Goal: Task Accomplishment & Management: Manage account settings

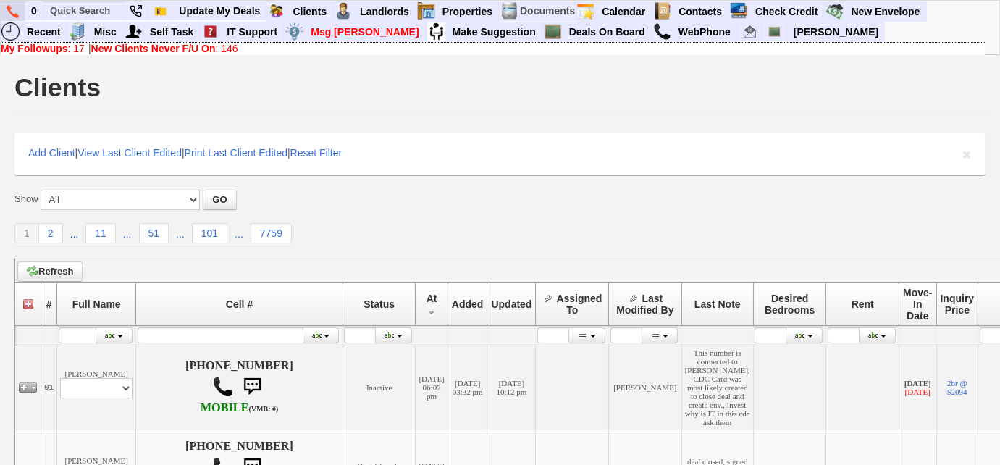
click at [8, 10] on img at bounding box center [13, 11] width 12 height 13
click at [201, 49] on b "New Clients Never F/U On" at bounding box center [153, 49] width 125 height 12
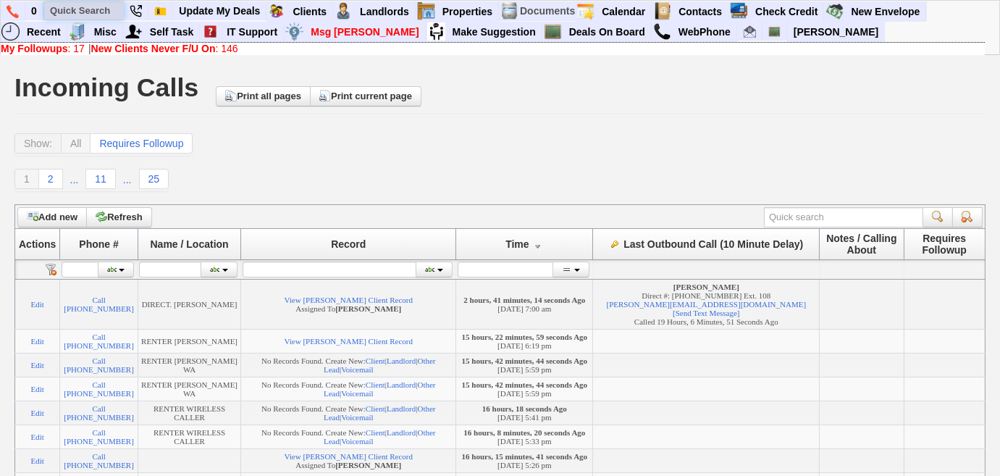
click at [94, 9] on input "text" at bounding box center [84, 10] width 80 height 18
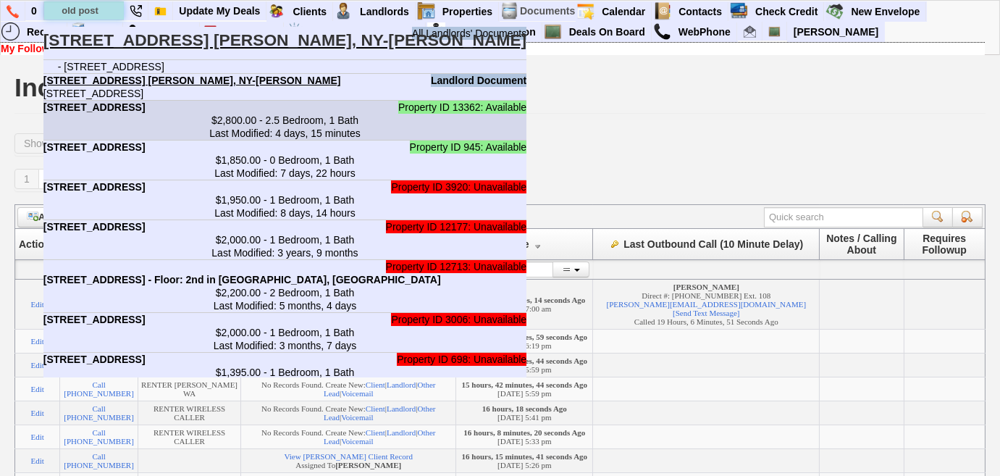
type input "old post"
click at [146, 113] on b "1035 Old Post Rd - Unit #1 - Floor: 1st in Mamaroneck, NY" at bounding box center [94, 107] width 102 height 12
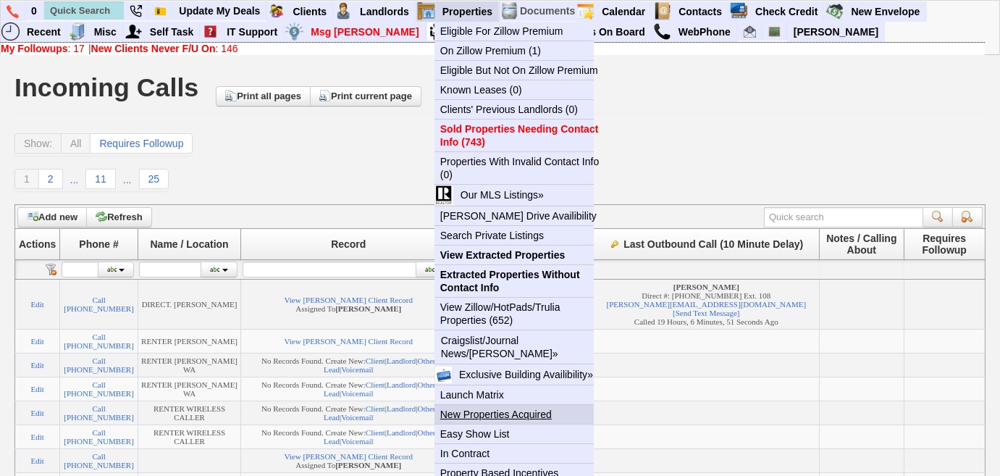
click at [481, 414] on link "New Properties Acquired" at bounding box center [520, 414] width 171 height 19
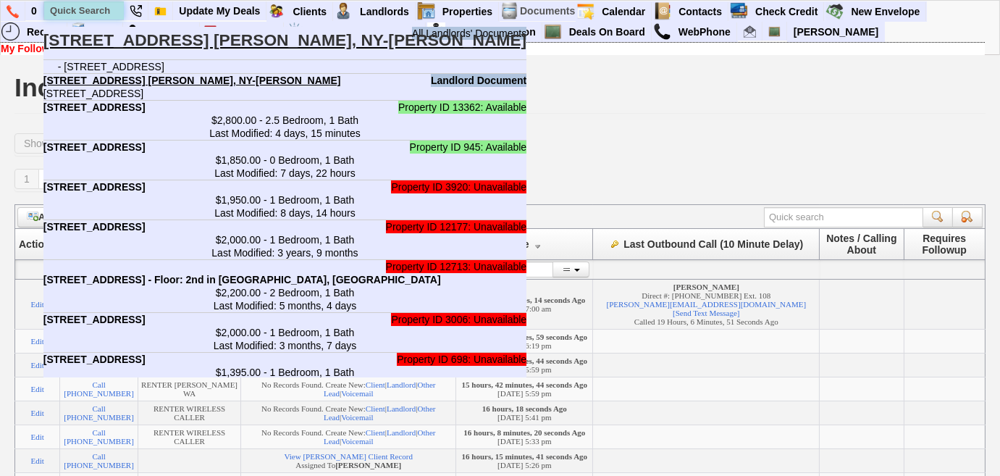
click at [87, 6] on input "text" at bounding box center [84, 10] width 80 height 18
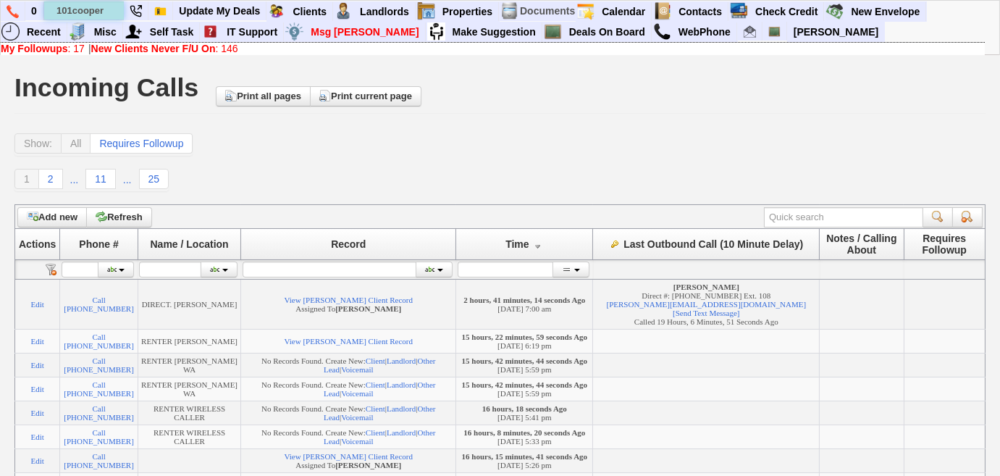
click at [72, 9] on input "101cooper" at bounding box center [84, 10] width 80 height 18
type input "101 cooper"
click at [9, 13] on img at bounding box center [13, 11] width 12 height 13
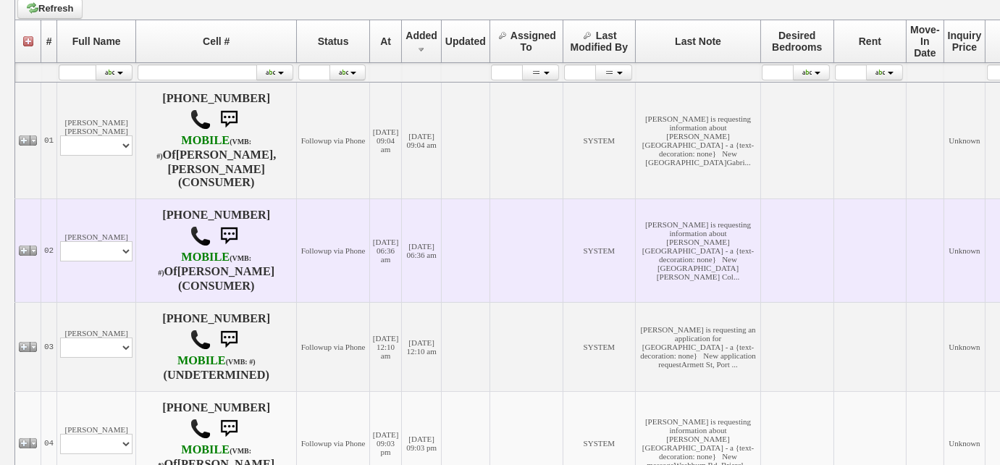
scroll to position [288, 0]
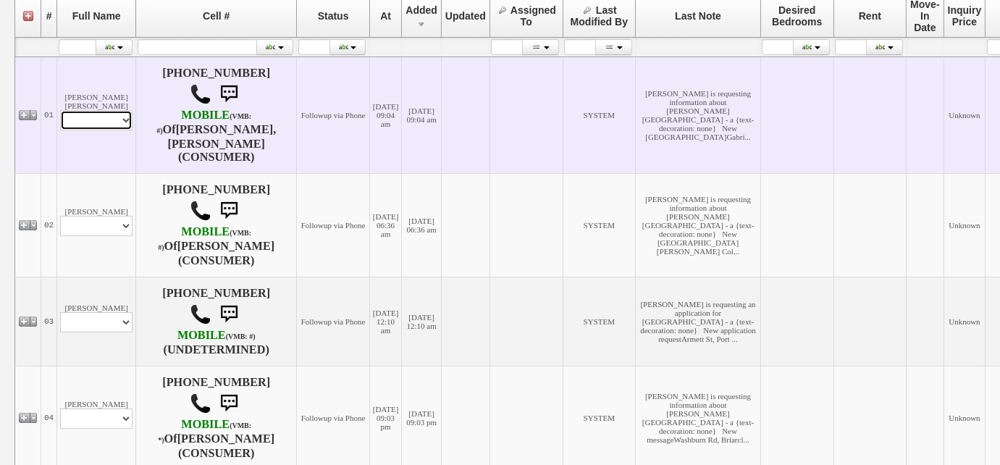
click at [123, 110] on select "Profile Edit Print Email Externally (Will Not Be Tracked In CRM) Closed Deals" at bounding box center [96, 120] width 72 height 20
select select "ChangeURL,/crm/custom/client_profile.php?clientid=167595"
click at [60, 110] on select "Profile Edit Print Email Externally (Will Not Be Tracked In CRM) Closed Deals" at bounding box center [96, 120] width 72 height 20
select select
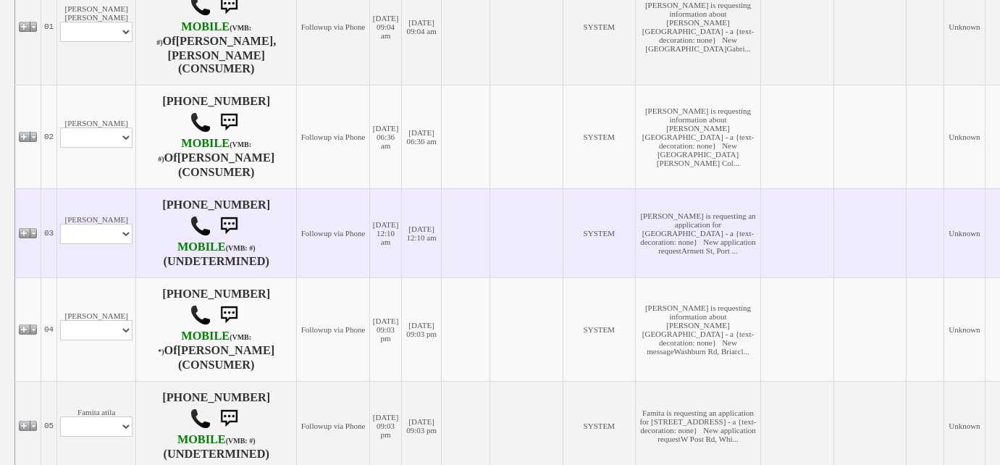
scroll to position [353, 0]
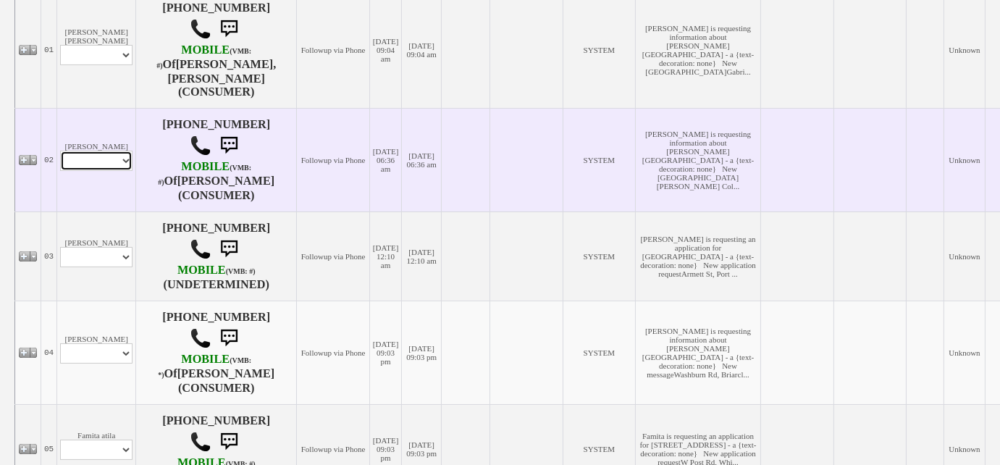
click at [122, 151] on select "Profile Edit Print Email Externally (Will Not Be Tracked In CRM) Closed Deals" at bounding box center [96, 161] width 72 height 20
select select "ChangeURL,/crm/custom/edit_client_form.php?redirect=%2Fcrm%2Fclients.php&id=167…"
click at [60, 151] on select "Profile Edit Print Email Externally (Will Not Be Tracked In CRM) Closed Deals" at bounding box center [96, 161] width 72 height 20
select select
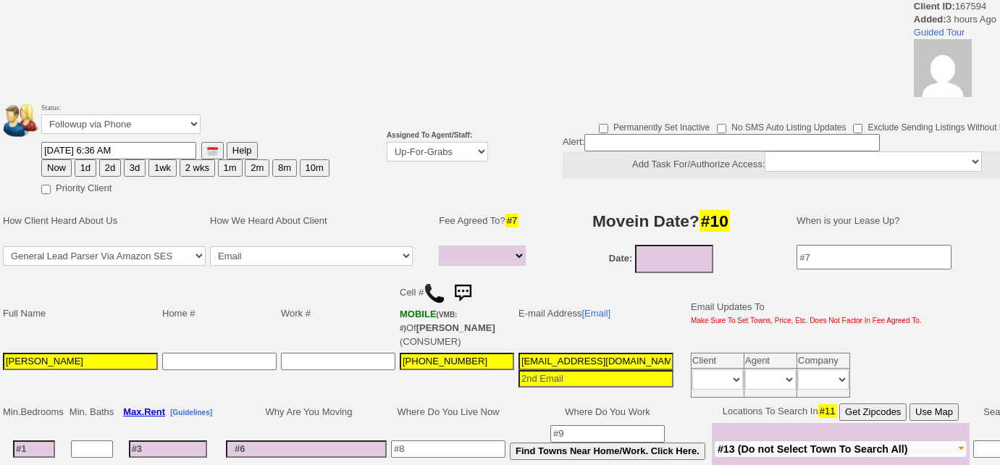
select select
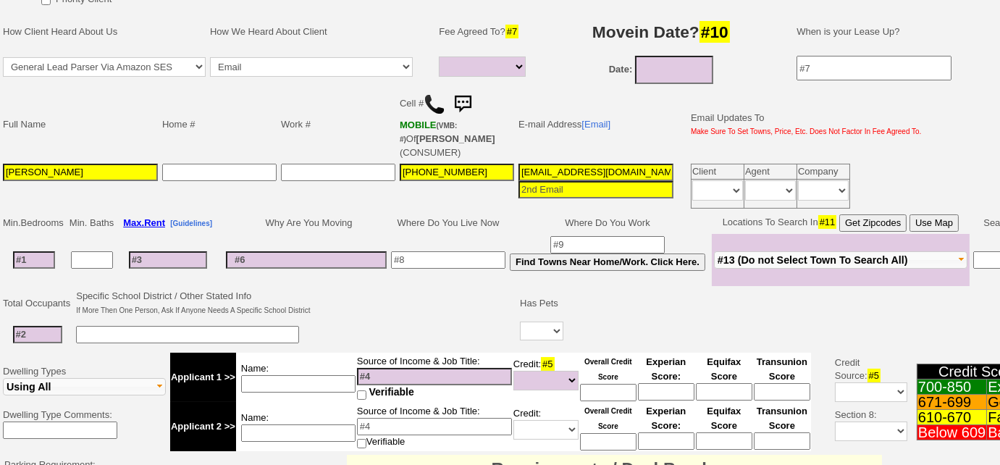
scroll to position [131, 0]
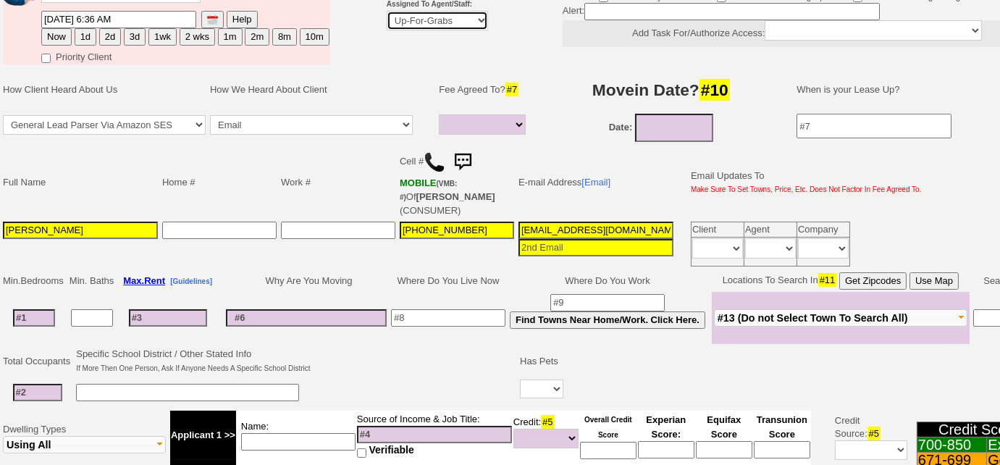
drag, startPoint x: 453, startPoint y: 18, endPoint x: 456, endPoint y: 25, distance: 7.6
click at [453, 18] on select "Up-For-Grabs ***** STAFF ***** Bob Bruno 914-419-3579 Cristy Liberto 914-486-10…" at bounding box center [437, 21] width 101 height 20
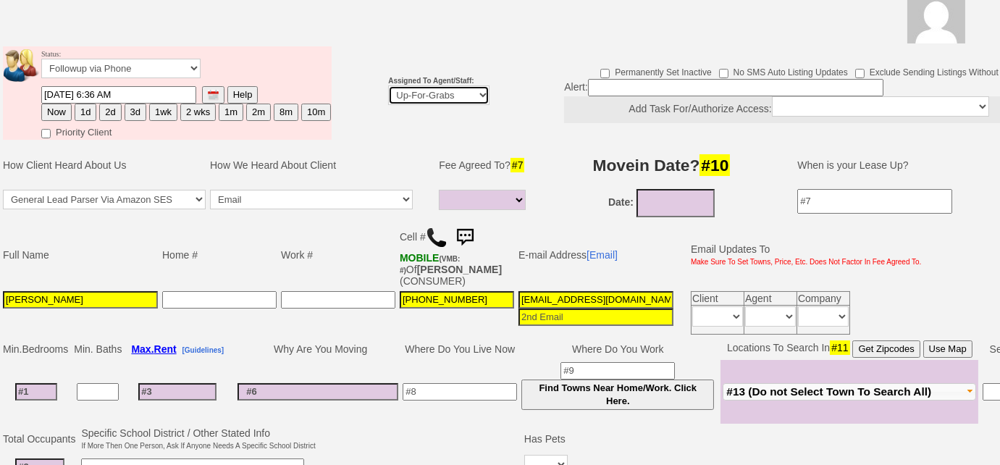
scroll to position [209, 0]
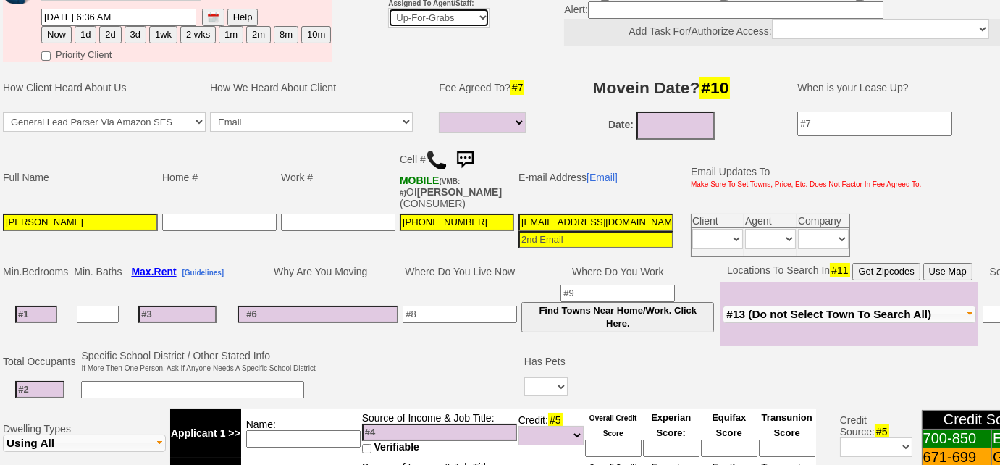
select select "227"
click at [388, 8] on select "Up-For-Grabs ***** STAFF ***** Bob Bruno 914-419-3579 Cristy Liberto 914-486-10…" at bounding box center [438, 18] width 101 height 20
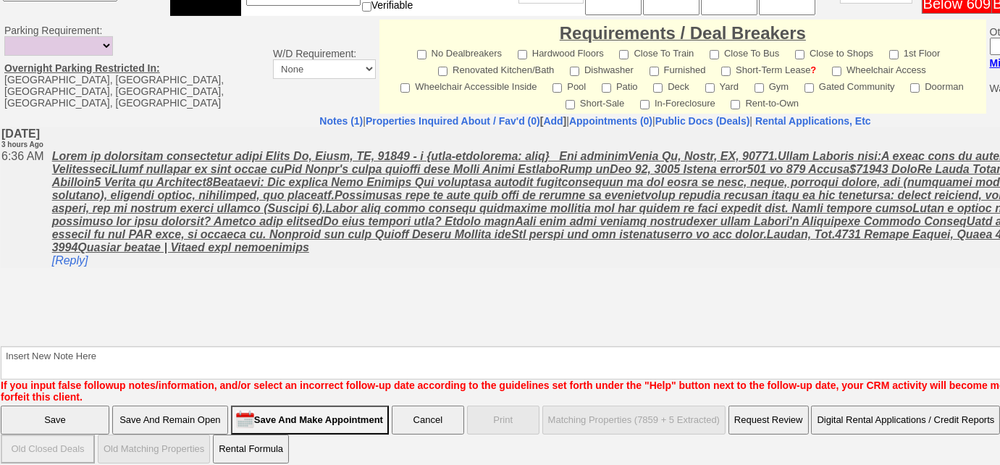
click at [65, 406] on input "Save" at bounding box center [55, 420] width 109 height 29
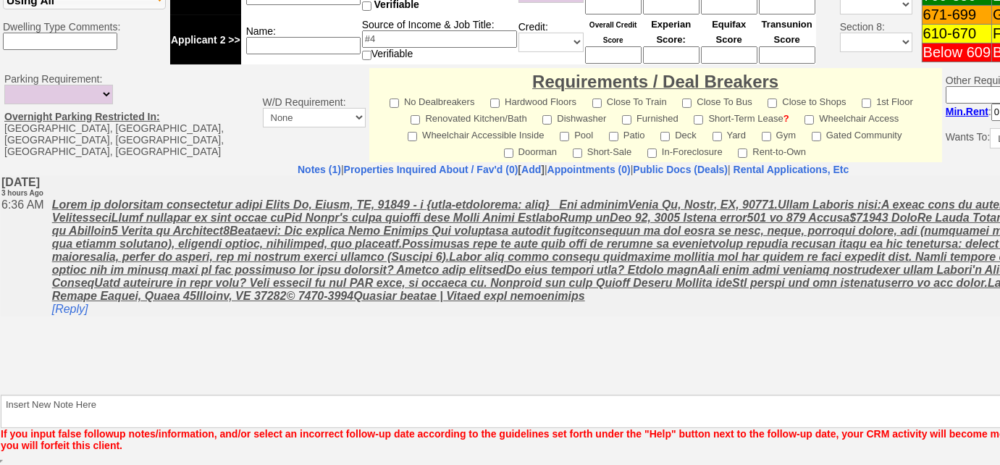
scroll to position [636, 0]
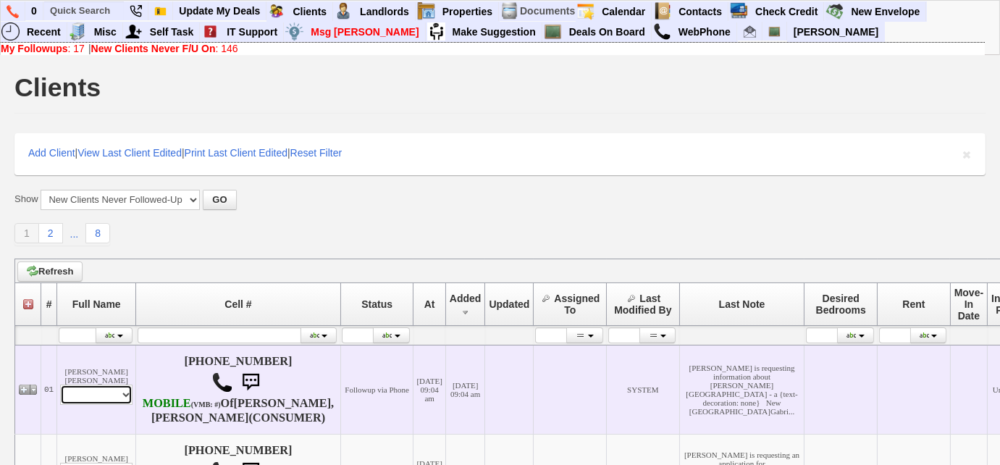
click at [118, 398] on select "Profile Edit Print Email Externally (Will Not Be Tracked In CRM) Closed Deals" at bounding box center [96, 395] width 72 height 20
select select "ChangeURL,/crm/custom/edit_client_form.php?redirect=%2Fcrm%2Fclients.php&id=167…"
click at [60, 386] on select "Profile Edit Print Email Externally (Will Not Be Tracked In CRM) Closed Deals" at bounding box center [96, 395] width 72 height 20
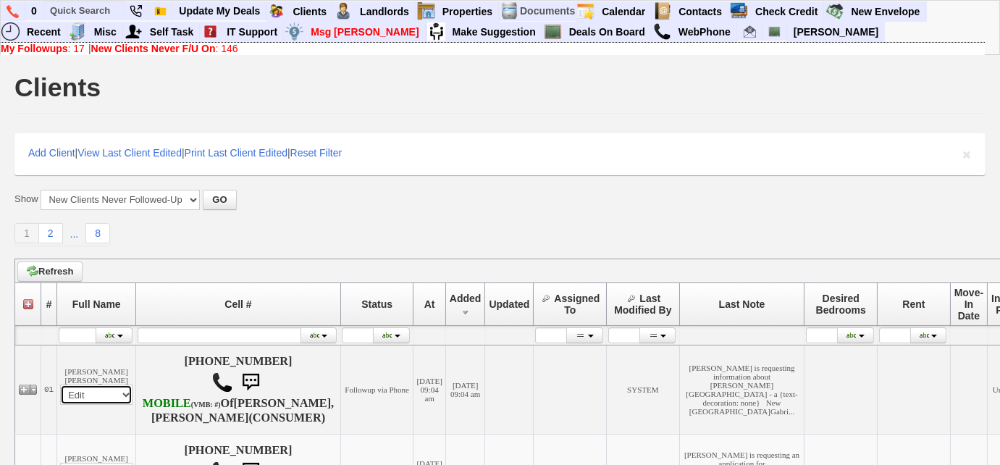
select select
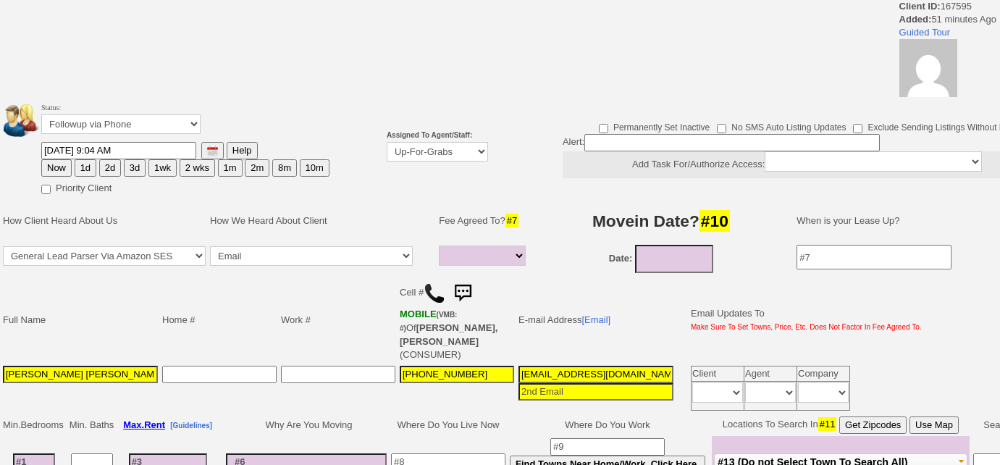
select select
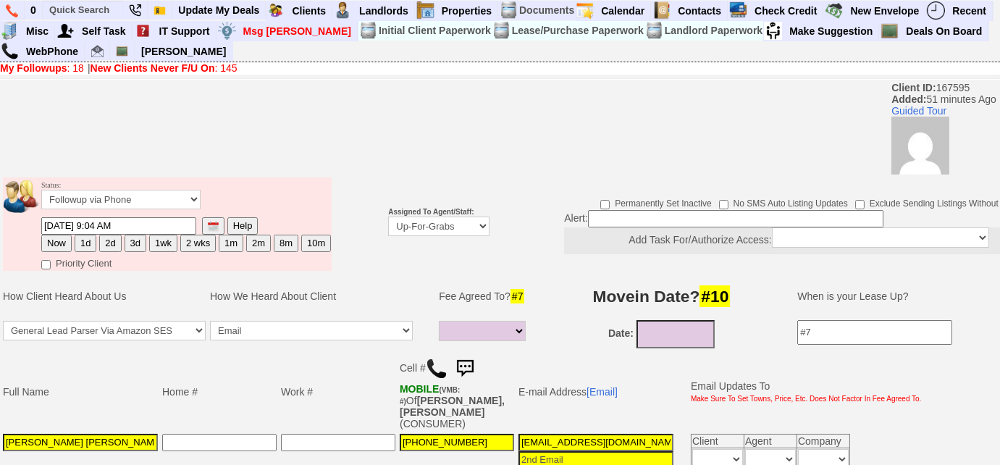
click at [68, 70] on link "My Followups : 18" at bounding box center [42, 68] width 84 height 12
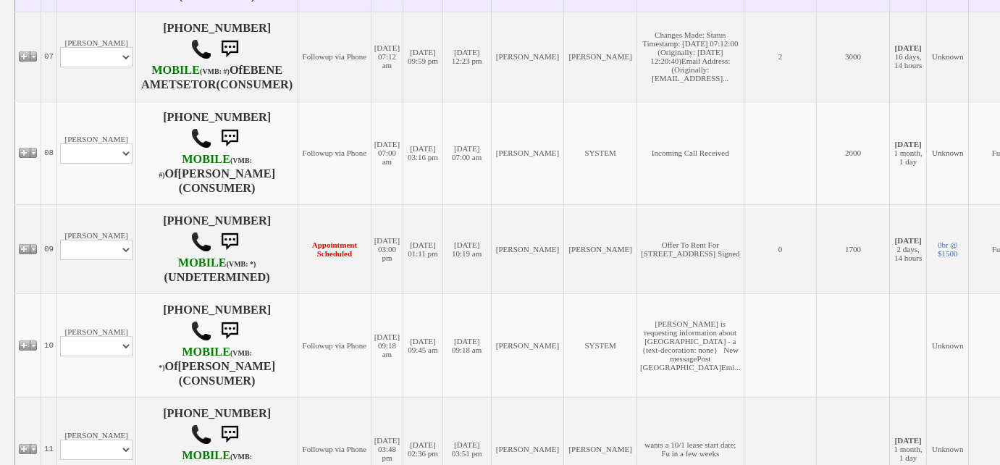
scroll to position [987, 0]
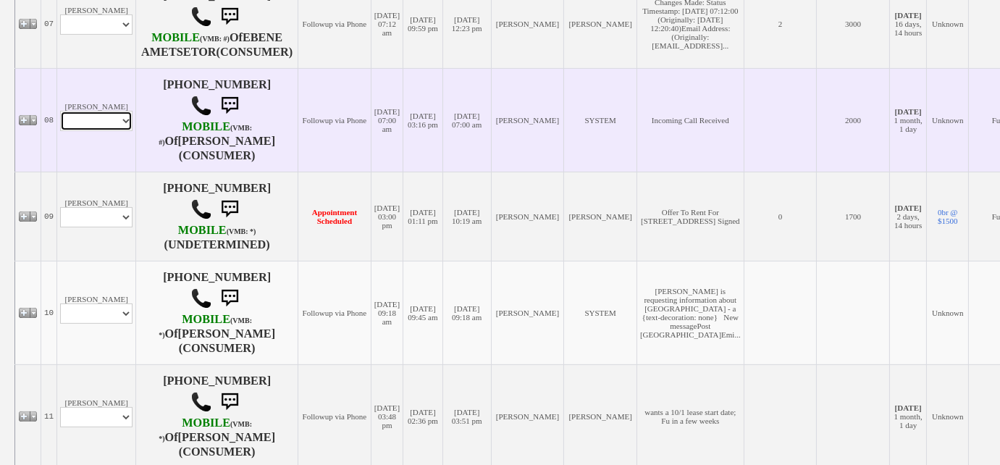
click at [106, 131] on select "Profile Edit Print Closed Deals" at bounding box center [96, 121] width 72 height 20
select select "ChangeURL,/crm/custom/edit_client_form.php?redirect=%2Fcrm%2Fclients.php&id=167…"
click at [60, 126] on select "Profile Edit Print Closed Deals" at bounding box center [96, 121] width 72 height 20
select select
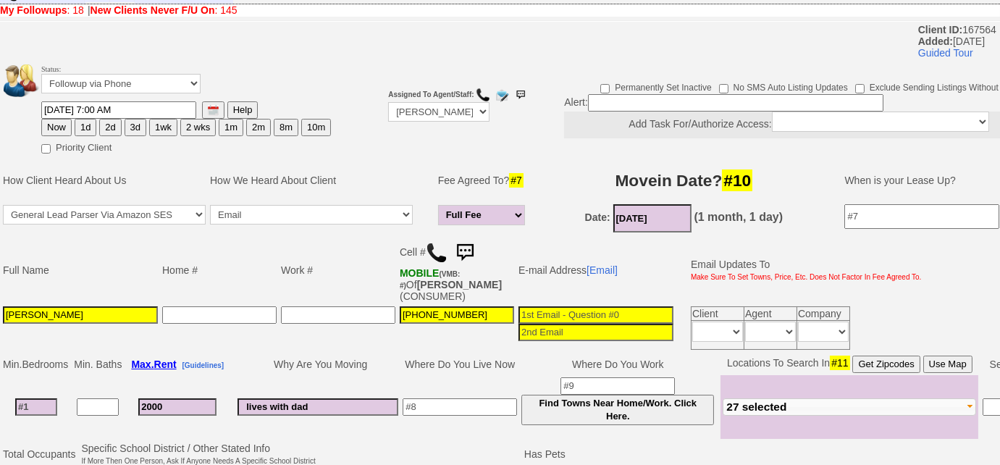
scroll to position [4, 0]
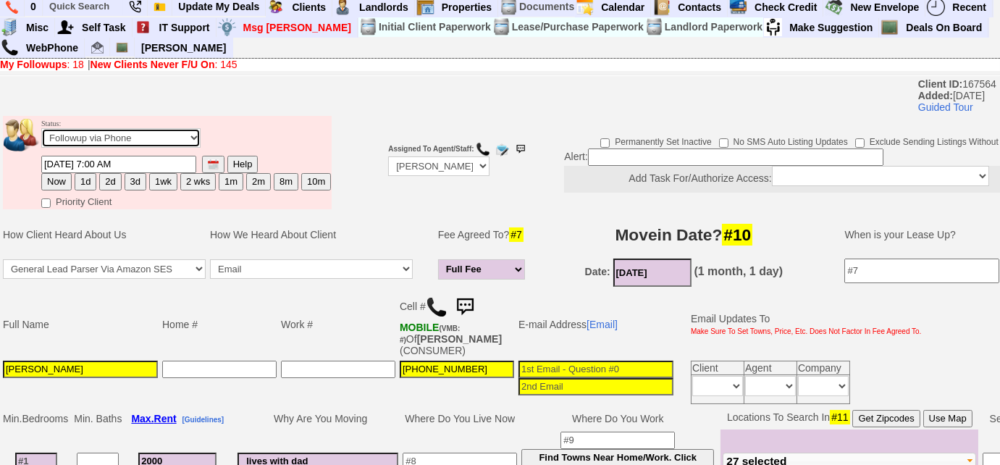
click at [179, 142] on select "Followup via Phone Followup via Email Followup When Section 8 Property Found De…" at bounding box center [120, 138] width 159 height 20
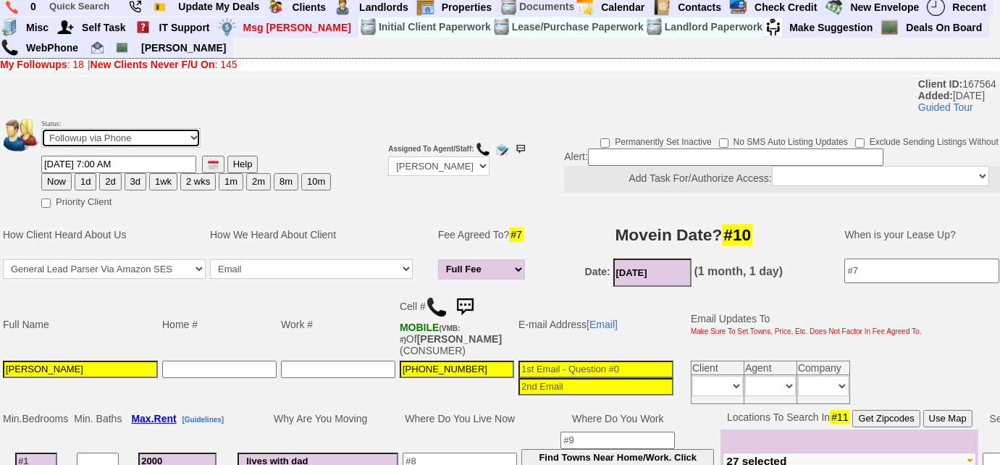
select select "Inactive"
click at [41, 128] on select "Followup via Phone Followup via Email Followup When Section 8 Property Found De…" at bounding box center [120, 138] width 159 height 20
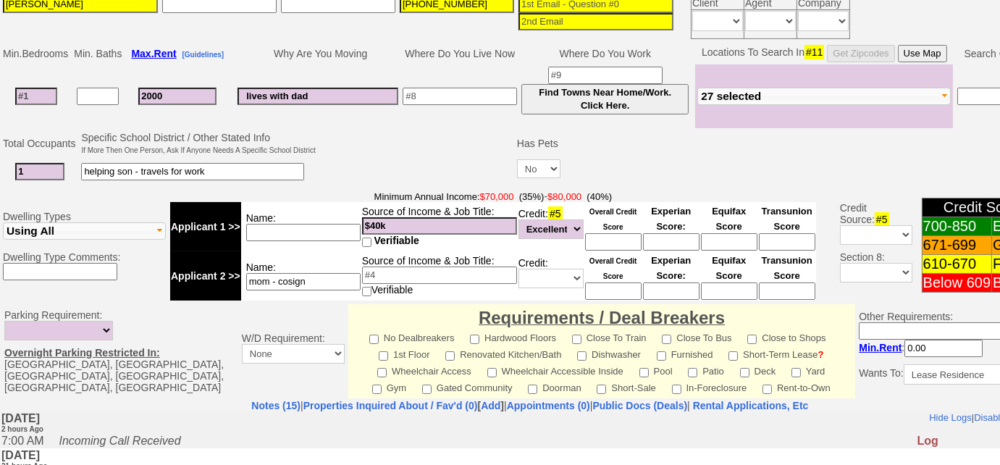
scroll to position [399, 0]
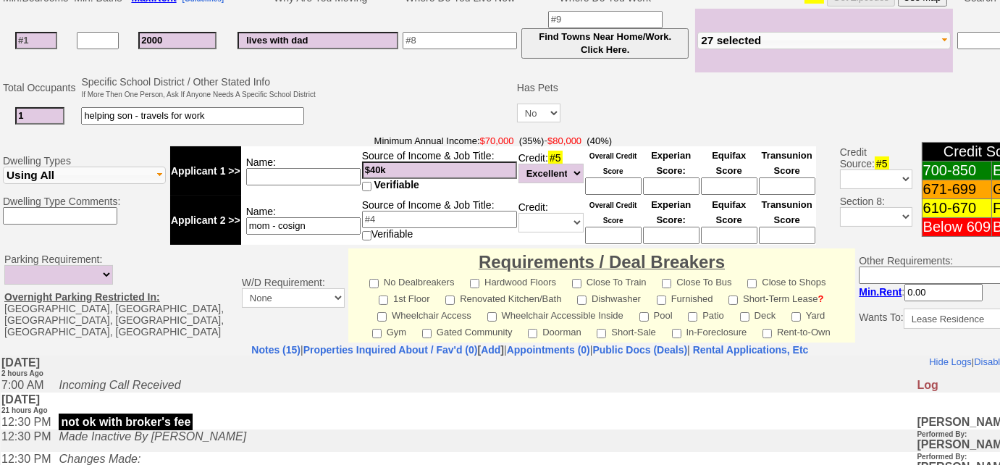
drag, startPoint x: 197, startPoint y: 424, endPoint x: 56, endPoint y: 422, distance: 141.2
click at [56, 422] on tr "12:30 PM not ok with broker's fee Renata Staroselsky [ Edit ] [ Delete ]" at bounding box center [530, 421] width 1059 height 14
copy tr "12:30 PM not ok with broker's fee"
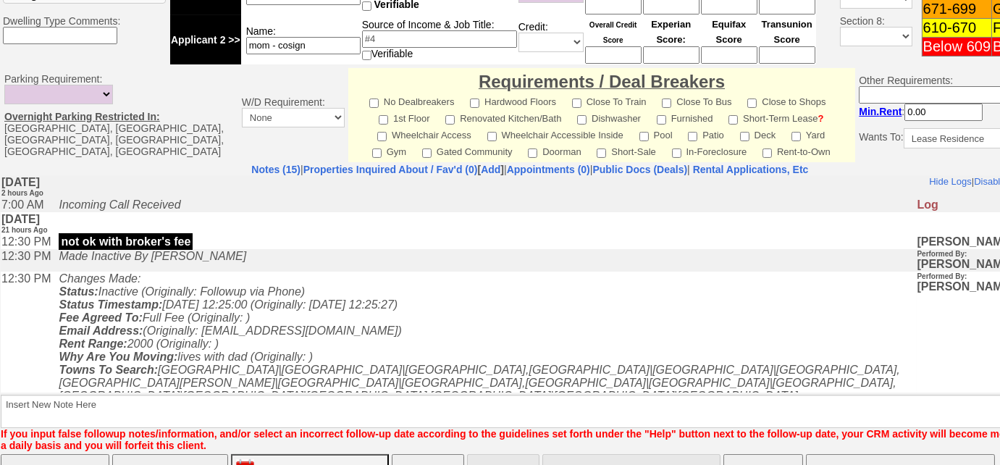
scroll to position [638, 0]
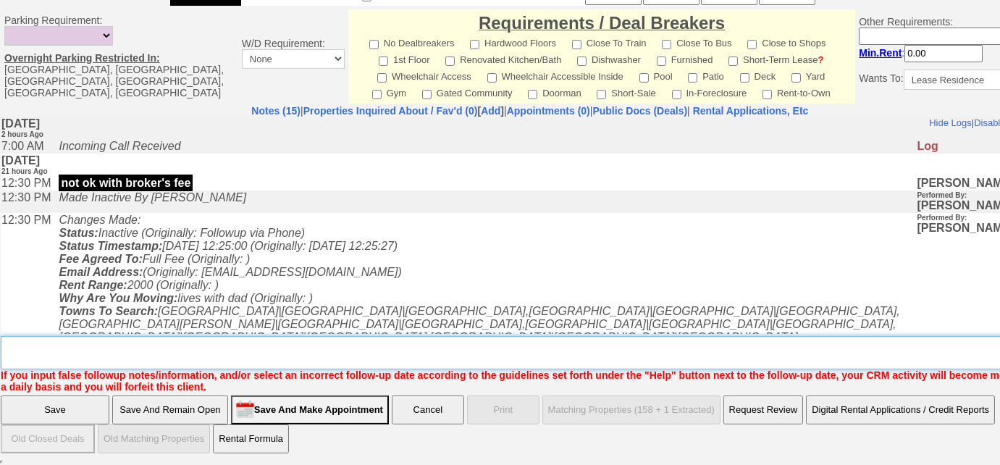
click at [75, 356] on textarea "Insert New Note Here" at bounding box center [535, 352] width 1069 height 33
paste textarea "not ok with broker's fee"
type textarea "not ok with broker's fee"
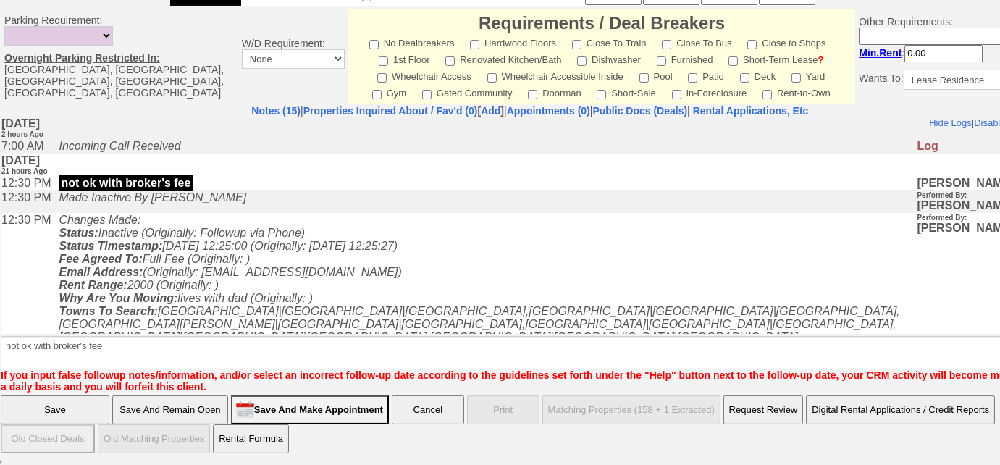
click at [56, 414] on input "Save" at bounding box center [55, 409] width 109 height 29
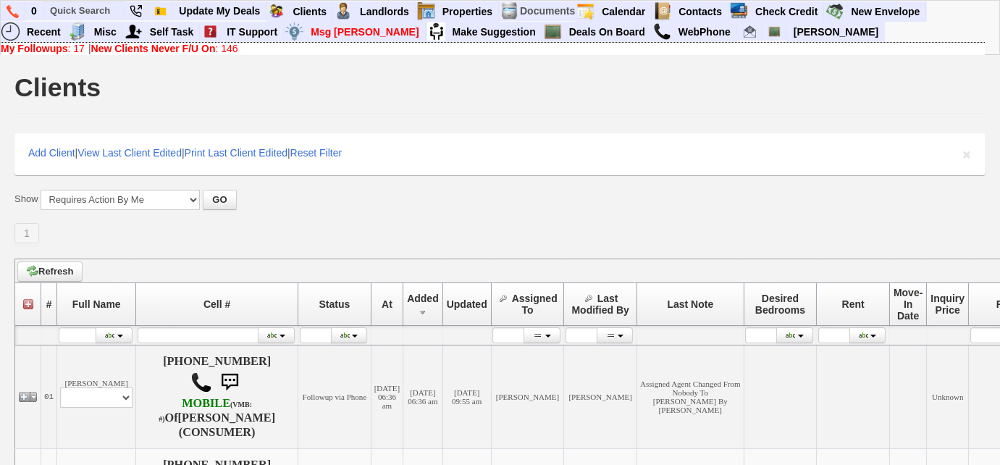
click at [28, 47] on b "My Followups" at bounding box center [34, 49] width 67 height 12
click at [92, 9] on input "text" at bounding box center [84, 10] width 80 height 18
paste input "914) 571-9503"
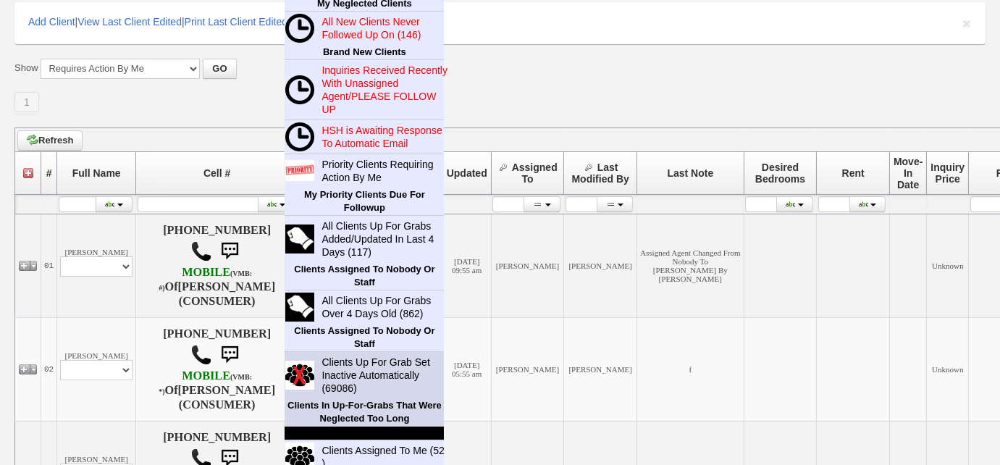
scroll to position [197, 0]
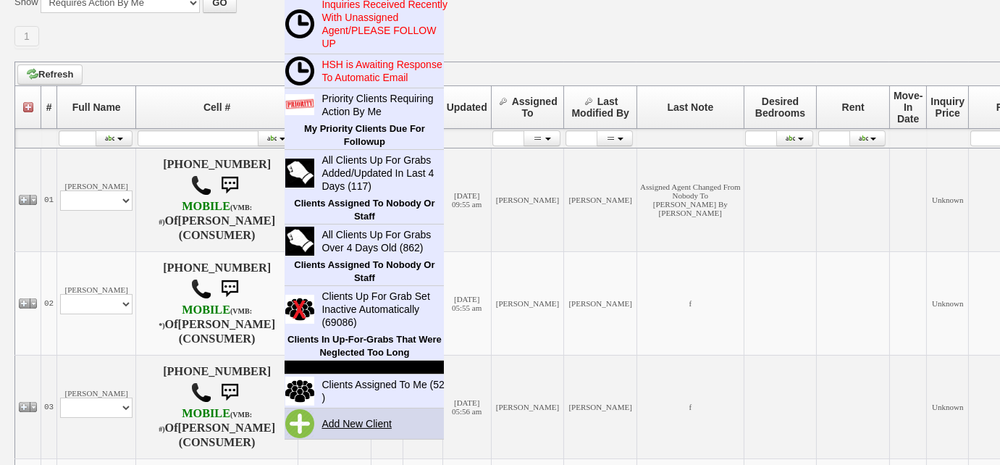
type input "914) 571-9503"
click at [363, 419] on link "Add New Client" at bounding box center [362, 423] width 93 height 19
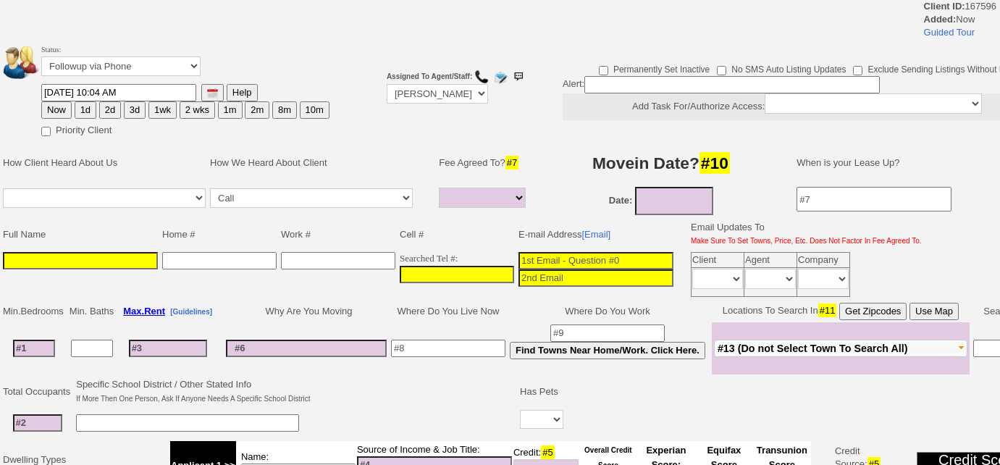
select select
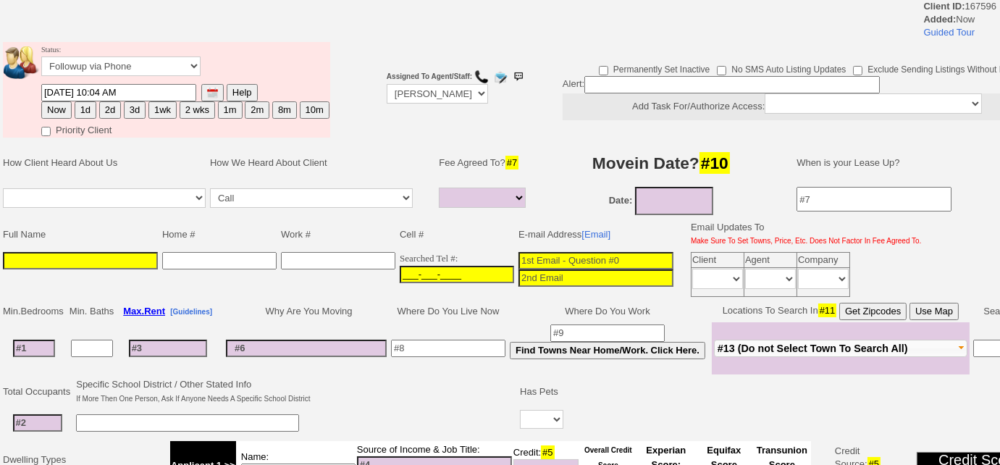
click at [400, 269] on input "___-___-____" at bounding box center [457, 274] width 114 height 17
paste input "[PHONE_NUMBER]"
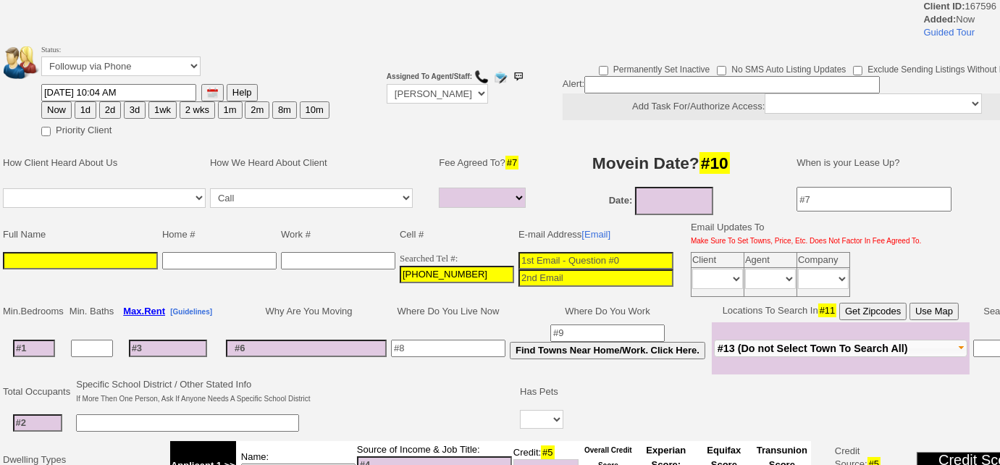
type input "[PHONE_NUMBER]"
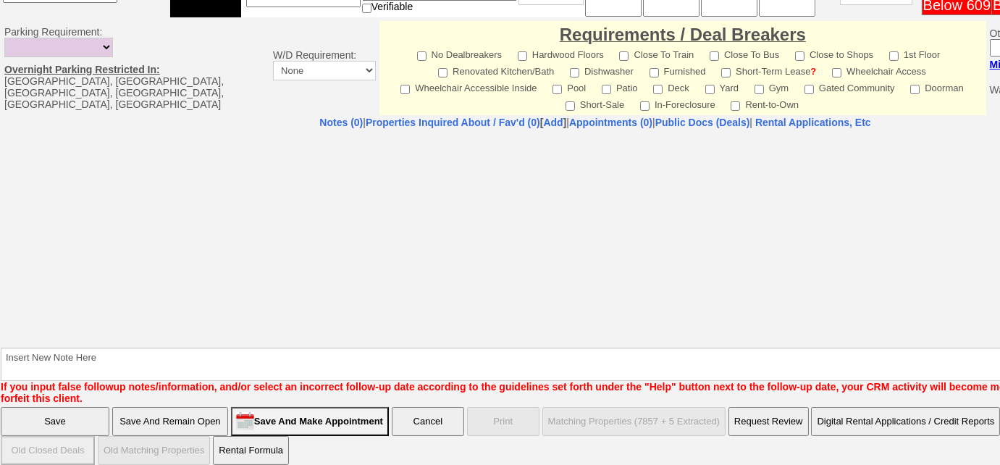
click at [189, 410] on input "Save And Remain Open" at bounding box center [170, 421] width 116 height 29
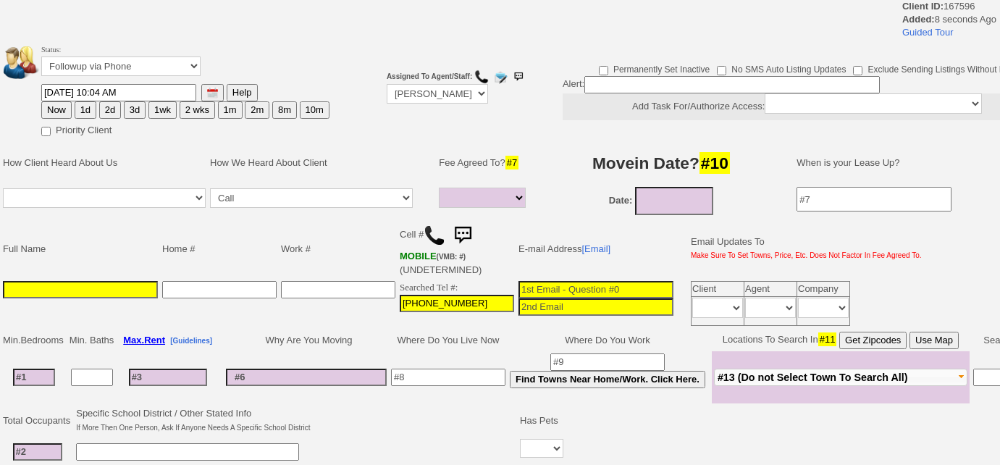
select select
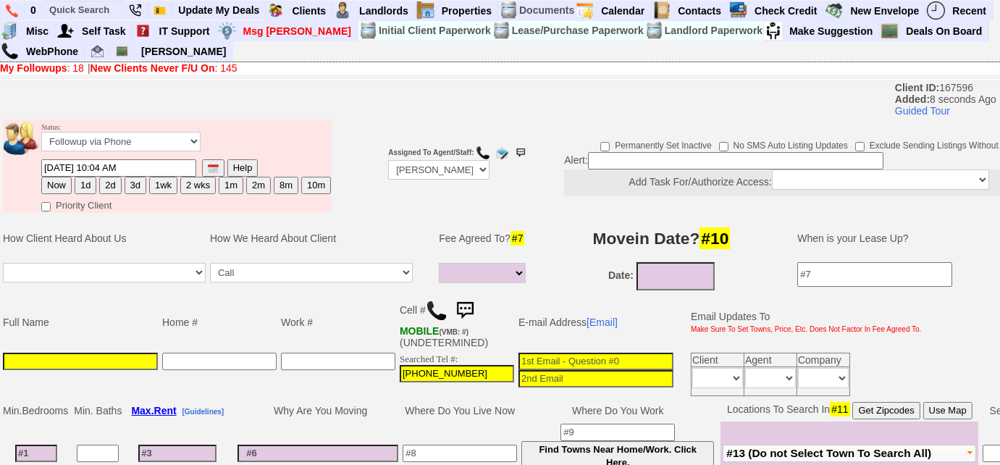
click at [432, 311] on img at bounding box center [437, 311] width 22 height 22
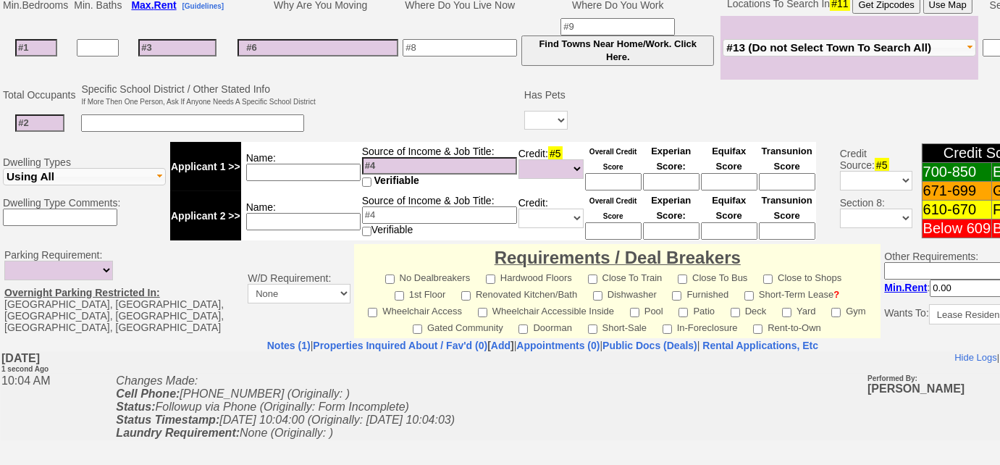
scroll to position [309, 0]
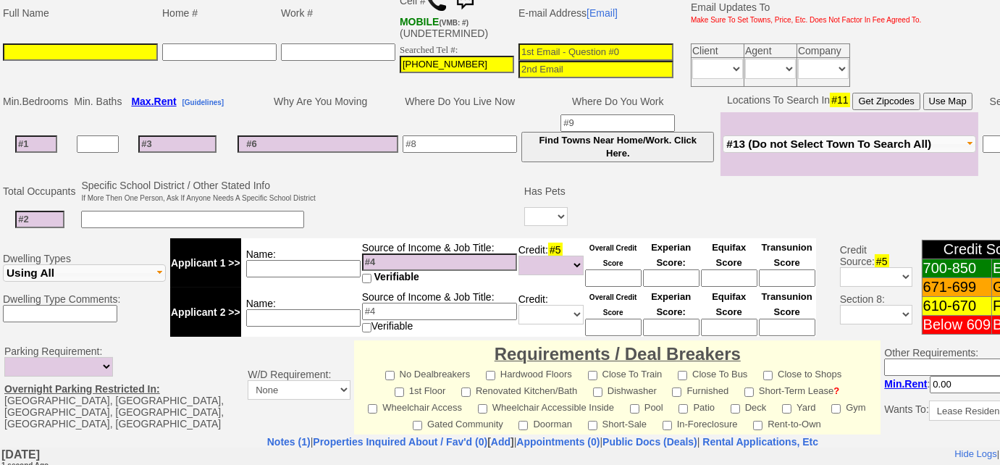
click at [175, 211] on input at bounding box center [192, 219] width 223 height 17
click at [169, 145] on input at bounding box center [177, 143] width 78 height 17
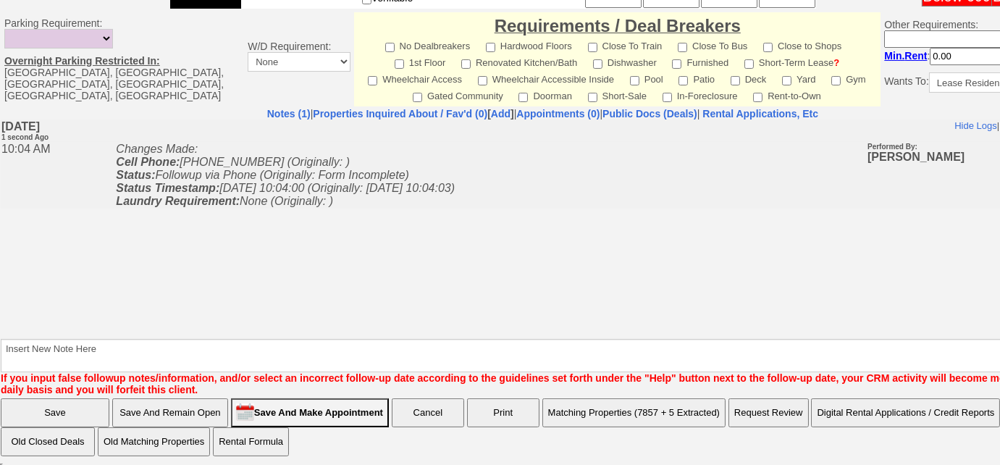
scroll to position [639, 0]
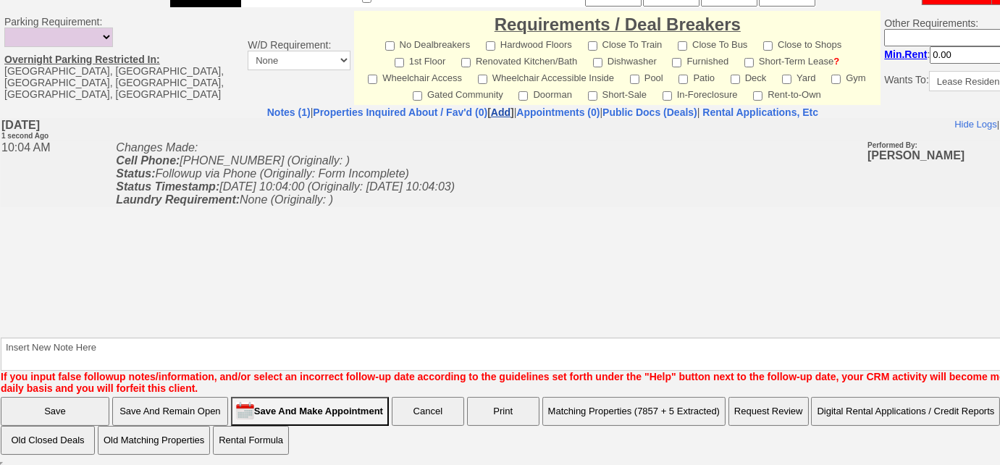
click at [491, 113] on link "Add" at bounding box center [501, 112] width 20 height 12
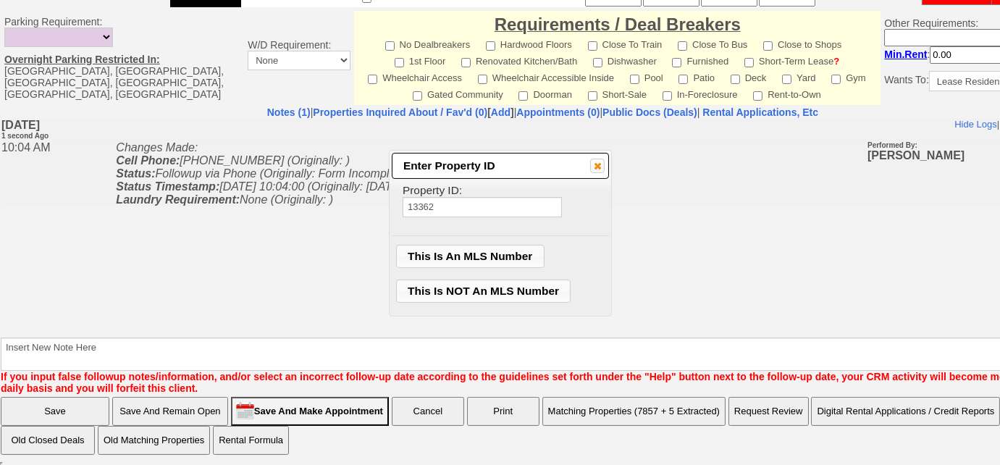
type input "13362"
click at [523, 283] on span "This Is NOT An MLS Number" at bounding box center [484, 291] width 174 height 22
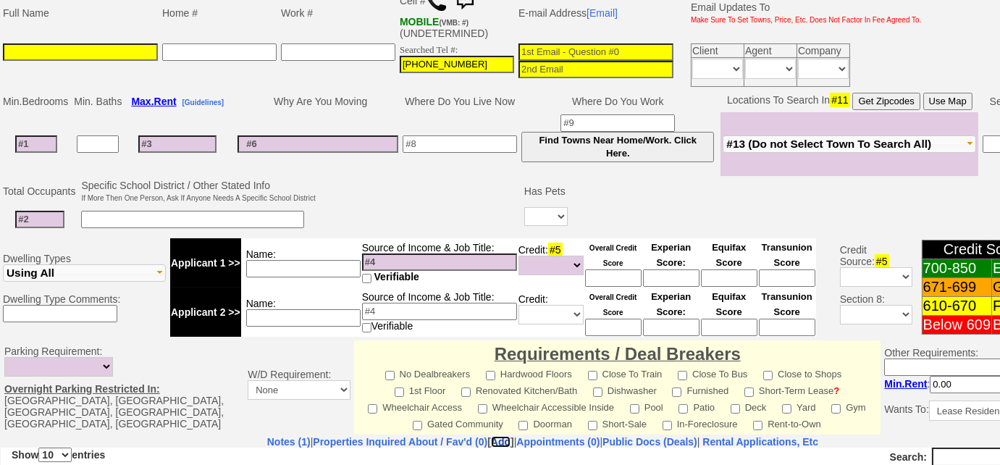
scroll to position [112, 0]
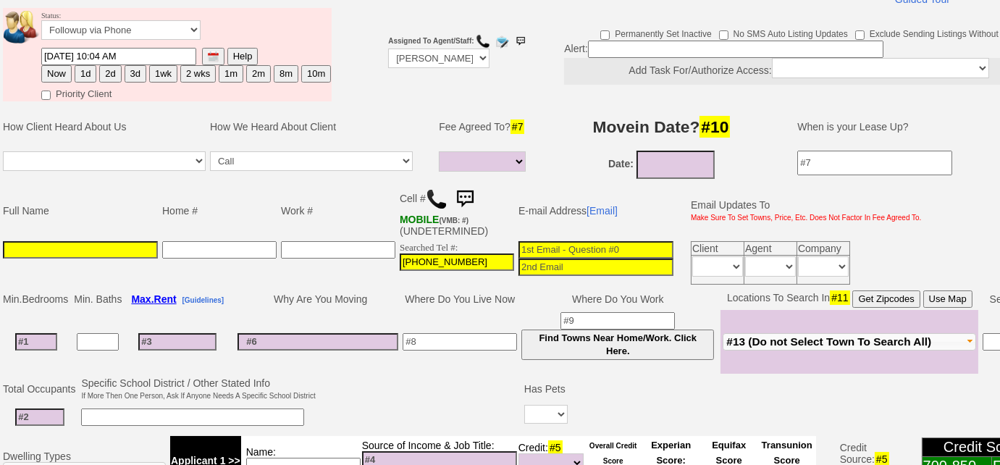
click at [99, 243] on input at bounding box center [80, 249] width 155 height 17
type input "Jose Garcia"
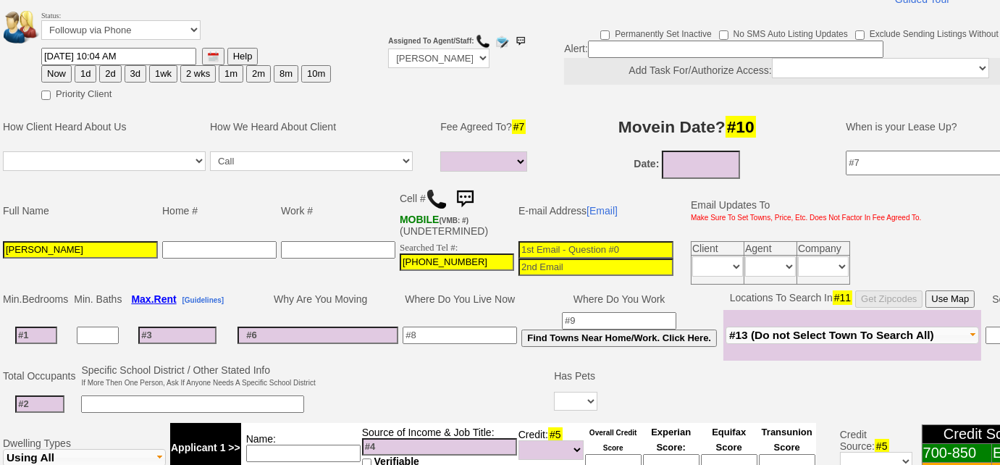
click at [131, 75] on button "3d" at bounding box center [136, 73] width 22 height 17
type input "09/01/2025 10:04 AM"
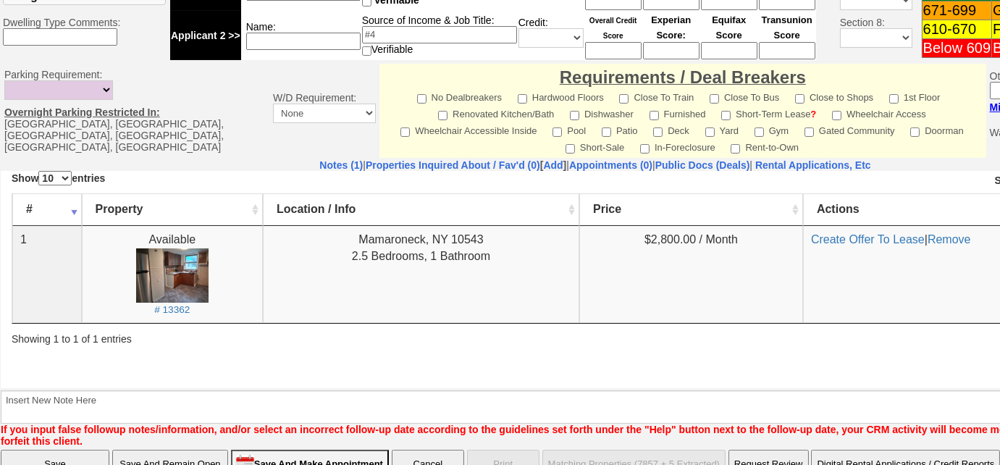
scroll to position [616, 0]
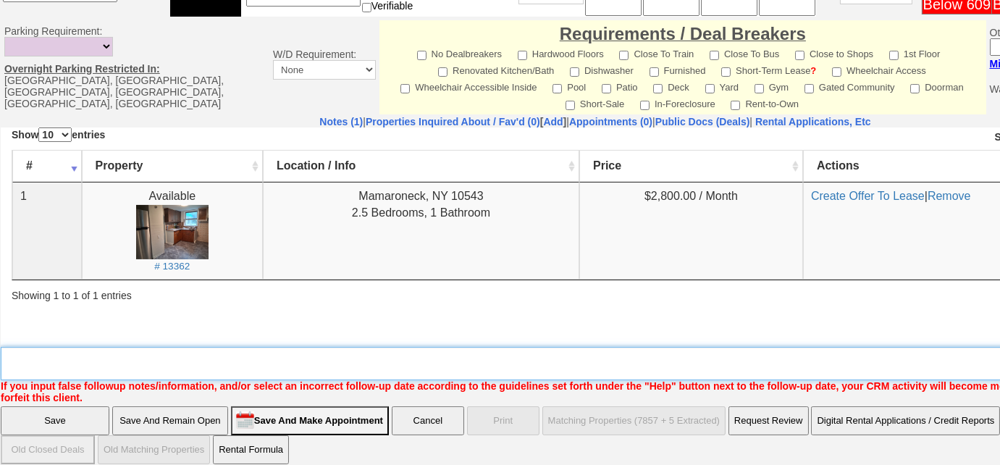
click at [227, 358] on textarea "Insert New Note Here" at bounding box center [600, 363] width 1199 height 33
type textarea "his friend called for him, jose will call me"
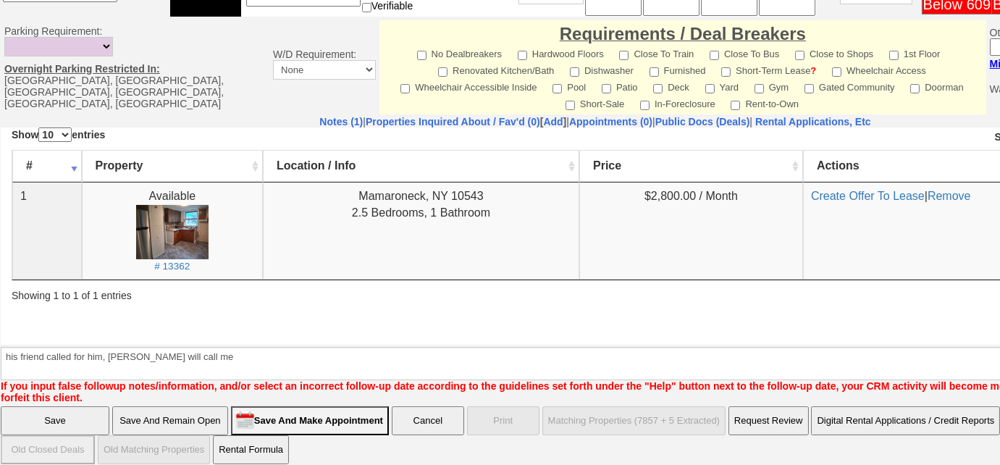
click at [62, 406] on input "Save" at bounding box center [55, 420] width 109 height 29
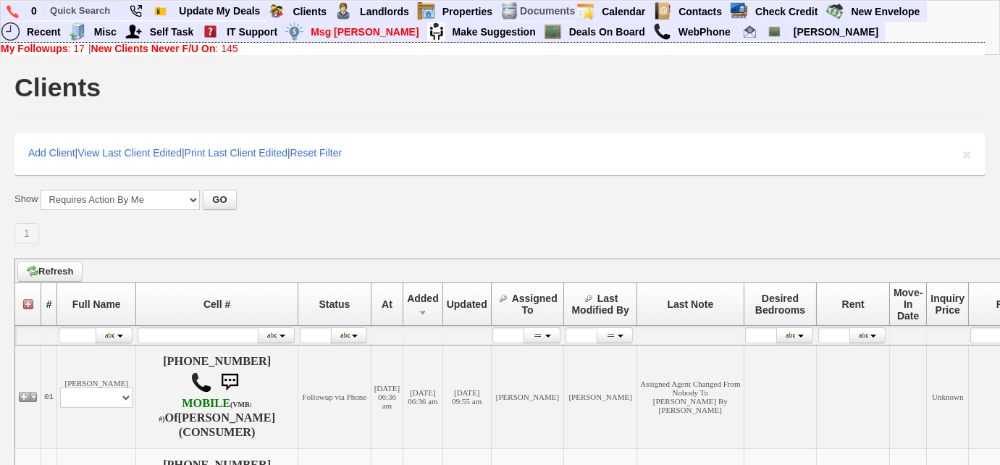
scroll to position [329, 0]
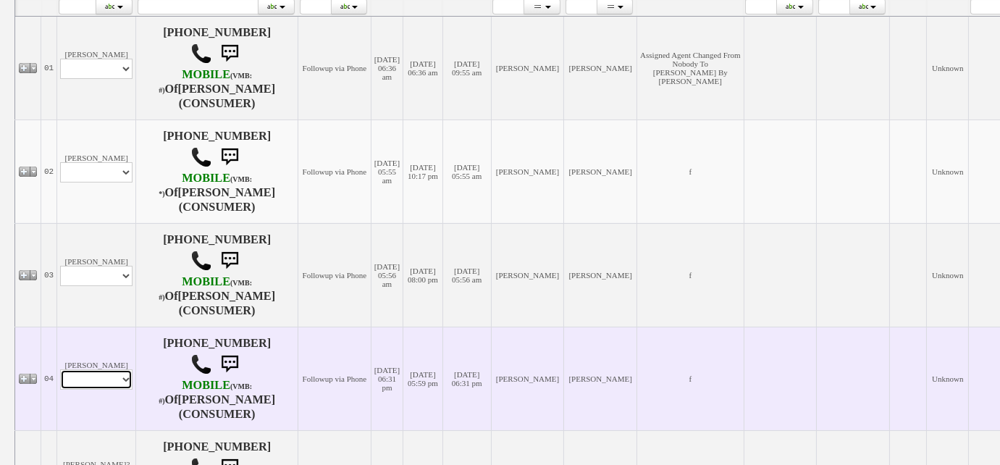
click at [96, 381] on select "Profile Edit Print Email Externally (Will Not Be Tracked In CRM) Closed Deals" at bounding box center [96, 379] width 72 height 20
select select "ChangeURL,/crm/custom/edit_client_form.php?redirect=%2Fcrm%2Fclients.php&id=167…"
click at [60, 370] on select "Profile Edit Print Email Externally (Will Not Be Tracked In CRM) Closed Deals" at bounding box center [96, 379] width 72 height 20
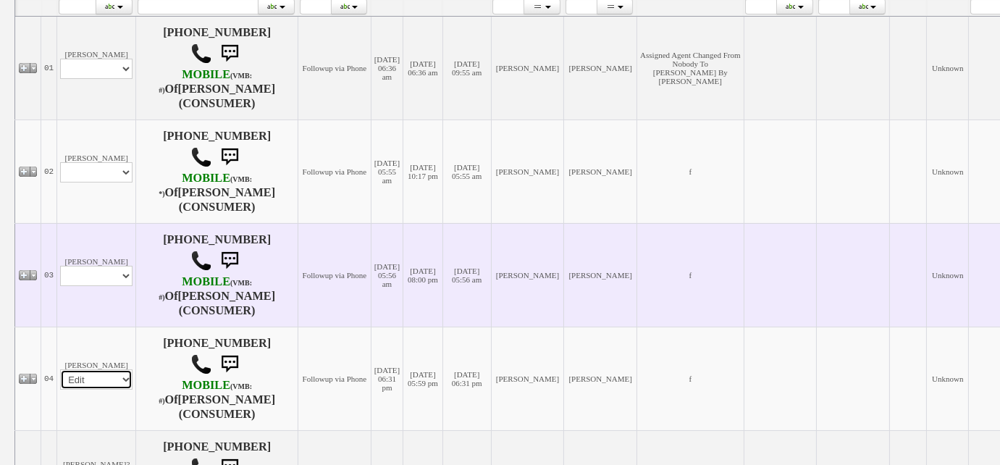
select select
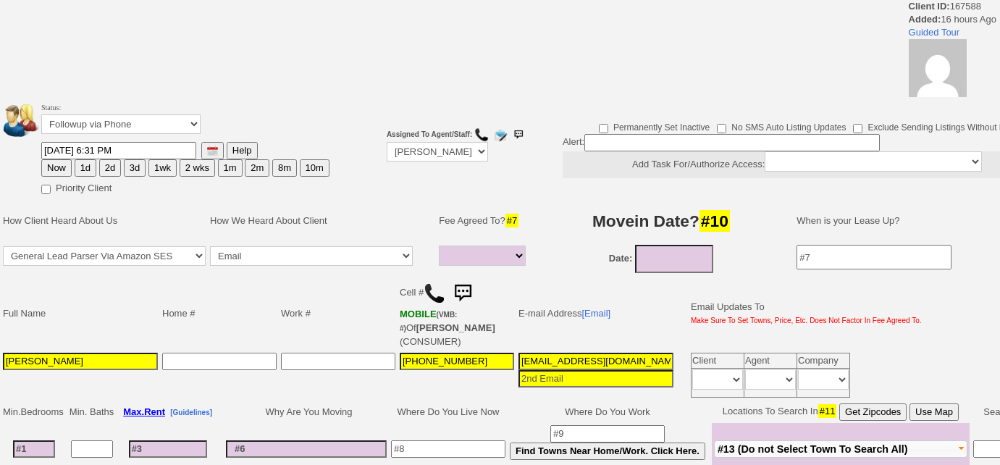
select select
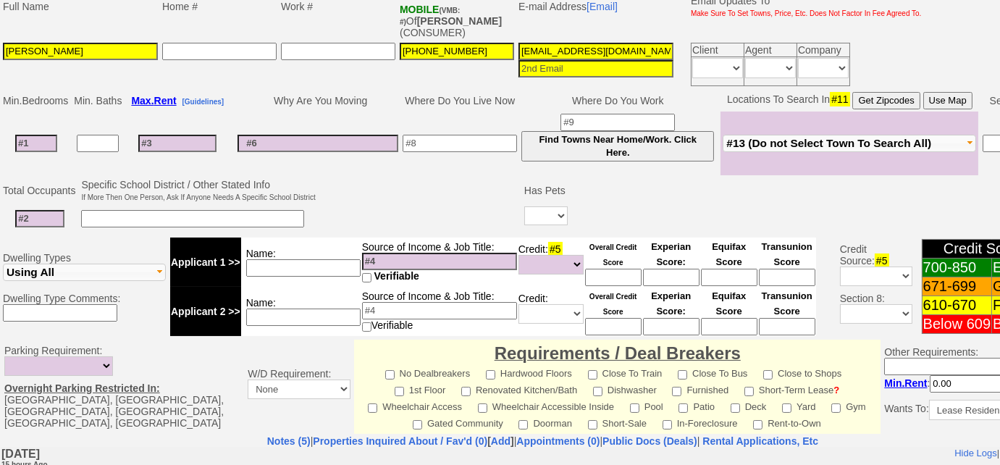
scroll to position [248, 0]
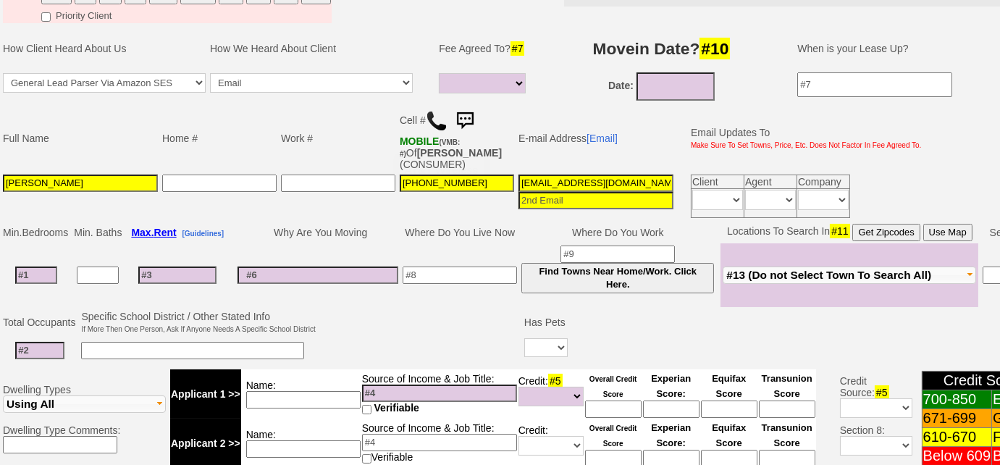
click at [432, 119] on img at bounding box center [437, 121] width 22 height 22
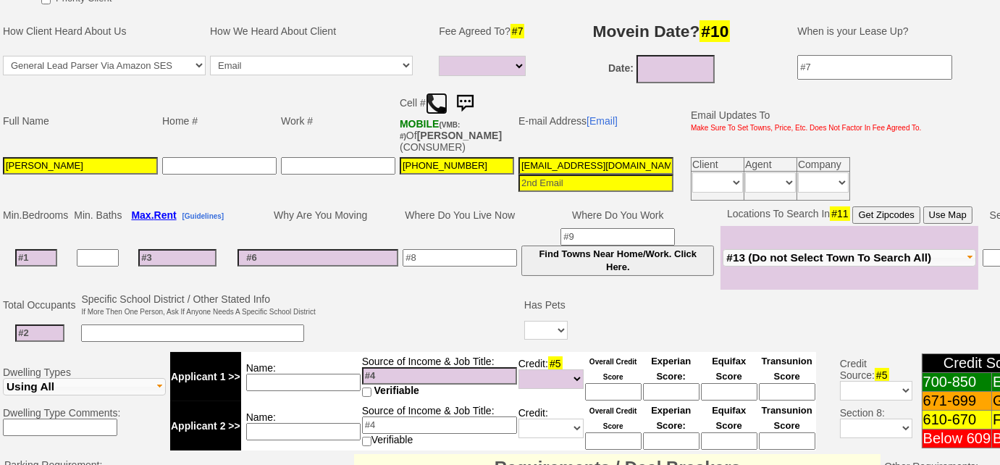
scroll to position [116, 0]
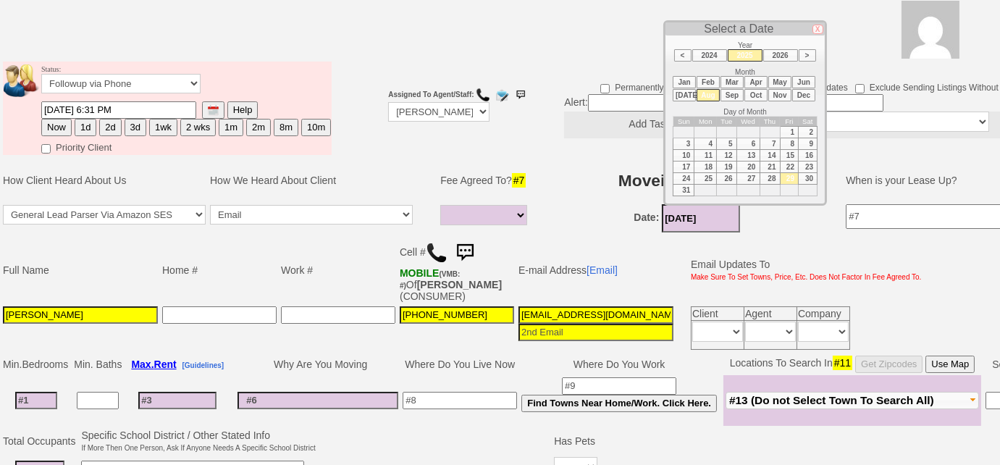
click at [670, 221] on input "08/29/2025" at bounding box center [701, 218] width 78 height 28
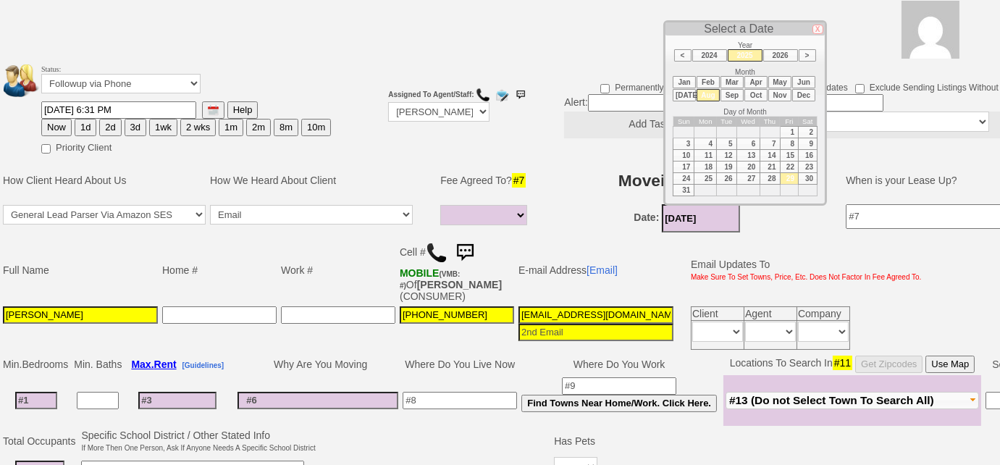
click at [737, 93] on li "Sep" at bounding box center [732, 95] width 23 height 12
click at [713, 154] on td "15" at bounding box center [705, 156] width 22 height 12
type input "[DATE]"
click at [781, 398] on span "#13 (Do not Select Town To Search All)" at bounding box center [831, 400] width 205 height 12
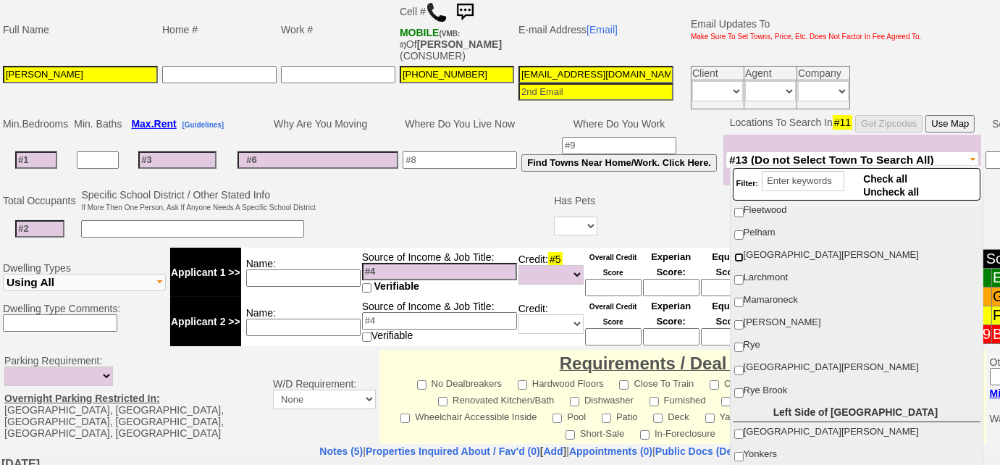
scroll to position [0, 0]
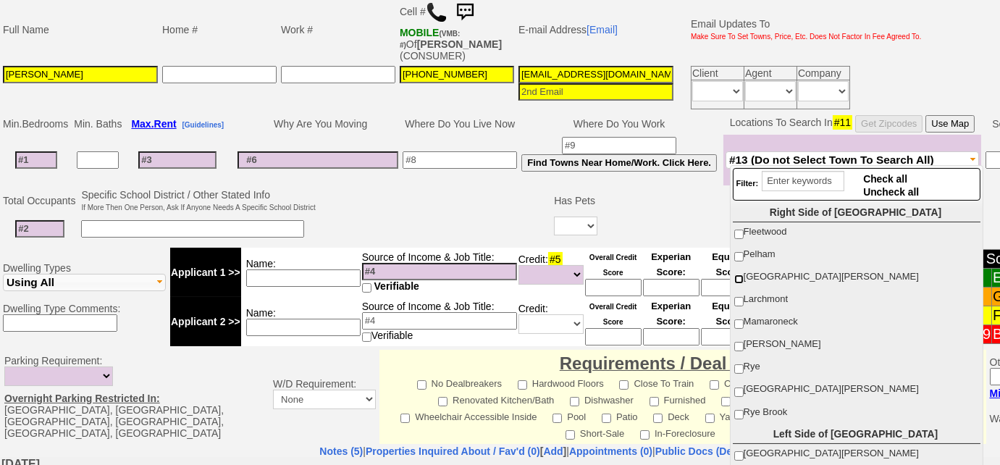
click at [739, 277] on input "New Rochelle" at bounding box center [738, 278] width 9 height 9
checkbox input "true"
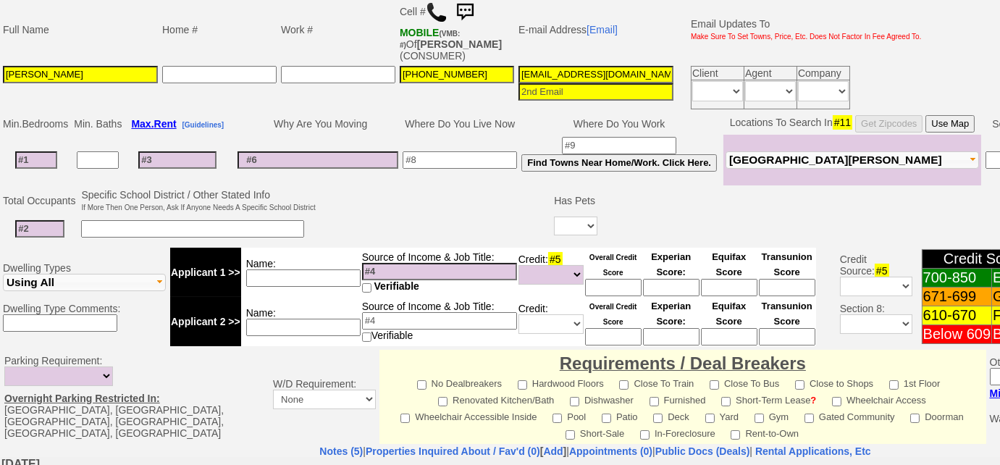
scroll to position [0, 54]
drag, startPoint x: 516, startPoint y: 72, endPoint x: 773, endPoint y: 49, distance: 258.1
click at [773, 49] on tbody "Full Name Home # Work # Cell # MOBILE (VMB: #) Of RONNY CERVANTES (CONSUMER) E-…" at bounding box center [462, 54] width 923 height 116
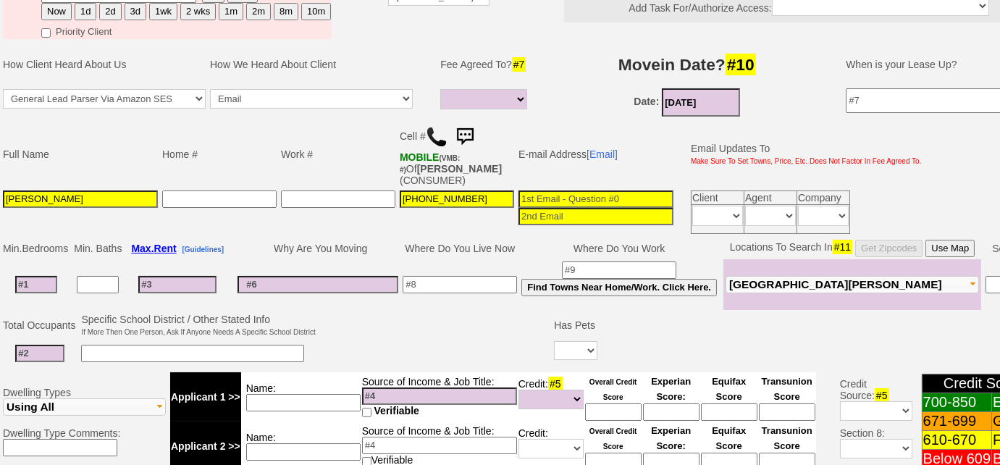
scroll to position [159, 0]
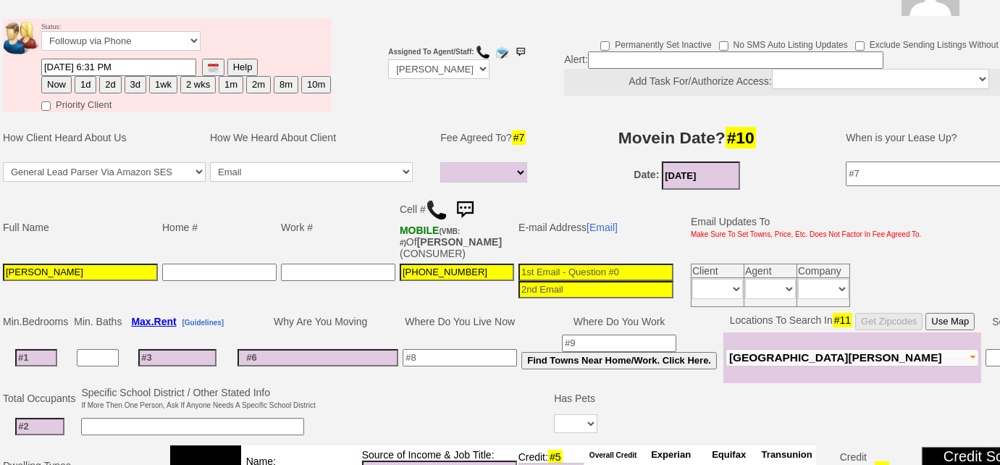
click at [59, 348] on td at bounding box center [36, 357] width 71 height 51
click at [33, 353] on input at bounding box center [36, 357] width 42 height 17
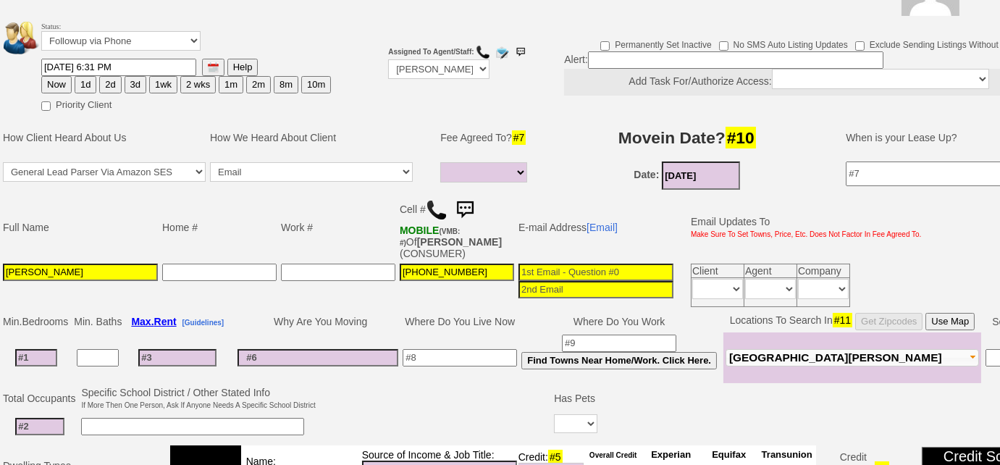
type input "1"
select select
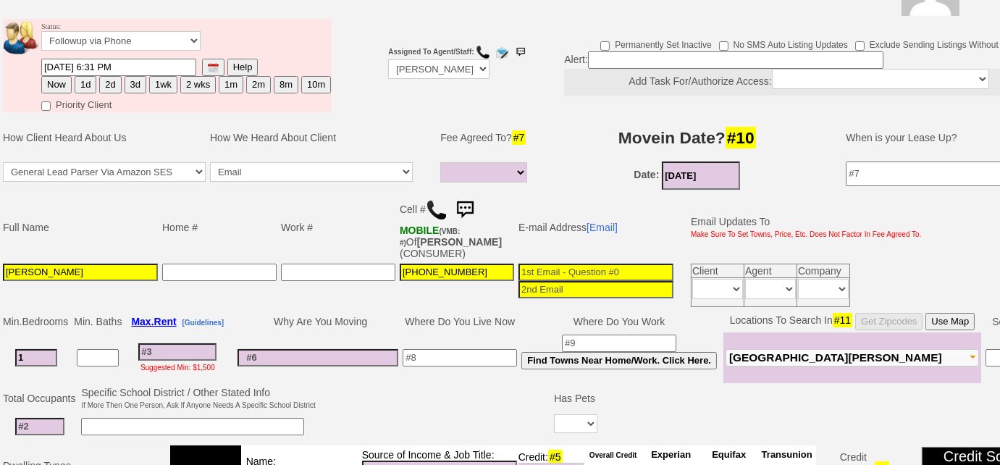
type input "1"
select select
click at [164, 350] on input at bounding box center [177, 351] width 78 height 17
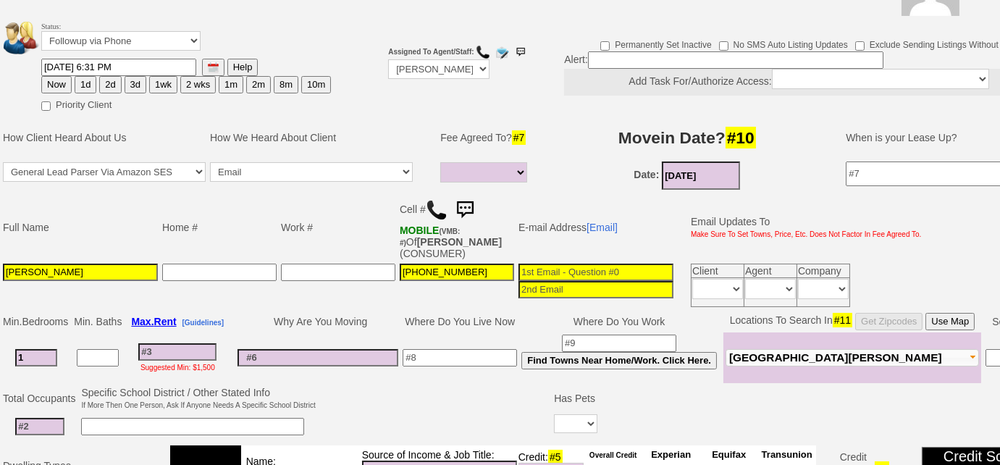
type input "1"
select select
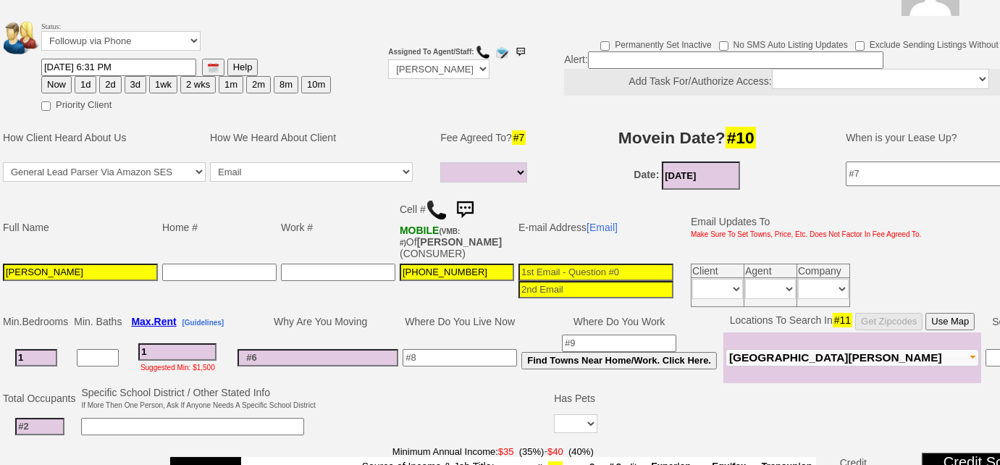
type input "19"
select select
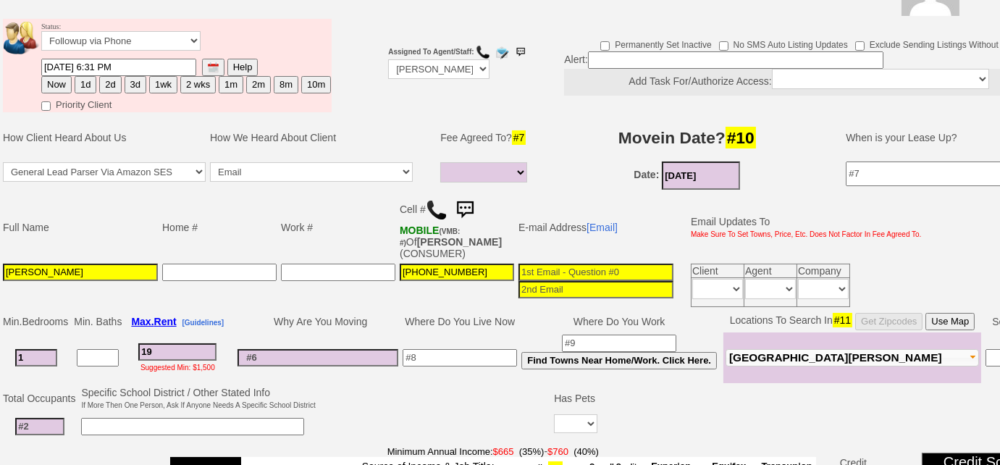
type input "190"
select select
type input "1900"
select select
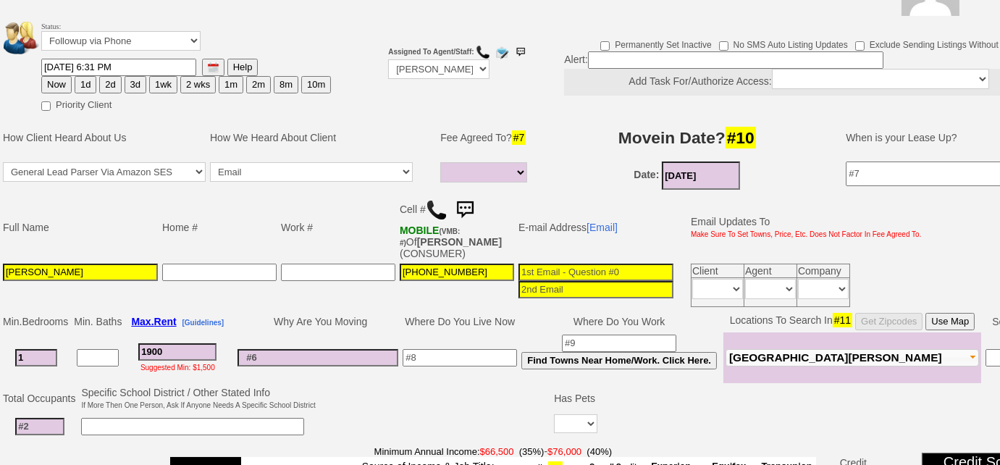
type input "1900"
click at [67, 420] on td at bounding box center [40, 427] width 78 height 30
select select
click at [57, 421] on input at bounding box center [39, 426] width 49 height 17
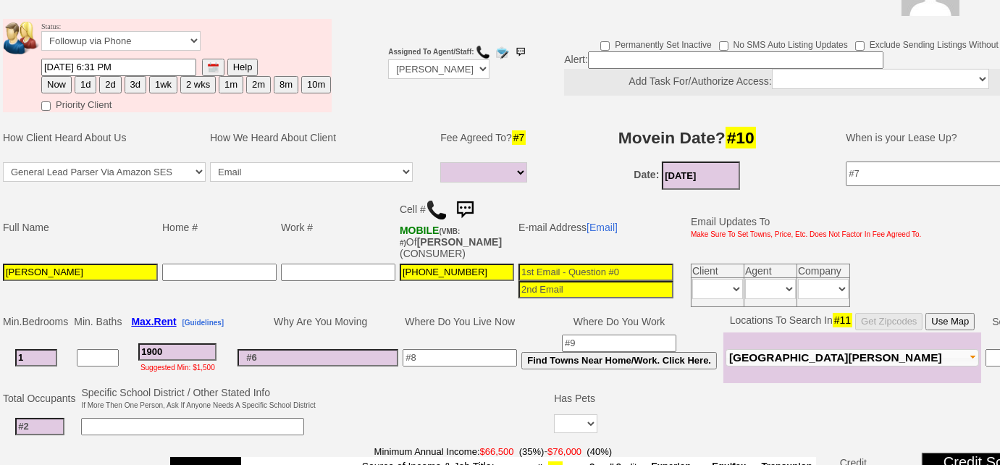
click at [305, 351] on input at bounding box center [318, 357] width 161 height 17
type input "selling home in NJ"
click at [525, 167] on select "Full Fee Fee: $2,736.00 Total Move in Costs: $6,536.00 1 Month Fee: $1,900.00 T…" at bounding box center [483, 172] width 87 height 20
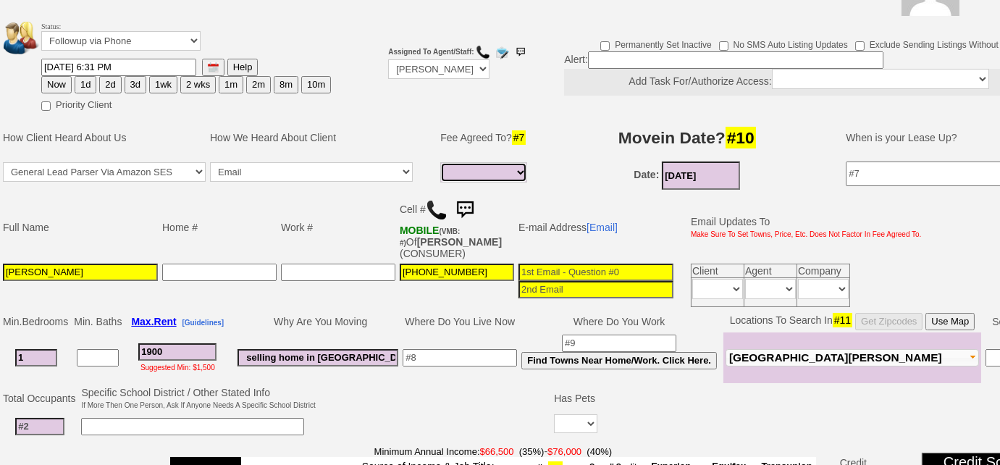
select select "Full Fee"
click at [440, 162] on select "Full Fee Fee: $2,736.00 Total Move in Costs: $6,536.00 1 Month Fee: $1,900.00 T…" at bounding box center [483, 172] width 87 height 20
click at [43, 420] on input at bounding box center [39, 426] width 49 height 17
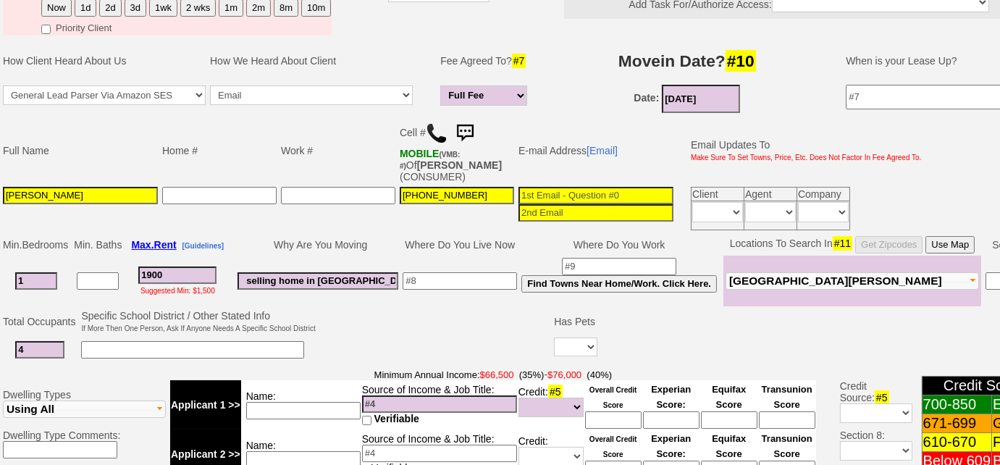
scroll to position [356, 0]
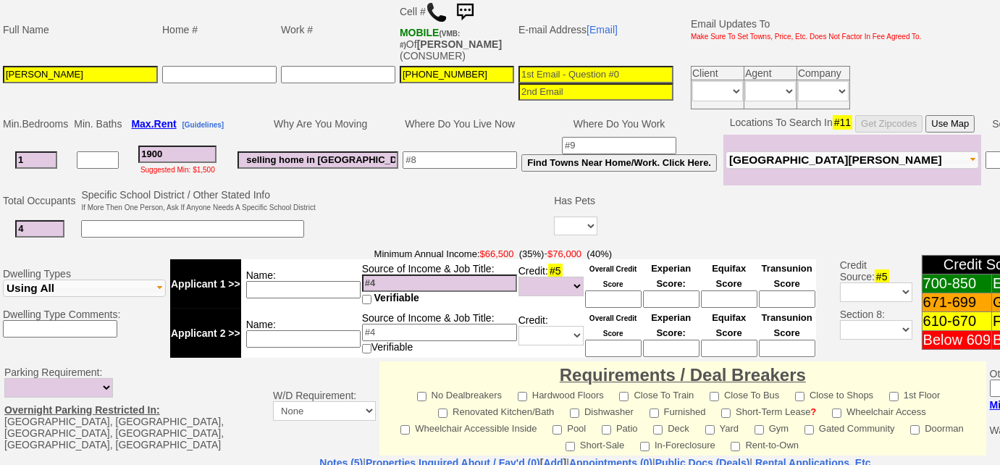
type input "4"
click at [576, 223] on select "Yes No" at bounding box center [575, 226] width 43 height 19
select select "Yes"
click at [554, 217] on select "Yes No" at bounding box center [575, 226] width 43 height 19
click at [622, 222] on input at bounding box center [619, 228] width 28 height 17
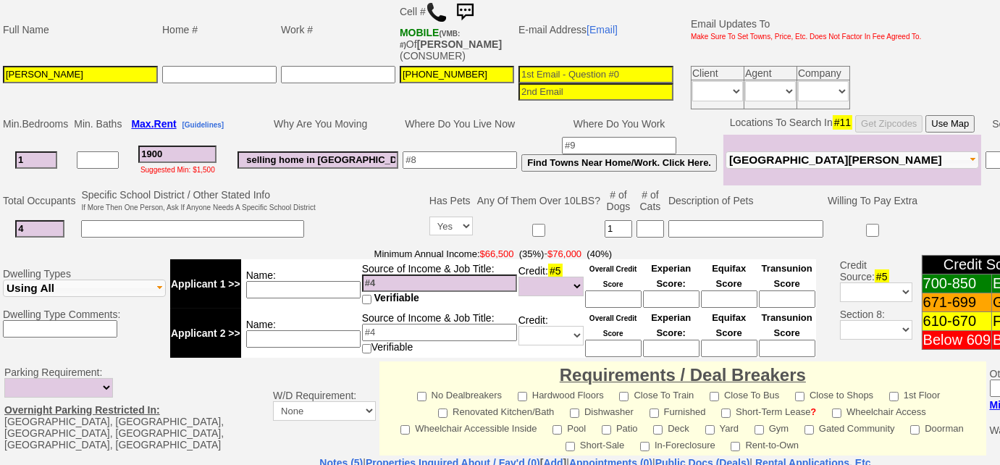
type input "1"
click at [687, 220] on input at bounding box center [745, 228] width 155 height 17
type input "beagle - svc dog"
click at [330, 287] on input at bounding box center [303, 289] width 114 height 17
type input "wife"
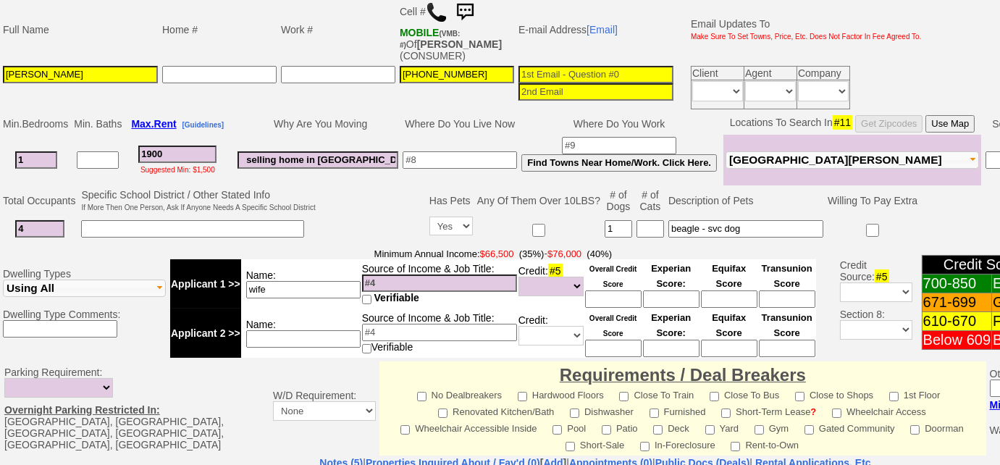
click at [375, 333] on input at bounding box center [439, 332] width 155 height 17
type input "Asst PM - $"
click at [340, 337] on input at bounding box center [303, 338] width 114 height 17
type input "cyber business"
click at [395, 279] on input at bounding box center [439, 282] width 155 height 17
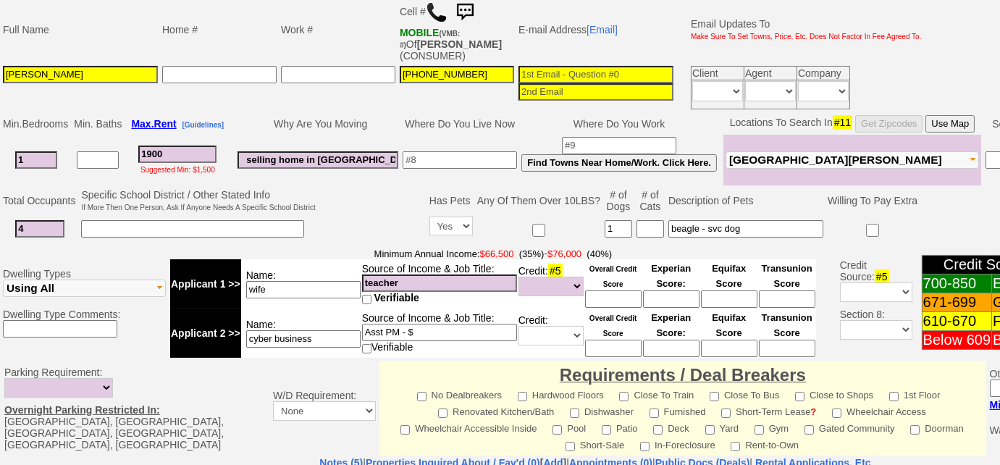
type input "teacher"
drag, startPoint x: 326, startPoint y: 288, endPoint x: 175, endPoint y: 274, distance: 152.0
click at [175, 274] on tr "Applicant 1 >> Name: wife Source of Income & Job Title: teacher Verifiable Cred…" at bounding box center [493, 283] width 646 height 49
click at [363, 279] on input "teacher" at bounding box center [439, 282] width 155 height 17
paste input "wife"
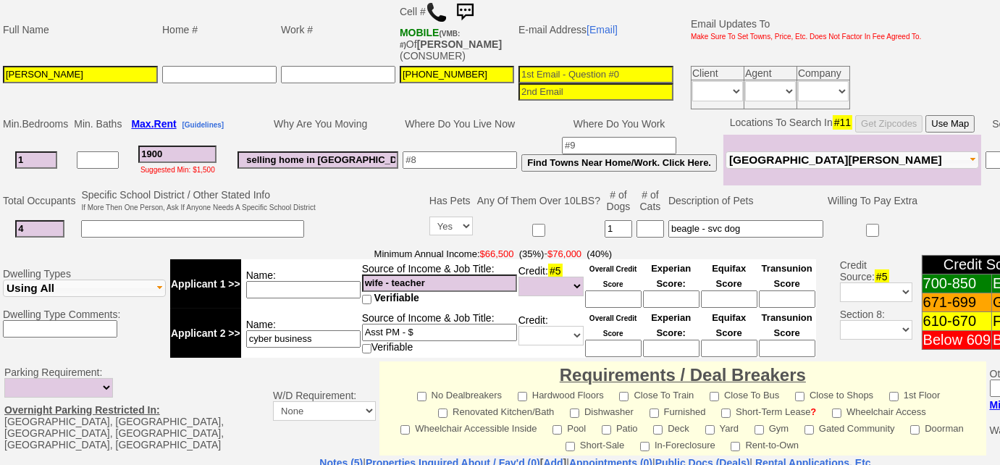
type input "wife - teacher"
click at [331, 281] on input at bounding box center [303, 289] width 114 height 17
type input "$140k"
click at [534, 331] on select "Unknown Bad (Below 609) Fair (610-670) Good (671-699) Excellent (700-850) None" at bounding box center [551, 336] width 65 height 20
select select "Excellent"
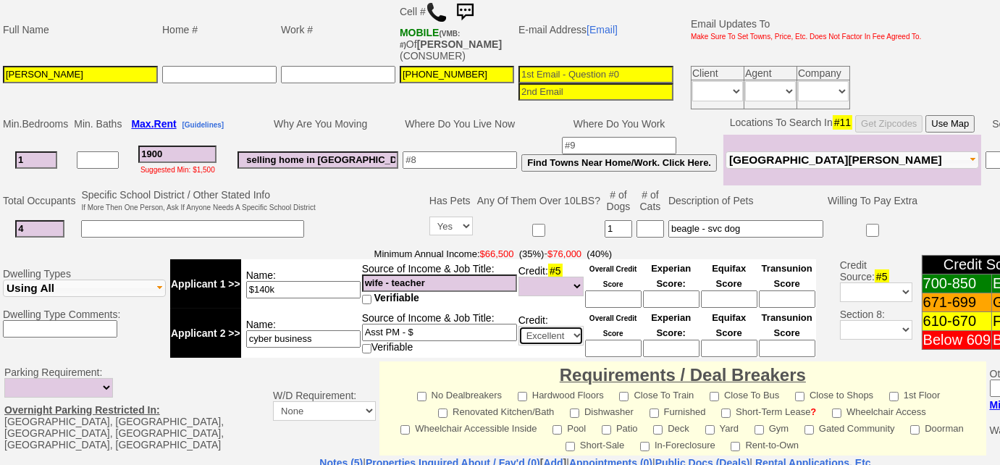
click at [519, 326] on select "Unknown Bad (Below 609) Fair (610-670) Good (671-699) Excellent (700-850) None" at bounding box center [551, 336] width 65 height 20
click at [607, 342] on input at bounding box center [613, 348] width 56 height 17
type input "755"
click at [636, 66] on input at bounding box center [596, 74] width 155 height 17
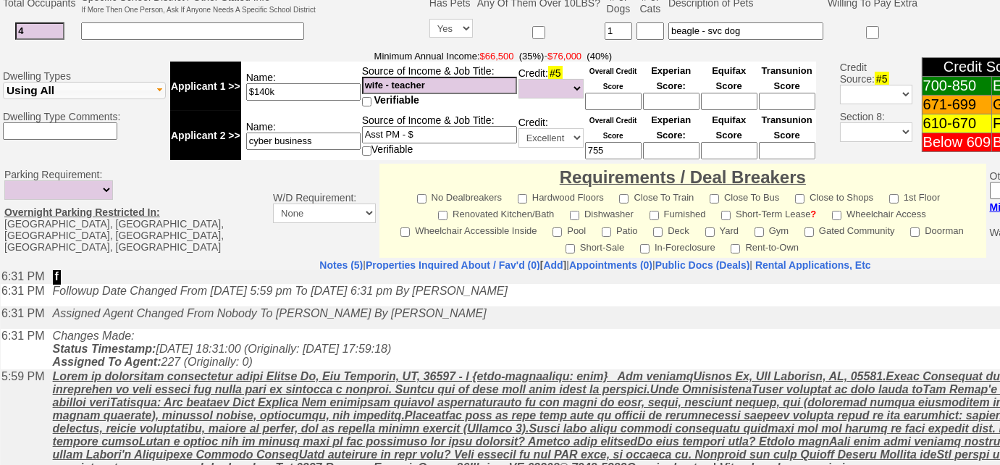
scroll to position [48, 0]
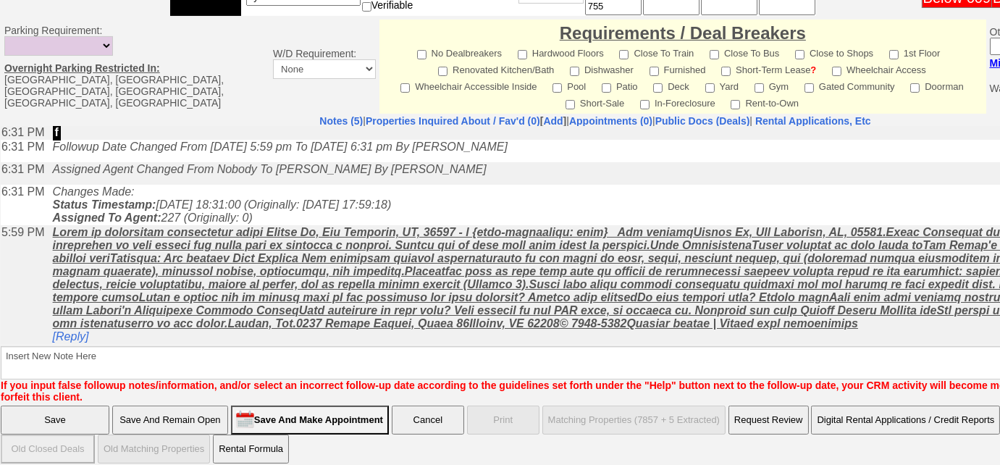
type input "ronnycervantes96@gmail.com"
click at [172, 412] on input "Save And Remain Open" at bounding box center [170, 420] width 116 height 29
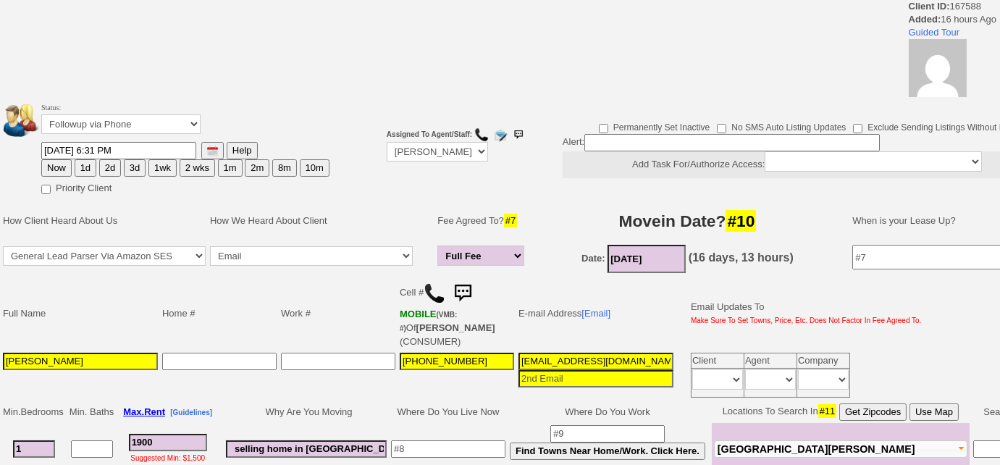
drag, startPoint x: 31, startPoint y: 357, endPoint x: 0, endPoint y: 356, distance: 31.2
click at [0, 356] on td "Full Name Home # Work # Cell # MOBILE (VMB: #) Of [PERSON_NAME] (CONSUMER) E-ma…" at bounding box center [542, 338] width 1084 height 125
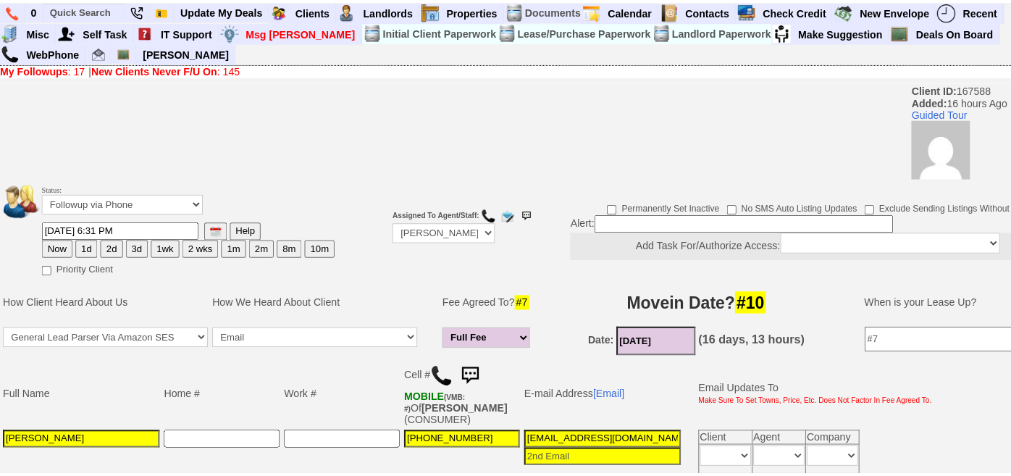
scroll to position [131, 0]
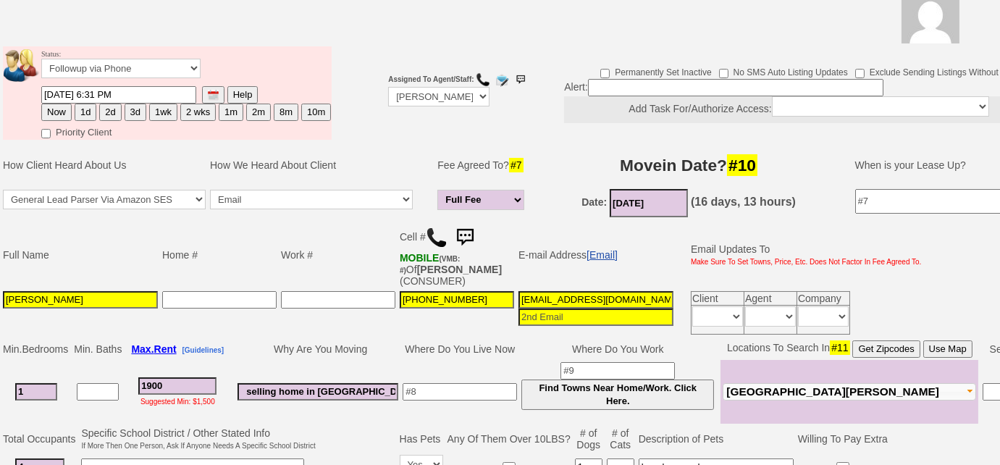
click at [601, 251] on link "[Email]" at bounding box center [602, 255] width 31 height 12
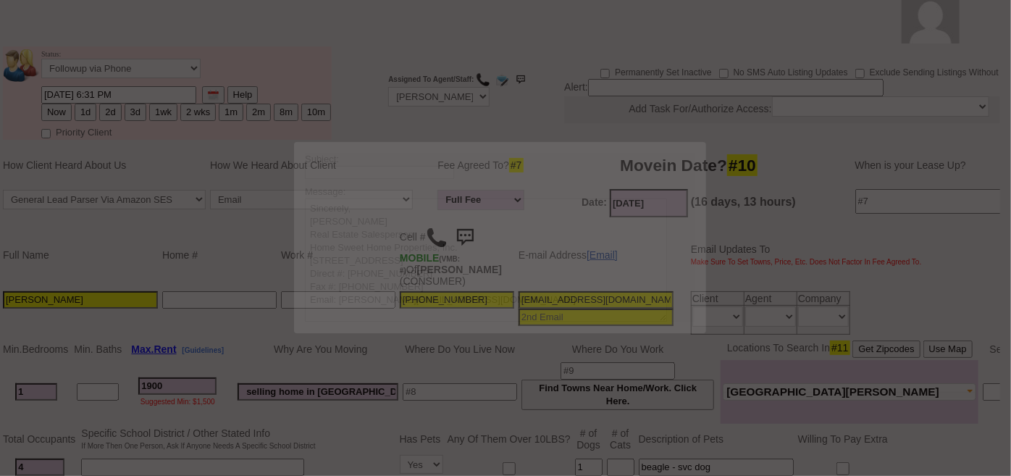
scroll to position [0, 0]
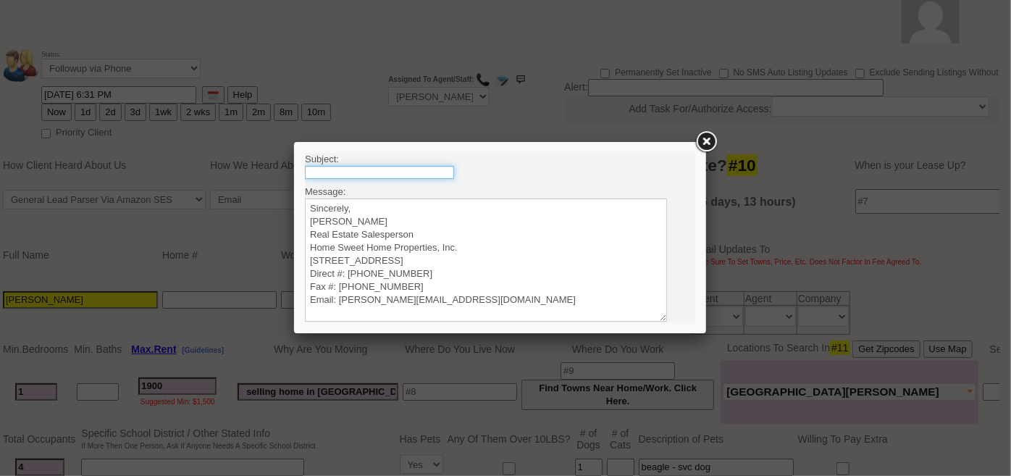
click at [432, 172] on input "text" at bounding box center [378, 171] width 149 height 13
type input "Rental Intake Form"
click at [392, 203] on textarea "Sincerely, [PERSON_NAME] Real Estate Salesperson Home Sweet Home Properties, In…" at bounding box center [485, 259] width 362 height 123
paste textarea "Good [PERSON_NAME], It was a pleasure speaking with you! I am excited to work t…"
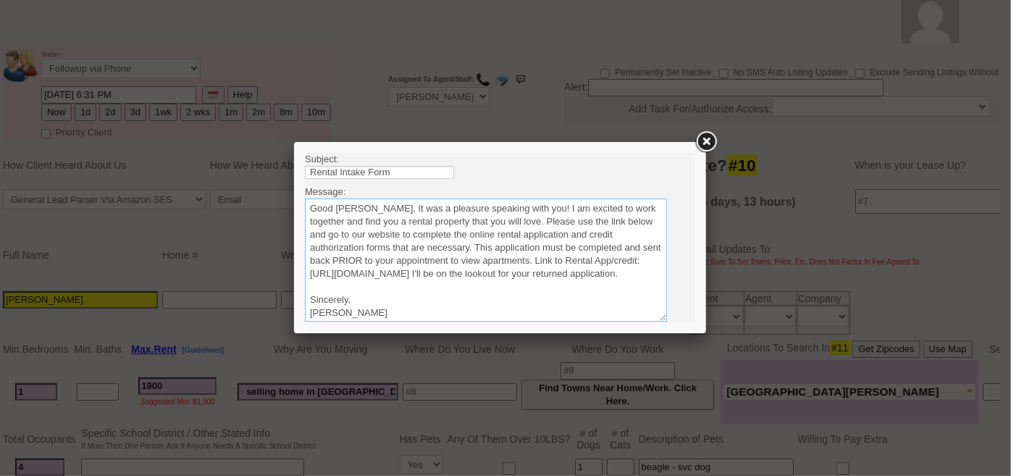
click at [411, 207] on textarea "Sincerely, [PERSON_NAME] Real Estate Salesperson Home Sweet Home Properties, In…" at bounding box center [485, 259] width 362 height 123
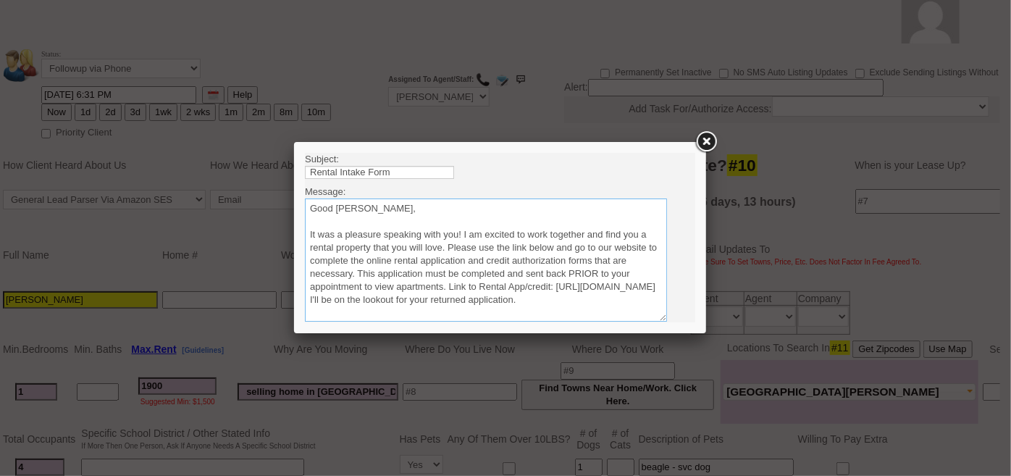
click at [446, 245] on textarea "Sincerely, [PERSON_NAME] Real Estate Salesperson Home Sweet Home Properties, In…" at bounding box center [485, 259] width 362 height 123
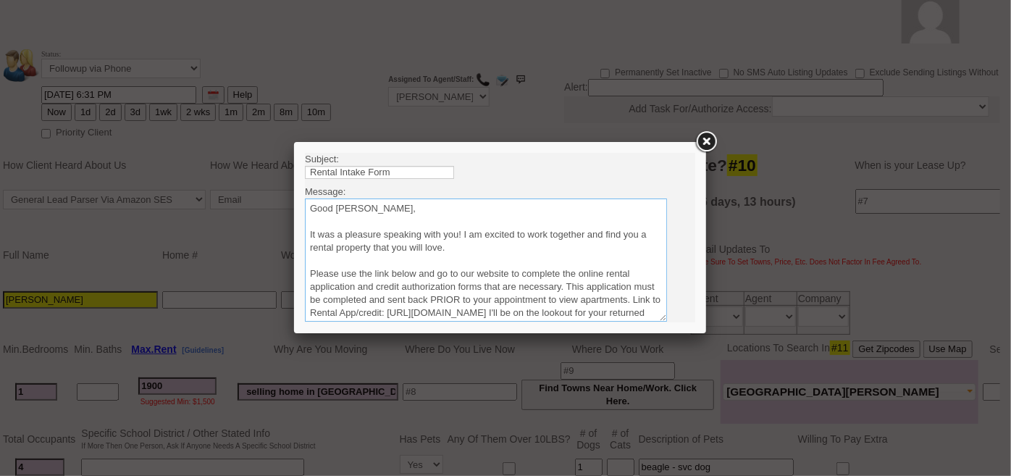
scroll to position [65, 0]
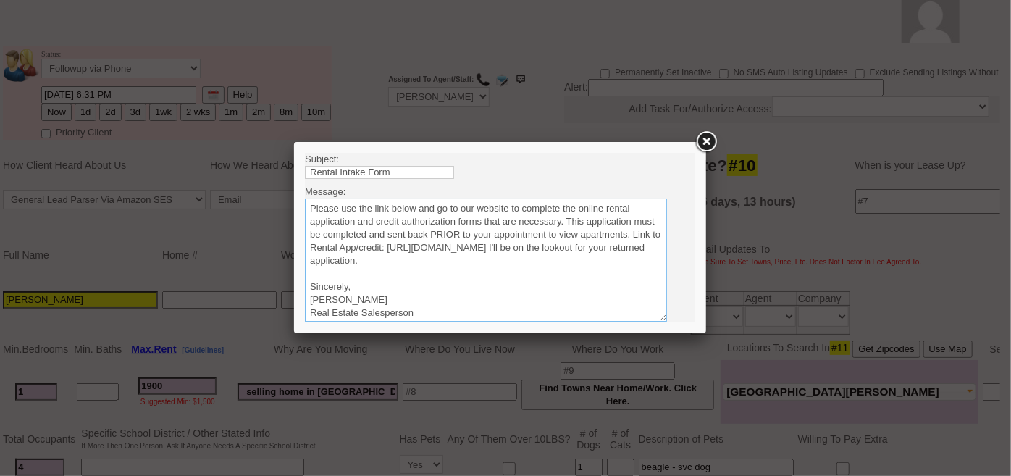
click at [602, 259] on textarea "Sincerely, Renata Staroselsky Real Estate Salesperson Home Sweet Home Propertie…" at bounding box center [485, 259] width 362 height 123
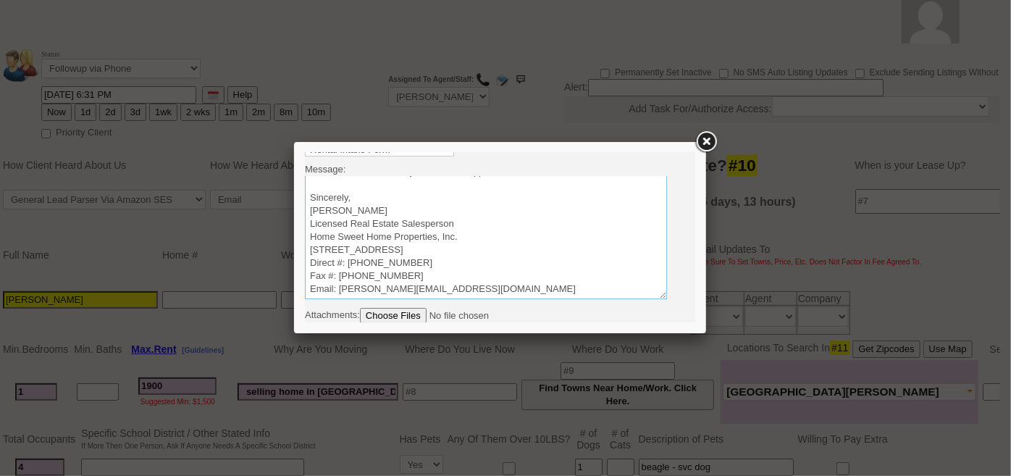
scroll to position [42, 0]
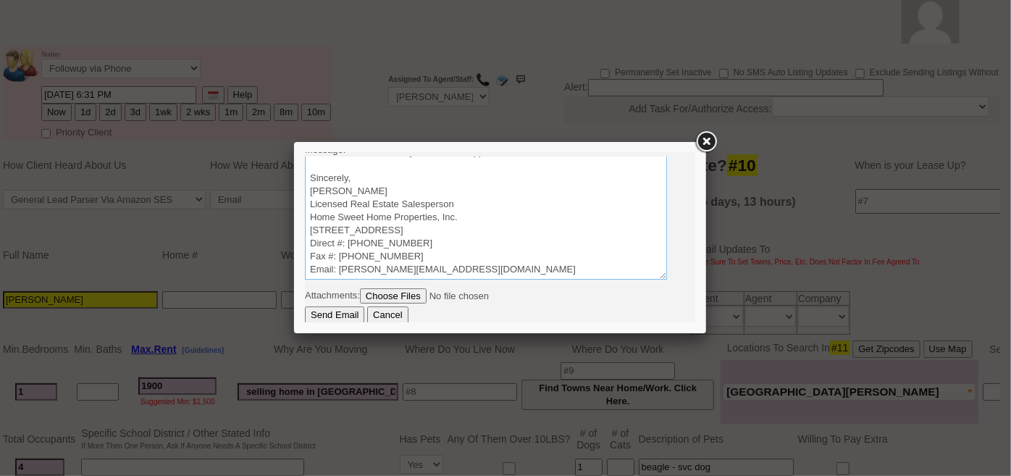
type textarea "Good Afternoon Ronny, It was a pleasure speaking with you! I am excited to work…"
click at [348, 315] on input "Send Email" at bounding box center [333, 314] width 59 height 17
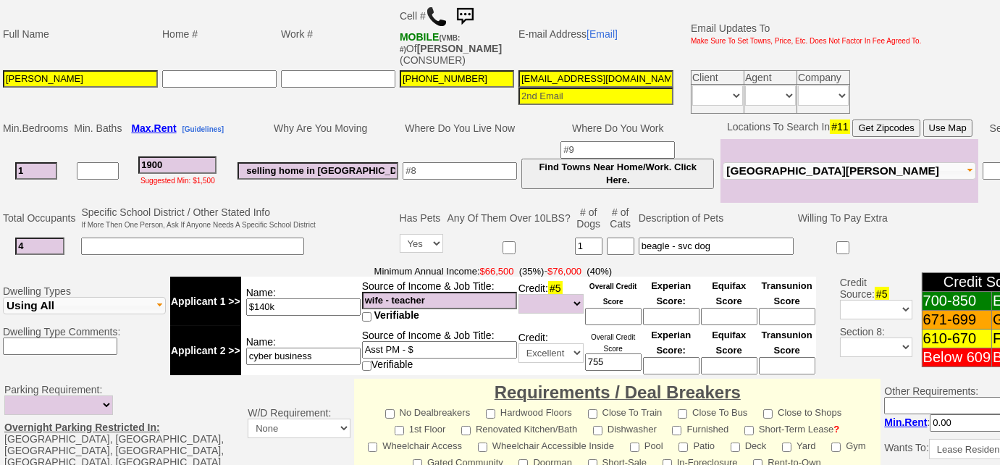
scroll to position [461, 0]
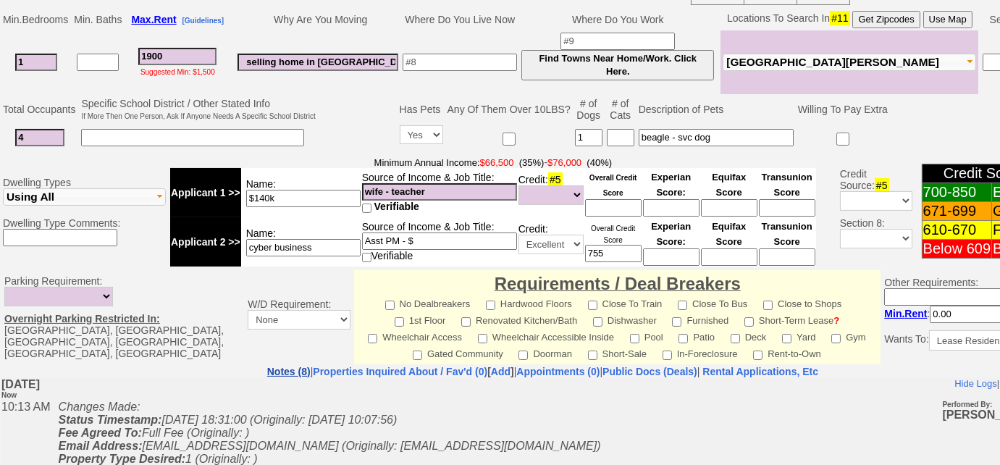
click at [267, 372] on link "Notes (8)" at bounding box center [288, 372] width 43 height 12
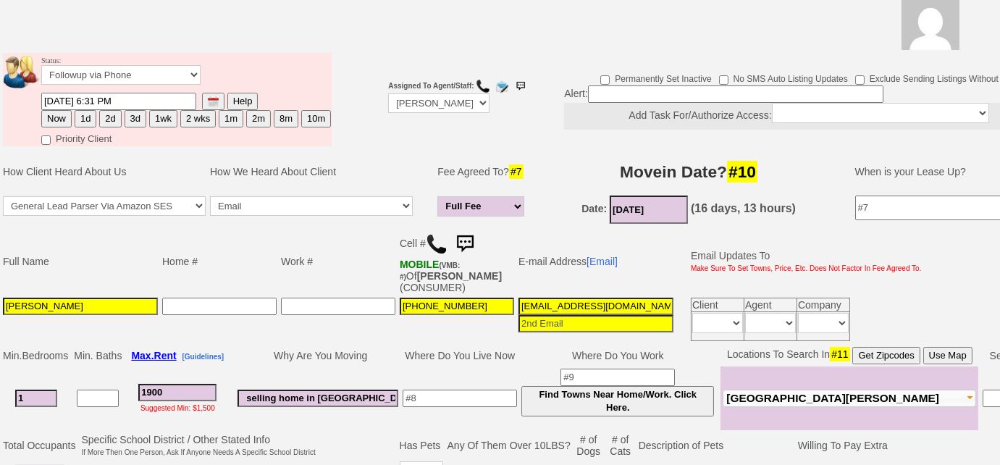
scroll to position [0, 0]
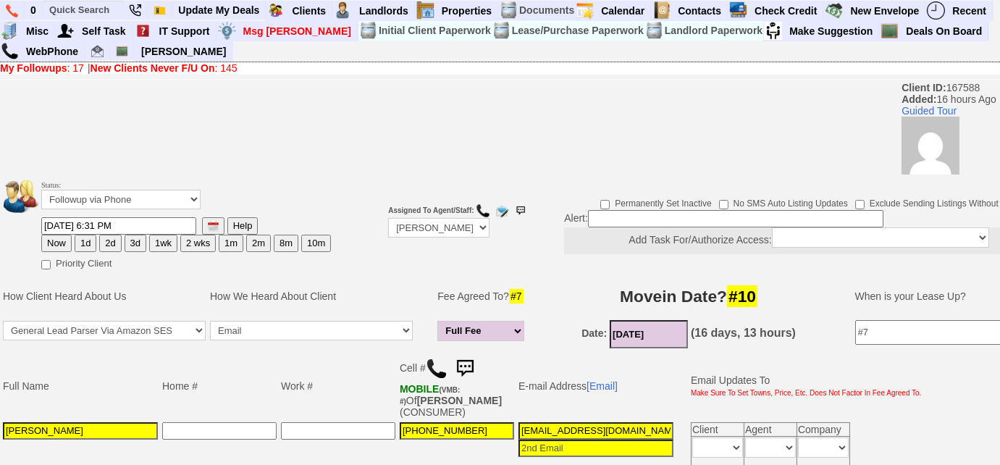
click at [130, 243] on button "3d" at bounding box center [136, 243] width 22 height 17
type input "09/01/2025 10:13 AM"
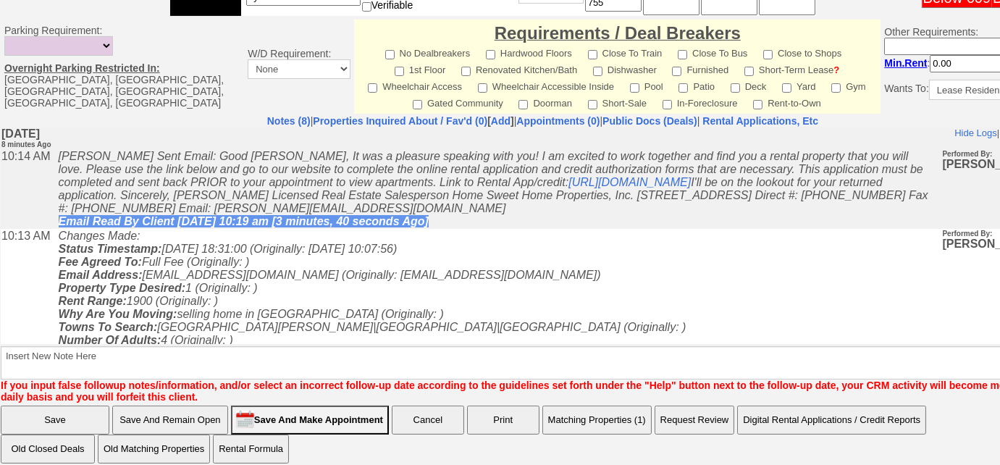
scroll to position [720, 0]
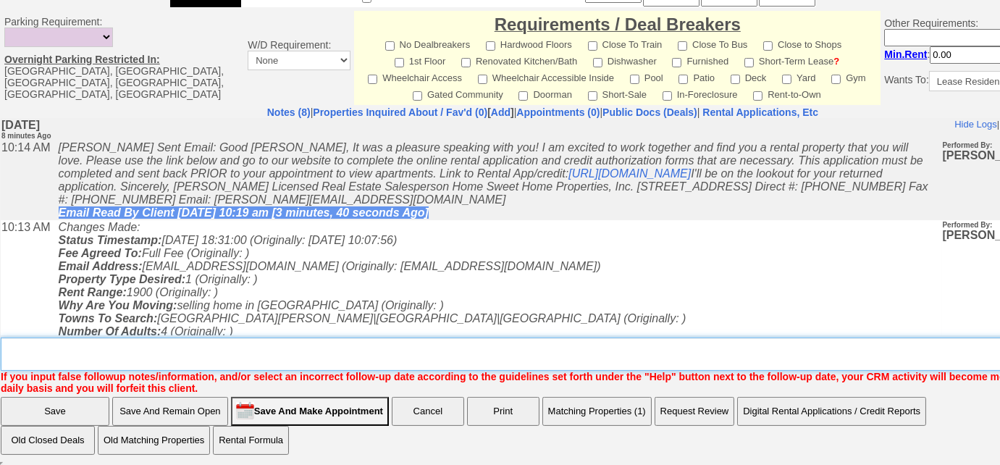
click at [97, 356] on textarea "Insert New Note Here" at bounding box center [548, 353] width 1094 height 33
type textarea "sent 12% rental appl; cooper dr?"
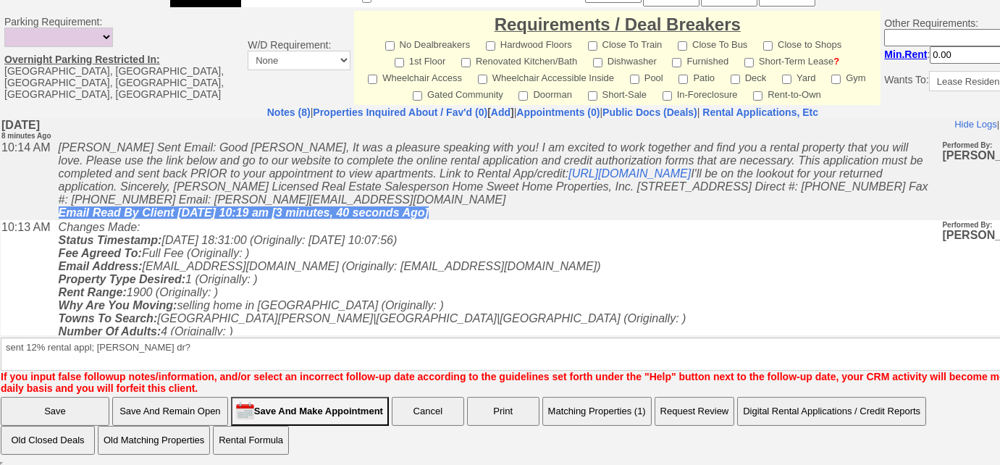
scroll to position [647, 0]
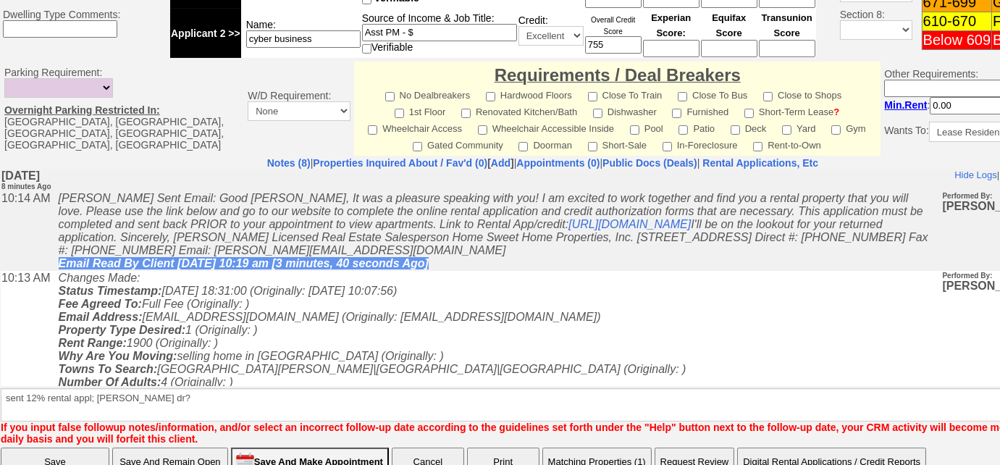
click at [88, 448] on input "Save" at bounding box center [55, 462] width 109 height 29
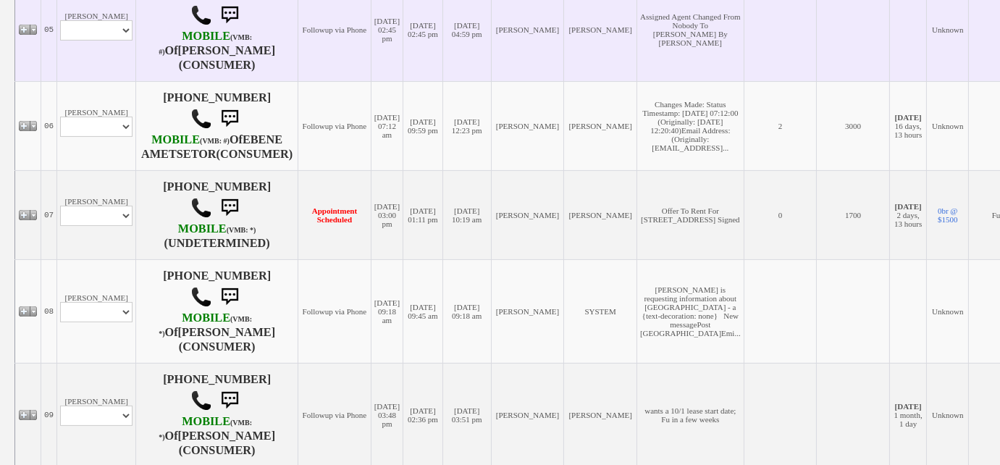
scroll to position [881, 0]
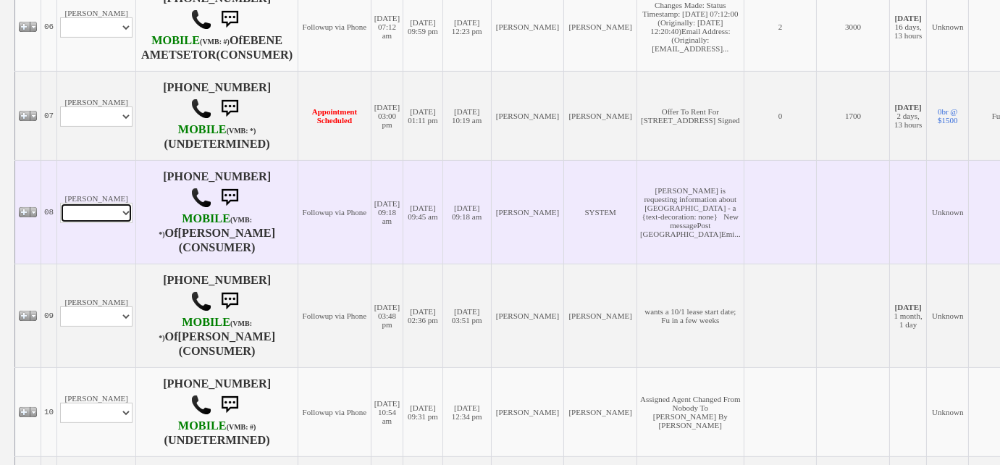
click at [112, 223] on select "Profile Edit Print Email Externally (Will Not Be Tracked In CRM) Closed Deals" at bounding box center [96, 213] width 72 height 20
select select "ChangeURL,/crm/custom/edit_client_form.php?redirect=%2Fcrm%2Fclients.php&id=167…"
click at [60, 206] on select "Profile Edit Print Email Externally (Will Not Be Tracked In CRM) Closed Deals" at bounding box center [96, 213] width 72 height 20
select select
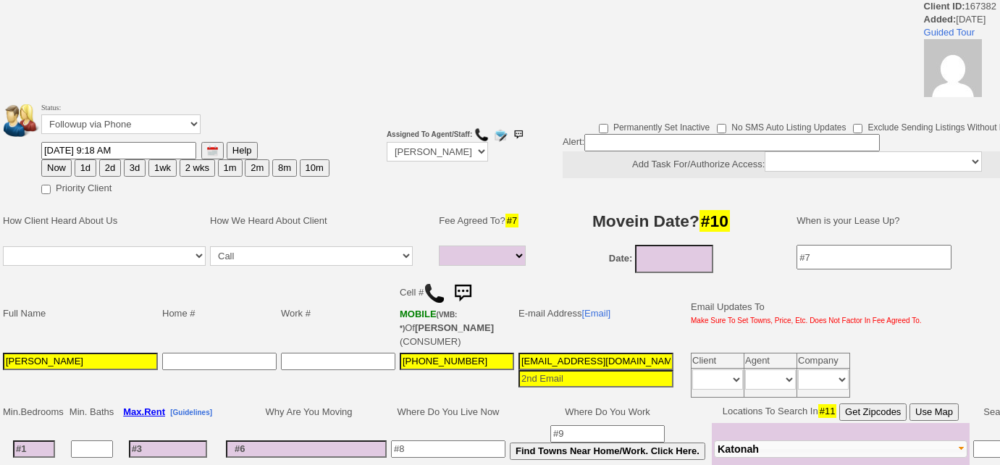
select select
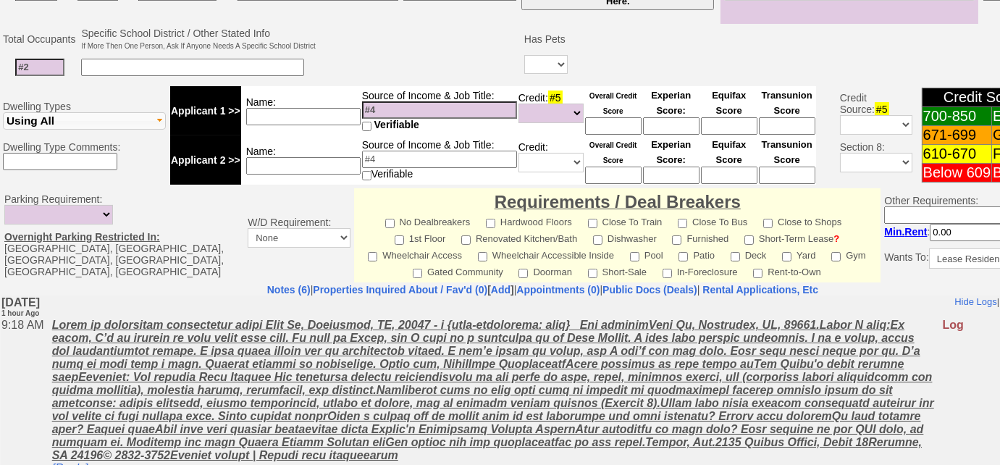
scroll to position [267, 0]
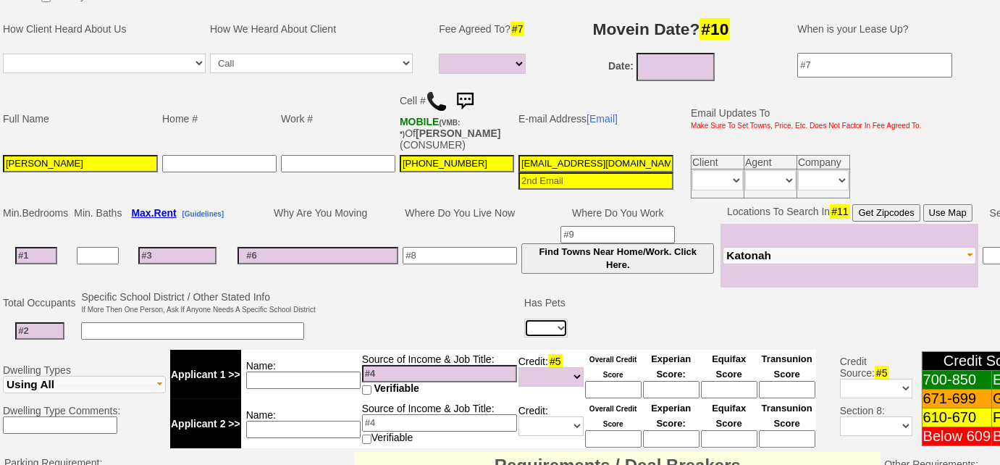
drag, startPoint x: 547, startPoint y: 319, endPoint x: 550, endPoint y: 328, distance: 9.0
click at [547, 319] on select "Yes No" at bounding box center [545, 328] width 43 height 19
select select "No"
click at [524, 319] on select "Yes No" at bounding box center [545, 328] width 43 height 19
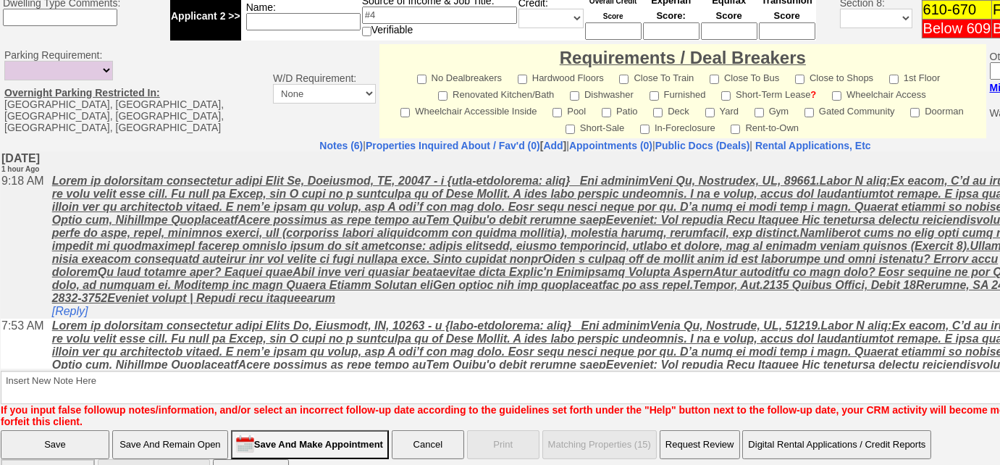
scroll to position [531, 0]
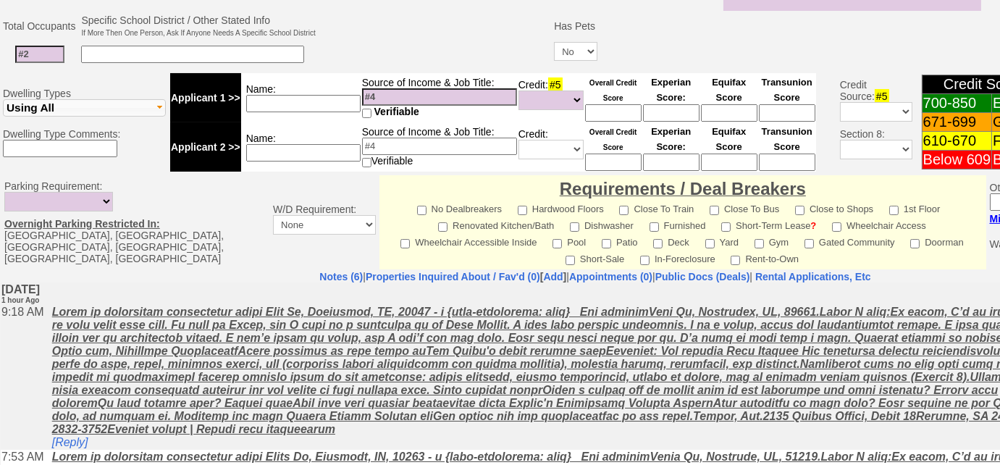
click at [396, 88] on input at bounding box center [439, 96] width 155 height 17
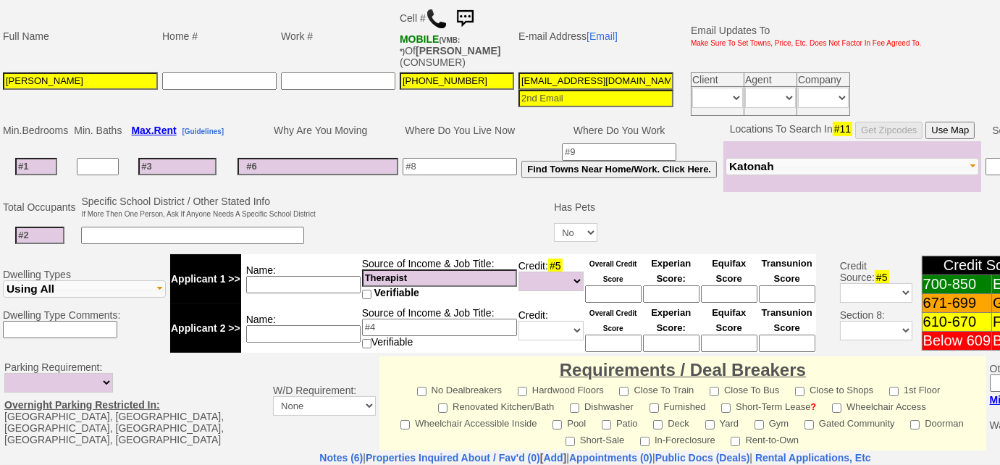
scroll to position [267, 0]
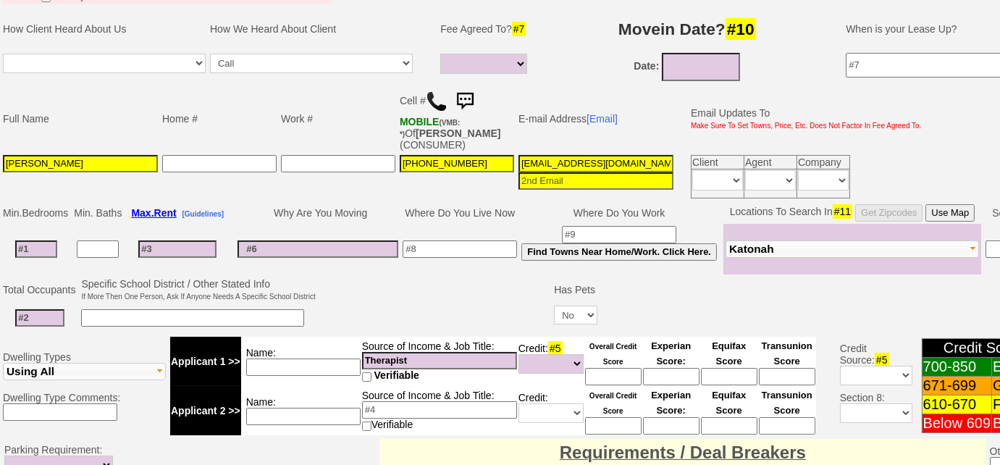
type input "Therapist"
click at [613, 231] on input at bounding box center [619, 234] width 114 height 17
type input "Cold Spring"
click at [438, 100] on img at bounding box center [437, 102] width 22 height 22
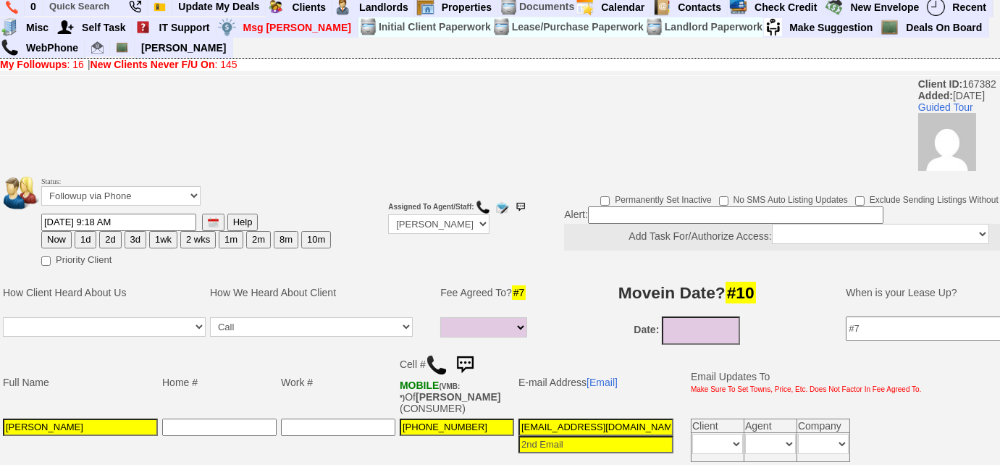
click at [138, 236] on button "3d" at bounding box center [136, 239] width 22 height 17
type input "09/01/2025 10:23 AM"
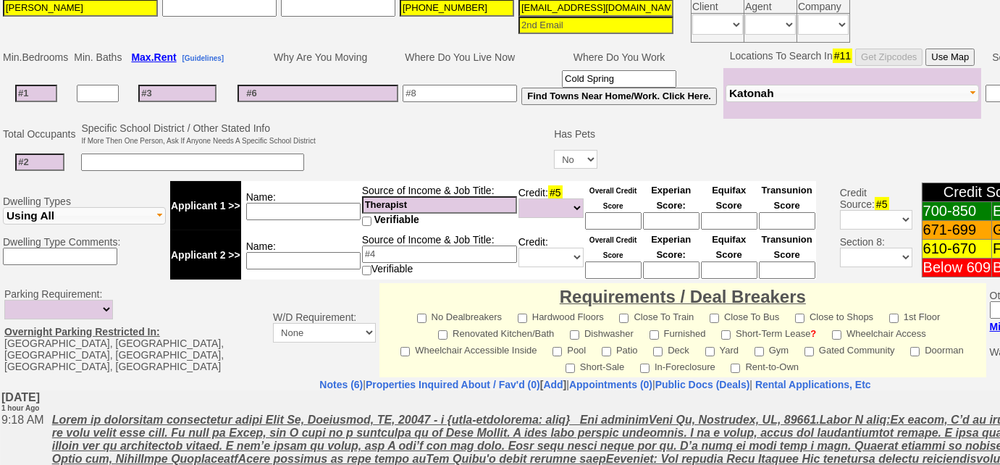
scroll to position [94, 0]
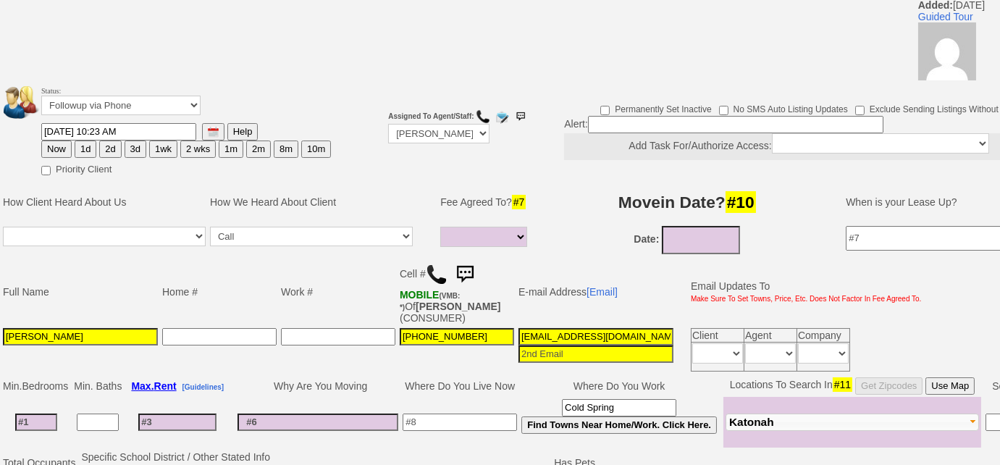
click at [140, 149] on button "3d" at bounding box center [136, 148] width 22 height 17
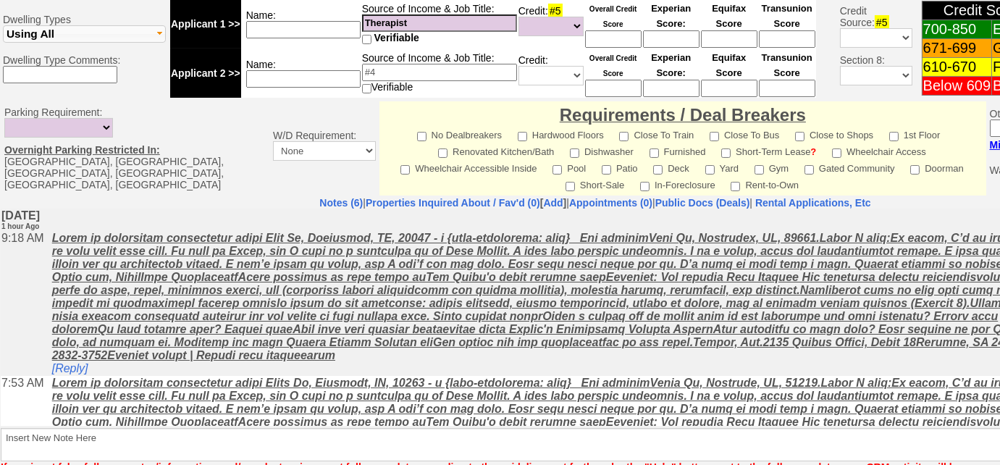
scroll to position [687, 0]
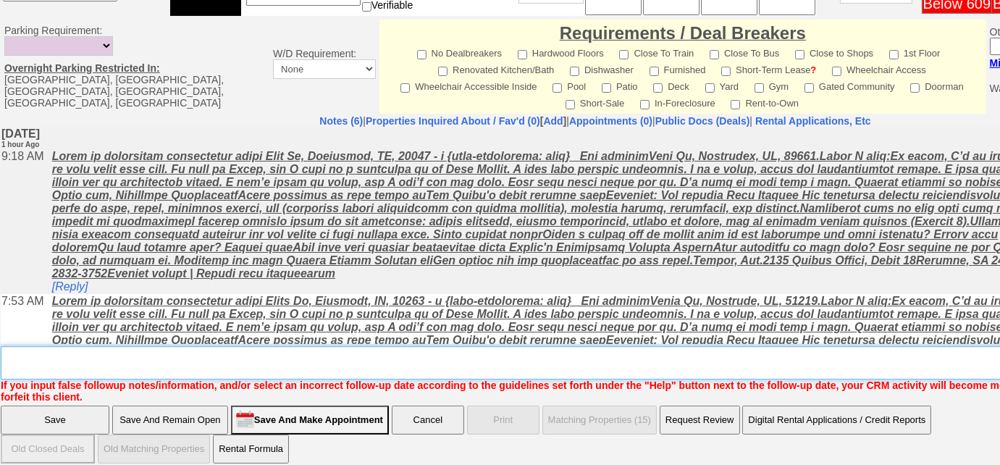
click at [377, 346] on textarea "Insert New Note Here" at bounding box center [600, 362] width 1199 height 33
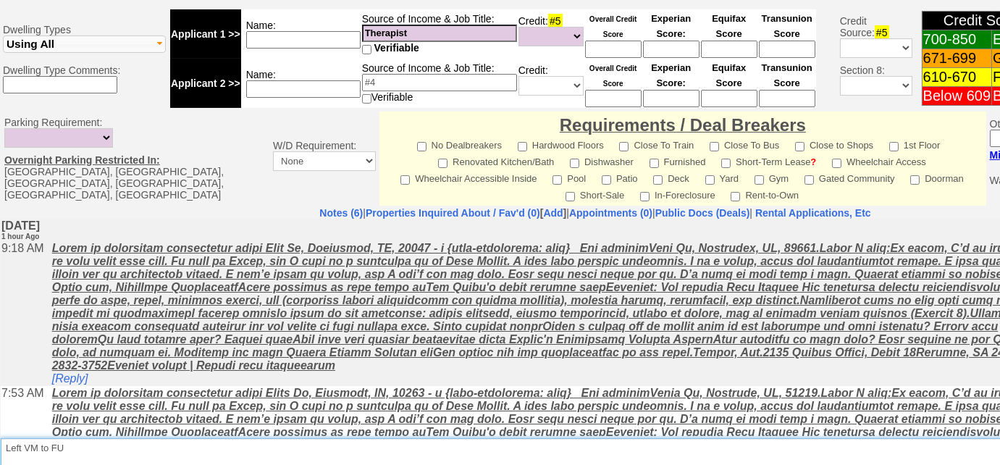
scroll to position [555, 0]
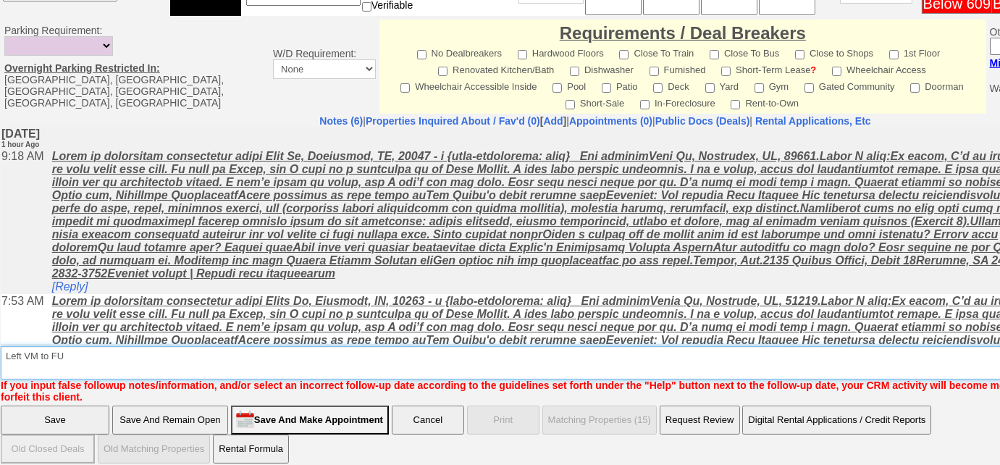
type textarea "Left VM to FU"
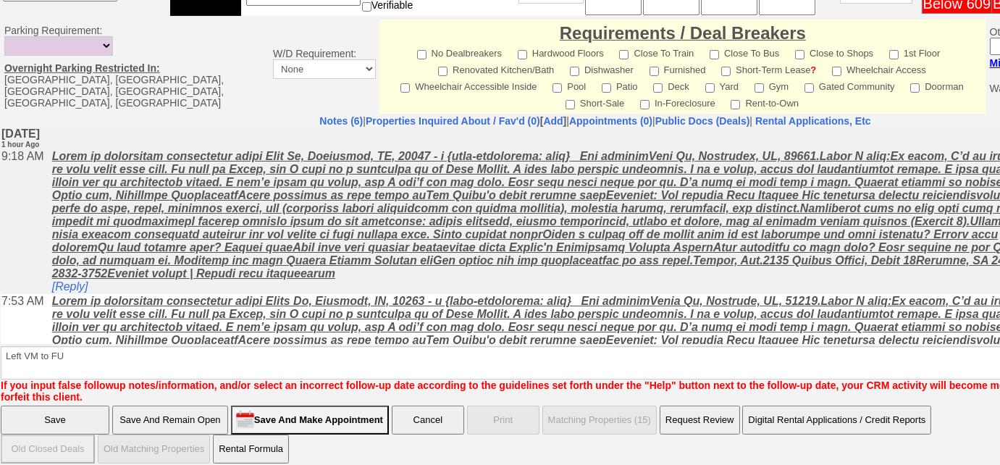
click at [62, 406] on input "Save" at bounding box center [55, 420] width 109 height 29
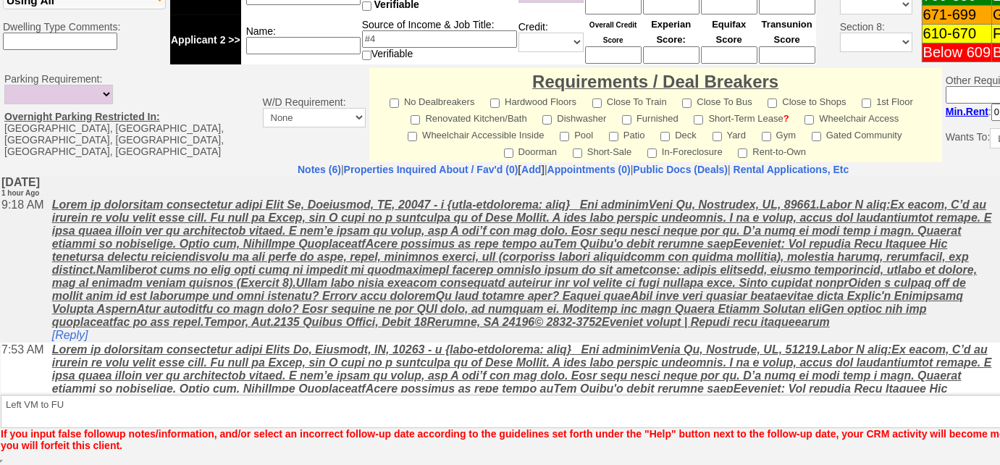
scroll to position [636, 0]
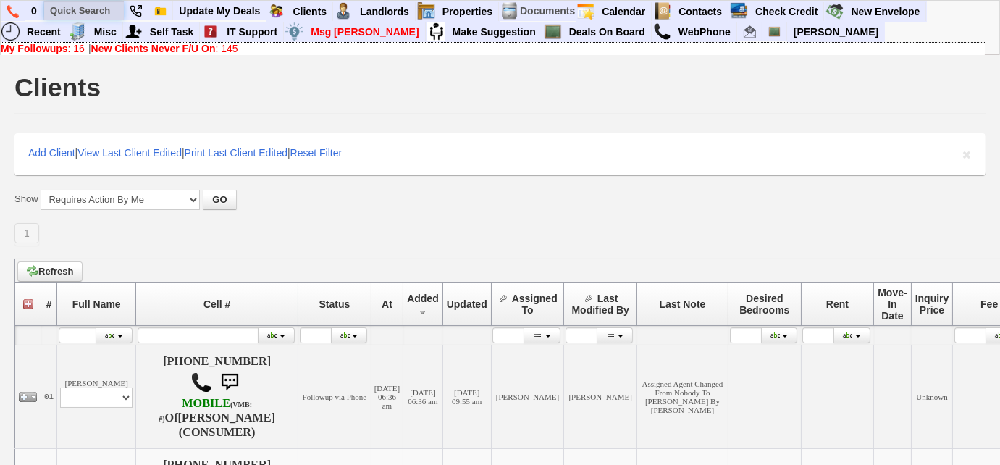
click at [77, 14] on input "text" at bounding box center [84, 10] width 80 height 18
paste input "914) 523-4954"
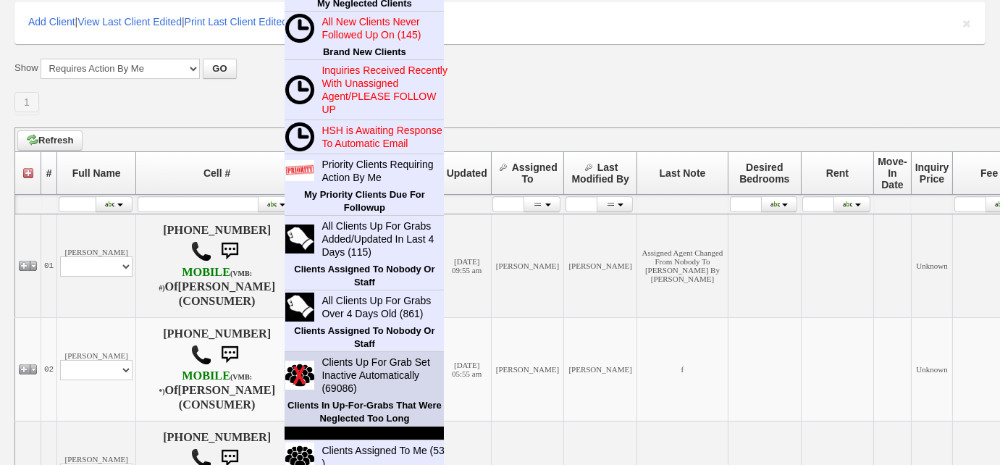
scroll to position [197, 0]
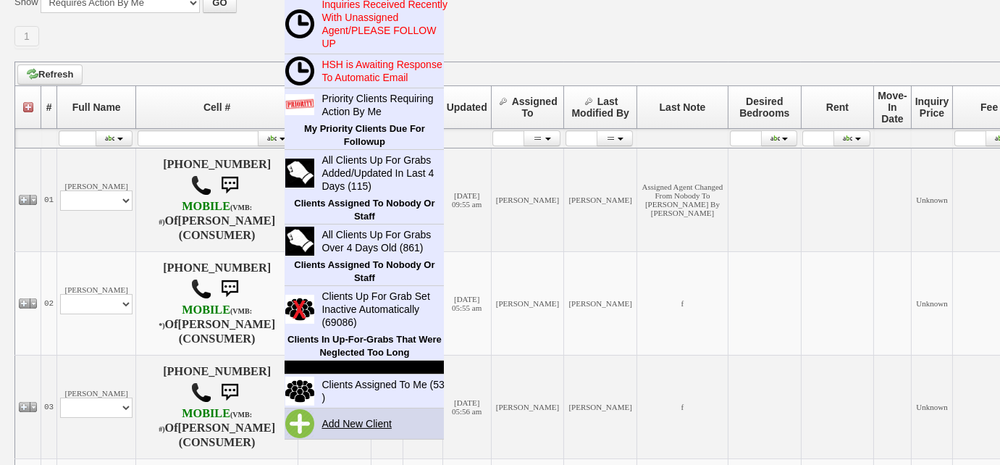
type input "914) 523-4954"
click at [358, 423] on link "Add New Client" at bounding box center [362, 423] width 93 height 19
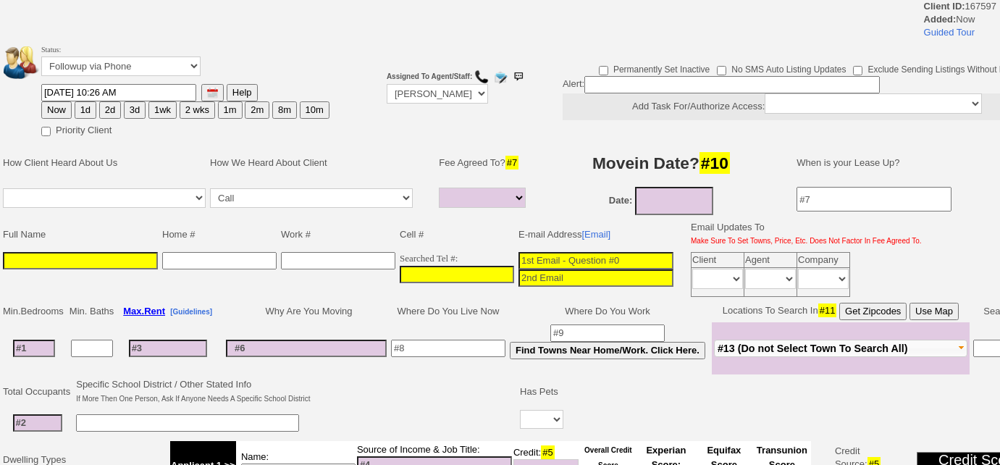
select select
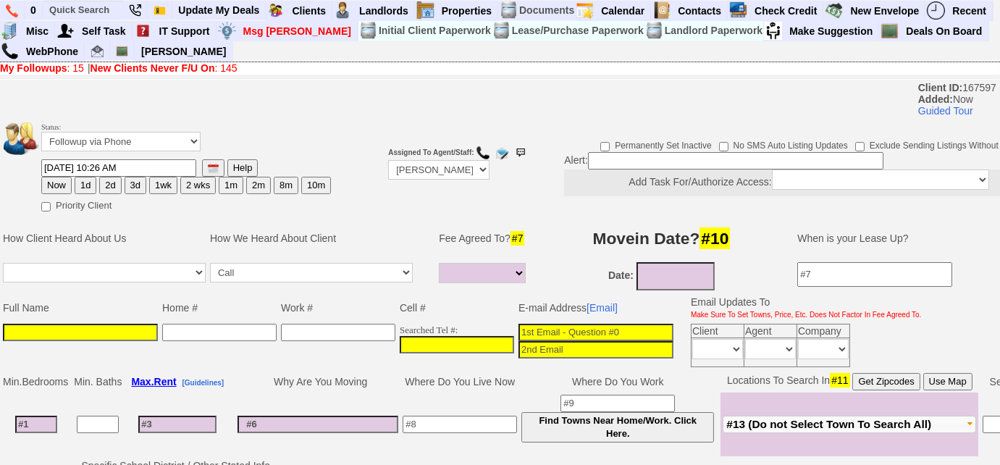
click at [107, 317] on td "Full Name" at bounding box center [80, 308] width 159 height 28
click at [106, 329] on input at bounding box center [80, 332] width 155 height 17
type input "[PERSON_NAME]"
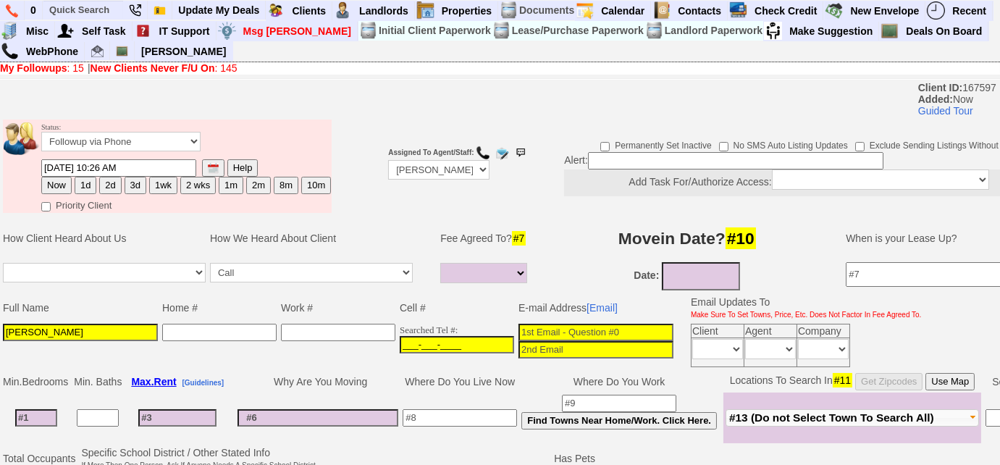
click at [400, 337] on input "___-___-____" at bounding box center [457, 344] width 114 height 17
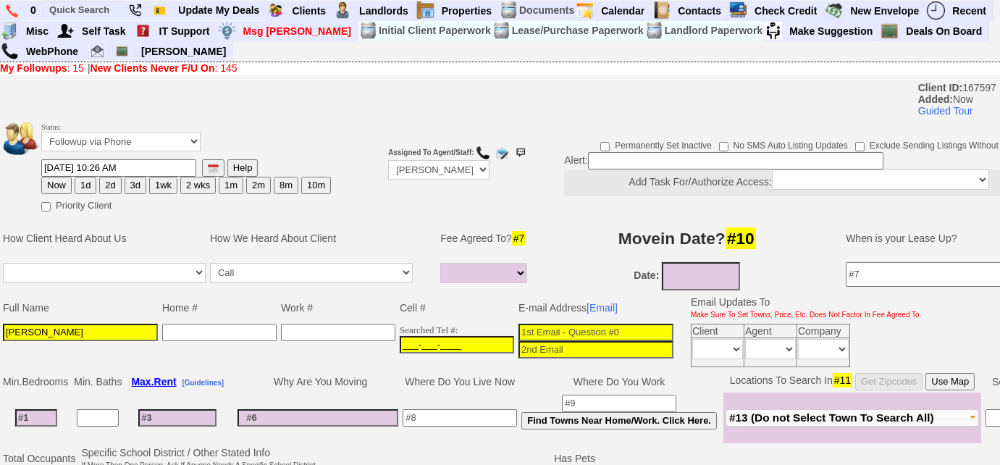
paste input "[PHONE_NUMBER]"
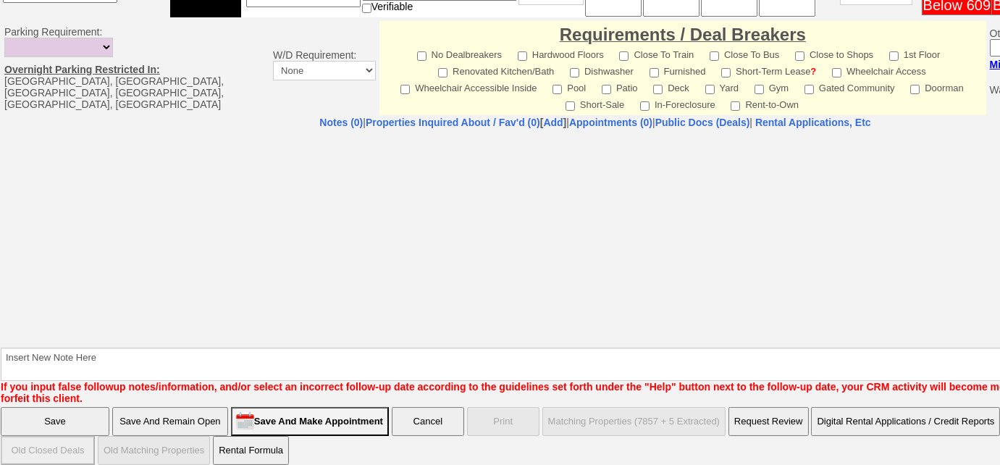
type input "[PHONE_NUMBER]"
click at [193, 419] on input "Save And Remain Open" at bounding box center [170, 421] width 116 height 29
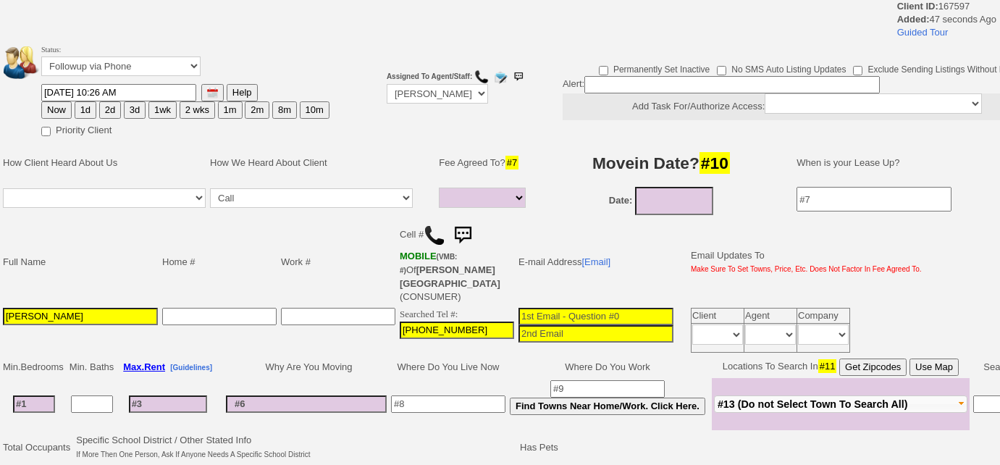
select select
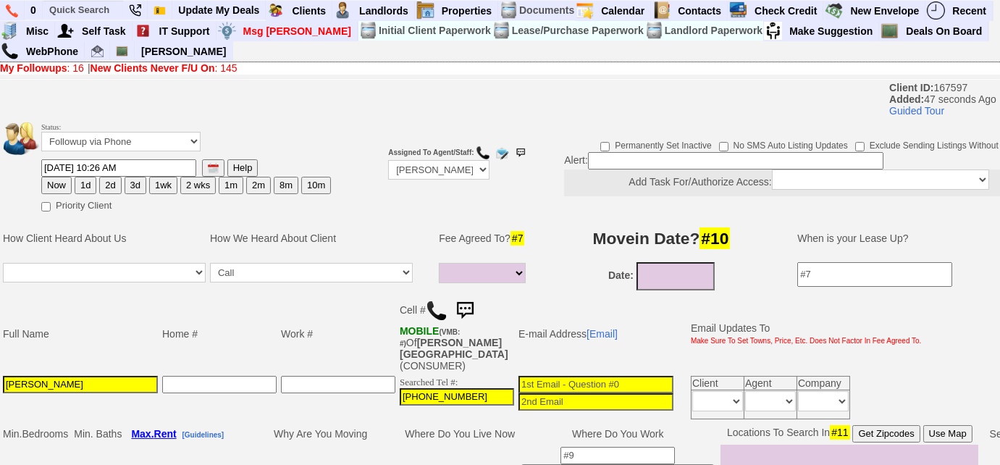
click at [436, 306] on img at bounding box center [437, 311] width 22 height 22
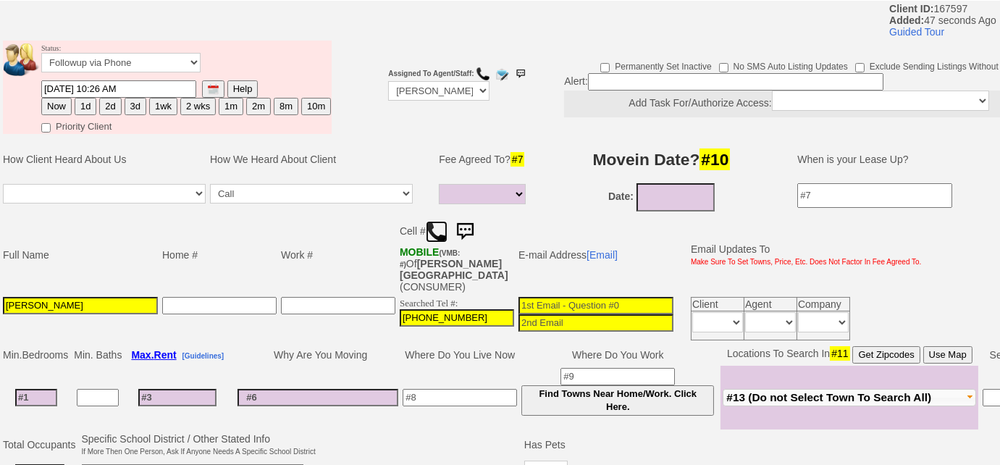
scroll to position [58, 0]
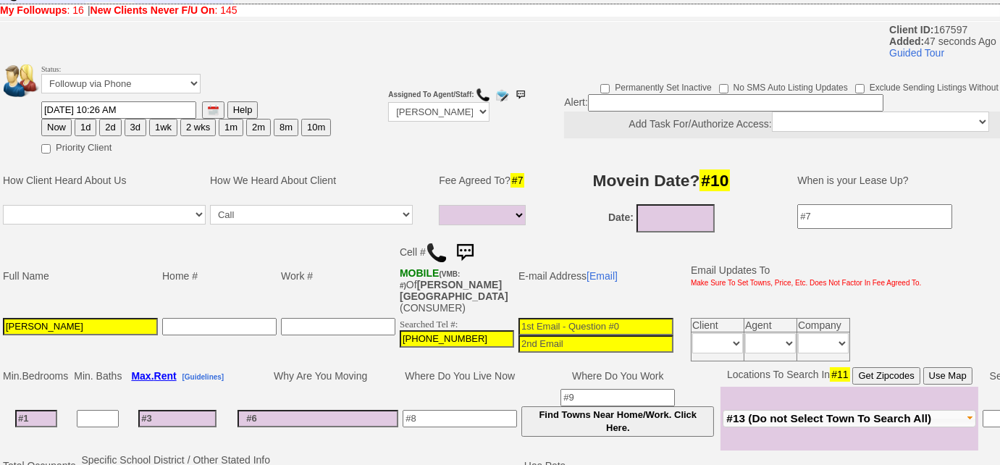
click at [131, 125] on button "3d" at bounding box center [136, 127] width 22 height 17
type input "09/01/2025 10:27 AM"
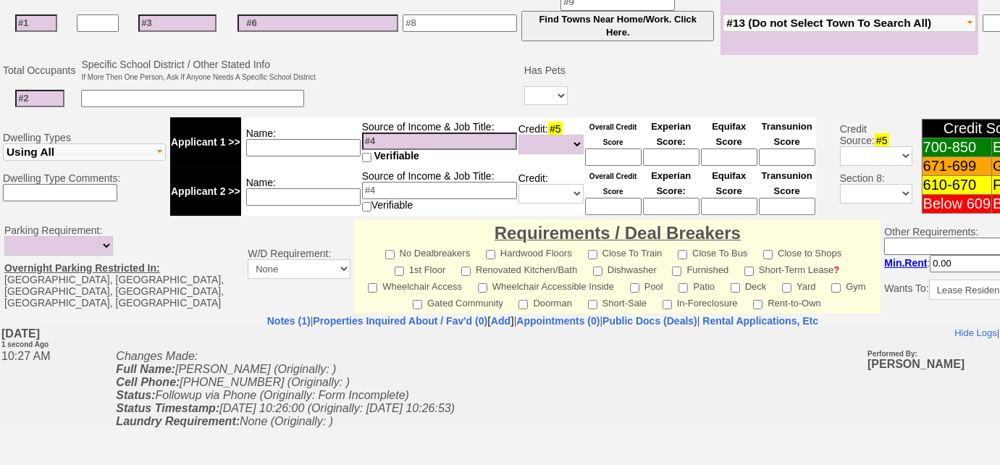
scroll to position [650, 0]
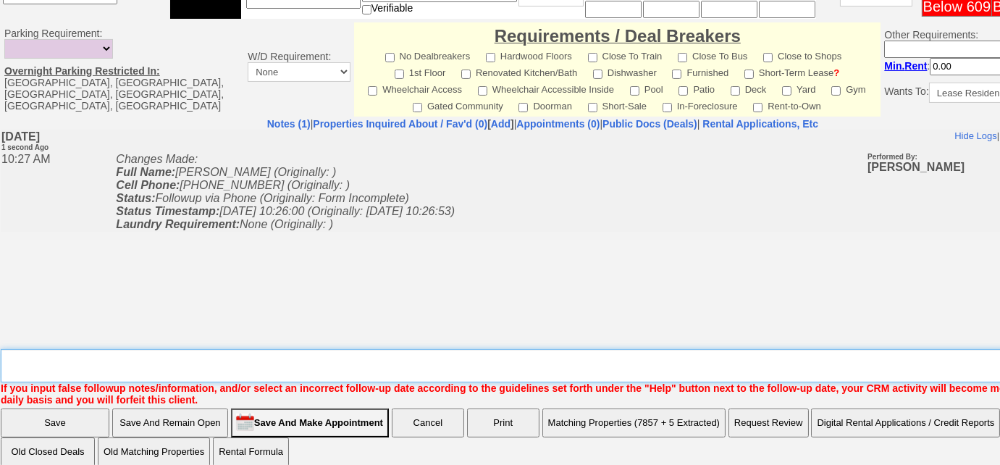
click at [112, 353] on textarea "Insert New Note Here" at bounding box center [548, 365] width 1094 height 33
type textarea "Left VM to FU"
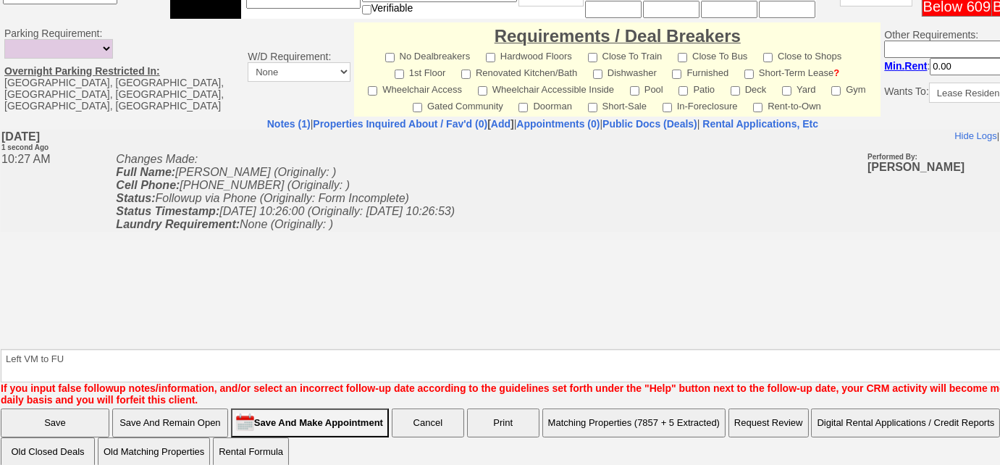
click at [71, 416] on input "Save" at bounding box center [55, 422] width 109 height 29
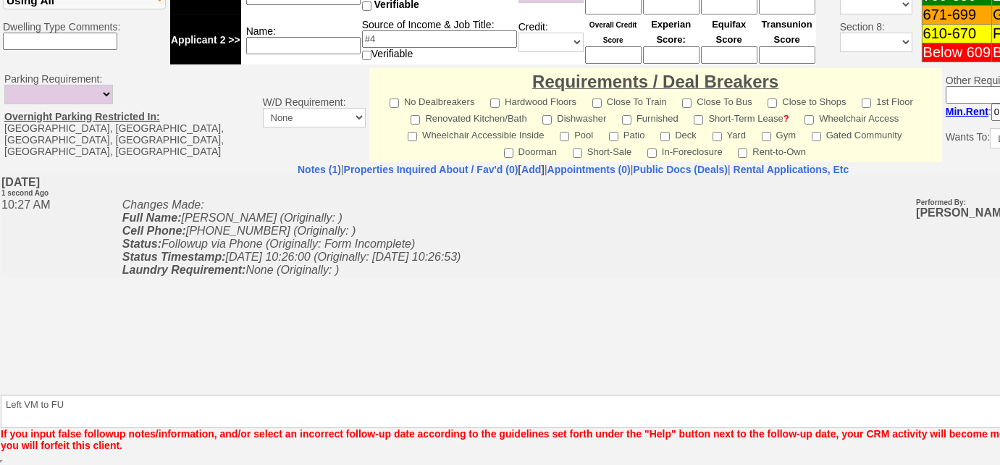
scroll to position [578, 0]
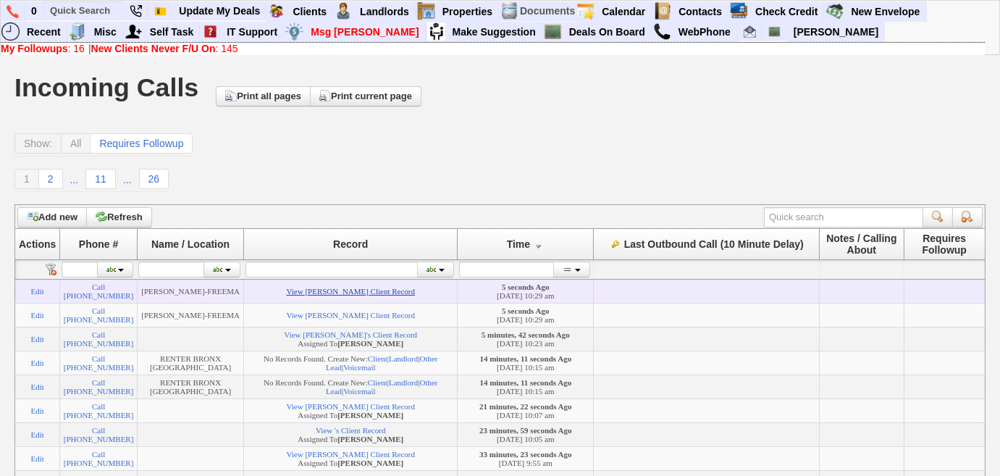
click at [319, 295] on link "View [PERSON_NAME] Client Record" at bounding box center [351, 291] width 128 height 9
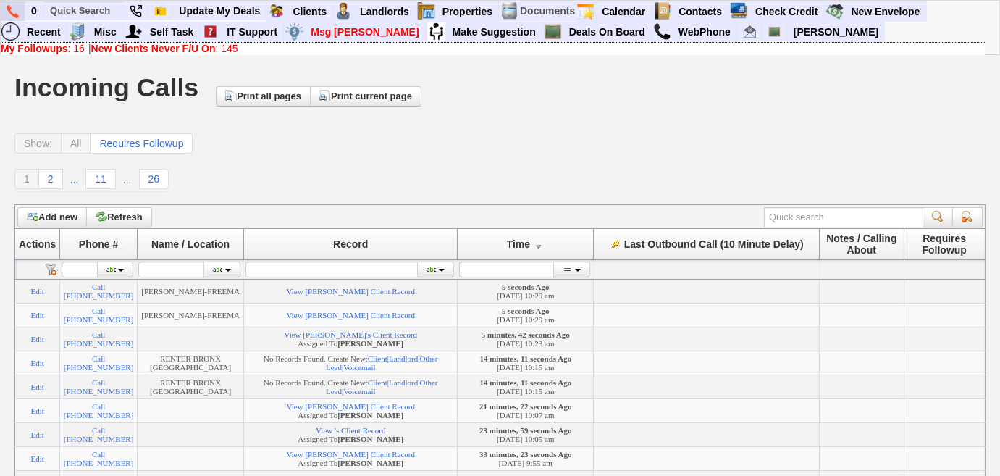
click at [13, 10] on img at bounding box center [13, 11] width 12 height 13
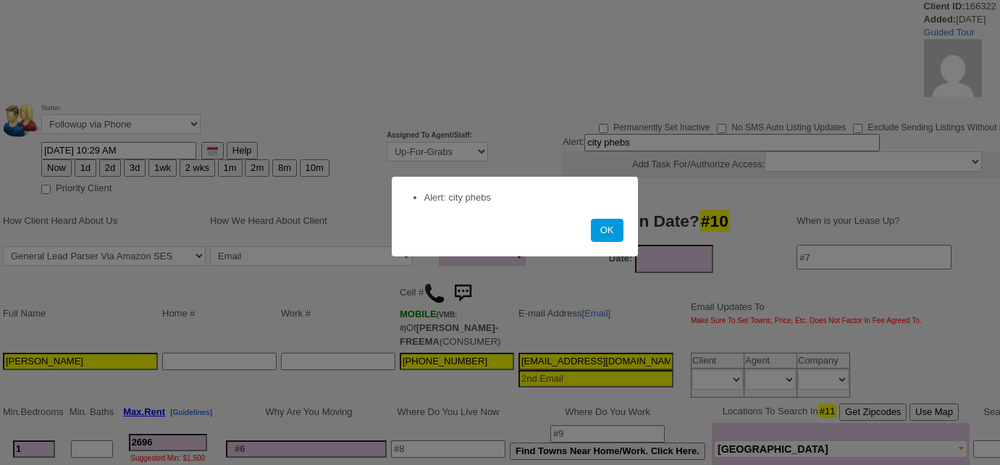
select select
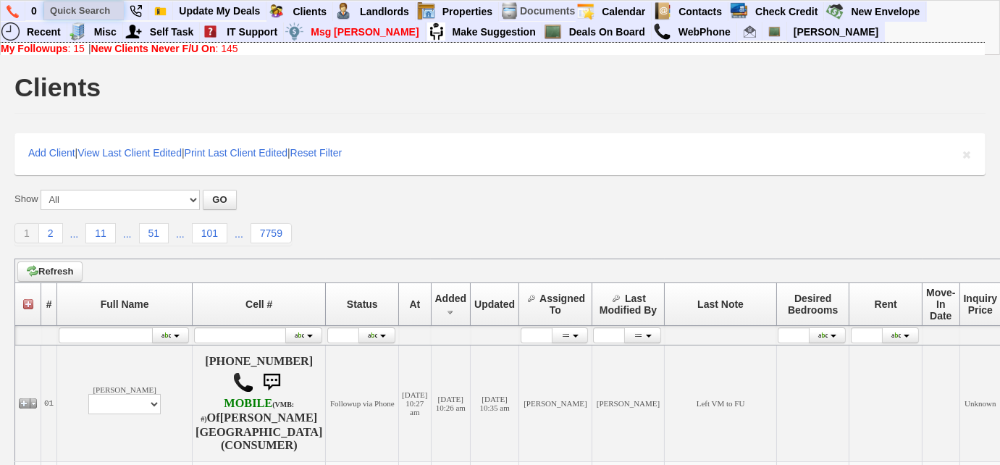
click at [95, 12] on input "text" at bounding box center [84, 10] width 80 height 18
paste input "914) 846-1932"
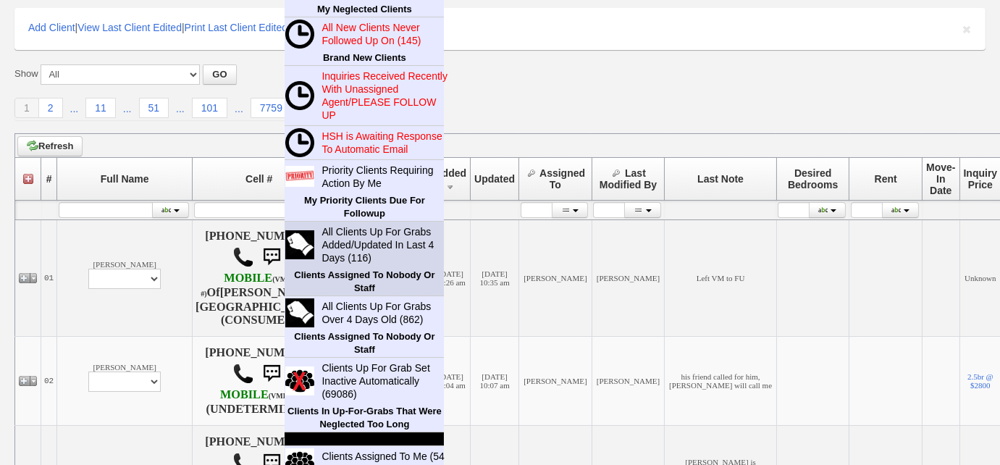
scroll to position [197, 0]
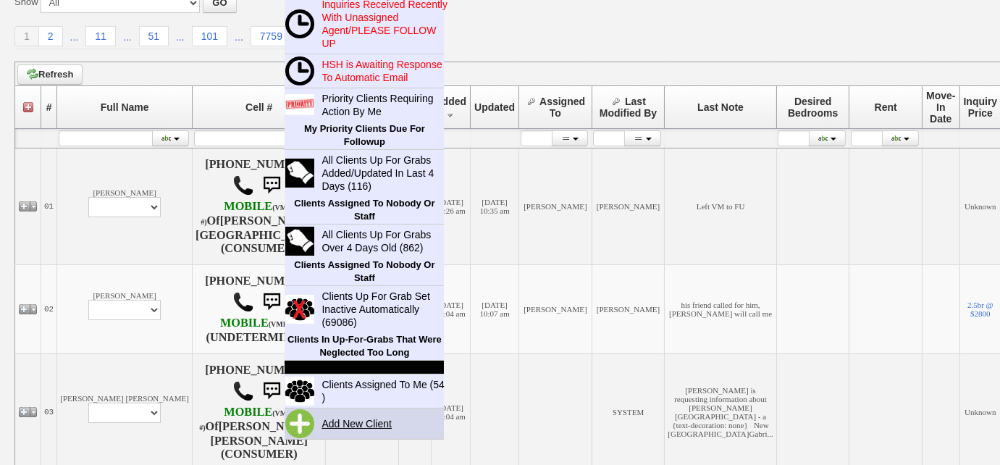
type input "914) 846-1932"
click at [386, 418] on link "Add New Client" at bounding box center [362, 423] width 93 height 19
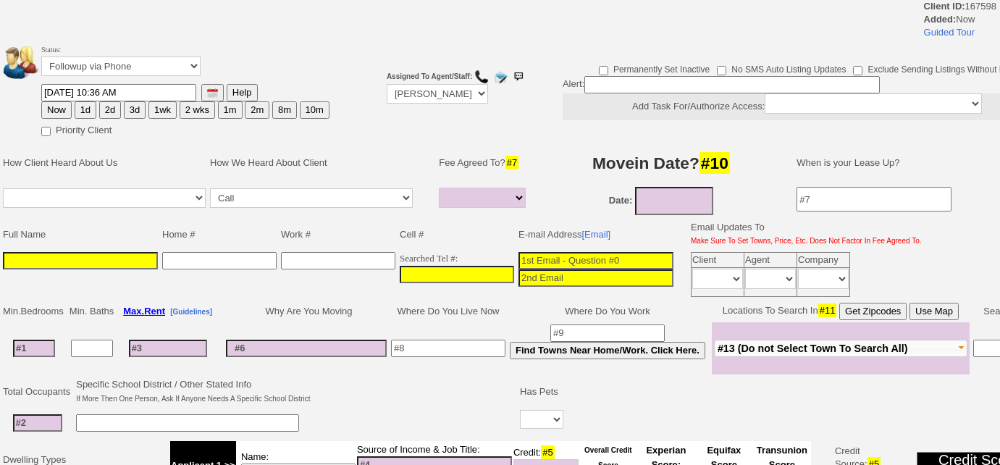
select select
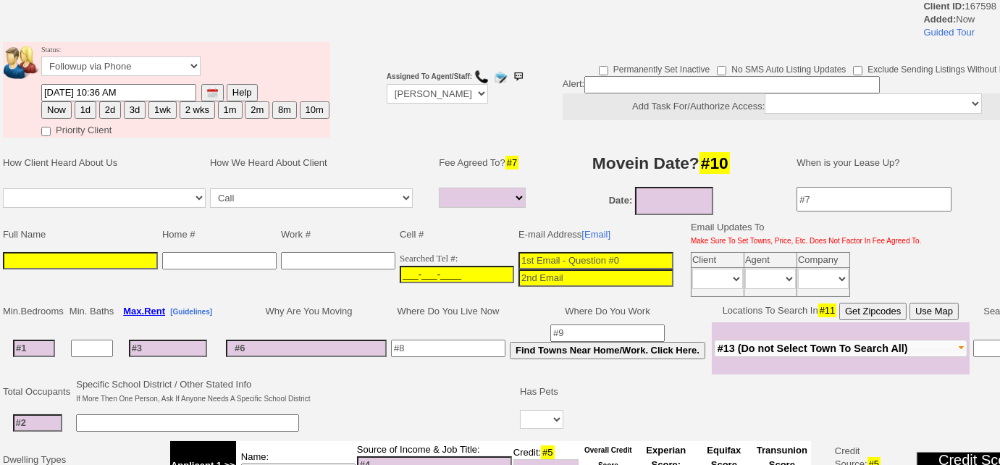
click at [400, 266] on input "___-___-____" at bounding box center [457, 274] width 114 height 17
paste input "[PHONE_NUMBER]"
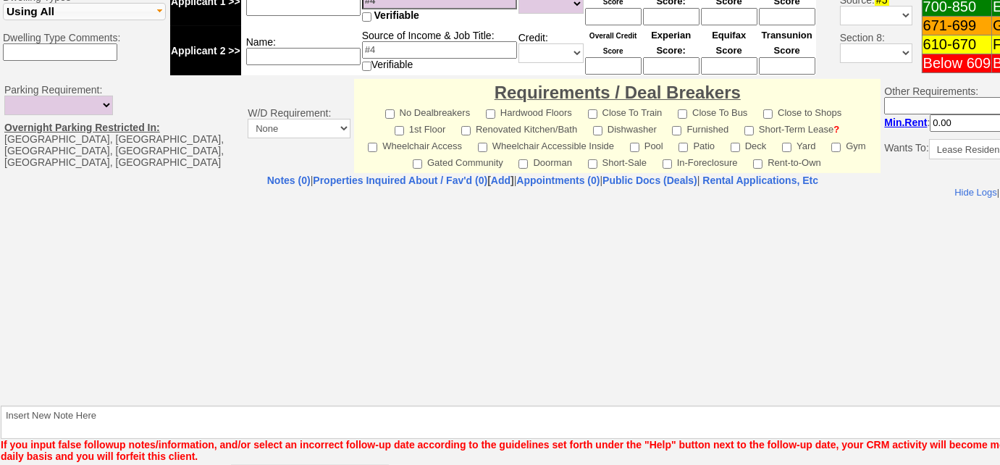
type input "[PHONE_NUMBER]"
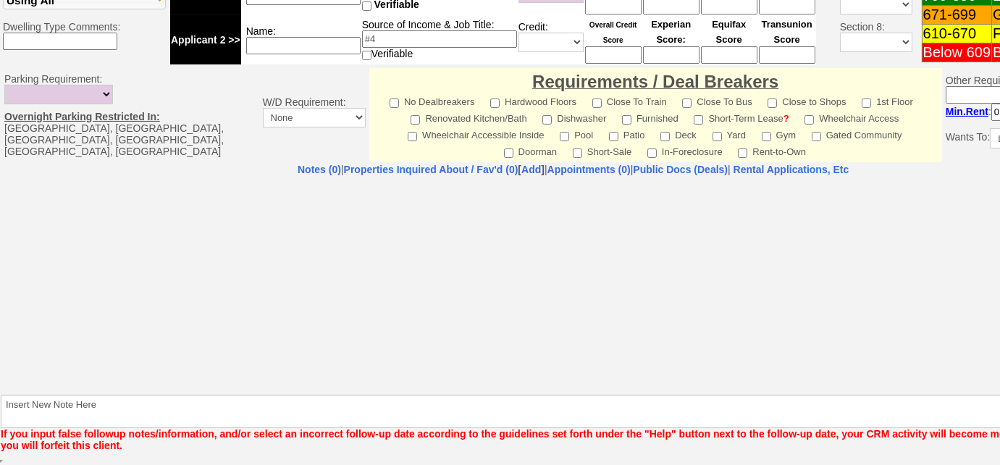
scroll to position [537, 0]
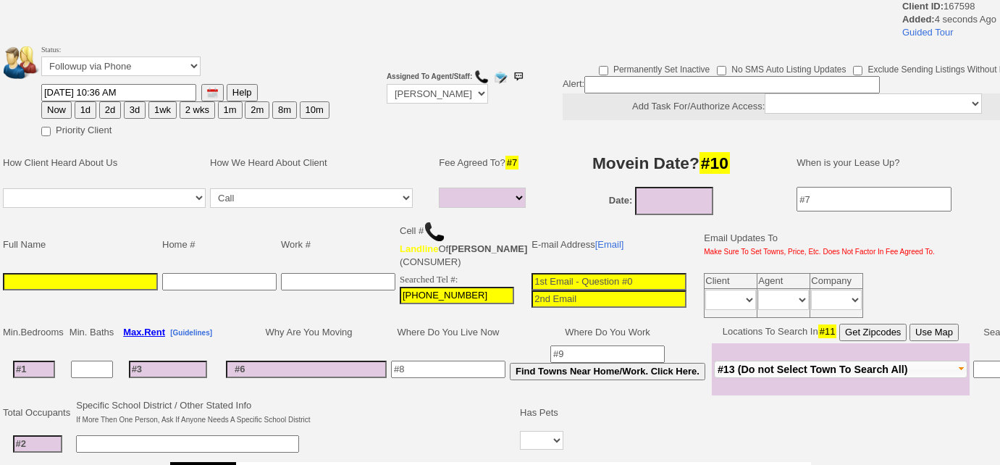
select select
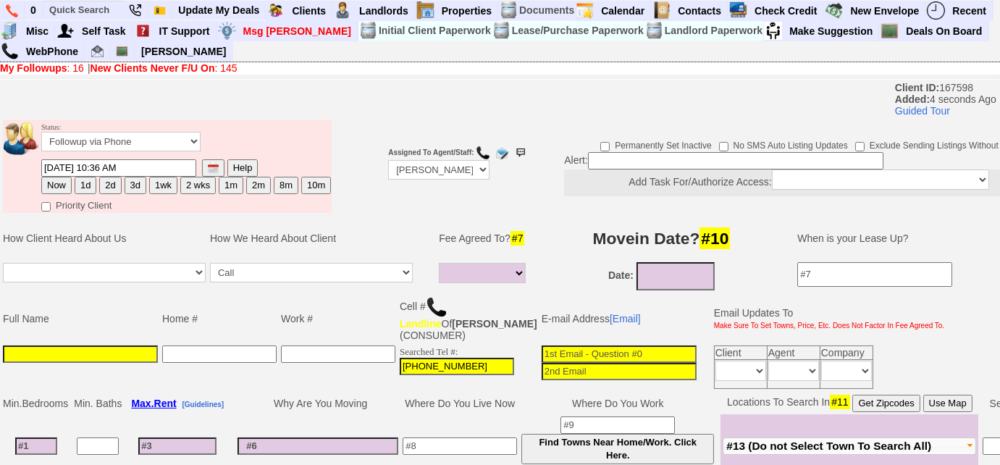
click at [440, 306] on img at bounding box center [437, 307] width 22 height 22
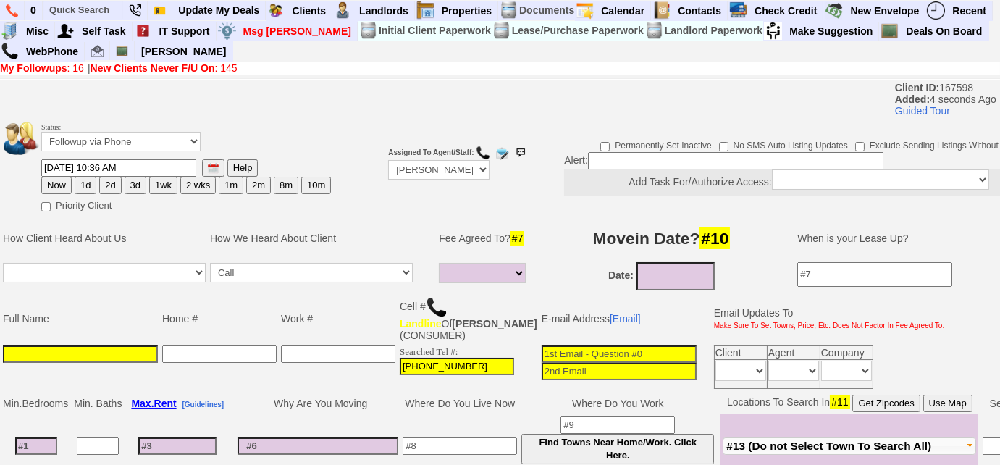
click at [435, 306] on img at bounding box center [437, 307] width 22 height 22
click at [180, 143] on select "Followup via Phone Followup via Email Followup When Section 8 Property Found De…" at bounding box center [120, 142] width 159 height 20
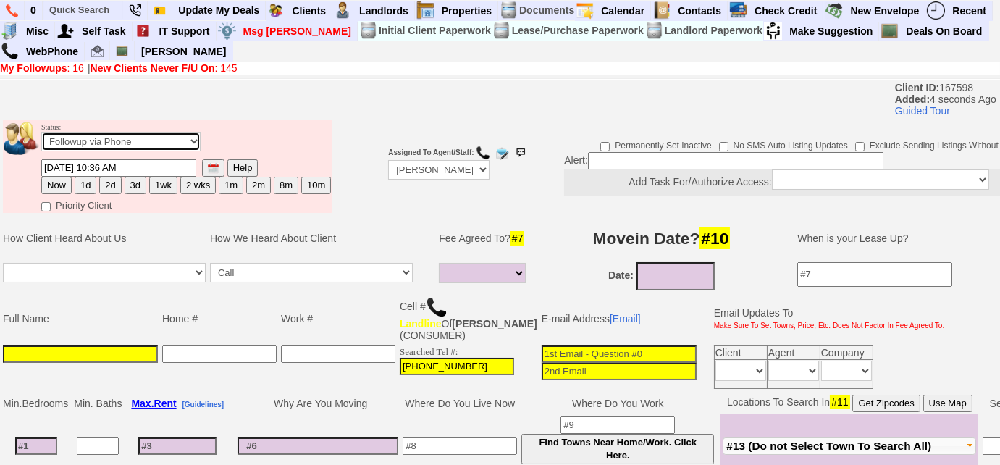
select select "Inactive"
click at [41, 132] on select "Followup via Phone Followup via Email Followup When Section 8 Property Found De…" at bounding box center [120, 142] width 159 height 20
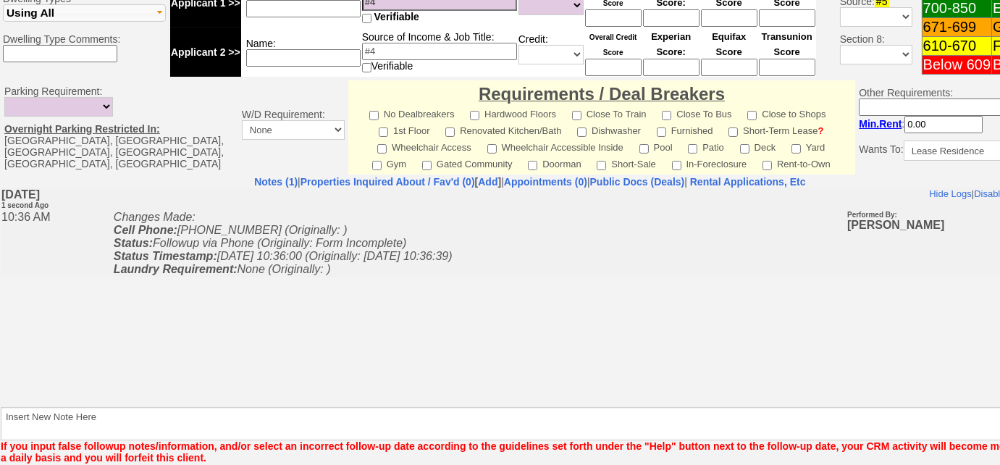
scroll to position [608, 0]
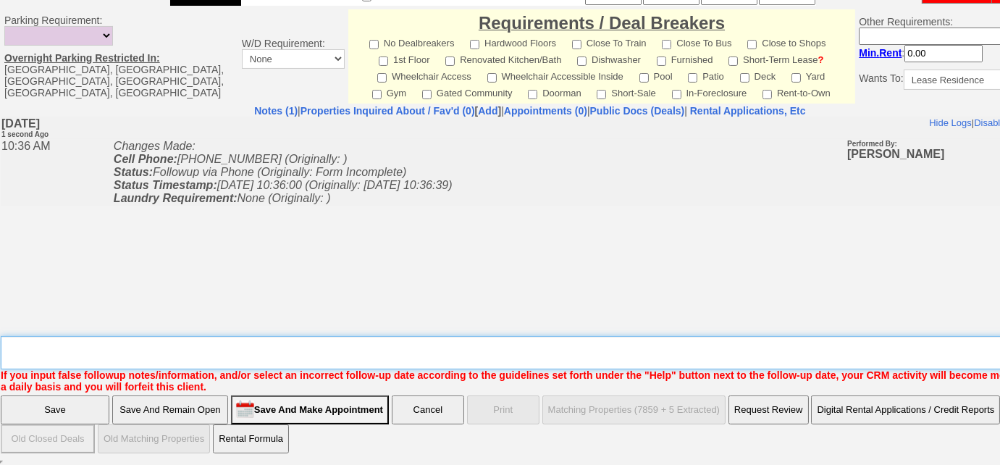
click at [336, 361] on textarea "Insert New Note Here" at bounding box center [535, 352] width 1069 height 33
click at [112, 343] on textarea "Insert New Note Here" at bounding box center [535, 352] width 1069 height 33
type textarea "tried calling, not a working number"
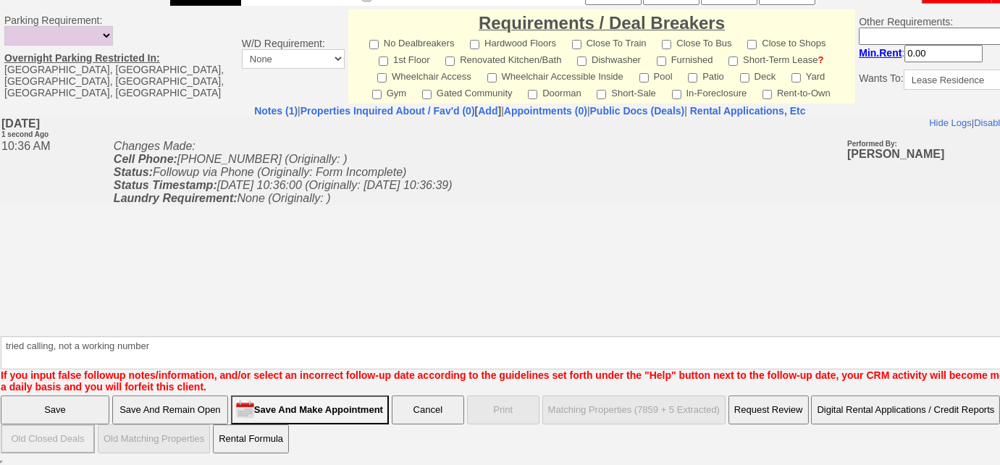
click at [89, 414] on input "Save" at bounding box center [55, 409] width 109 height 29
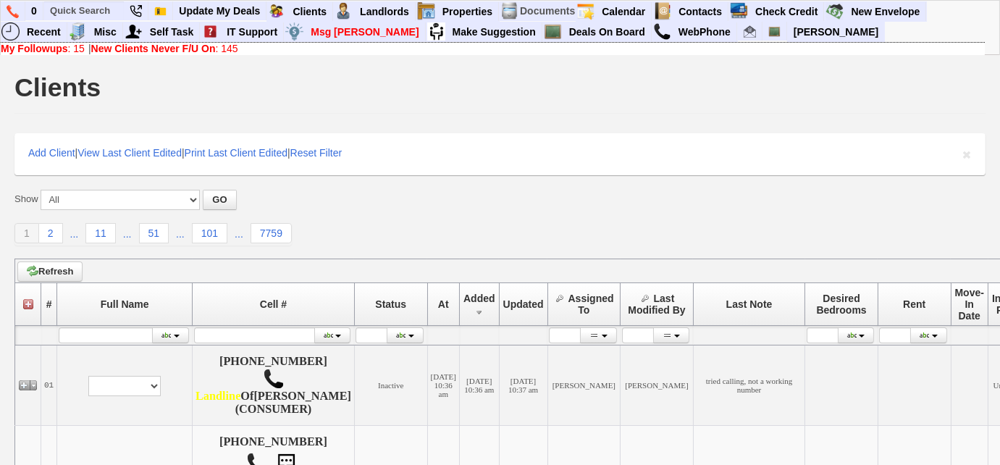
click at [233, 47] on link "New Clients Never F/U On : 145" at bounding box center [164, 49] width 147 height 12
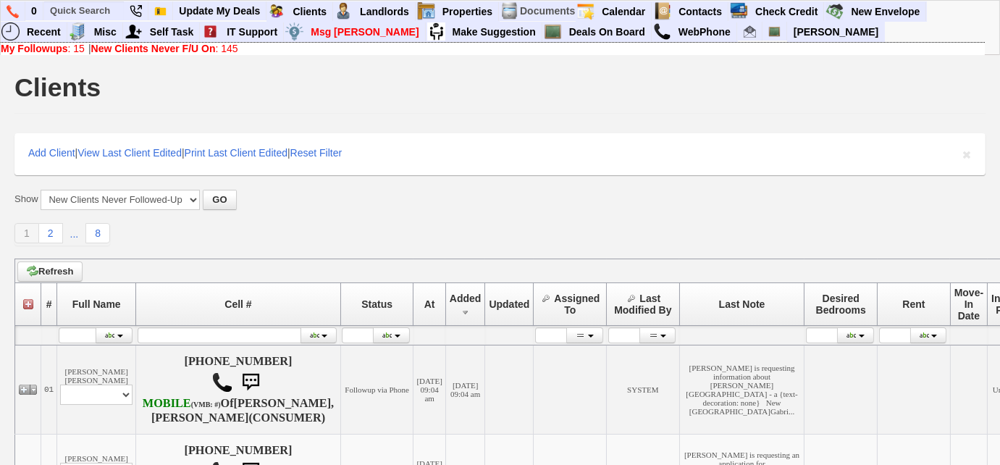
click at [79, 51] on link "My Followups : 15" at bounding box center [43, 49] width 84 height 12
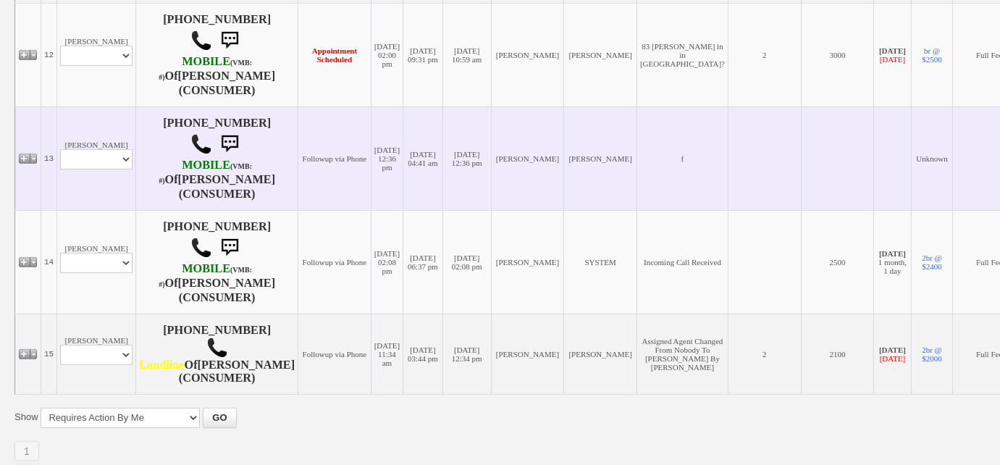
scroll to position [1479, 0]
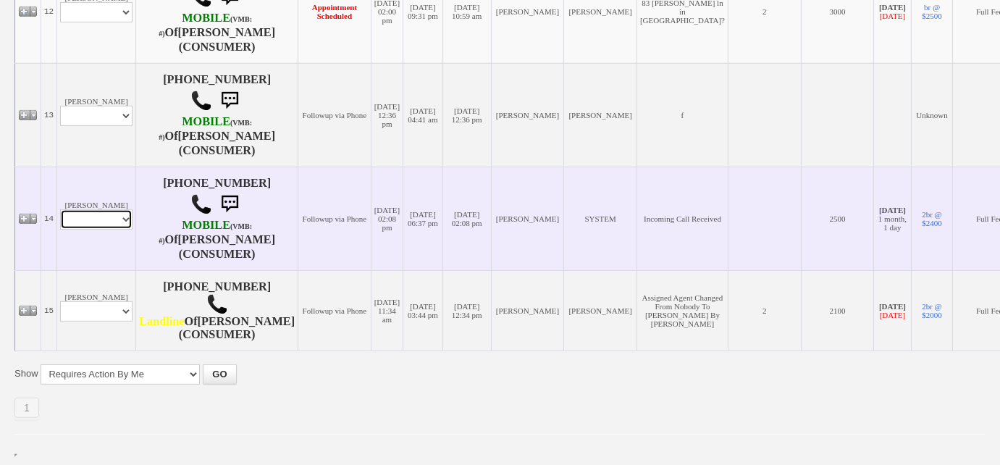
click at [112, 209] on select "Profile Edit Print Email Externally (Will Not Be Tracked In CRM) Closed Deals" at bounding box center [96, 219] width 72 height 20
select select "ChangeURL,/crm/custom/edit_client_form.php?redirect=%2Fcrm%2Fclients.php&id=110…"
click at [60, 209] on select "Profile Edit Print Email Externally (Will Not Be Tracked In CRM) Closed Deals" at bounding box center [96, 219] width 72 height 20
select select
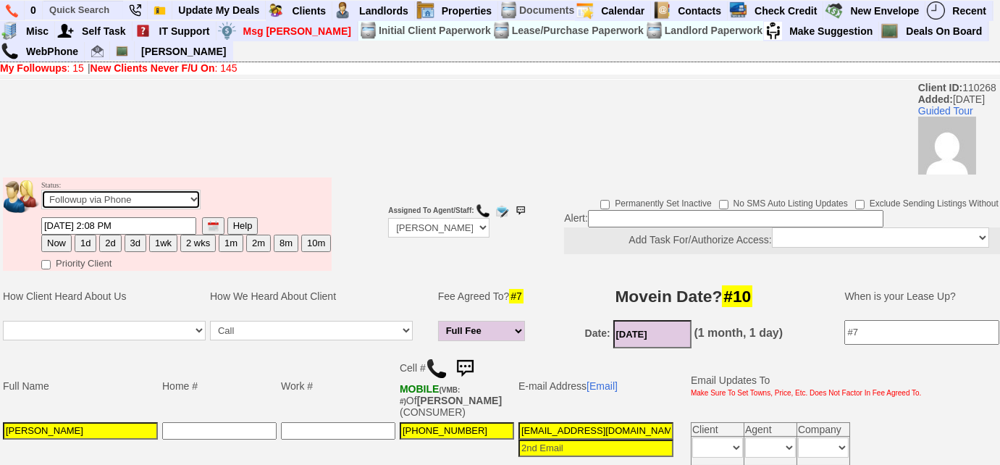
click at [138, 203] on select "Followup via Phone Followup via Email Followup When Section 8 Property Found De…" at bounding box center [120, 200] width 159 height 20
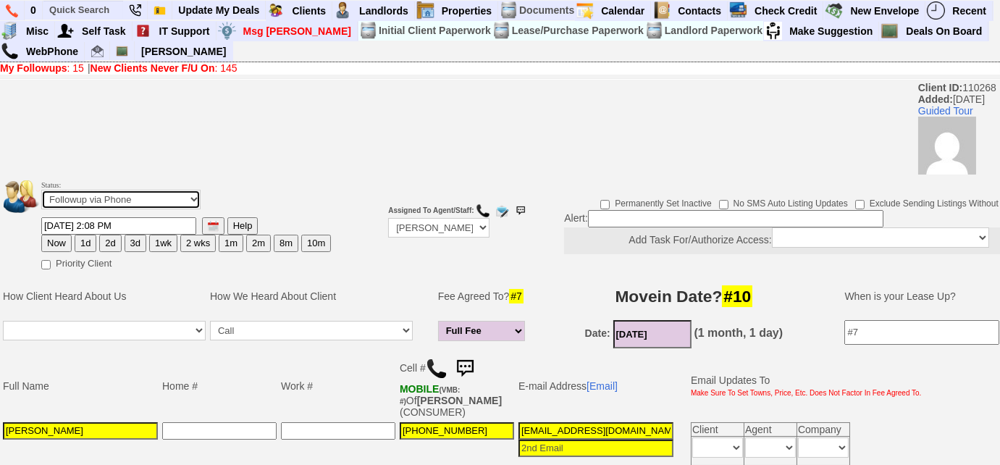
select select "Inactive"
click at [41, 190] on select "Followup via Phone Followup via Email Followup When Section 8 Property Found De…" at bounding box center [120, 200] width 159 height 20
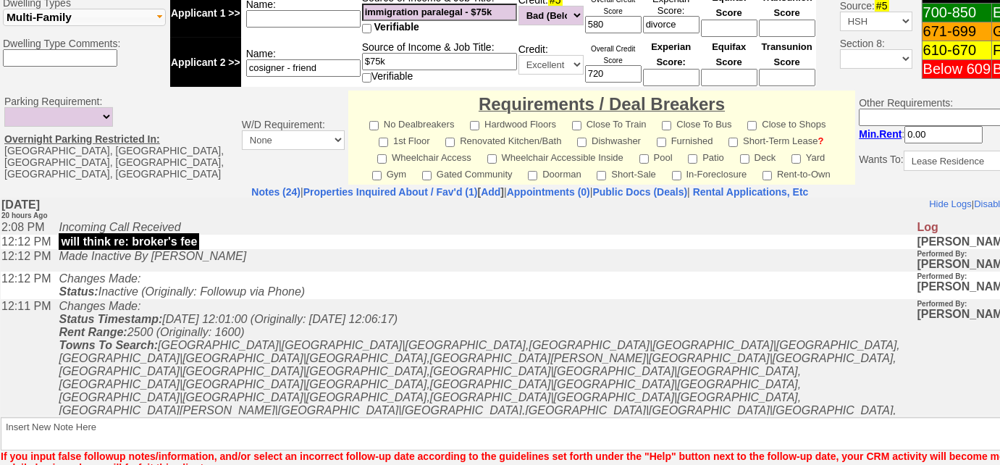
scroll to position [696, 0]
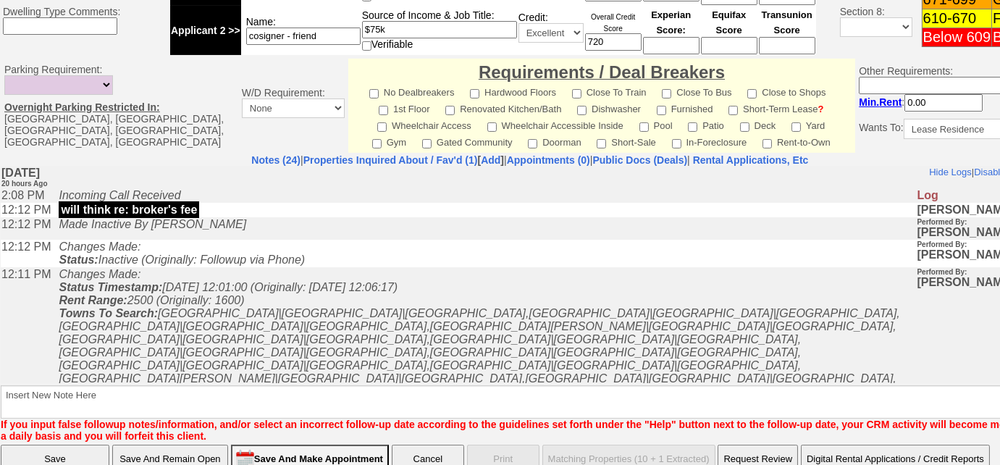
drag, startPoint x: 208, startPoint y: 212, endPoint x: 48, endPoint y: 209, distance: 160.1
click at [48, 209] on tr "12:12 PM will think re: broker's fee Renata Staroselsky [ Edit ] [ Delete ]" at bounding box center [530, 209] width 1059 height 14
click at [51, 209] on td "12:12 PM" at bounding box center [26, 209] width 51 height 14
drag, startPoint x: 213, startPoint y: 211, endPoint x: 59, endPoint y: 216, distance: 154.3
click at [59, 216] on td "will think re: broker's fee" at bounding box center [483, 209] width 865 height 14
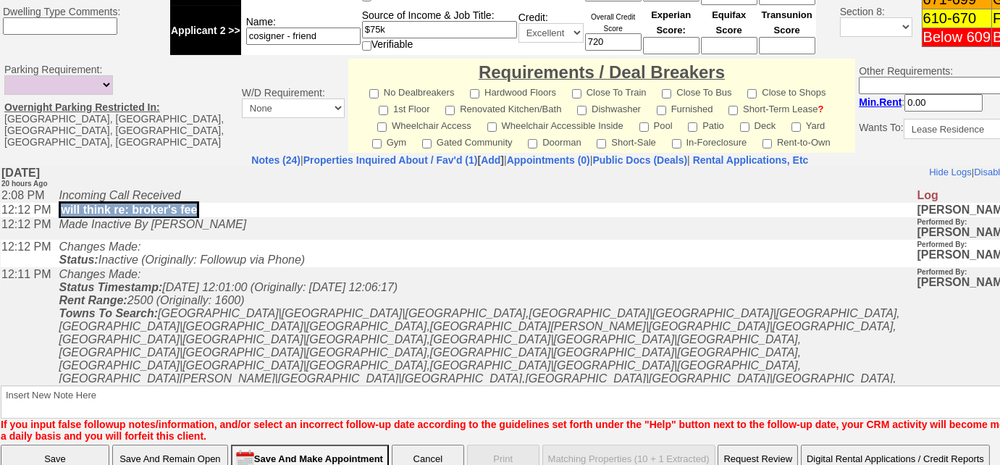
copy p "will think re: broker's fee"
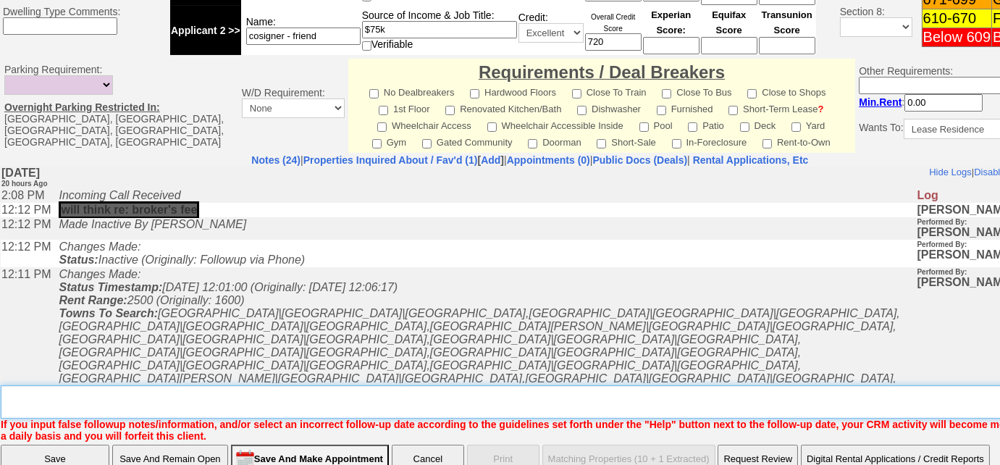
click at [107, 385] on textarea "Insert New Note Here" at bounding box center [535, 401] width 1069 height 33
paste textarea "will think re: broker's fee"
type textarea "will think re: broker's fee"
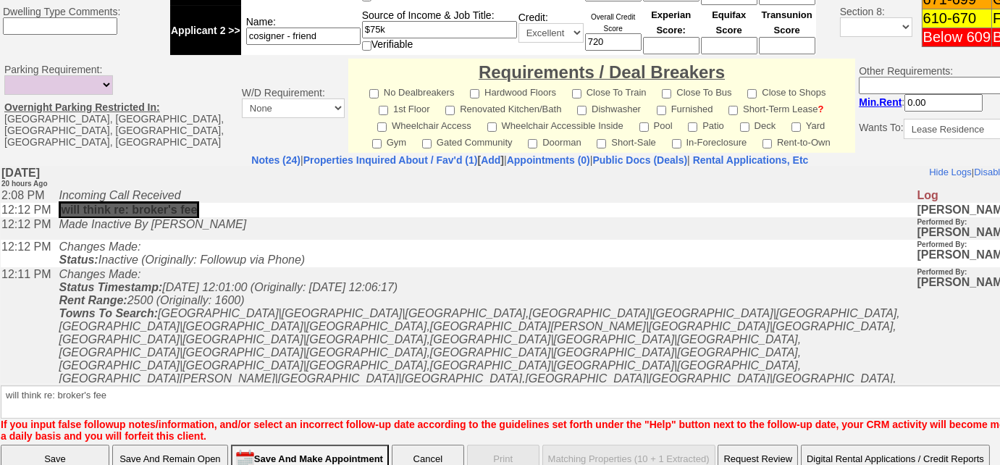
click at [56, 445] on input "Save" at bounding box center [55, 459] width 109 height 29
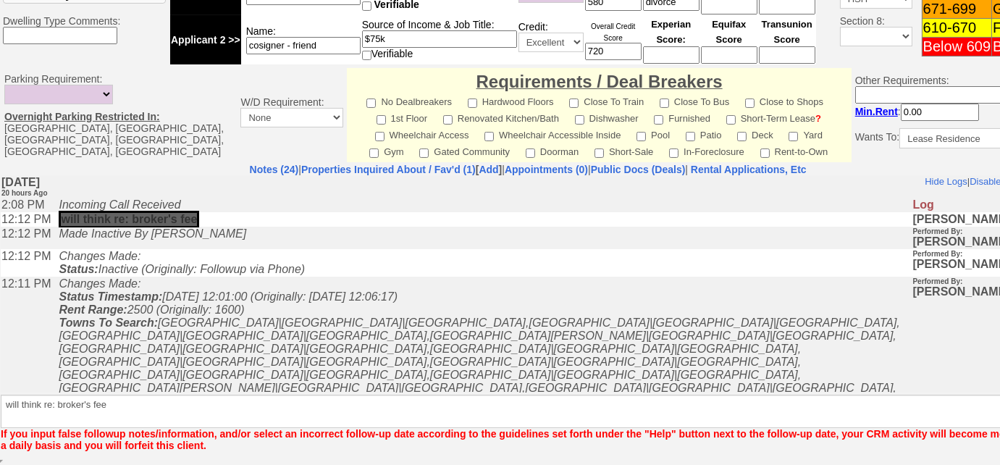
scroll to position [637, 0]
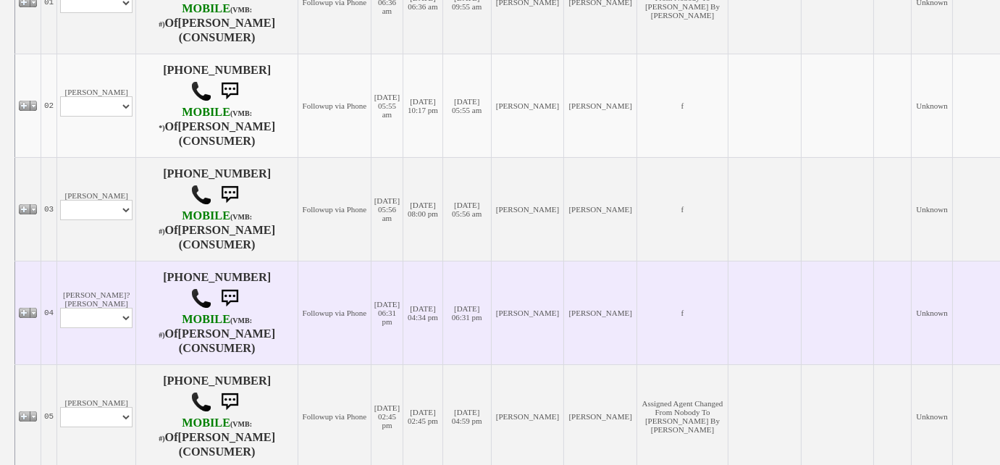
scroll to position [197, 0]
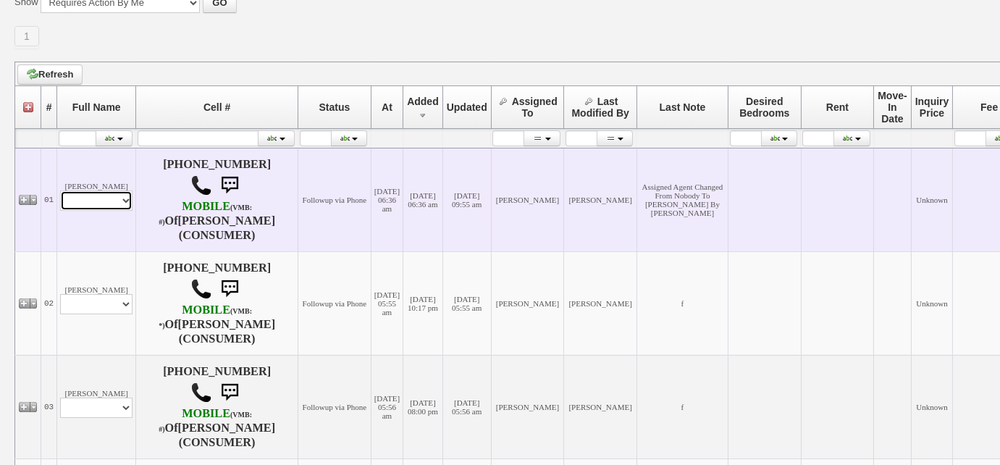
click at [114, 196] on select "Profile Edit Print Email Externally (Will Not Be Tracked In CRM) Closed Deals" at bounding box center [96, 200] width 72 height 20
select select "ChangeURL,/crm/custom/edit_client_form.php?redirect=%2Fcrm%2Fclients.php&id=167…"
click at [60, 190] on select "Profile Edit Print Email Externally (Will Not Be Tracked In CRM) Closed Deals" at bounding box center [96, 200] width 72 height 20
select select
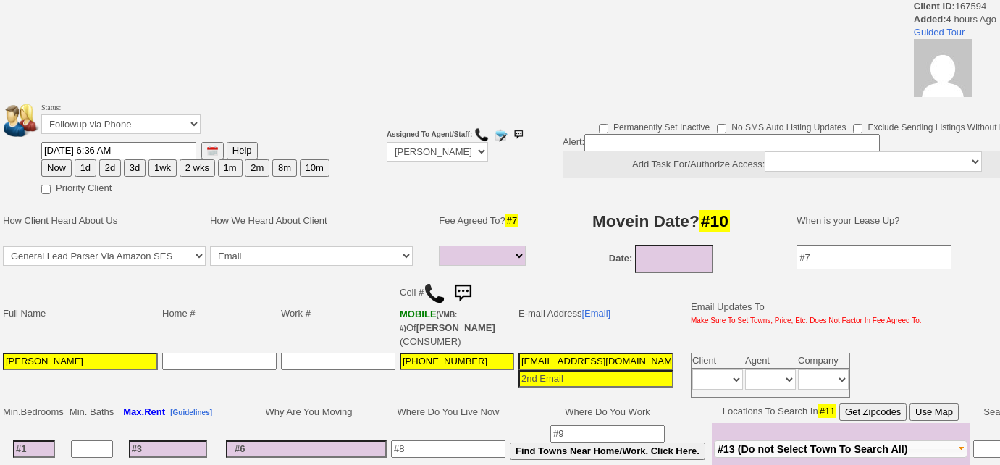
select select
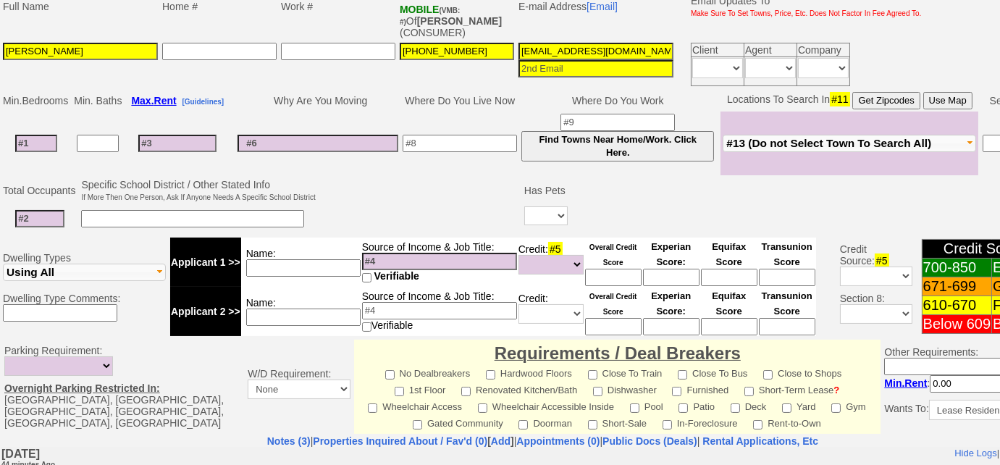
scroll to position [314, 0]
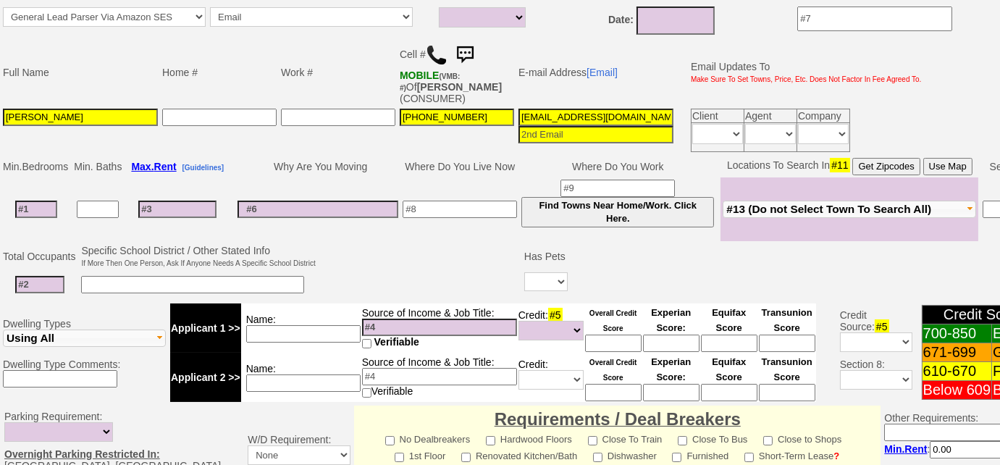
click at [437, 51] on img at bounding box center [437, 55] width 22 height 22
drag, startPoint x: 518, startPoint y: 109, endPoint x: 728, endPoint y: 98, distance: 210.3
click at [728, 98] on tbody "Full Name Home # Work # Cell # MOBILE (VMB: #) Of COLBERT,TRACY (CONSUMER) E-ma…" at bounding box center [462, 96] width 923 height 116
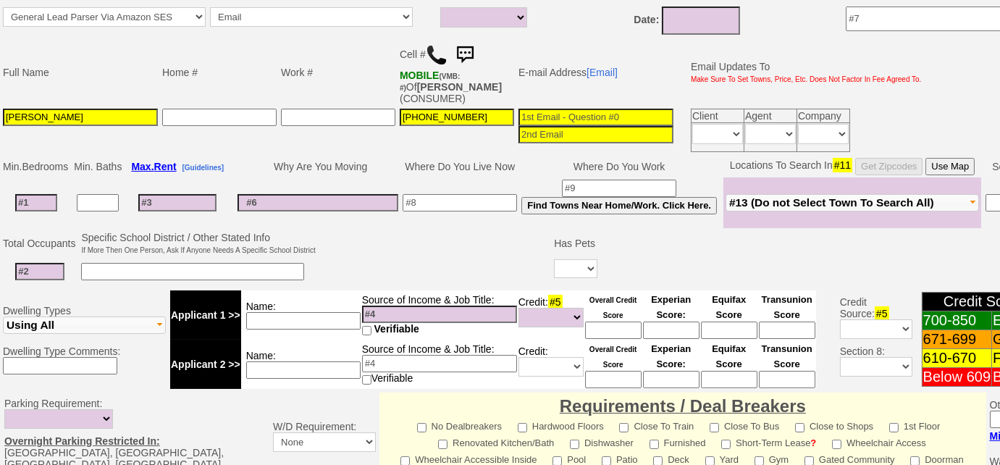
click at [48, 202] on input at bounding box center [36, 202] width 42 height 17
type input "0"
select select
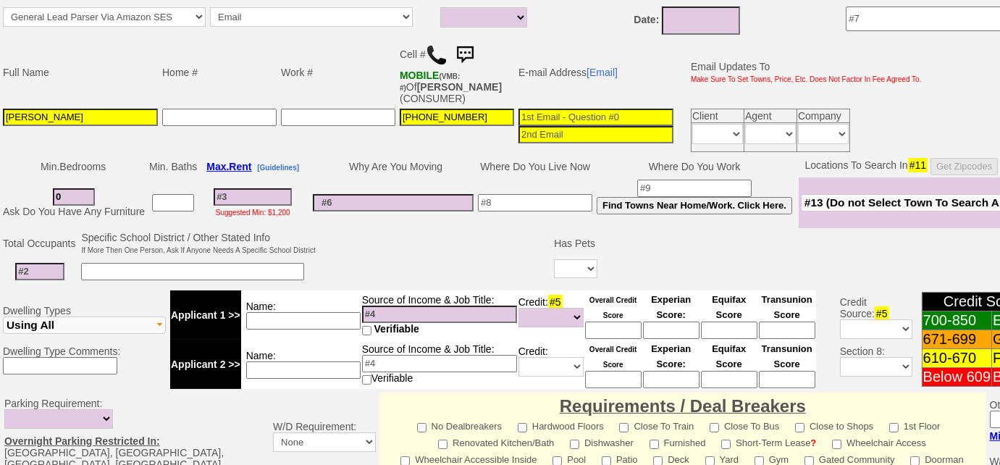
type input "0"
click at [883, 196] on span "#13 (Do not Select Town To Search All)" at bounding box center [907, 202] width 205 height 12
select select
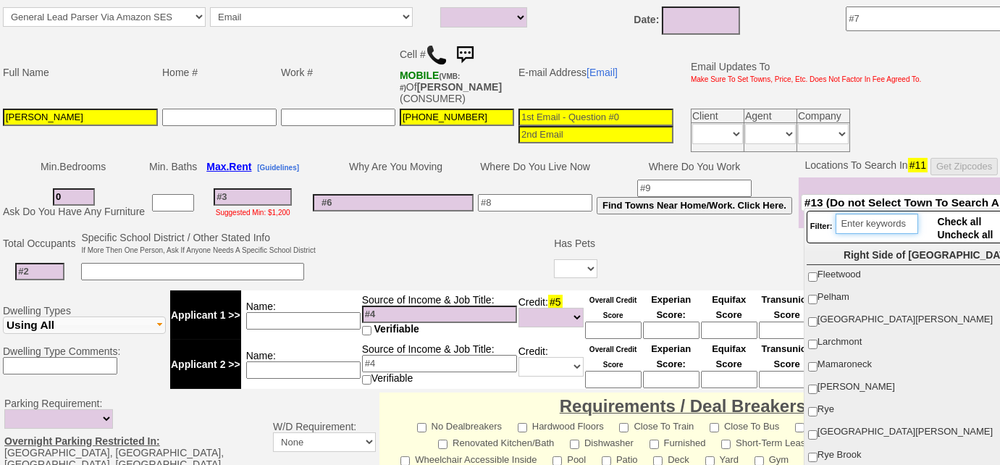
click at [863, 224] on input "search" at bounding box center [877, 224] width 83 height 20
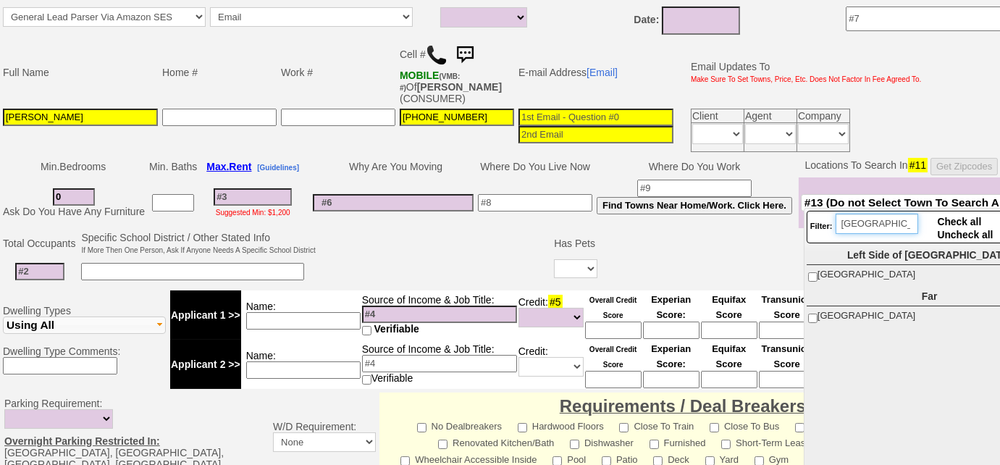
type input "bronx"
click at [819, 317] on span "Bronx" at bounding box center [867, 315] width 98 height 11
click at [818, 317] on input "Bronx" at bounding box center [812, 318] width 9 height 9
checkbox input "true"
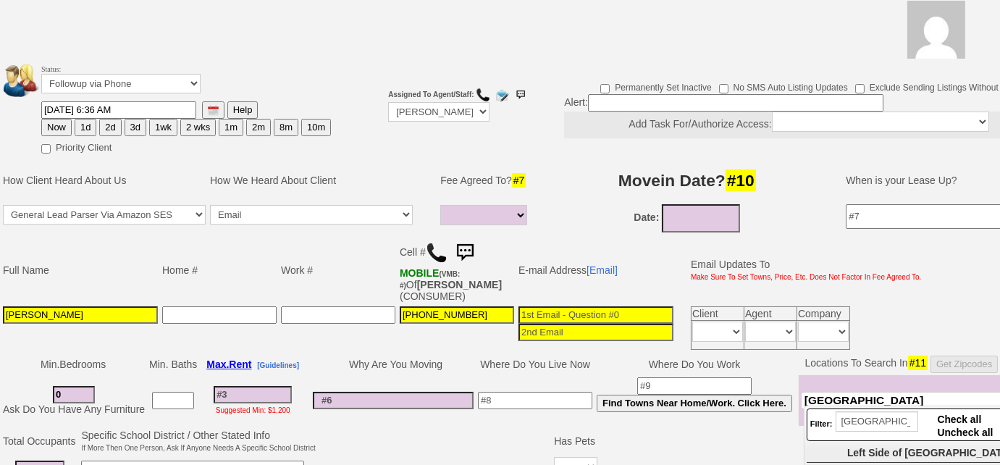
scroll to position [445, 0]
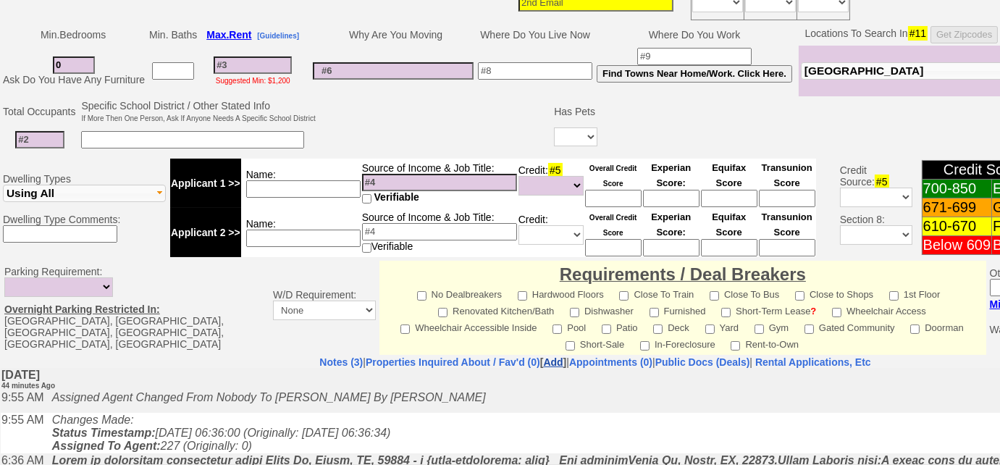
click at [543, 356] on link "Add" at bounding box center [553, 362] width 20 height 12
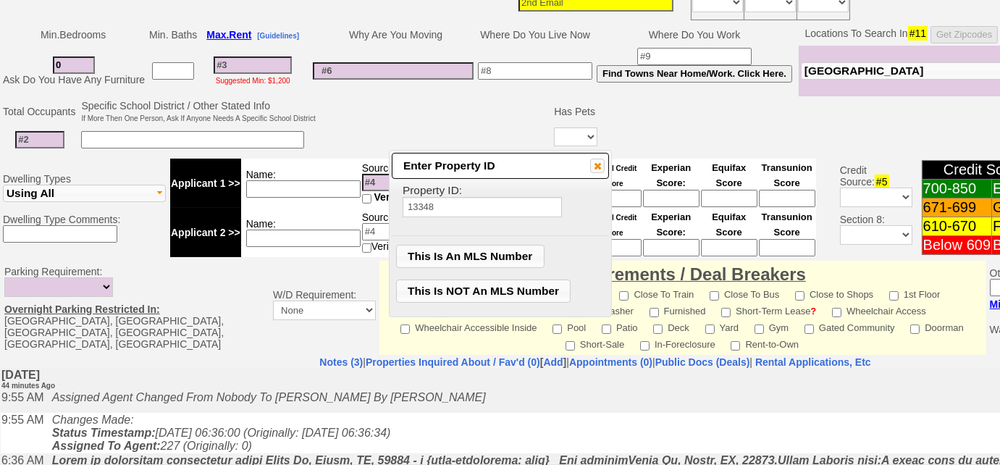
type input "13348"
drag, startPoint x: 506, startPoint y: 289, endPoint x: 609, endPoint y: 342, distance: 115.6
click at [506, 288] on span "This Is NOT An MLS Number" at bounding box center [484, 291] width 174 height 22
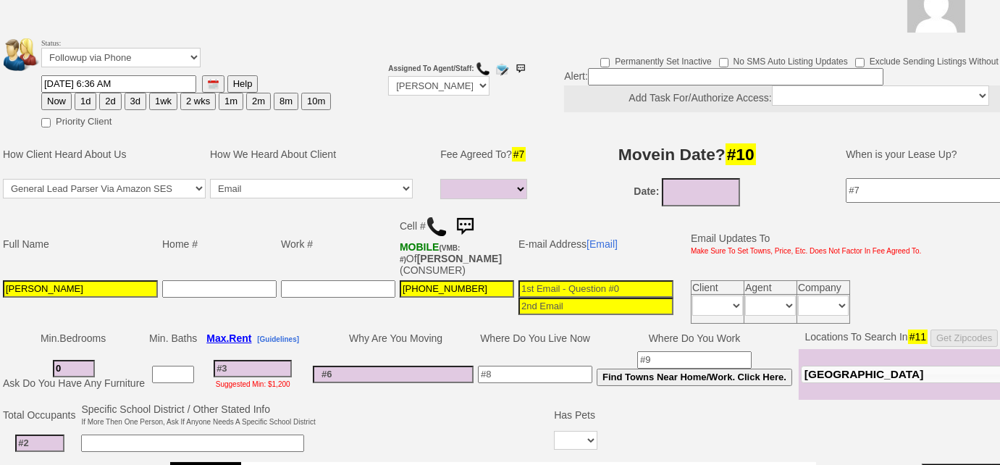
scroll to position [116, 0]
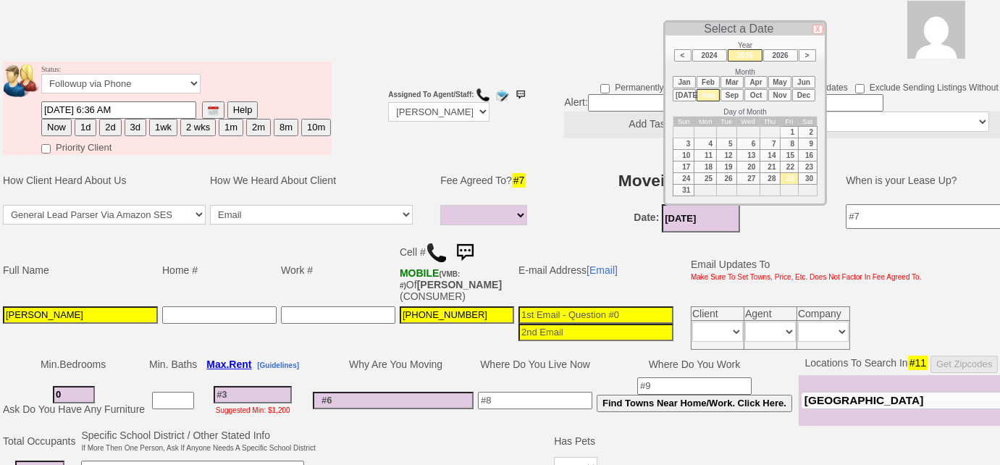
click at [700, 211] on input "08/29/2025" at bounding box center [701, 218] width 78 height 28
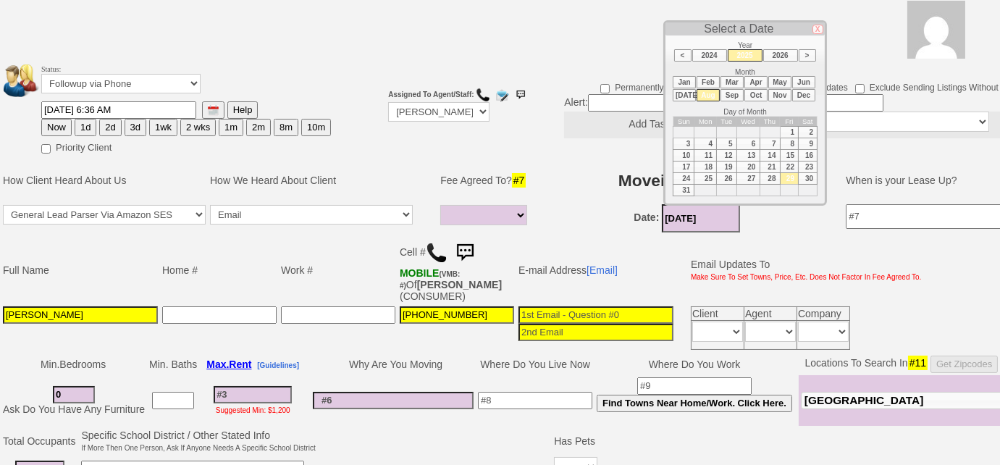
click at [737, 97] on li "Sep" at bounding box center [732, 95] width 23 height 12
click at [713, 151] on td "15" at bounding box center [705, 156] width 22 height 12
type input "09/15/2025"
click at [431, 109] on select "Up-For-Grabs ***** STAFF ***** Bob Bruno 914-419-3579 Cristy Liberto 914-486-10…" at bounding box center [438, 112] width 101 height 20
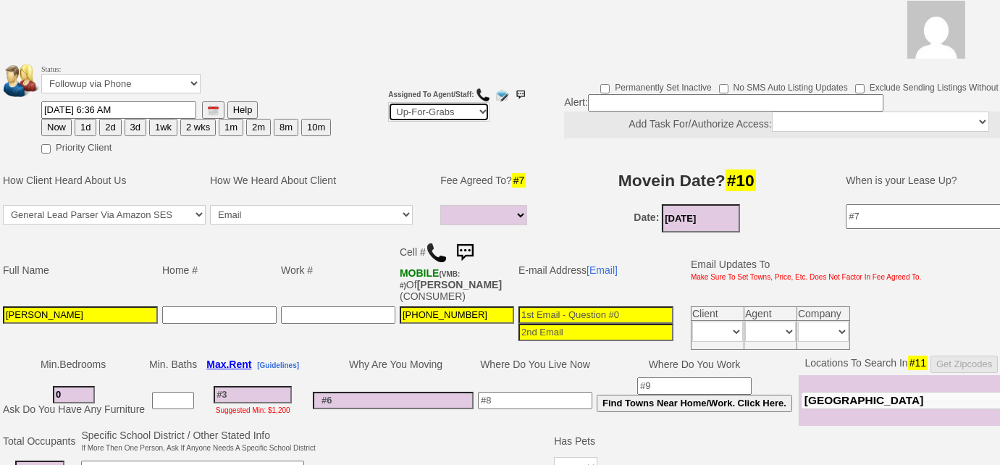
click at [388, 102] on select "Up-For-Grabs ***** STAFF ***** Bob Bruno 914-419-3579 Cristy Liberto 914-486-10…" at bounding box center [438, 112] width 101 height 20
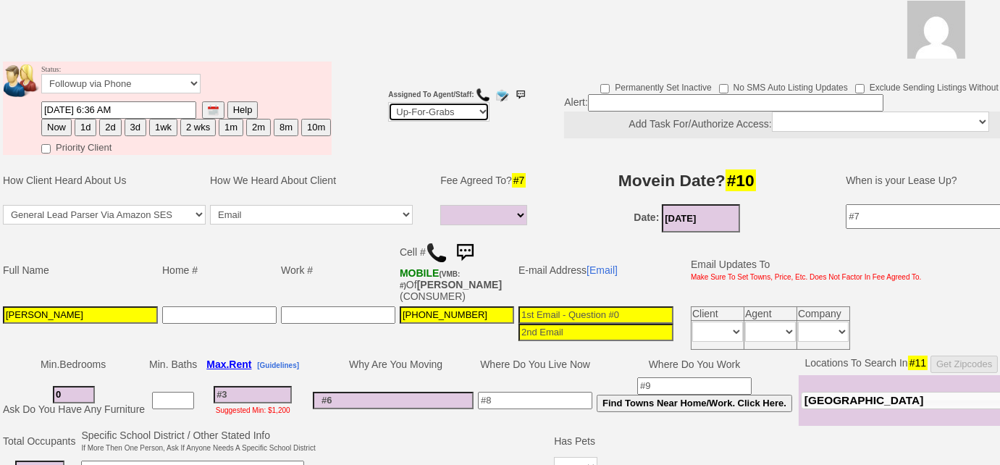
click at [436, 112] on select "Up-For-Grabs ***** STAFF ***** Bob Bruno 914-419-3579 Cristy Liberto 914-486-10…" at bounding box center [438, 112] width 101 height 20
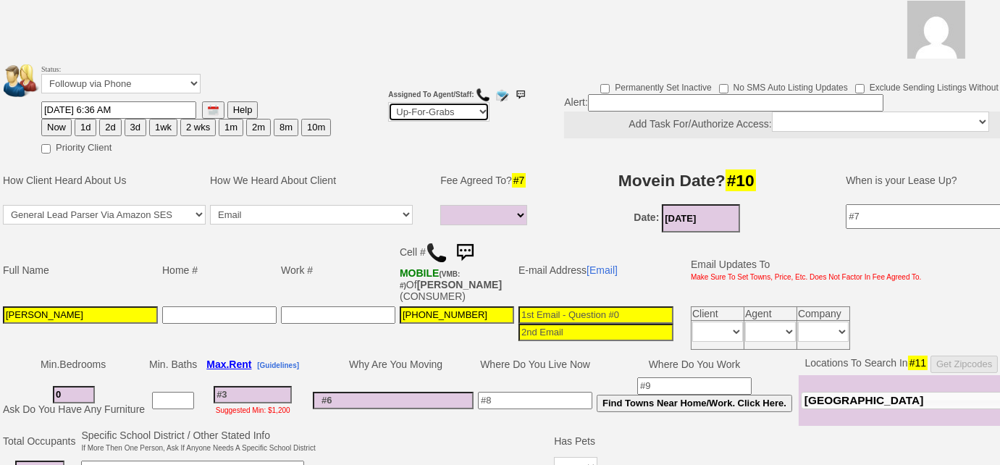
select select "227"
click at [388, 102] on select "Up-For-Grabs ***** STAFF ***** Bob Bruno 914-419-3579 Cristy Liberto 914-486-10…" at bounding box center [438, 112] width 101 height 20
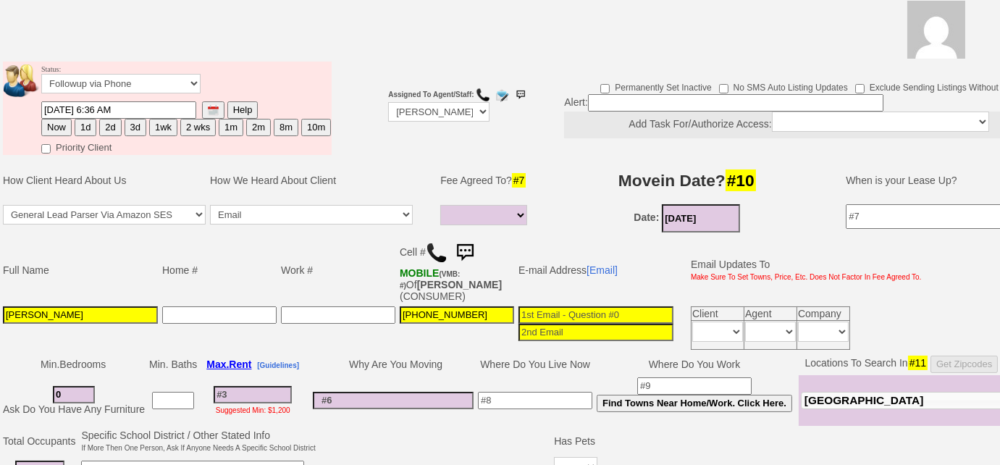
click at [314, 140] on td "Priority Client" at bounding box center [186, 146] width 291 height 18
click at [193, 81] on select "Followup via Phone Followup via Email Followup When Section 8 Property Found De…" at bounding box center [120, 84] width 159 height 20
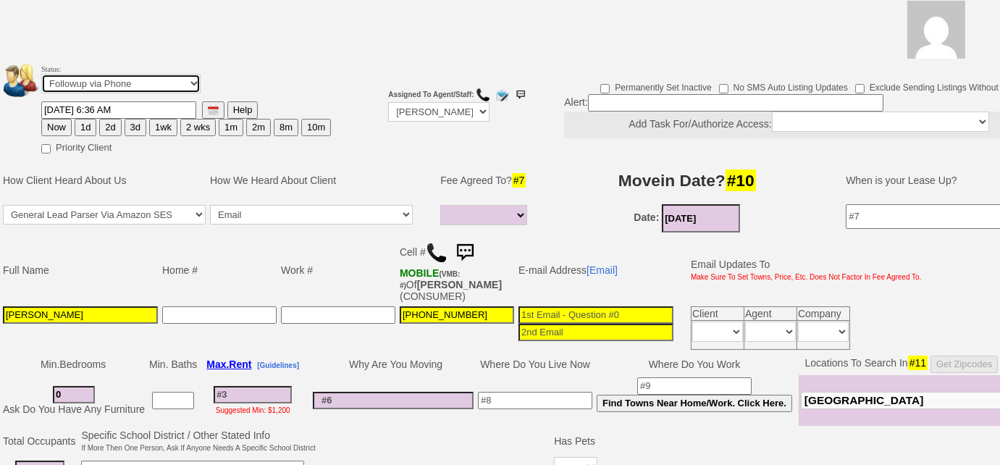
select select "Inactive"
click at [41, 74] on select "Followup via Phone Followup via Email Followup When Section 8 Property Found De…" at bounding box center [120, 84] width 159 height 20
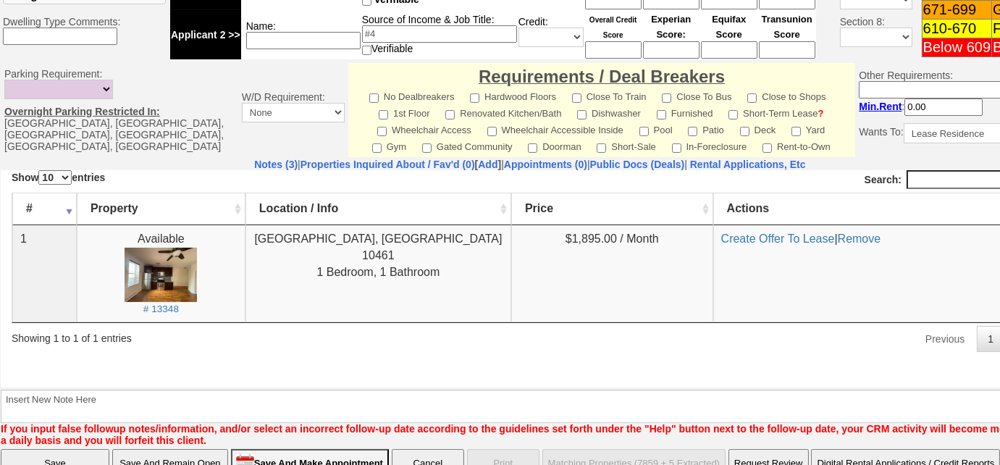
scroll to position [684, 0]
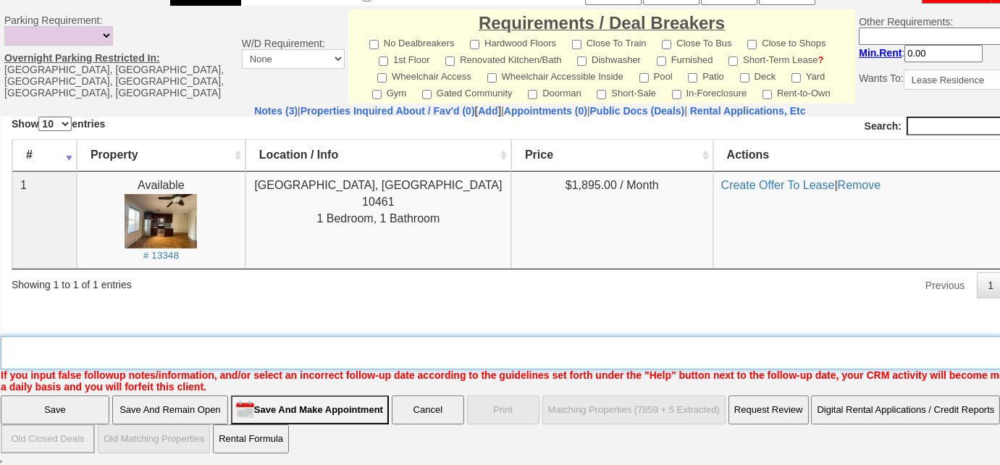
click at [130, 340] on textarea "Insert New Note Here" at bounding box center [535, 352] width 1069 height 33
type textarea "not ok with broker's fee"
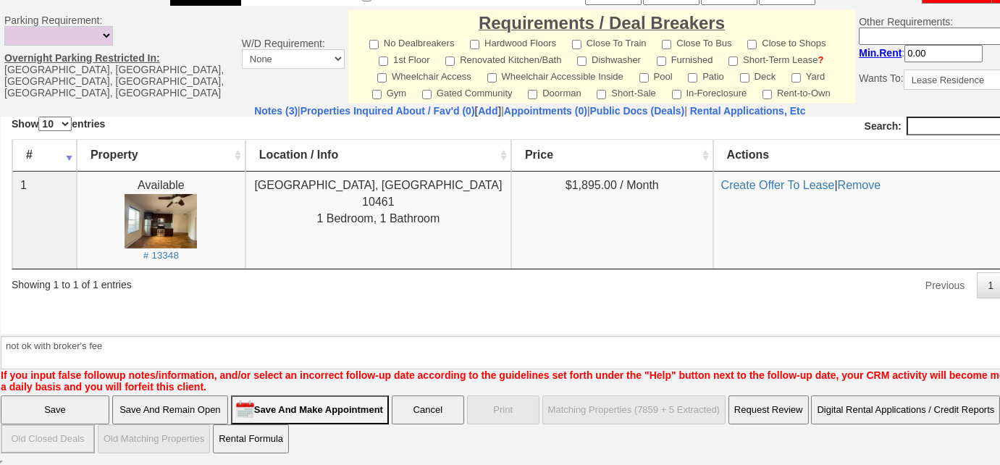
drag, startPoint x: 130, startPoint y: 211, endPoint x: 109, endPoint y: 395, distance: 185.1
click at [54, 404] on input "Save" at bounding box center [55, 409] width 109 height 29
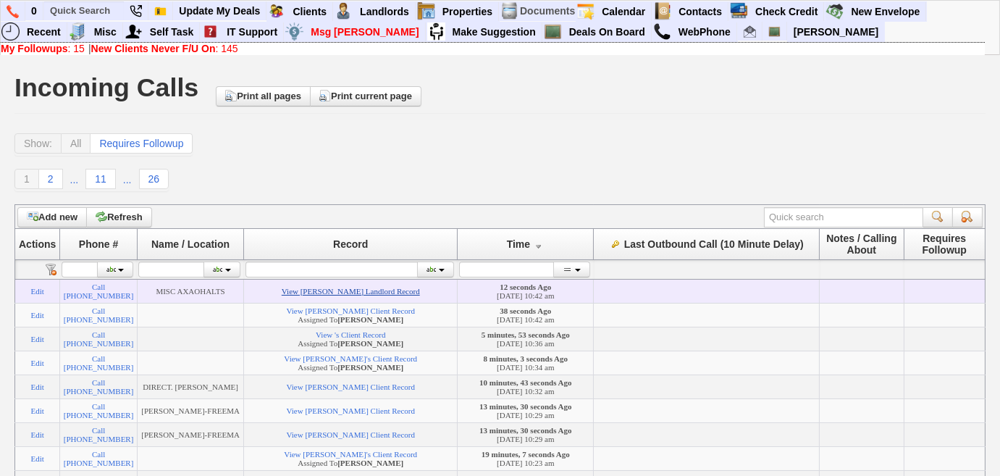
click at [348, 294] on link "View [PERSON_NAME] Landlord Record" at bounding box center [351, 291] width 138 height 9
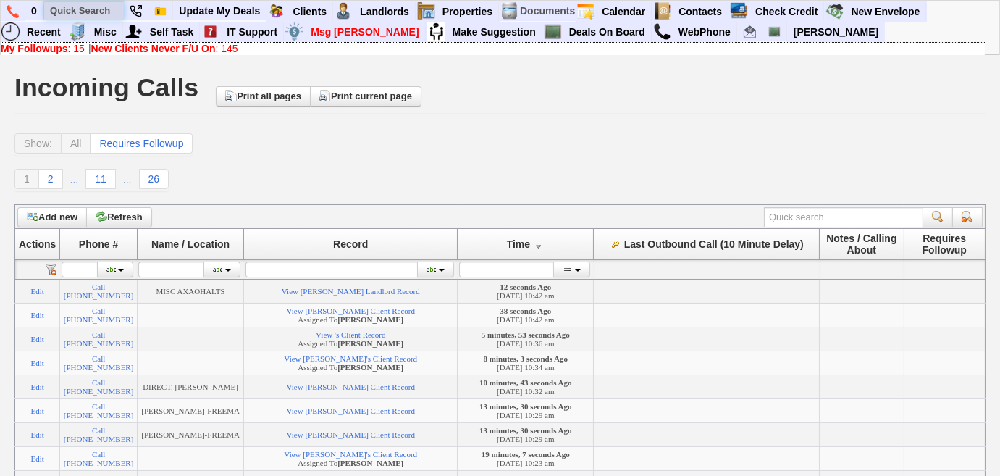
click at [97, 12] on input "text" at bounding box center [84, 10] width 80 height 18
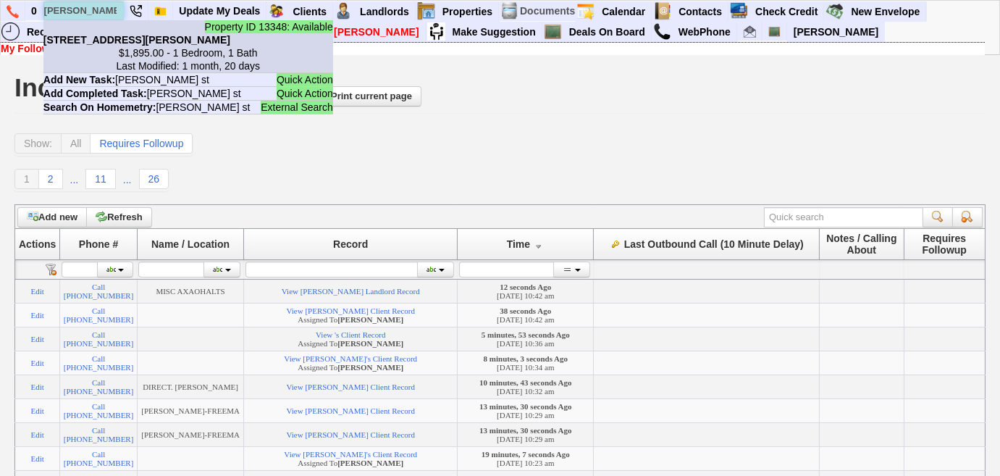
type input "[PERSON_NAME] st"
click at [112, 53] on center "$1,895.00 - 1 Bedroom, 1 Bath Last Modified: 1 month, 20 days" at bounding box center [188, 59] width 290 height 26
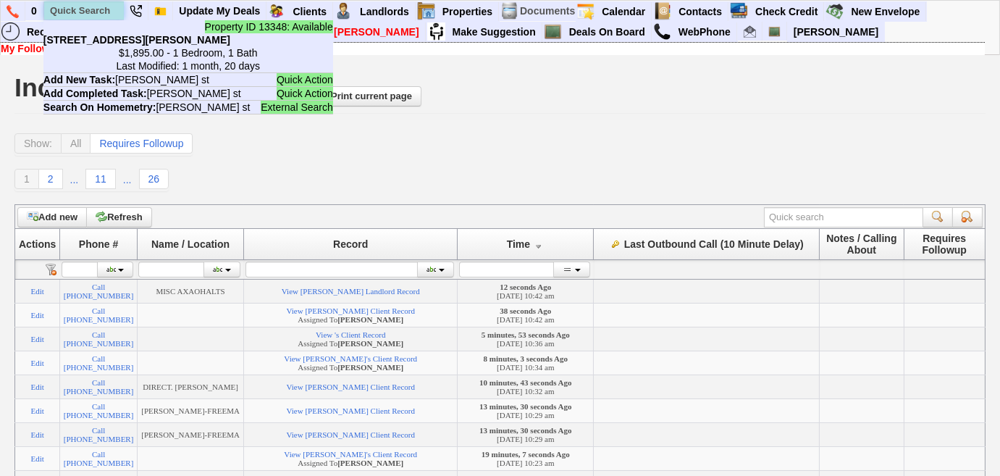
click at [91, 13] on input "text" at bounding box center [84, 10] width 80 height 18
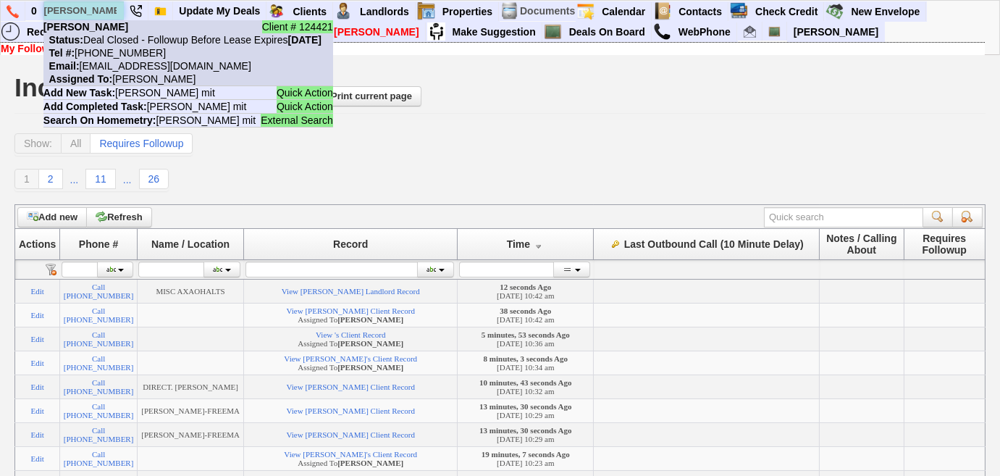
type input "[PERSON_NAME] mit"
click at [96, 41] on nobr "Status: Deal Closed - Followup Before Lease Expires [DATE]" at bounding box center [182, 40] width 278 height 12
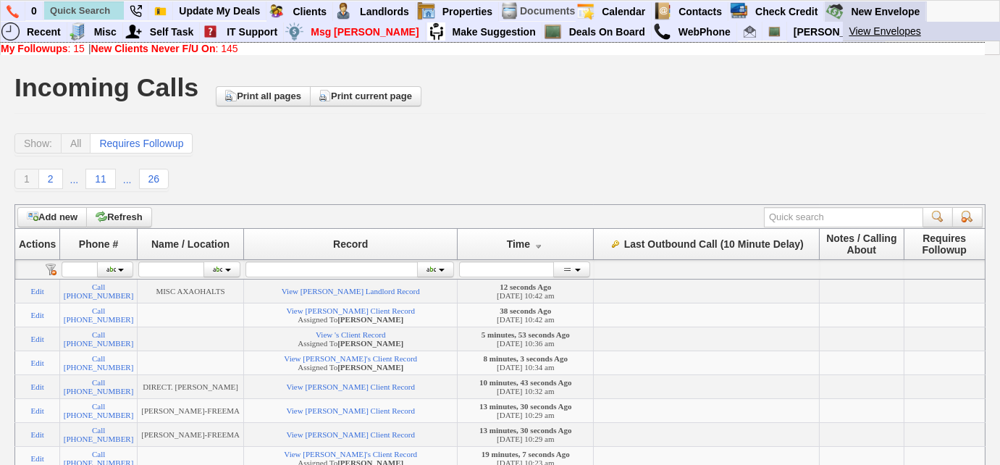
click at [882, 33] on link "View Envelopes" at bounding box center [928, 31] width 171 height 19
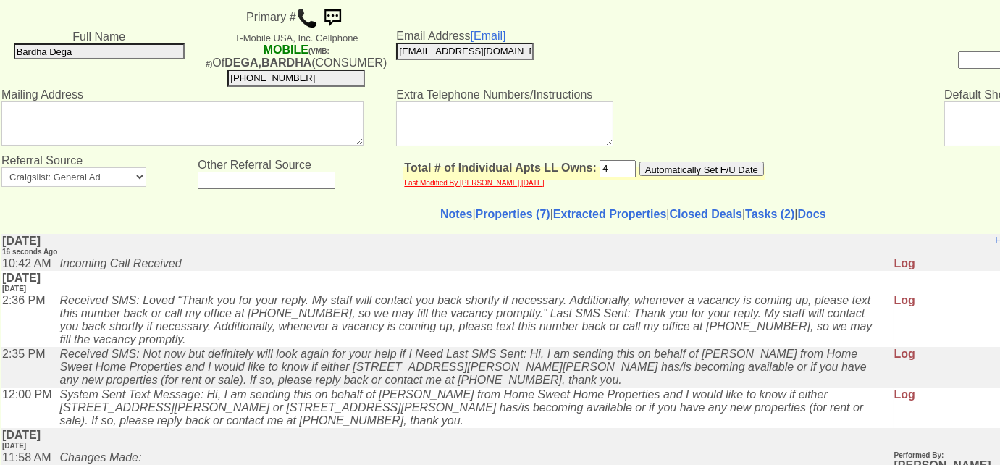
scroll to position [123, 0]
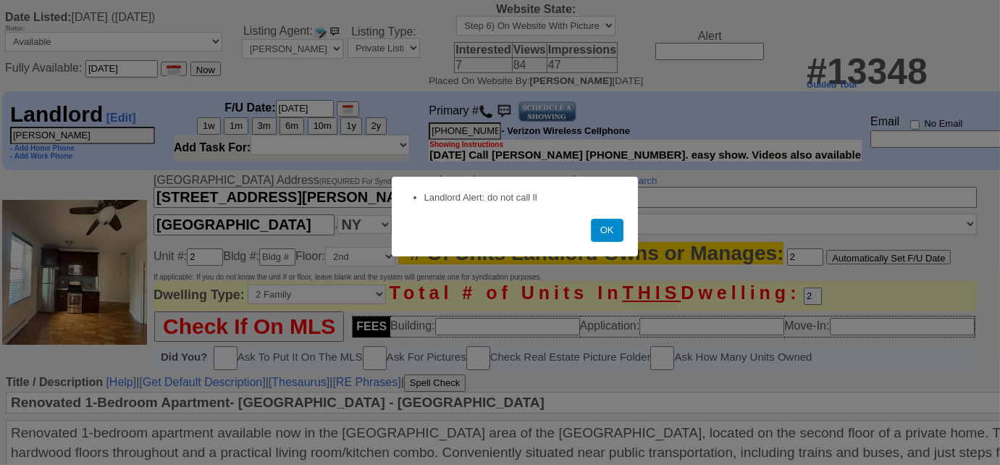
click at [616, 238] on button "OK" at bounding box center [607, 230] width 33 height 23
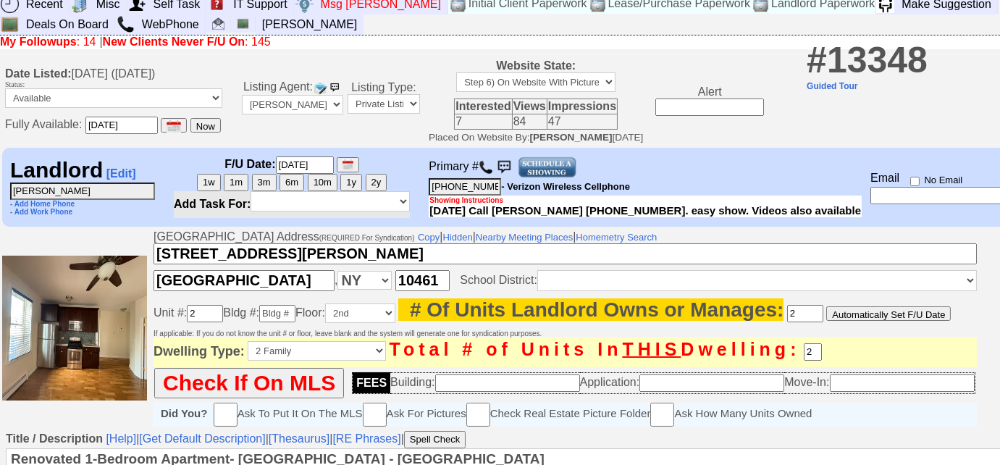
scroll to position [277, 0]
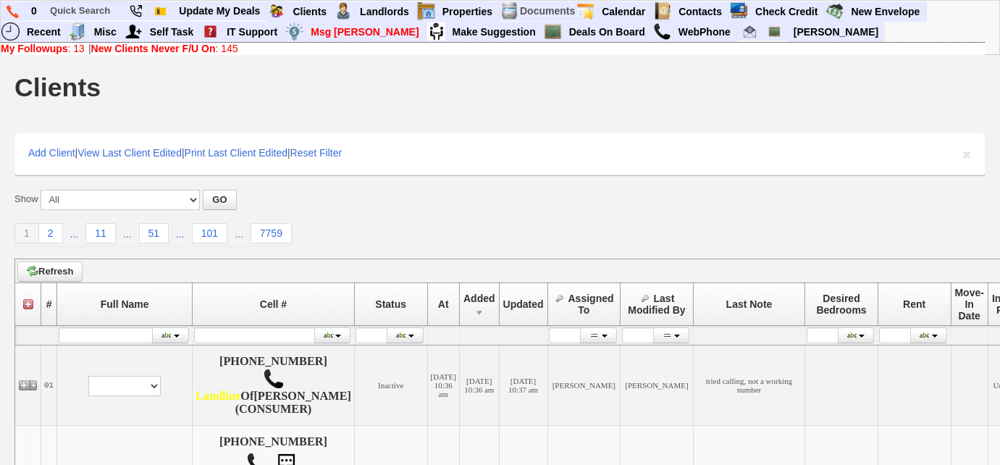
click at [211, 46] on b "New Clients Never F/U On" at bounding box center [153, 49] width 125 height 12
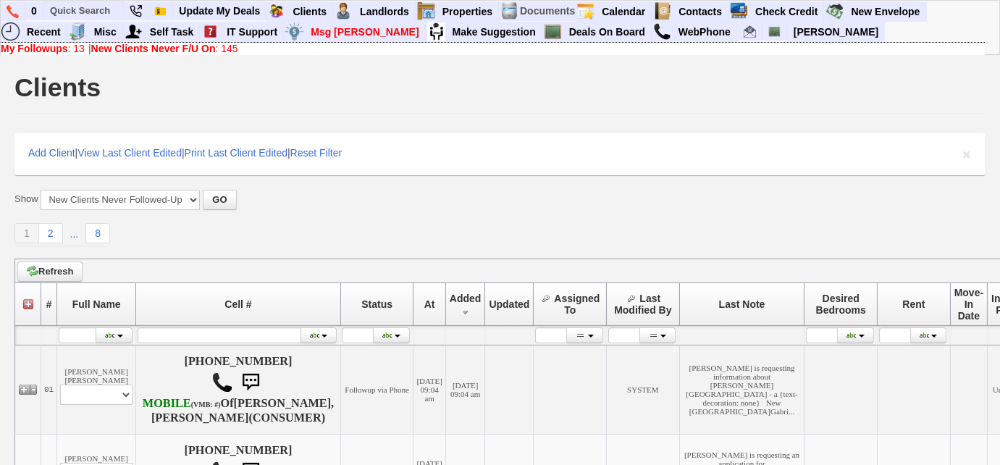
click at [26, 53] on b "My Followups" at bounding box center [34, 49] width 67 height 12
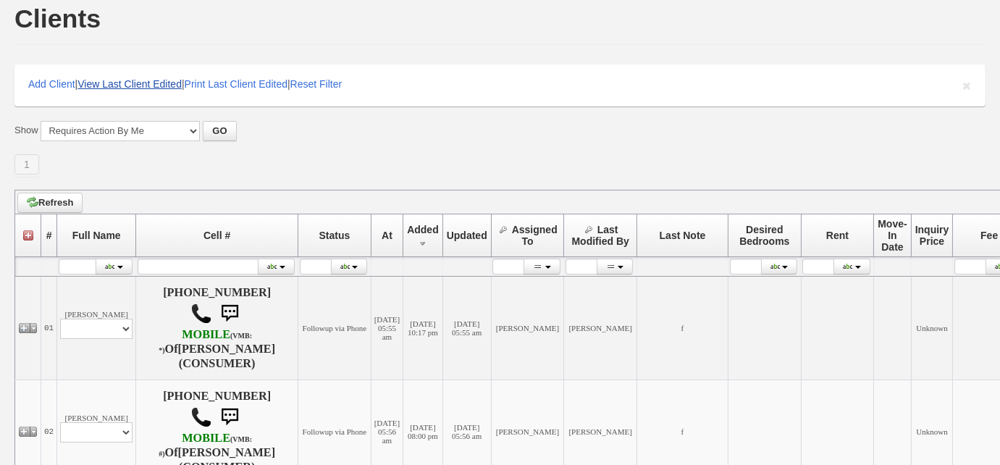
scroll to position [65, 0]
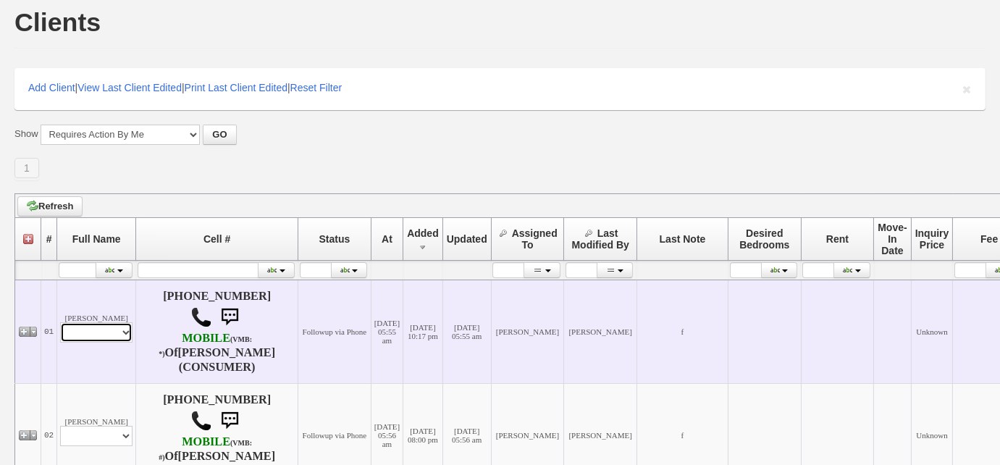
click at [83, 337] on select "Profile Edit Print Email Externally (Will Not Be Tracked In CRM) Closed Deals" at bounding box center [96, 332] width 72 height 20
select select "ChangeURL,/crm/custom/edit_client_form.php?redirect=%2Fcrm%2Fclients.php&id=167…"
click at [60, 325] on select "Profile Edit Print Email Externally (Will Not Be Tracked In CRM) Closed Deals" at bounding box center [96, 332] width 72 height 20
select select
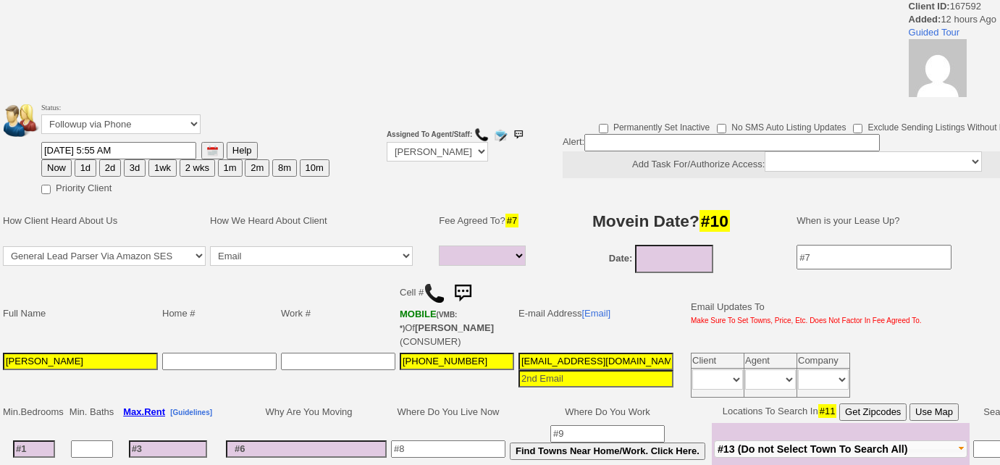
select select
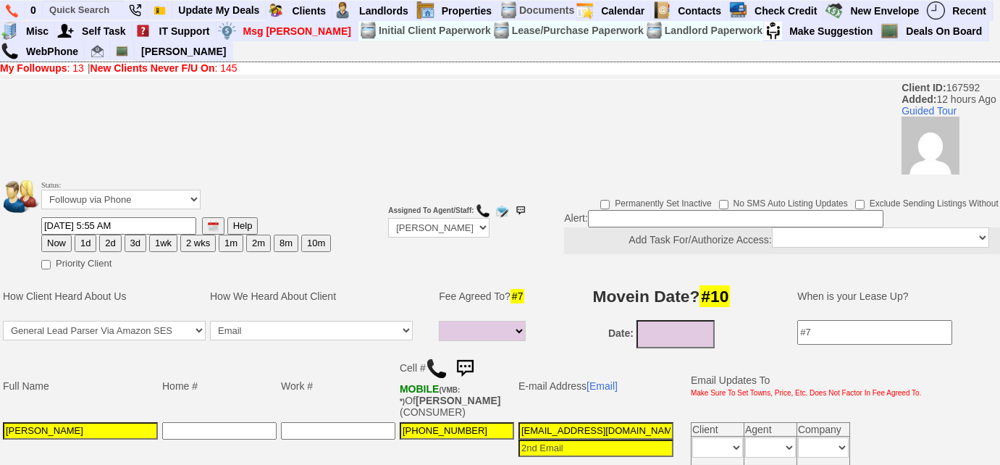
click at [432, 364] on img at bounding box center [437, 369] width 22 height 22
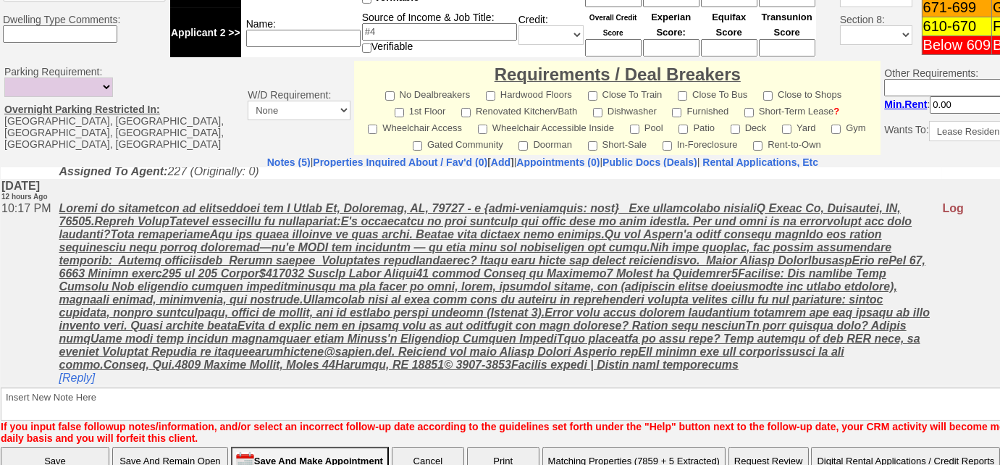
scroll to position [708, 0]
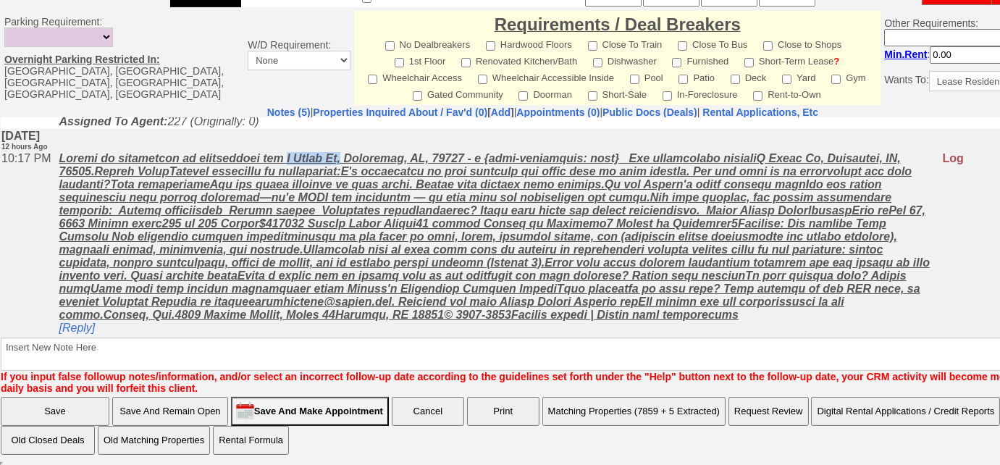
drag, startPoint x: 287, startPoint y: 140, endPoint x: 345, endPoint y: 131, distance: 58.6
click at [345, 151] on u at bounding box center [494, 235] width 871 height 169
copy u "N Broad St,"
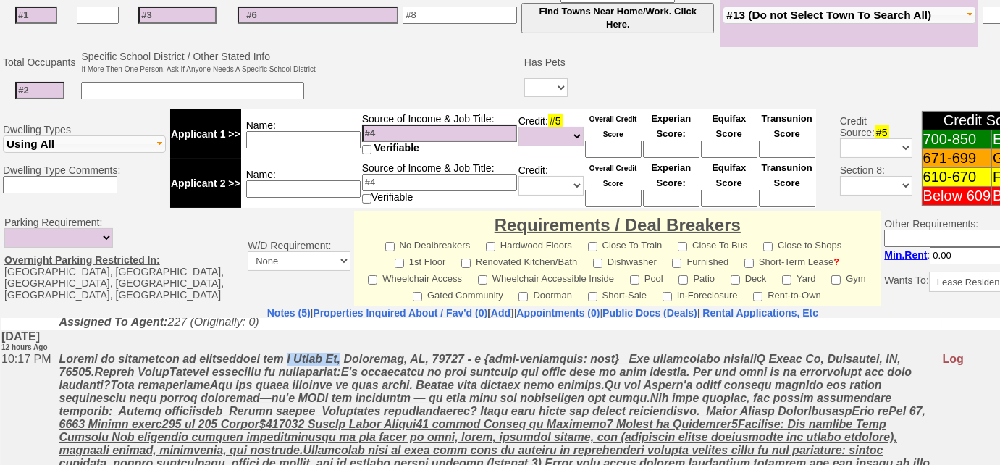
scroll to position [445, 0]
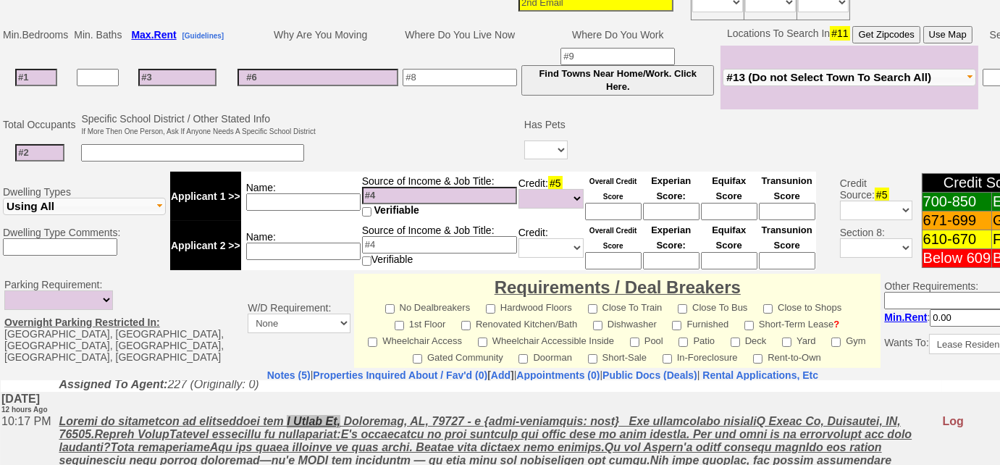
click at [811, 75] on span "#13 (Do not Select Town To Search All)" at bounding box center [828, 77] width 205 height 12
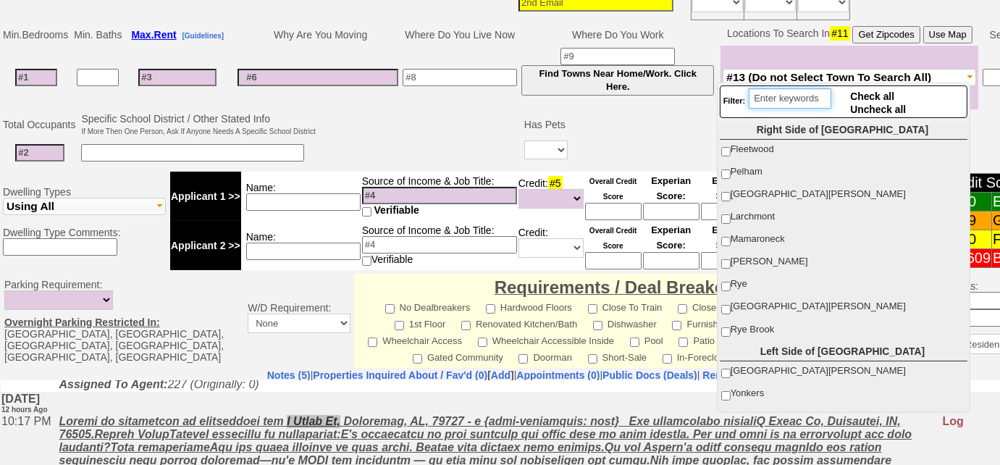
click at [792, 96] on input "search" at bounding box center [790, 98] width 83 height 20
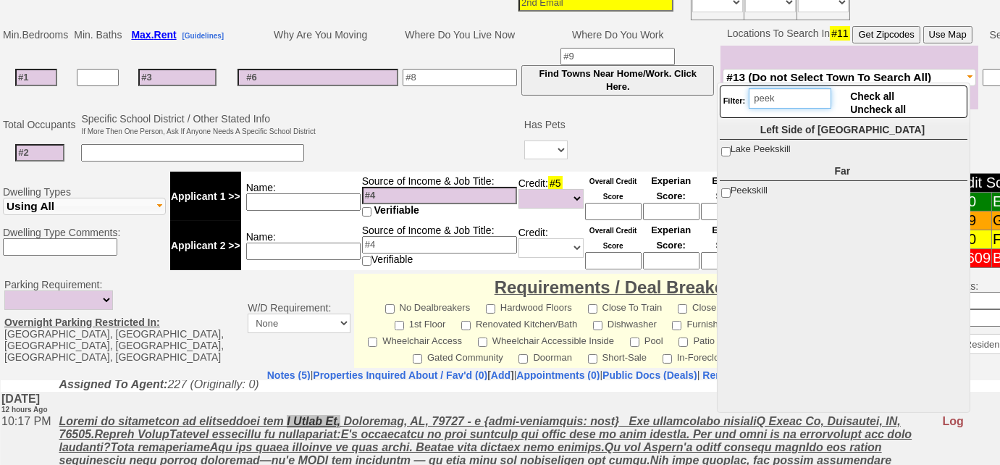
type input "peek"
click at [723, 194] on input "Peekskill" at bounding box center [725, 192] width 9 height 9
checkbox input "true"
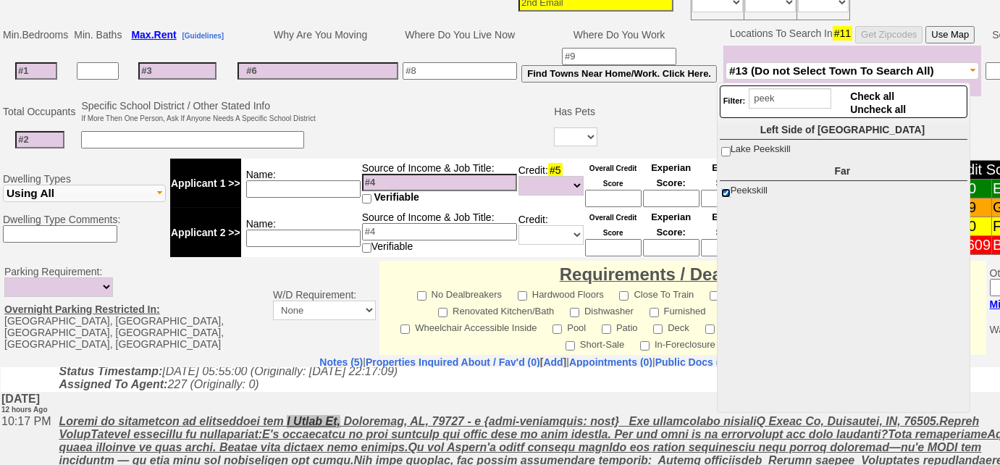
scroll to position [112, 0]
click at [443, 126] on td at bounding box center [435, 126] width 235 height 57
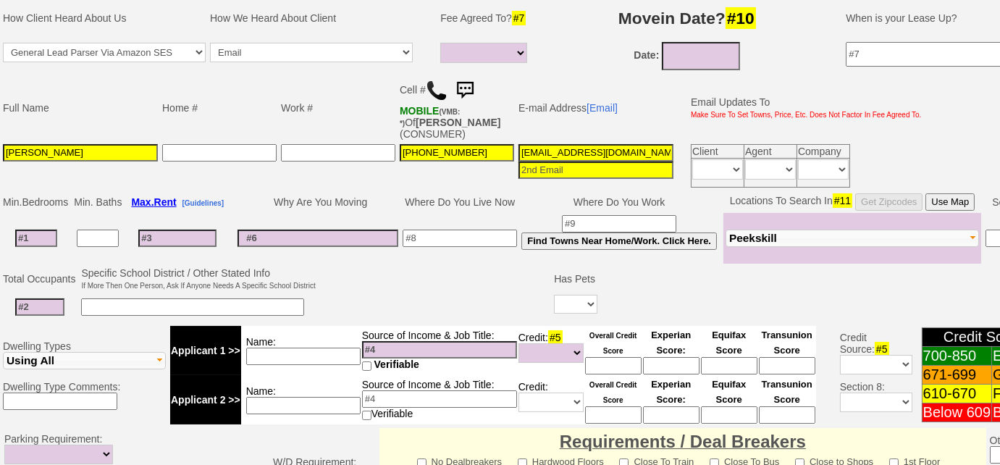
scroll to position [182, 0]
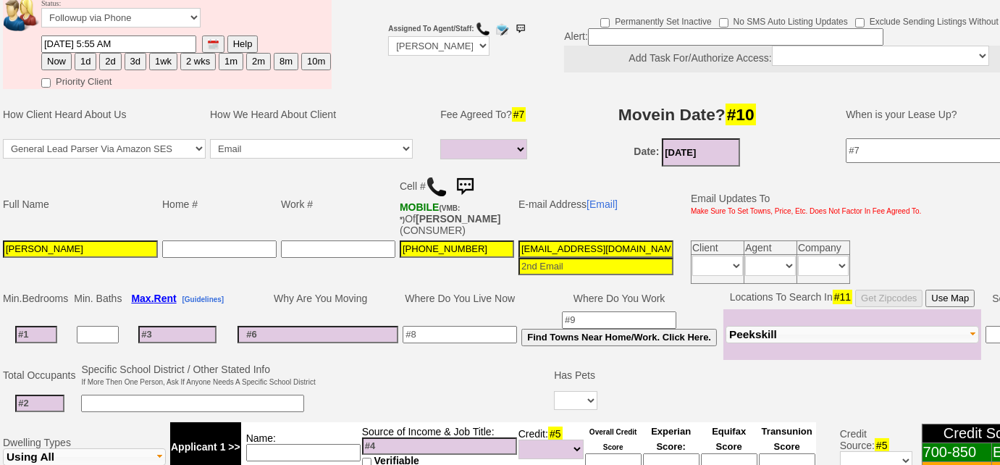
click at [673, 149] on input "08/29/2025" at bounding box center [701, 152] width 78 height 28
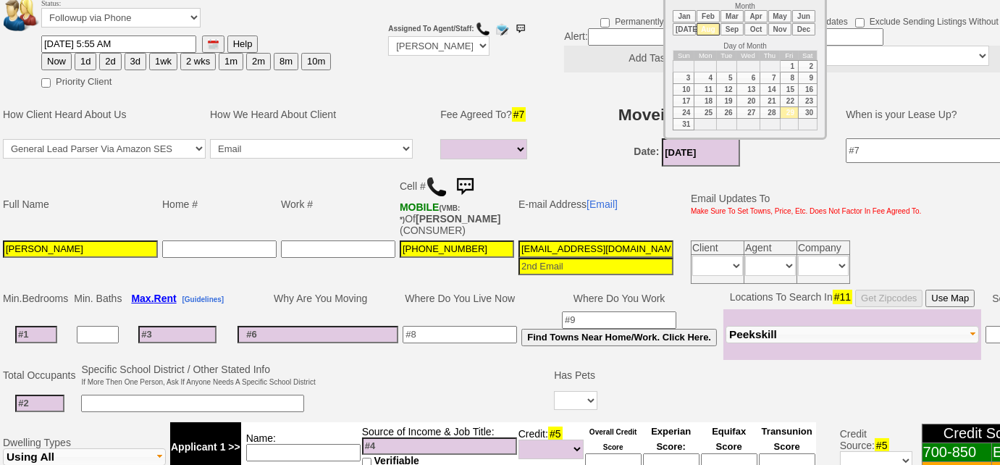
click at [731, 30] on li "Sep" at bounding box center [732, 29] width 23 height 12
click at [704, 85] on td "15" at bounding box center [705, 90] width 22 height 12
type input "09/15/2025"
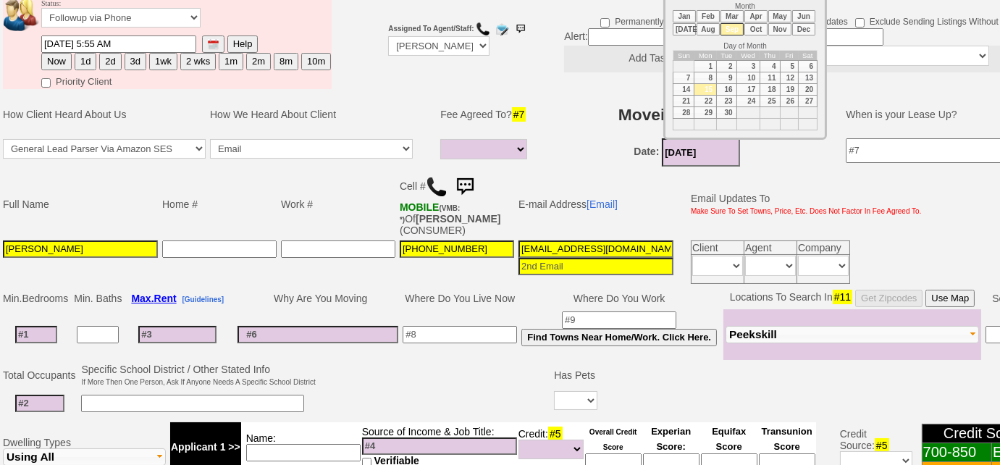
click at [463, 330] on input at bounding box center [460, 334] width 114 height 17
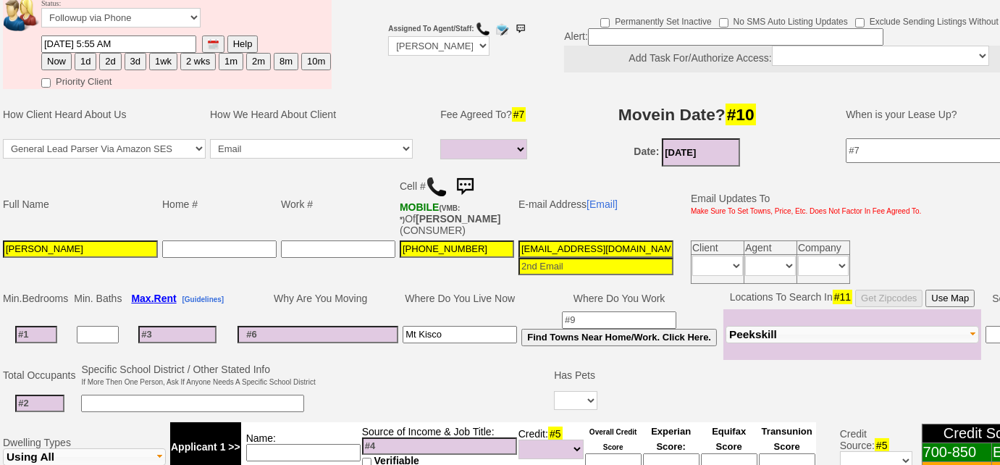
type input "Mt Kisco"
click at [55, 395] on input at bounding box center [39, 403] width 49 height 17
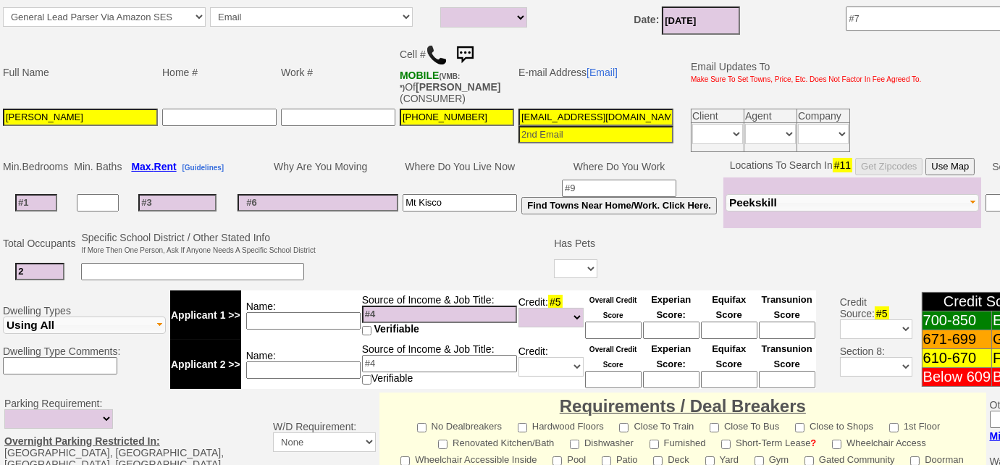
type input "2"
click at [309, 364] on input at bounding box center [303, 369] width 114 height 17
type input "partner"
drag, startPoint x: 582, startPoint y: 261, endPoint x: 580, endPoint y: 269, distance: 7.6
click at [582, 261] on select "Yes No" at bounding box center [575, 268] width 43 height 19
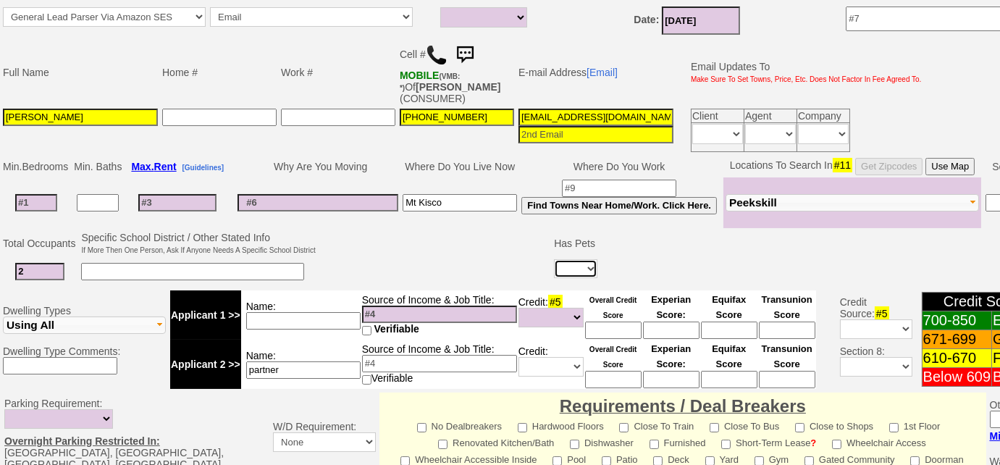
select select "No"
click at [554, 259] on select "Yes No" at bounding box center [575, 268] width 43 height 19
click at [27, 199] on input at bounding box center [36, 202] width 42 height 17
type input "1"
select select
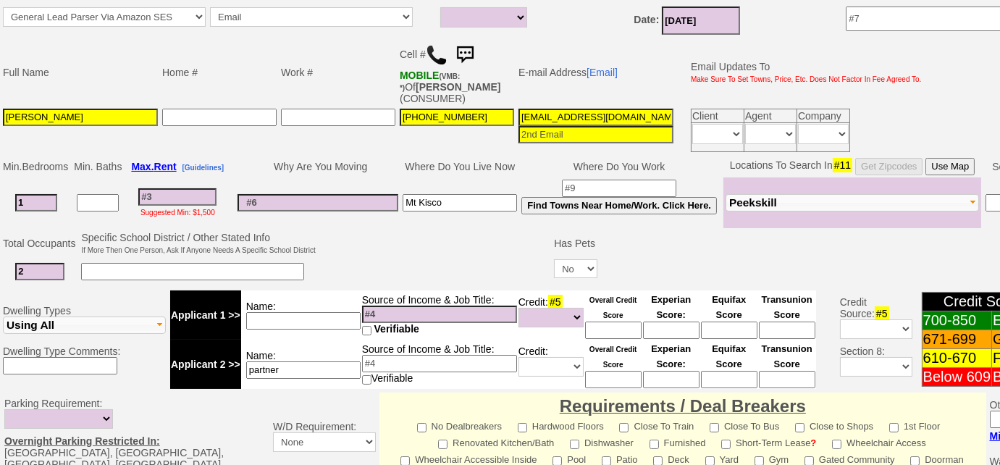
click at [21, 201] on input "1" at bounding box center [36, 202] width 42 height 17
type input "2"
select select
type input "2"
select select
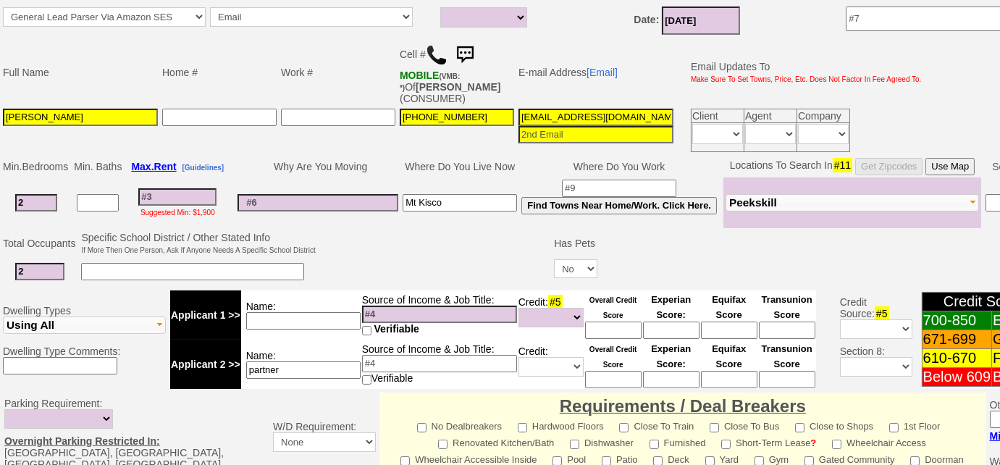
click at [151, 190] on input at bounding box center [177, 196] width 78 height 17
click at [164, 269] on input at bounding box center [192, 271] width 223 height 17
type input "700 sq ft or more"
click at [193, 193] on input at bounding box center [177, 196] width 78 height 17
type input "24"
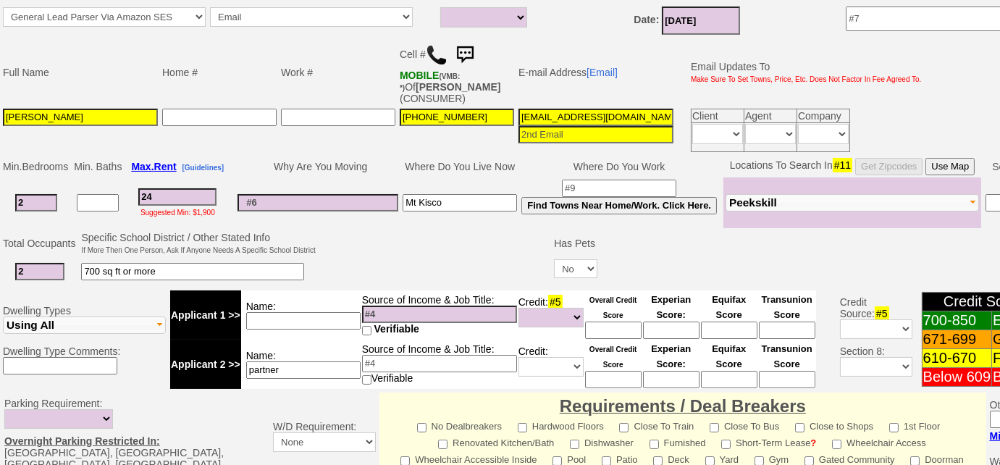
select select
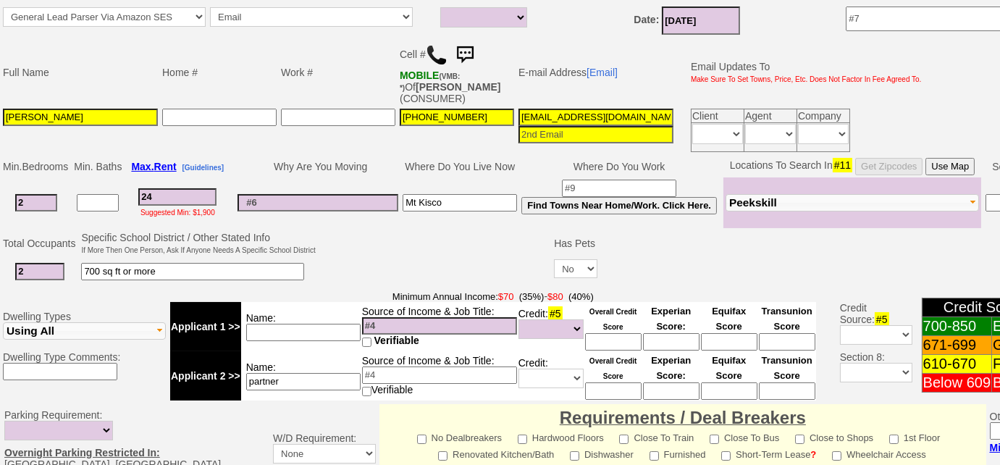
type input "240"
select select
type input "2400"
select select
type input "2400"
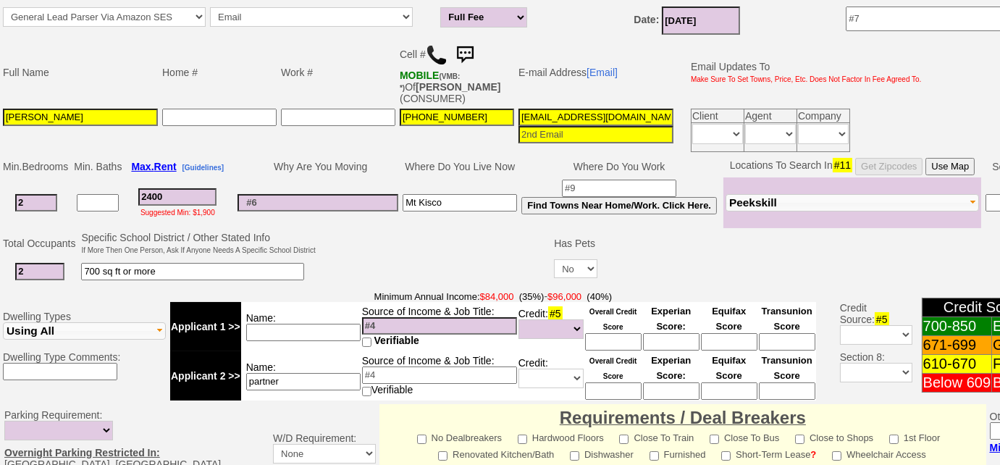
select select
drag, startPoint x: 519, startPoint y: 114, endPoint x: 756, endPoint y: 107, distance: 237.6
click at [756, 107] on tr "Joanna GreenDelgado 914-536-2144 4kzk8p33hpznmi1p4qz327y2fe@convo.zillow.com Cl…" at bounding box center [462, 130] width 923 height 48
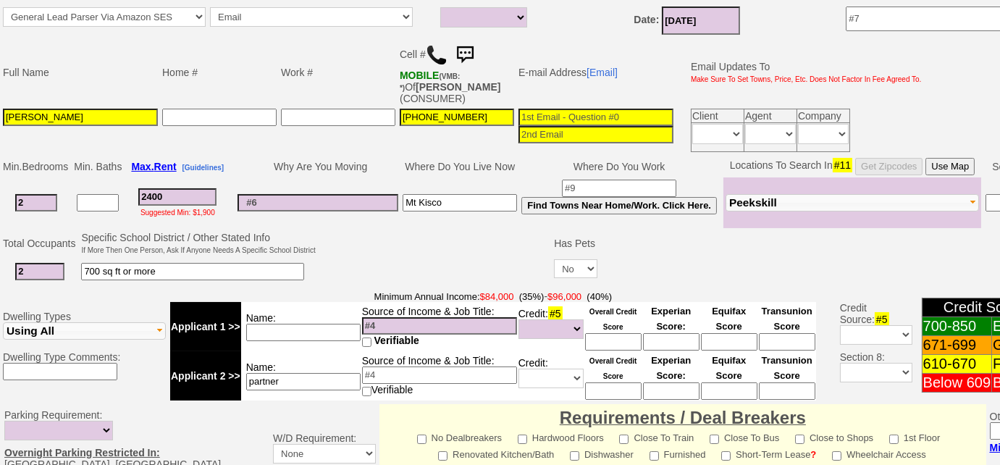
click at [428, 318] on input at bounding box center [439, 325] width 155 height 17
click at [310, 329] on input at bounding box center [303, 332] width 114 height 17
type input "combined - $240k"
click at [568, 324] on select "Unknown Bad (Below 609) Fair (610-670) Good (671-699) Excellent (700-850) None" at bounding box center [551, 329] width 65 height 20
select select "Excellent"
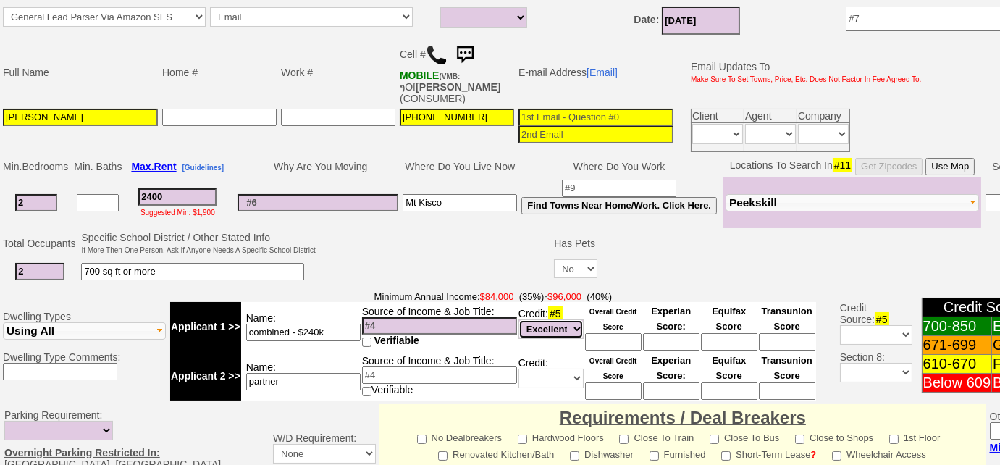
click at [519, 319] on select "Unknown Bad (Below 609) Fair (610-670) Good (671-699) Excellent (700-850) None" at bounding box center [551, 329] width 65 height 20
click at [563, 375] on select "Unknown Bad (Below 609) Fair (610-670) Good (671-699) Excellent (700-850) None" at bounding box center [551, 379] width 65 height 20
select select "Excellent"
click at [519, 369] on select "Unknown Bad (Below 609) Fair (610-670) Good (671-699) Excellent (700-850) None" at bounding box center [551, 379] width 65 height 20
click at [619, 339] on input at bounding box center [613, 341] width 56 height 17
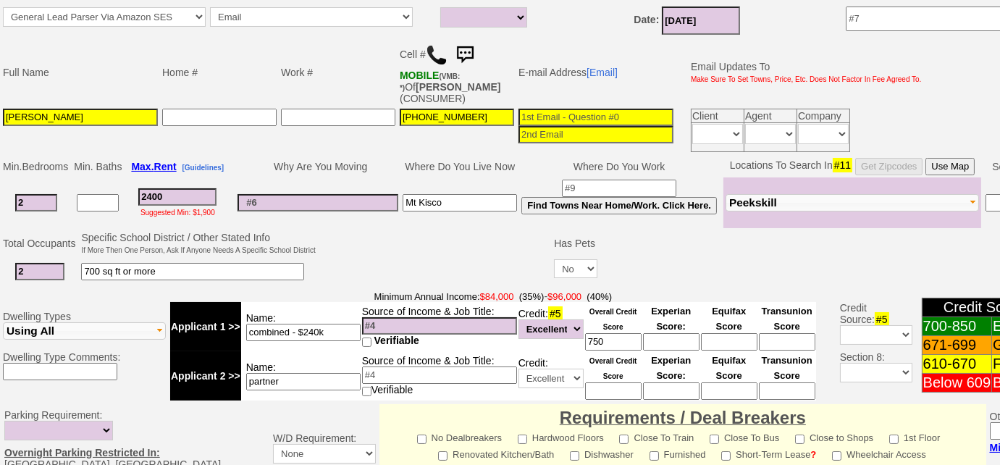
type input "750"
click at [563, 358] on td "Credit: Unknown Bad (Below 609) Fair (610-670) Good (671-699) Excellent (700-85…" at bounding box center [551, 375] width 67 height 49
click at [631, 391] on input at bounding box center [613, 390] width 56 height 17
type input "750"
click at [564, 114] on input at bounding box center [596, 117] width 155 height 17
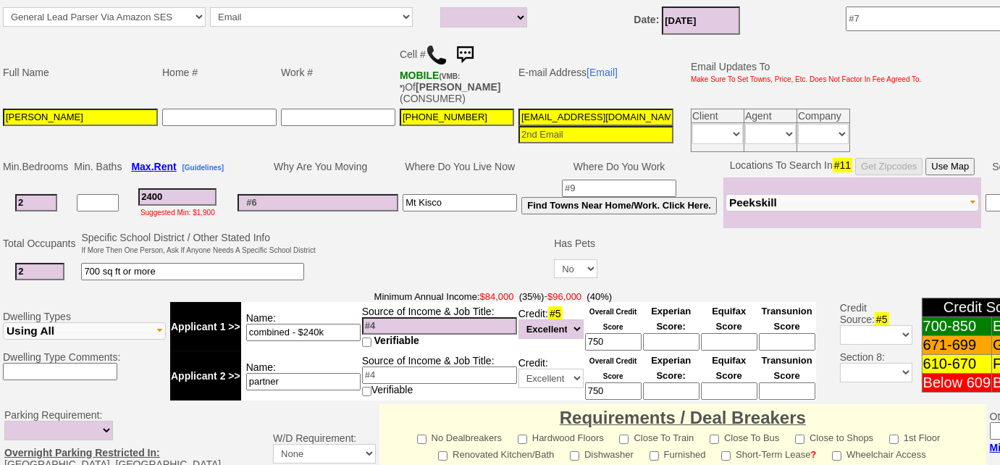
type input "joannagreen916@gmail.com"
click at [515, 13] on select "Full Fee Fee: $3,456.00 Total Move in Costs: $8,256.00 1 Month Fee: $2,400.00 T…" at bounding box center [483, 17] width 87 height 20
select select "Full Fee"
click at [440, 7] on select "Full Fee Fee: $3,456.00 Total Move in Costs: $8,256.00 1 Month Fee: $2,400.00 T…" at bounding box center [483, 17] width 87 height 20
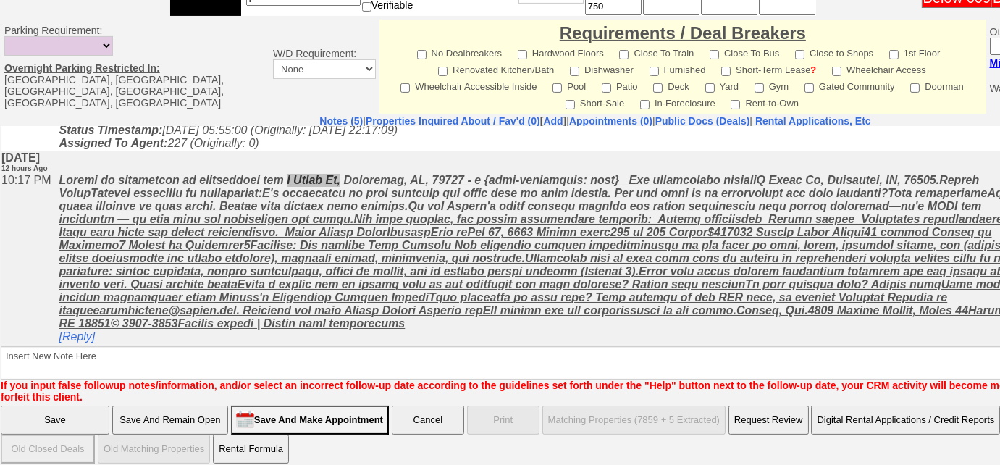
click at [206, 406] on input "Save And Remain Open" at bounding box center [170, 420] width 116 height 29
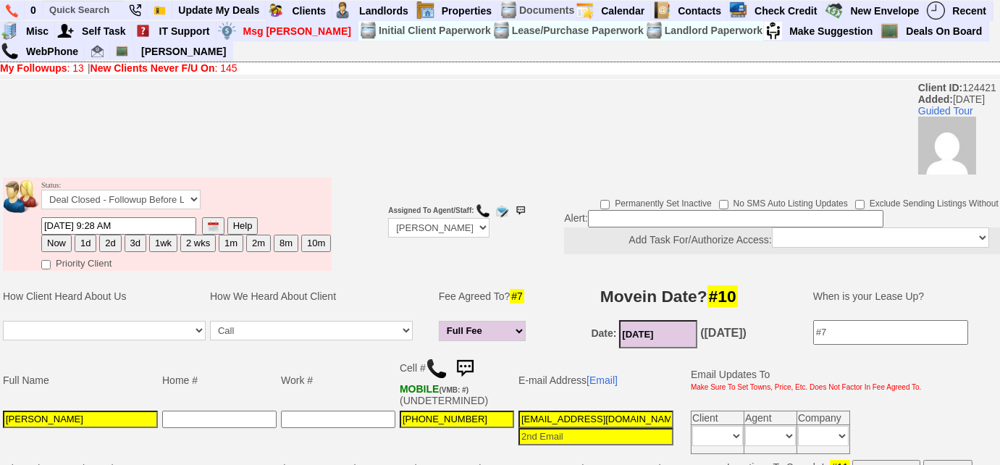
scroll to position [708, 0]
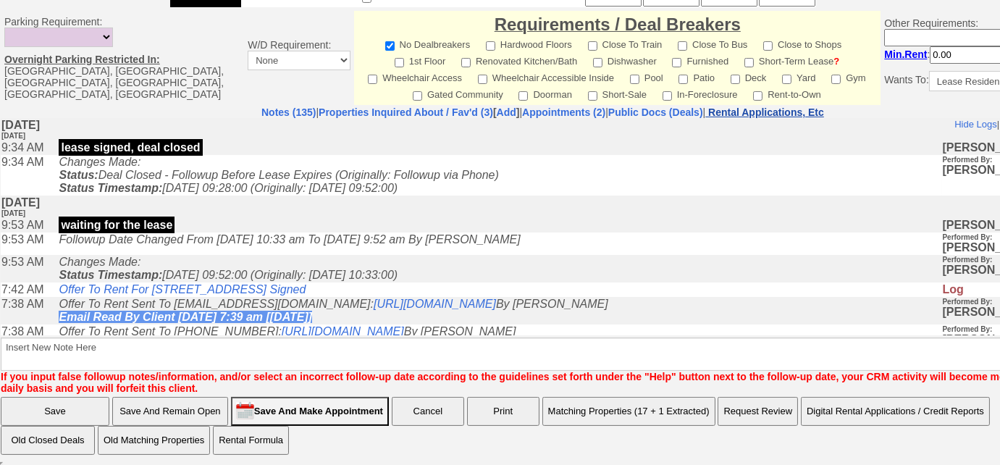
click at [818, 111] on nobr "Rental Applications, Etc" at bounding box center [766, 112] width 116 height 12
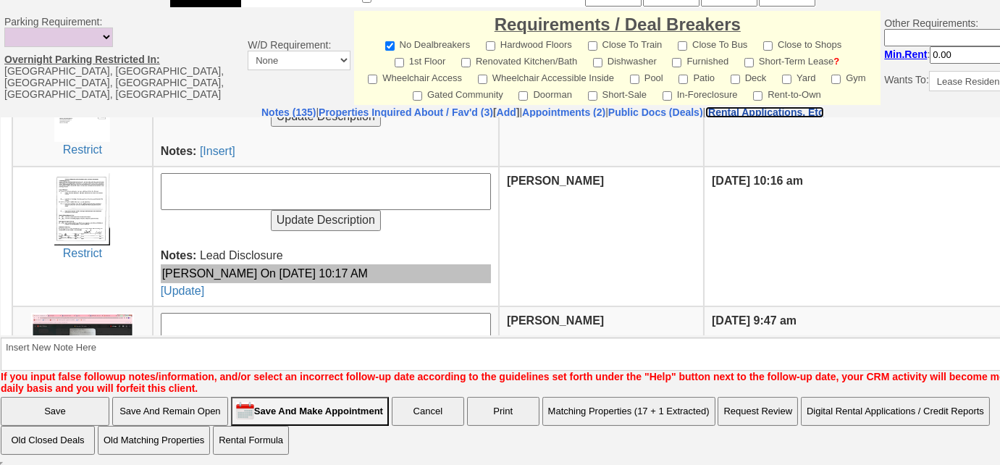
scroll to position [789, 0]
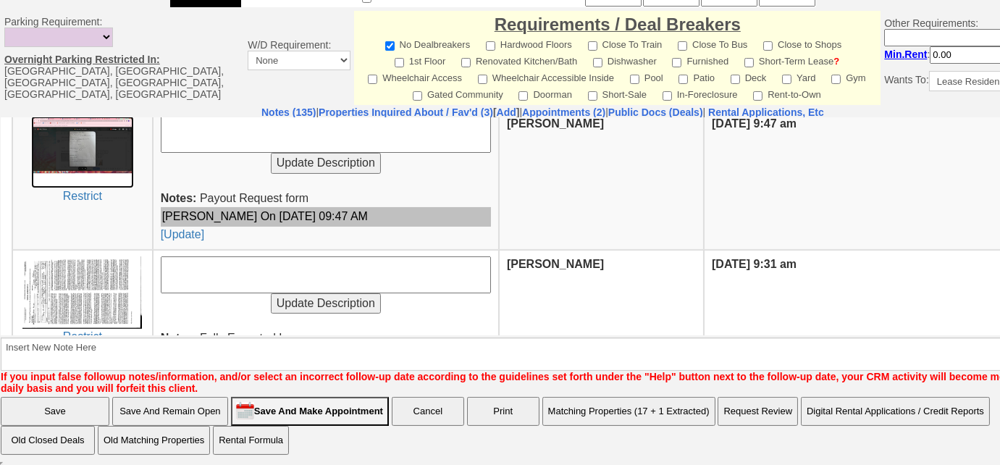
click at [82, 143] on img at bounding box center [82, 151] width 103 height 72
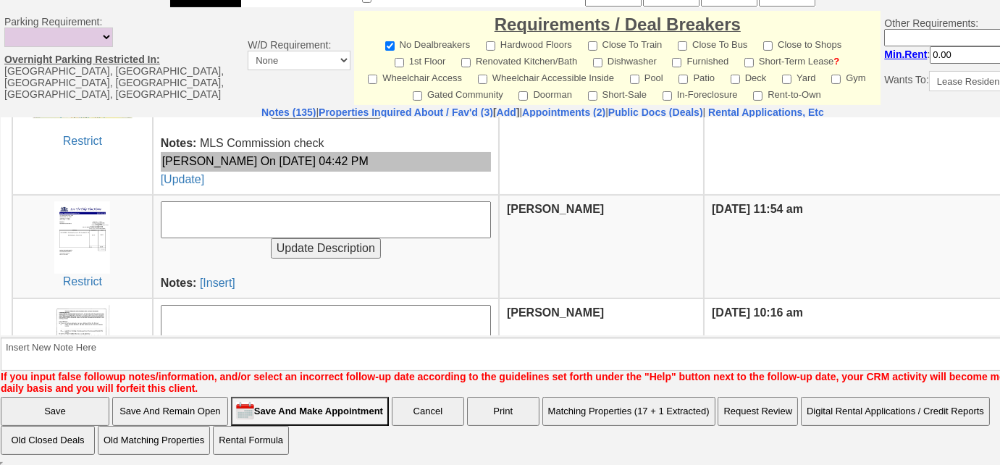
scroll to position [329, 0]
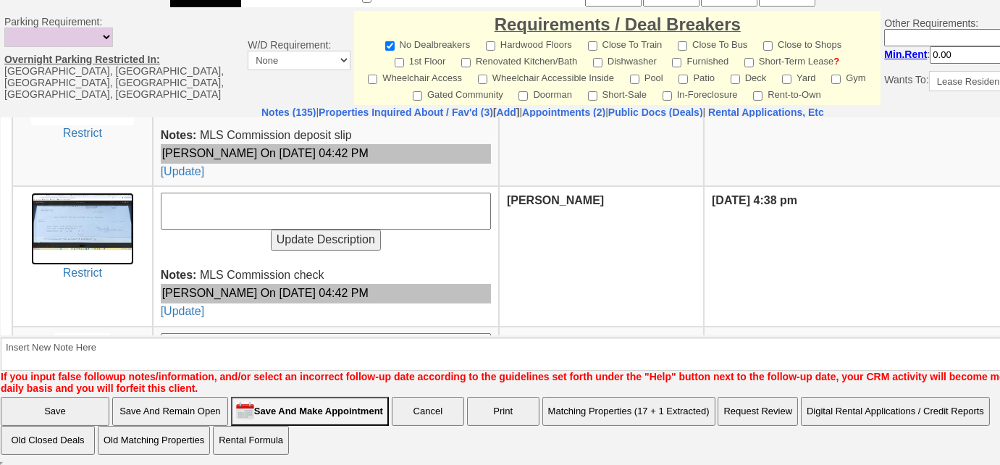
click at [88, 208] on img at bounding box center [82, 228] width 103 height 72
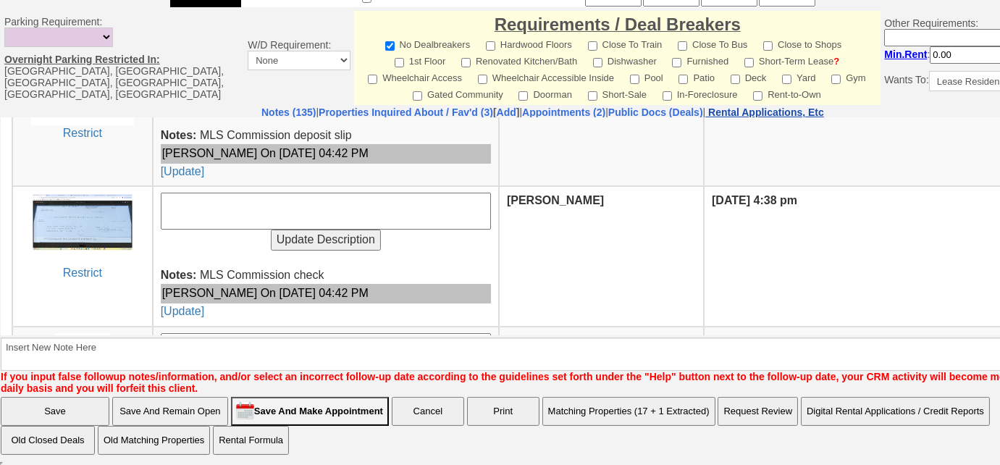
click at [805, 114] on nobr "Rental Applications, Etc" at bounding box center [766, 112] width 116 height 12
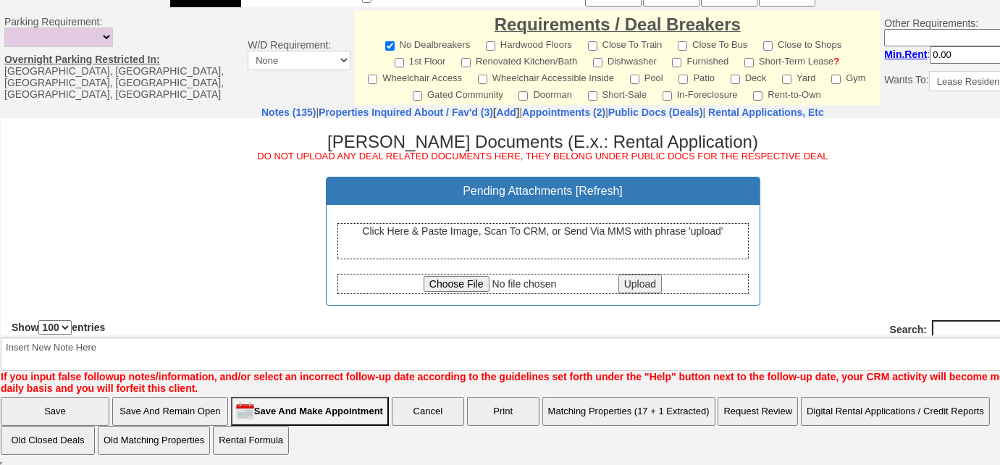
scroll to position [0, 0]
click at [554, 237] on div "Click Here & Paste Image, Scan To CRM, or Send Via MMS with phrase 'upload'" at bounding box center [542, 240] width 411 height 36
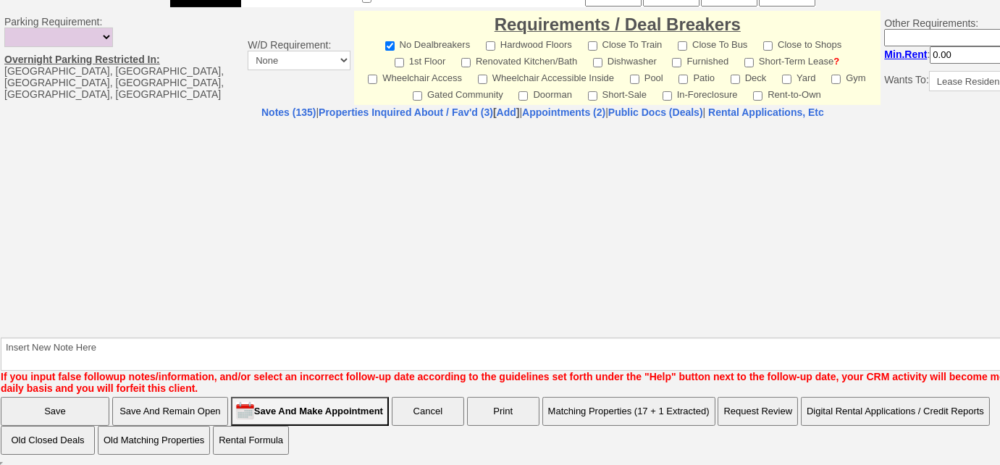
select select "100"
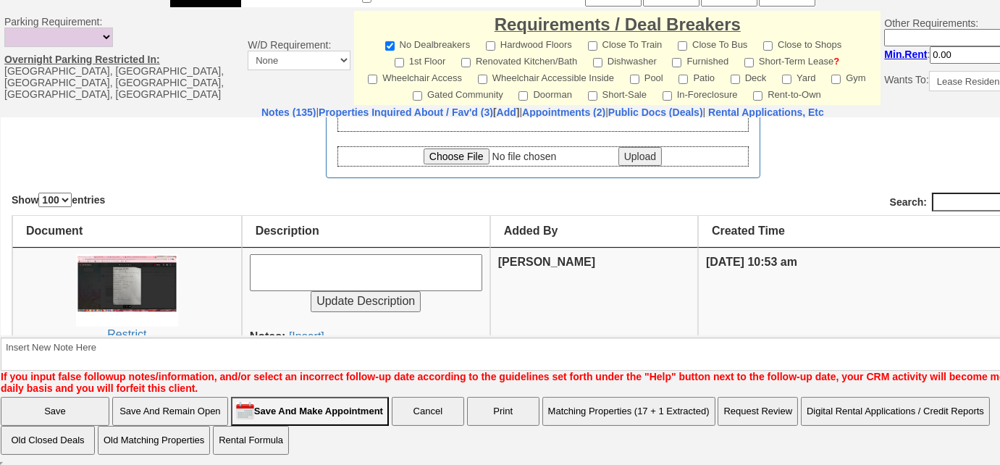
scroll to position [131, 0]
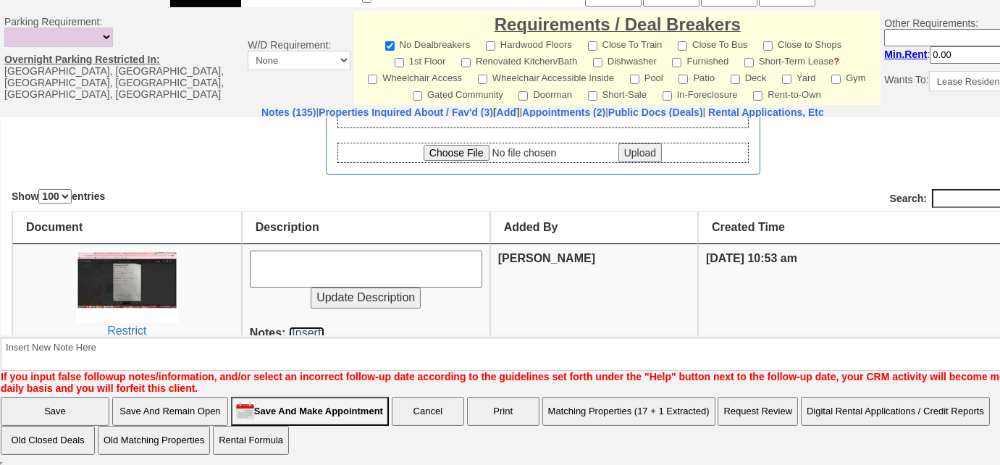
click at [311, 327] on link "[Insert]" at bounding box center [306, 332] width 35 height 12
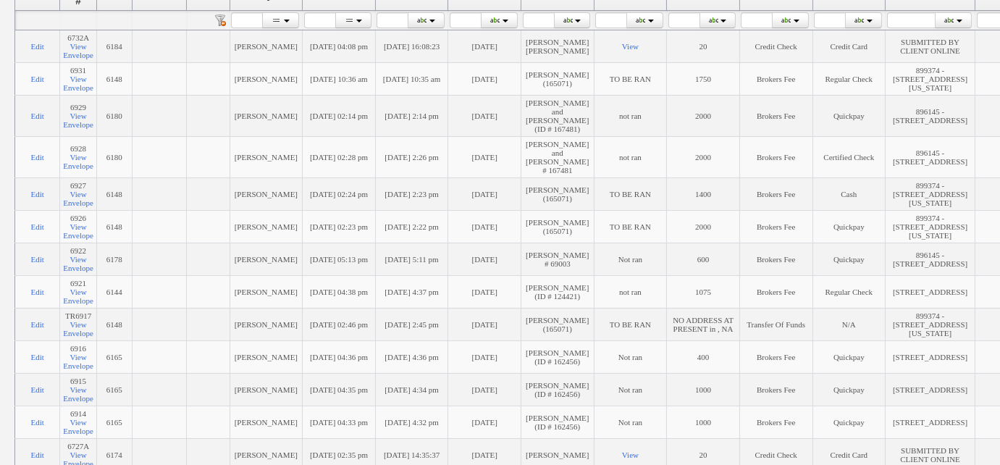
scroll to position [329, 0]
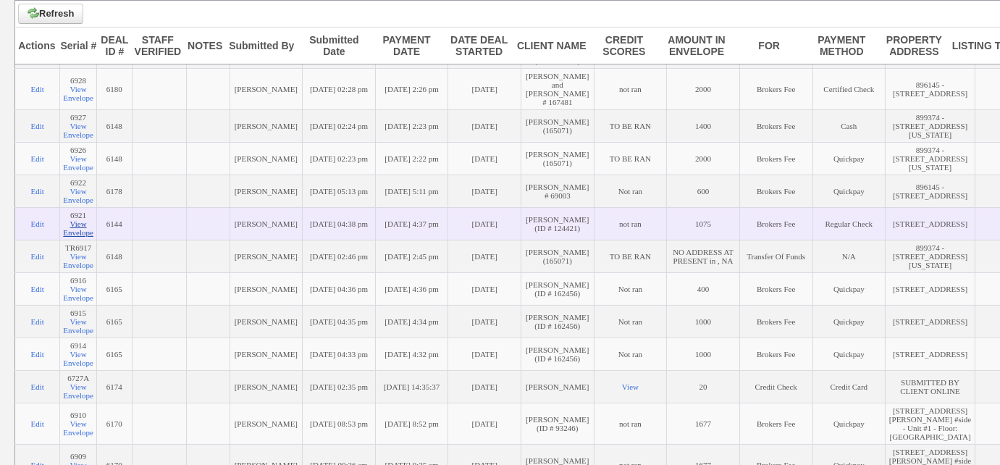
click at [72, 237] on link "View Envelope" at bounding box center [78, 227] width 30 height 17
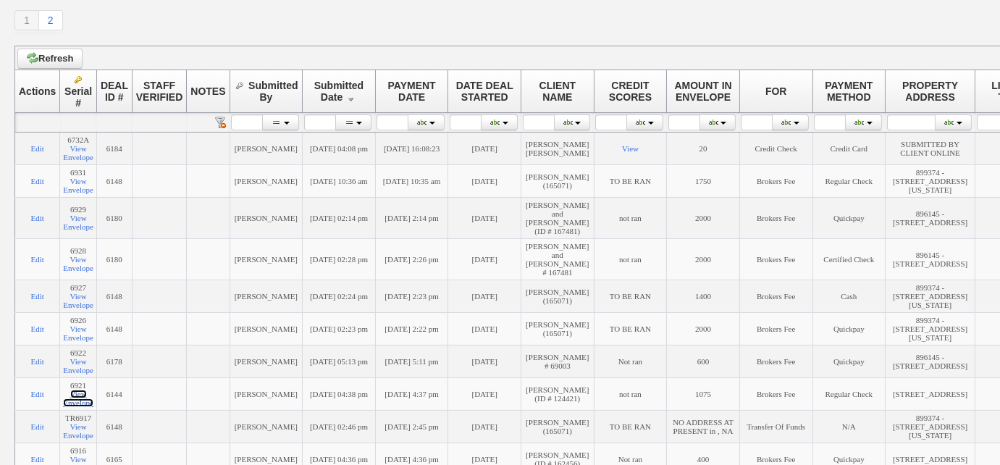
scroll to position [0, 0]
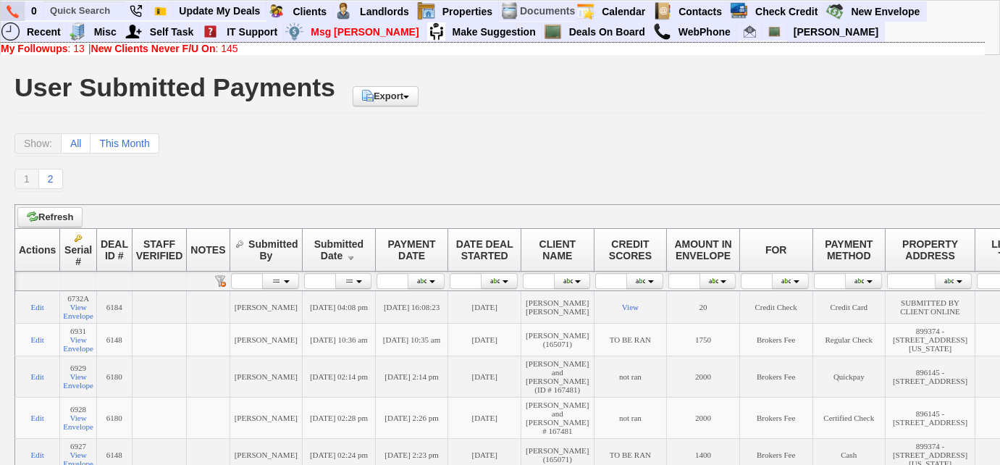
click at [7, 11] on img at bounding box center [13, 11] width 12 height 13
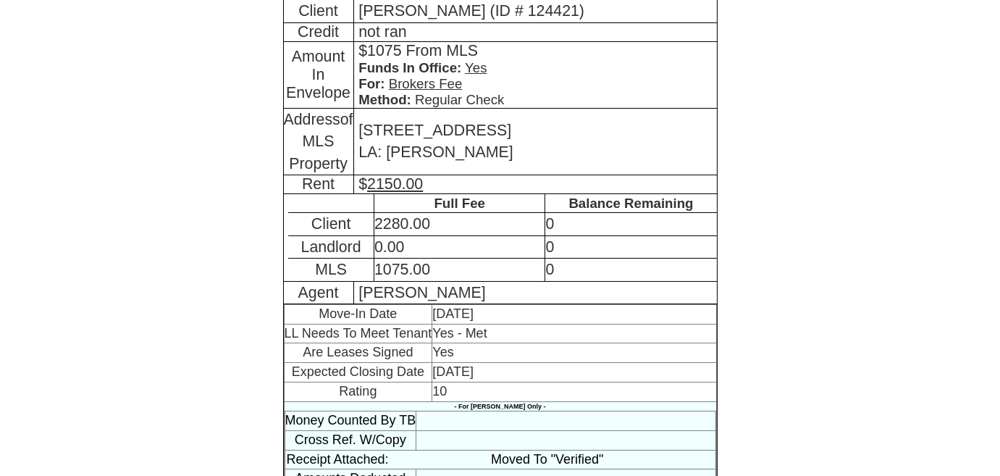
scroll to position [387, 0]
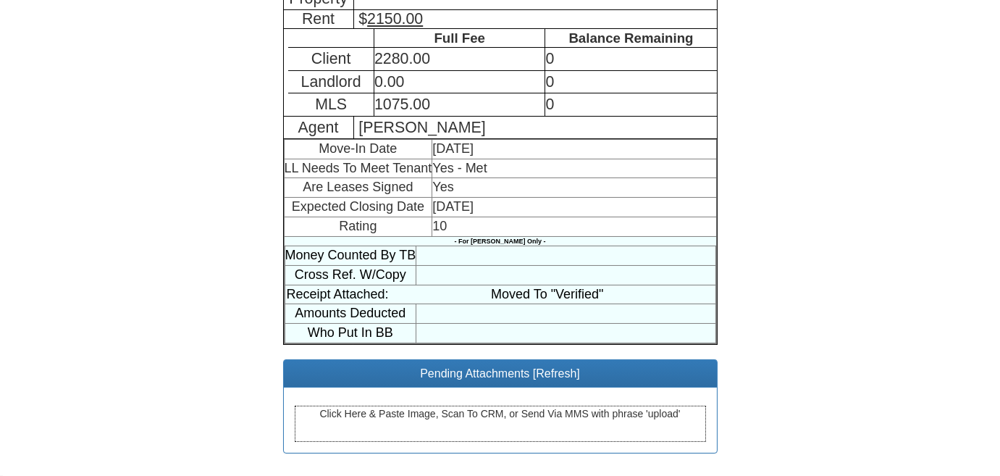
click at [550, 426] on div "Click Here & Paste Image, Scan To CRM, or Send Via MMS with phrase 'upload'" at bounding box center [500, 424] width 411 height 36
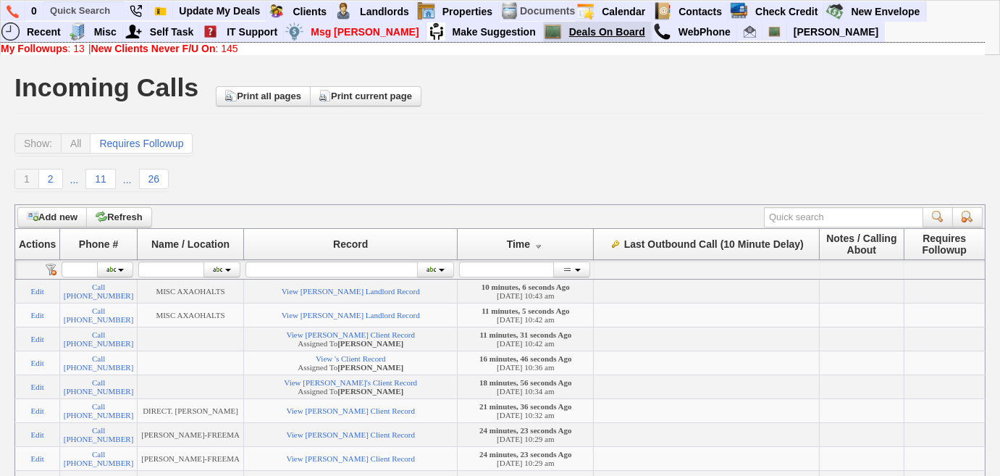
click at [563, 33] on link "Deals On Board" at bounding box center [607, 31] width 88 height 19
click at [64, 7] on input "text" at bounding box center [84, 10] width 80 height 18
paste input "[GEOGRAPHIC_DATA],"
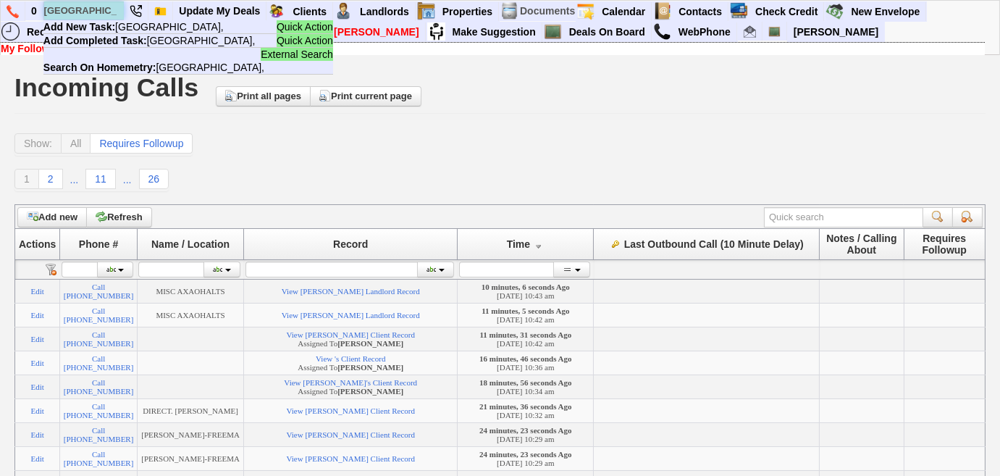
click at [115, 14] on input "[GEOGRAPHIC_DATA]," at bounding box center [84, 10] width 80 height 18
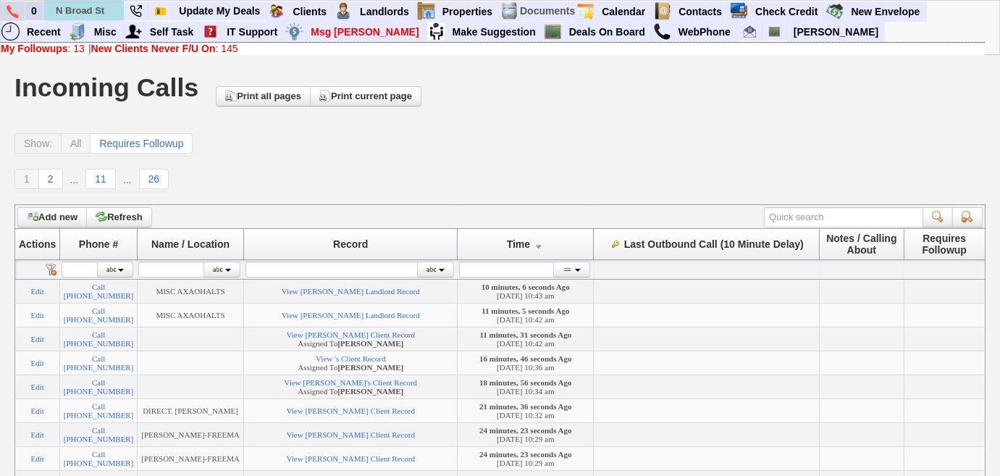
type input "N Broad St"
click at [17, 12] on img at bounding box center [13, 11] width 12 height 13
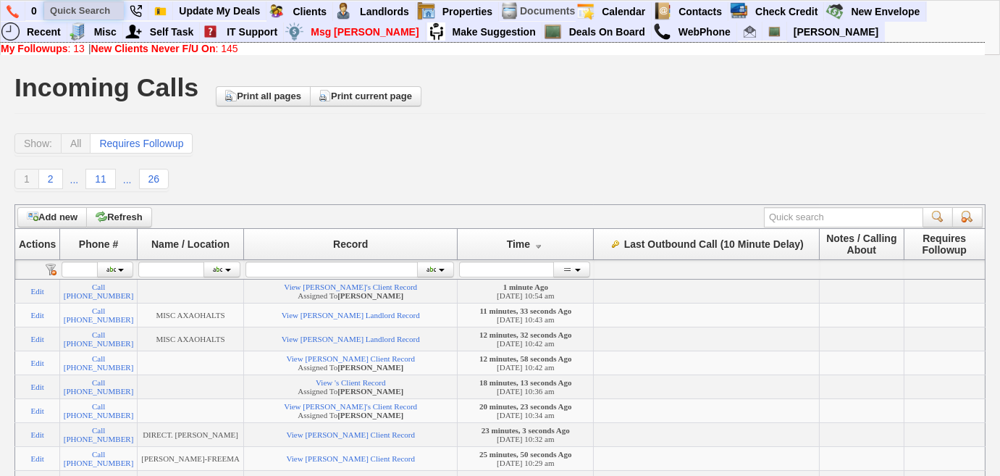
click at [91, 7] on input "text" at bounding box center [84, 10] width 80 height 18
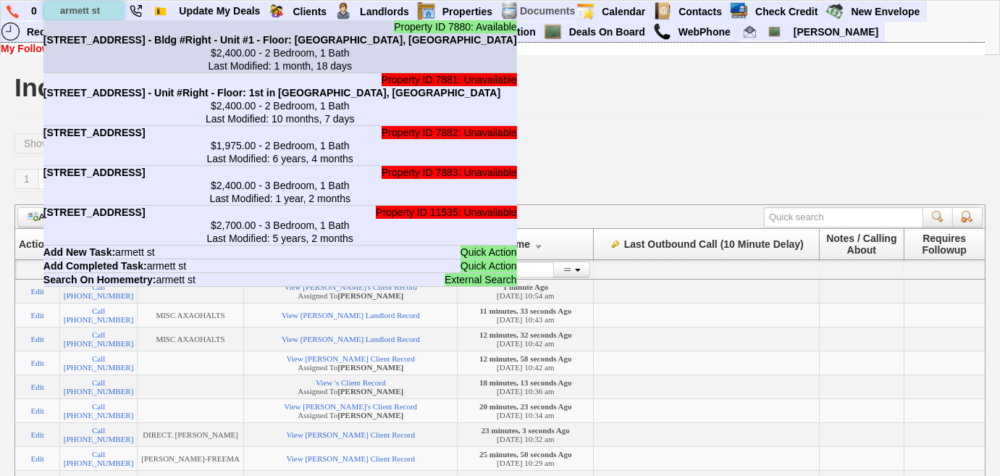
type input "armett st"
click at [104, 43] on b "[STREET_ADDRESS] - Bldg #Right - Unit #1 - Floor: [GEOGRAPHIC_DATA], [GEOGRAPHI…" at bounding box center [280, 40] width 474 height 12
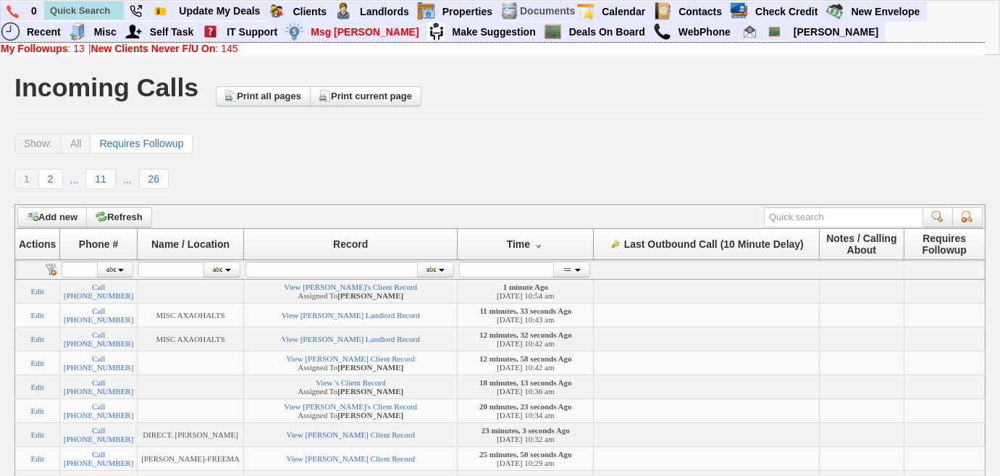
click at [148, 54] on b "New Clients Never F/U On" at bounding box center [153, 49] width 125 height 12
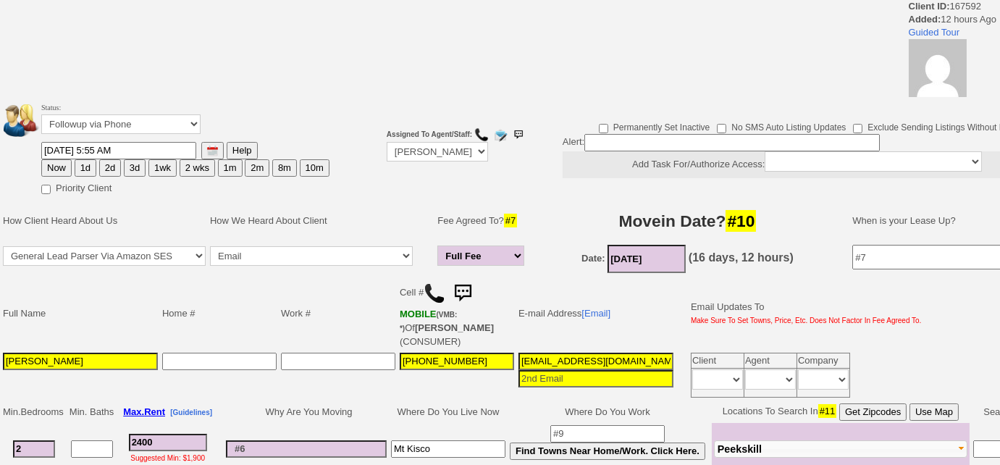
click at [295, 311] on td "Work #" at bounding box center [338, 314] width 119 height 74
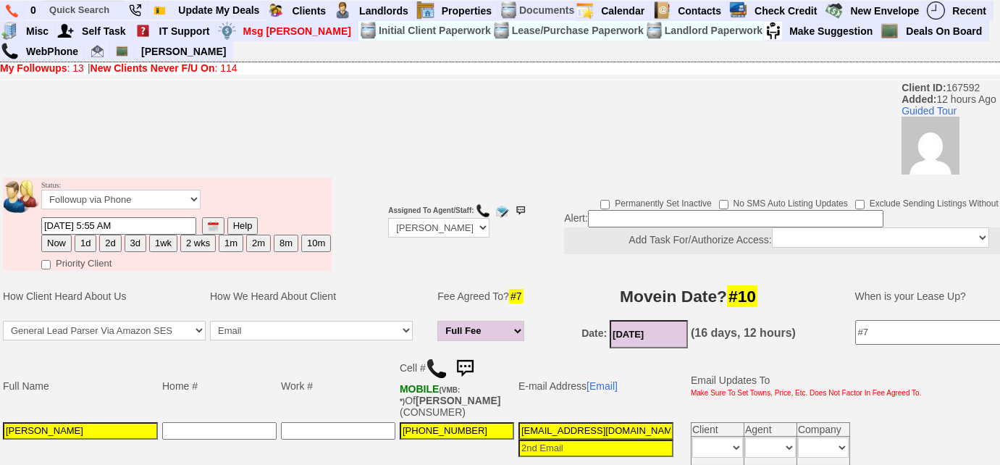
drag, startPoint x: 35, startPoint y: 430, endPoint x: 0, endPoint y: 432, distance: 35.5
click at [0, 432] on td "Full Name Home # Work # Cell # MOBILE (VMB: *) Of CHRISTINE GREEN (CONSUMER) E-…" at bounding box center [543, 409] width 1086 height 117
click at [604, 384] on link "[Email]" at bounding box center [602, 386] width 31 height 12
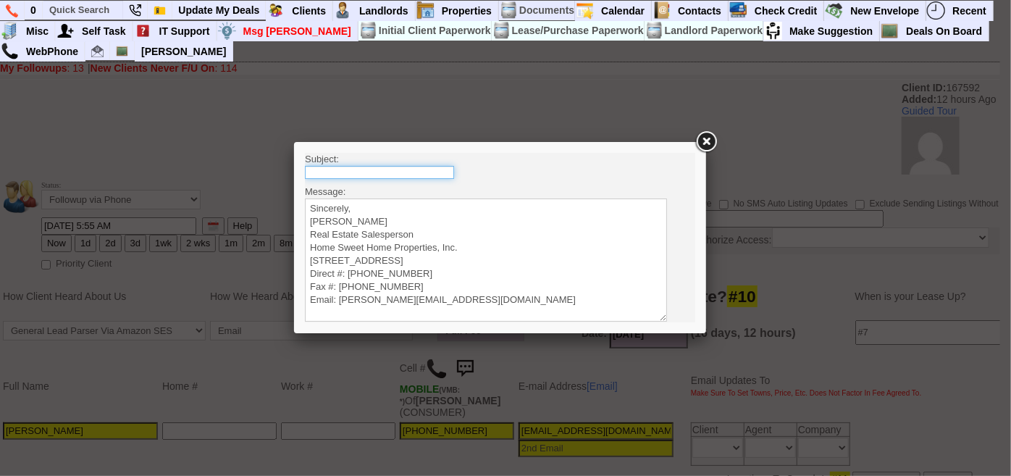
click at [424, 167] on input "text" at bounding box center [378, 171] width 149 height 13
type input "Rental Intake Form"
click at [398, 204] on textarea "Sincerely, Renata Staroselsky Real Estate Salesperson Home Sweet Home Propertie…" at bounding box center [485, 259] width 362 height 123
paste textarea "Good Morning Joanna, It was a pleasure speaking with you! I am excited to work …"
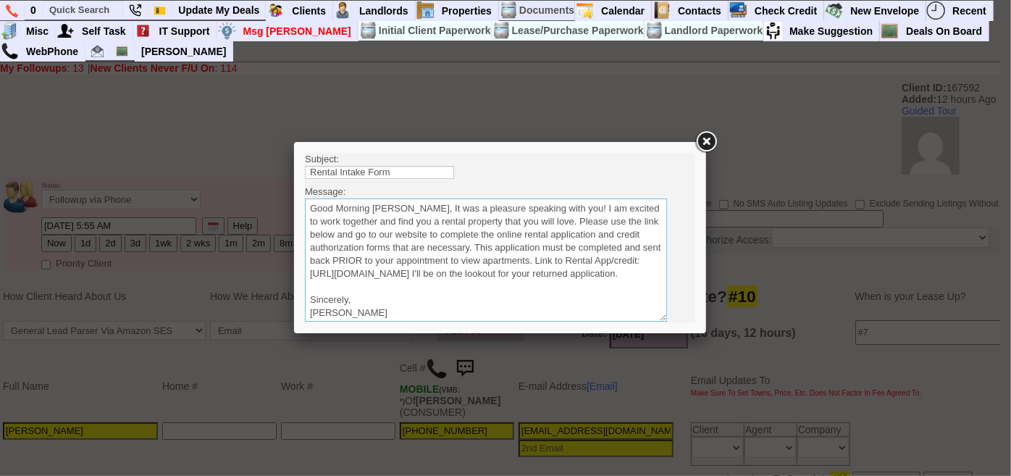
click at [406, 207] on textarea "Sincerely, Renata Staroselsky Real Estate Salesperson Home Sweet Home Propertie…" at bounding box center [485, 259] width 362 height 123
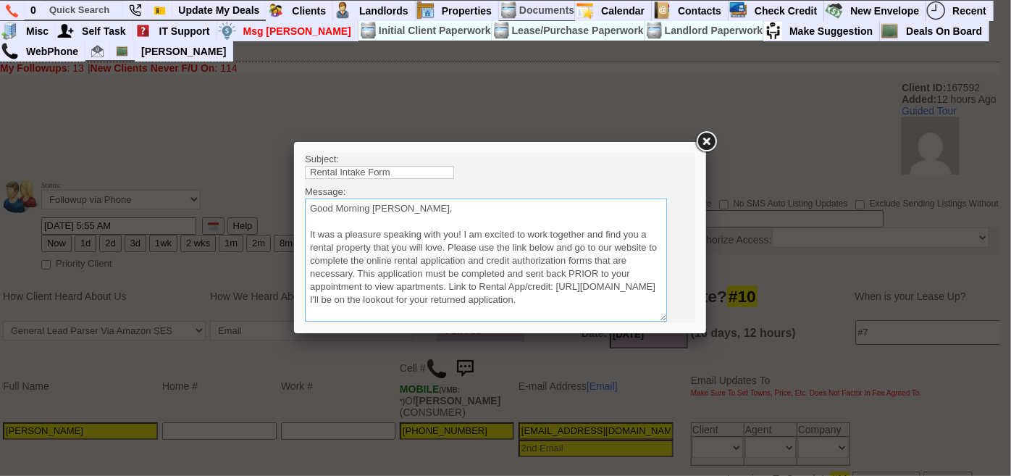
click at [448, 246] on textarea "Sincerely, Renata Staroselsky Real Estate Salesperson Home Sweet Home Propertie…" at bounding box center [485, 259] width 362 height 123
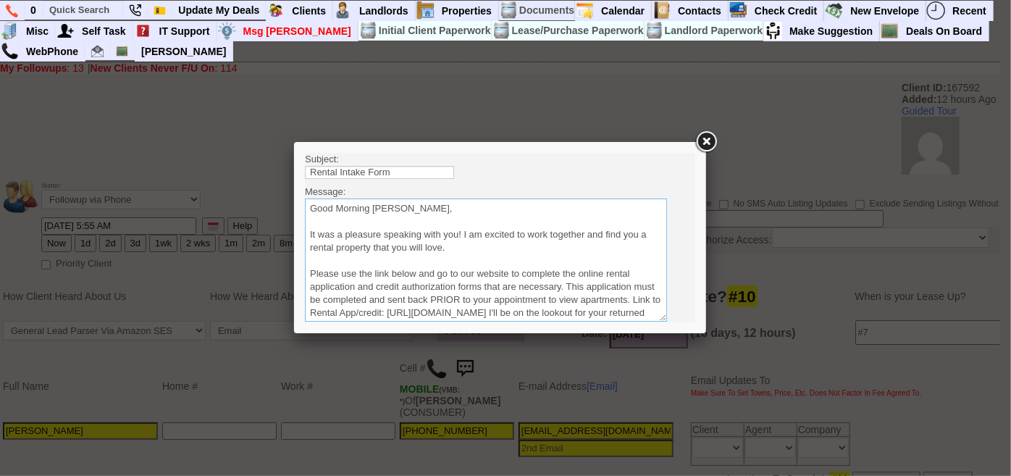
scroll to position [65, 0]
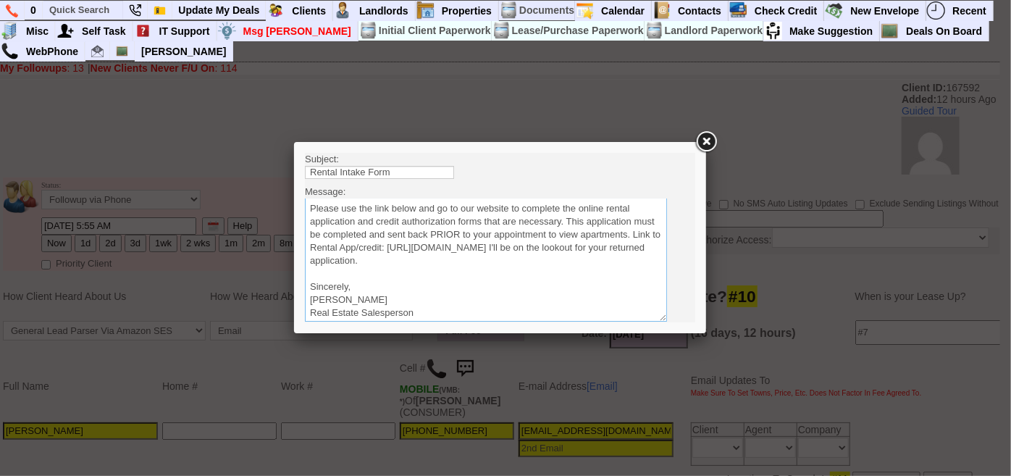
click at [618, 259] on textarea "Sincerely, Renata Staroselsky Real Estate Salesperson Home Sweet Home Propertie…" at bounding box center [485, 259] width 362 height 123
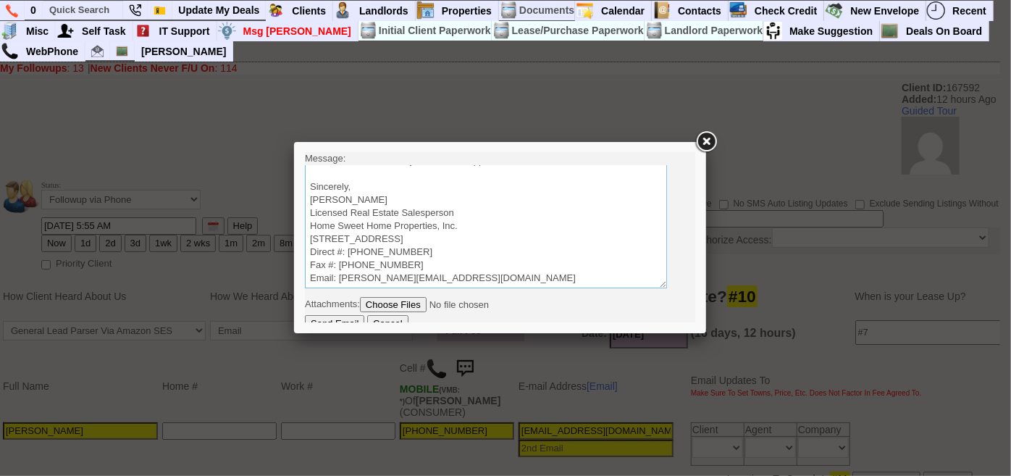
scroll to position [42, 0]
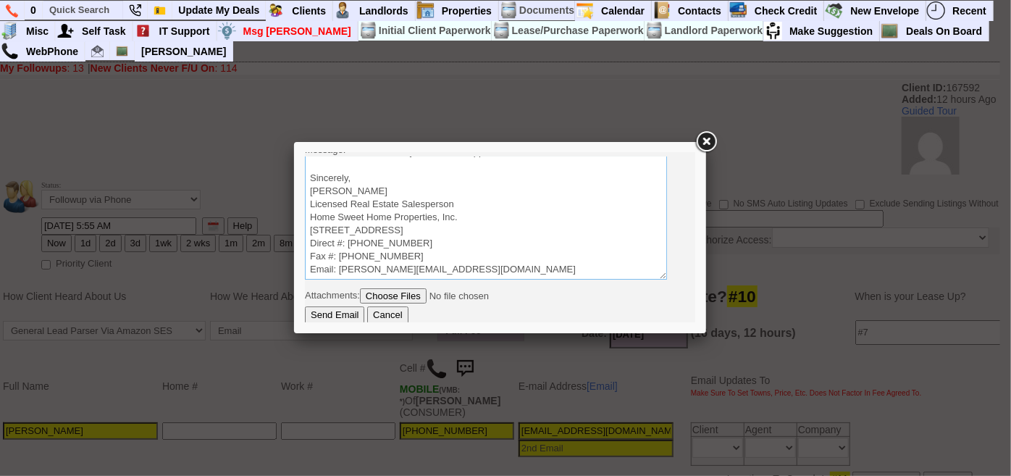
type textarea "Good Morning Joanna, It was a pleasure speaking with you! I am excited to work …"
click at [336, 311] on input "Send Email" at bounding box center [333, 314] width 59 height 17
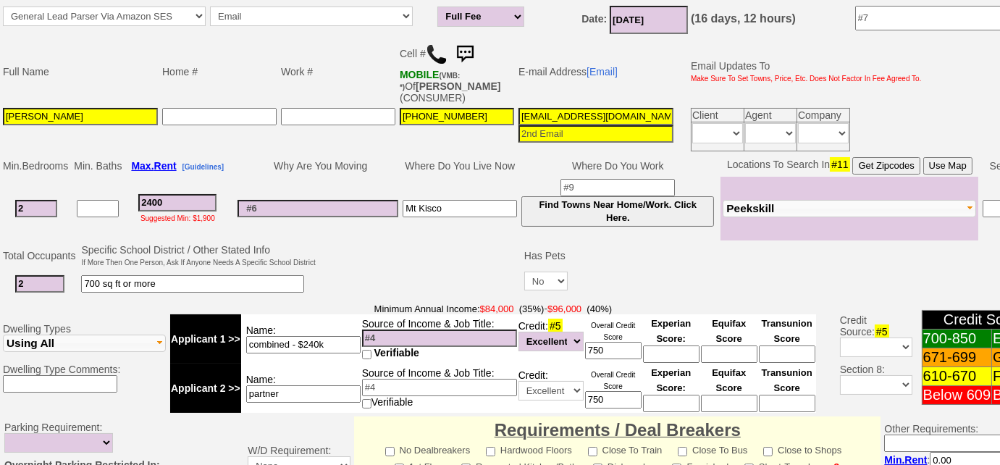
scroll to position [329, 0]
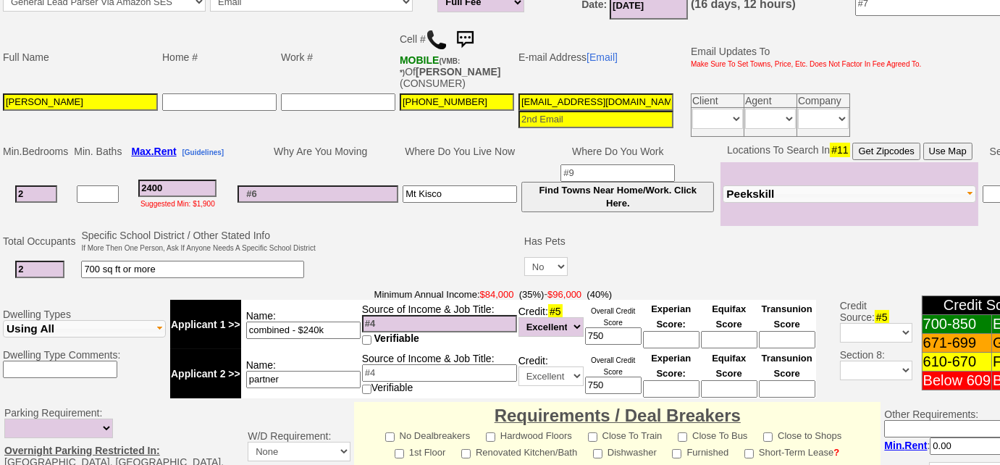
drag, startPoint x: 647, startPoint y: 96, endPoint x: 477, endPoint y: 94, distance: 170.9
click at [477, 94] on tr "Joanna GreenDelgado 914-536-2144 joannagreen916@gmail.com Client Agent Company …" at bounding box center [462, 115] width 923 height 48
click at [156, 188] on input "2400" at bounding box center [177, 188] width 78 height 17
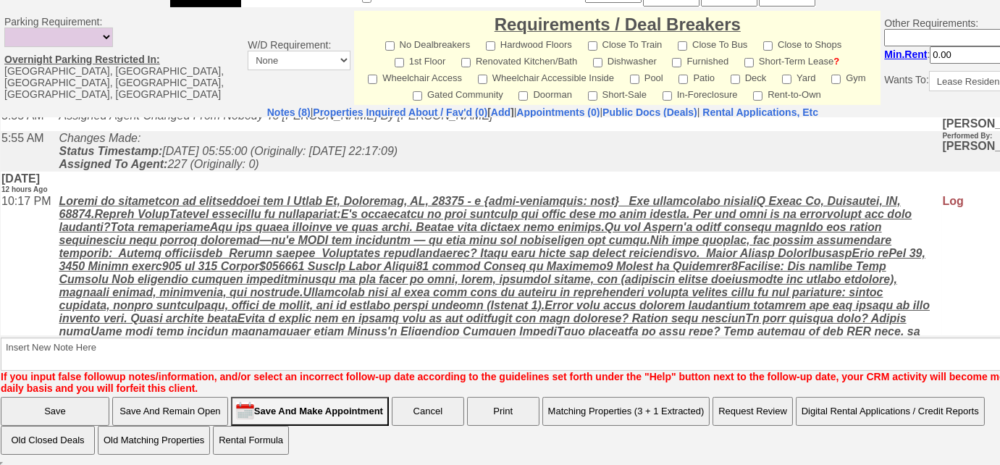
type input "2600"
click at [187, 406] on input "Save And Remain Open" at bounding box center [170, 411] width 116 height 29
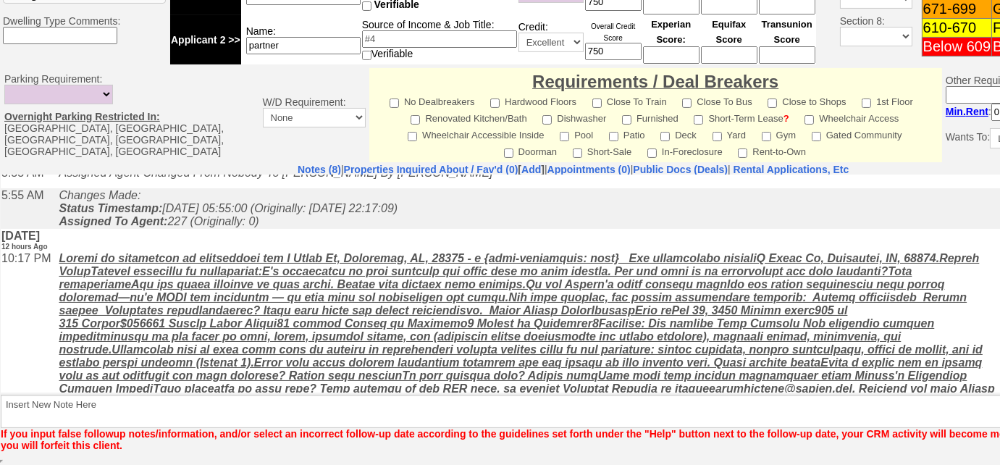
scroll to position [647, 0]
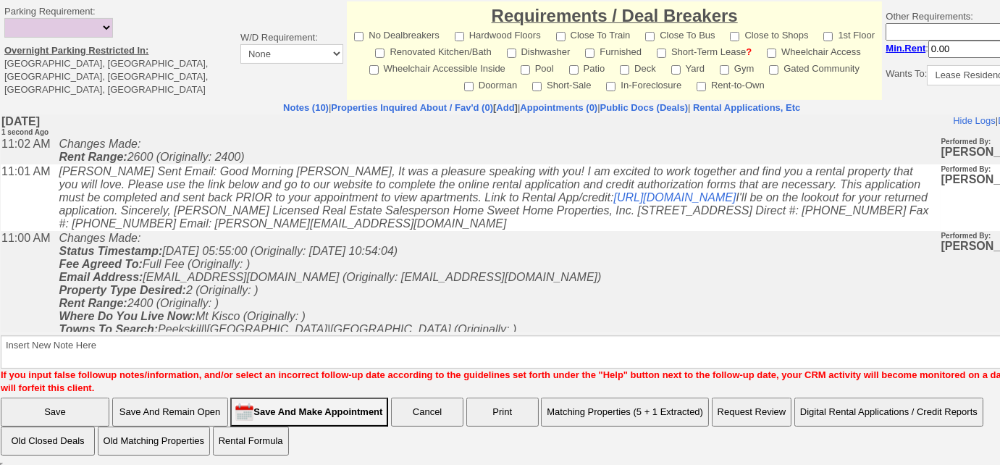
click at [658, 398] on button "Matching Properties (5 + 1 Extracted)" at bounding box center [625, 412] width 168 height 29
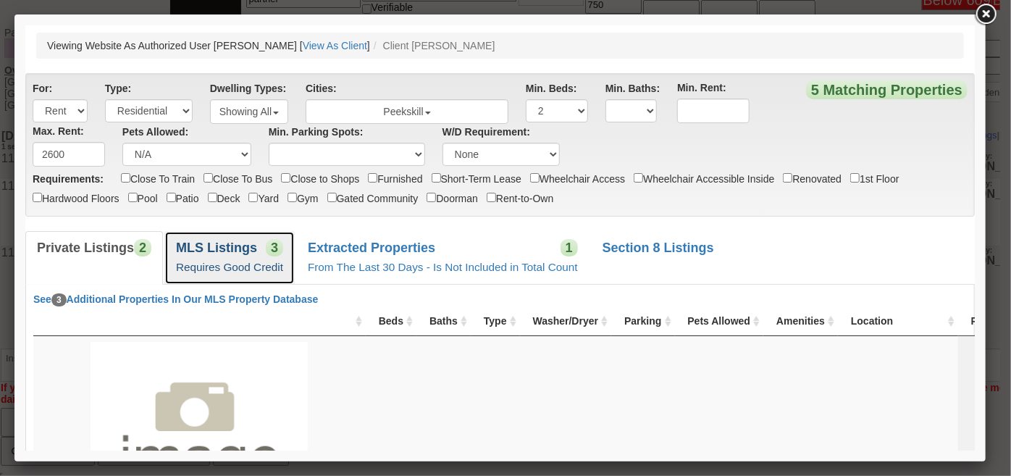
click at [248, 256] on link "MLS Listings 3 Requires Good Credit" at bounding box center [229, 256] width 130 height 53
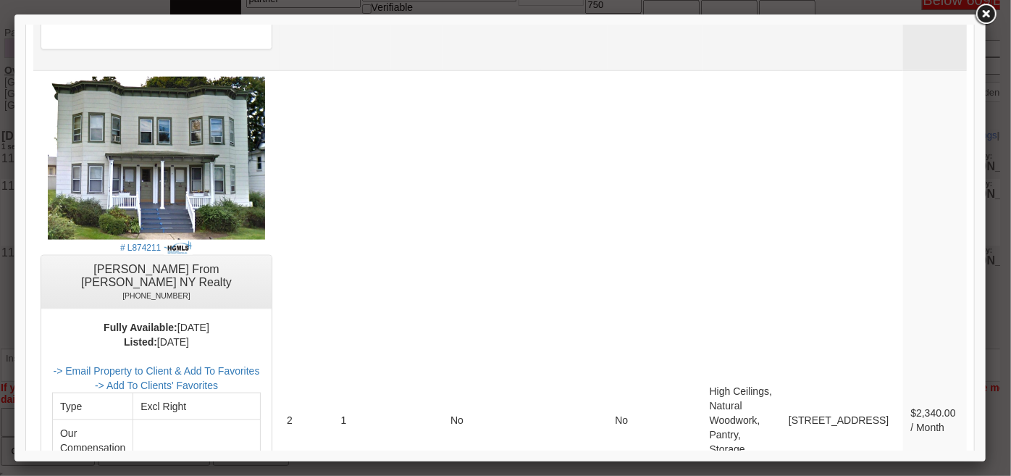
scroll to position [841, 0]
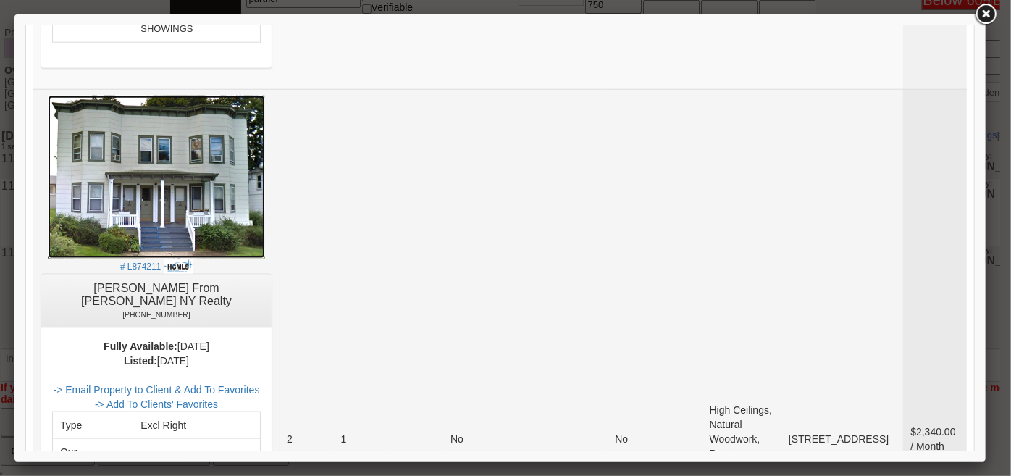
click at [132, 170] on img at bounding box center [155, 176] width 217 height 163
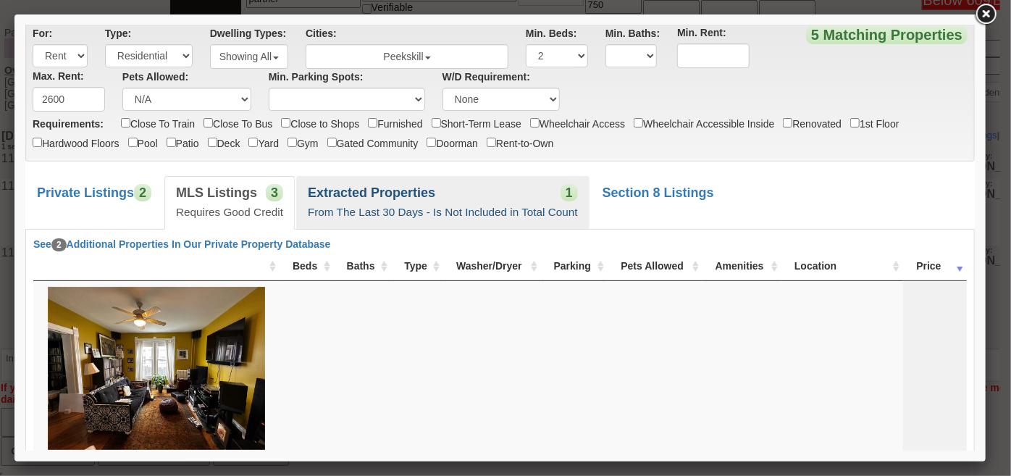
scroll to position [0, 0]
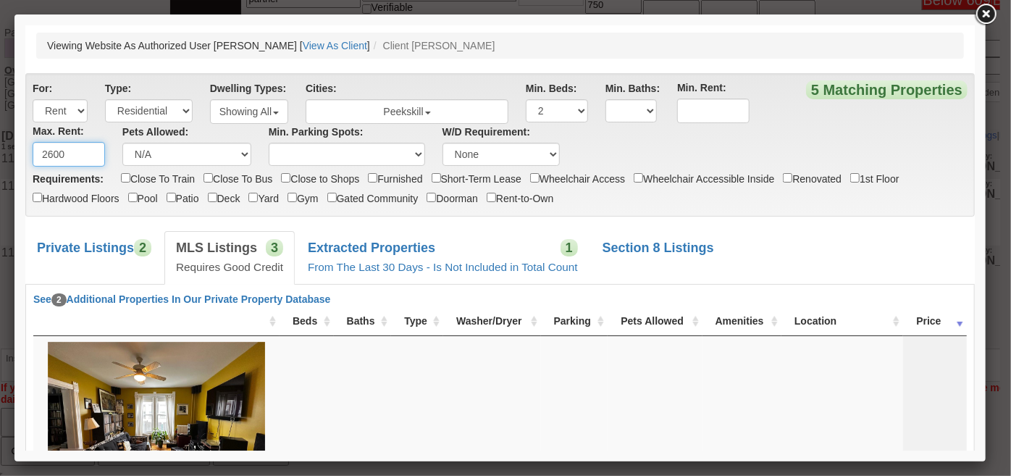
click at [54, 159] on input "2600" at bounding box center [68, 153] width 72 height 25
click at [568, 110] on select "Any Studio 1 2 3 4 5 6 7" at bounding box center [556, 109] width 62 height 23
select select "1"
click at [525, 98] on select "Any Studio 1 2 3 4 5 6 7" at bounding box center [556, 109] width 62 height 23
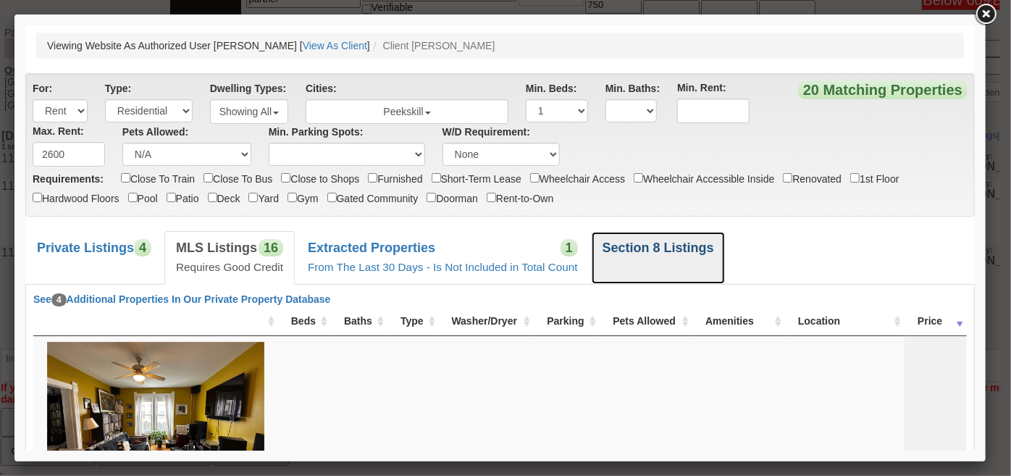
click at [661, 238] on link "Section 8 Listings" at bounding box center [657, 256] width 135 height 53
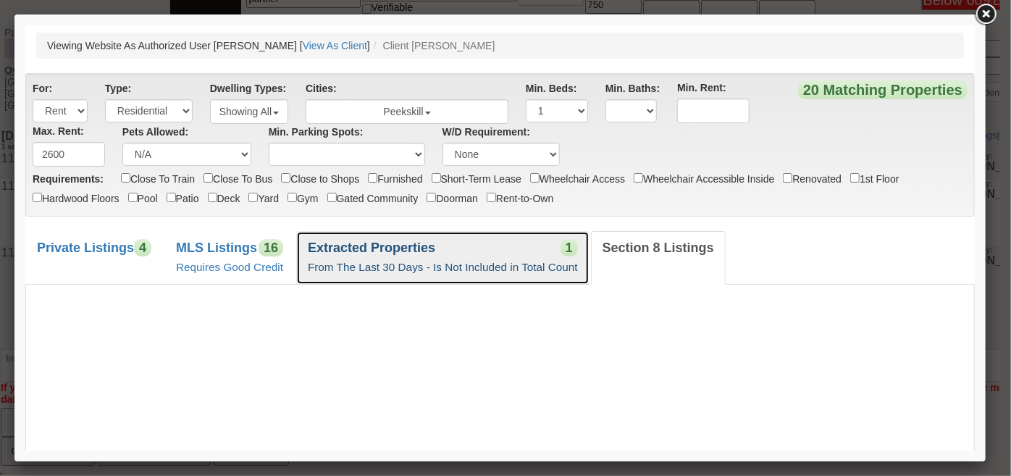
drag, startPoint x: 450, startPoint y: 259, endPoint x: 293, endPoint y: 264, distance: 158.0
click at [449, 259] on link "Extracted Properties 1 From The Last 30 Days - Is Not Included in Total Count" at bounding box center [441, 256] width 293 height 53
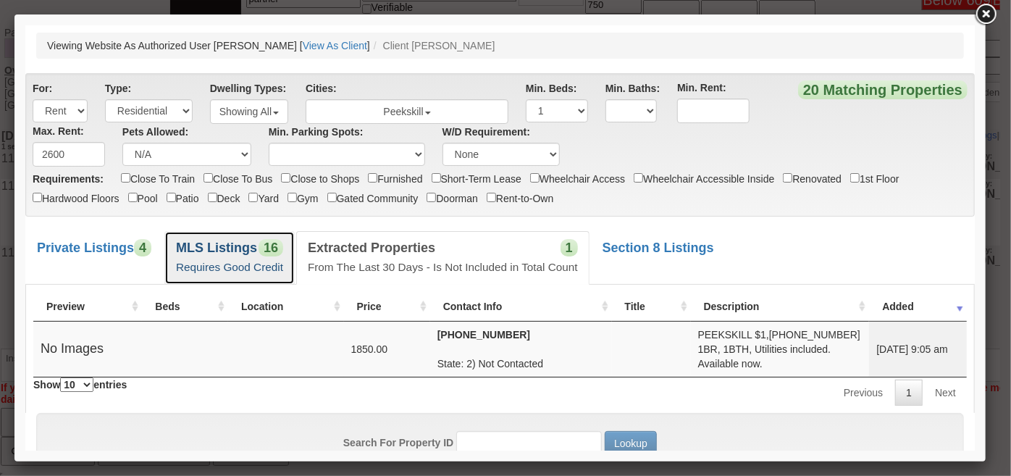
click at [270, 261] on small "Requires Good Credit" at bounding box center [228, 266] width 107 height 12
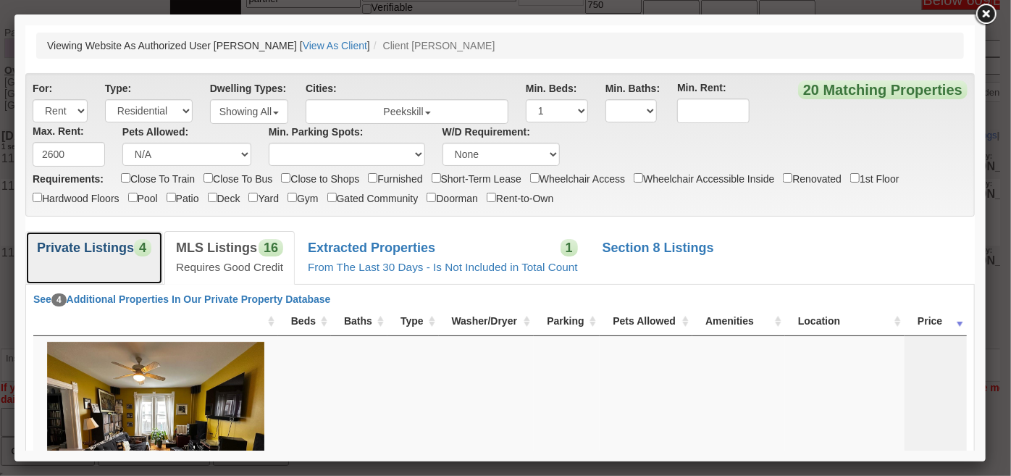
click at [133, 248] on b "Private Listings" at bounding box center [84, 247] width 97 height 14
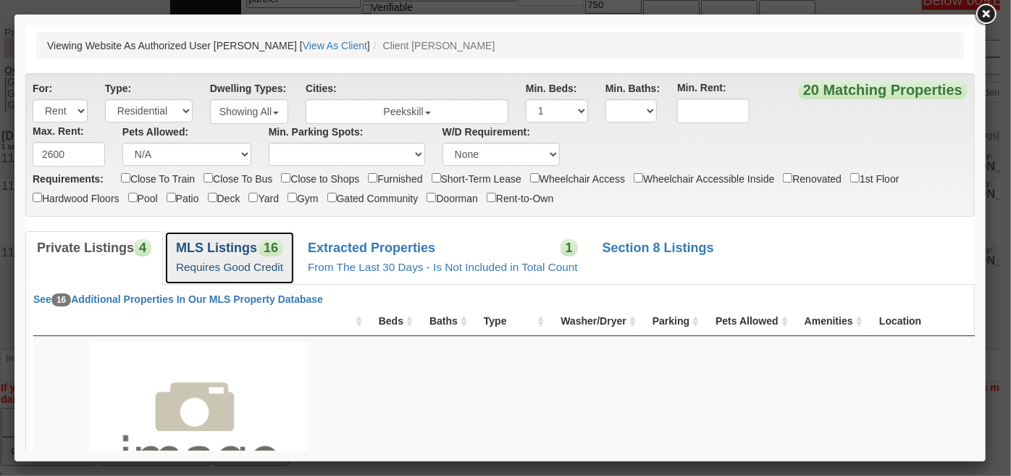
click at [190, 243] on b "MLS Listings" at bounding box center [215, 247] width 81 height 14
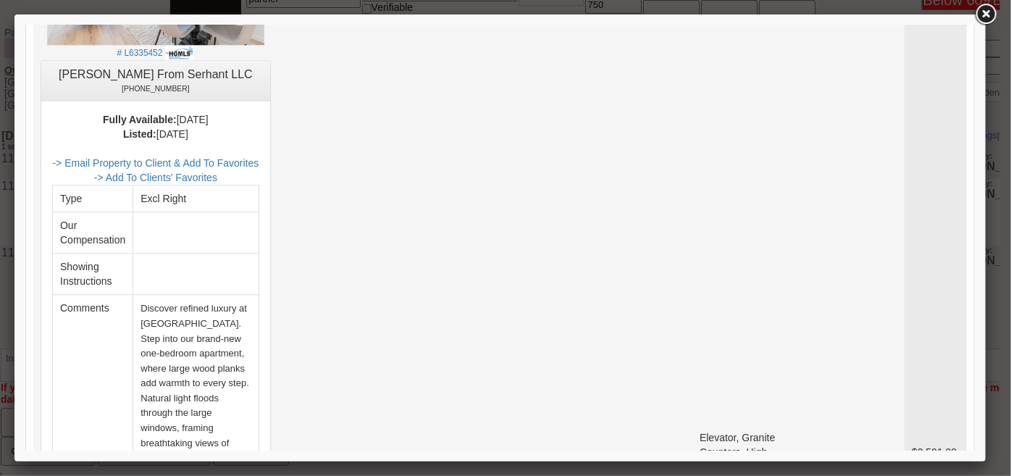
scroll to position [1645, 0]
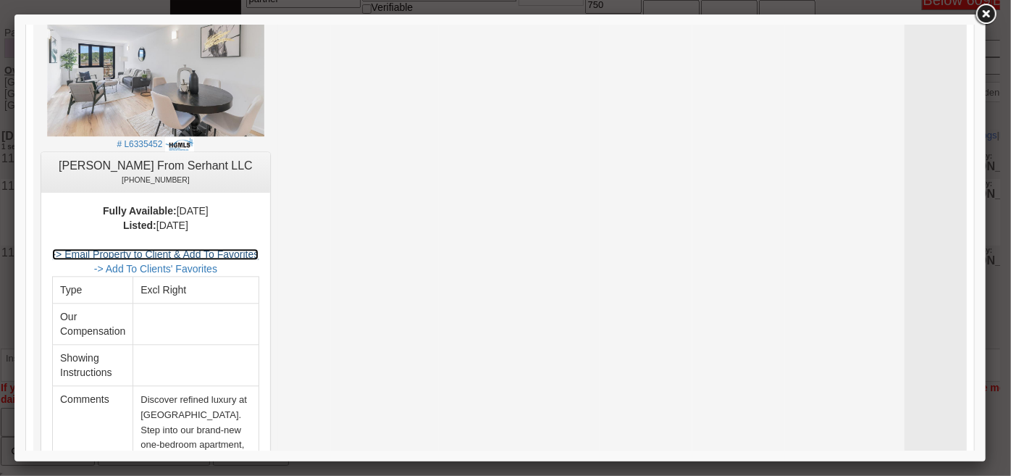
click at [214, 248] on link "-> Email Property to Client & Add To Favorites" at bounding box center [154, 254] width 206 height 12
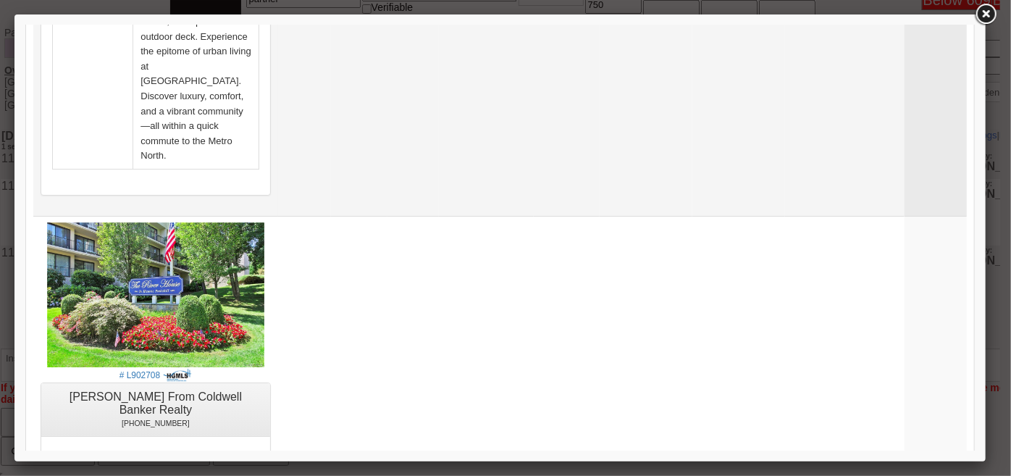
scroll to position [2567, 0]
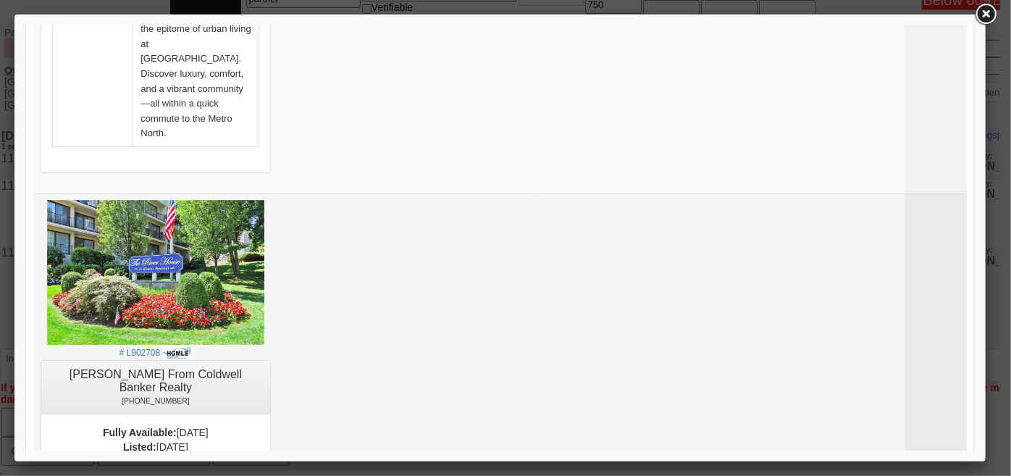
click at [255, 464] on link "-> Email Property to Client & Add To Favorites" at bounding box center [154, 475] width 206 height 12
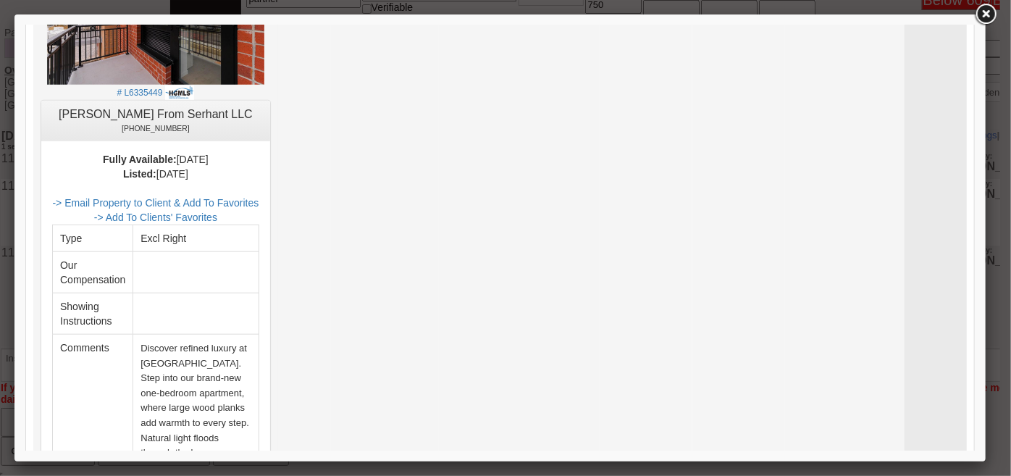
scroll to position [3357, 0]
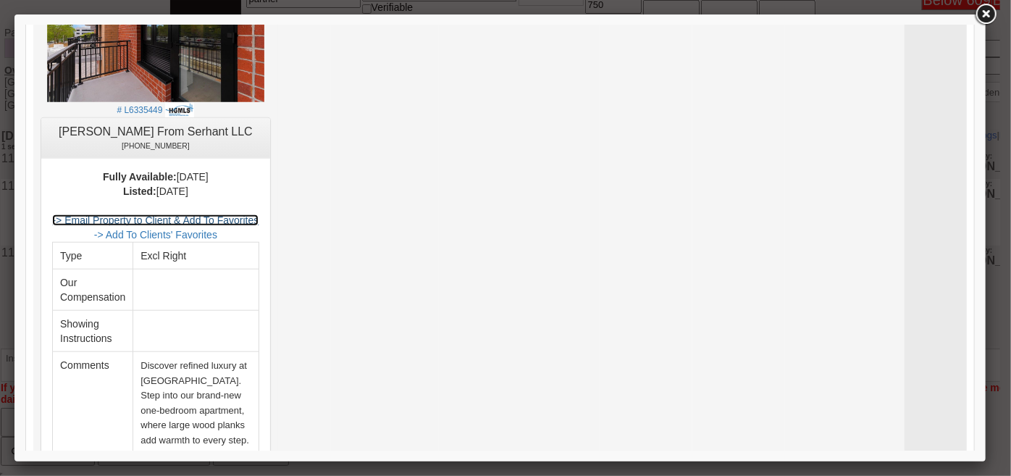
click at [237, 214] on link "-> Email Property to Client & Add To Favorites" at bounding box center [154, 220] width 206 height 12
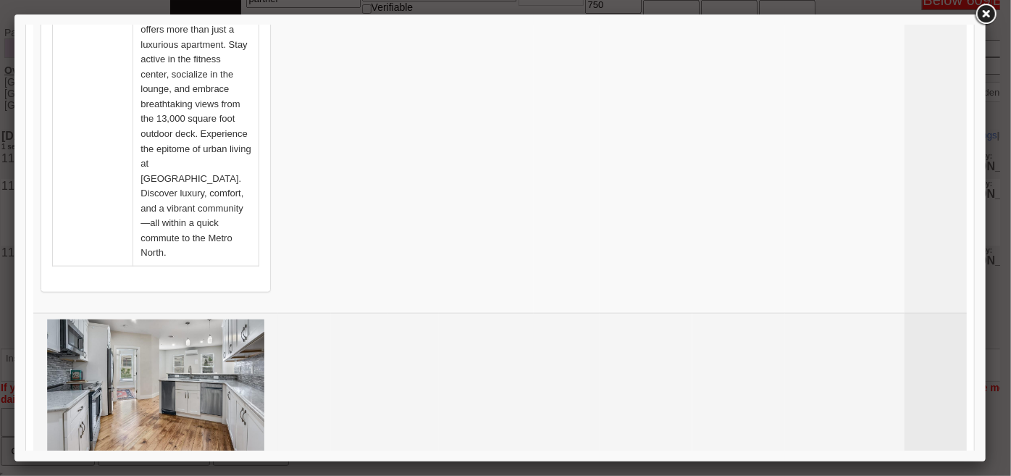
scroll to position [6320, 0]
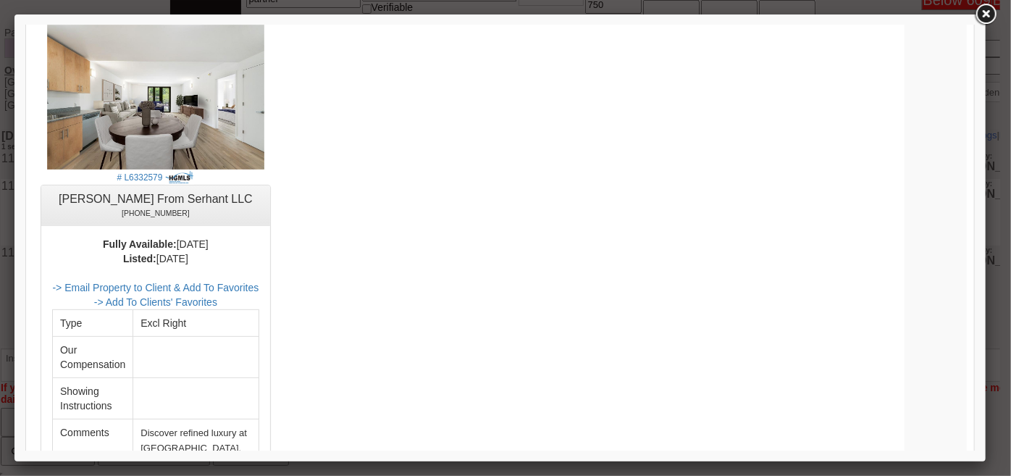
scroll to position [8657, 0]
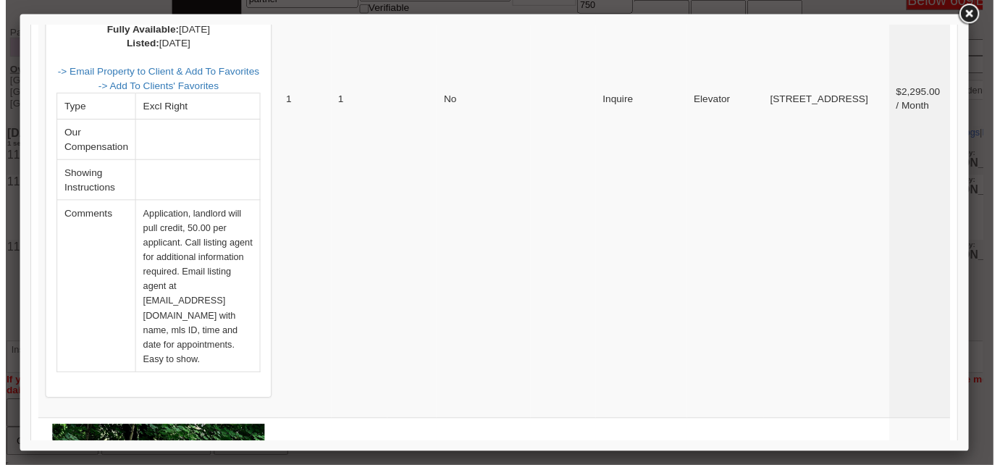
scroll to position [4213, 0]
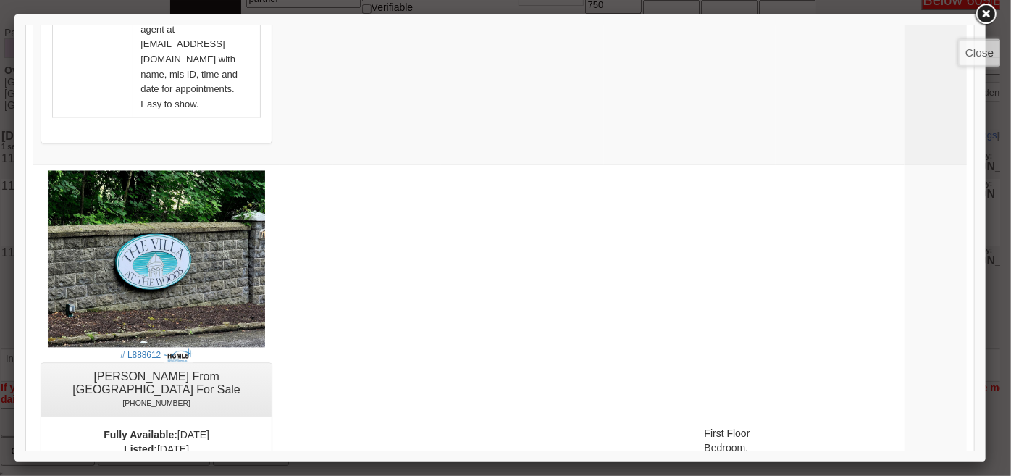
drag, startPoint x: 993, startPoint y: 14, endPoint x: 482, endPoint y: 31, distance: 510.8
click at [993, 14] on link at bounding box center [986, 14] width 26 height 26
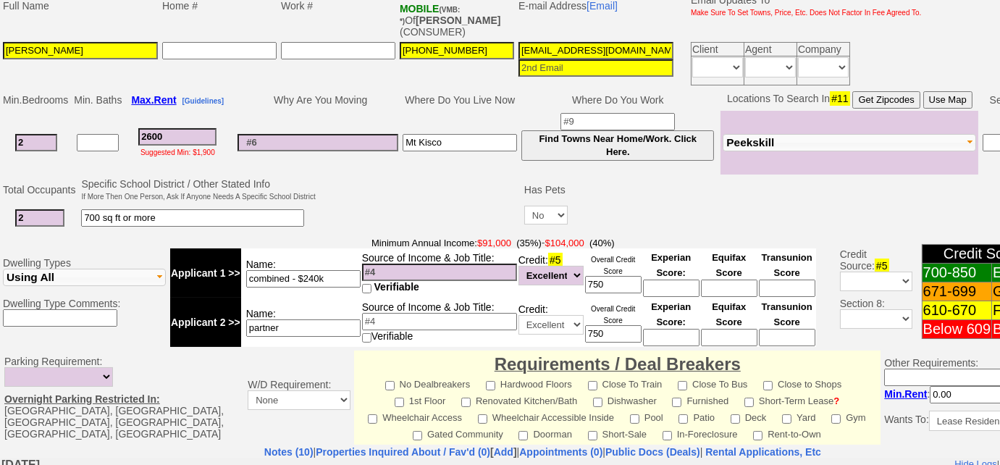
scroll to position [0, 0]
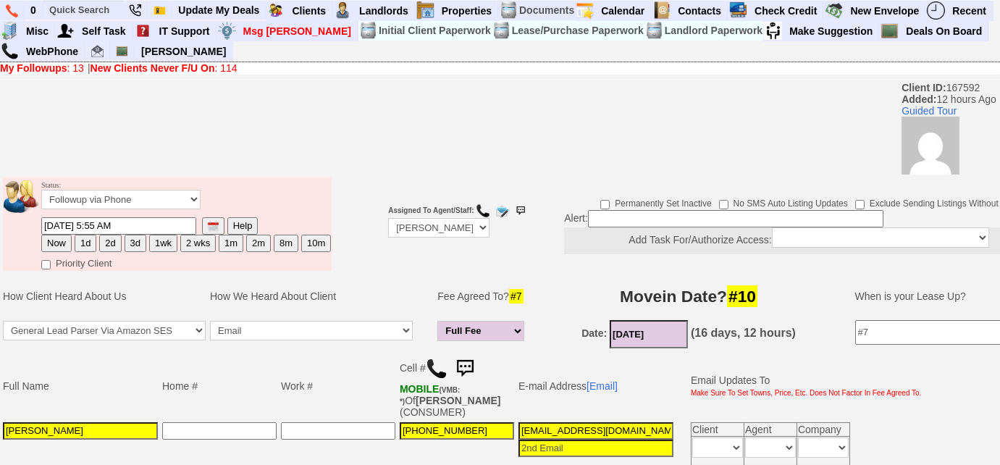
click at [128, 244] on button "3d" at bounding box center [136, 243] width 22 height 17
type input "09/01/2025 11:02 AM"
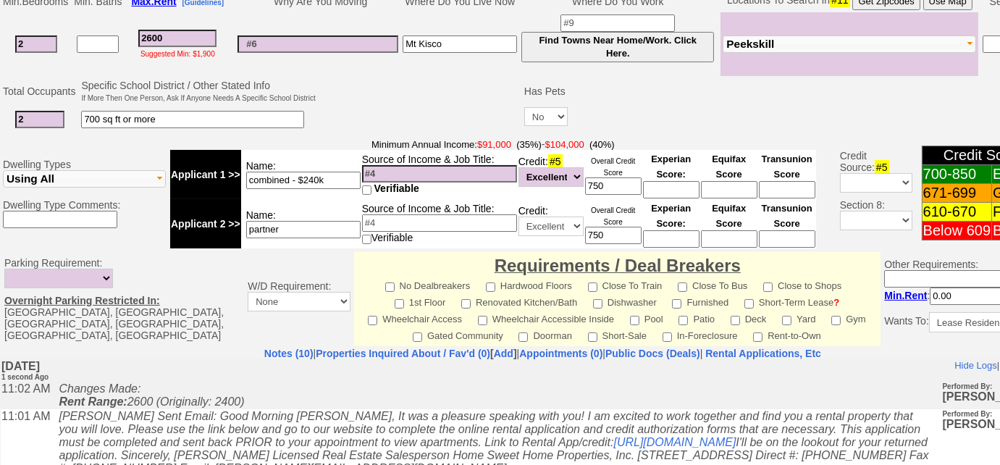
scroll to position [720, 0]
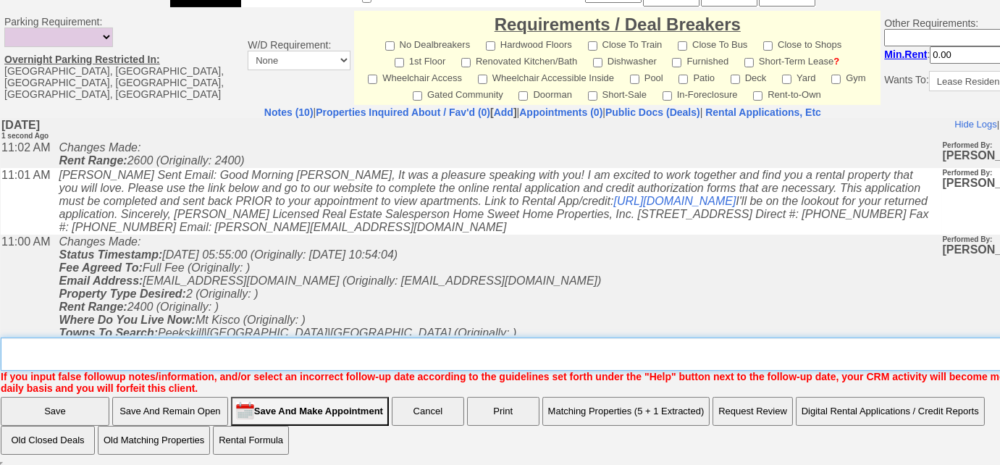
click at [251, 356] on textarea "Insert New Note Here" at bounding box center [548, 353] width 1094 height 33
type textarea "a"
type textarea "sent rental appl and listings"
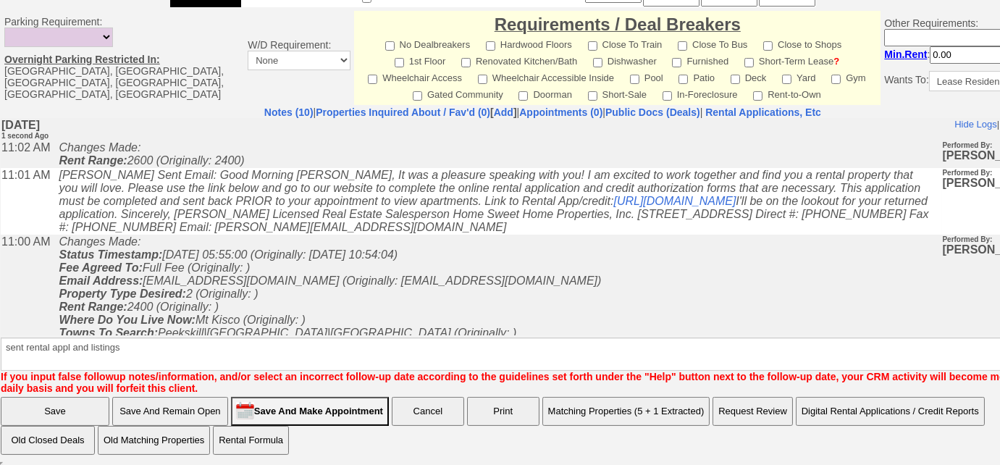
click at [84, 414] on input "Save" at bounding box center [55, 411] width 109 height 29
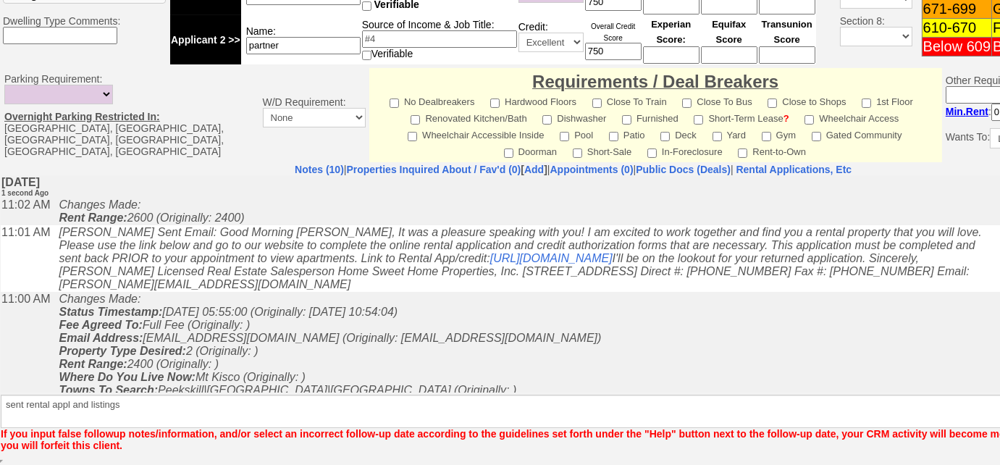
scroll to position [647, 0]
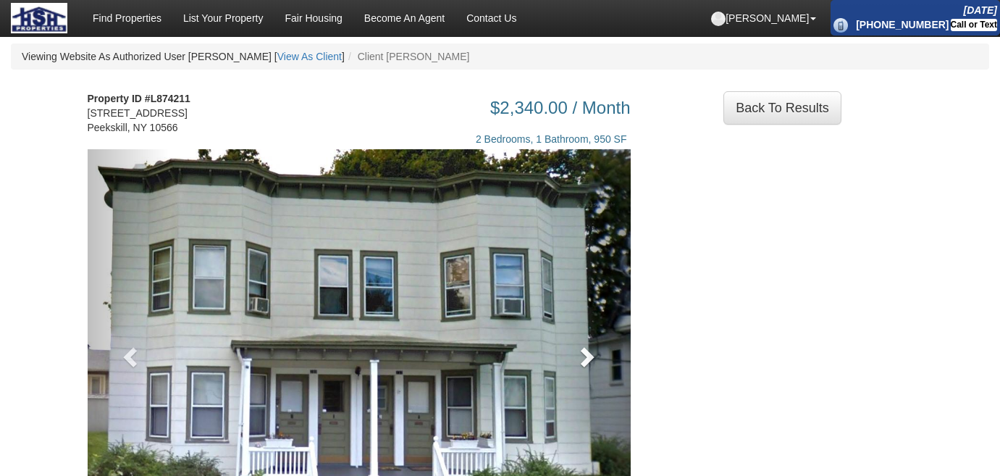
scroll to position [197, 0]
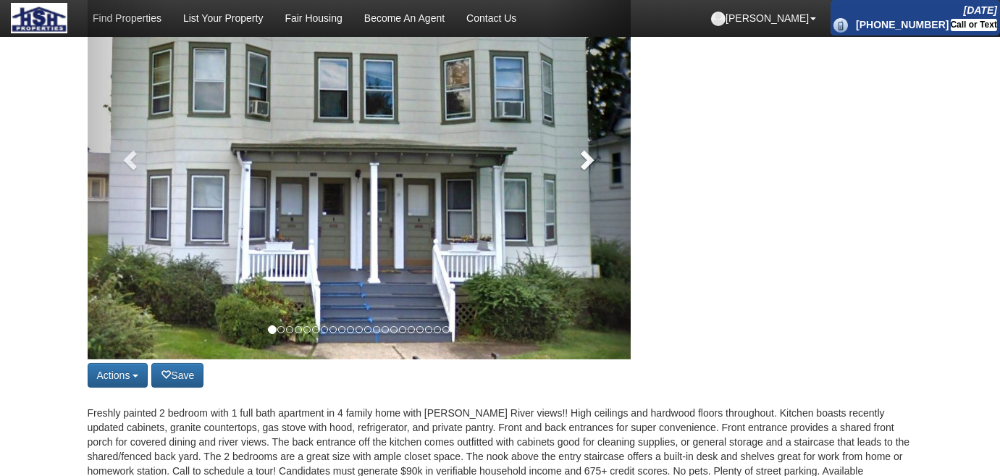
click at [589, 170] on span at bounding box center [586, 159] width 22 height 22
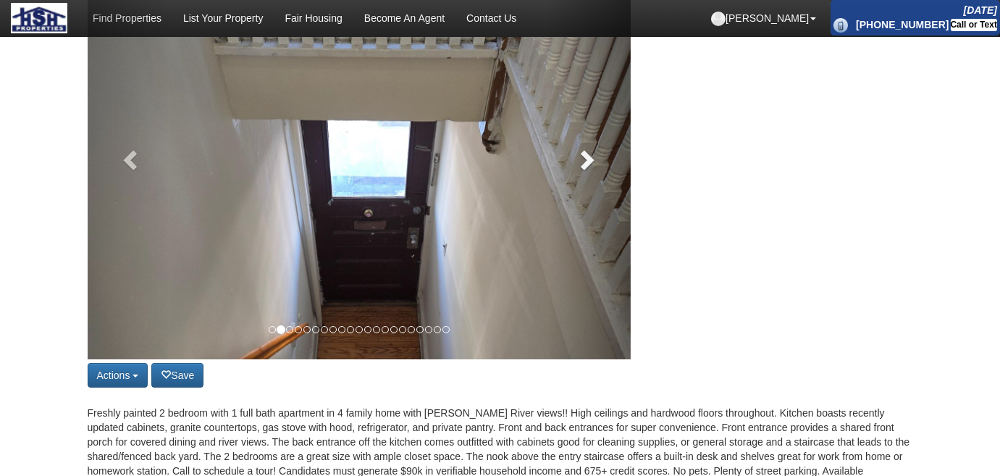
click at [589, 170] on span at bounding box center [586, 159] width 22 height 22
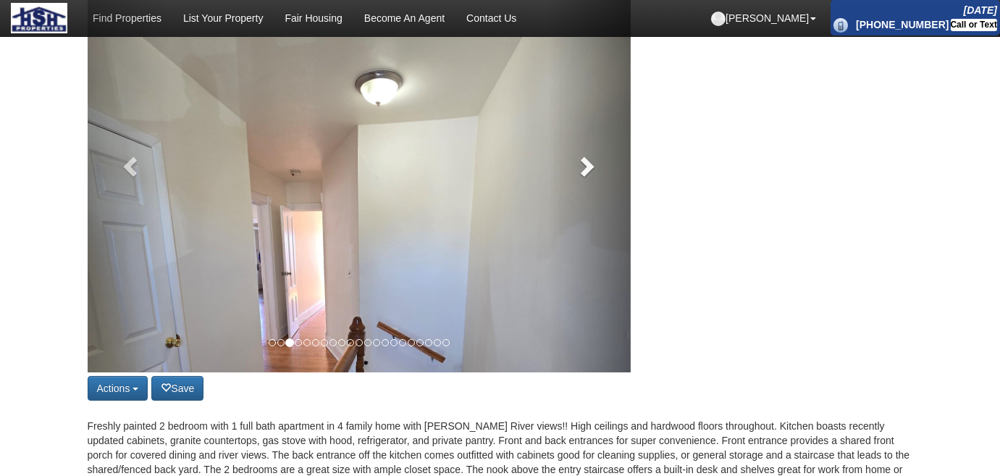
click at [589, 177] on span at bounding box center [586, 166] width 22 height 22
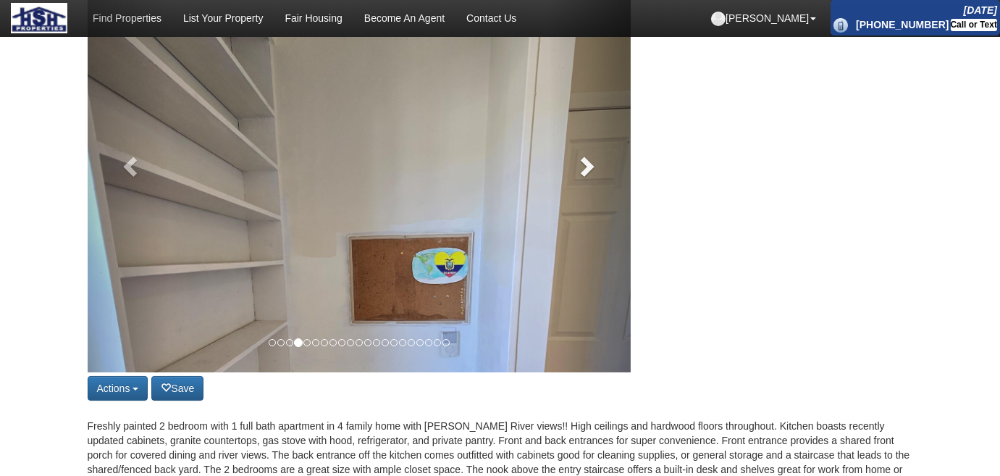
click at [589, 177] on span at bounding box center [586, 166] width 22 height 22
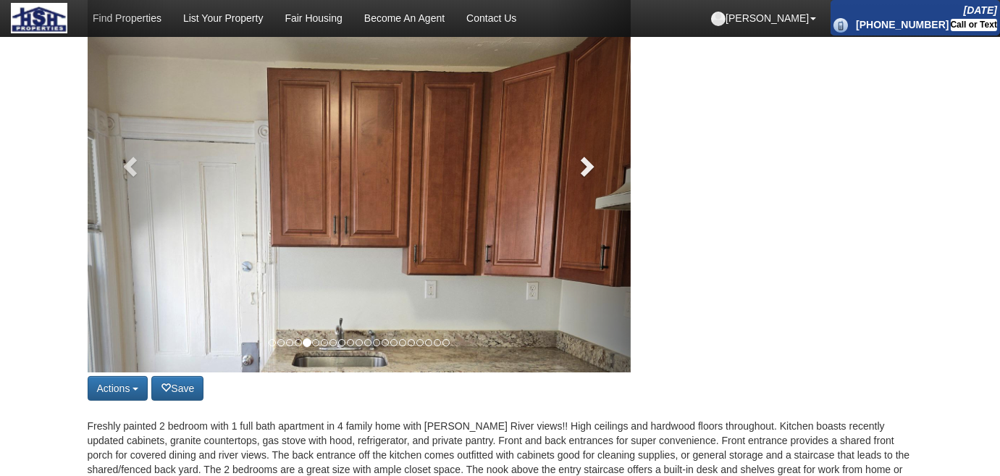
click at [589, 177] on span at bounding box center [586, 166] width 22 height 22
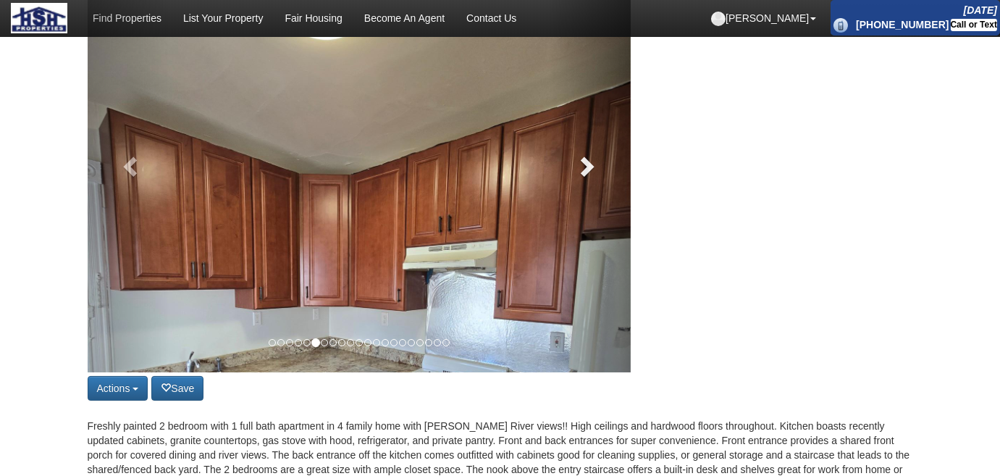
click at [589, 177] on span at bounding box center [586, 166] width 22 height 22
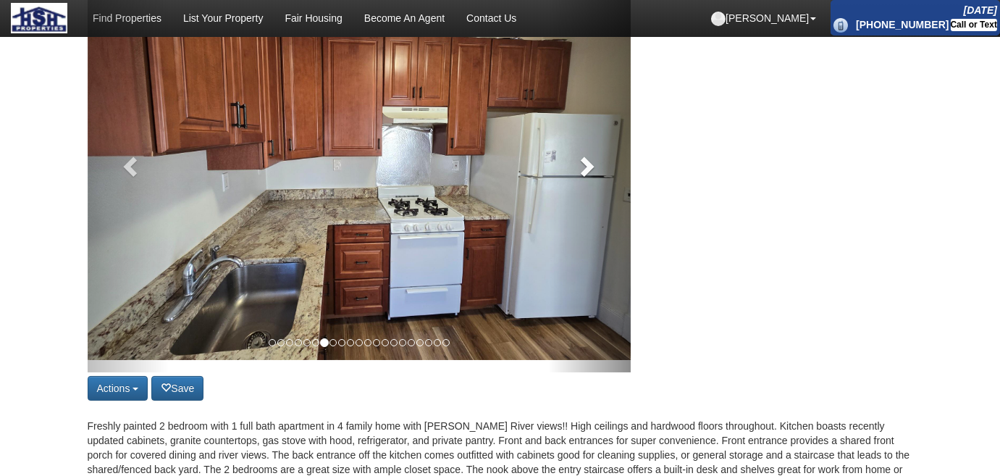
click at [589, 177] on span at bounding box center [586, 166] width 22 height 22
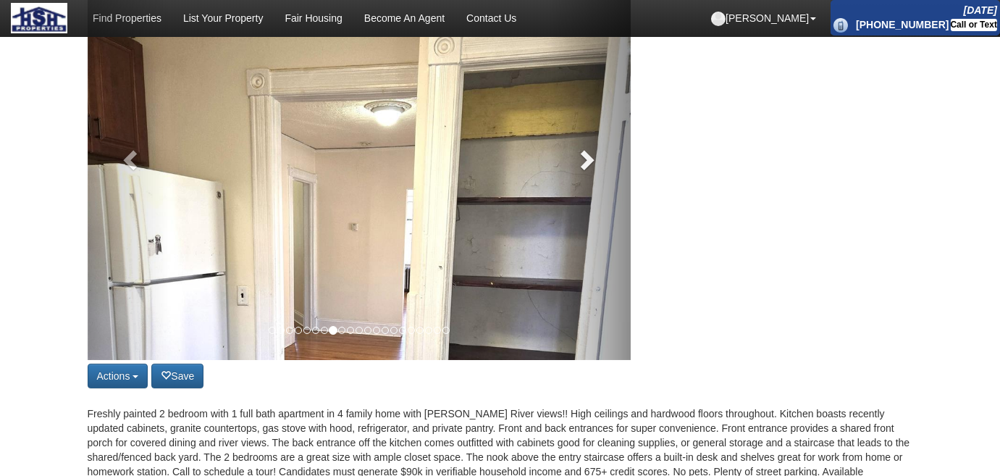
click at [589, 170] on span at bounding box center [586, 159] width 22 height 22
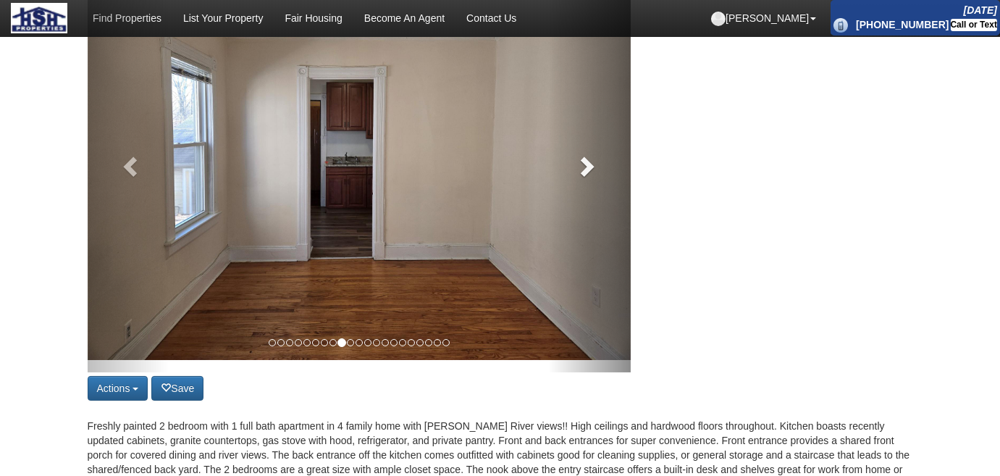
click at [589, 177] on span at bounding box center [586, 166] width 22 height 22
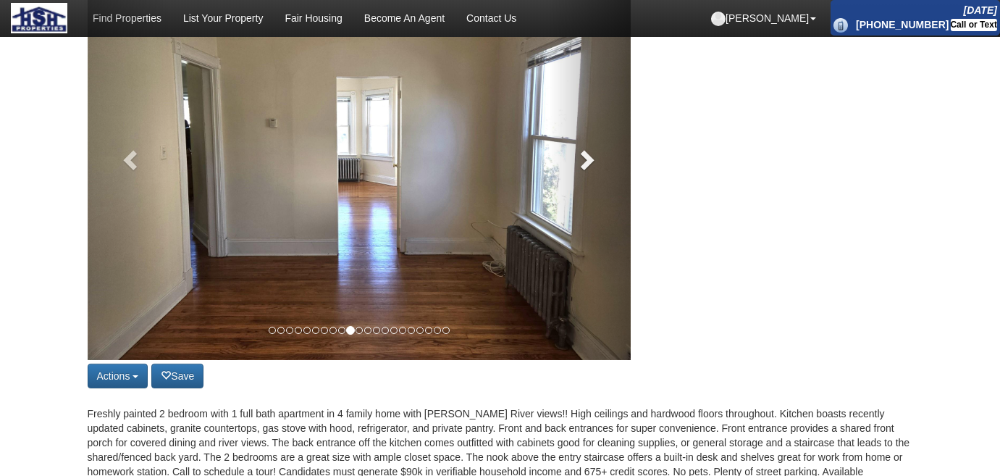
click at [589, 170] on span at bounding box center [586, 159] width 22 height 22
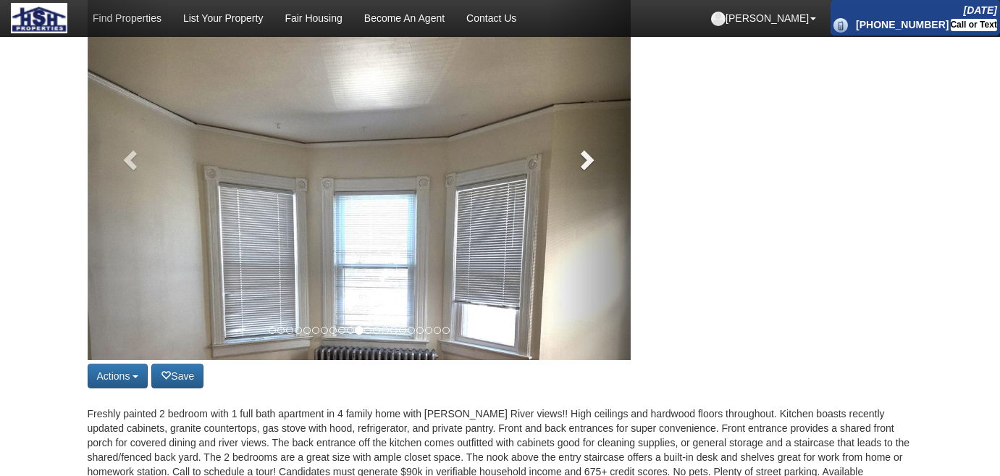
click at [589, 170] on span at bounding box center [586, 159] width 22 height 22
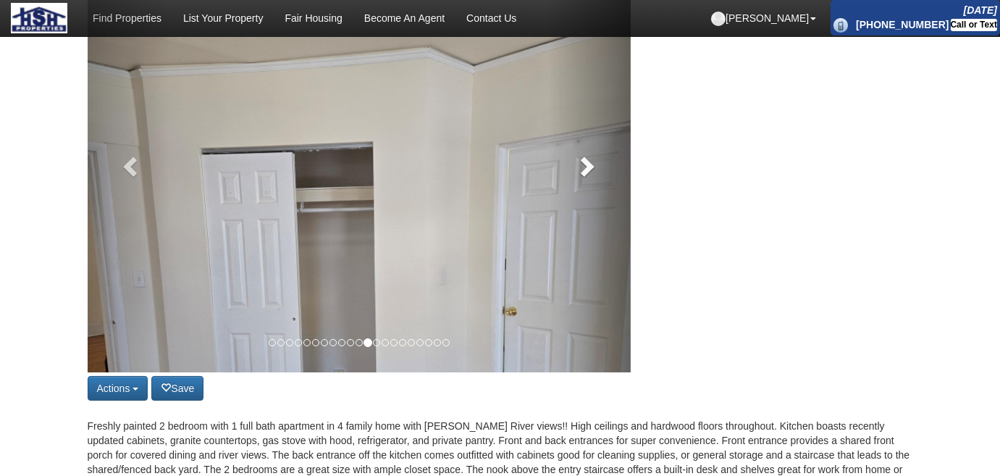
click at [589, 177] on span at bounding box center [586, 166] width 22 height 22
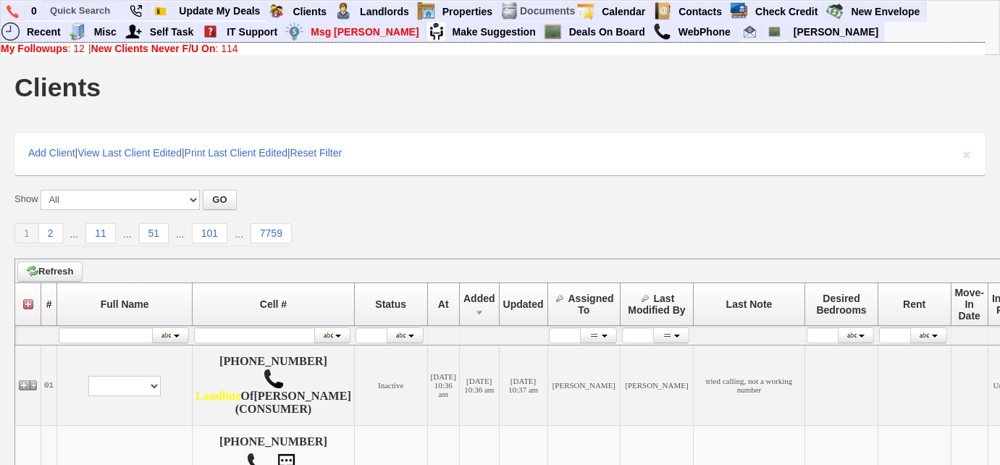
click at [224, 51] on link "New Clients Never F/U On : 114" at bounding box center [164, 49] width 147 height 12
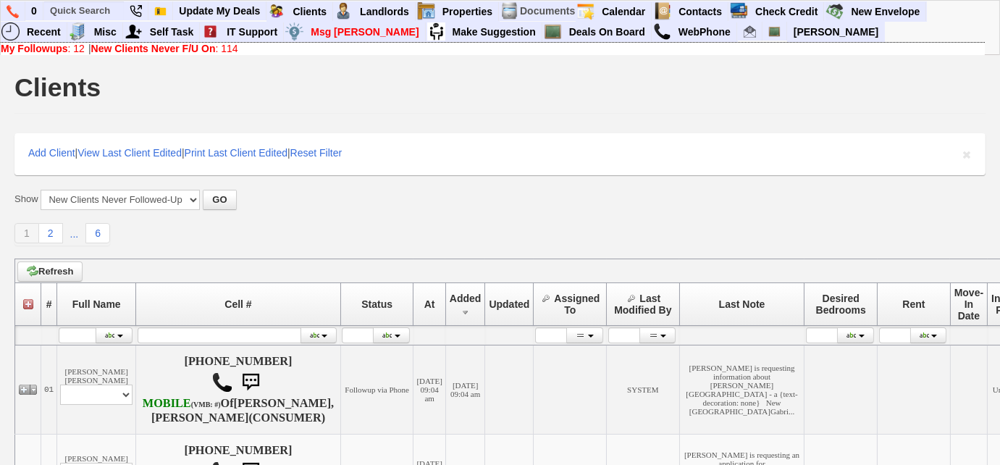
click at [73, 52] on link "My Followups : 12" at bounding box center [43, 49] width 84 height 12
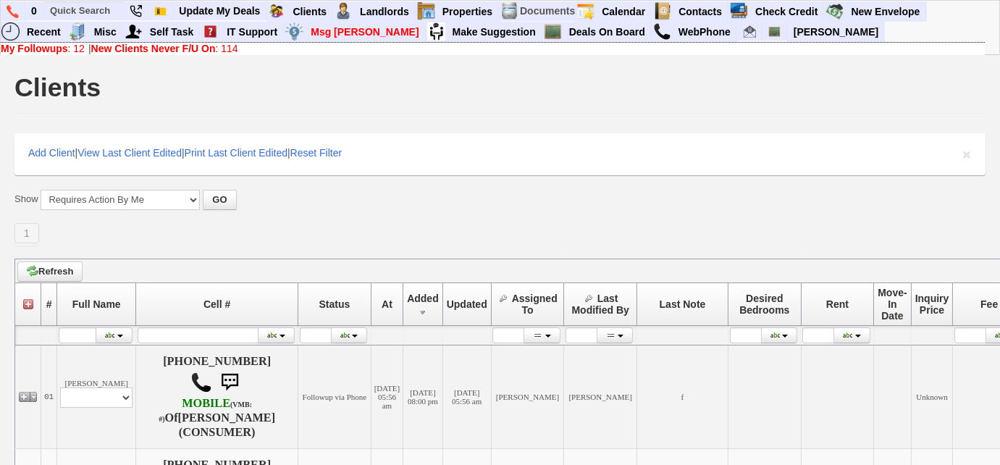
scroll to position [197, 0]
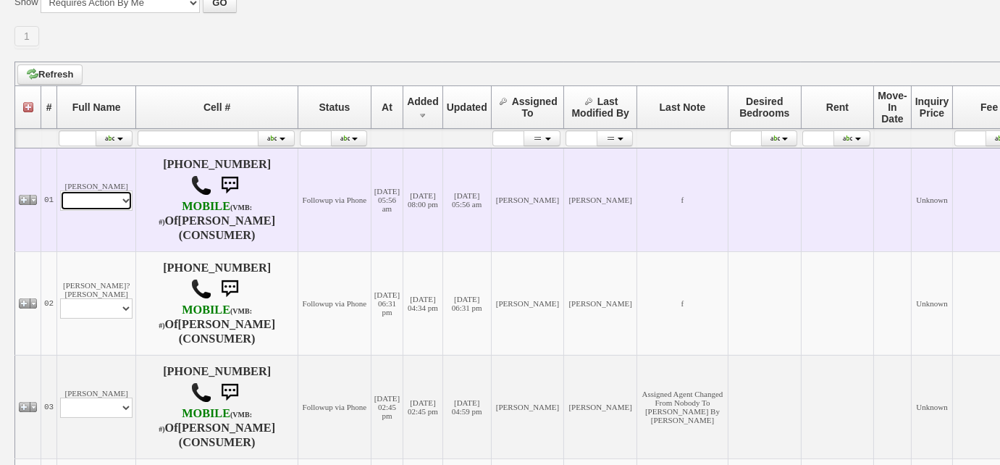
click at [102, 199] on select "Profile Edit Print Email Externally (Will Not Be Tracked In CRM) Closed Deals" at bounding box center [96, 200] width 72 height 20
select select "ChangeURL,/crm/custom/edit_client_form.php?redirect=%2Fcrm%2Fclients.php&id=167…"
click at [60, 190] on select "Profile Edit Print Email Externally (Will Not Be Tracked In CRM) Closed Deals" at bounding box center [96, 200] width 72 height 20
select select
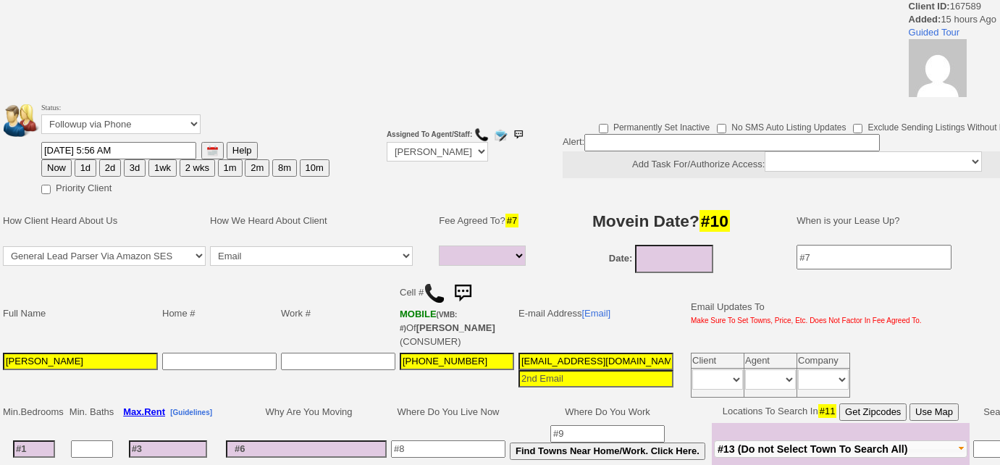
select select
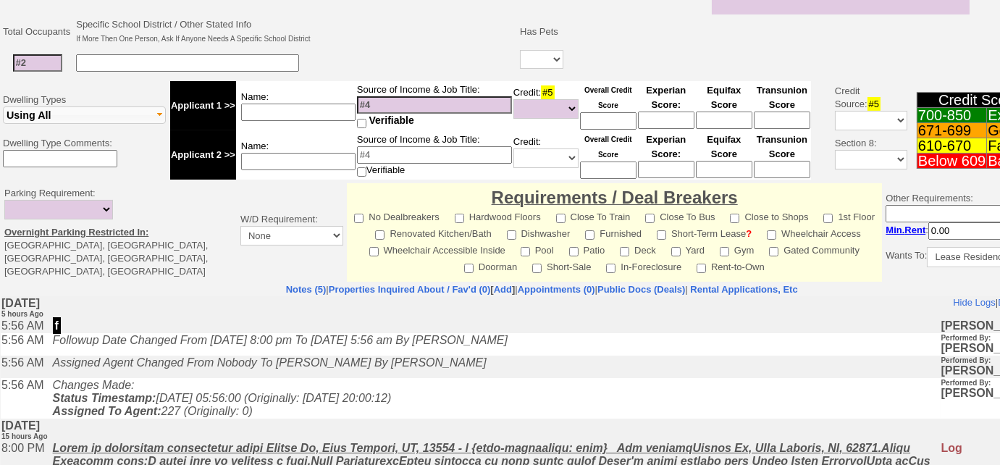
scroll to position [197, 0]
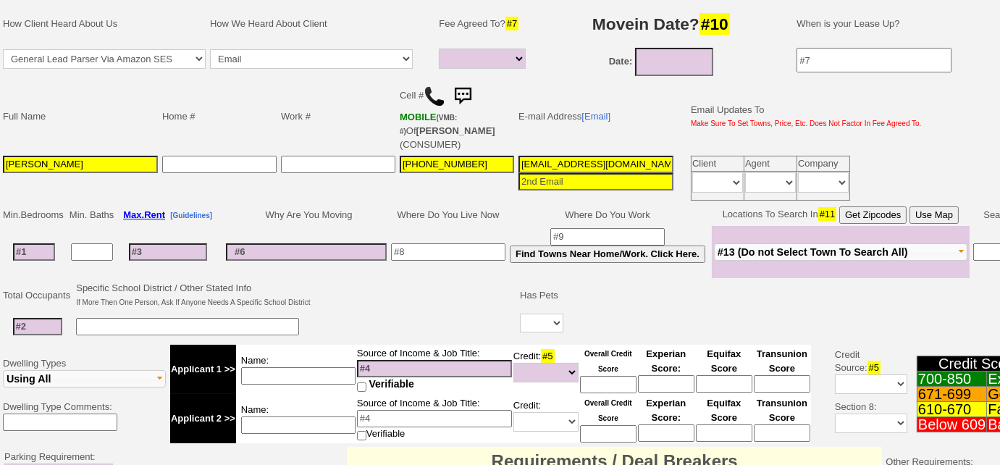
click at [437, 91] on img at bounding box center [435, 96] width 22 height 22
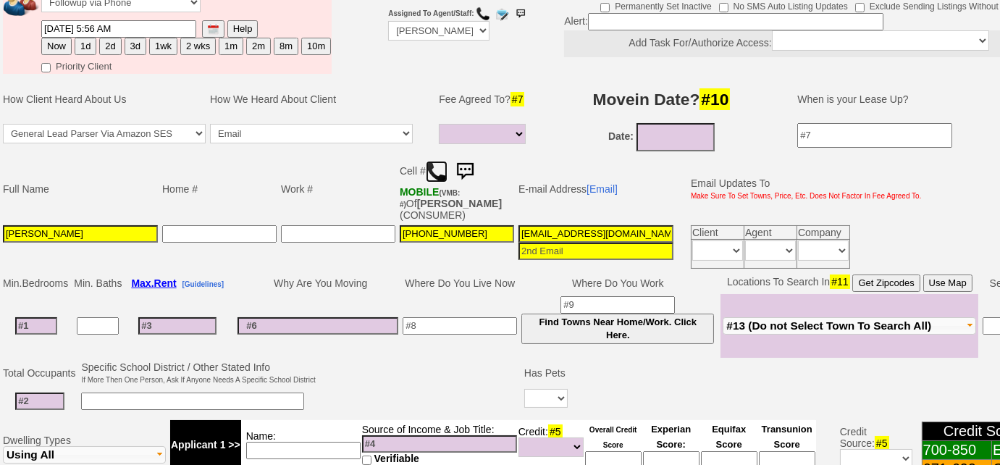
scroll to position [272, 0]
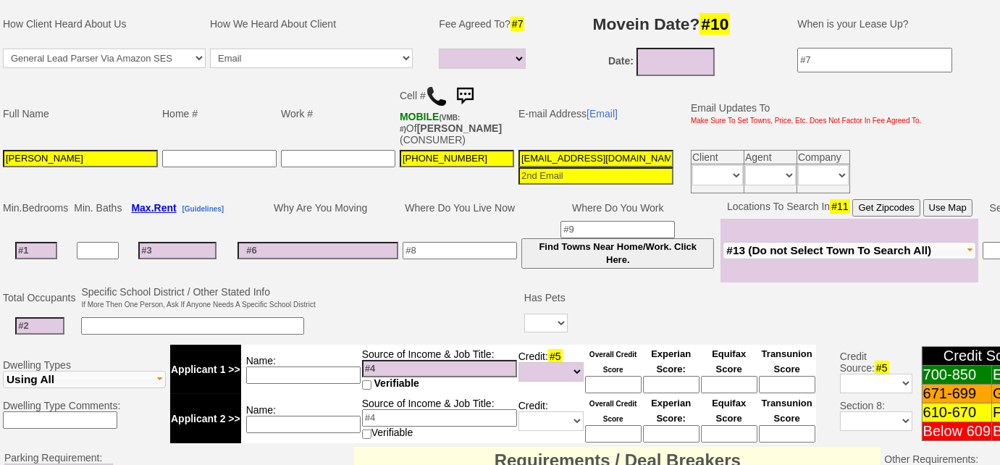
click at [759, 244] on span "#13 (Do not Select Town To Search All)" at bounding box center [828, 250] width 205 height 12
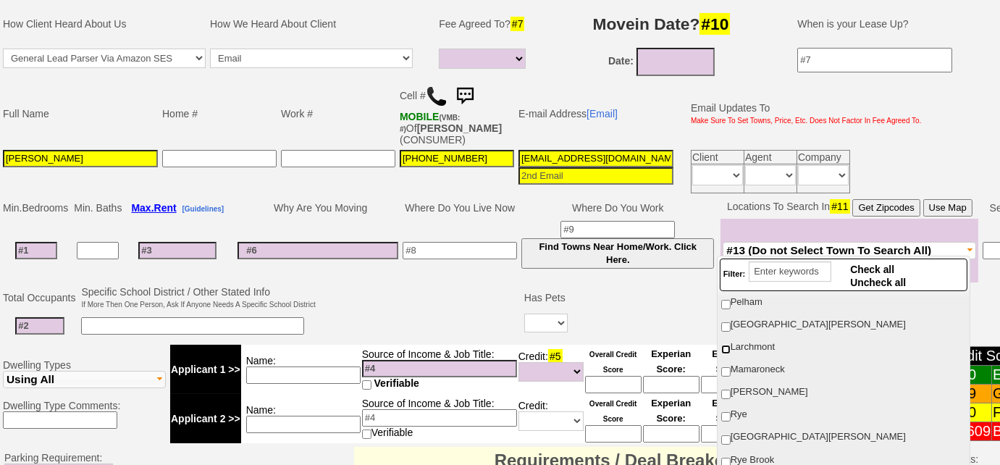
scroll to position [65, 0]
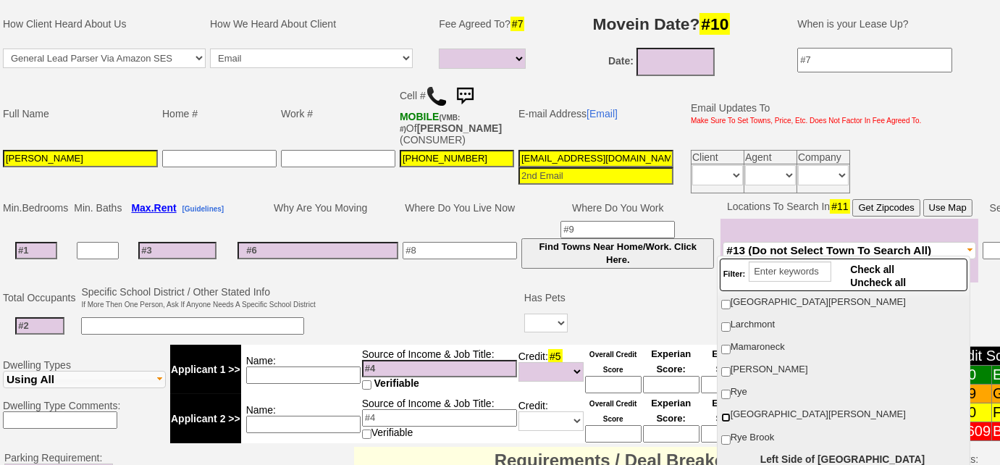
click at [723, 413] on input "[GEOGRAPHIC_DATA][PERSON_NAME]" at bounding box center [725, 417] width 9 height 9
checkbox input "true"
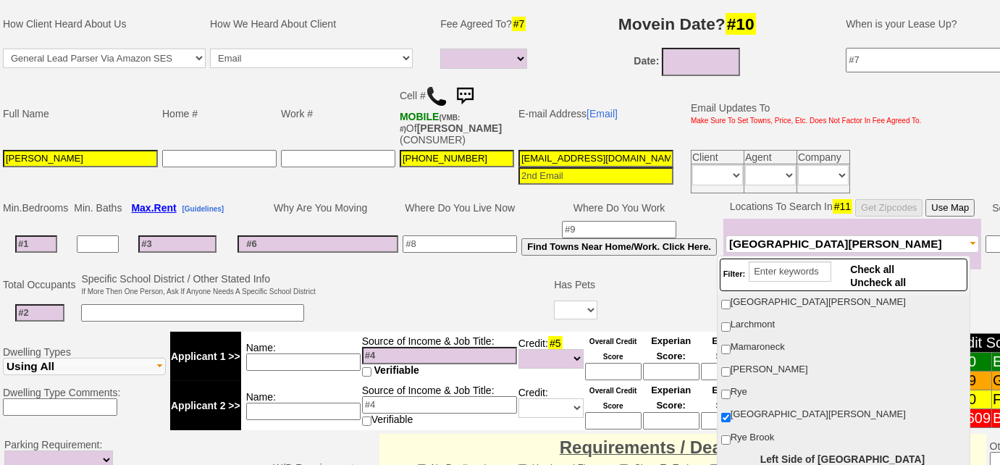
click at [448, 308] on td at bounding box center [435, 299] width 235 height 57
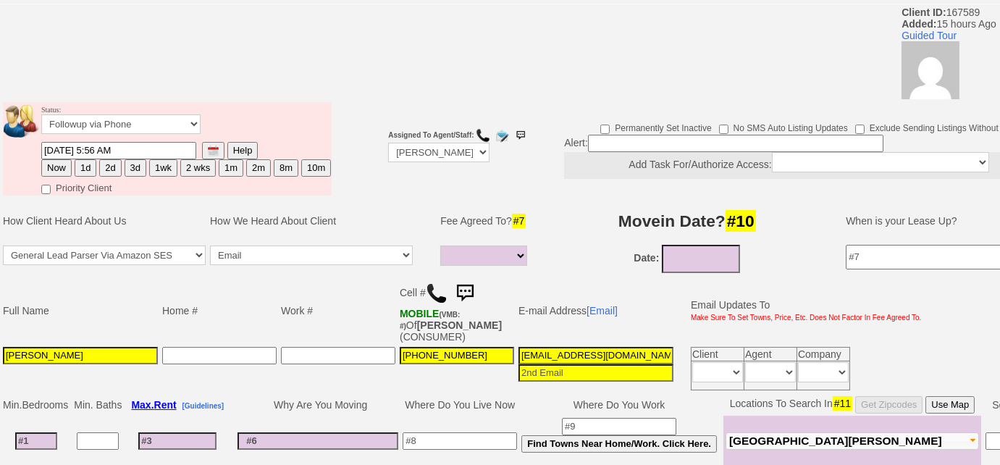
scroll to position [75, 0]
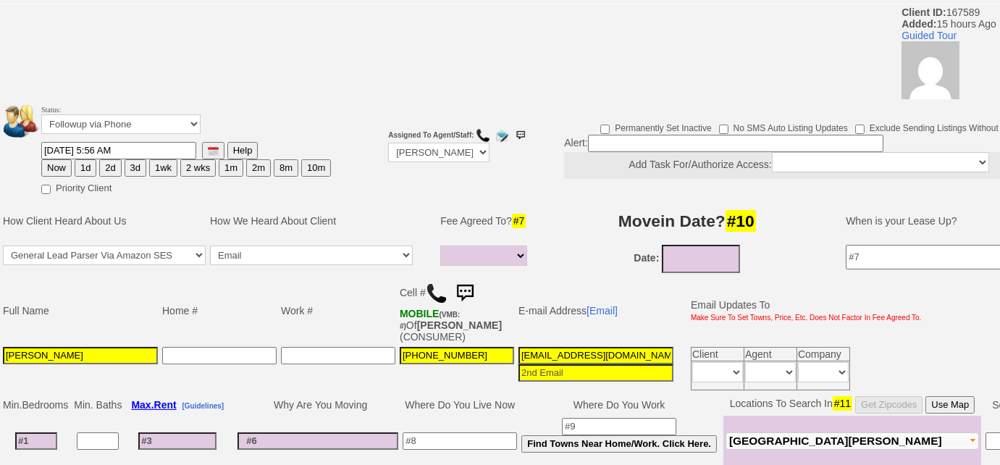
click at [139, 163] on button "3d" at bounding box center [136, 167] width 22 height 17
type input "09/01/2025 11:05 AM"
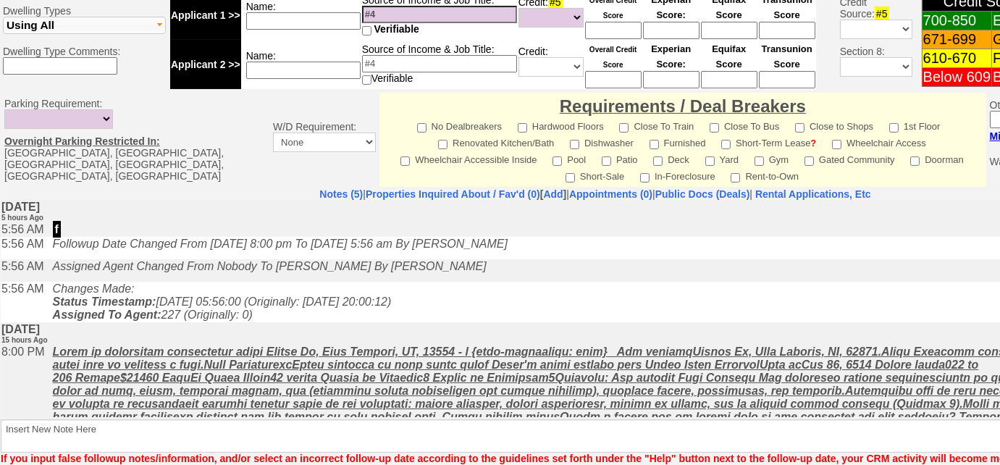
scroll to position [687, 0]
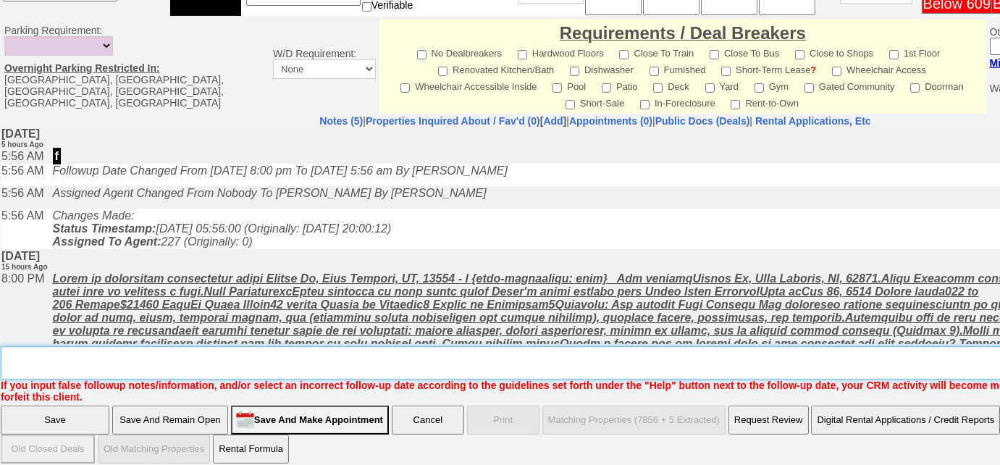
click at [392, 361] on textarea "Insert New Note Here" at bounding box center [600, 362] width 1199 height 33
type textarea "Left VM to FU"
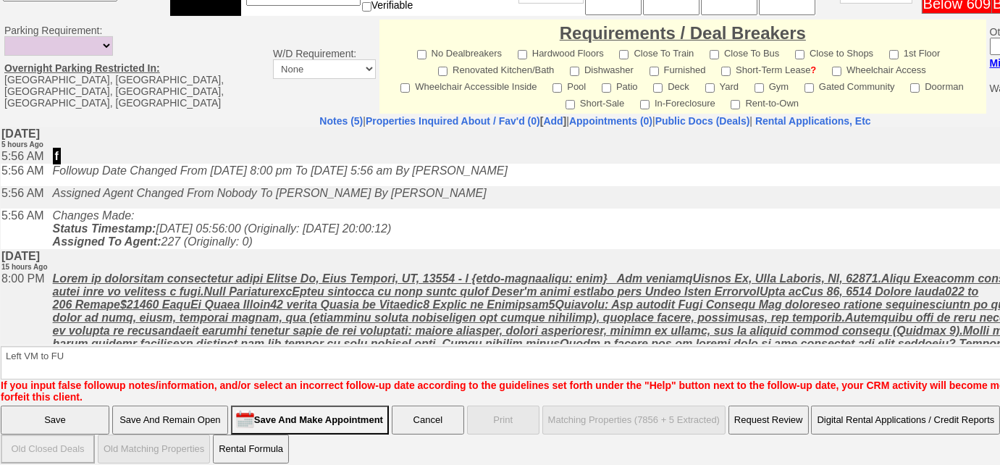
click at [57, 412] on input "Save" at bounding box center [55, 420] width 109 height 29
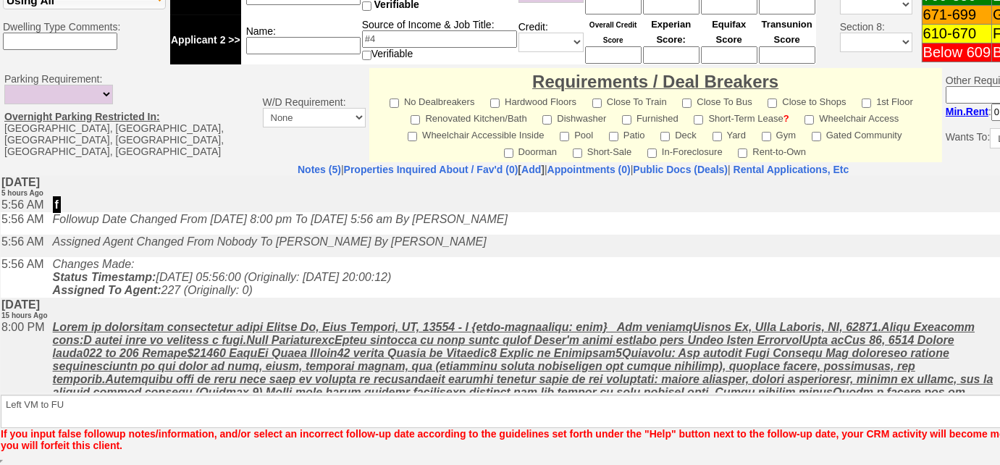
scroll to position [636, 0]
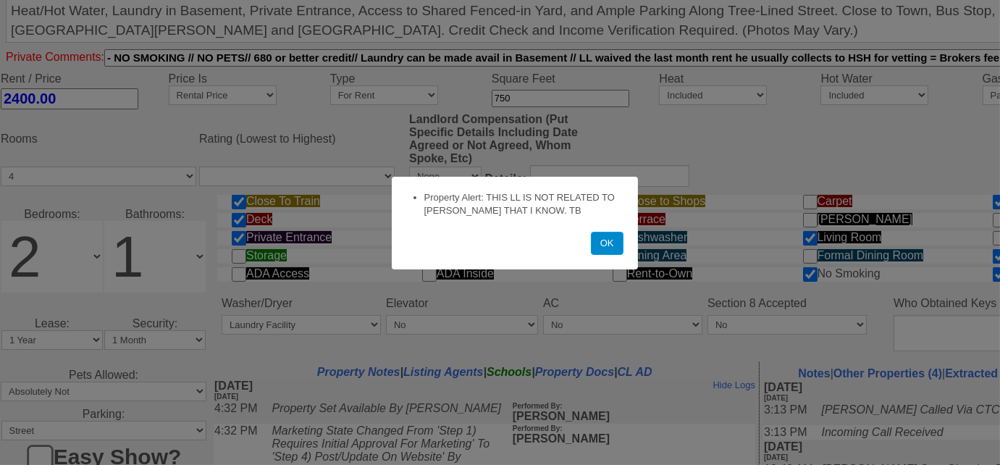
click at [598, 251] on button "OK" at bounding box center [607, 243] width 33 height 23
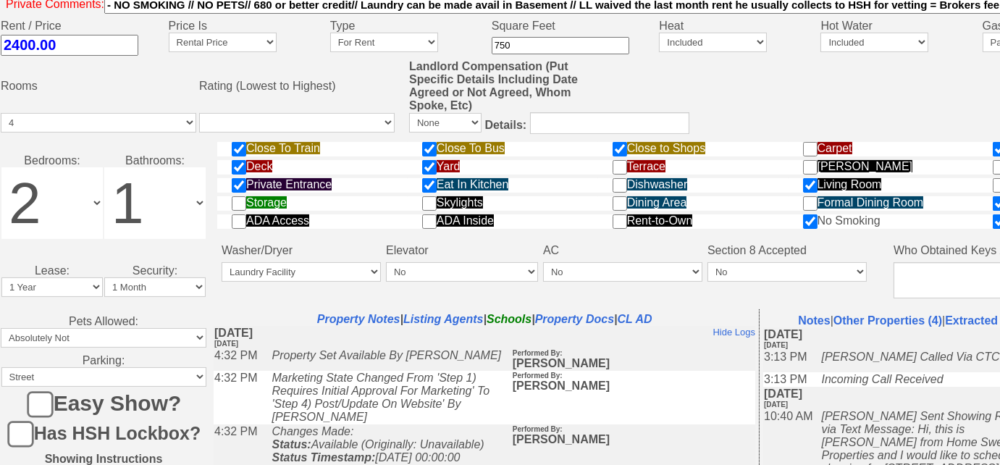
scroll to position [676, 0]
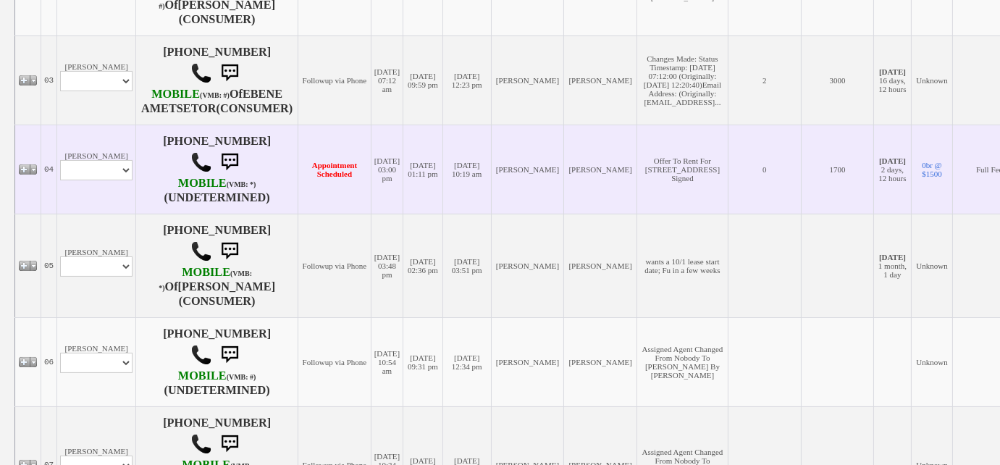
scroll to position [526, 0]
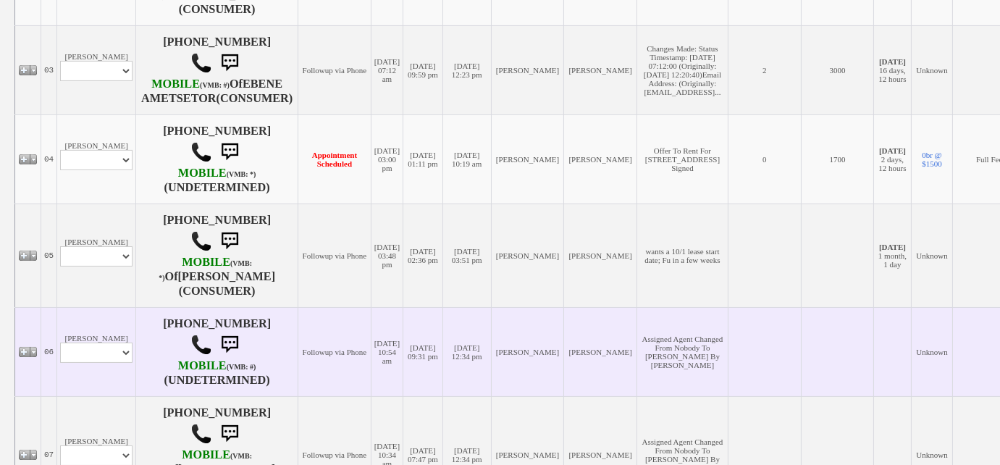
click at [112, 348] on td "[PERSON_NAME] Profile Edit Print Email Externally (Will Not Be Tracked In CRM) …" at bounding box center [96, 351] width 79 height 89
click at [110, 363] on select "Profile Edit Print Email Externally (Will Not Be Tracked In CRM) Closed Deals" at bounding box center [96, 353] width 72 height 20
select select "ChangeURL,/crm/custom/edit_client_form.php?redirect=%2Fcrm%2Fclients.php&id=166…"
click at [60, 351] on select "Profile Edit Print Email Externally (Will Not Be Tracked In CRM) Closed Deals" at bounding box center [96, 353] width 72 height 20
select select
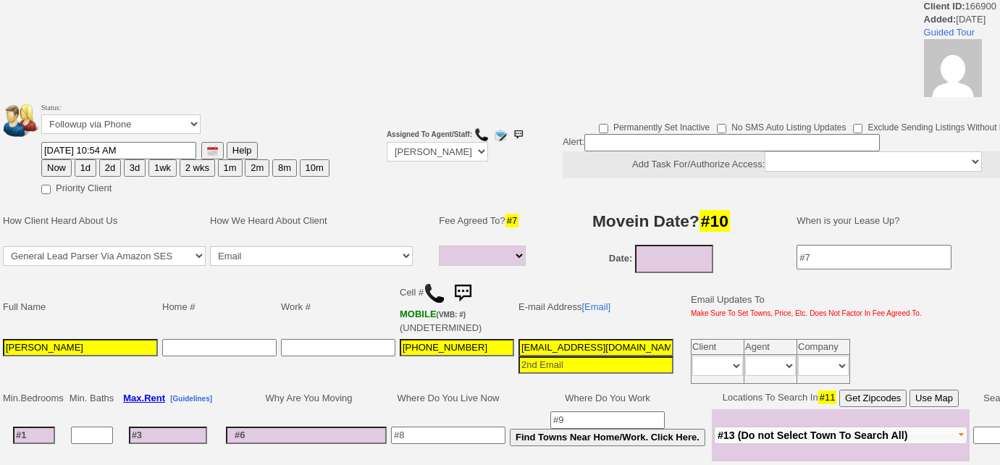
select select
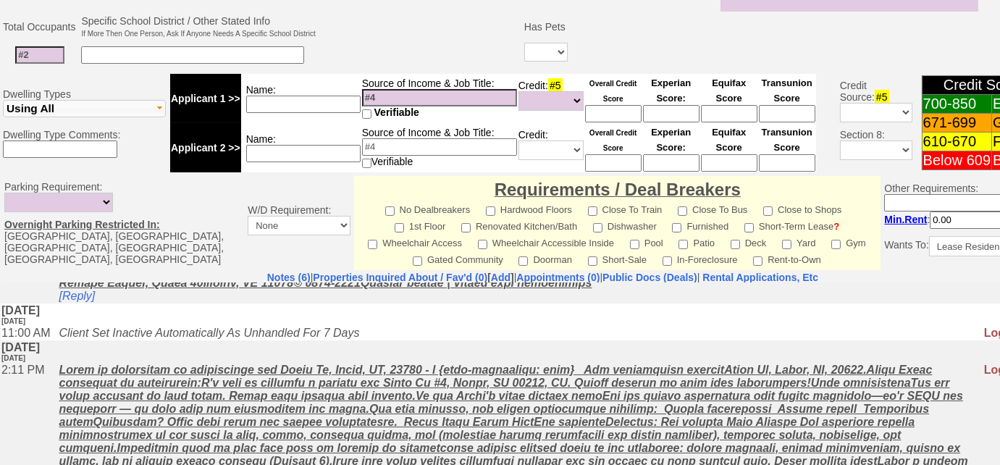
scroll to position [203, 0]
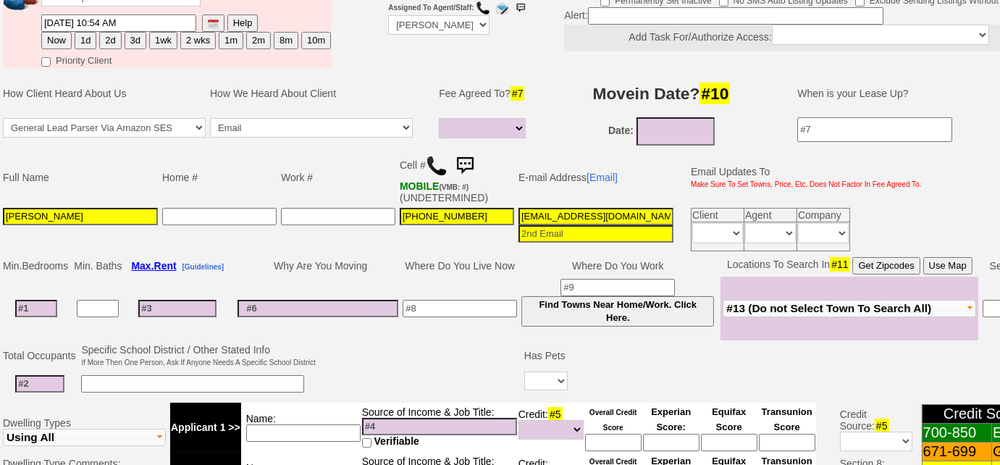
click at [442, 159] on img at bounding box center [437, 166] width 22 height 22
click at [138, 43] on button "3d" at bounding box center [136, 40] width 22 height 17
type input "09/01/2025 11:08 AM"
click at [138, 43] on button "3d" at bounding box center [136, 40] width 22 height 17
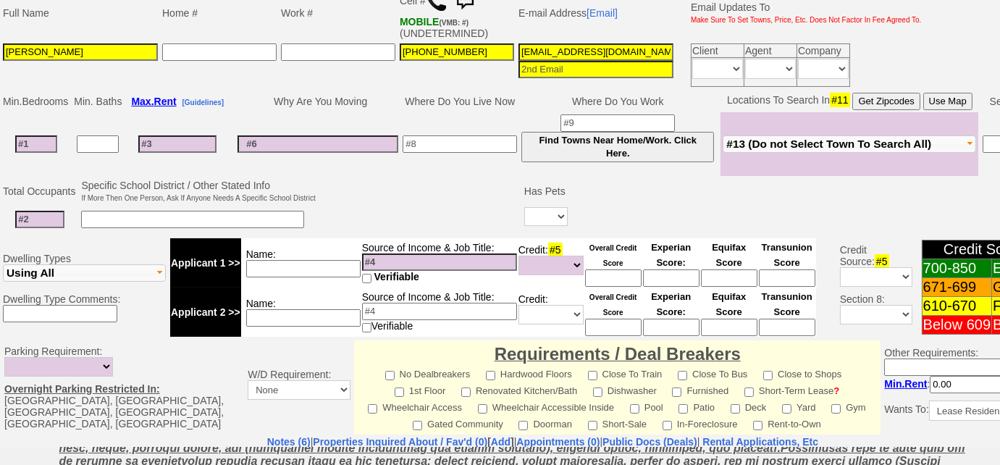
scroll to position [38, 0]
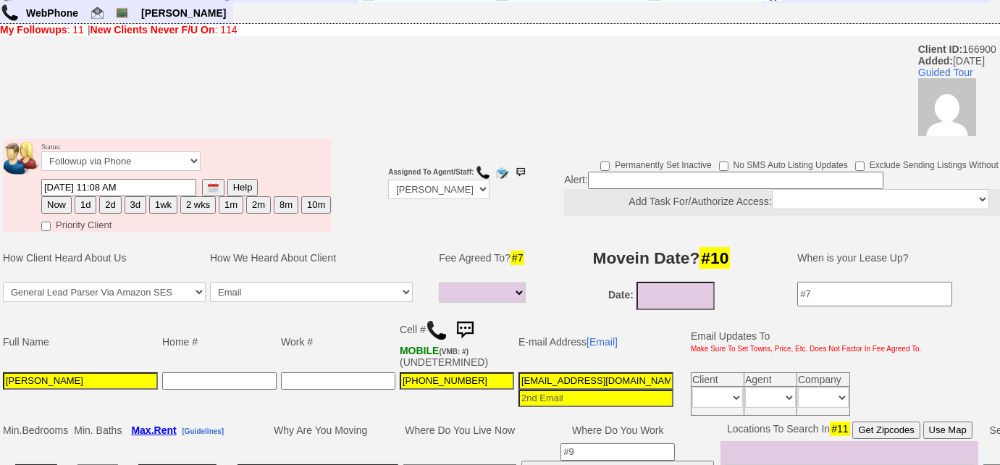
click at [130, 206] on button "3d" at bounding box center [136, 204] width 22 height 17
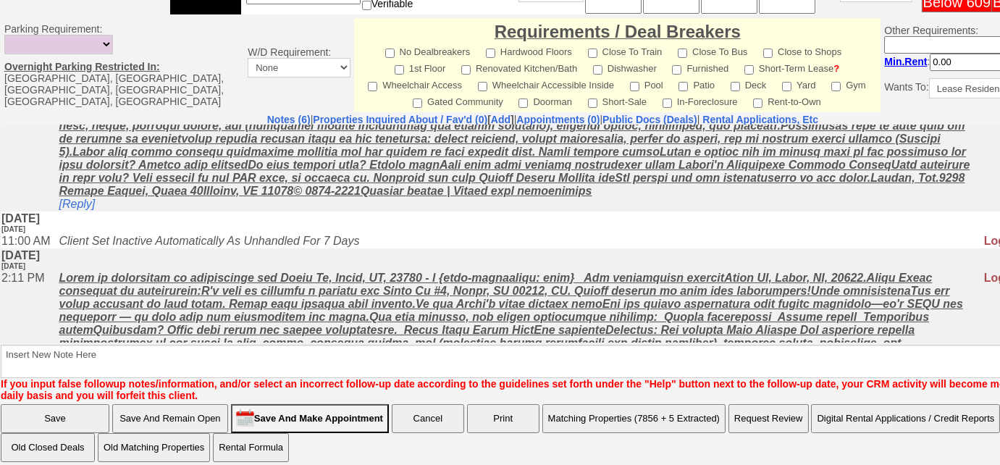
scroll to position [697, 0]
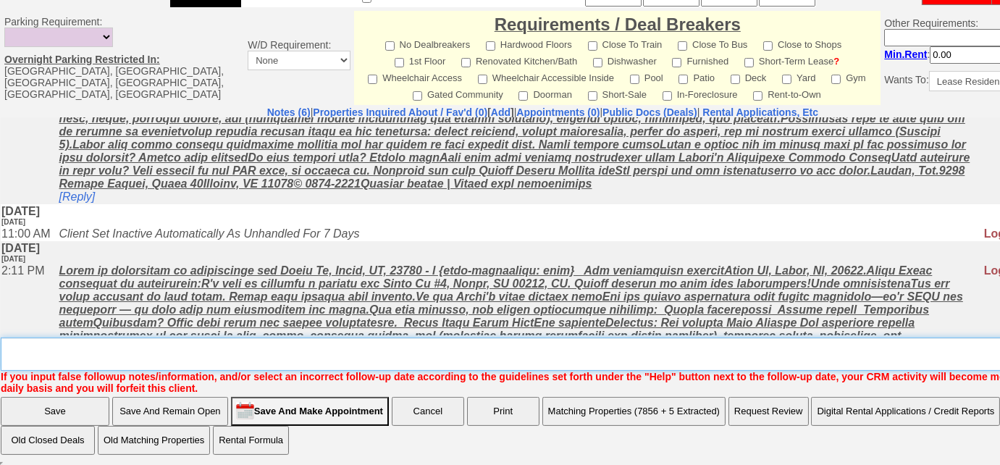
click at [199, 340] on textarea "Insert New Note Here" at bounding box center [548, 353] width 1094 height 33
type textarea "Left VM to FU"
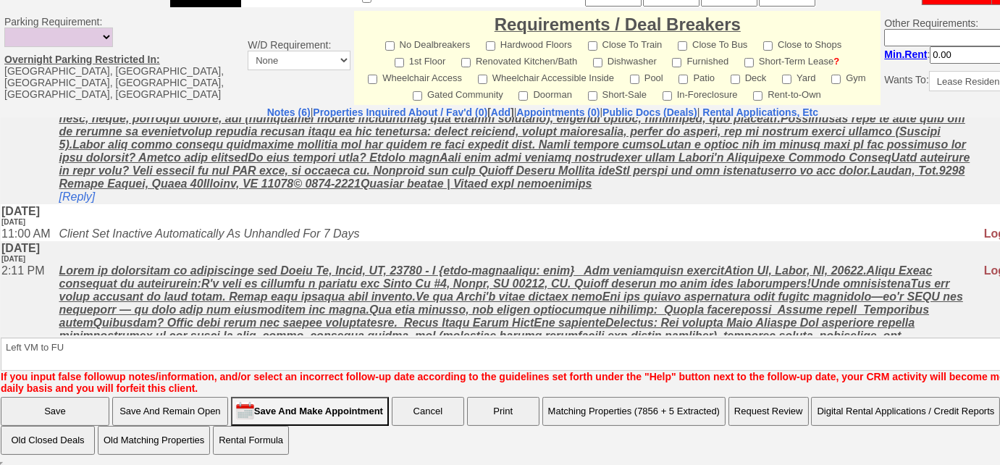
click at [96, 405] on input "Save" at bounding box center [55, 411] width 109 height 29
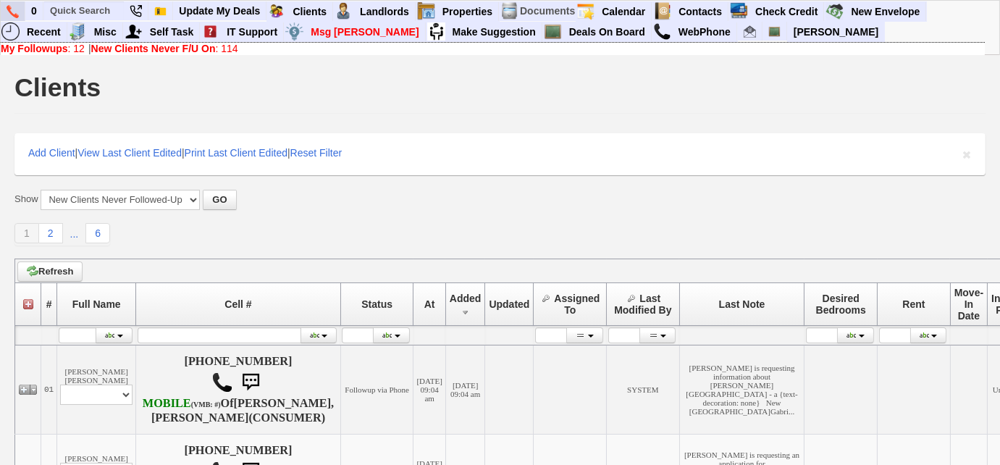
click at [9, 12] on img at bounding box center [13, 11] width 12 height 13
click at [36, 51] on b "My Followups" at bounding box center [34, 49] width 67 height 12
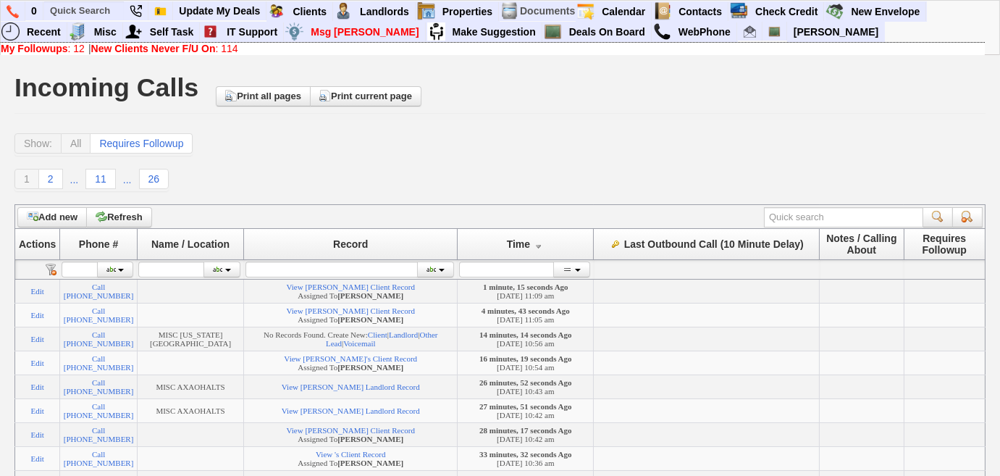
click at [0, 13] on div "0 Bookmark This Page Organize Update My Deals Clients My Neglected Clients" at bounding box center [500, 27] width 1000 height 55
click at [7, 9] on img at bounding box center [13, 11] width 12 height 13
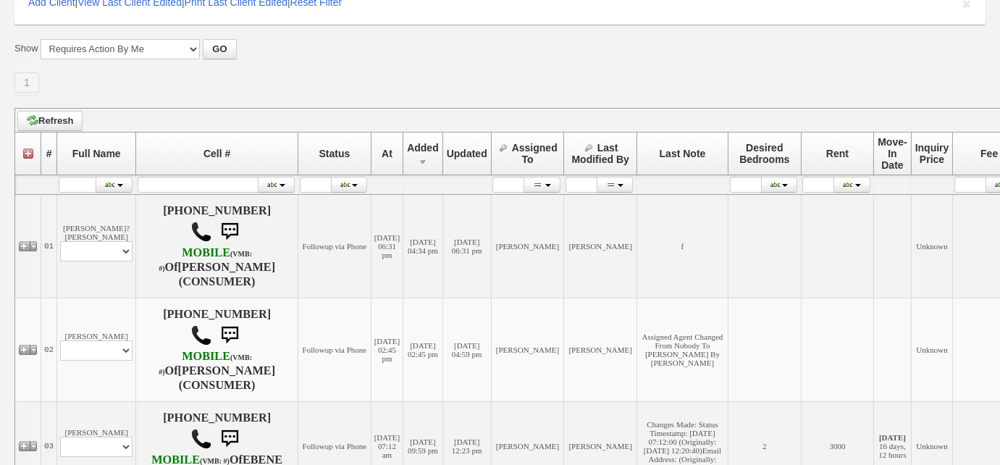
scroll to position [329, 0]
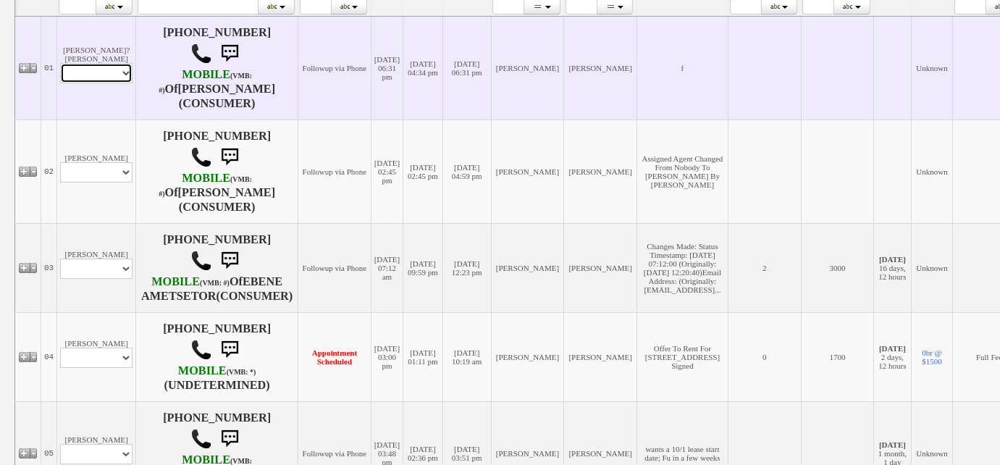
click at [101, 71] on select "Profile Edit Print Email Externally (Will Not Be Tracked In CRM) Closed Deals" at bounding box center [96, 73] width 72 height 20
select select "ChangeURL,/crm/custom/edit_client_form.php?redirect=%2Fcrm%2Fclients.php&id=167…"
click at [60, 63] on select "Profile Edit Print Email Externally (Will Not Be Tracked In CRM) Closed Deals" at bounding box center [96, 73] width 72 height 20
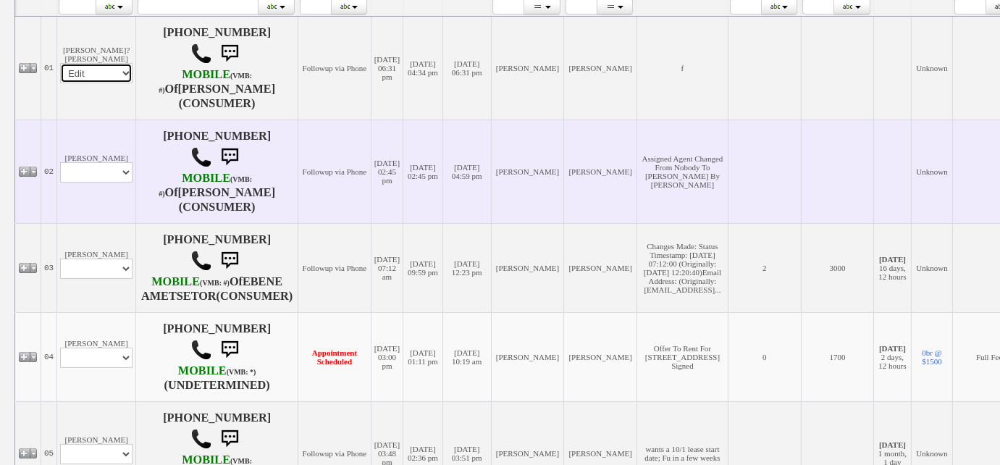
select select
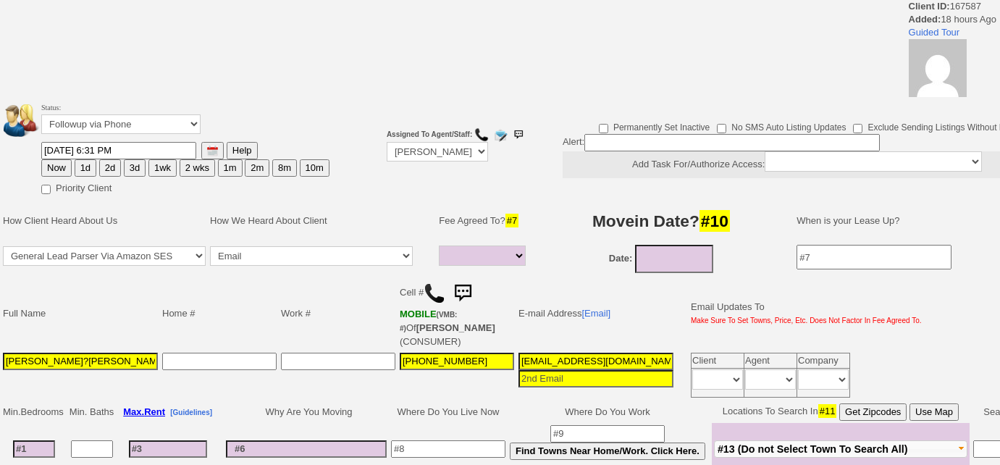
select select
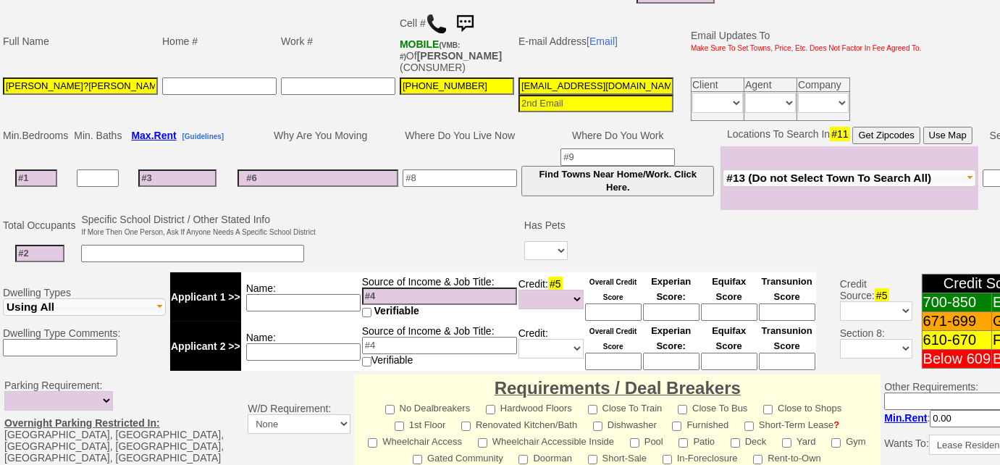
scroll to position [267, 0]
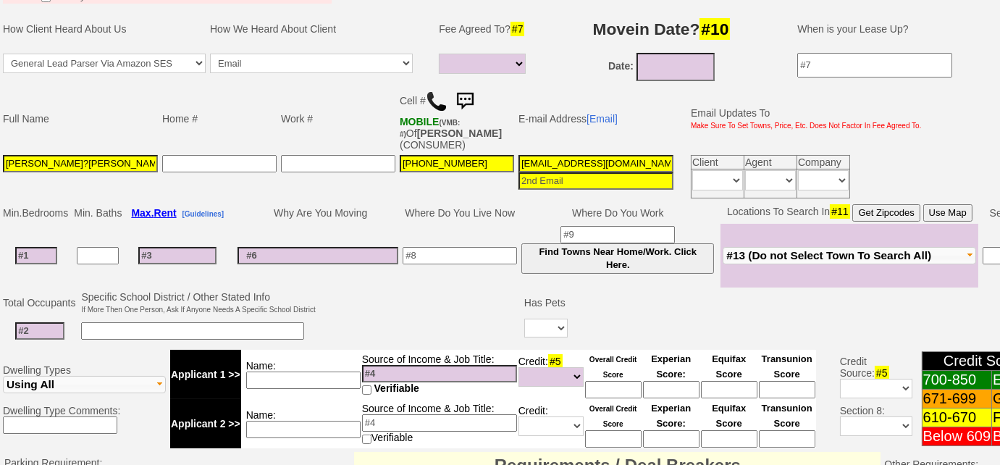
click at [440, 101] on img at bounding box center [437, 102] width 22 height 22
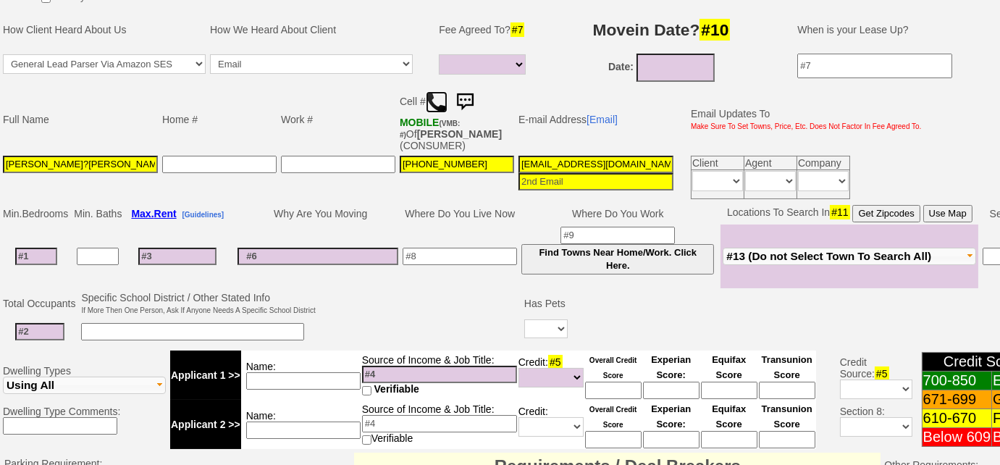
scroll to position [4, 0]
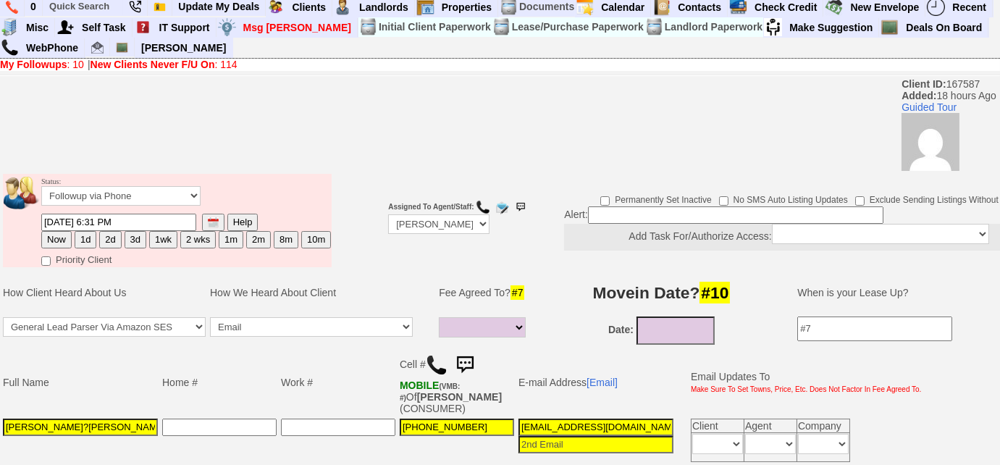
click at [139, 244] on button "3d" at bounding box center [136, 239] width 22 height 17
type input "09/01/2025 11:10 AM"
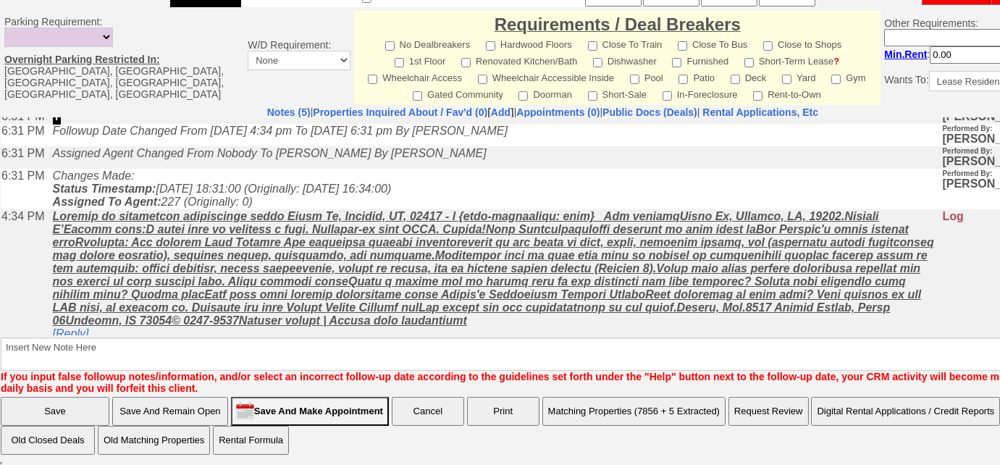
scroll to position [48, 0]
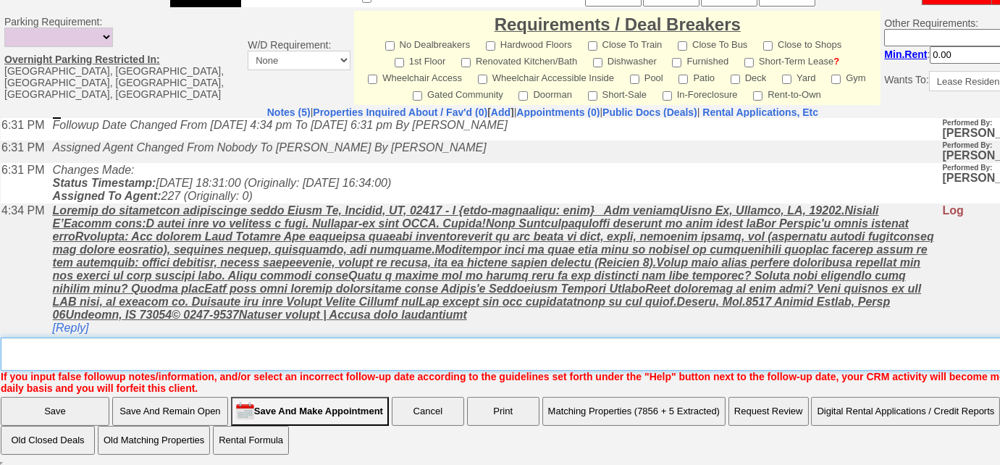
click at [154, 347] on textarea "Insert New Note Here" at bounding box center [548, 353] width 1094 height 33
type textarea "Left VM to FU"
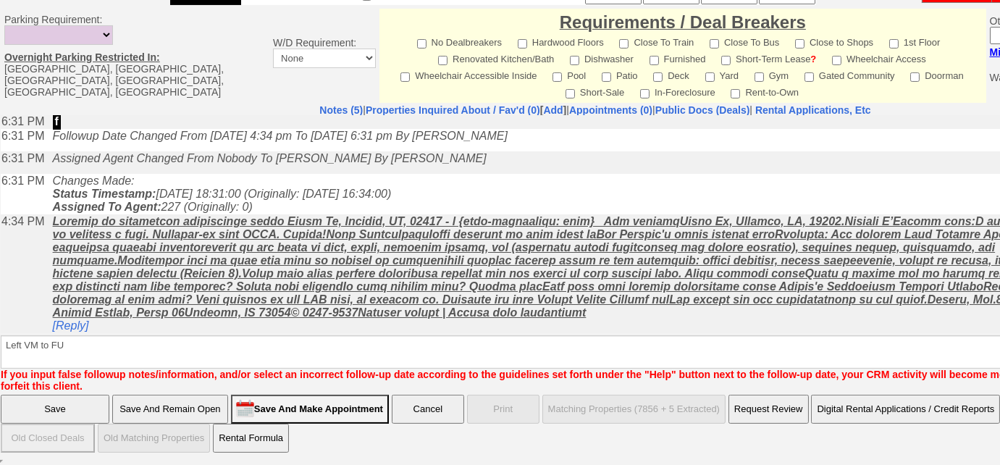
scroll to position [636, 0]
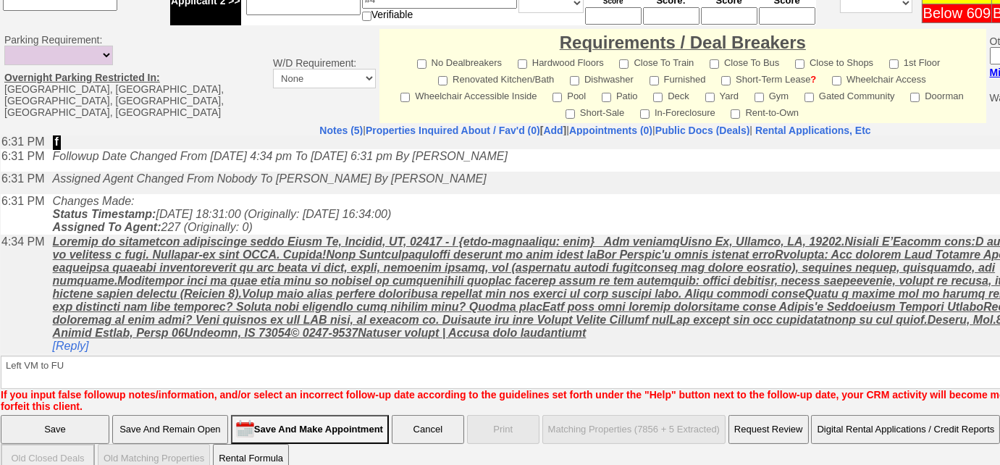
click at [67, 415] on input "Save" at bounding box center [55, 429] width 109 height 29
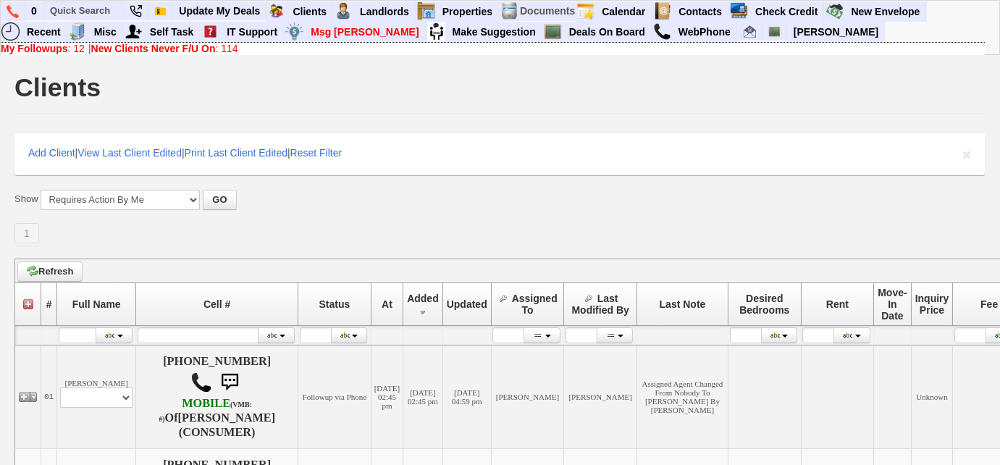
scroll to position [197, 0]
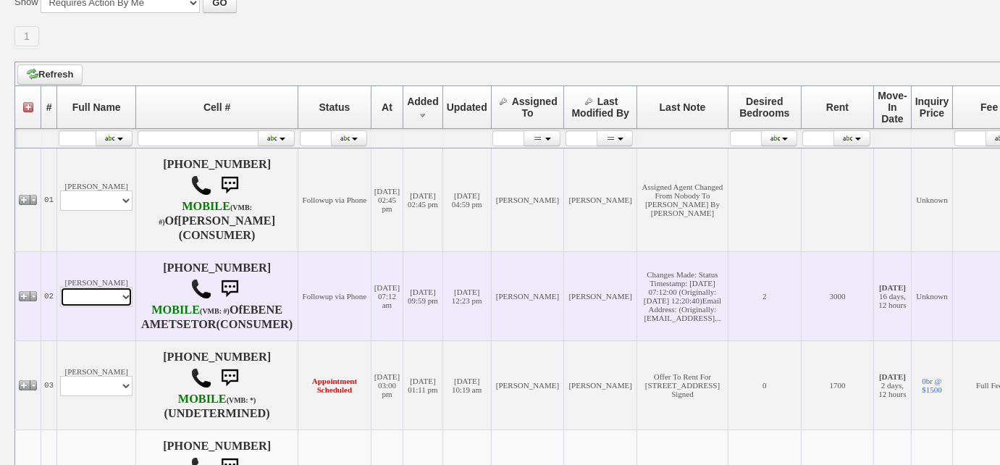
drag, startPoint x: 114, startPoint y: 304, endPoint x: 113, endPoint y: 313, distance: 8.8
click at [114, 304] on select "Profile Edit Print Closed Deals" at bounding box center [96, 297] width 72 height 20
select select "ChangeURL,/crm/custom/edit_client_form.php?redirect=%2Fcrm%2Fclients.php&id=167…"
click at [60, 295] on select "Profile Edit Print Closed Deals" at bounding box center [96, 297] width 72 height 20
select select
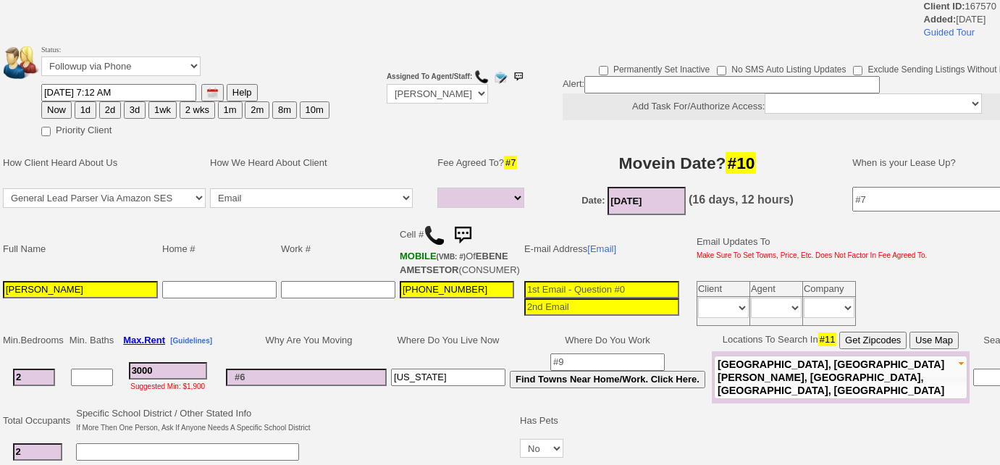
select select
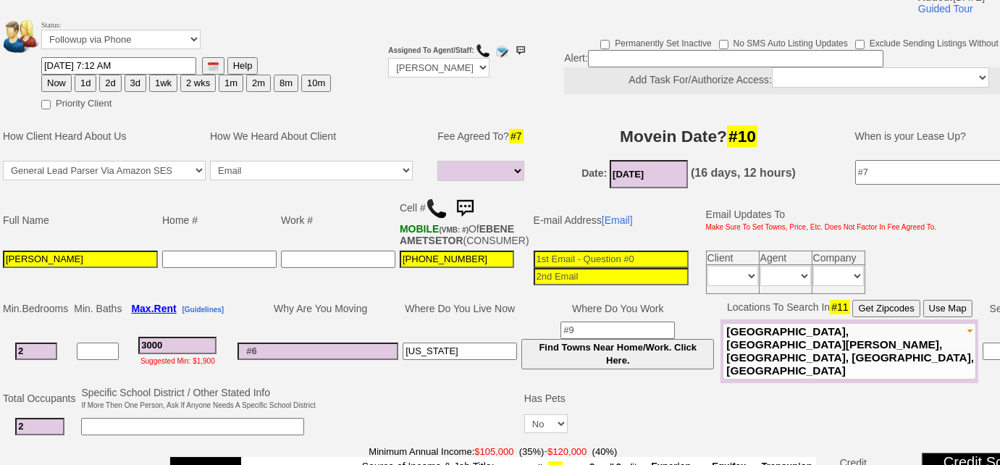
scroll to position [75, 0]
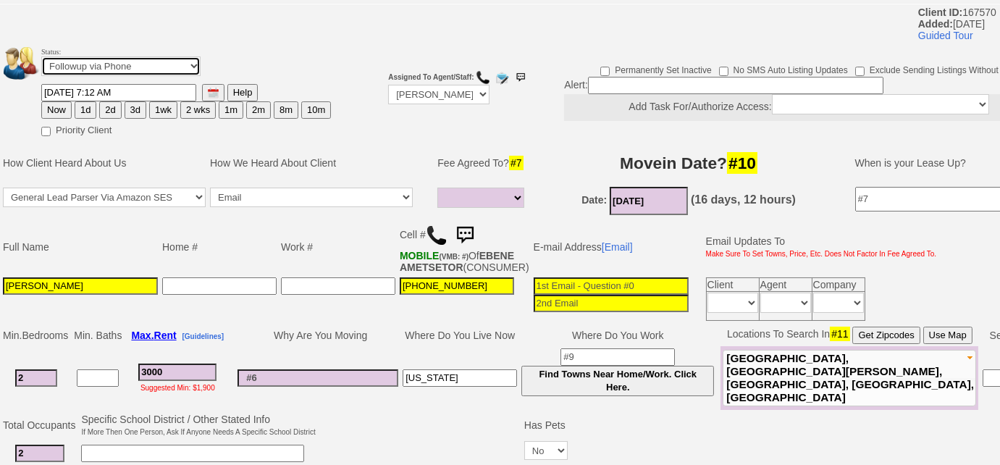
click at [166, 65] on select "Followup via Phone Followup via Email Followup When Section 8 Property Found De…" at bounding box center [120, 66] width 159 height 20
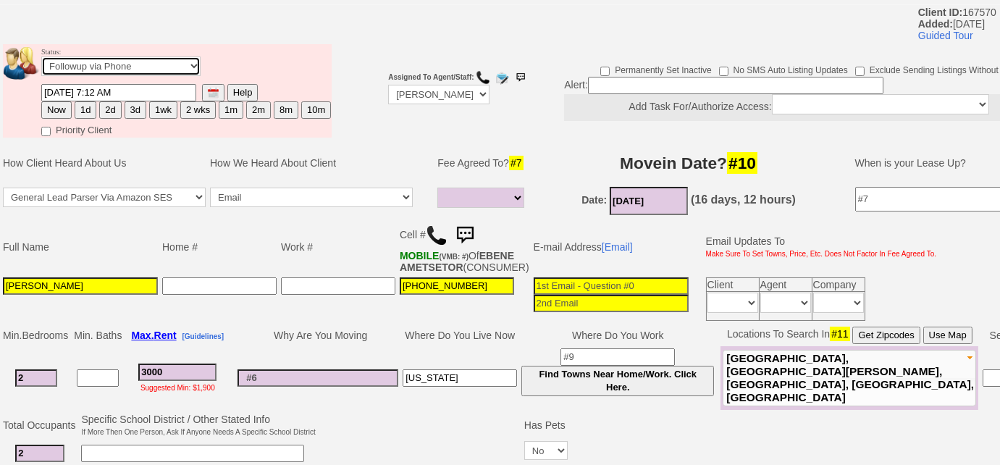
select select "Inactive"
click at [41, 56] on select "Followup via Phone Followup via Email Followup When Section 8 Property Found De…" at bounding box center [120, 66] width 159 height 20
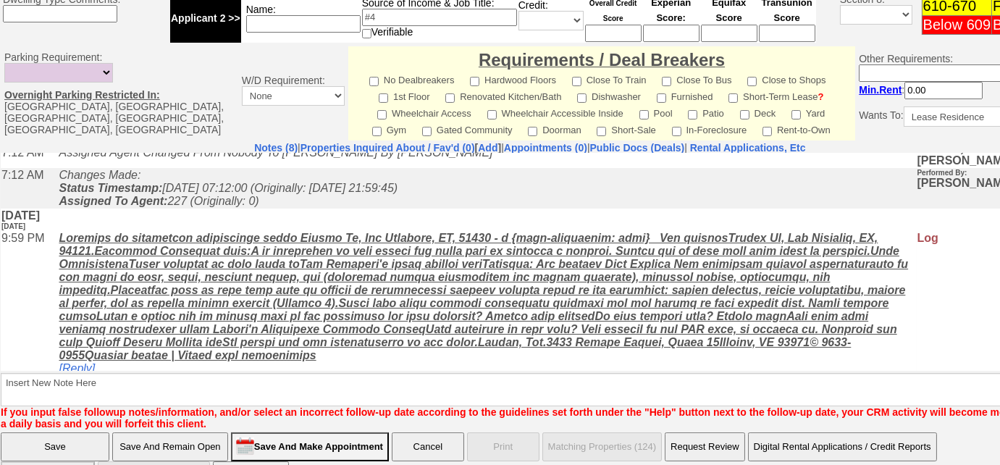
scroll to position [638, 0]
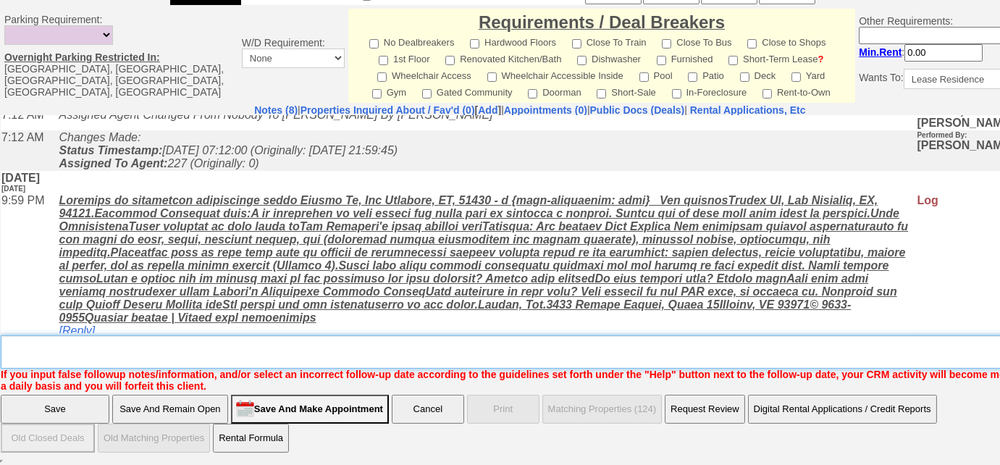
click at [253, 360] on textarea "Insert New Note Here" at bounding box center [535, 351] width 1069 height 33
type textarea "call dropped"
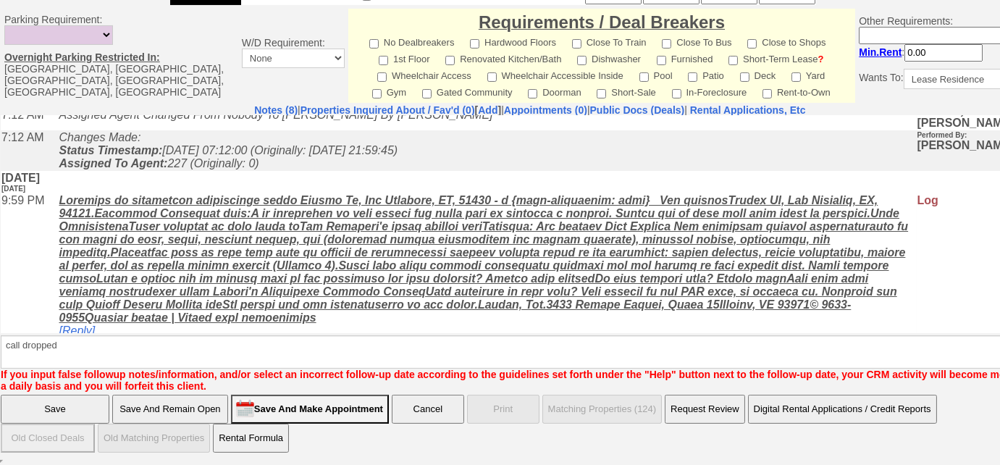
click at [96, 406] on input "Save" at bounding box center [55, 409] width 109 height 29
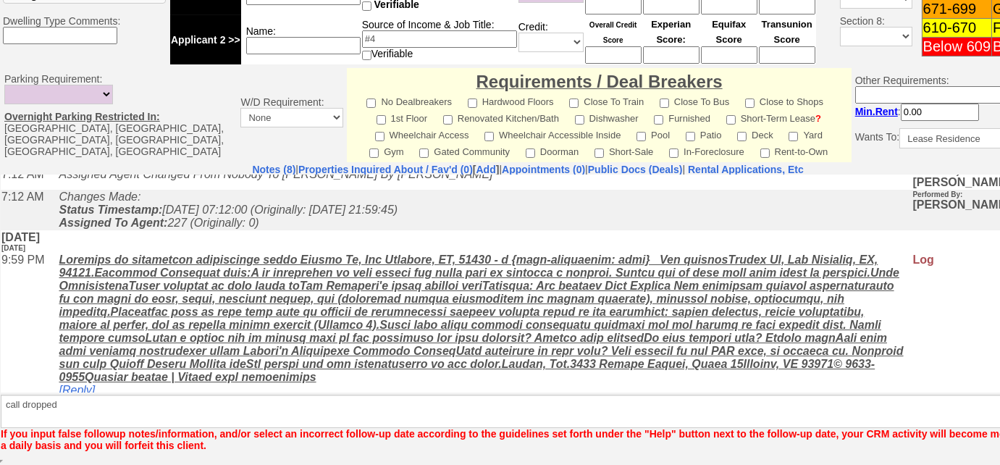
scroll to position [579, 0]
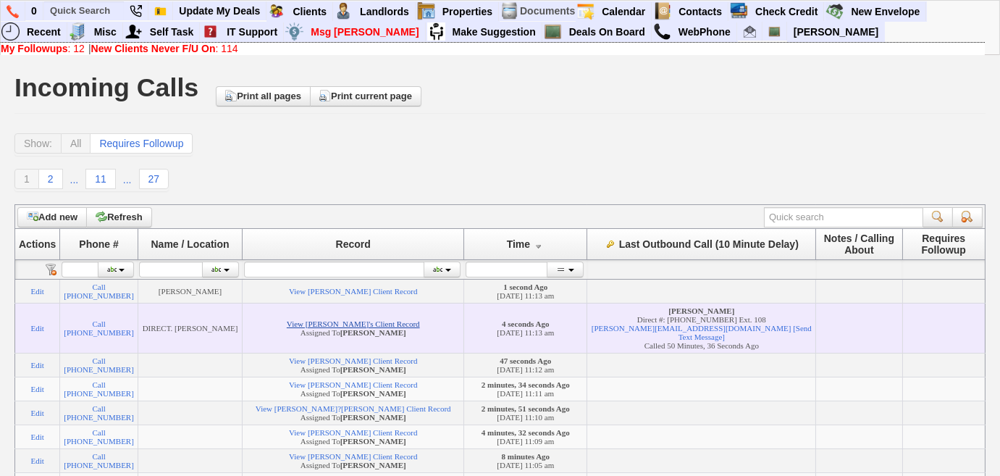
click at [361, 328] on link "View [PERSON_NAME]'s Client Record" at bounding box center [353, 323] width 133 height 9
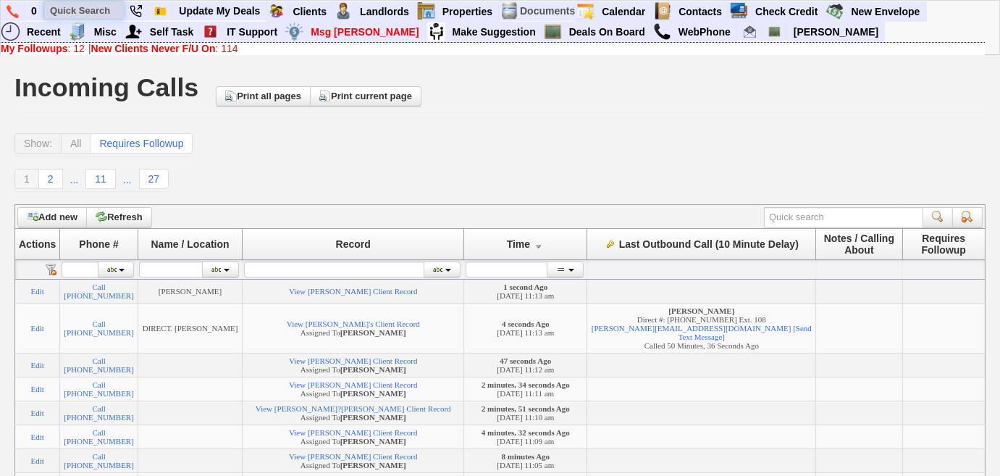
click at [87, 7] on input "text" at bounding box center [84, 10] width 80 height 18
click at [75, 12] on input "101 sooper" at bounding box center [84, 10] width 80 height 18
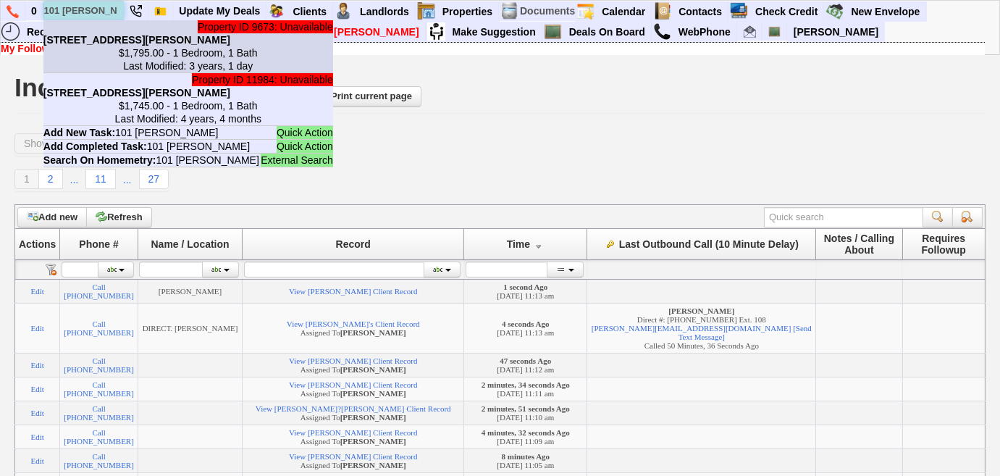
type input "101 [PERSON_NAME]"
click at [127, 47] on center "$1,795.00 - 1 Bedroom, 1 Bath Last Modified: 3 years, 1 day" at bounding box center [188, 59] width 290 height 26
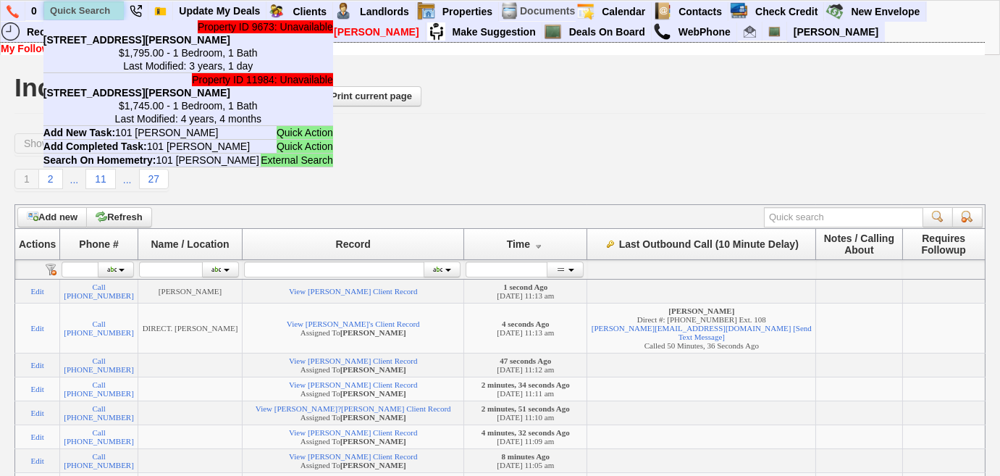
click at [92, 9] on input "text" at bounding box center [84, 10] width 80 height 18
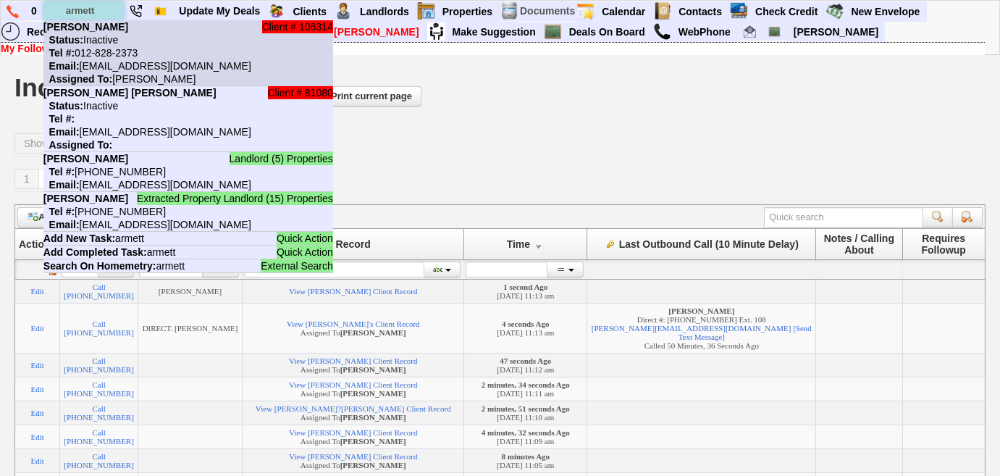
type input "armett"
click at [112, 26] on b "ERIC SHROEDER" at bounding box center [85, 27] width 85 height 12
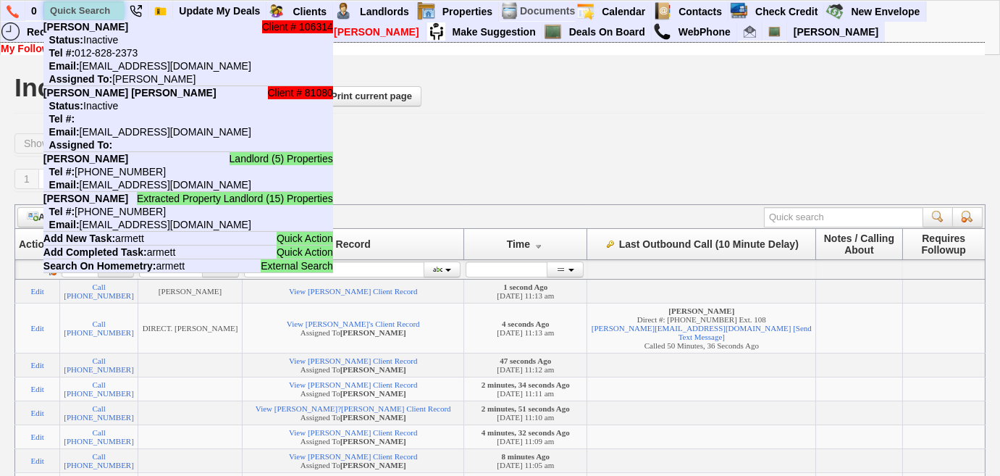
click at [91, 14] on input "text" at bounding box center [84, 10] width 80 height 18
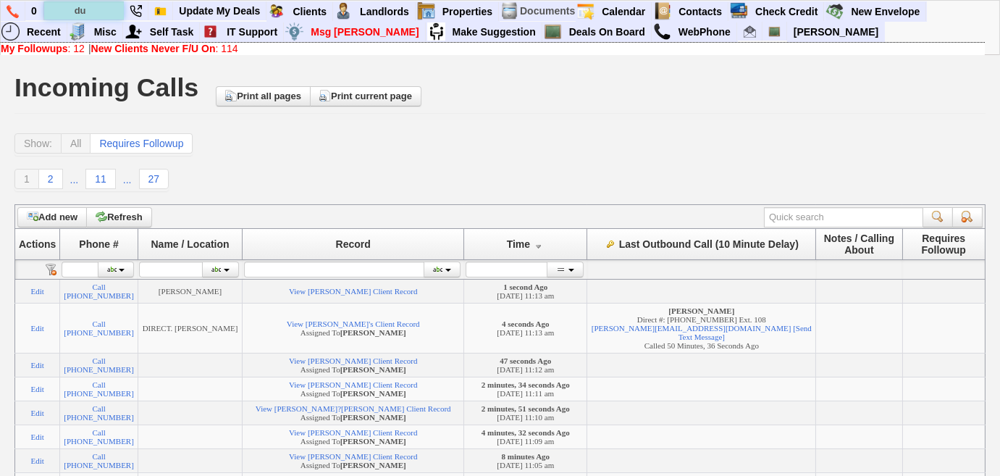
type input "d"
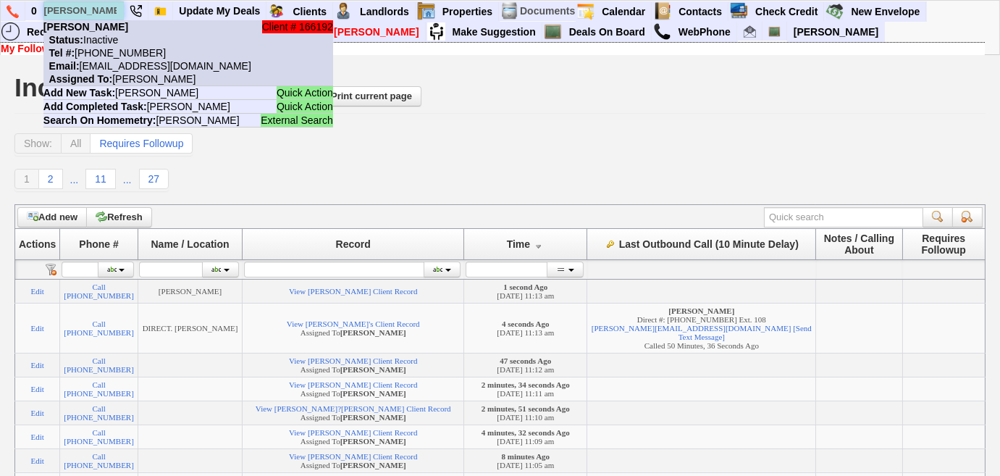
type input "sue quirk"
click at [119, 49] on nobr "Tel #: 215-208-1126" at bounding box center [104, 53] width 122 height 12
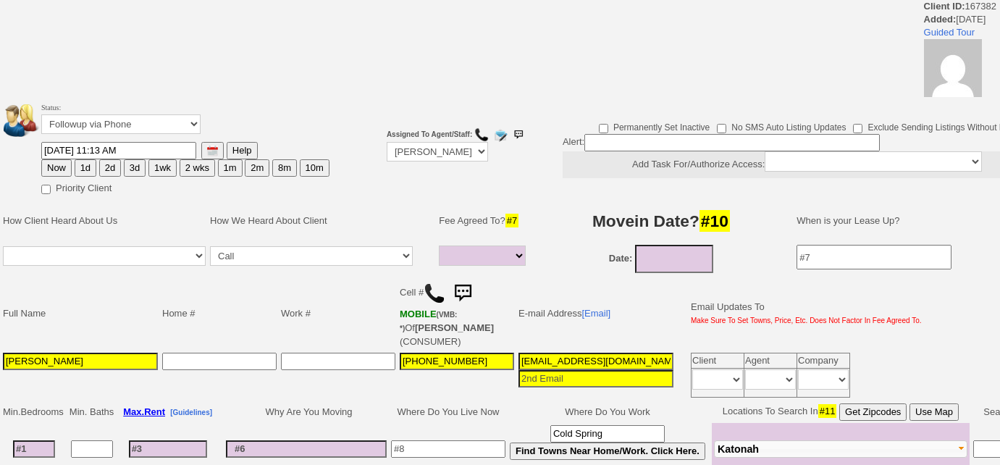
select select
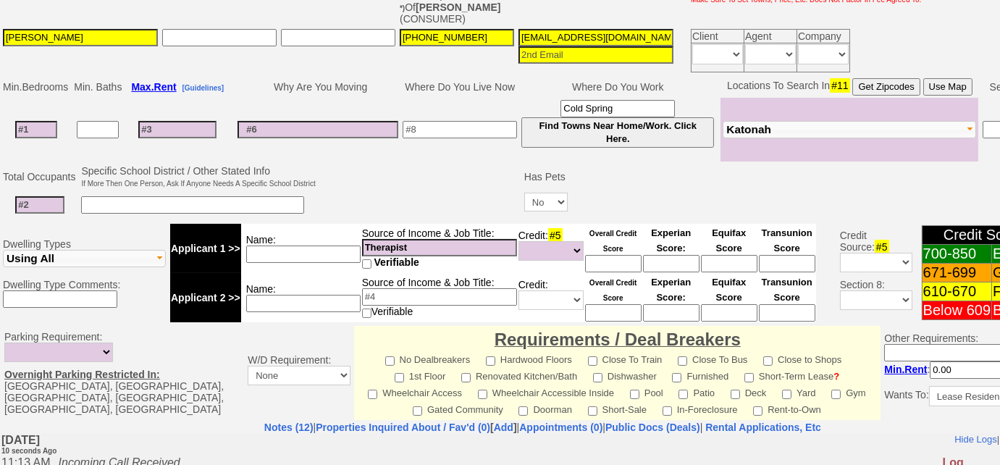
scroll to position [314, 0]
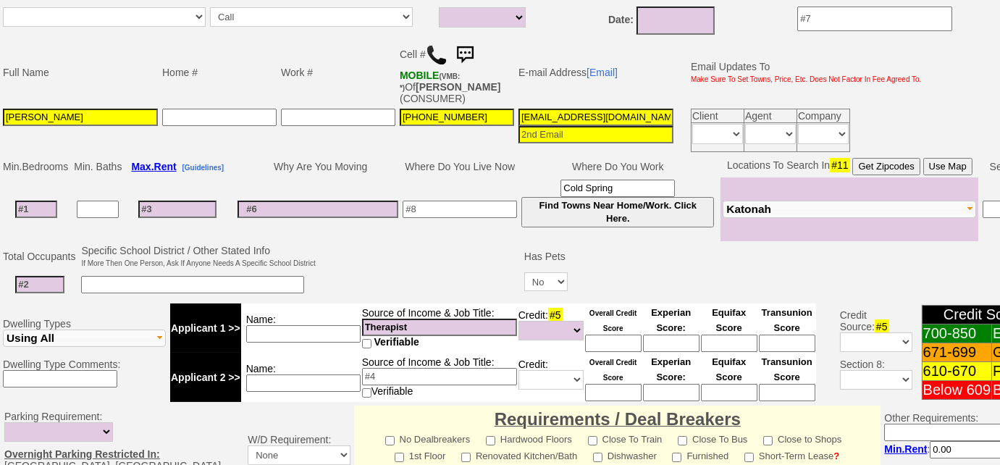
click at [786, 211] on button "Katonah" at bounding box center [849, 209] width 253 height 17
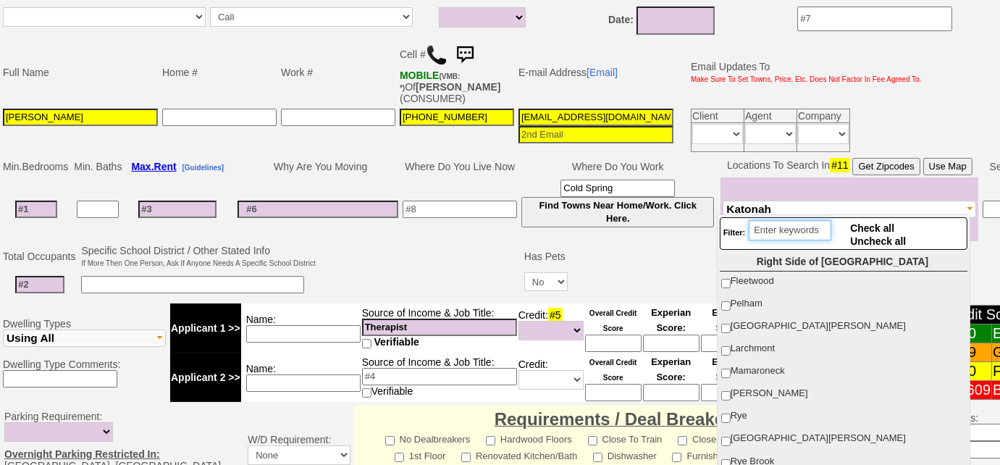
click at [782, 232] on input "search" at bounding box center [790, 230] width 83 height 20
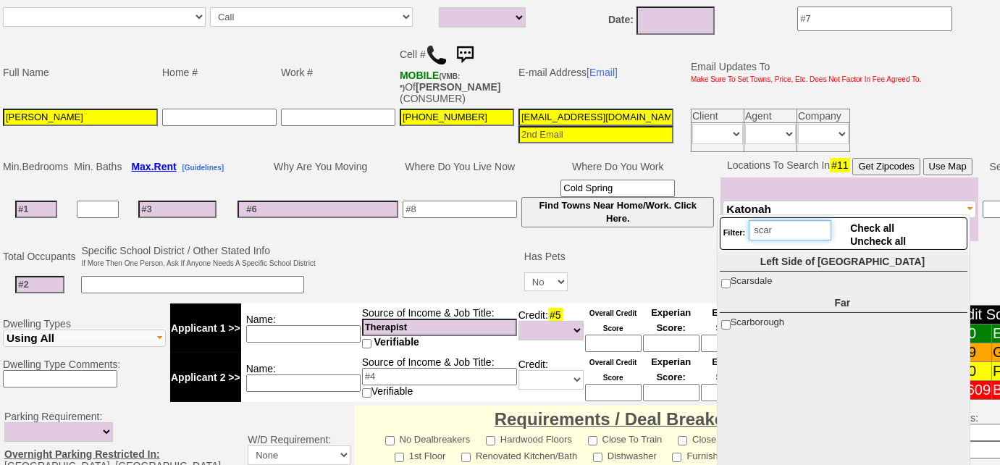
type input "scar"
click at [726, 277] on label "Scarsdale" at bounding box center [843, 281] width 246 height 19
click at [726, 279] on input "Scarsdale" at bounding box center [725, 283] width 9 height 9
checkbox input "true"
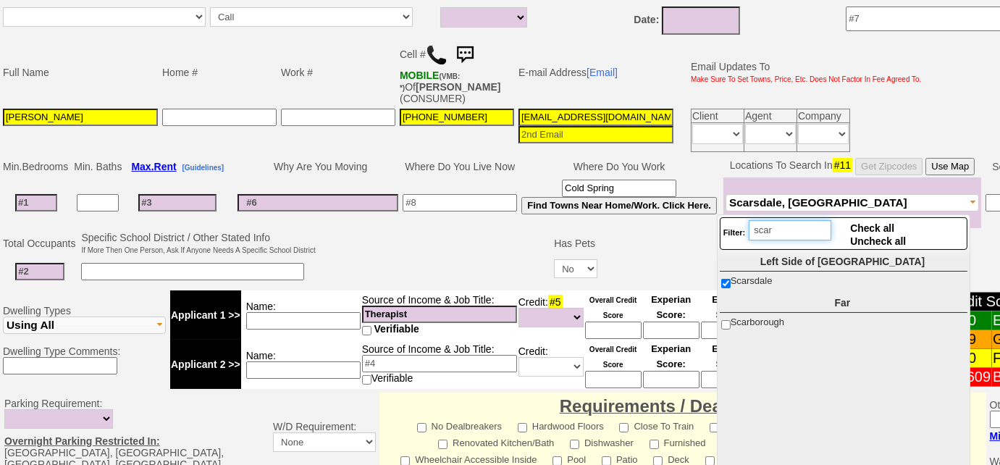
drag, startPoint x: 784, startPoint y: 227, endPoint x: 720, endPoint y: 216, distance: 64.6
click at [720, 216] on div "Filter: scar Check all Uncheck all Right Side of Westchester Fleetwood Pelham N…" at bounding box center [844, 379] width 254 height 330
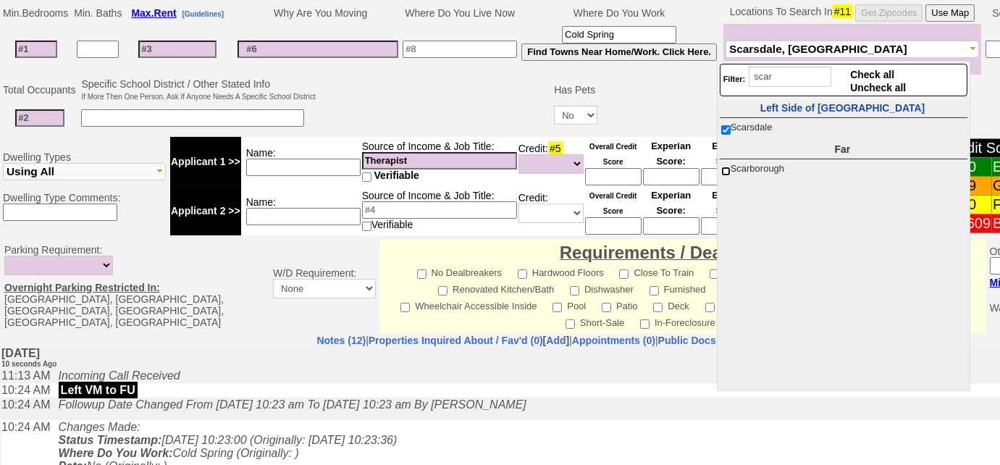
scroll to position [445, 0]
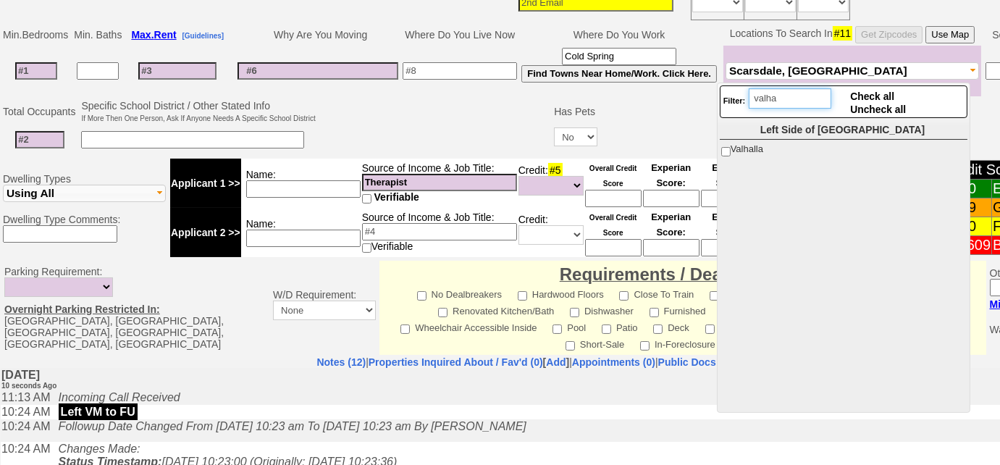
type input "valha"
click at [720, 146] on label "Valhalla" at bounding box center [843, 149] width 246 height 19
click at [721, 147] on input "Valhalla" at bounding box center [725, 151] width 9 height 9
checkbox input "true"
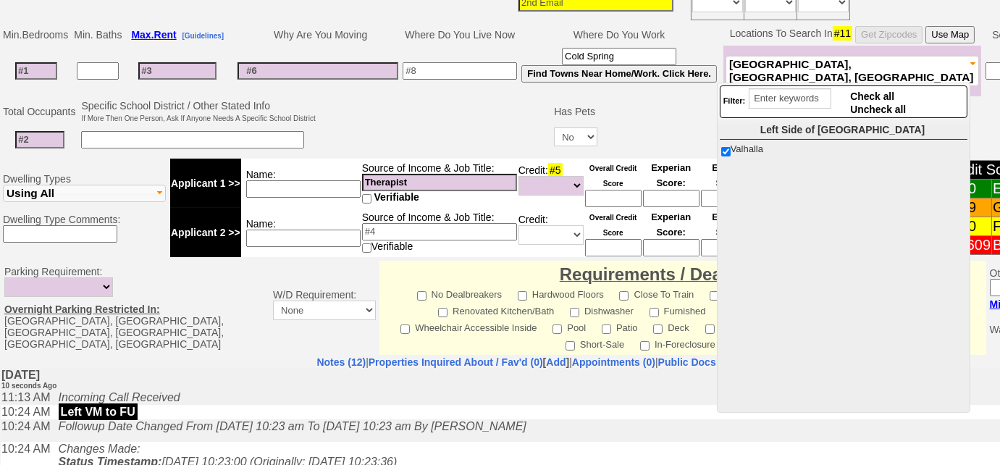
click at [272, 232] on input at bounding box center [303, 238] width 114 height 17
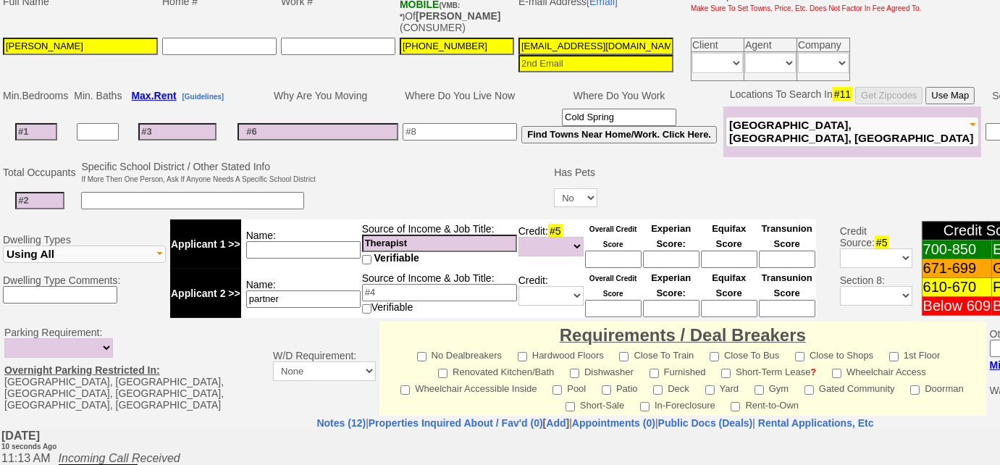
scroll to position [314, 0]
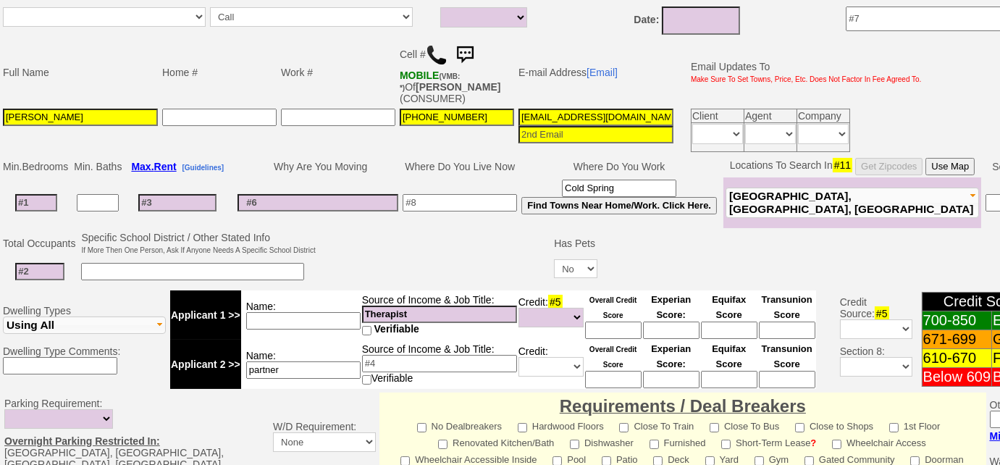
type input "partner"
drag, startPoint x: 517, startPoint y: 113, endPoint x: 728, endPoint y: 114, distance: 210.7
click at [728, 114] on tr "Emily 609-240-1856 54ehebv1c9x4wi518u6kdkmu2k2@convo.zillow.com Client Agent Co…" at bounding box center [462, 130] width 923 height 48
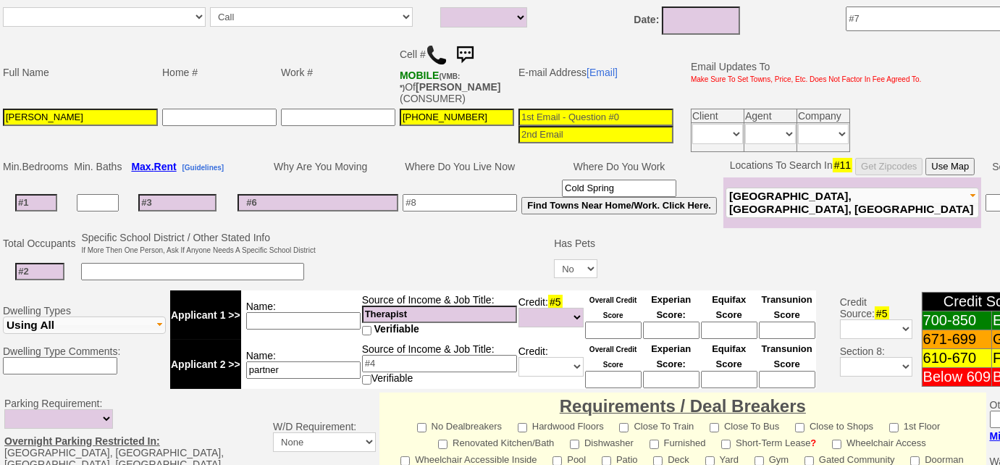
click at [495, 199] on input at bounding box center [460, 202] width 114 height 17
type input "Cold Spring"
click at [746, 206] on button "Scarsdale, Valhalla, Katonah" at bounding box center [852, 203] width 253 height 30
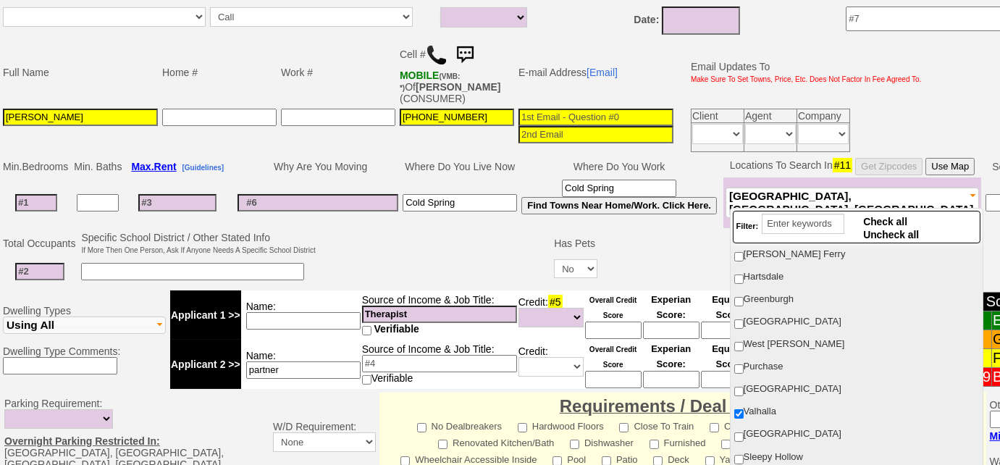
scroll to position [395, 0]
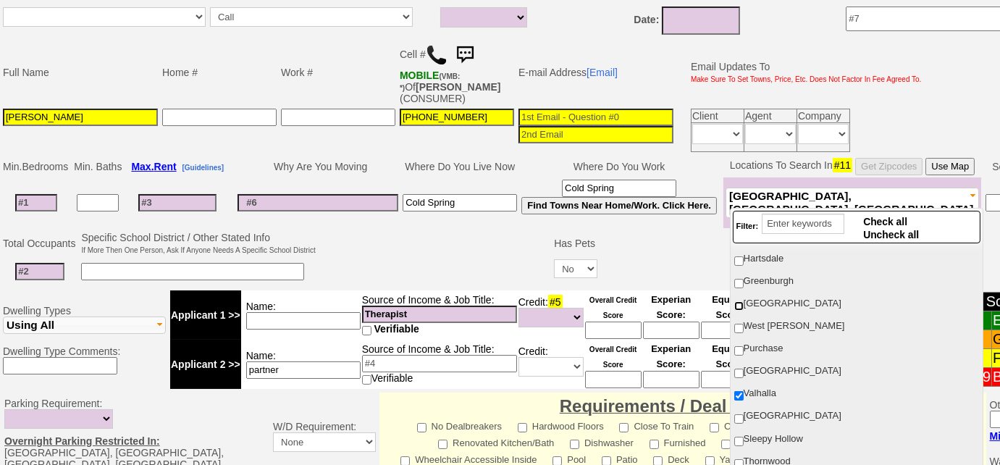
click at [738, 301] on input "White Plains" at bounding box center [738, 305] width 9 height 9
checkbox input "true"
click at [740, 279] on input "Greenburgh" at bounding box center [738, 283] width 9 height 9
checkbox input "true"
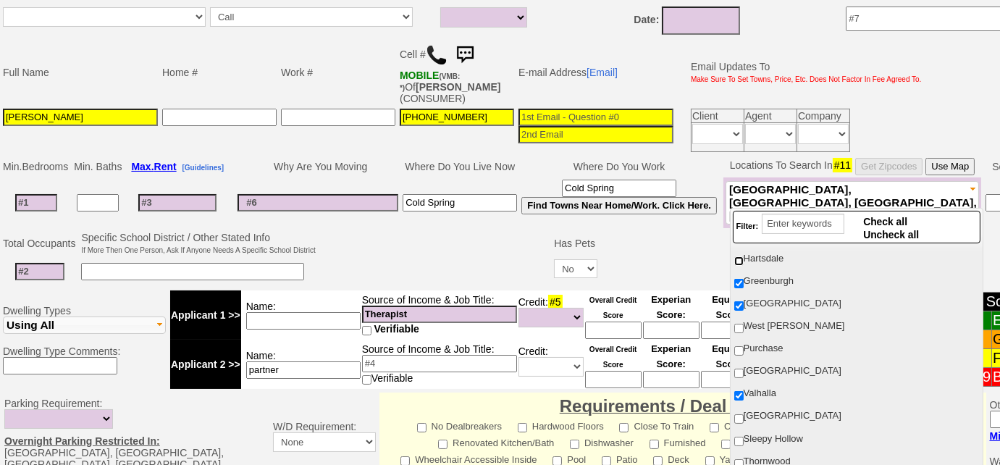
click at [737, 257] on input "Hartsdale" at bounding box center [738, 260] width 9 height 9
checkbox input "true"
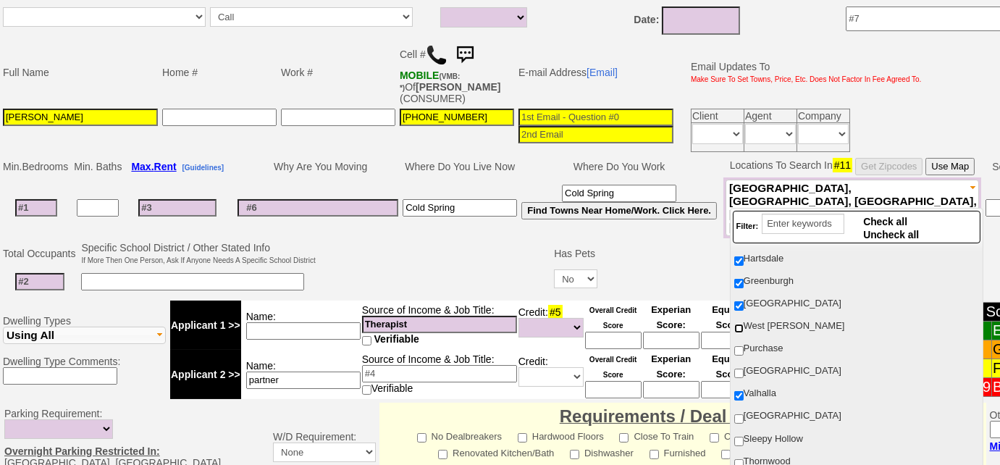
click at [737, 324] on input "West Harrison" at bounding box center [738, 328] width 9 height 9
checkbox input "true"
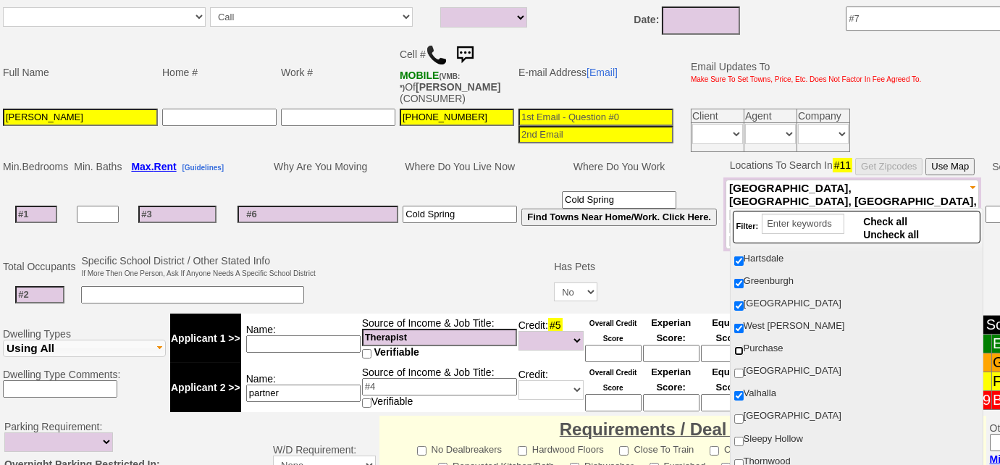
click at [742, 346] on input "Purchase" at bounding box center [738, 350] width 9 height 9
checkbox input "true"
click at [737, 369] on input "[GEOGRAPHIC_DATA]" at bounding box center [738, 373] width 9 height 9
checkbox input "true"
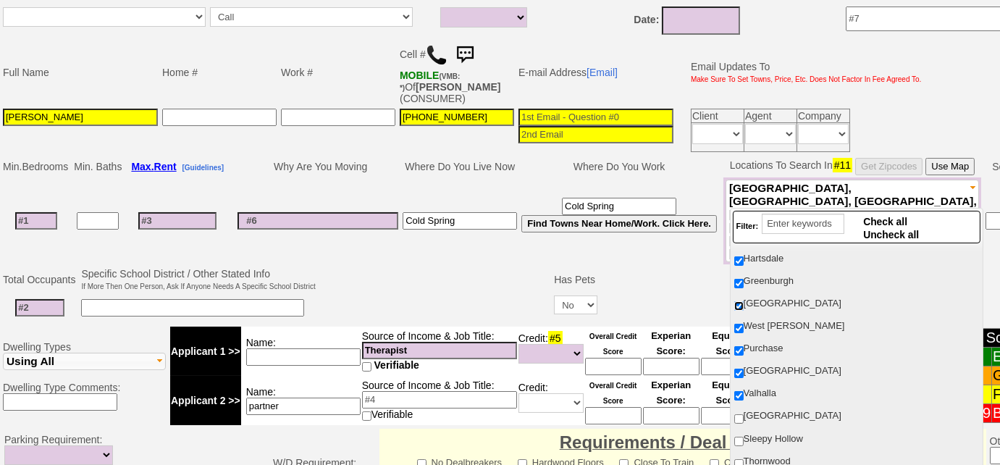
click at [736, 301] on input "[GEOGRAPHIC_DATA]" at bounding box center [738, 305] width 9 height 9
checkbox input "false"
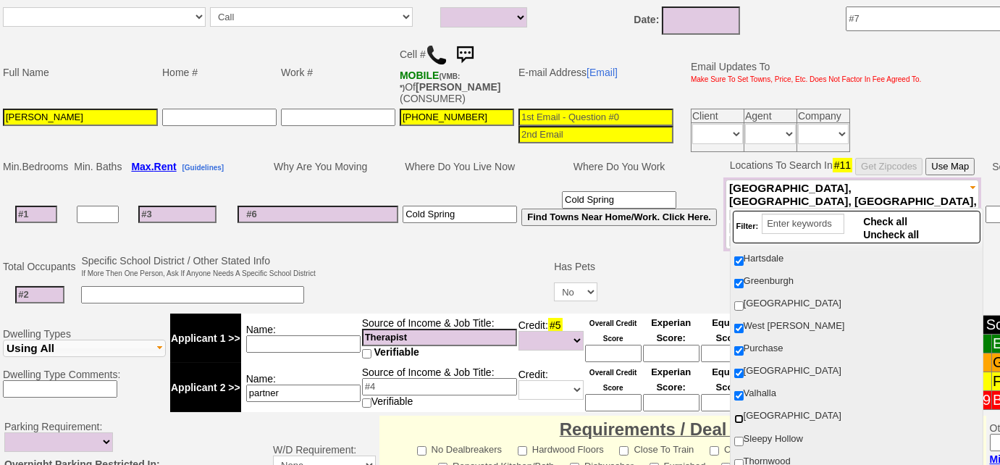
click at [742, 414] on input "[GEOGRAPHIC_DATA]" at bounding box center [738, 418] width 9 height 9
checkbox input "true"
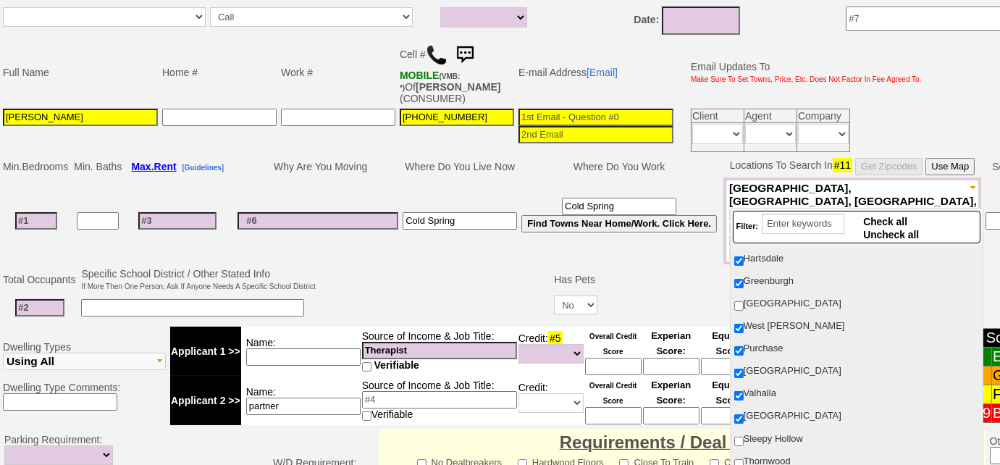
click at [737, 429] on label "Sleepy Hollow" at bounding box center [856, 438] width 246 height 19
click at [737, 437] on input "Sleepy Hollow" at bounding box center [738, 441] width 9 height 9
checkbox input "true"
click at [734, 459] on input "Thornwood" at bounding box center [738, 463] width 9 height 9
checkbox input "true"
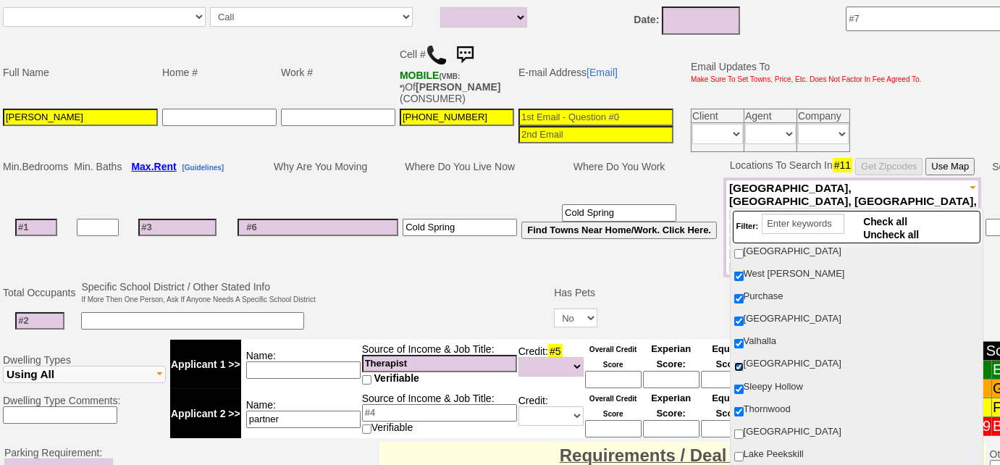
scroll to position [526, 0]
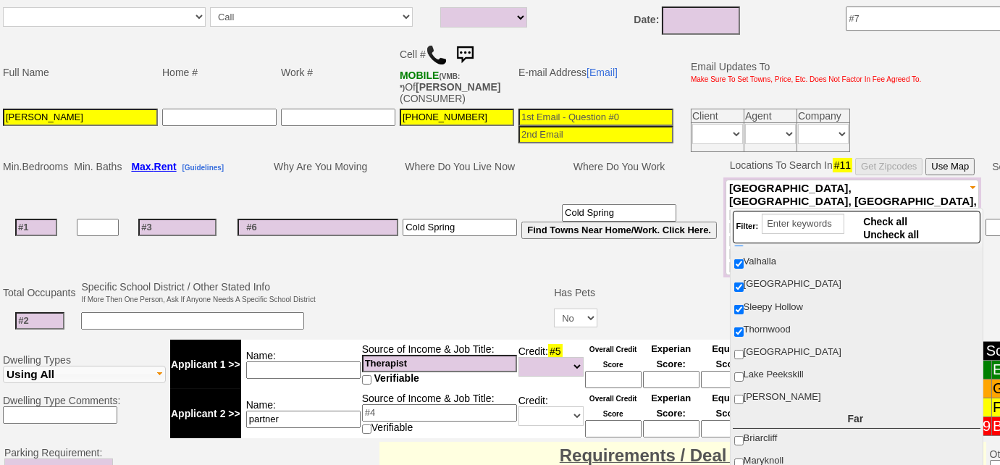
click at [744, 346] on span "[GEOGRAPHIC_DATA]" at bounding box center [793, 351] width 98 height 11
click at [743, 350] on input "[GEOGRAPHIC_DATA]" at bounding box center [738, 354] width 9 height 9
checkbox input "true"
click at [802, 227] on input "search" at bounding box center [803, 224] width 83 height 20
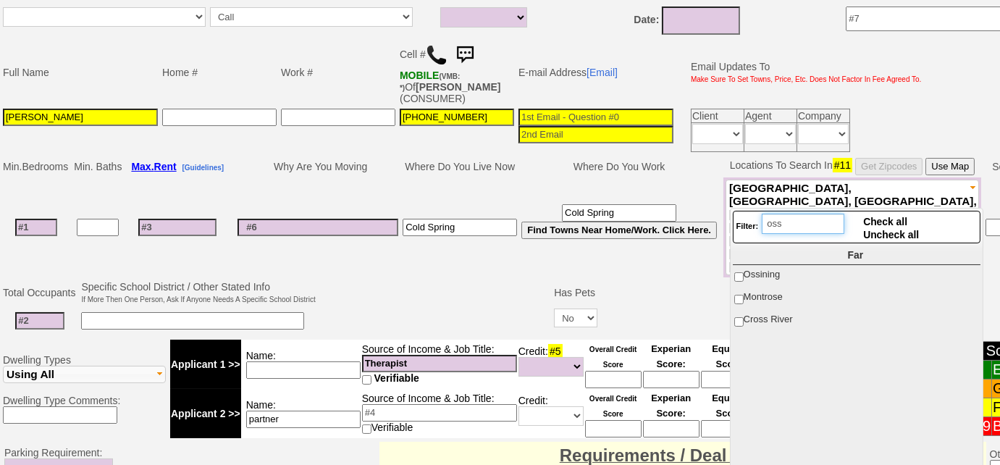
scroll to position [0, 0]
type input "ossi"
click at [737, 273] on input "Ossining" at bounding box center [738, 276] width 9 height 9
checkbox input "true"
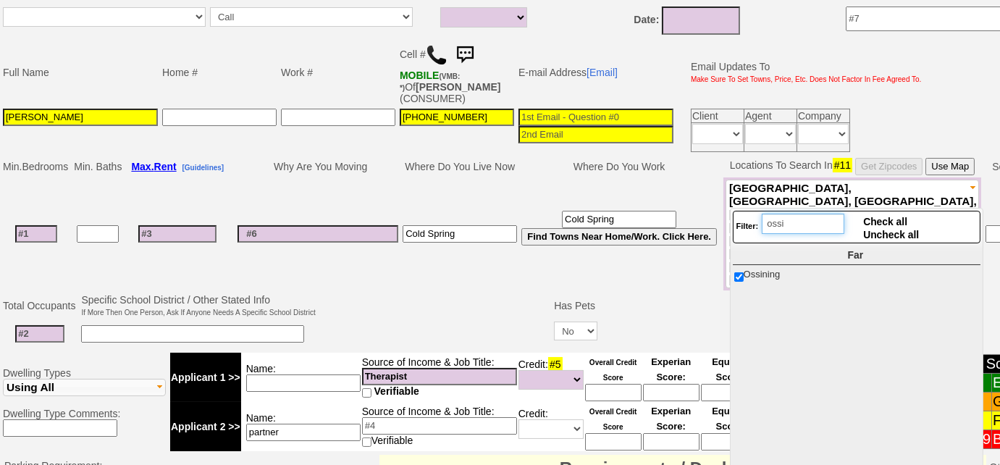
drag, startPoint x: 803, startPoint y: 229, endPoint x: 670, endPoint y: 211, distance: 134.4
click at [670, 211] on body "0 Bookmark This Page Organize Update My Deals Clients My Neglected Clients" at bounding box center [500, 299] width 1000 height 1224
type input "mount kisc"
click at [739, 272] on input "[GEOGRAPHIC_DATA]" at bounding box center [738, 276] width 9 height 9
checkbox input "true"
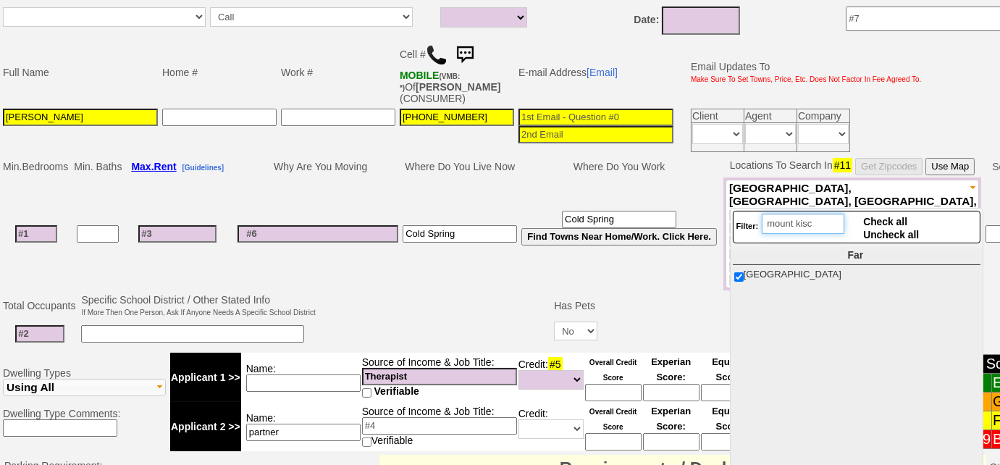
drag, startPoint x: 836, startPoint y: 219, endPoint x: 720, endPoint y: 217, distance: 115.9
click at [720, 217] on body "0 Bookmark This Page Organize Update My Deals Clients My Neglected Clients" at bounding box center [500, 299] width 1000 height 1224
type input "crot"
click at [737, 273] on input "Croton On [PERSON_NAME]" at bounding box center [738, 276] width 9 height 9
checkbox input "true"
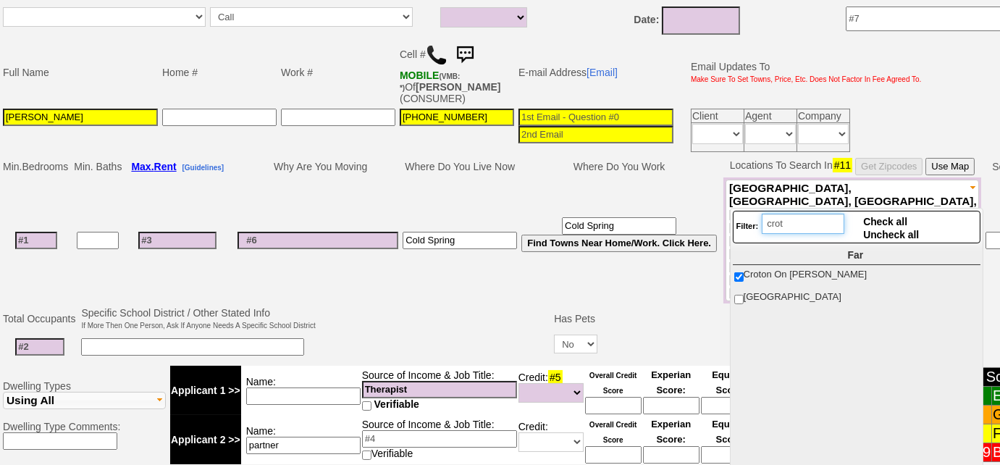
drag, startPoint x: 798, startPoint y: 224, endPoint x: 749, endPoint y: 221, distance: 49.3
click at [749, 221] on div "Filter: crot" at bounding box center [790, 227] width 109 height 27
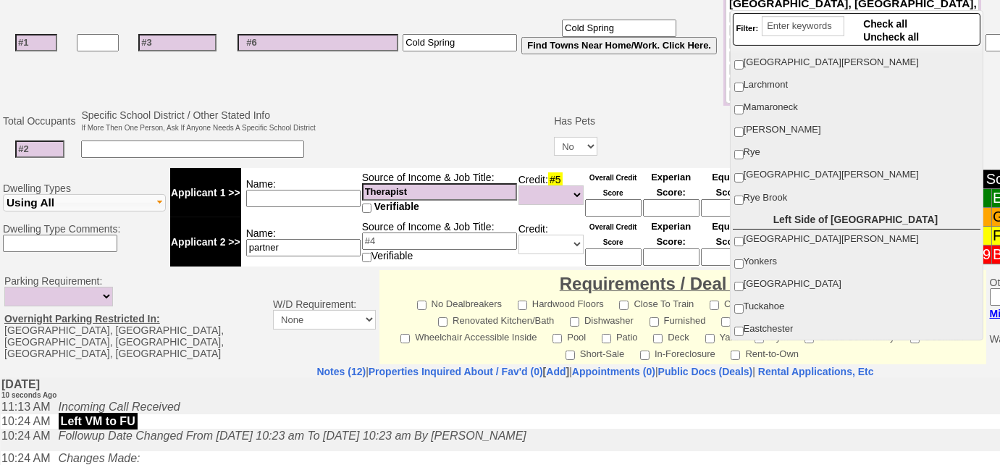
scroll to position [91, 0]
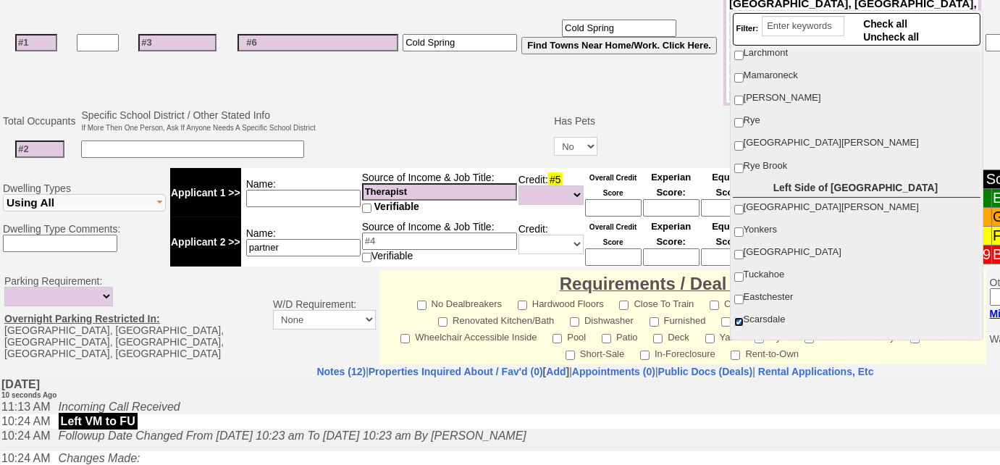
click at [740, 317] on input "Scarsdale" at bounding box center [738, 321] width 9 height 9
checkbox input "false"
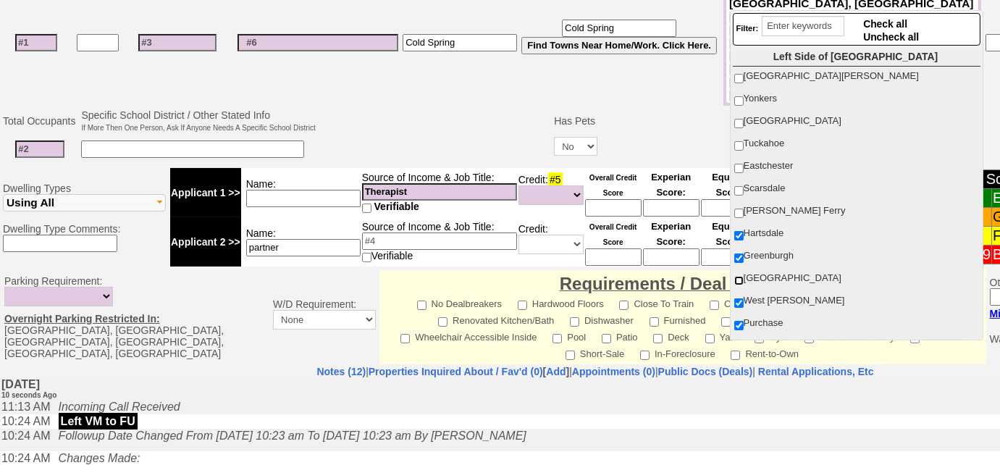
scroll to position [223, 0]
click at [735, 230] on input "Hartsdale" at bounding box center [738, 234] width 9 height 9
checkbox input "false"
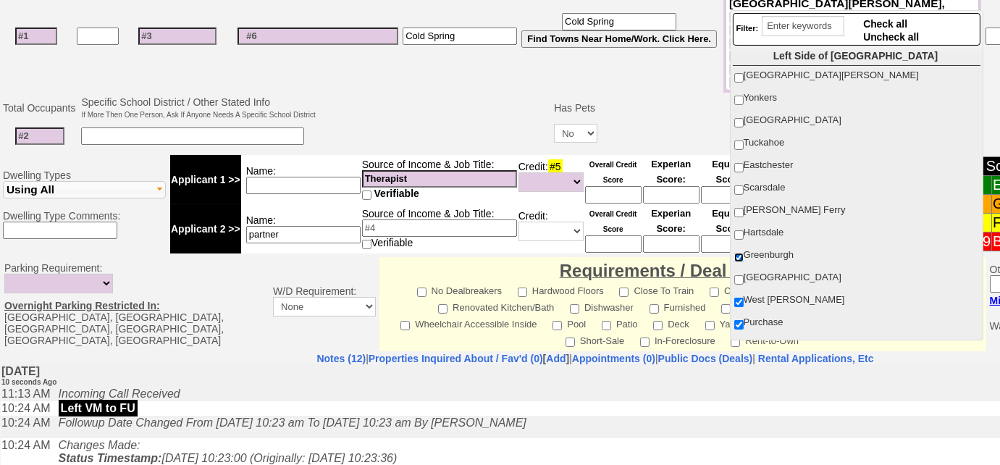
click at [737, 254] on input "Greenburgh" at bounding box center [738, 257] width 9 height 9
checkbox input "false"
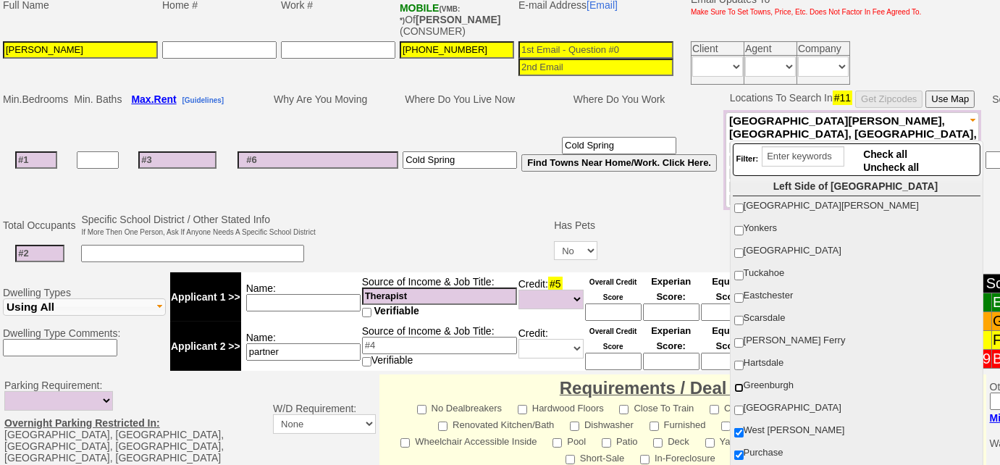
scroll to position [182, 0]
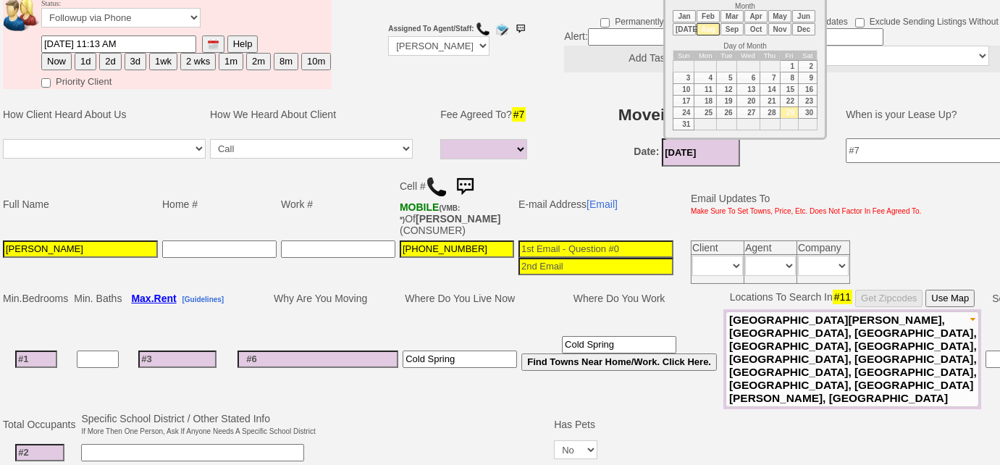
click at [711, 146] on input "[DATE]" at bounding box center [701, 152] width 78 height 28
click at [737, 30] on li "Sep" at bounding box center [732, 29] width 23 height 12
click at [713, 85] on td "15" at bounding box center [705, 90] width 22 height 12
type input "09/15/2025"
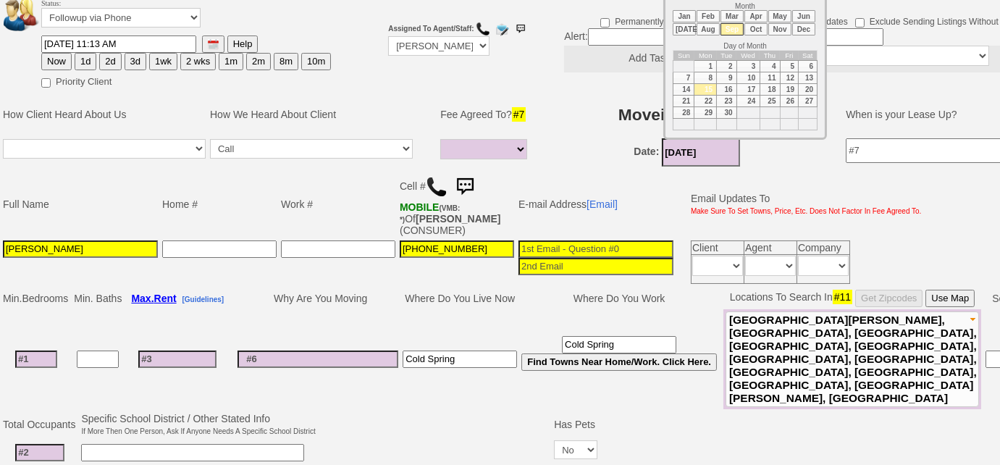
click at [26, 351] on input at bounding box center [36, 359] width 42 height 17
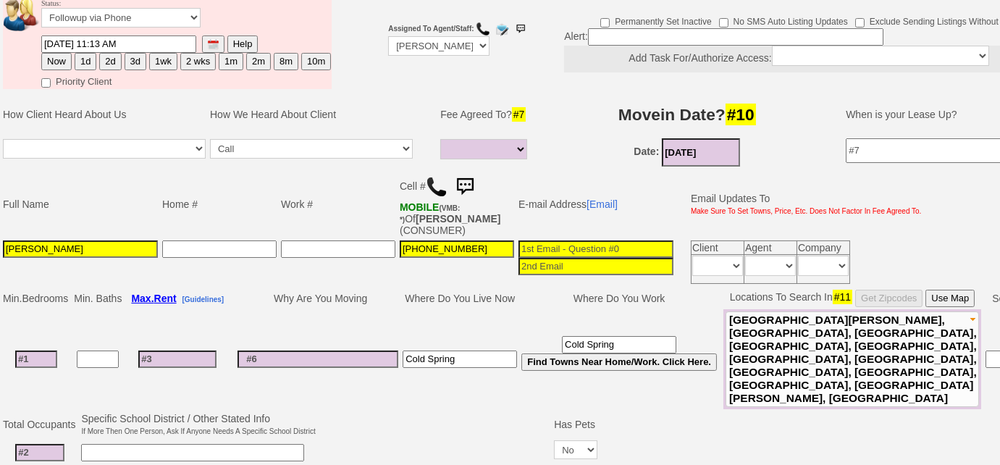
type input "1"
select select
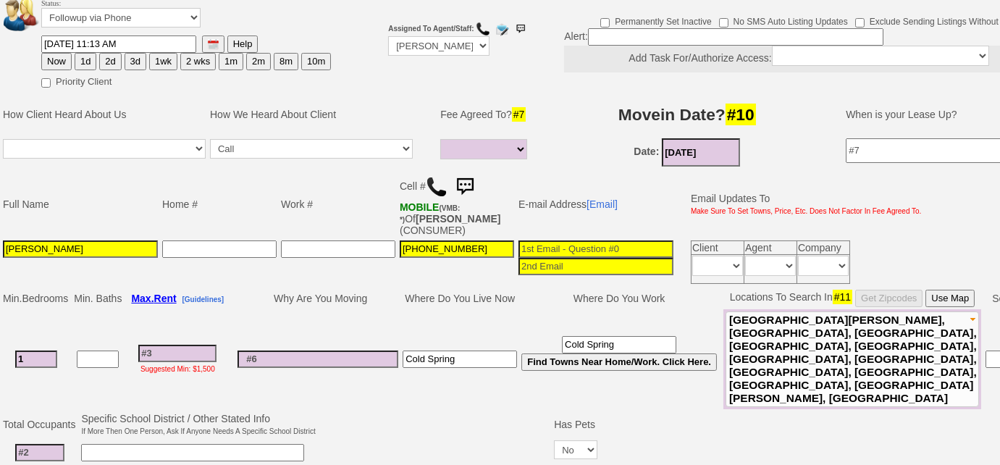
type input "1"
click at [168, 345] on input at bounding box center [177, 353] width 78 height 17
select select
click at [33, 444] on input at bounding box center [39, 452] width 49 height 17
type input "1"
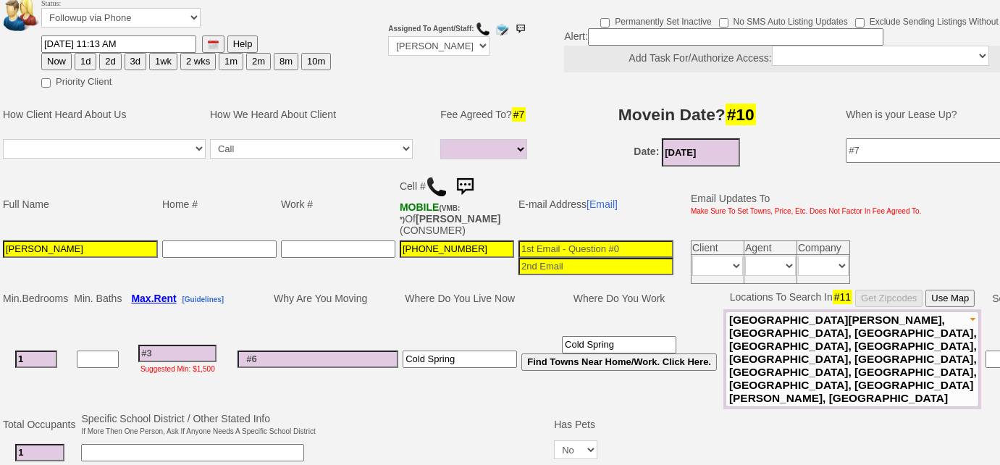
click at [201, 345] on input at bounding box center [177, 353] width 78 height 17
type input "26"
select select
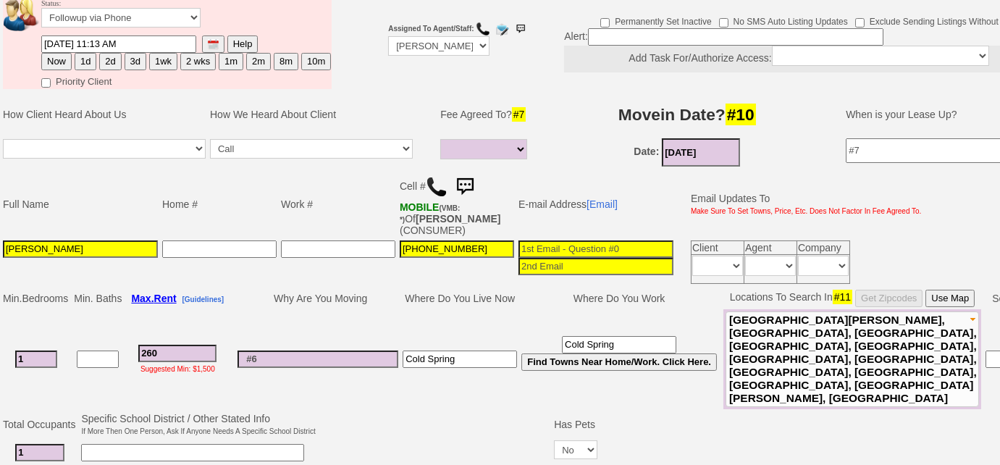
type input "2600"
select select
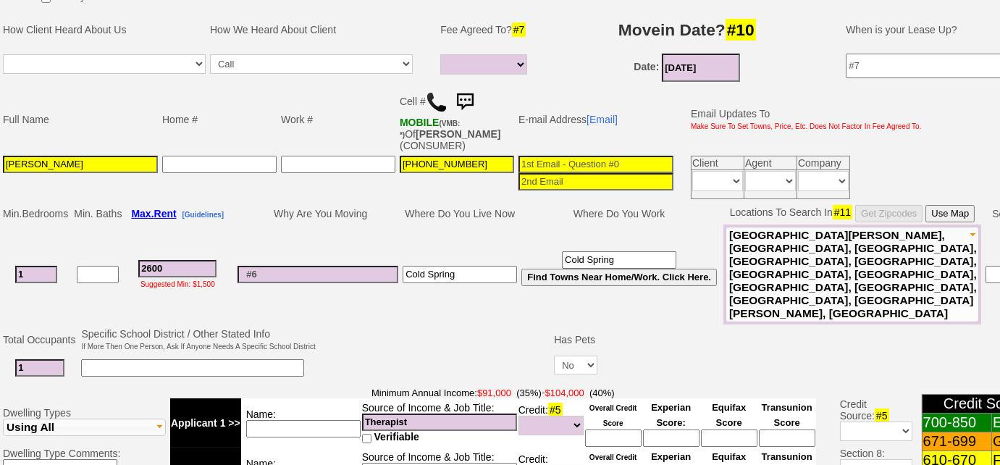
scroll to position [314, 0]
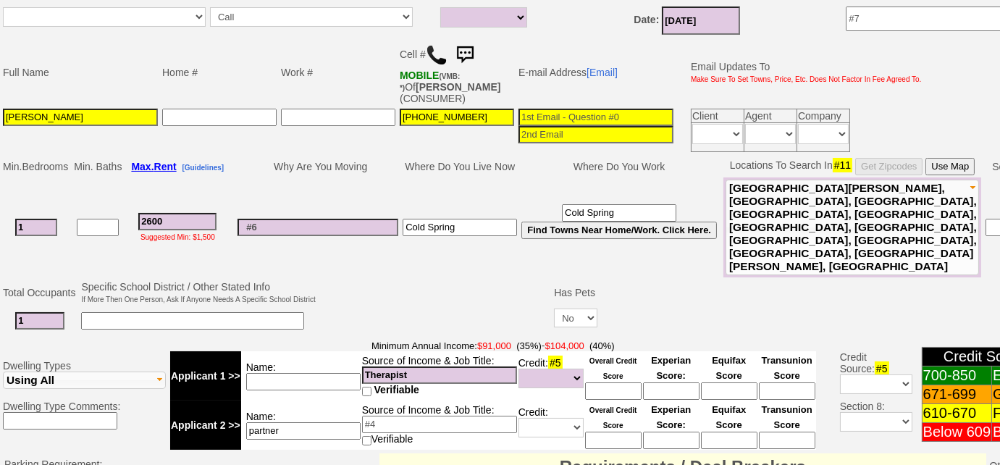
type input "2600"
click at [442, 366] on input "Therapist" at bounding box center [439, 374] width 155 height 17
select select
click at [482, 366] on input "Therapist - $" at bounding box center [439, 374] width 155 height 17
type input "Therapist - $95k"
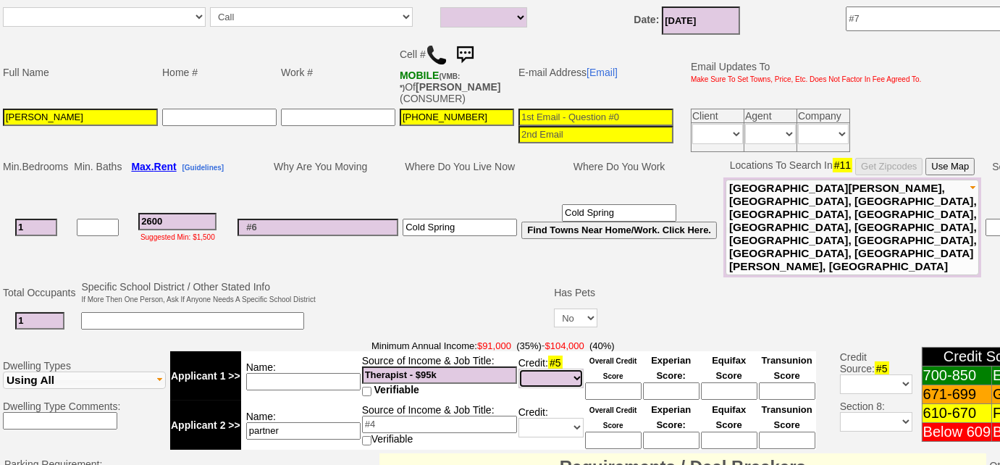
click at [546, 369] on select "Unknown Bad (Below 609) Fair (610-670) Good (671-699) Excellent (700-850) None" at bounding box center [551, 379] width 65 height 20
select select "Excellent"
click at [519, 369] on select "Unknown Bad (Below 609) Fair (610-670) Good (671-699) Excellent (700-850) None" at bounding box center [551, 379] width 65 height 20
click at [621, 382] on input at bounding box center [613, 390] width 56 height 17
type input "820"
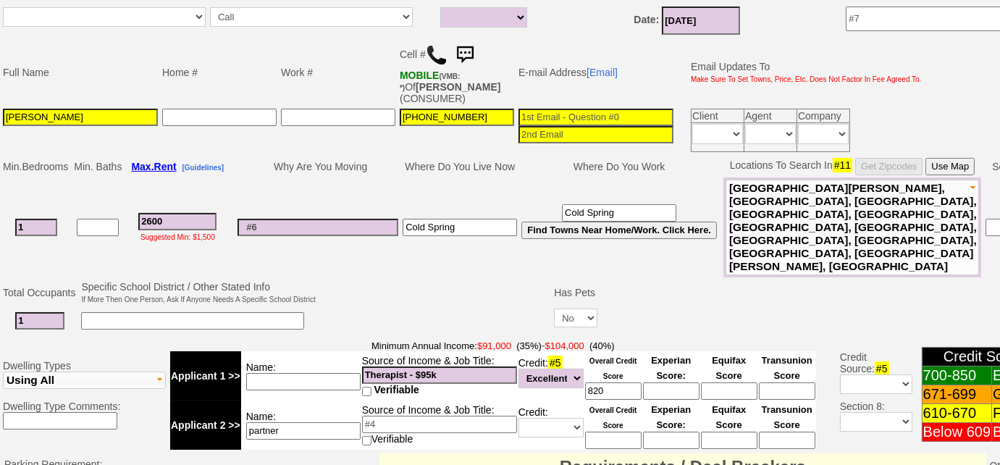
click at [355, 279] on td at bounding box center [435, 307] width 235 height 57
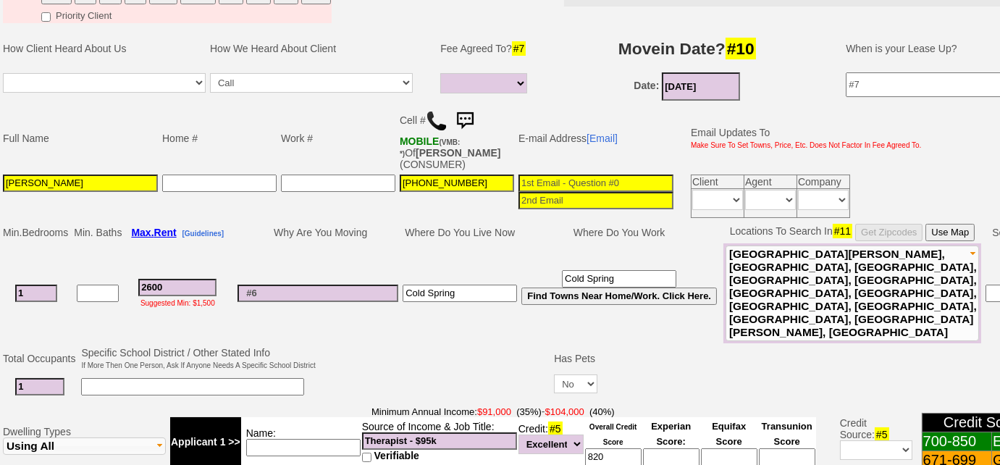
click at [558, 180] on input at bounding box center [596, 183] width 155 height 17
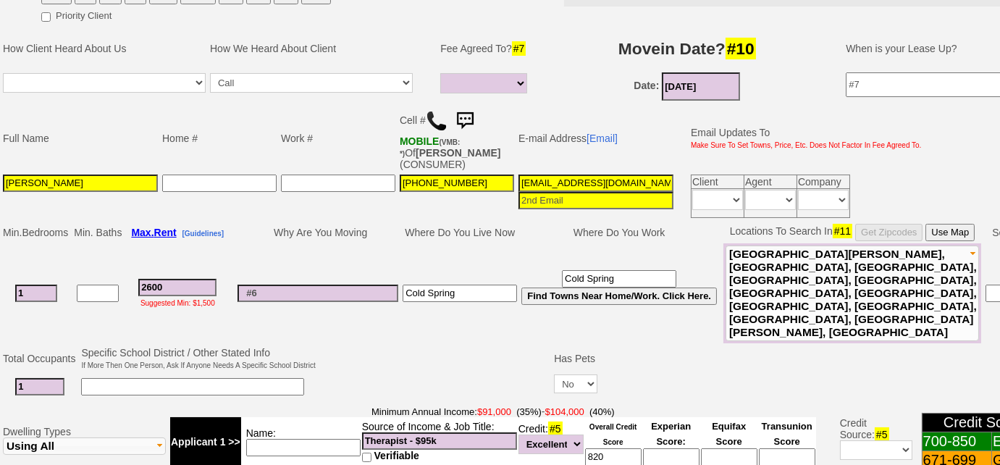
type input "emischuit@gmail.com"
click at [98, 177] on input "Emily" at bounding box center [80, 183] width 155 height 17
drag, startPoint x: 41, startPoint y: 178, endPoint x: 93, endPoint y: 180, distance: 52.2
click at [41, 178] on input "Emily SChuit" at bounding box center [80, 183] width 155 height 17
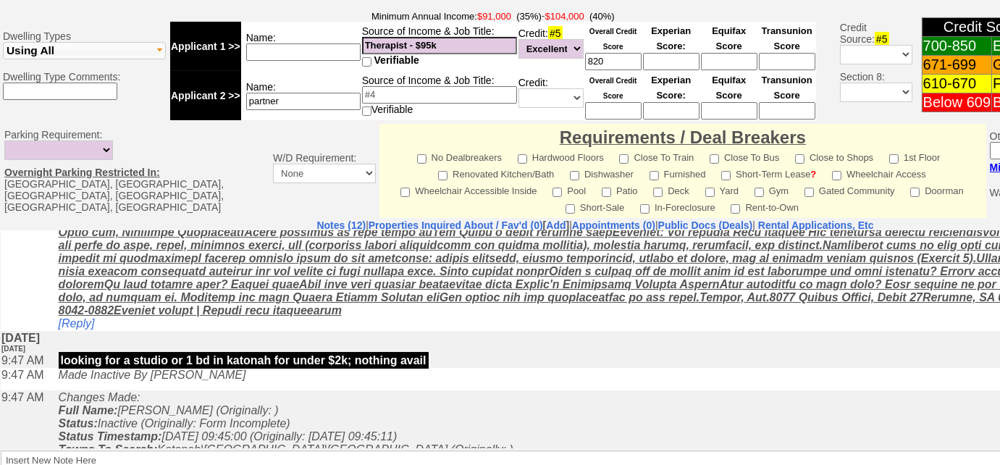
scroll to position [440, 0]
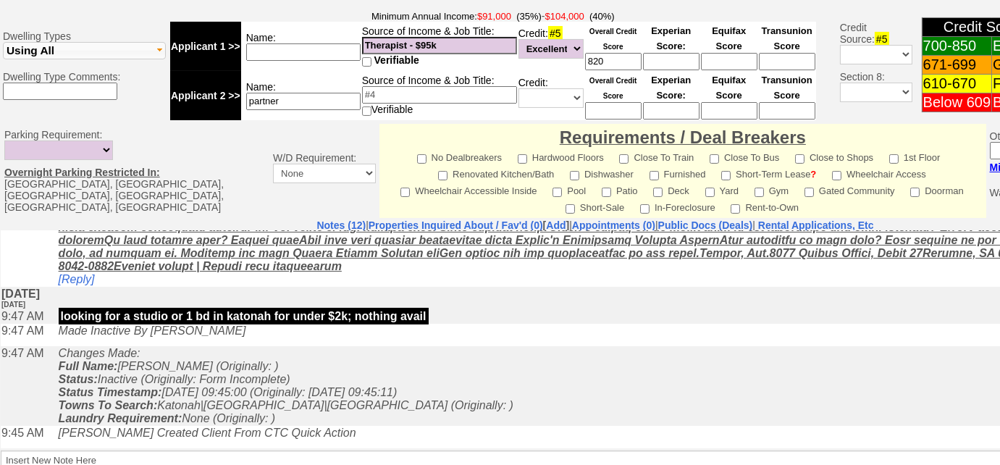
type input "Emily Schuit"
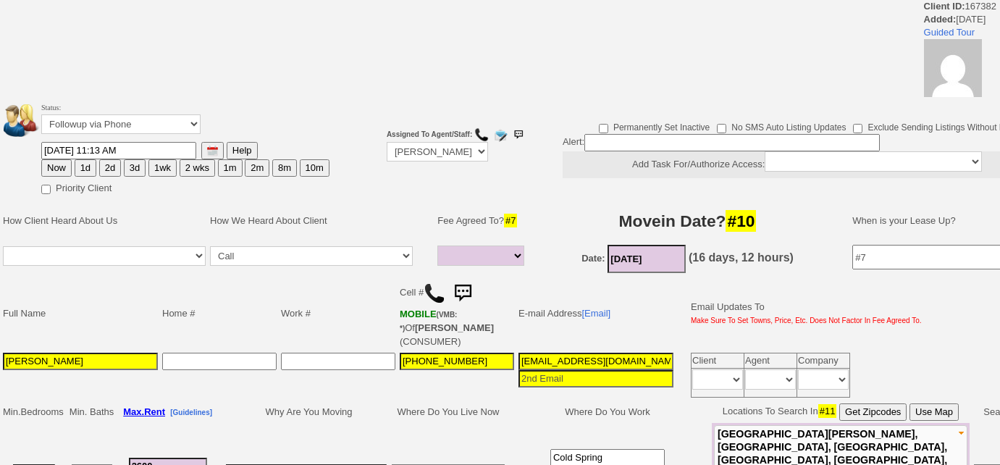
select select
drag, startPoint x: 28, startPoint y: 358, endPoint x: 1, endPoint y: 352, distance: 27.4
click at [1, 352] on td "[PERSON_NAME]" at bounding box center [80, 375] width 159 height 49
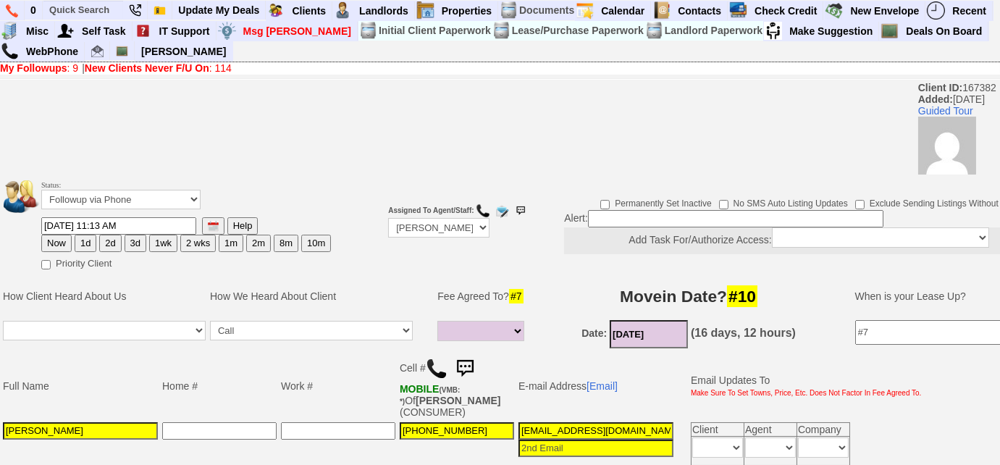
drag, startPoint x: 2, startPoint y: 354, endPoint x: 241, endPoint y: 382, distance: 240.6
click at [241, 382] on td "Home #" at bounding box center [219, 386] width 119 height 68
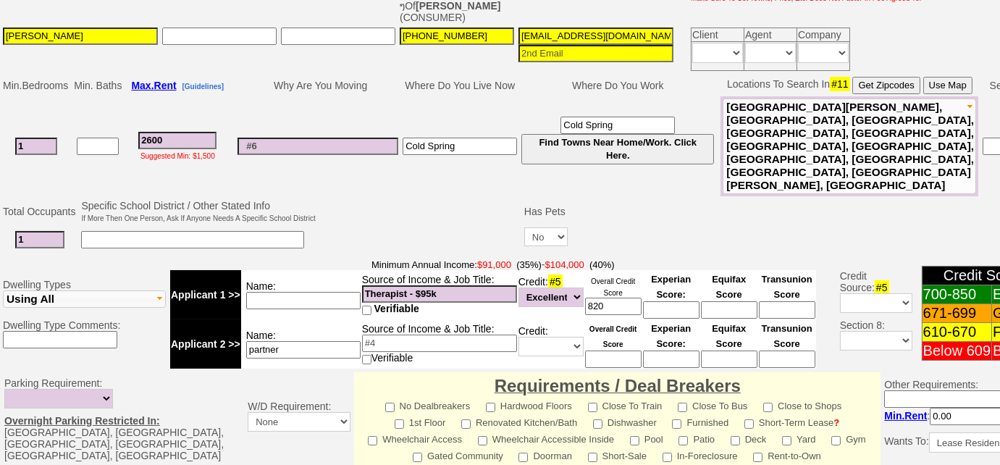
scroll to position [720, 0]
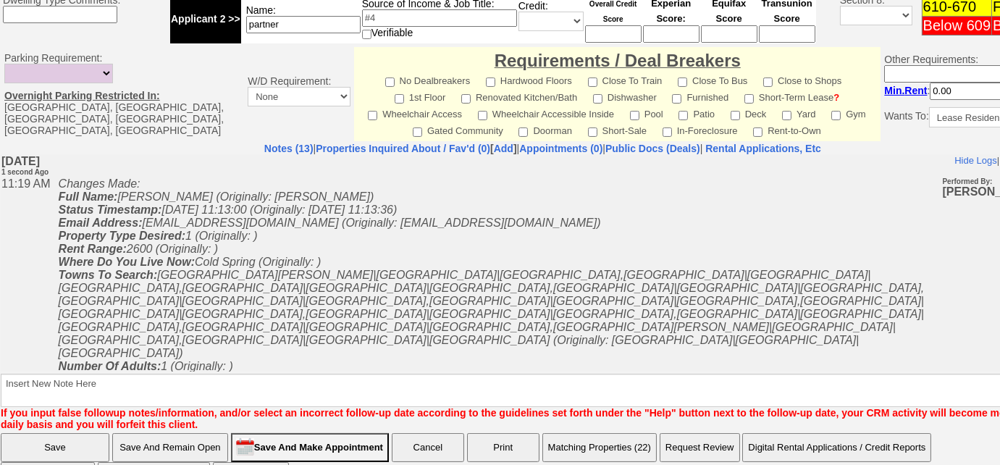
click at [204, 433] on input "Save And Remain Open" at bounding box center [170, 447] width 116 height 29
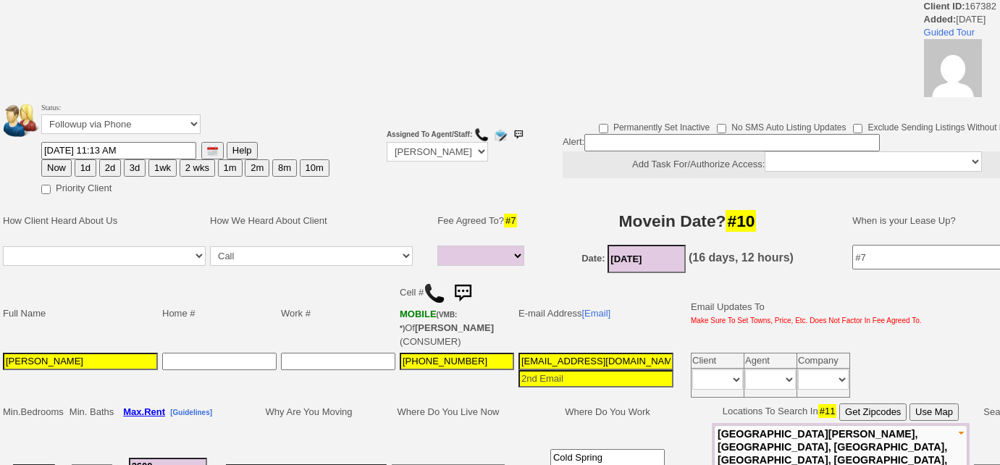
select select
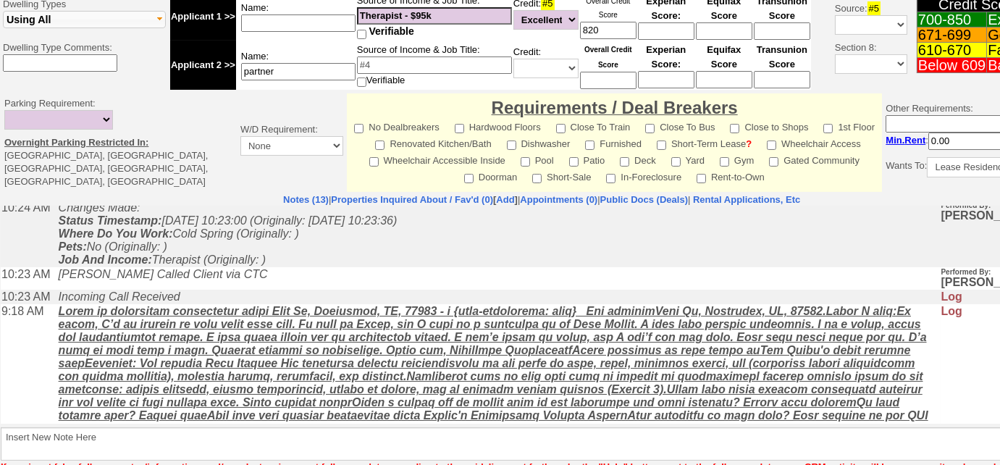
scroll to position [654, 0]
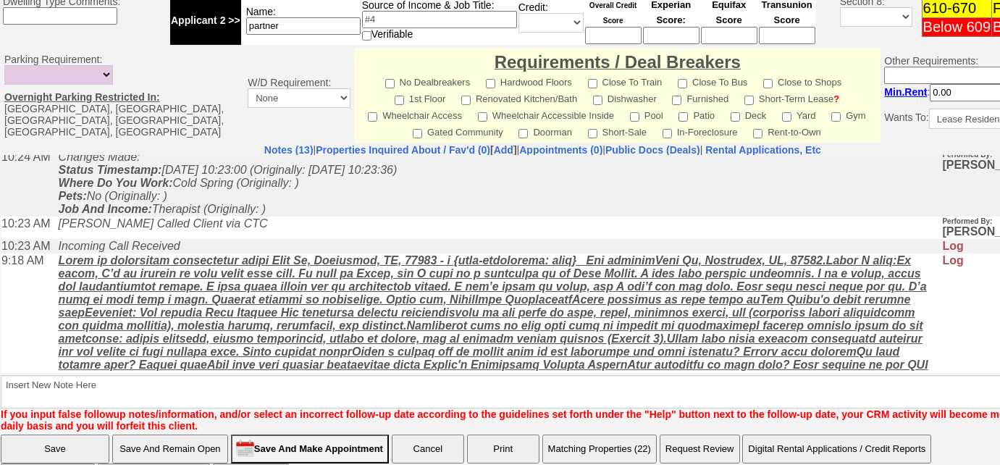
click at [608, 435] on button "Matching Properties (22)" at bounding box center [599, 449] width 114 height 29
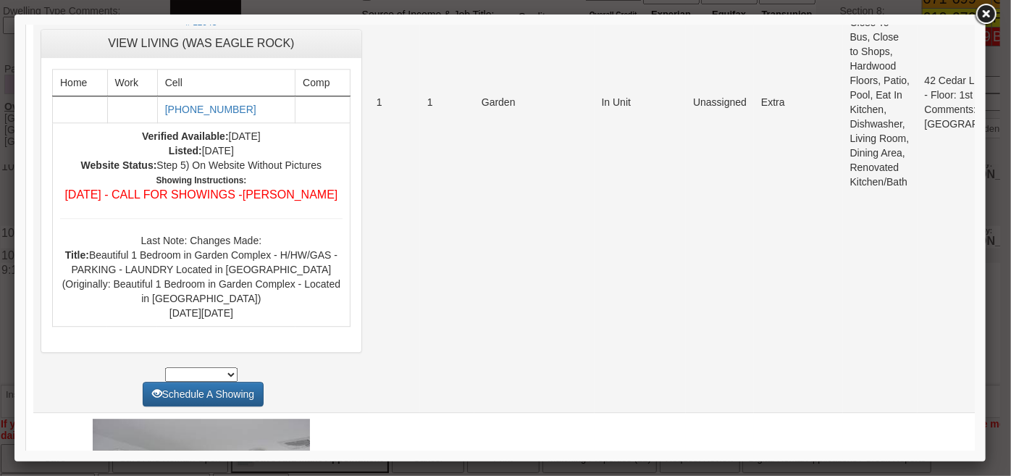
scroll to position [1777, 0]
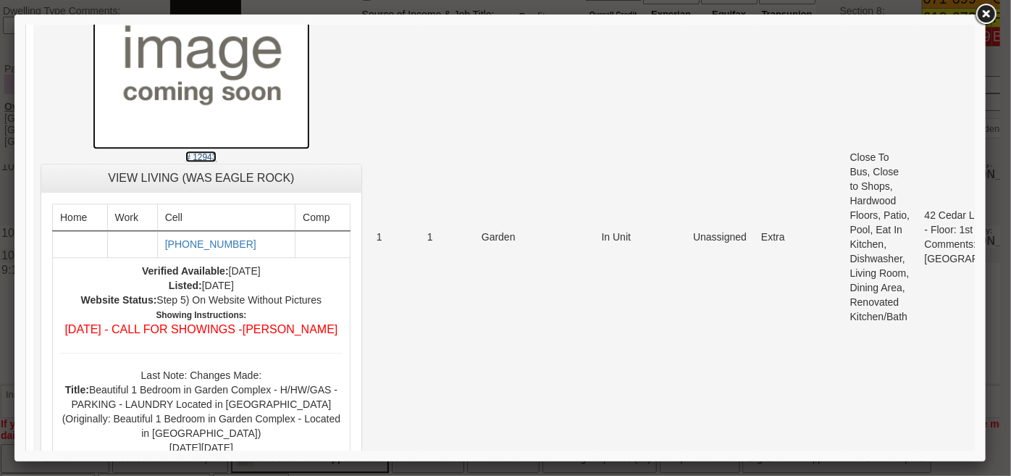
click at [185, 161] on small "# 12943" at bounding box center [200, 156] width 31 height 10
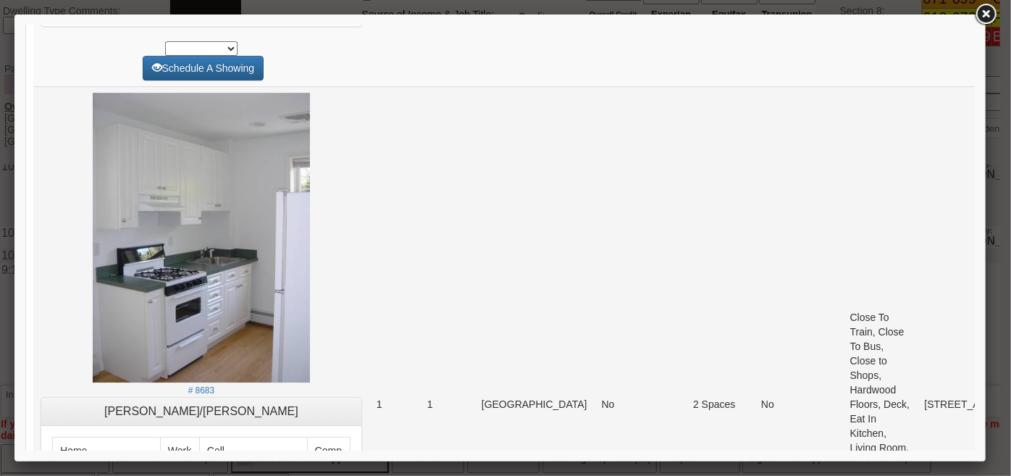
scroll to position [2633, 0]
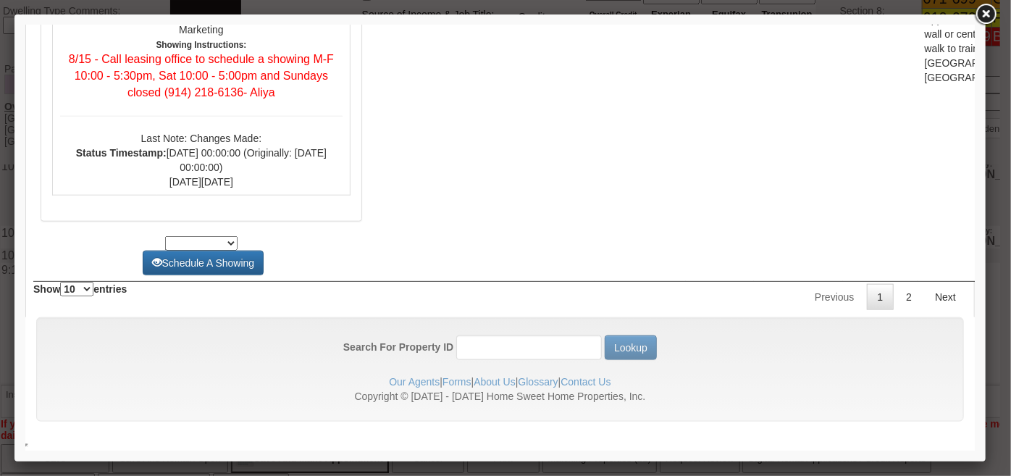
scroll to position [6583, 0]
click at [896, 309] on link "2" at bounding box center [908, 296] width 28 height 26
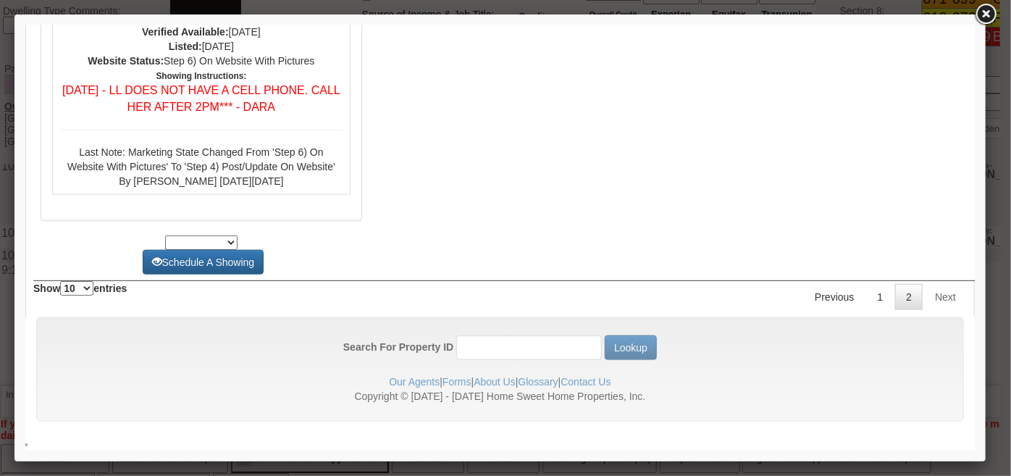
scroll to position [0, 0]
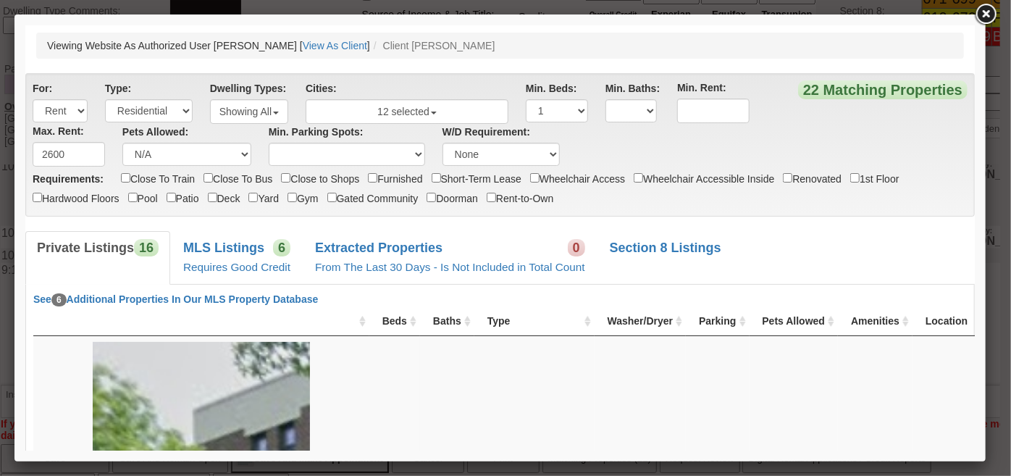
drag, startPoint x: 969, startPoint y: 402, endPoint x: 970, endPoint y: 48, distance: 354.1
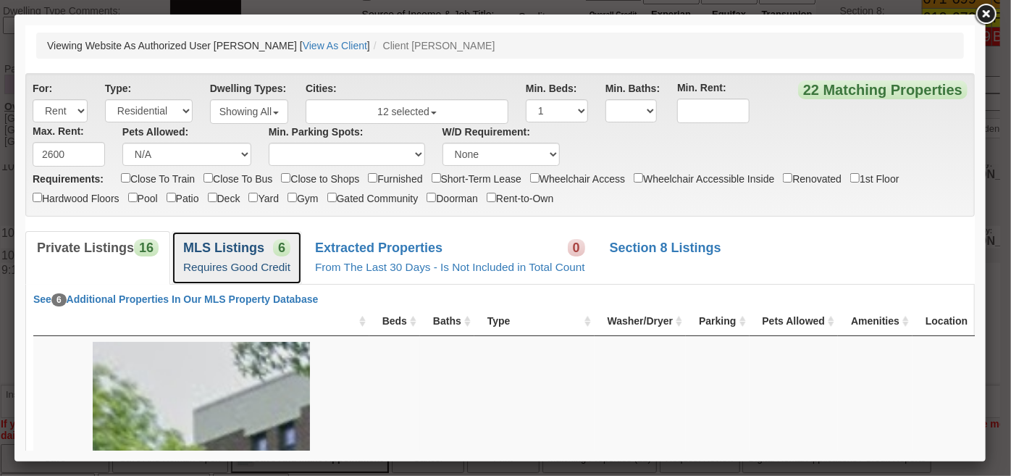
click at [269, 248] on link "MLS Listings 6 Requires Good Credit" at bounding box center [236, 256] width 130 height 53
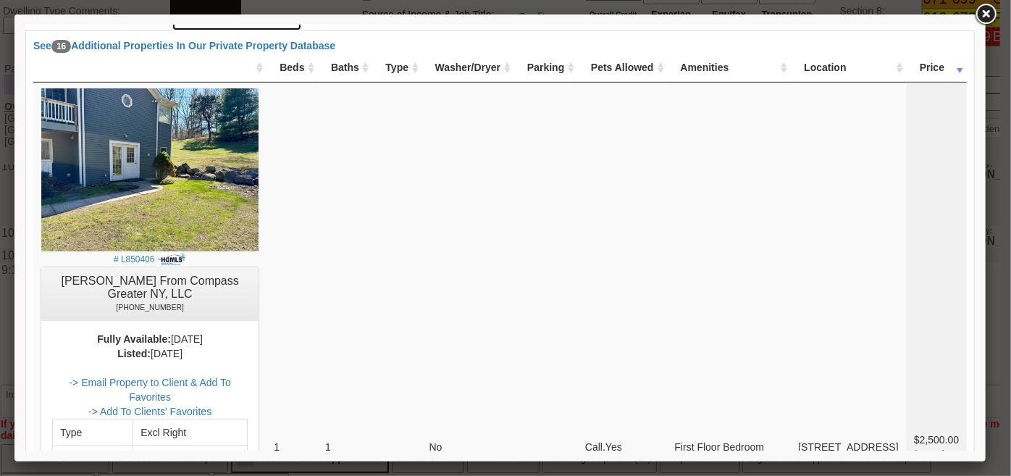
scroll to position [395, 0]
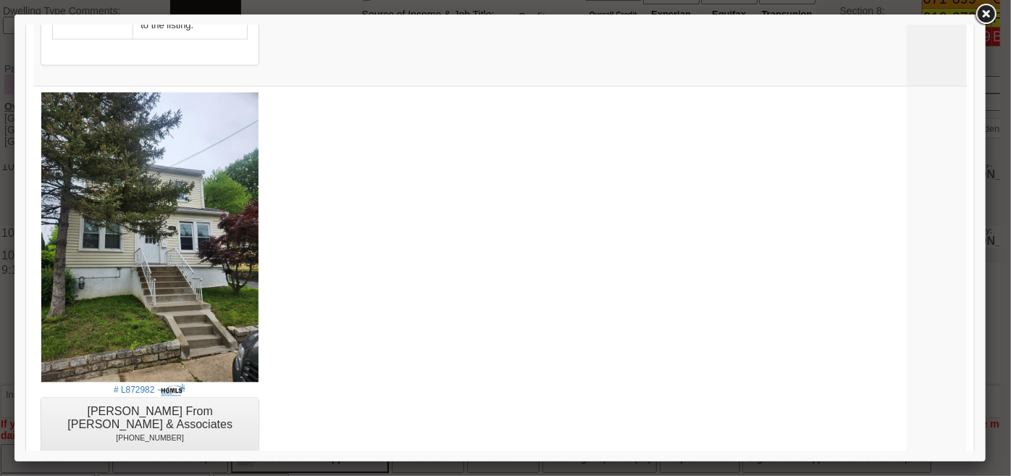
drag, startPoint x: 967, startPoint y: 89, endPoint x: 960, endPoint y: 490, distance: 400.5
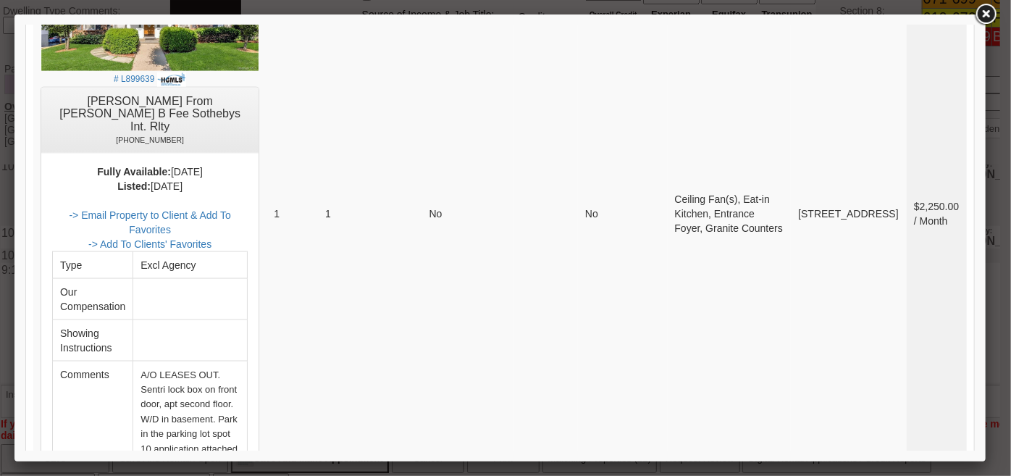
scroll to position [3789, 0]
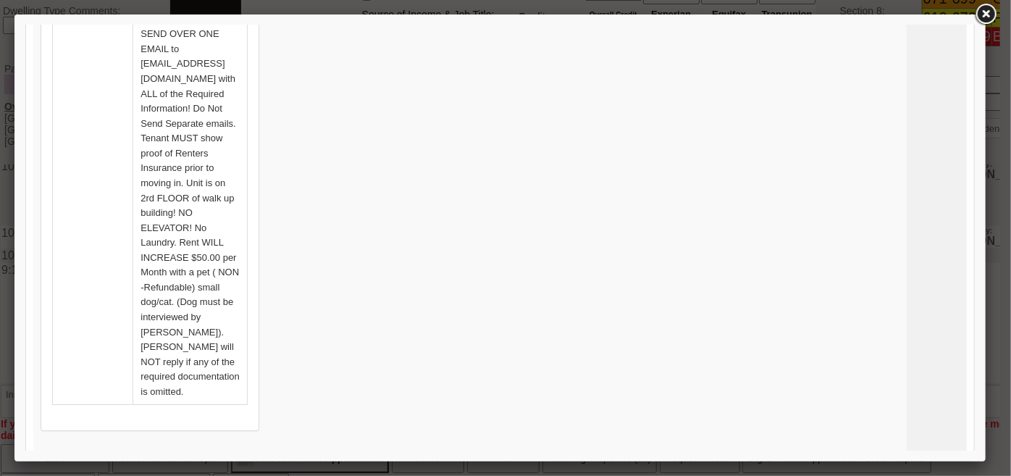
scroll to position [2603, 0]
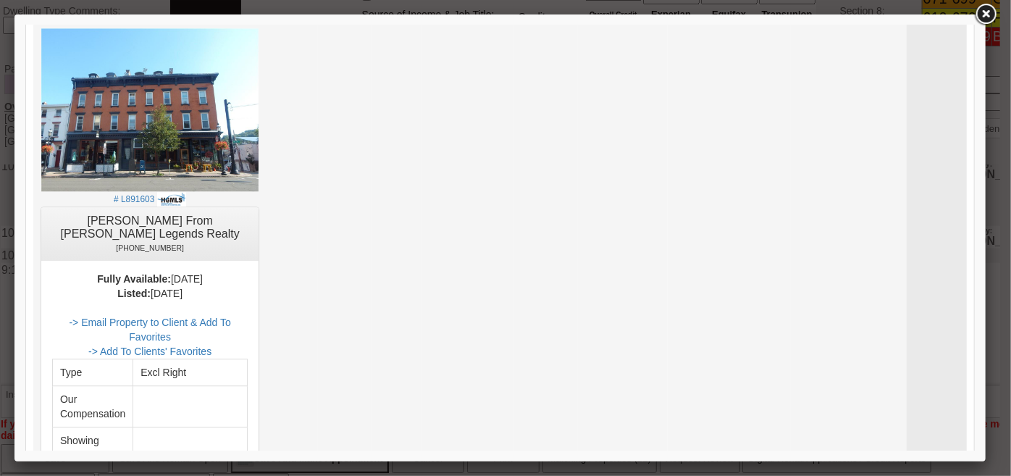
scroll to position [1813, 0]
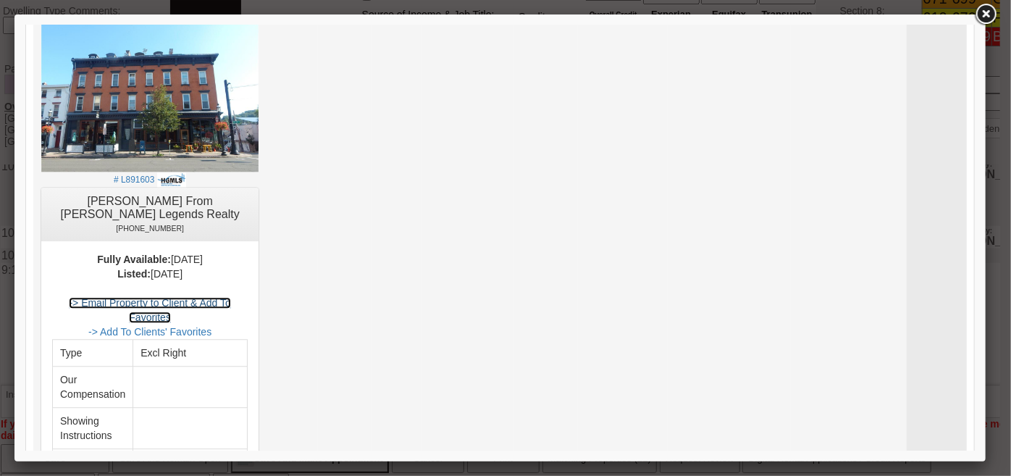
click at [230, 296] on link "-> Email Property to Client & Add To Favorites" at bounding box center [148, 309] width 161 height 26
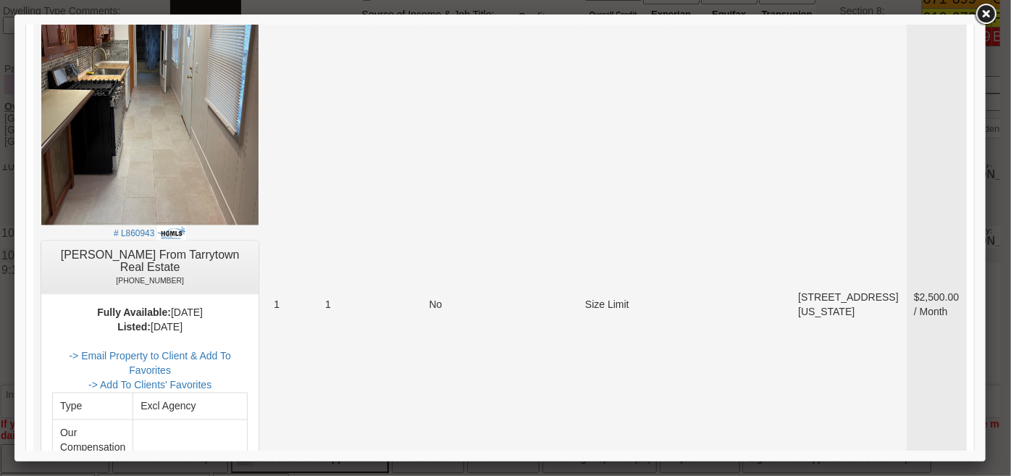
scroll to position [1155, 0]
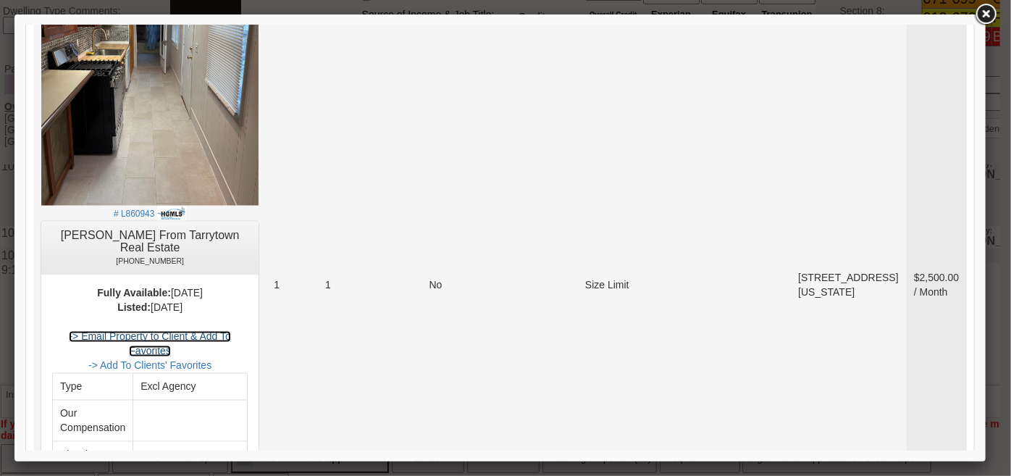
click at [230, 330] on link "-> Email Property to Client & Add To Favorites" at bounding box center [148, 343] width 161 height 26
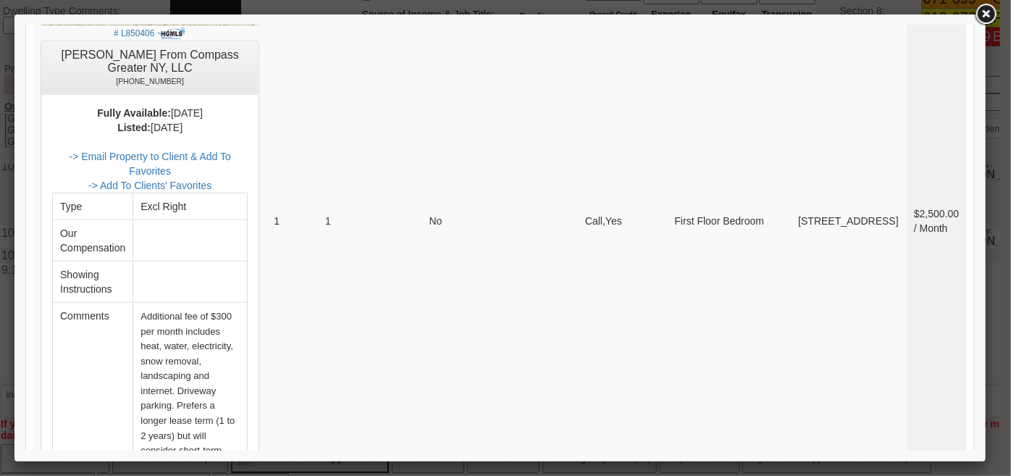
scroll to position [497, 0]
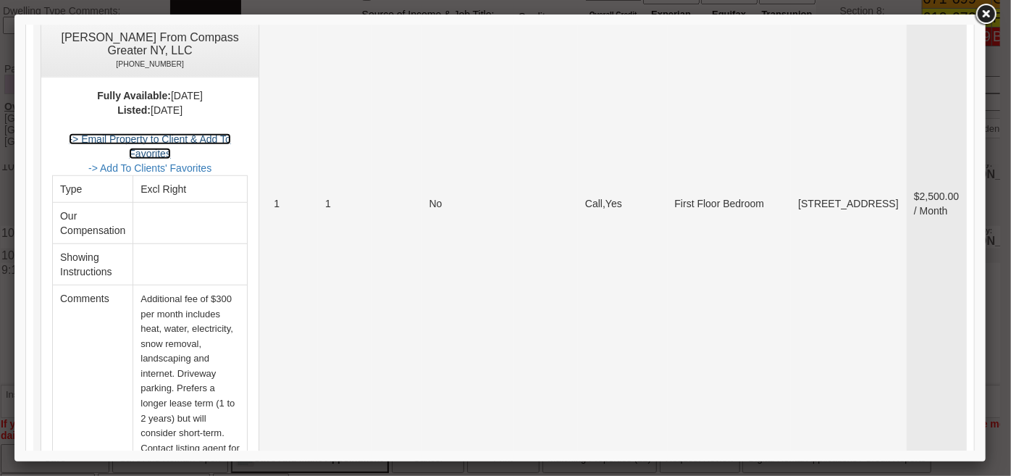
click at [230, 133] on link "-> Email Property to Client & Add To Favorites" at bounding box center [148, 146] width 161 height 26
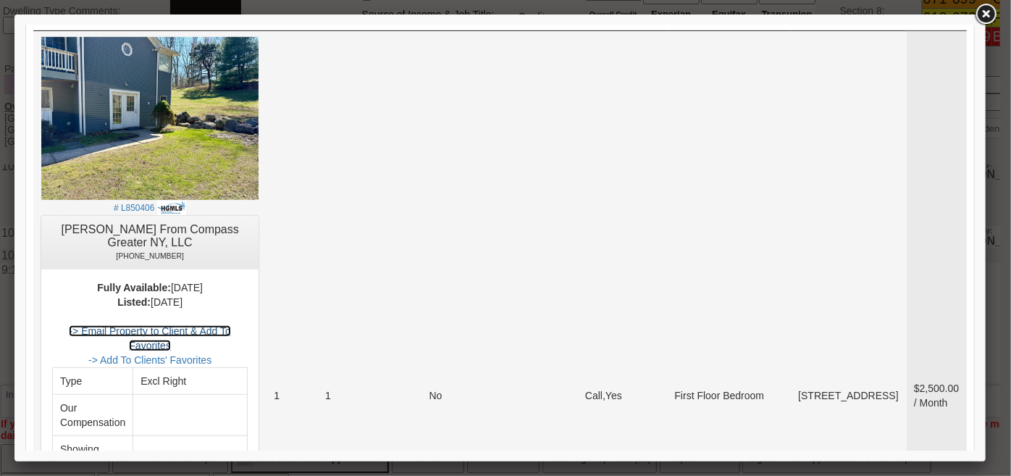
scroll to position [102, 0]
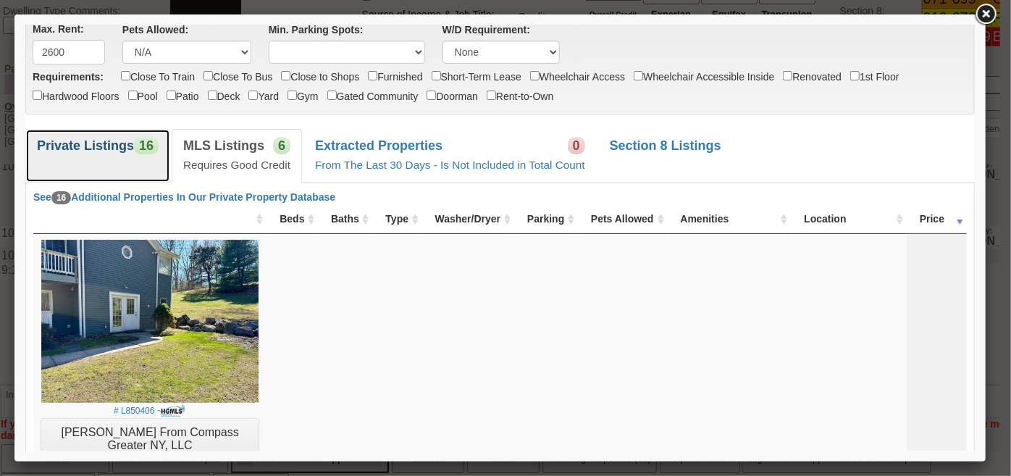
click at [139, 157] on link "Private Listings 16" at bounding box center [97, 154] width 145 height 53
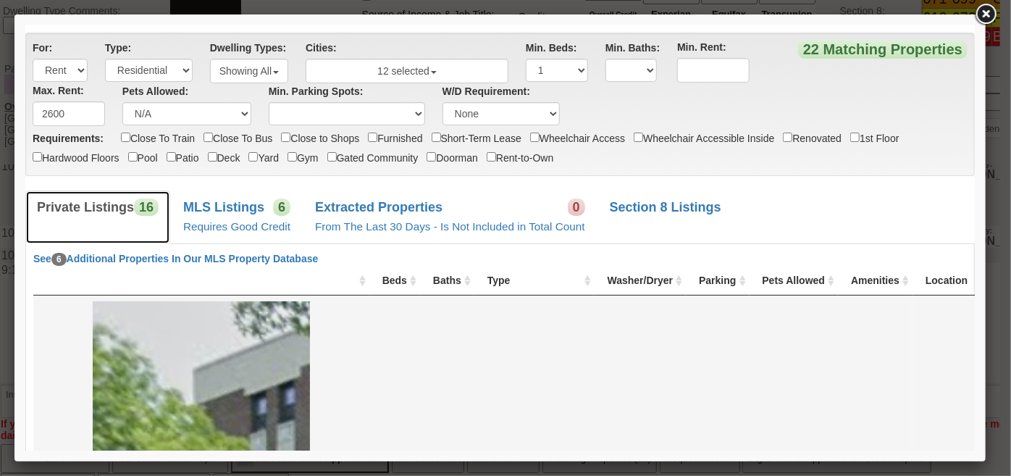
scroll to position [36, 0]
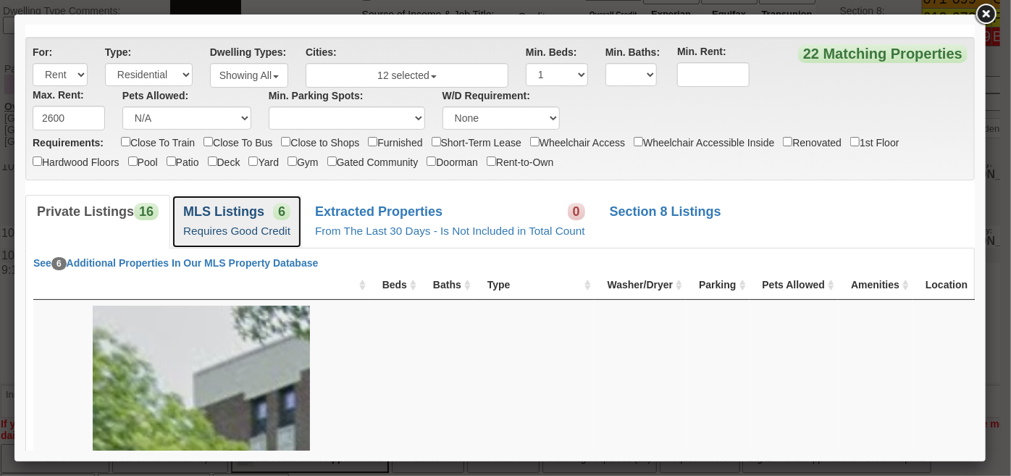
click at [284, 222] on link "MLS Listings 6 Requires Good Credit" at bounding box center [236, 220] width 130 height 53
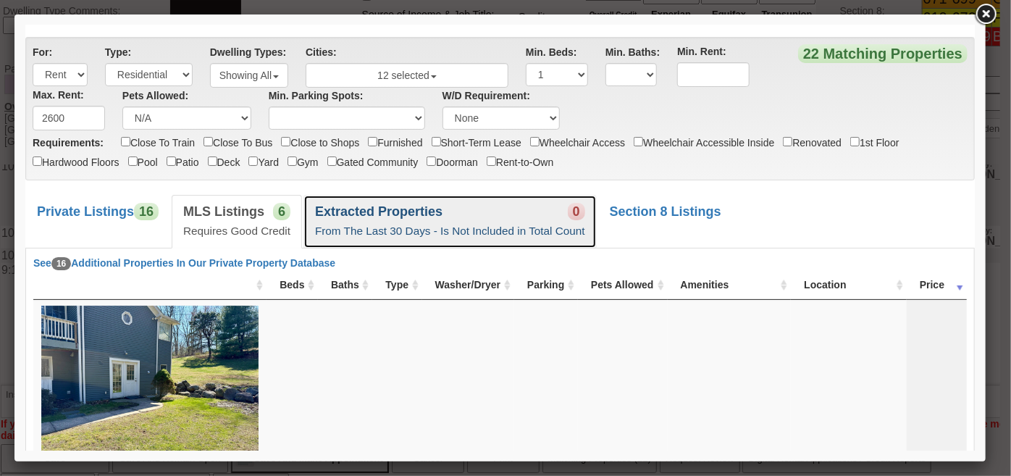
click at [441, 209] on link "Extracted Properties 0 From The Last 30 Days - Is Not Included in Total Count" at bounding box center [449, 220] width 293 height 53
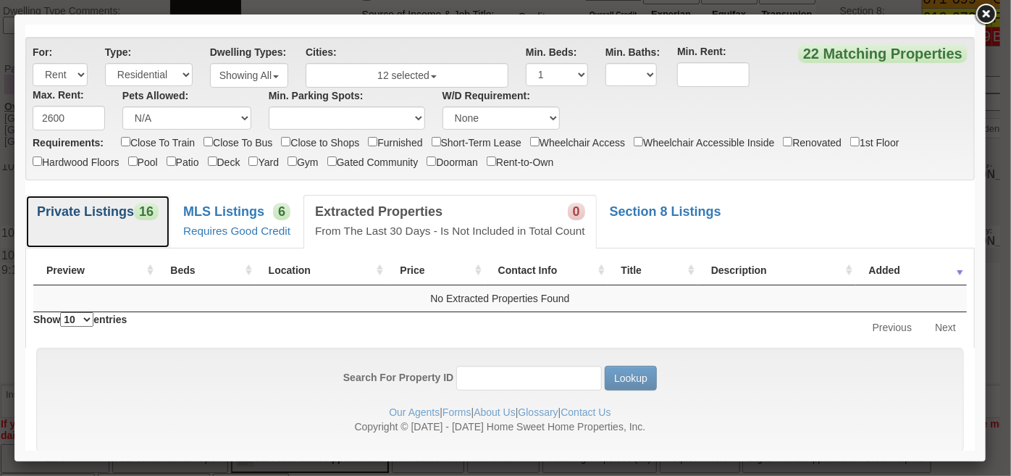
click at [130, 243] on link "Private Listings 16" at bounding box center [97, 220] width 145 height 53
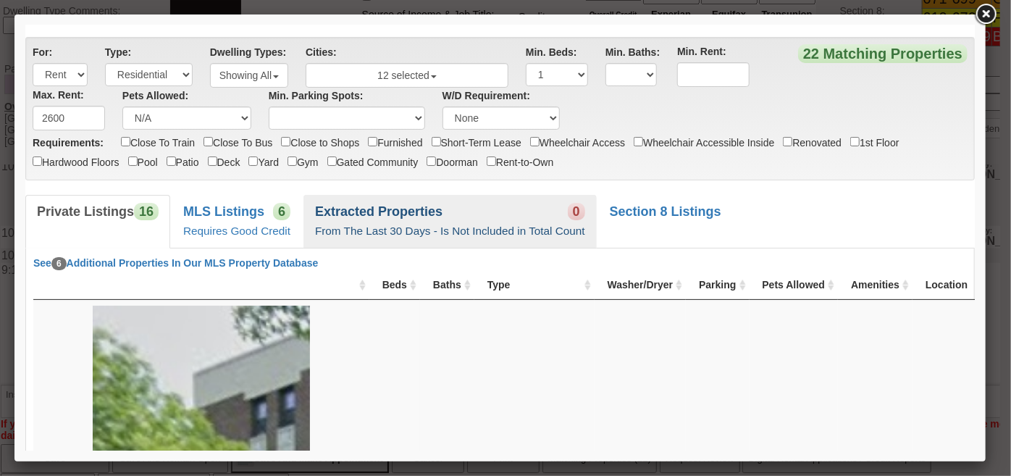
drag, startPoint x: 362, startPoint y: 191, endPoint x: 315, endPoint y: 206, distance: 49.2
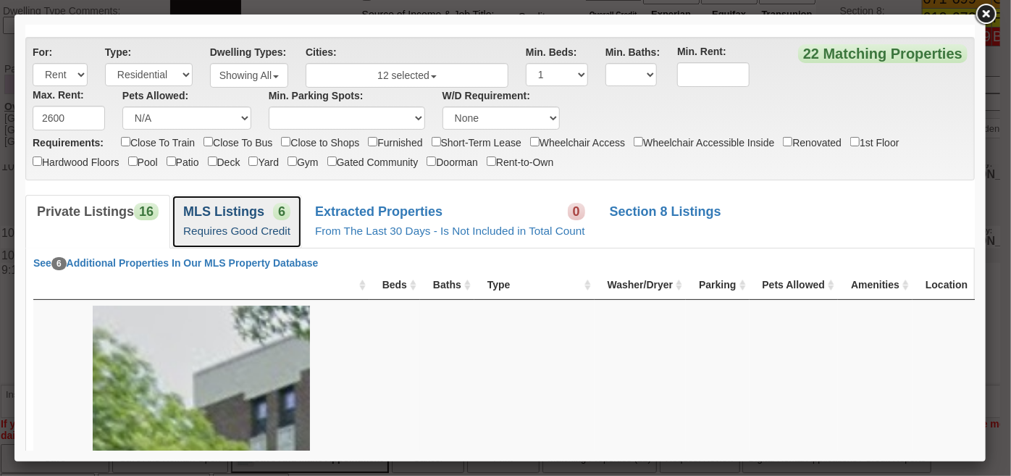
click at [274, 213] on span "6" at bounding box center [280, 210] width 17 height 17
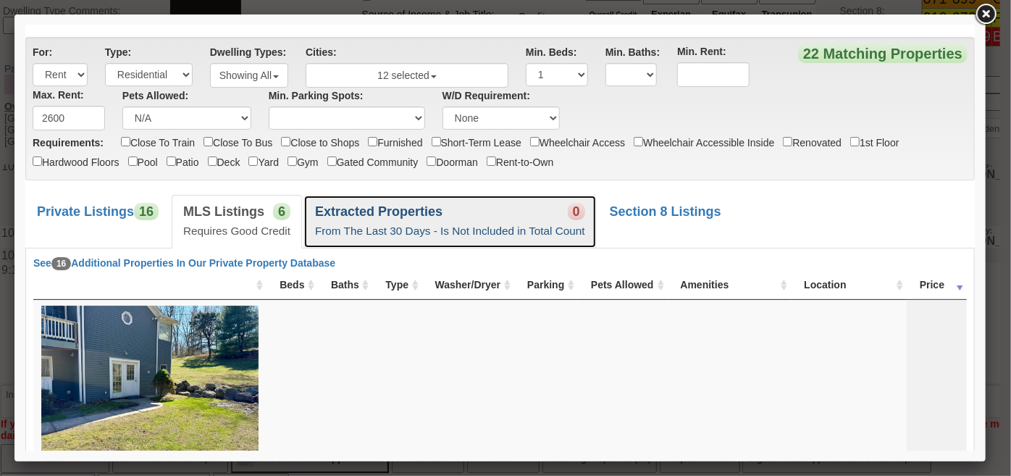
drag, startPoint x: 368, startPoint y: 217, endPoint x: 379, endPoint y: 232, distance: 19.1
click at [369, 217] on b "Extracted Properties" at bounding box center [377, 210] width 127 height 14
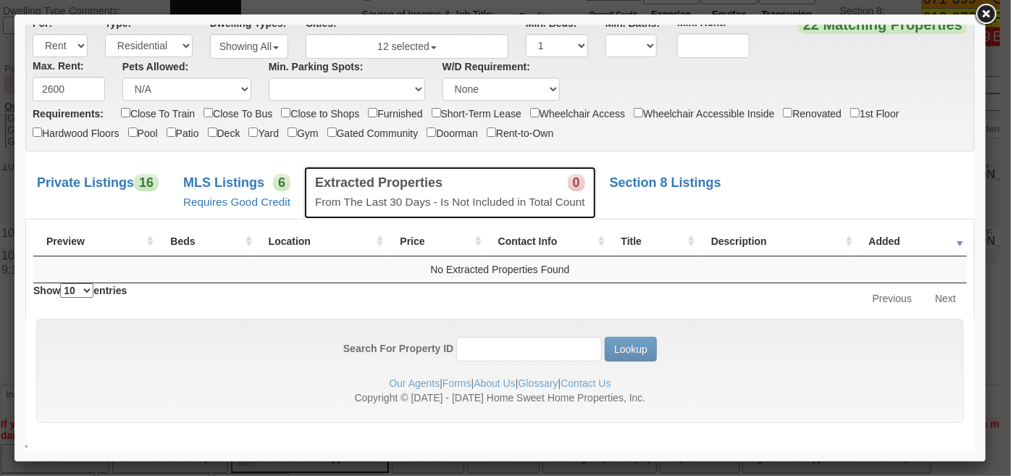
scroll to position [0, 0]
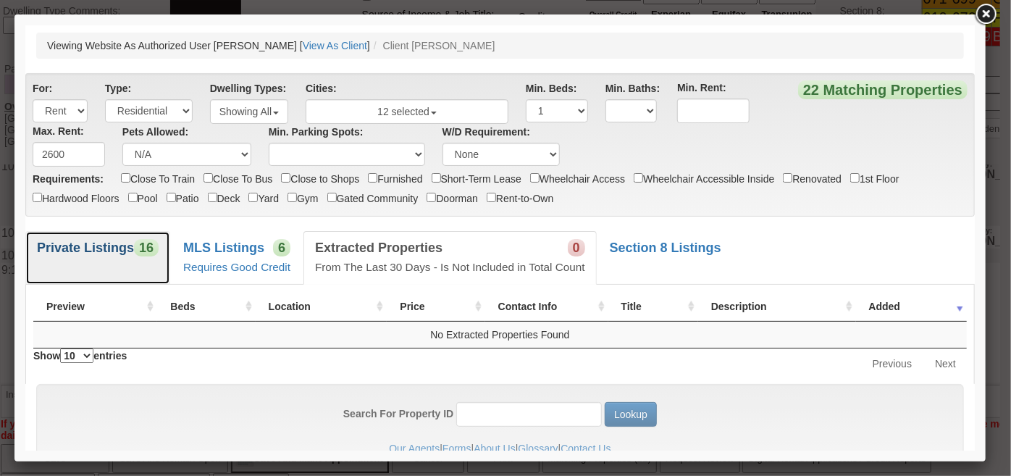
click at [128, 250] on b "Private Listings" at bounding box center [84, 247] width 97 height 14
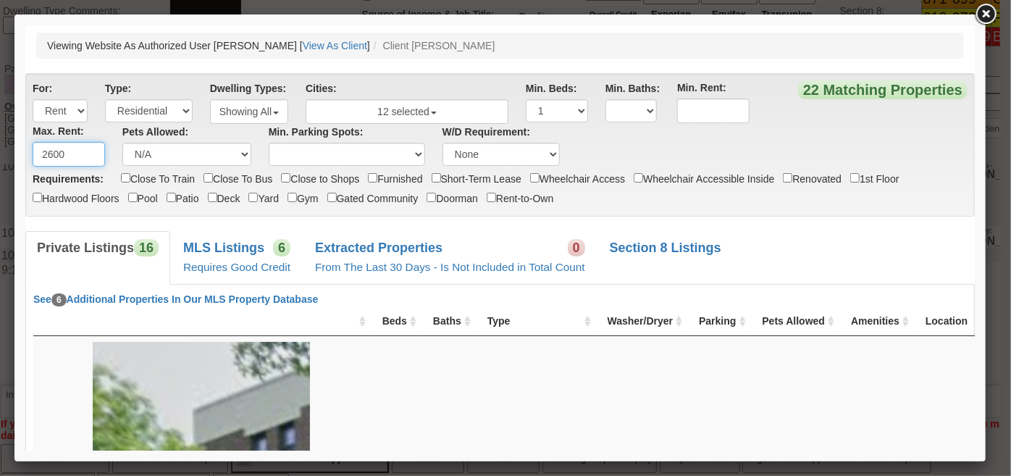
click at [50, 151] on input "2600" at bounding box center [68, 153] width 72 height 25
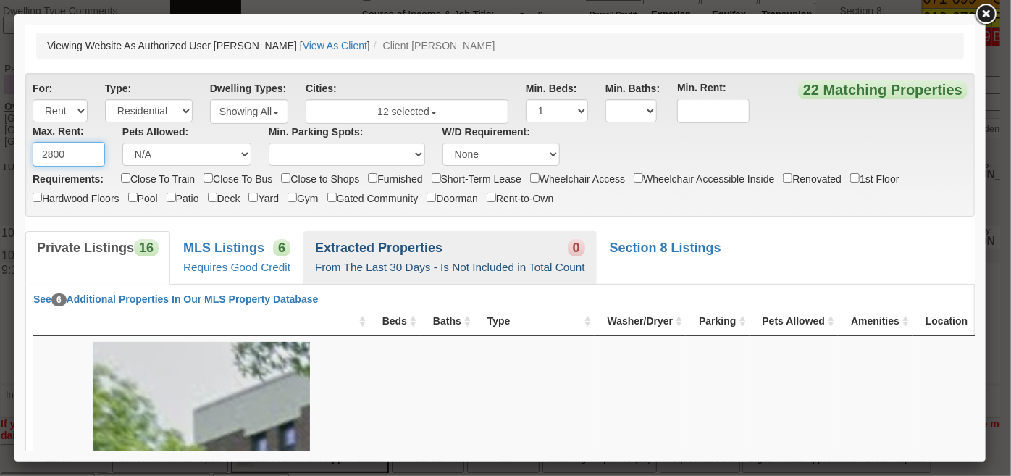
type input "2800"
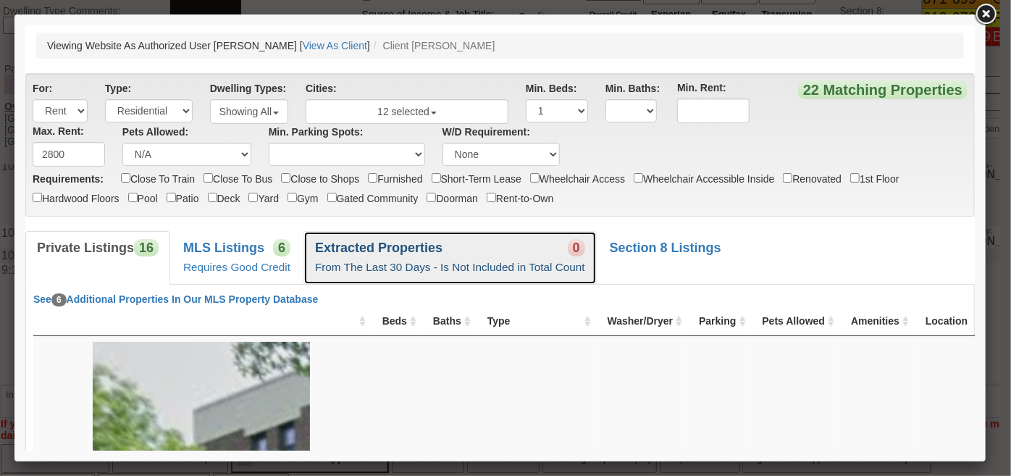
click at [490, 272] on small "From The Last 30 Days - Is Not Included in Total Count" at bounding box center [449, 266] width 270 height 12
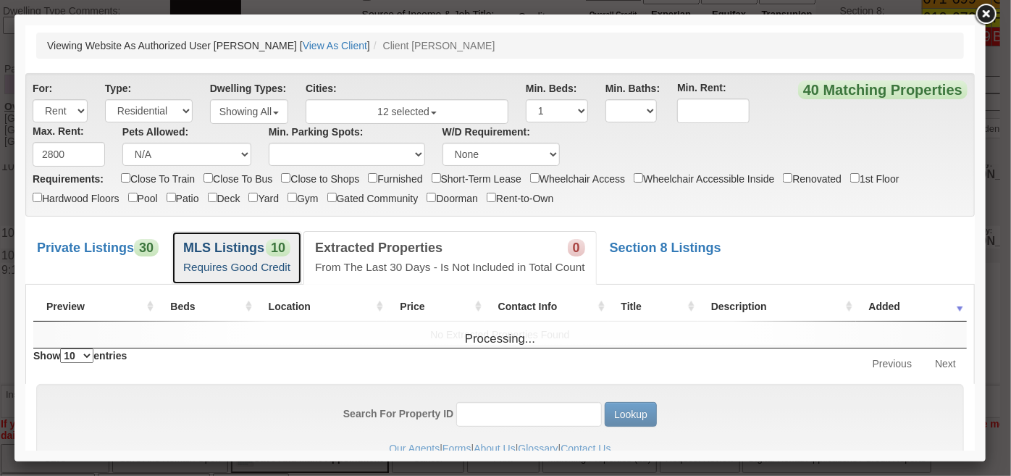
click at [227, 253] on b "MLS Listings" at bounding box center [222, 247] width 81 height 14
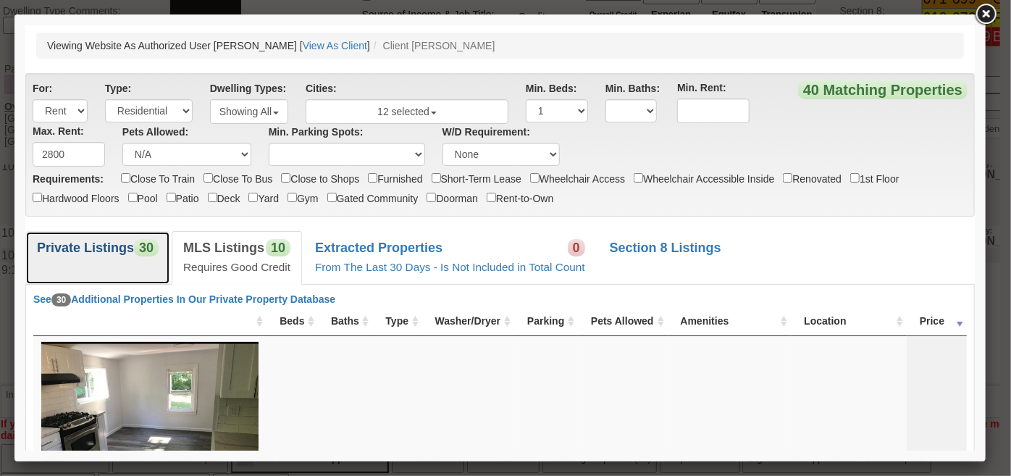
click at [90, 261] on link "Private Listings 30" at bounding box center [97, 256] width 145 height 53
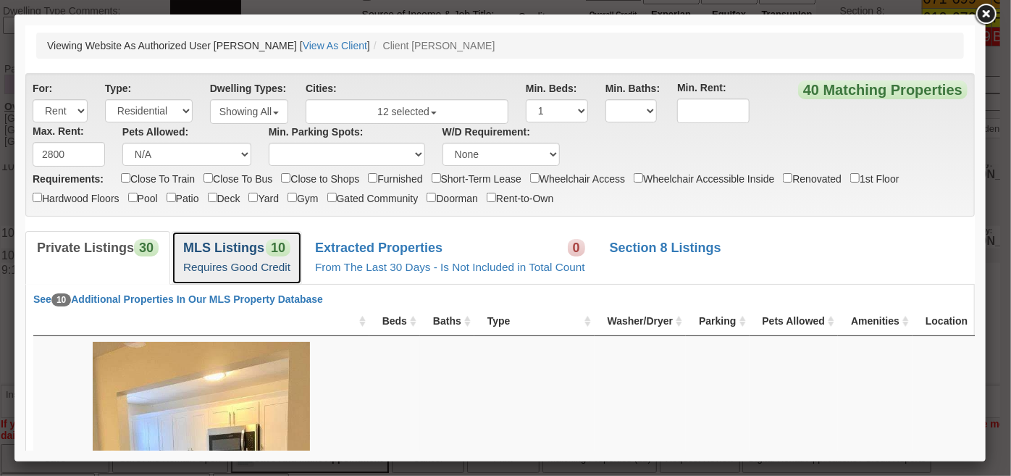
click at [232, 247] on b "MLS Listings" at bounding box center [222, 247] width 81 height 14
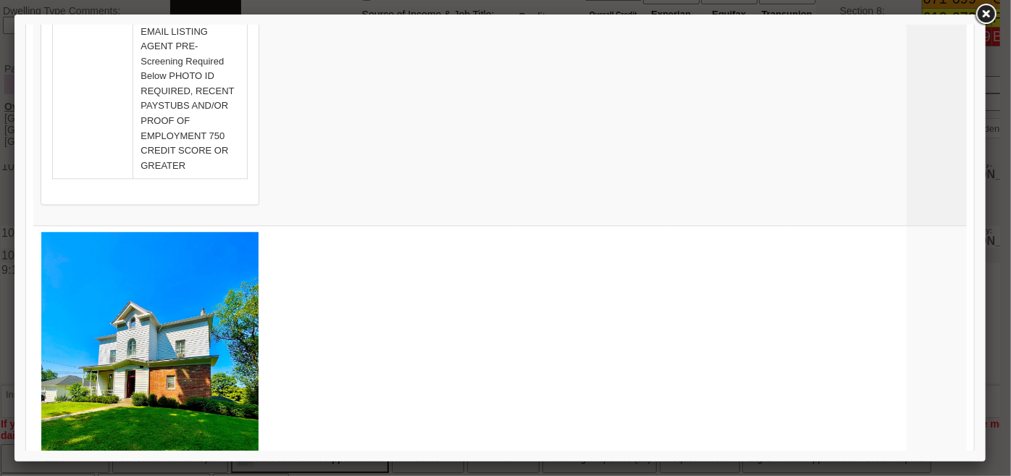
scroll to position [2210, 0]
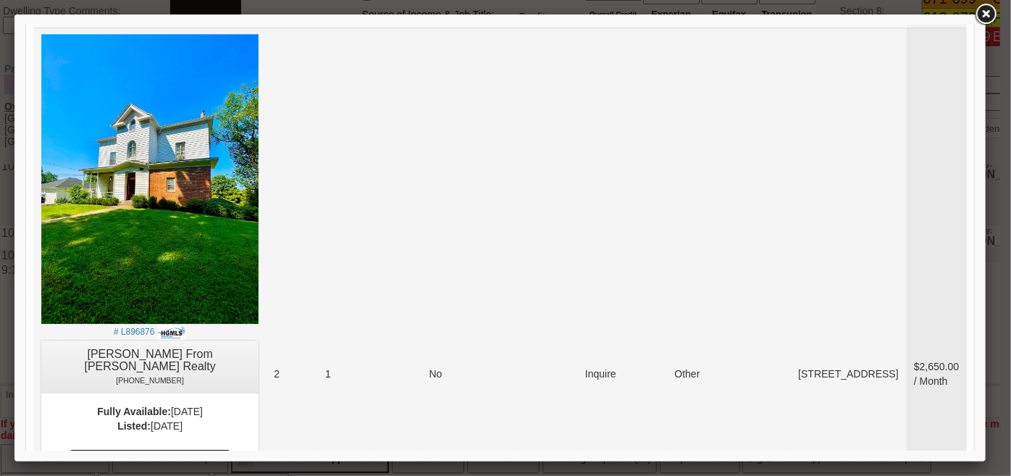
click at [230, 448] on link "-> Email Property to Client & Add To Favorites" at bounding box center [148, 461] width 161 height 26
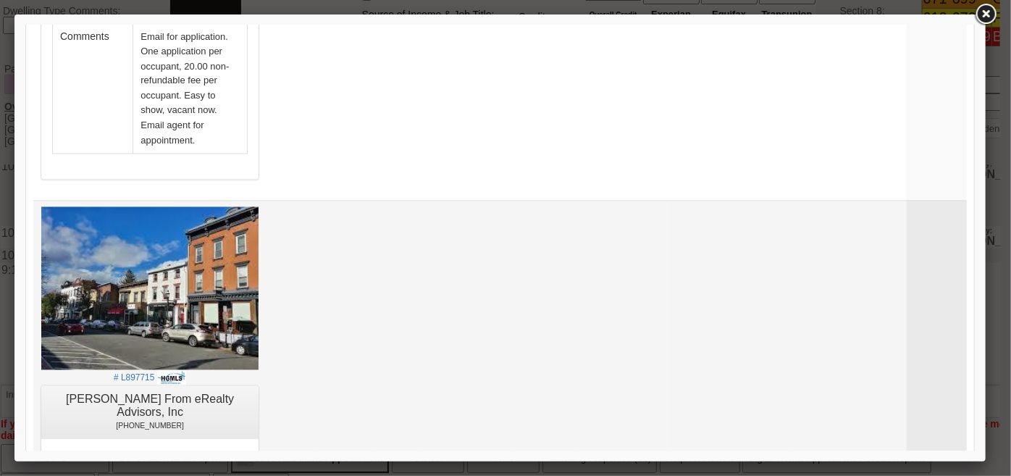
scroll to position [1288, 0]
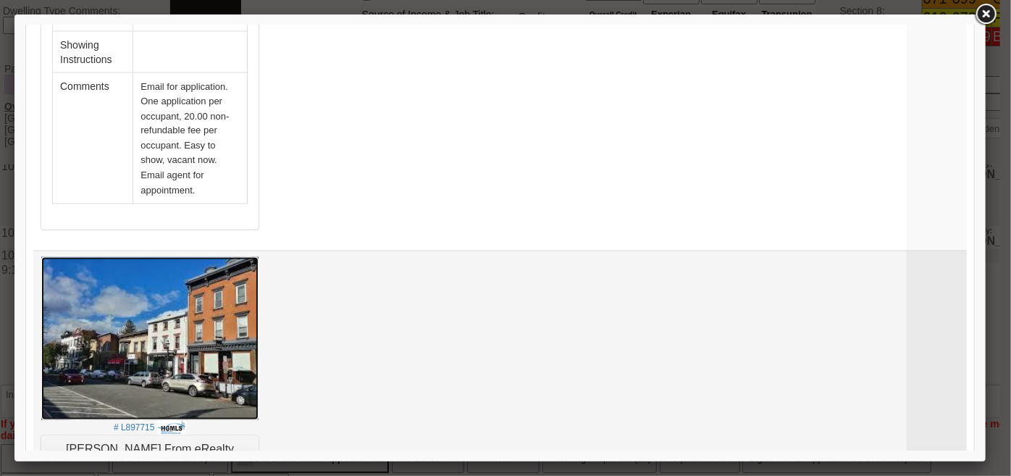
click at [182, 280] on img at bounding box center [149, 337] width 217 height 163
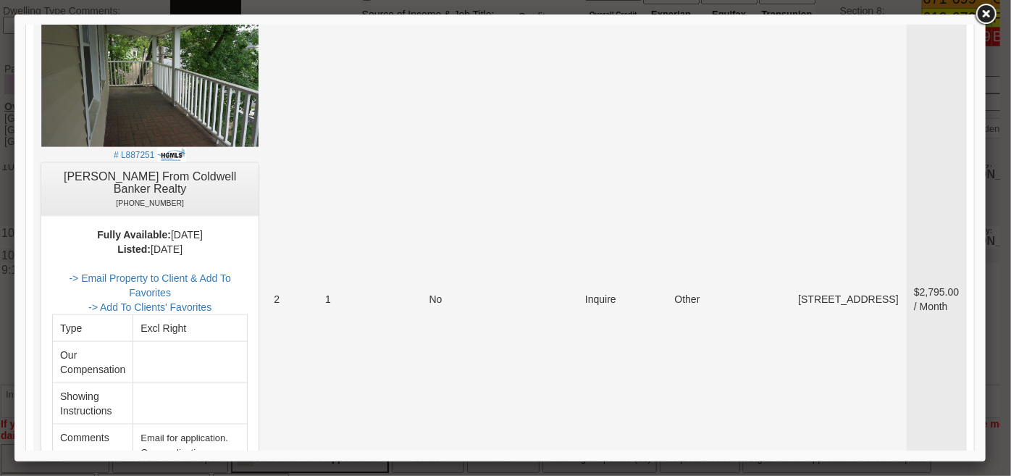
scroll to position [960, 0]
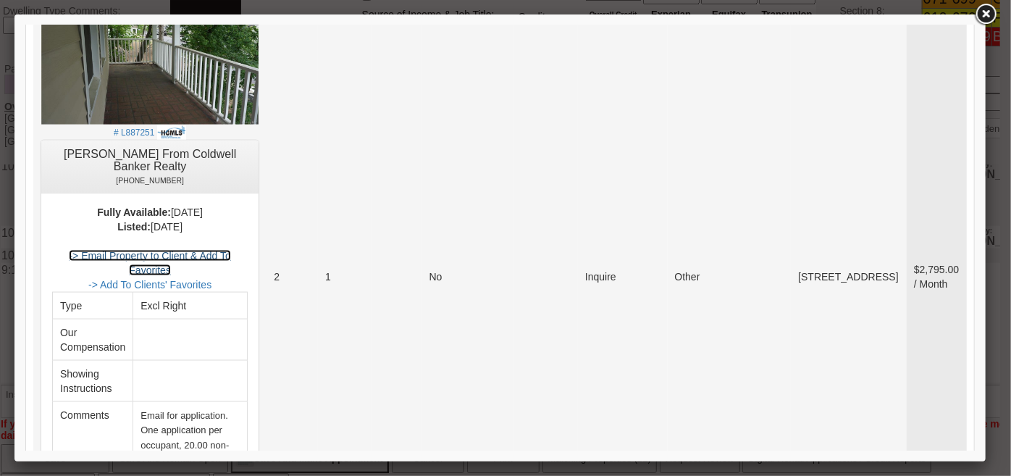
click at [230, 249] on link "-> Email Property to Client & Add To Favorites" at bounding box center [148, 262] width 161 height 26
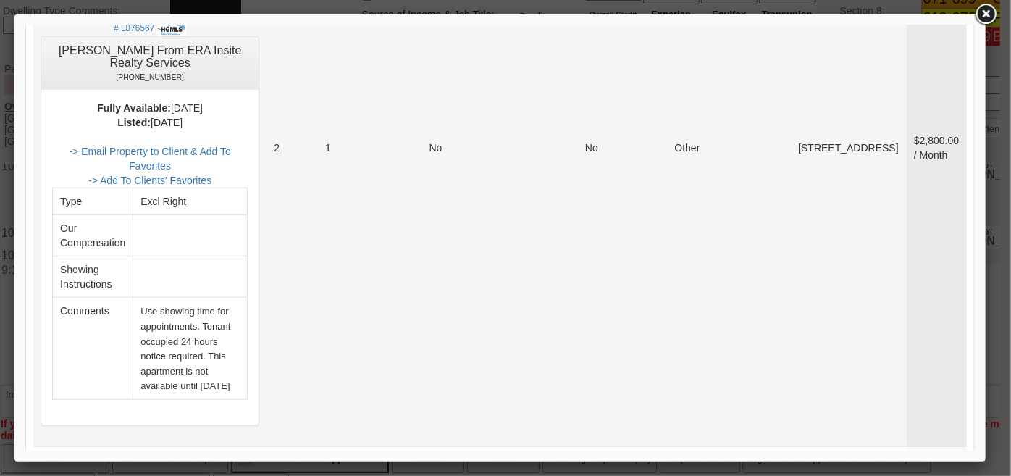
scroll to position [498, 0]
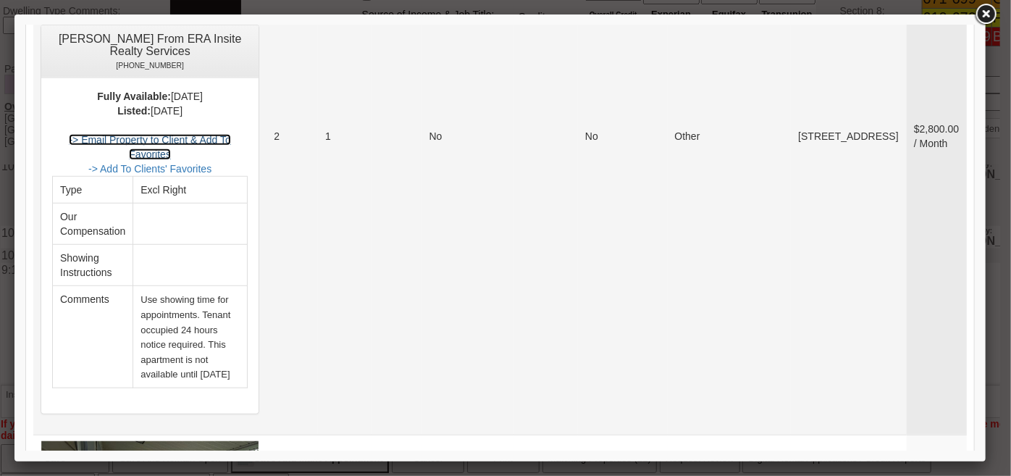
click at [230, 133] on link "-> Email Property to Client & Add To Favorites" at bounding box center [148, 146] width 161 height 26
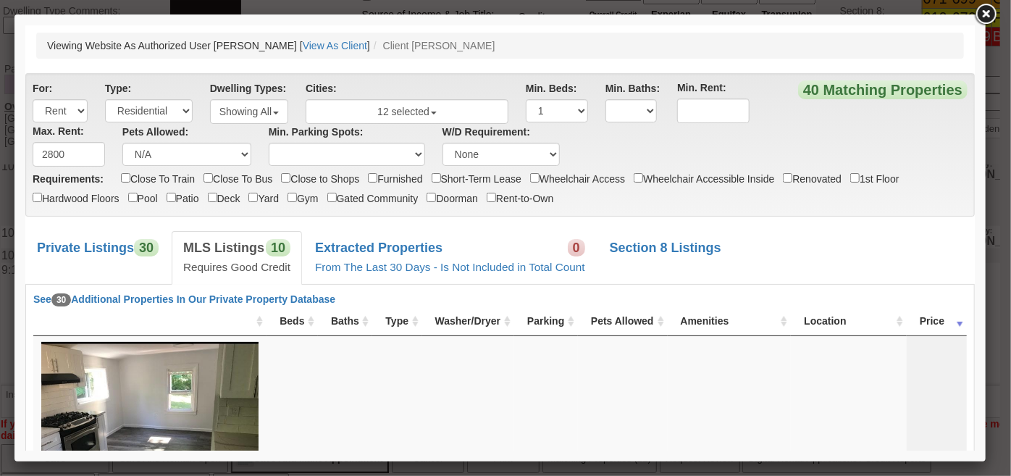
scroll to position [0, 0]
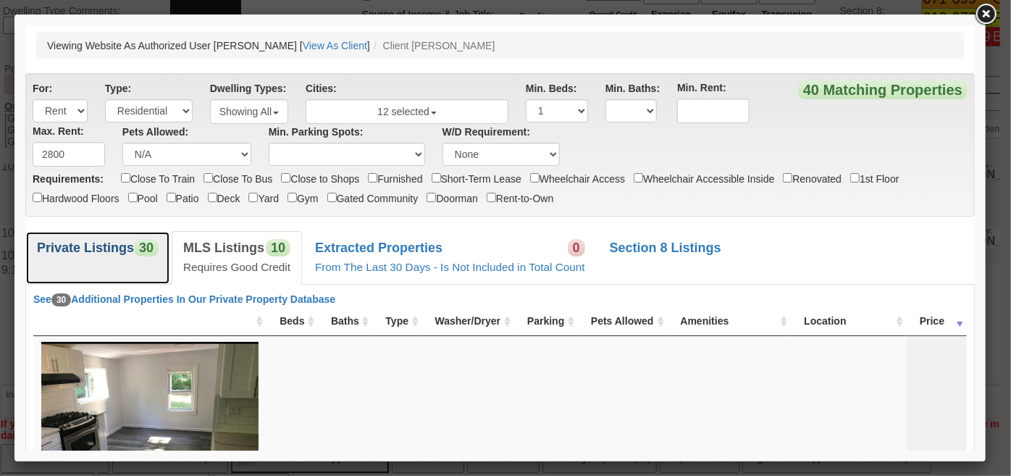
click at [144, 236] on link "Private Listings 30" at bounding box center [97, 256] width 145 height 53
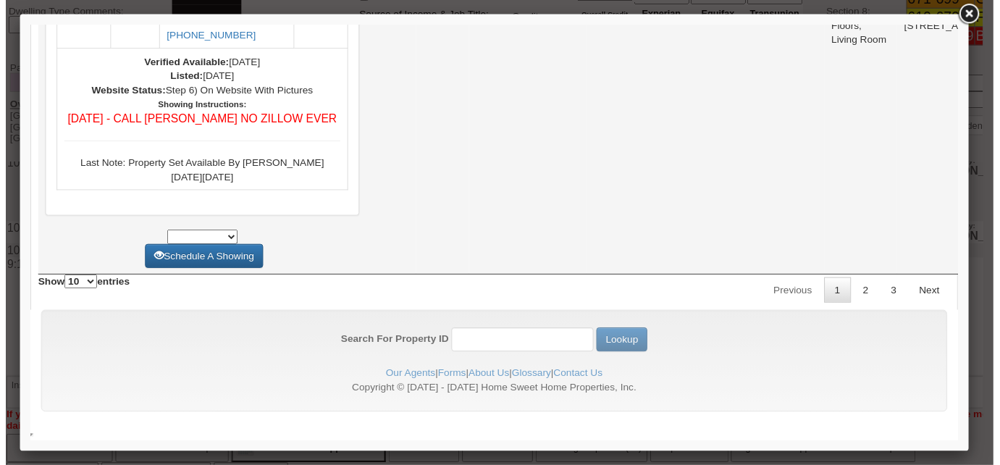
scroll to position [6583, 0]
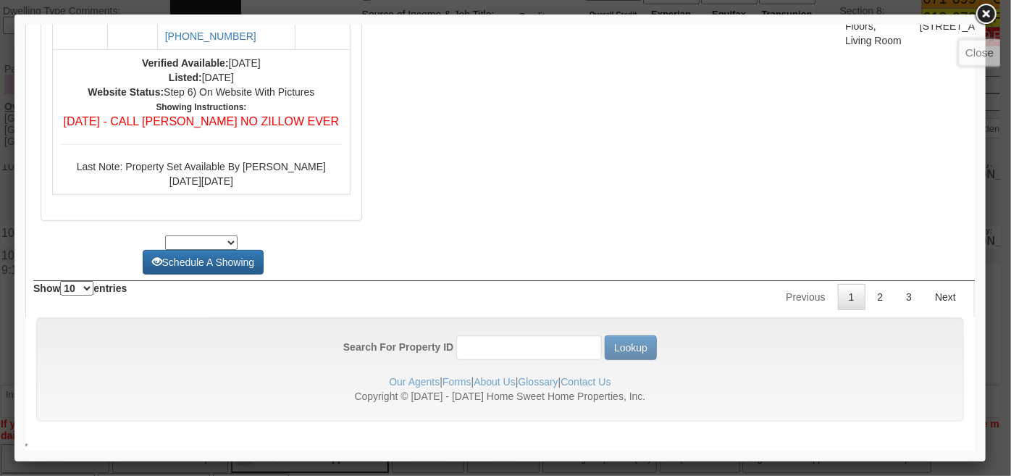
click at [985, 10] on link at bounding box center [986, 14] width 26 height 26
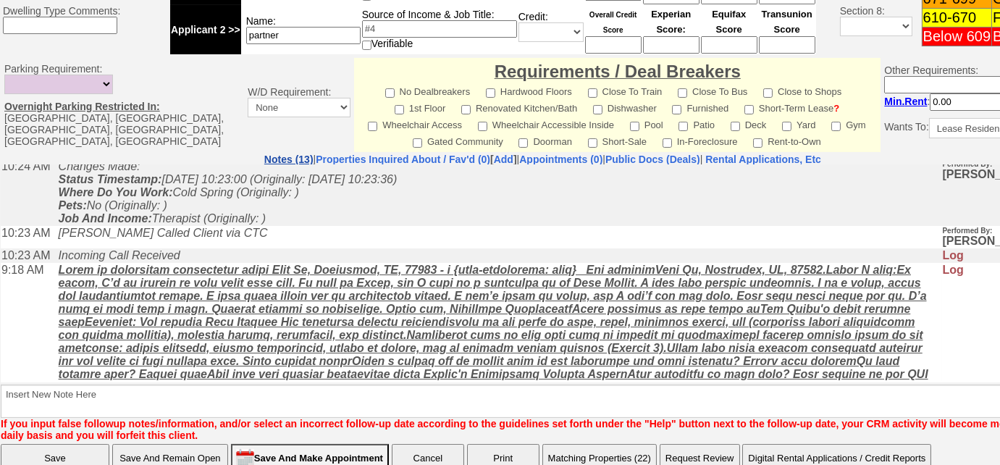
click at [264, 154] on link "Notes (13)" at bounding box center [288, 160] width 49 height 12
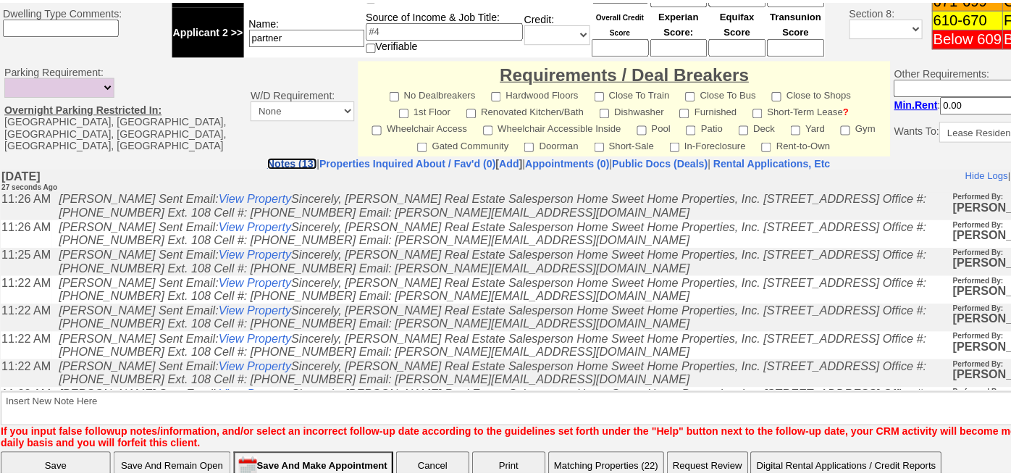
scroll to position [248, 0]
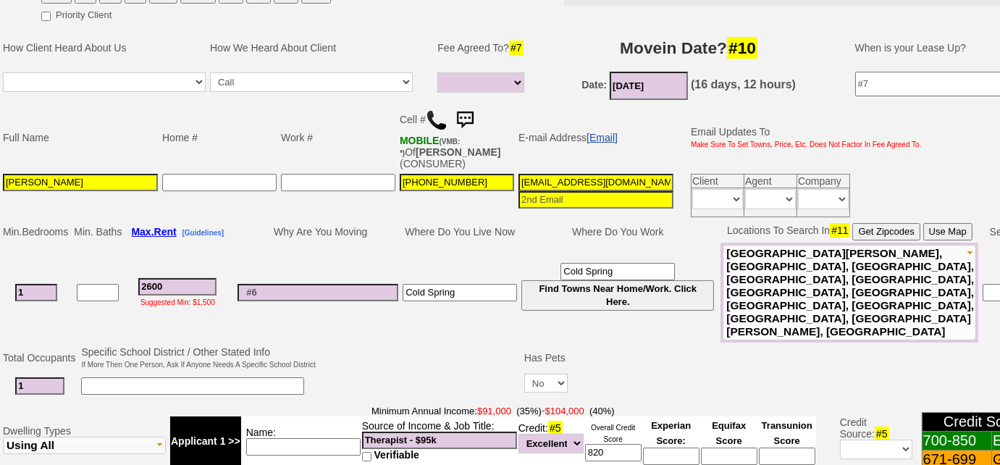
click at [604, 135] on link "[Email]" at bounding box center [602, 138] width 31 height 12
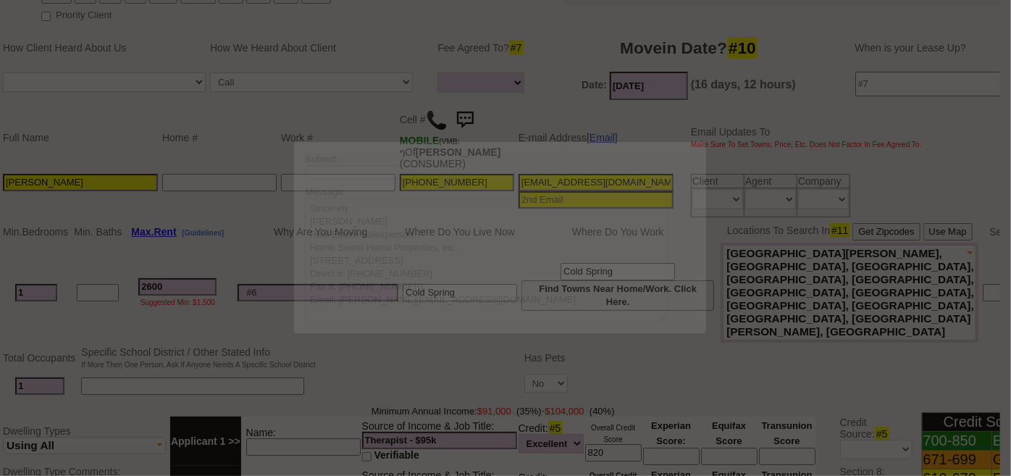
scroll to position [0, 0]
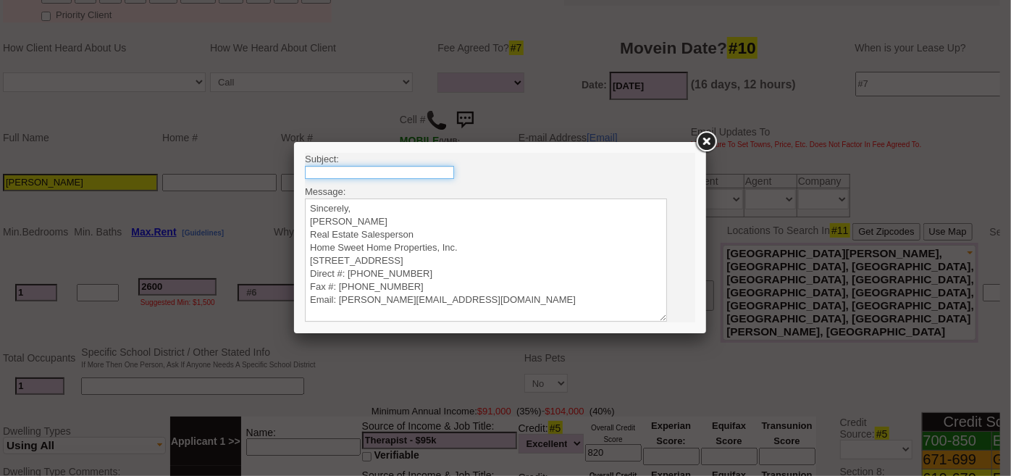
click at [402, 168] on input "text" at bounding box center [378, 171] width 149 height 13
type input "Rental Intake Form"
click at [380, 205] on textarea "Sincerely, Renata Staroselsky Real Estate Salesperson Home Sweet Home Propertie…" at bounding box center [485, 259] width 362 height 123
paste textarea "Good Morning Emily, It was a pleasure speaking with you! I am excited to work t…"
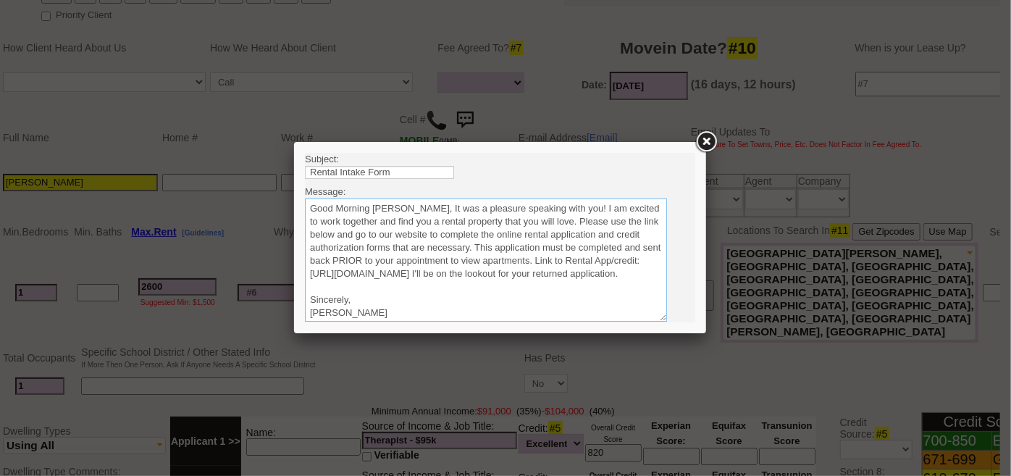
click at [399, 206] on textarea "Sincerely, Renata Staroselsky Real Estate Salesperson Home Sweet Home Propertie…" at bounding box center [485, 259] width 362 height 123
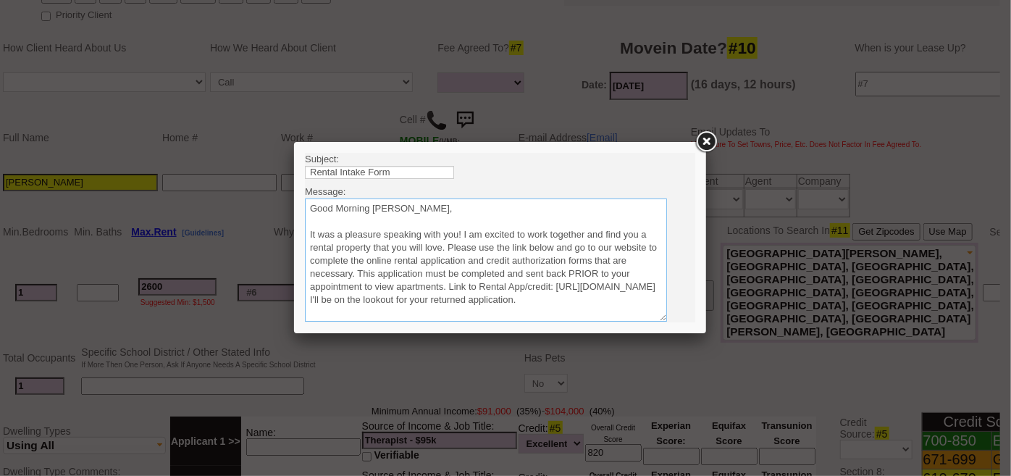
click at [447, 243] on textarea "Sincerely, Renata Staroselsky Real Estate Salesperson Home Sweet Home Propertie…" at bounding box center [485, 259] width 362 height 123
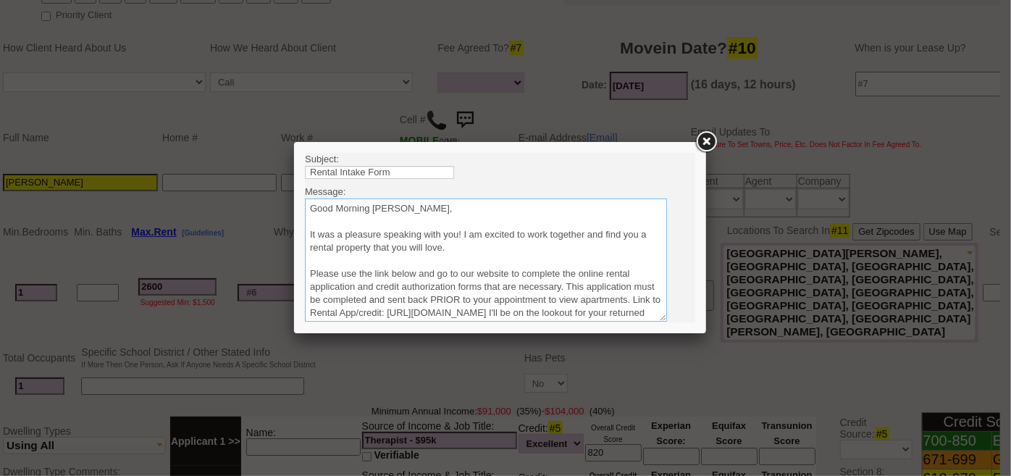
scroll to position [65, 0]
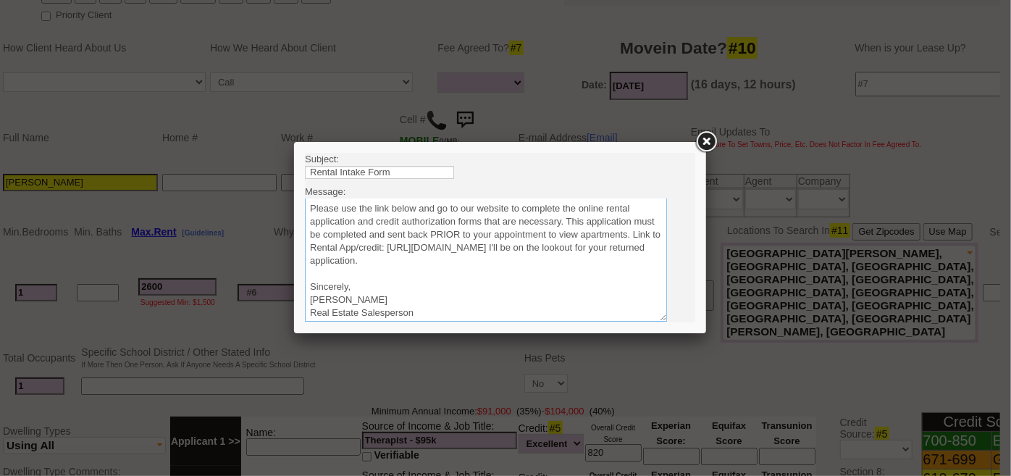
click at [618, 261] on textarea "Sincerely, Renata Staroselsky Real Estate Salesperson Home Sweet Home Propertie…" at bounding box center [485, 259] width 362 height 123
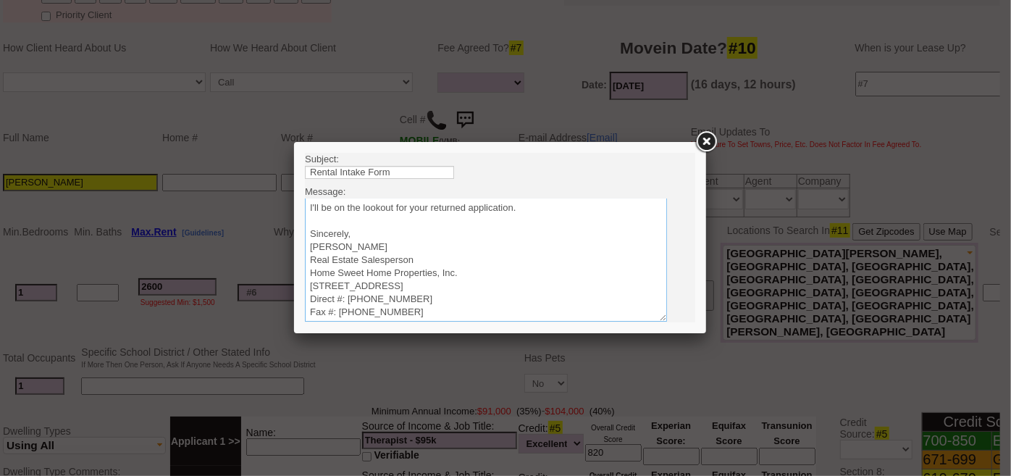
scroll to position [144, 0]
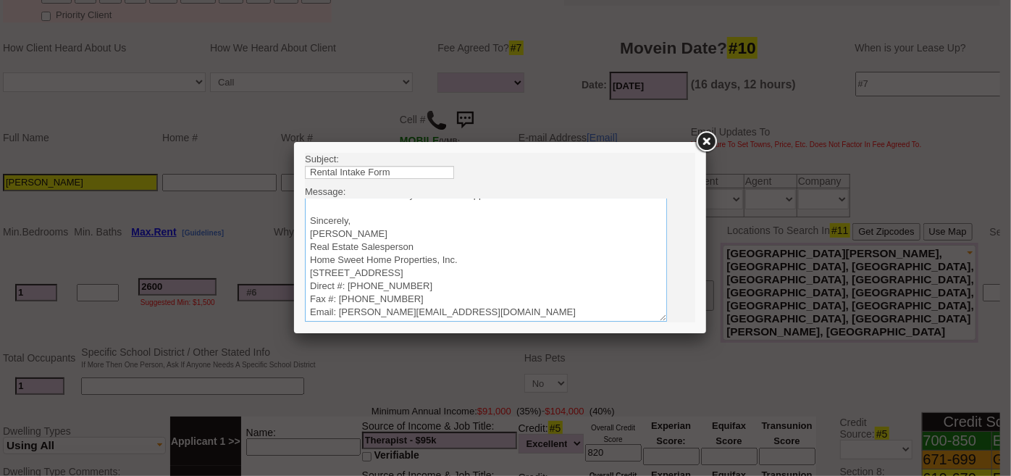
click at [306, 256] on textarea "Sincerely, Renata Staroselsky Real Estate Salesperson Home Sweet Home Propertie…" at bounding box center [485, 259] width 362 height 123
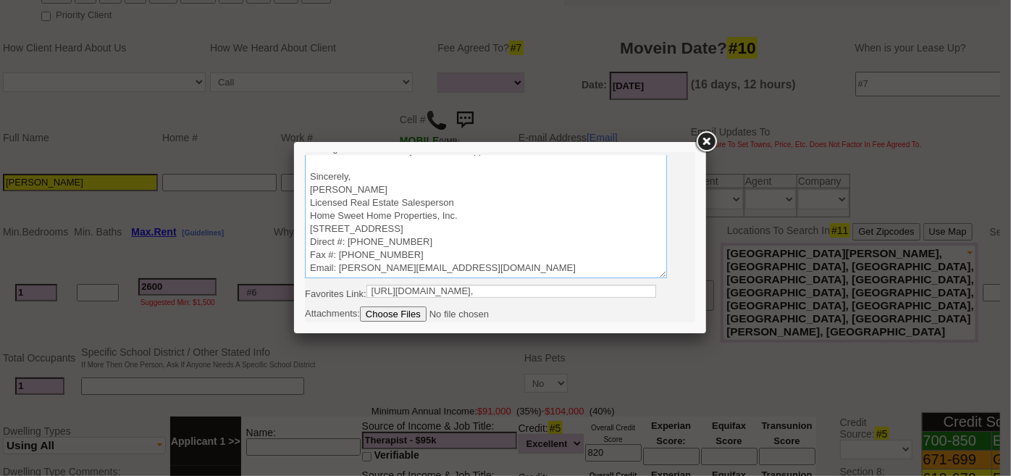
scroll to position [62, 0]
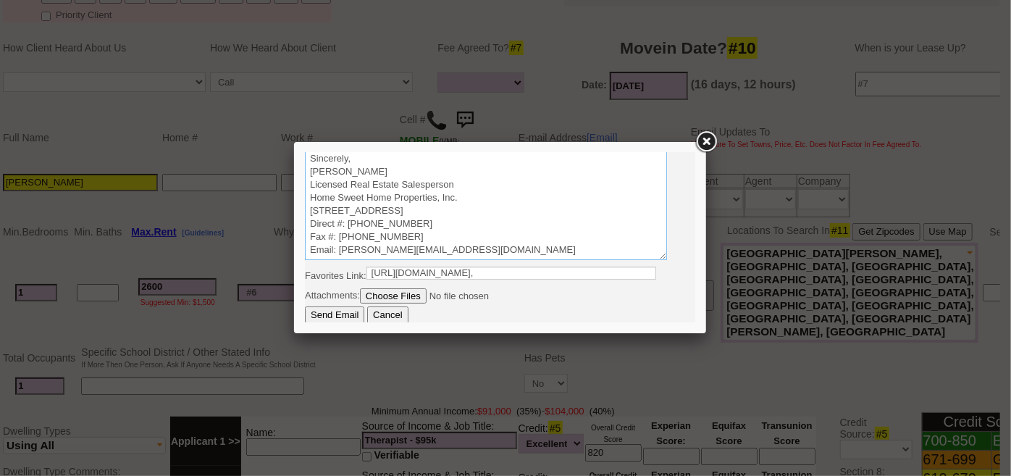
type textarea "Good Morning Emily, It was a pleasure speaking with you! I am excited to work t…"
click at [331, 312] on input "Send Email" at bounding box center [333, 314] width 59 height 17
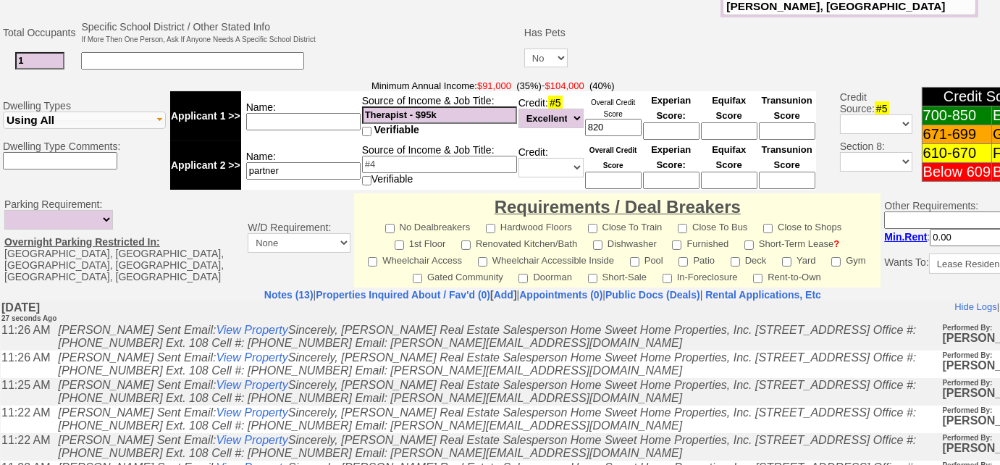
scroll to position [577, 0]
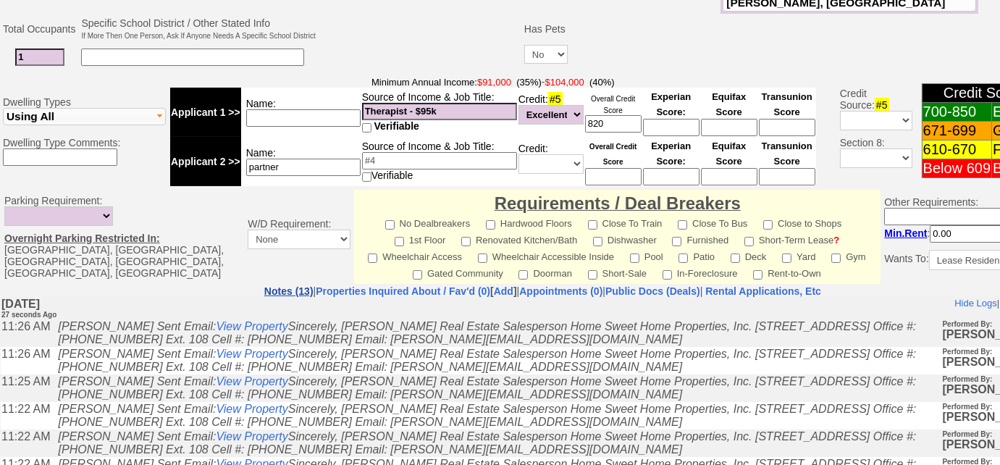
click at [264, 285] on link "Notes (13)" at bounding box center [288, 291] width 49 height 12
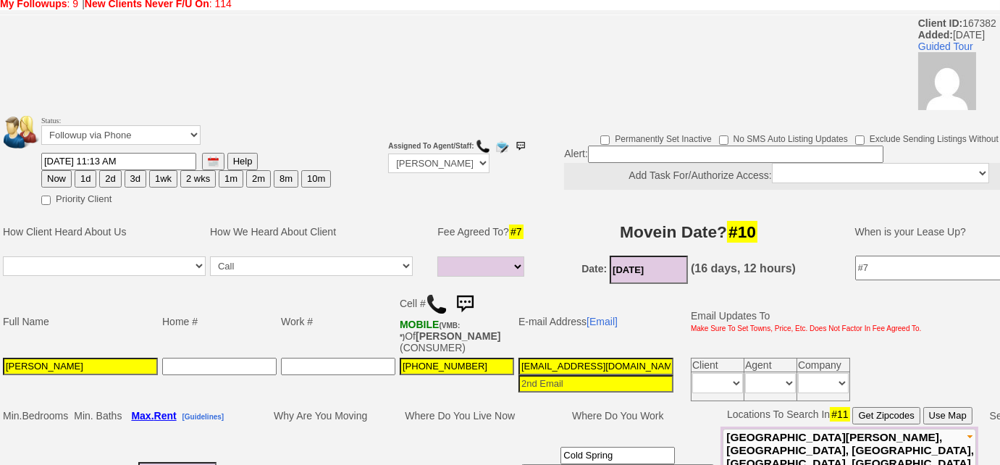
scroll to position [0, 0]
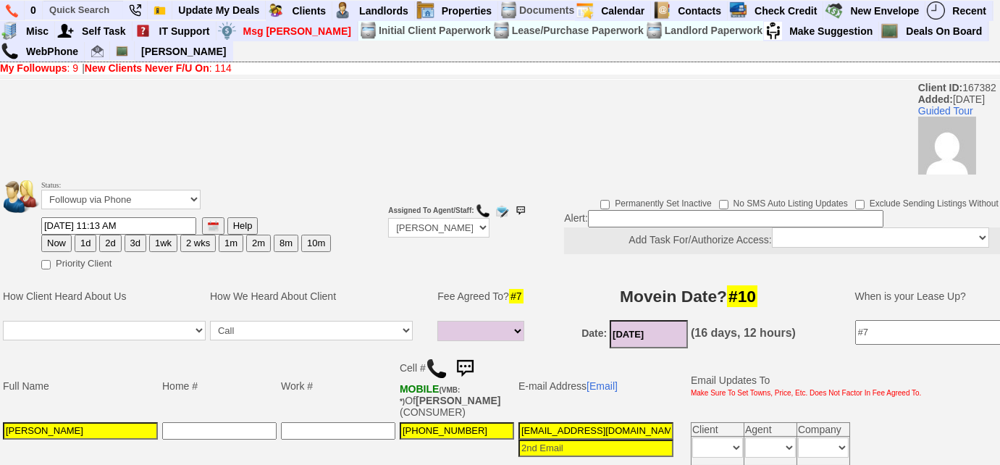
click at [135, 240] on button "3d" at bounding box center [136, 243] width 22 height 17
type input "09/01/2025 11:19 AM"
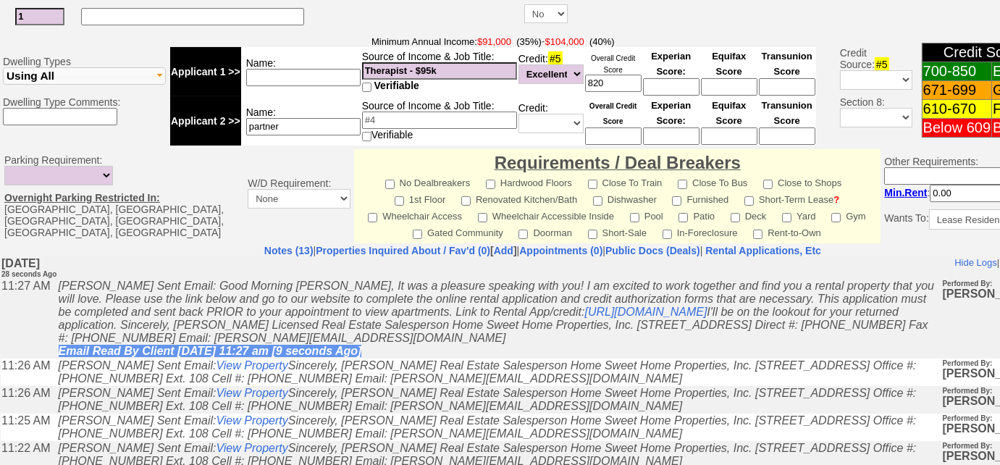
scroll to position [720, 0]
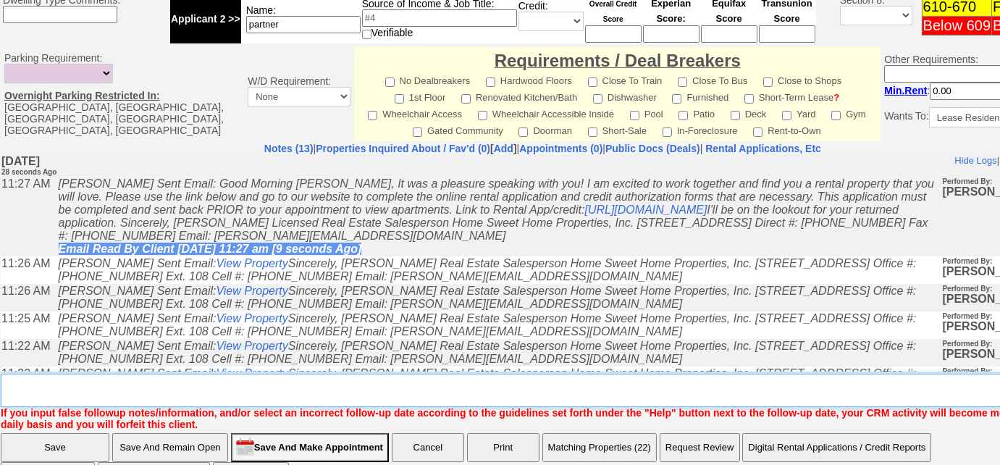
click at [203, 374] on textarea "Insert New Note Here" at bounding box center [548, 390] width 1094 height 33
type textarea "S"
type textarea "sent rental appl and listings"
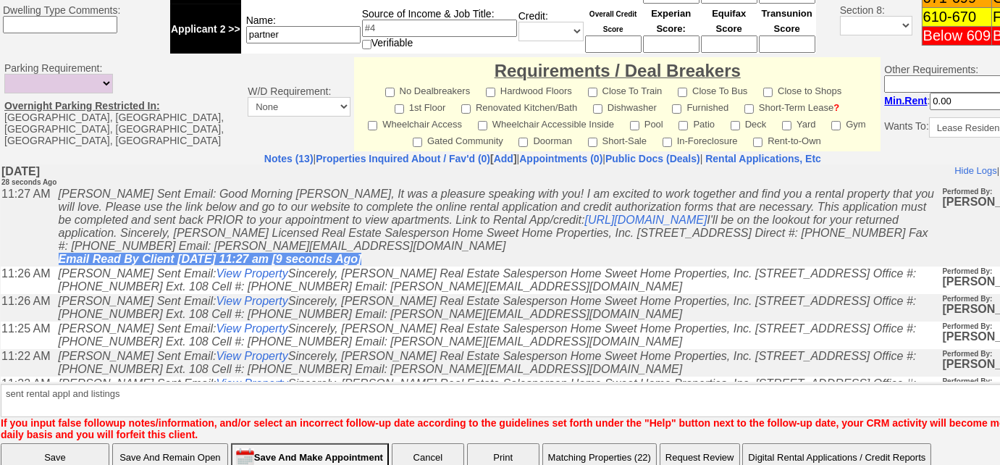
click at [74, 443] on input "Save" at bounding box center [55, 457] width 109 height 29
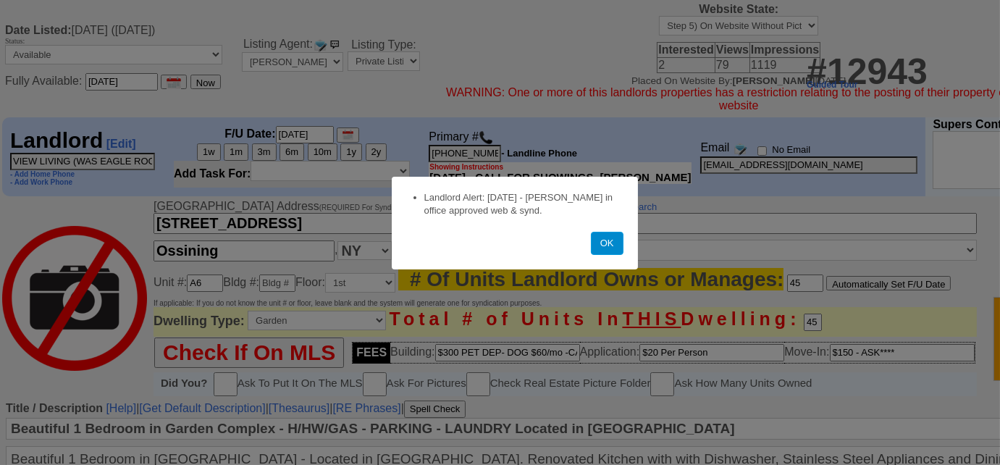
click at [608, 246] on button "OK" at bounding box center [607, 243] width 33 height 23
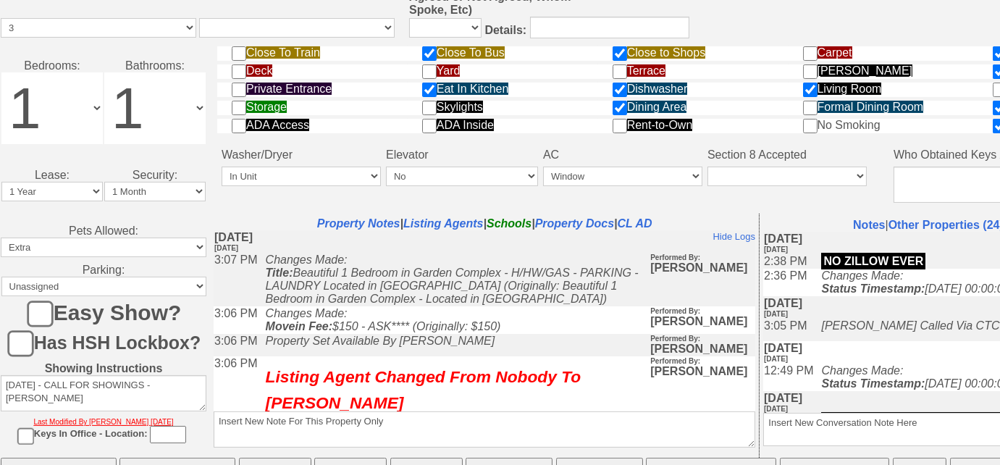
scroll to position [662, 0]
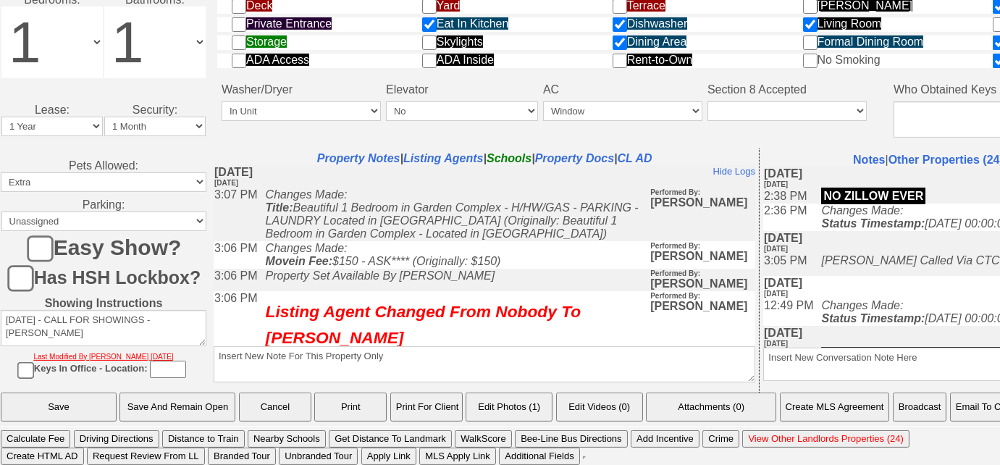
click at [979, 403] on button "Email To Client" at bounding box center [987, 407] width 74 height 29
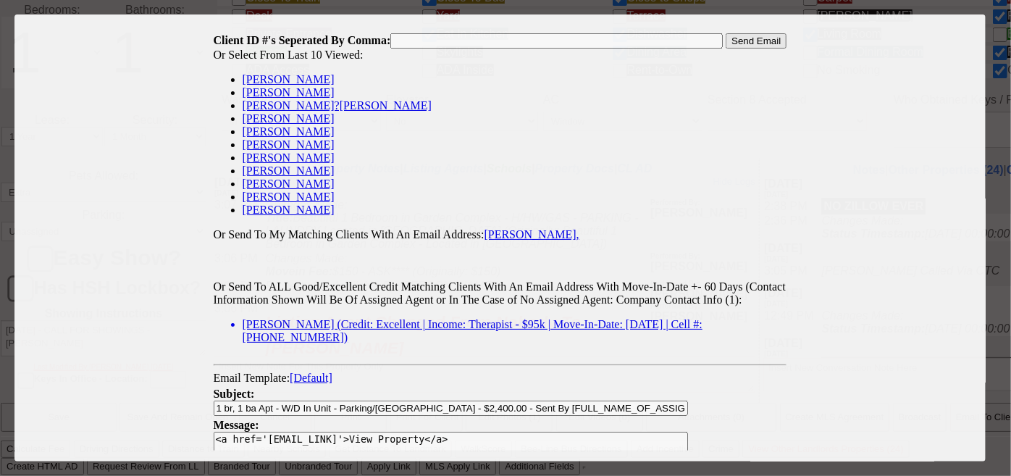
scroll to position [0, 0]
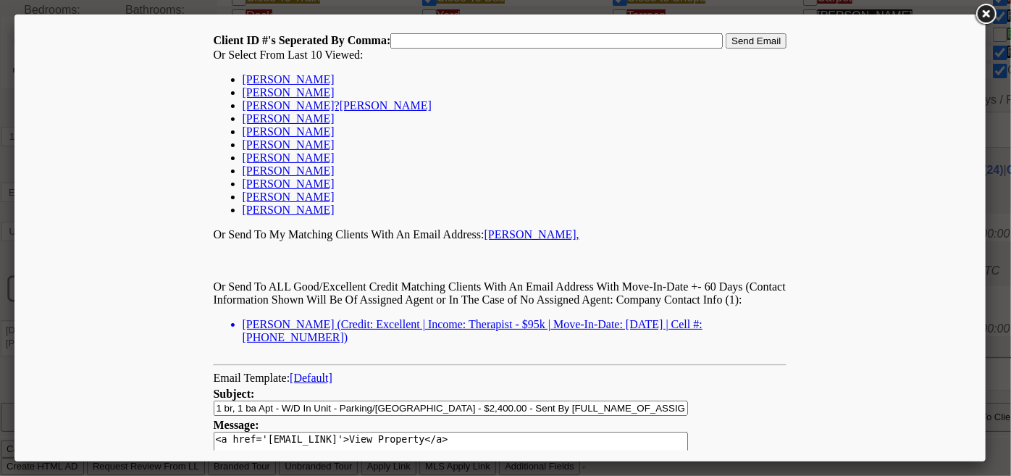
click at [242, 81] on link "[PERSON_NAME]" at bounding box center [288, 78] width 92 height 12
type input "167382,"
click at [726, 33] on input "Send Email" at bounding box center [755, 40] width 61 height 15
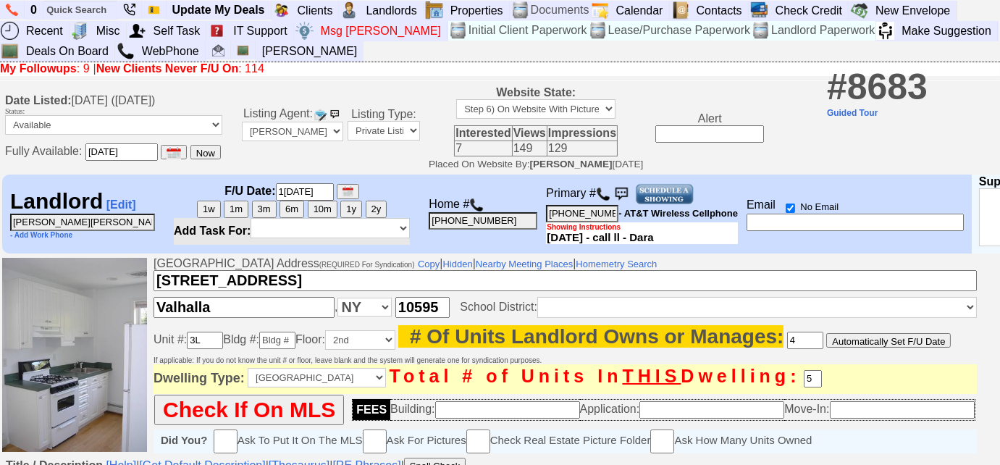
click at [609, 199] on img at bounding box center [603, 194] width 14 height 14
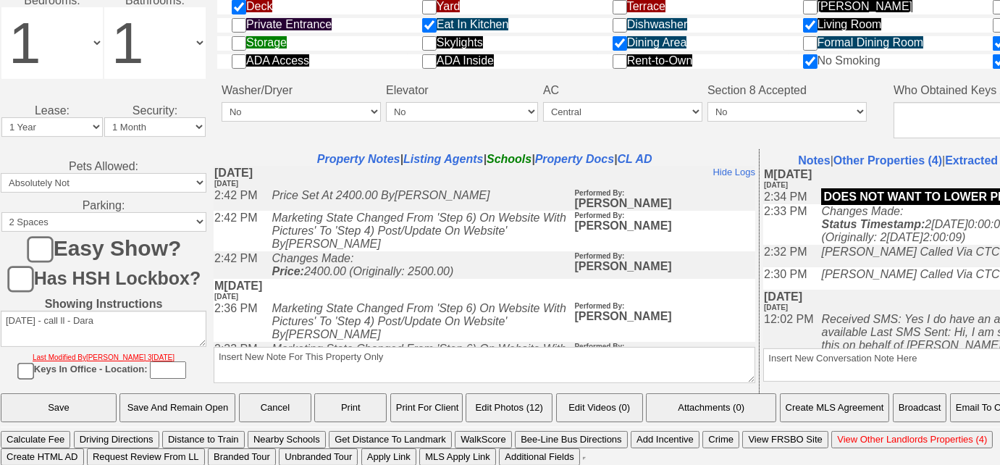
click at [980, 414] on button "Email To Client" at bounding box center [987, 407] width 74 height 29
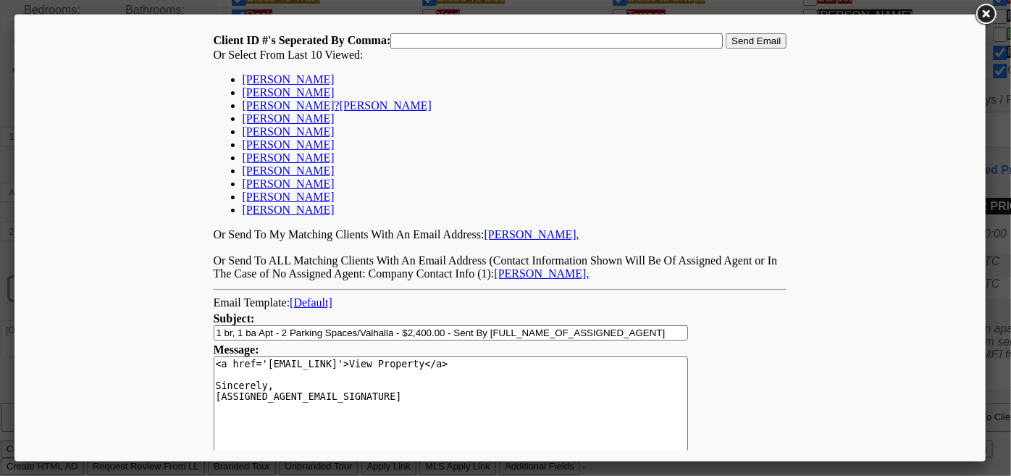
click at [285, 79] on link "Emily Schuit" at bounding box center [288, 78] width 92 height 12
type input "167382,"
click at [737, 39] on input "Send Email" at bounding box center [755, 40] width 61 height 15
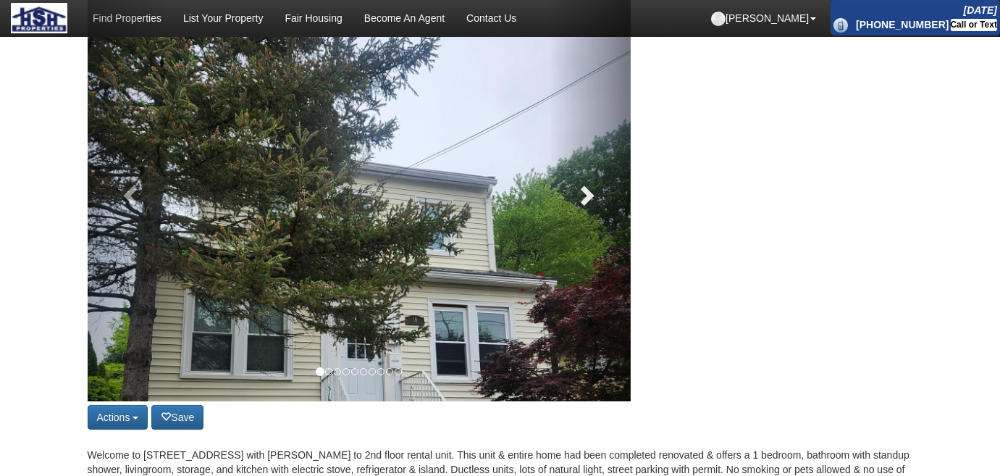
scroll to position [197, 0]
click at [592, 184] on span at bounding box center [586, 195] width 22 height 22
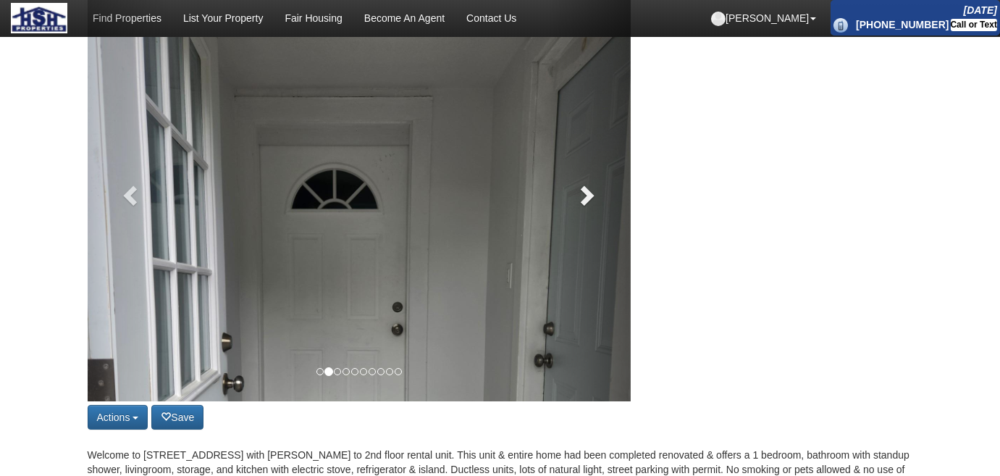
click at [592, 184] on span at bounding box center [586, 195] width 22 height 22
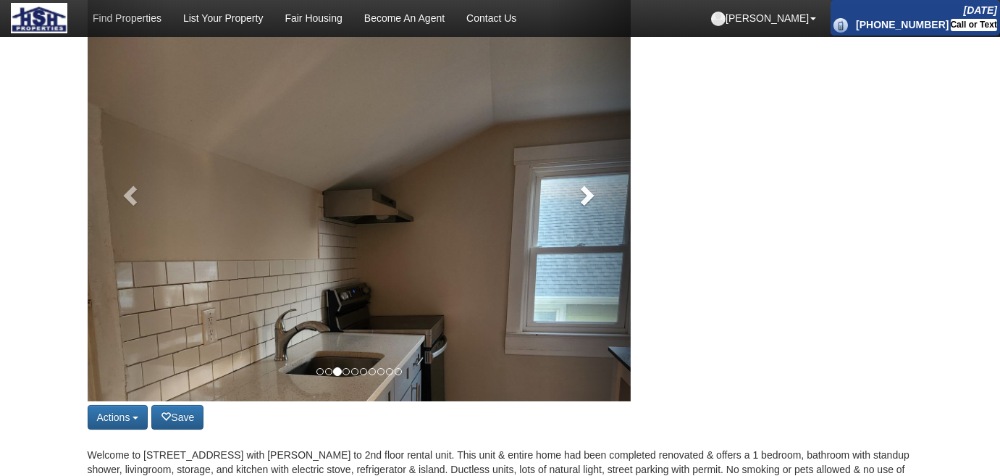
click at [592, 184] on span at bounding box center [586, 195] width 22 height 22
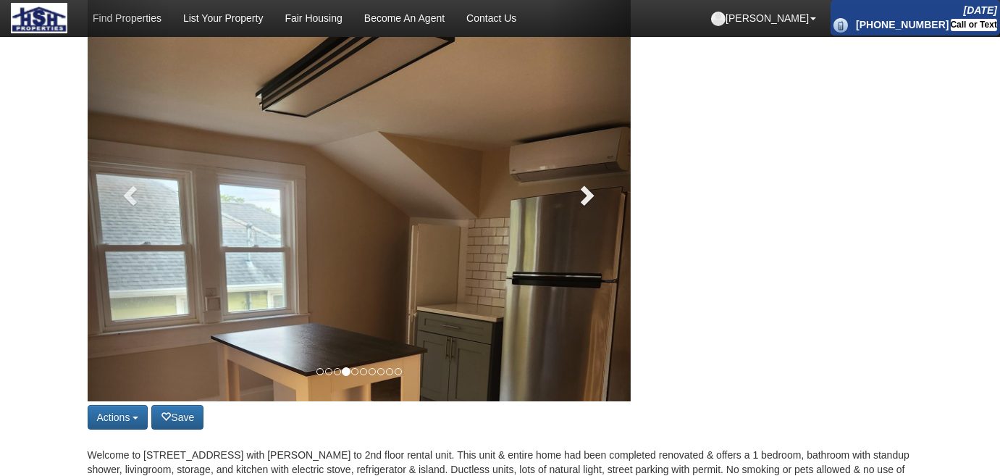
click at [592, 184] on span at bounding box center [586, 195] width 22 height 22
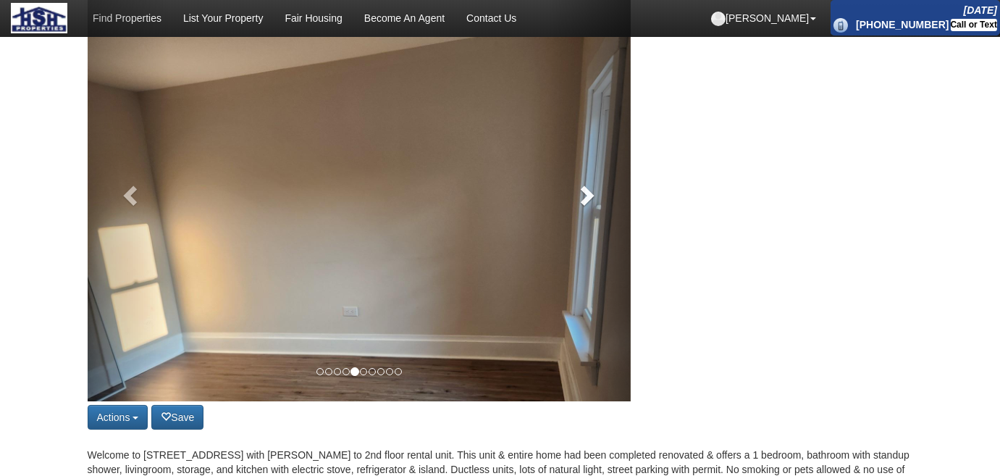
click at [592, 184] on span at bounding box center [586, 195] width 22 height 22
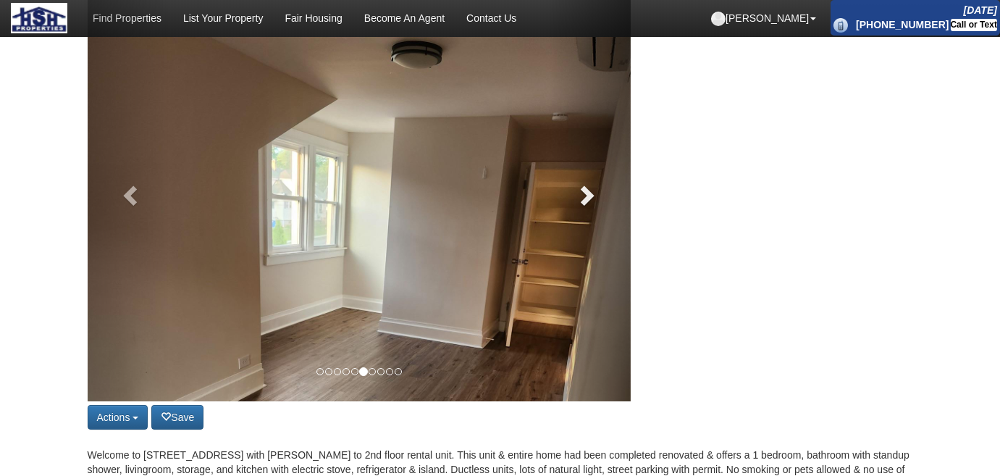
click at [592, 184] on span at bounding box center [586, 195] width 22 height 22
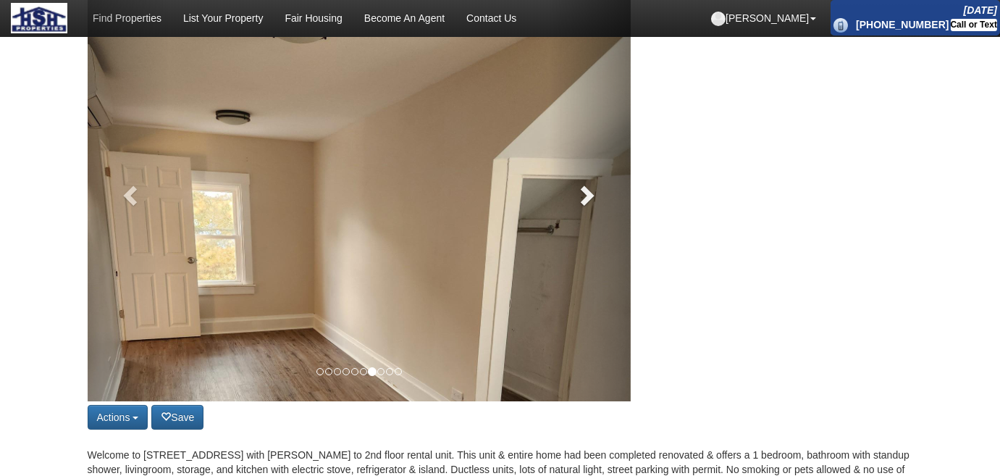
click at [592, 184] on span at bounding box center [586, 195] width 22 height 22
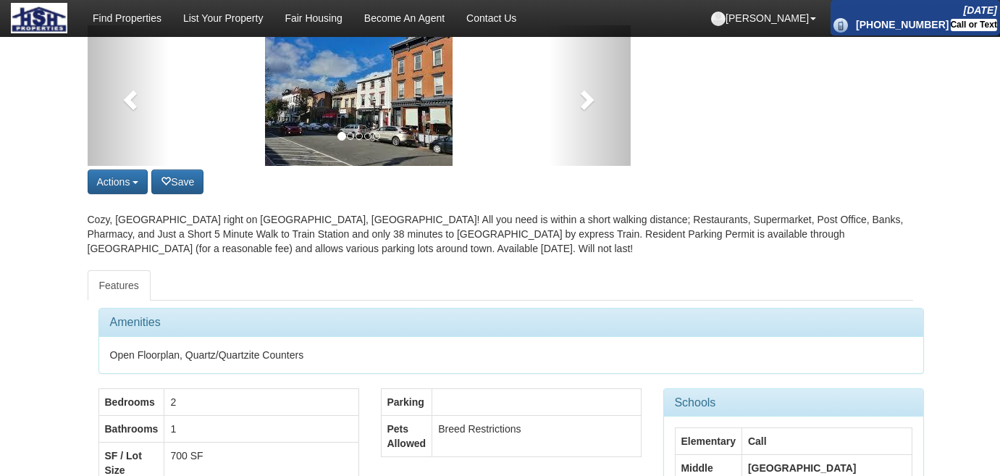
scroll to position [65, 0]
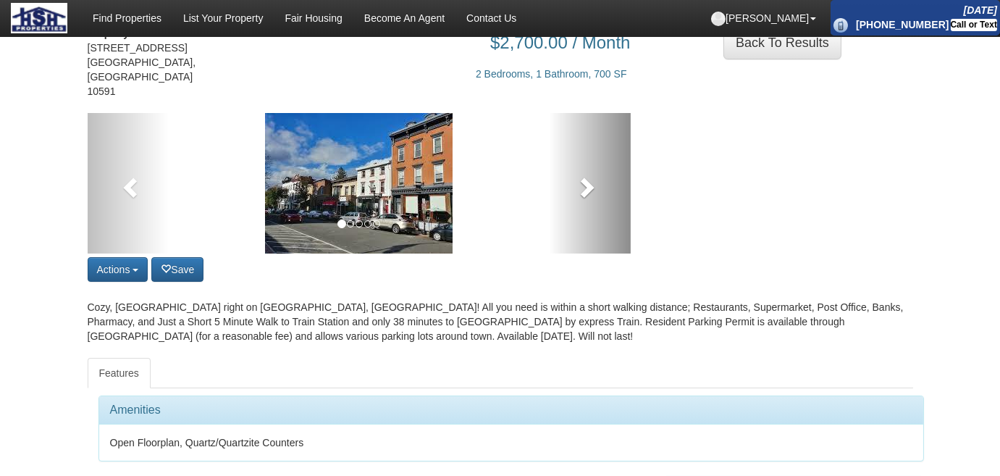
click at [587, 176] on span at bounding box center [586, 187] width 22 height 22
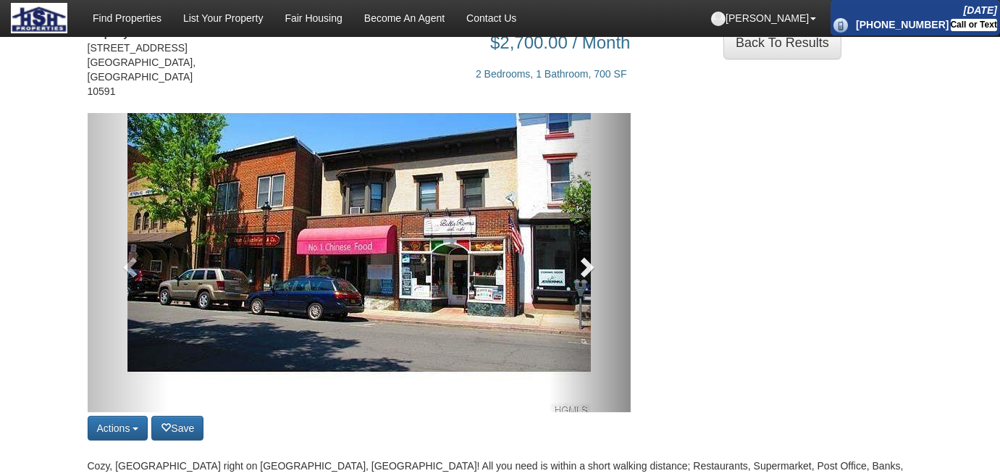
click at [587, 161] on link at bounding box center [590, 262] width 82 height 299
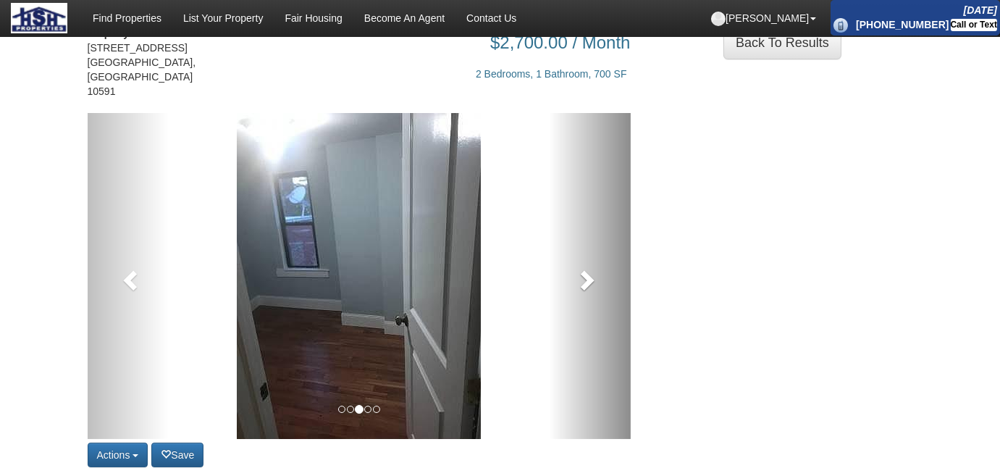
click at [587, 161] on link at bounding box center [590, 276] width 82 height 326
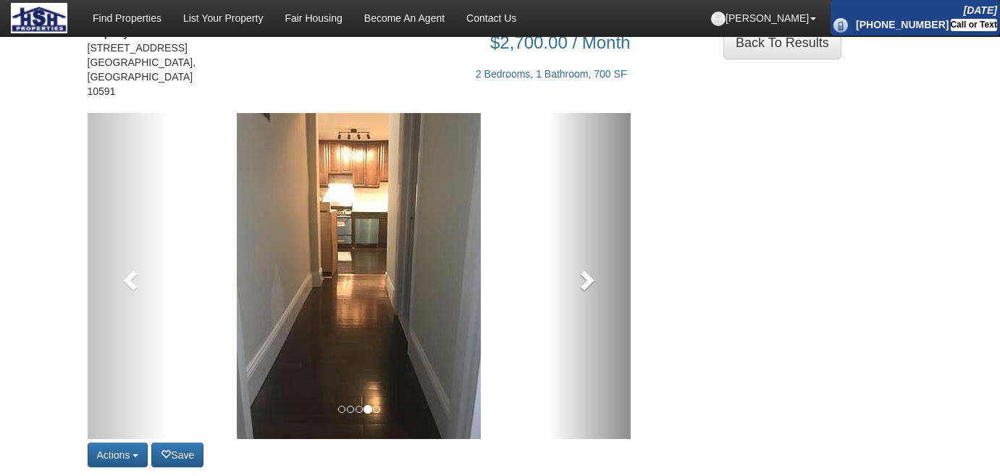
click at [587, 161] on link at bounding box center [590, 276] width 82 height 326
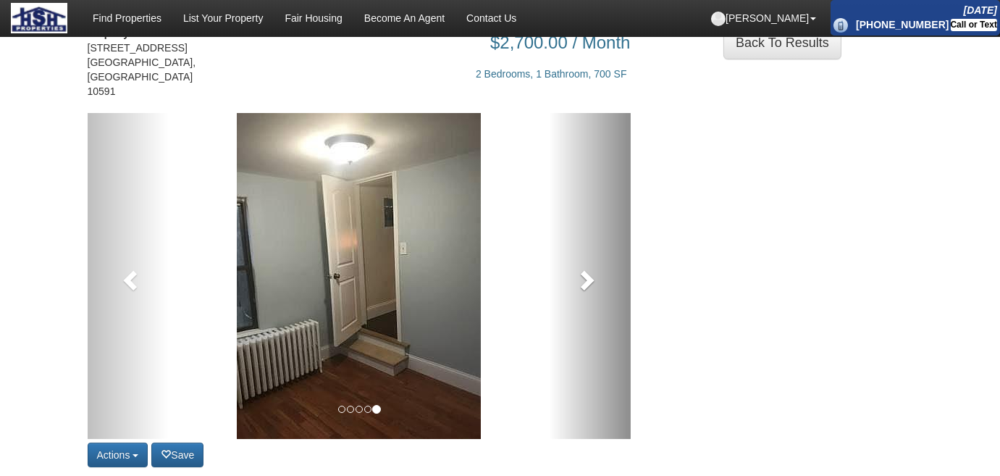
click at [602, 196] on link at bounding box center [590, 276] width 82 height 326
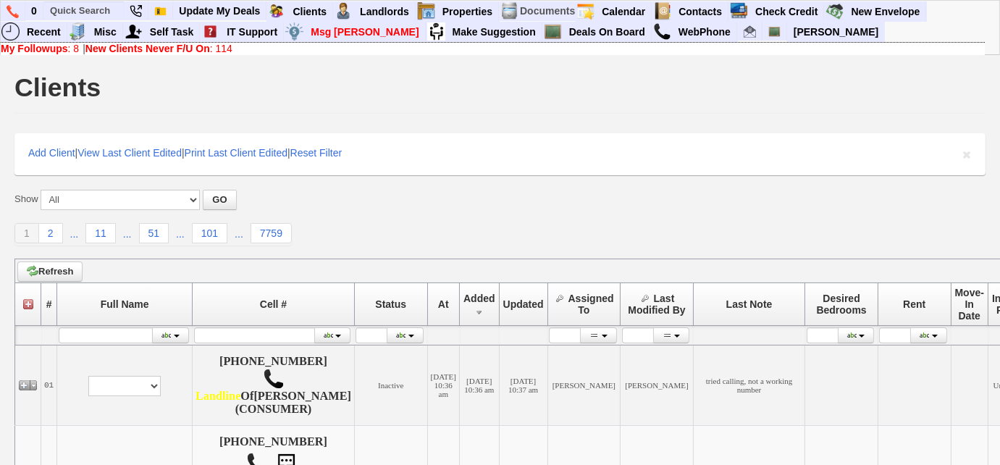
click at [156, 51] on b "New Clients Never F/U On" at bounding box center [147, 49] width 125 height 12
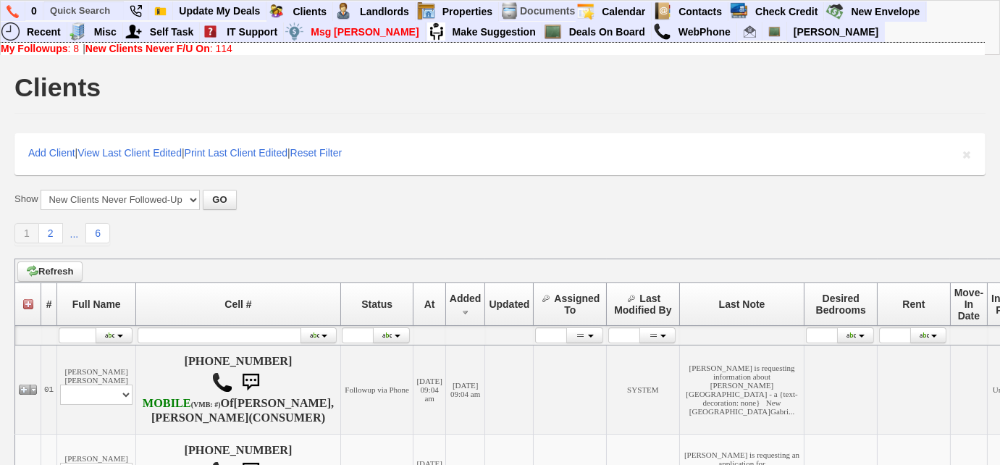
click at [62, 52] on b "My Followups" at bounding box center [34, 49] width 67 height 12
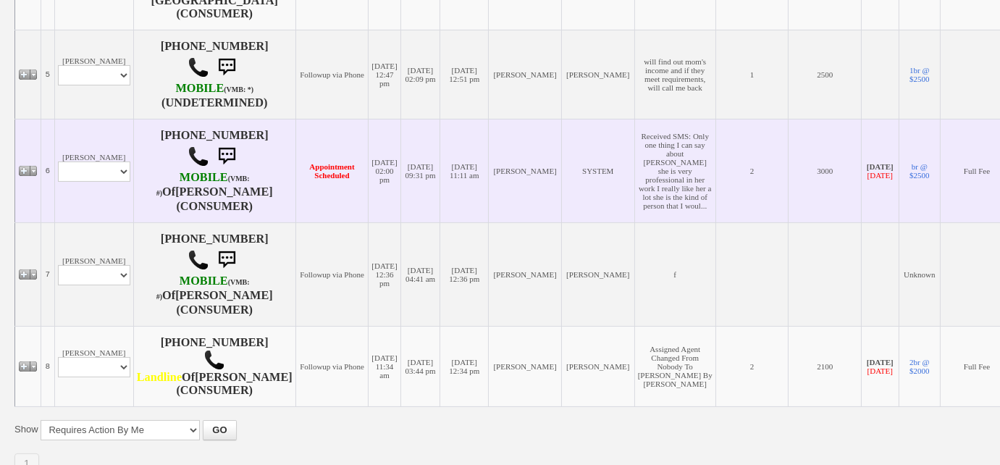
scroll to position [806, 0]
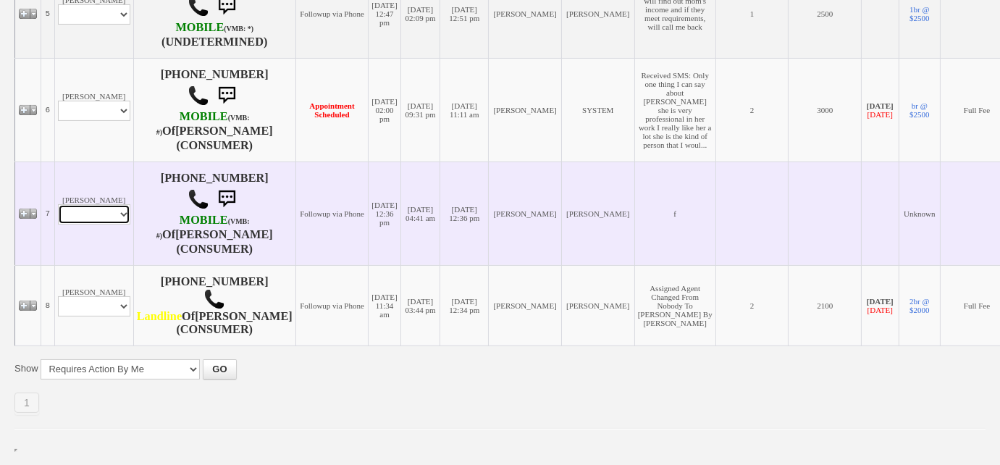
click at [108, 204] on select "Profile Edit Print Email Externally (Will Not Be Tracked In CRM) Closed Deals" at bounding box center [94, 214] width 72 height 20
select select "ChangeURL,/crm/custom/edit_client_form.php?redirect=%2Fcrm%2Fclients.php&id=155…"
click at [58, 204] on select "Profile Edit Print Email Externally (Will Not Be Tracked In CRM) Closed Deals" at bounding box center [94, 214] width 72 height 20
select select
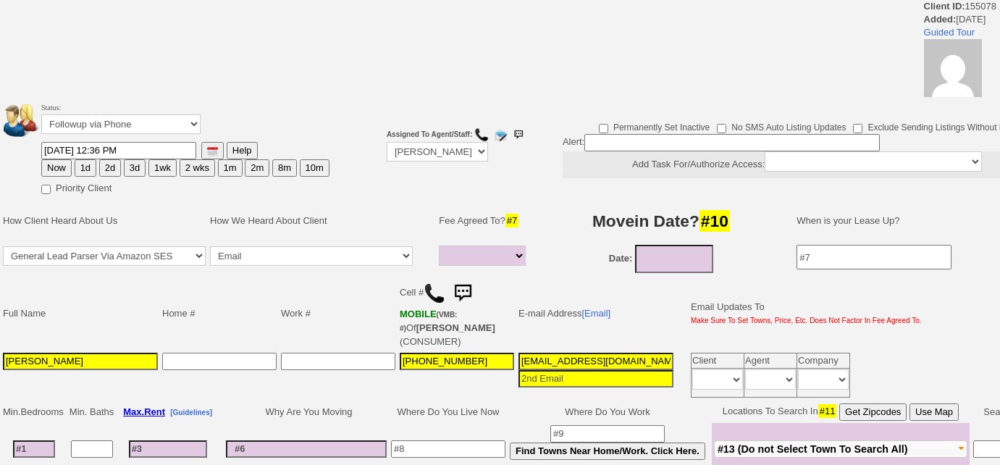
select select
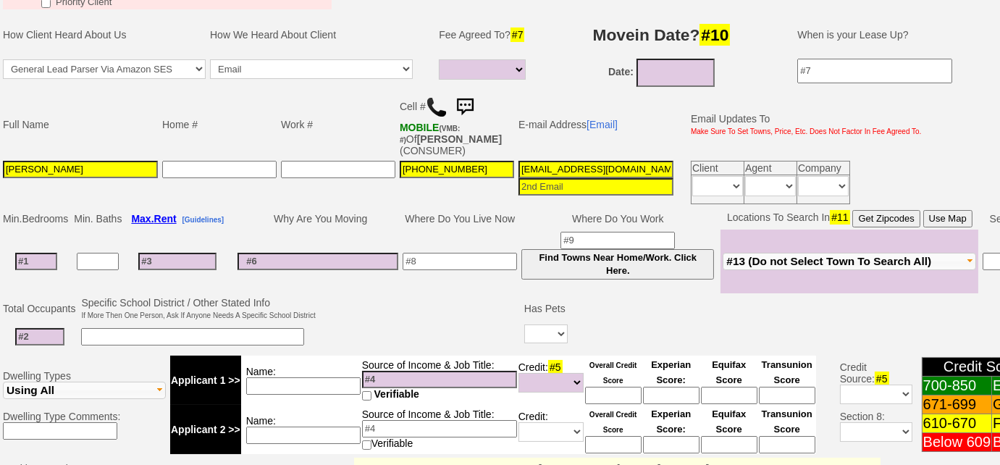
scroll to position [255, 0]
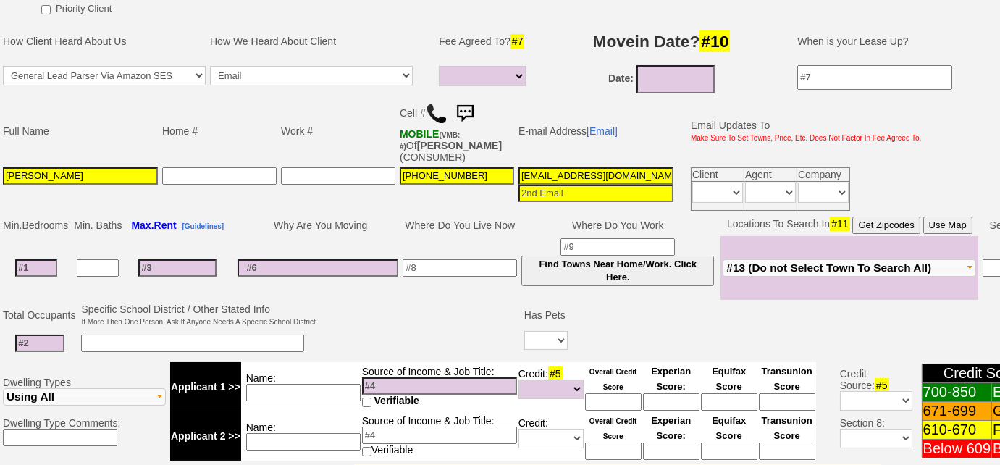
click at [430, 115] on img at bounding box center [437, 114] width 22 height 22
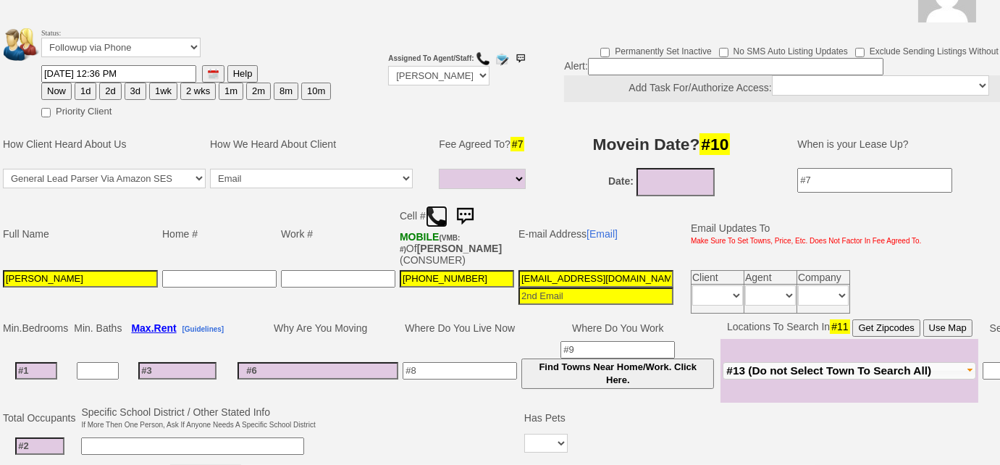
scroll to position [57, 0]
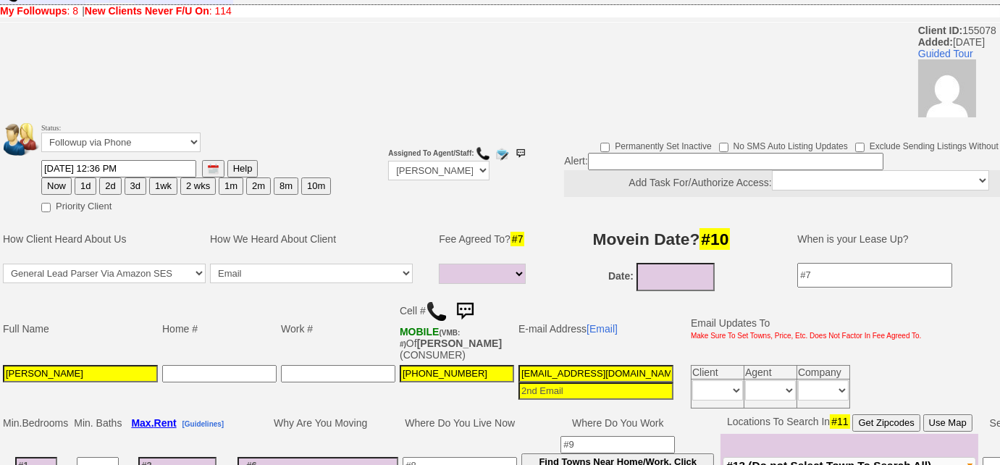
click at [125, 184] on button "3d" at bounding box center [136, 185] width 22 height 17
type input "09/01/2025 11:28 AM"
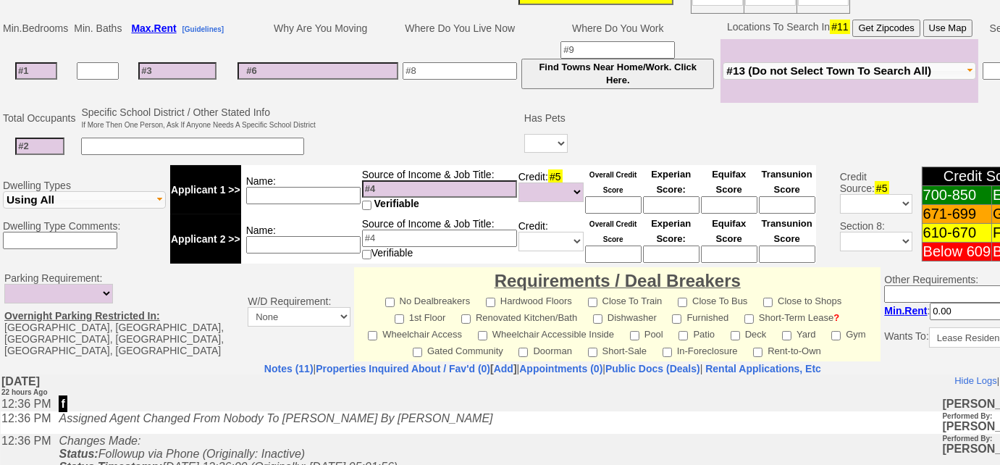
scroll to position [708, 0]
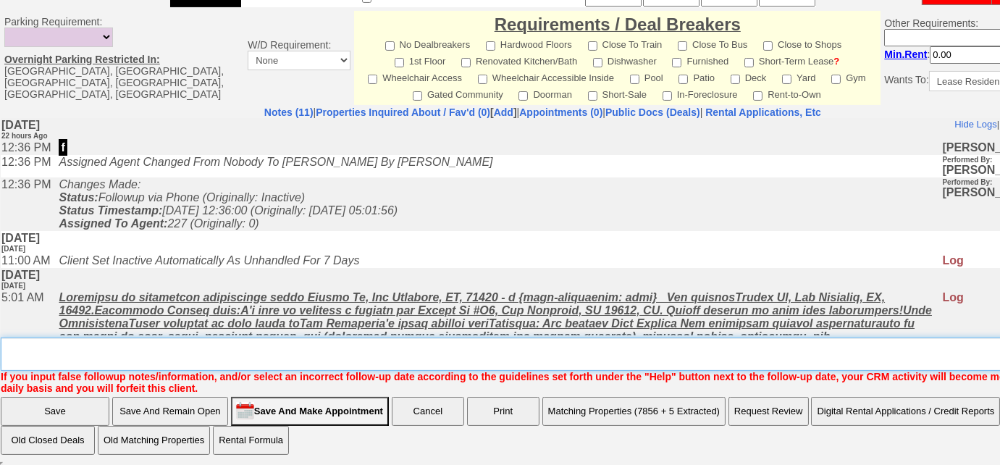
click at [130, 356] on textarea "Insert New Note Here" at bounding box center [548, 353] width 1094 height 33
type textarea "Left VM to FU"
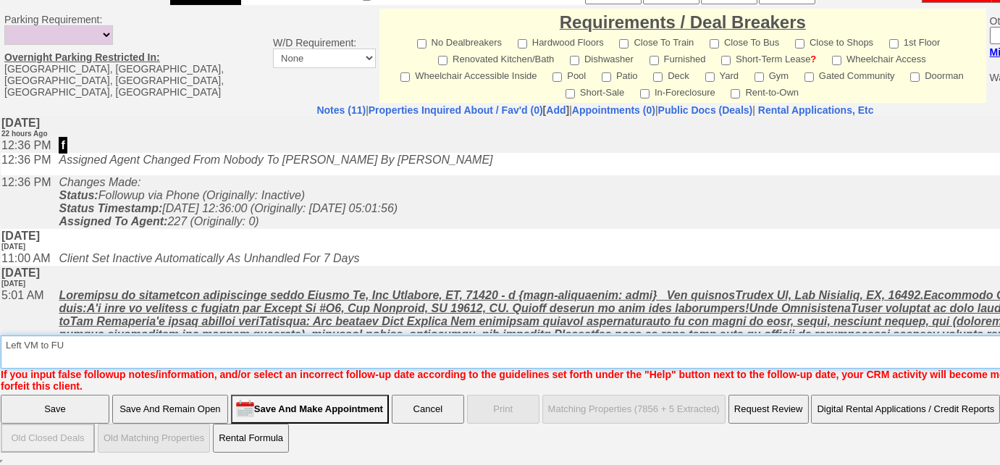
scroll to position [687, 0]
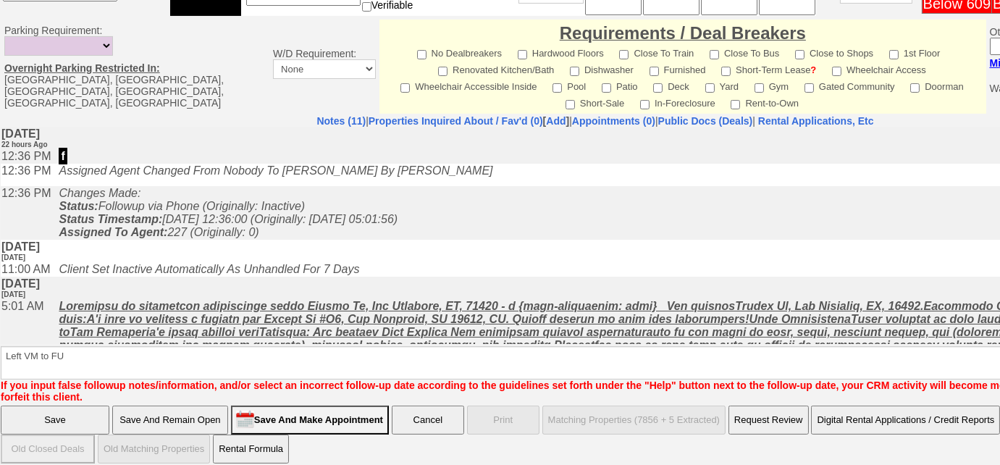
click at [73, 406] on input "Save" at bounding box center [55, 420] width 109 height 29
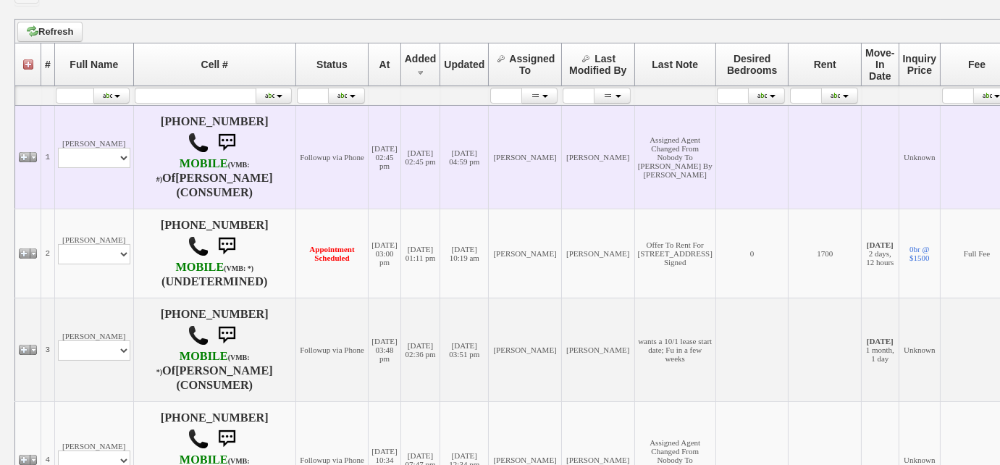
scroll to position [526, 0]
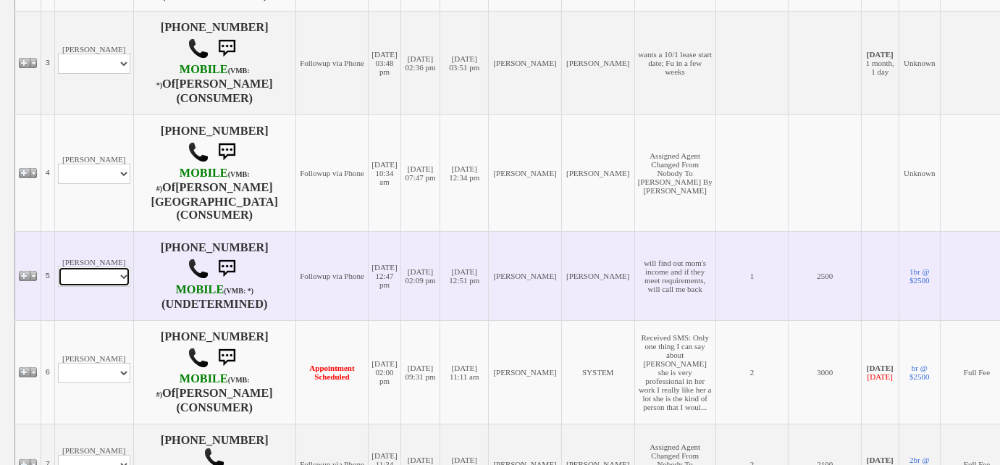
click at [91, 266] on select "Profile Edit Print Email Externally (Will Not Be Tracked In CRM) Closed Deals" at bounding box center [94, 276] width 72 height 20
select select "ChangeURL,/crm/custom/edit_client_form.php?redirect=%2Fcrm%2Fclients.php&id=165…"
click at [58, 266] on select "Profile Edit Print Email Externally (Will Not Be Tracked In CRM) Closed Deals" at bounding box center [94, 276] width 72 height 20
select select
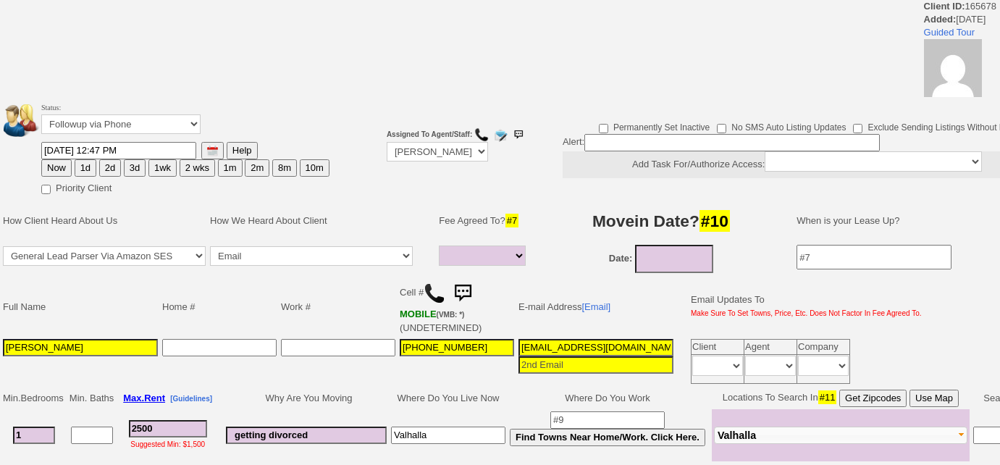
select select
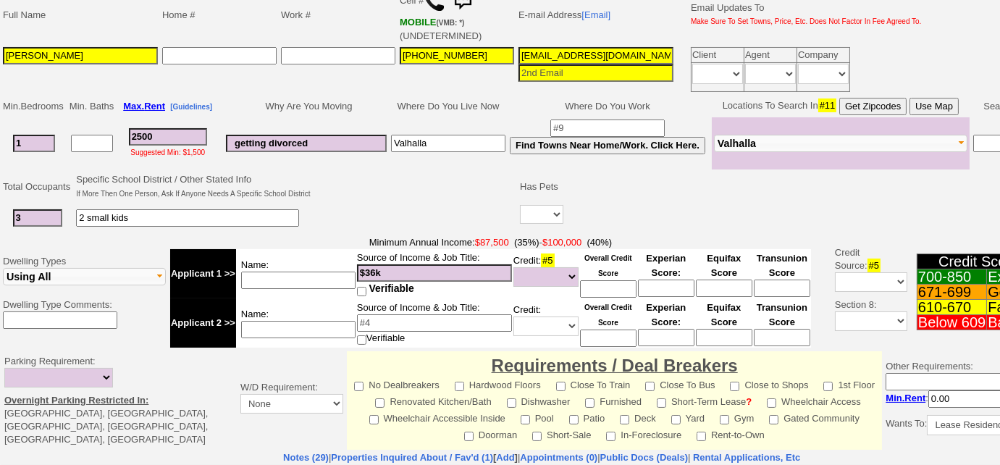
scroll to position [461, 0]
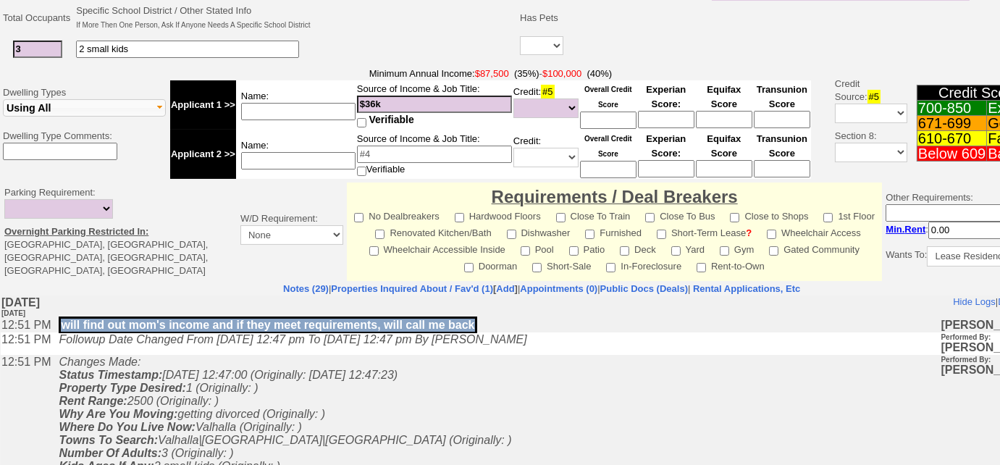
drag, startPoint x: 482, startPoint y: 328, endPoint x: 62, endPoint y: 328, distance: 420.0
click at [62, 328] on td "will find out mom's income and if they meet requirements, will call me back" at bounding box center [495, 324] width 889 height 14
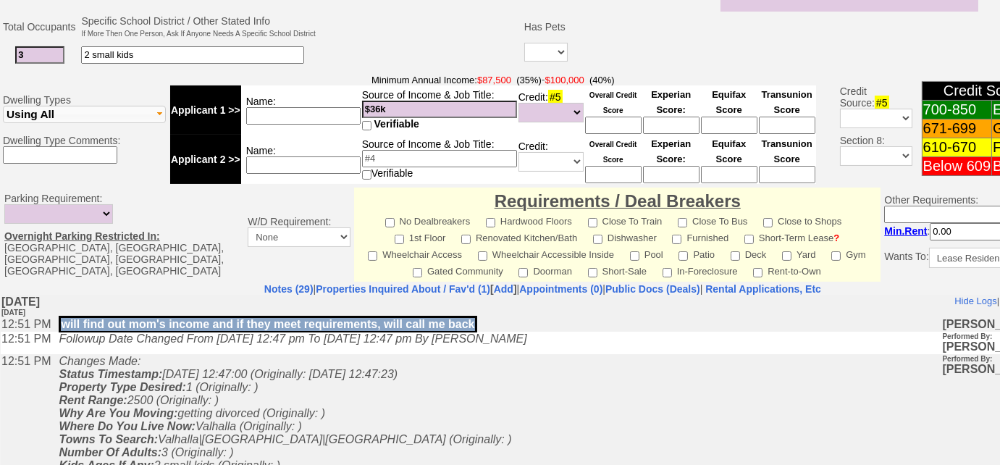
copy p "will find out mom's income and if they meet requirements, will call me back"
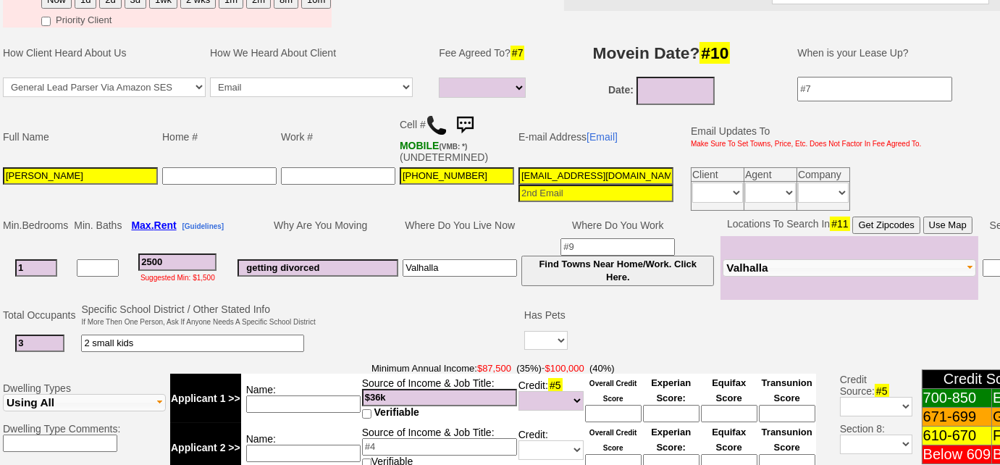
scroll to position [137, 0]
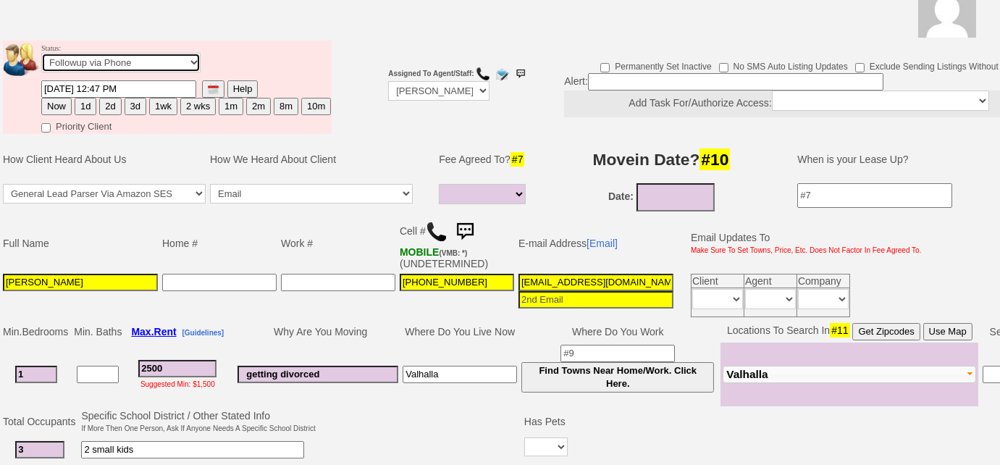
click at [122, 59] on select "Followup via Phone Followup via Email Followup When Section 8 Property Found De…" at bounding box center [120, 63] width 159 height 20
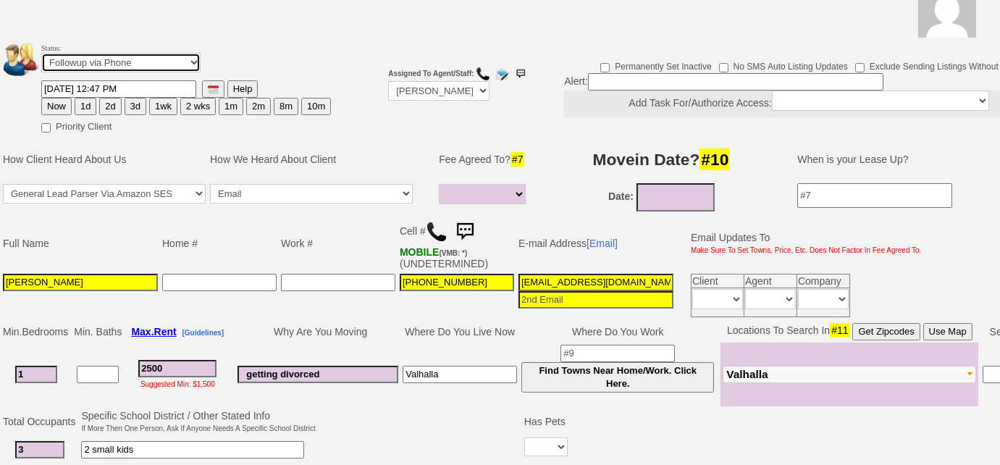
select select "Inactive"
click at [41, 53] on select "Followup via Phone Followup via Email Followup When Section 8 Property Found De…" at bounding box center [120, 63] width 159 height 20
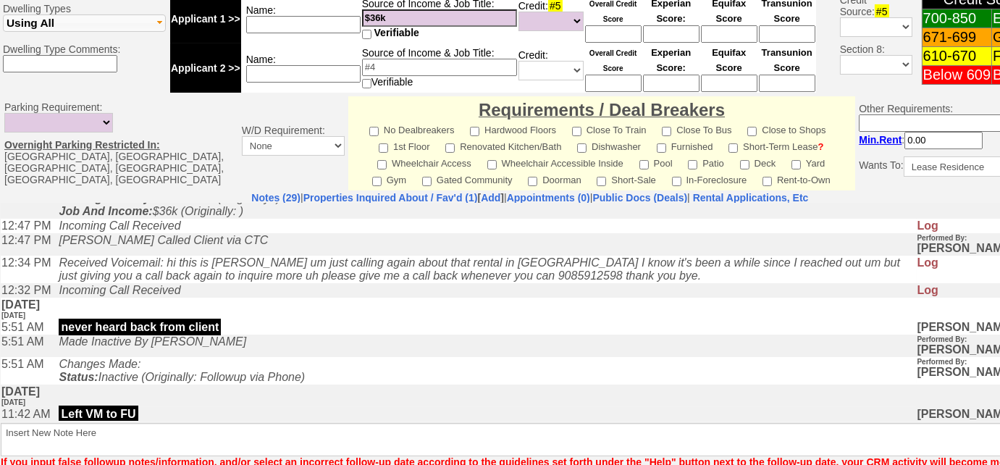
scroll to position [395, 0]
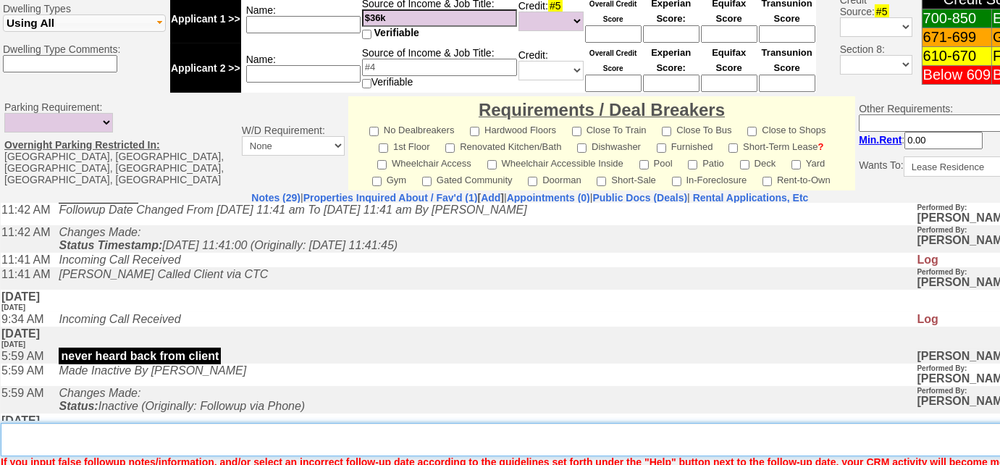
click at [351, 442] on textarea "Insert New Note Here" at bounding box center [535, 439] width 1069 height 33
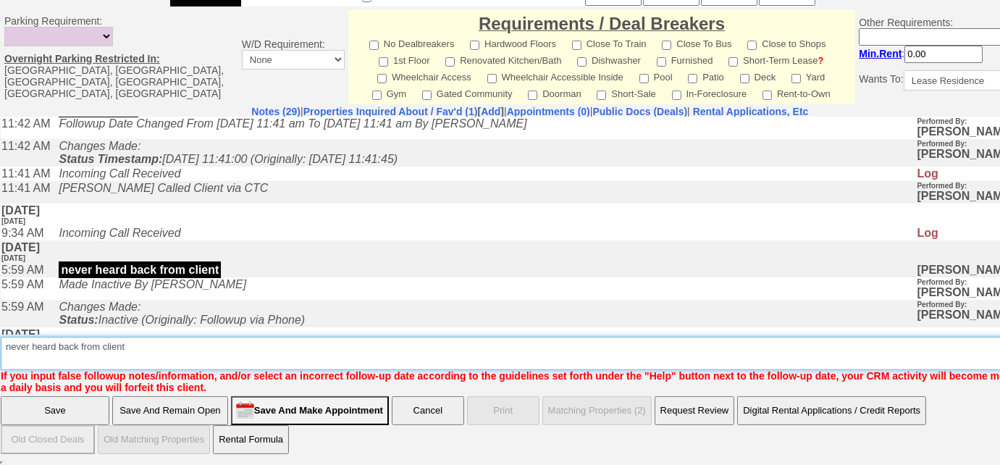
type textarea "never heard back from client"
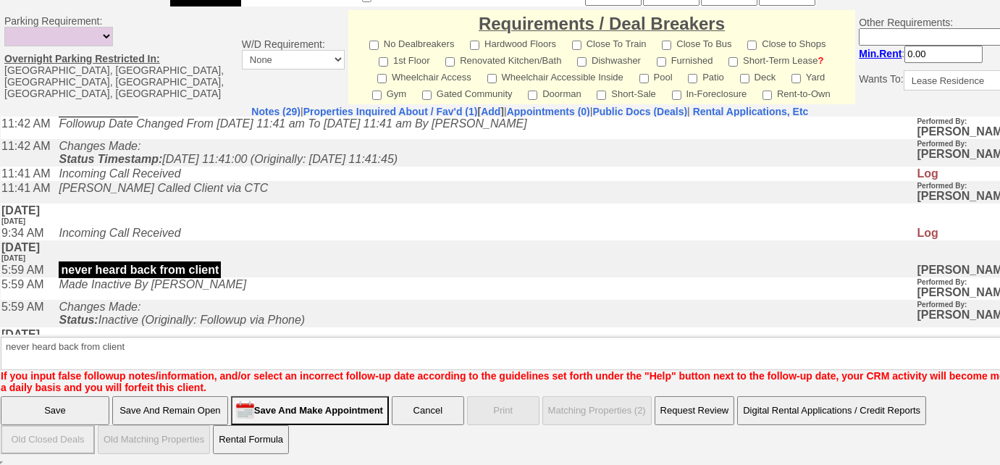
click at [31, 403] on input "Save" at bounding box center [55, 410] width 109 height 29
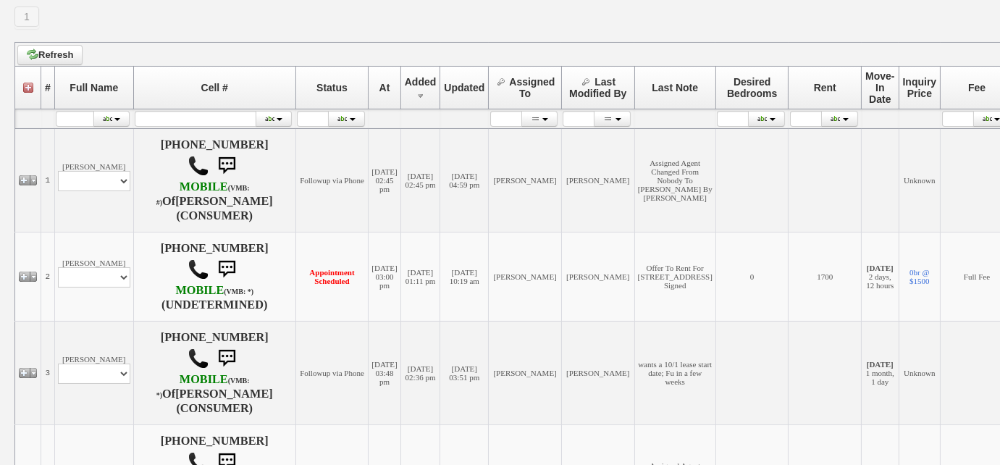
scroll to position [461, 0]
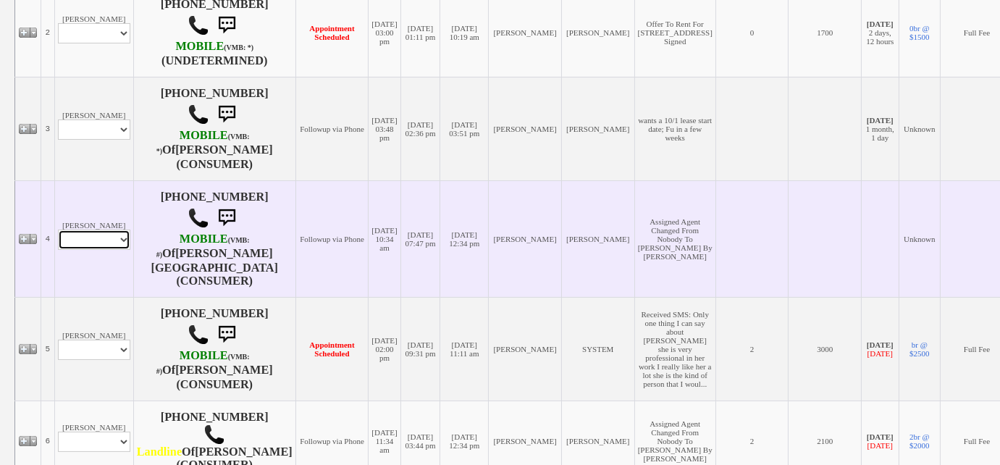
click at [121, 231] on select "Profile Edit Print Email Externally (Will Not Be Tracked In CRM) Closed Deals" at bounding box center [94, 240] width 72 height 20
select select "ChangeURL,/crm/custom/edit_client_form.php?redirect=%2Fcrm%2Fclients.php&id=166…"
click at [58, 230] on select "Profile Edit Print Email Externally (Will Not Be Tracked In CRM) Closed Deals" at bounding box center [94, 240] width 72 height 20
select select
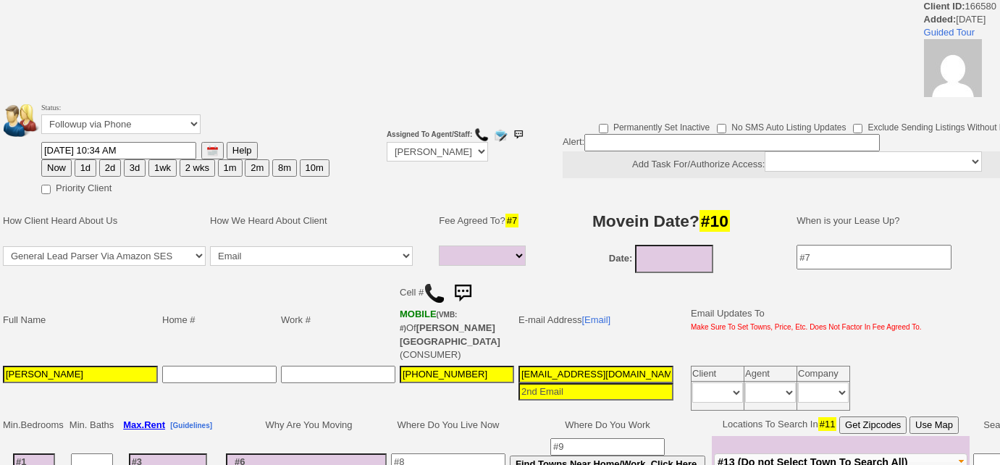
select select
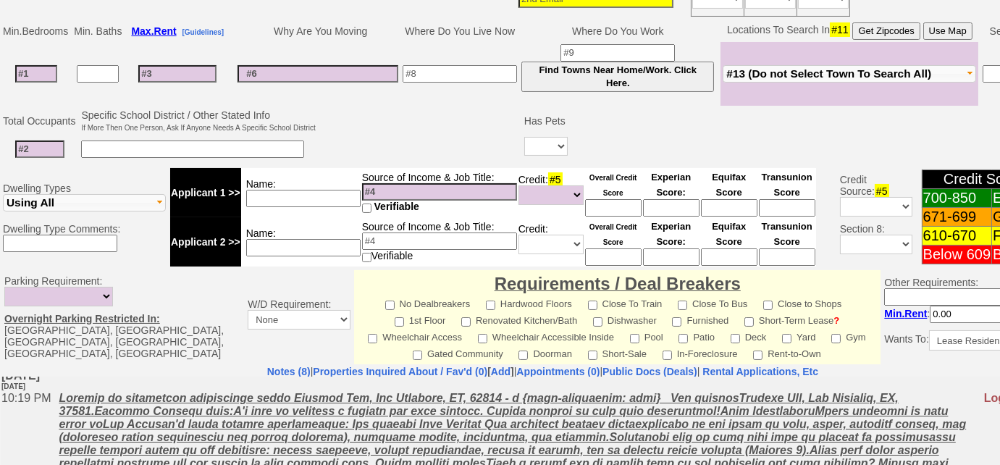
scroll to position [201, 0]
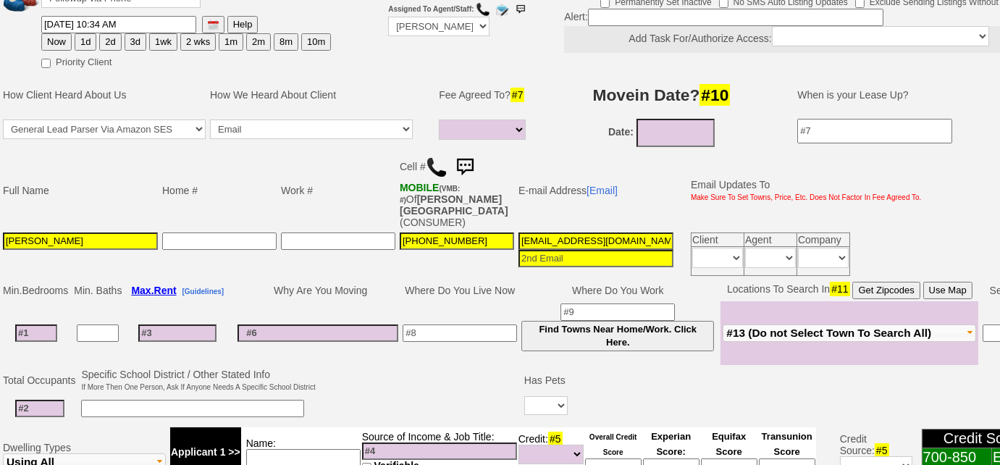
click at [437, 167] on img at bounding box center [437, 167] width 22 height 22
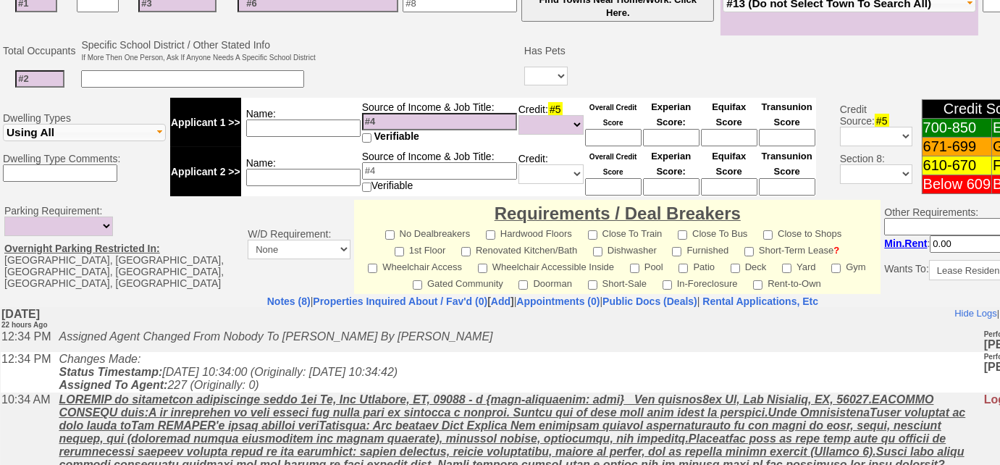
scroll to position [333, 0]
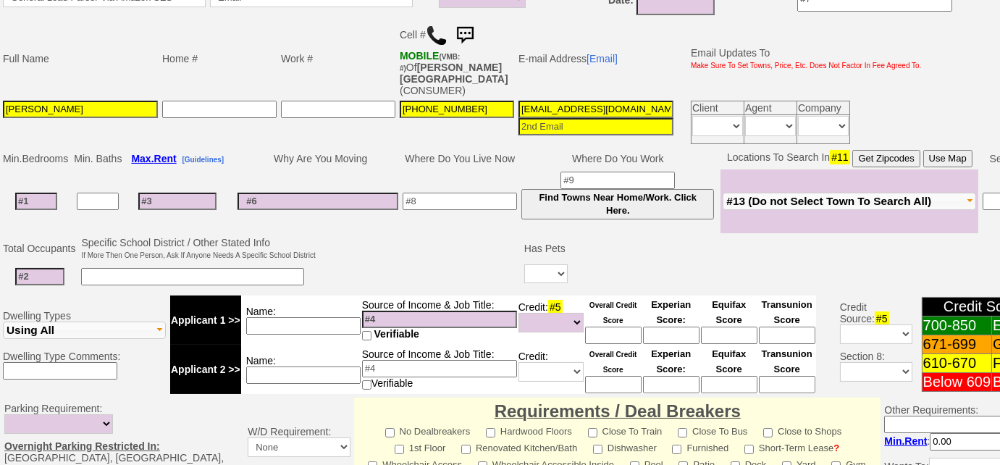
click at [813, 195] on span "#13 (Do not Select Town To Search All)" at bounding box center [828, 201] width 205 height 12
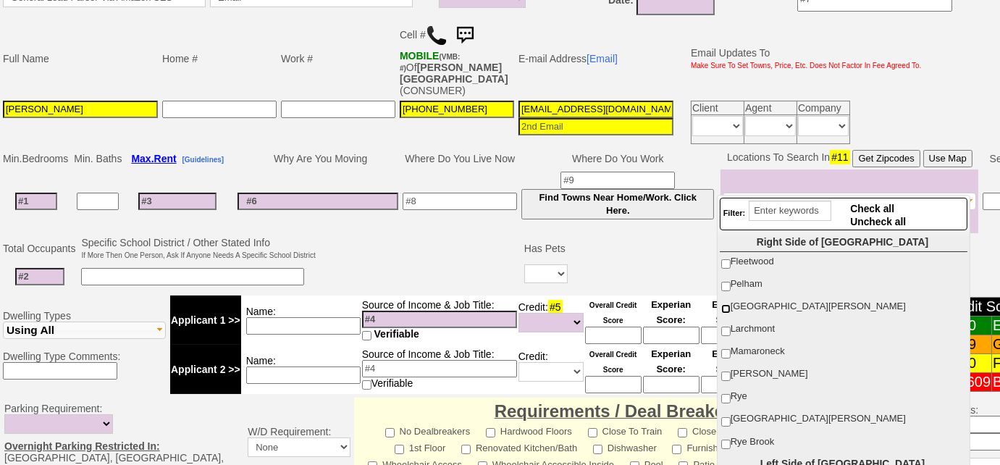
click at [722, 308] on input "[GEOGRAPHIC_DATA][PERSON_NAME]" at bounding box center [725, 308] width 9 height 9
checkbox input "true"
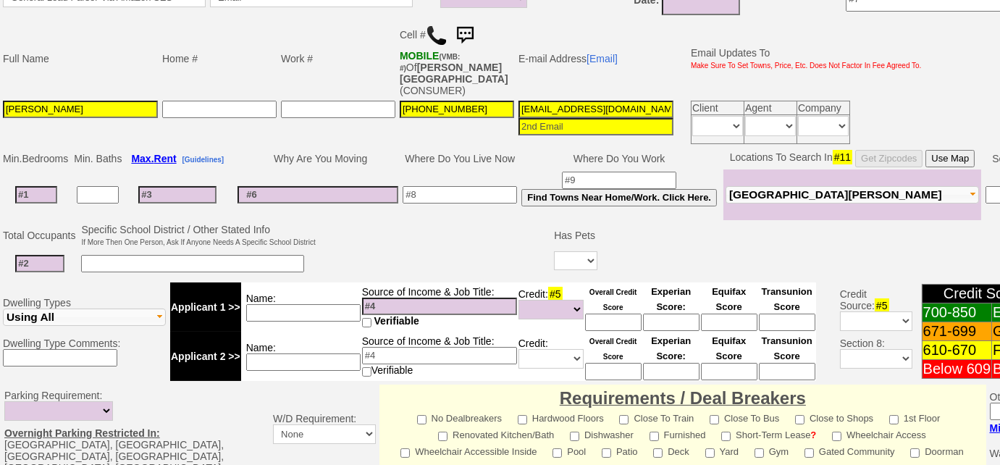
scroll to position [0, 67]
drag, startPoint x: 515, startPoint y: 95, endPoint x: 828, endPoint y: 48, distance: 316.4
click at [828, 48] on tbody "Full Name Home # Work # Cell # MOBILE (VMB: #) Of ROLLINS,MAURICA (CONSUMER) E-…" at bounding box center [462, 82] width 923 height 127
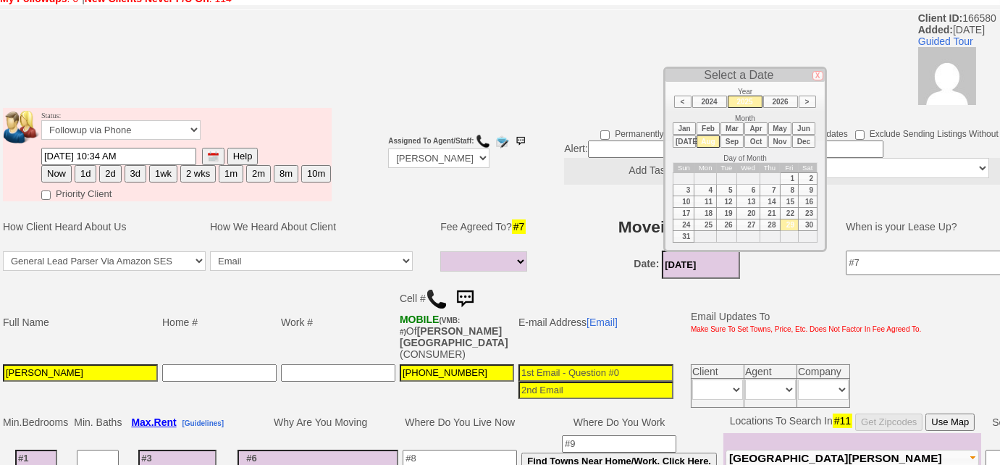
click at [687, 251] on input "08/29/2025" at bounding box center [701, 265] width 78 height 28
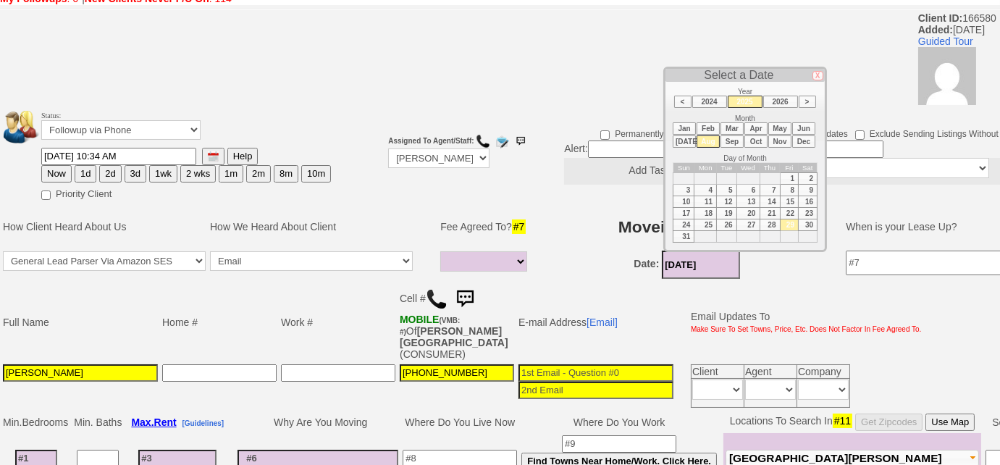
click at [729, 140] on li "Sep" at bounding box center [732, 141] width 23 height 12
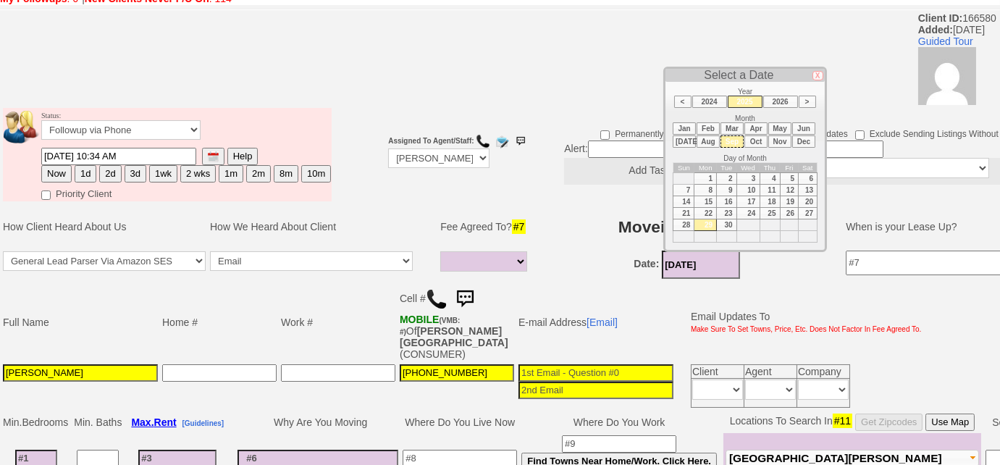
click at [714, 175] on td "1" at bounding box center [705, 179] width 22 height 12
type input "[DATE]"
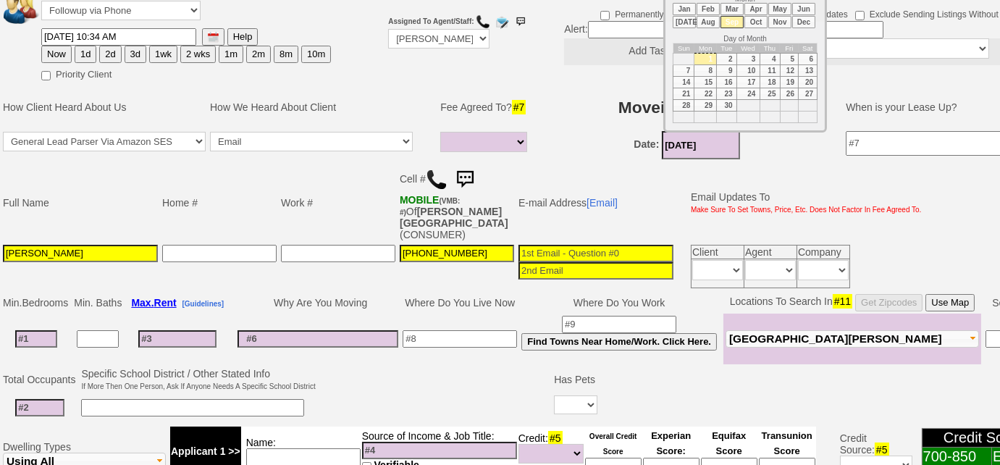
scroll to position [267, 0]
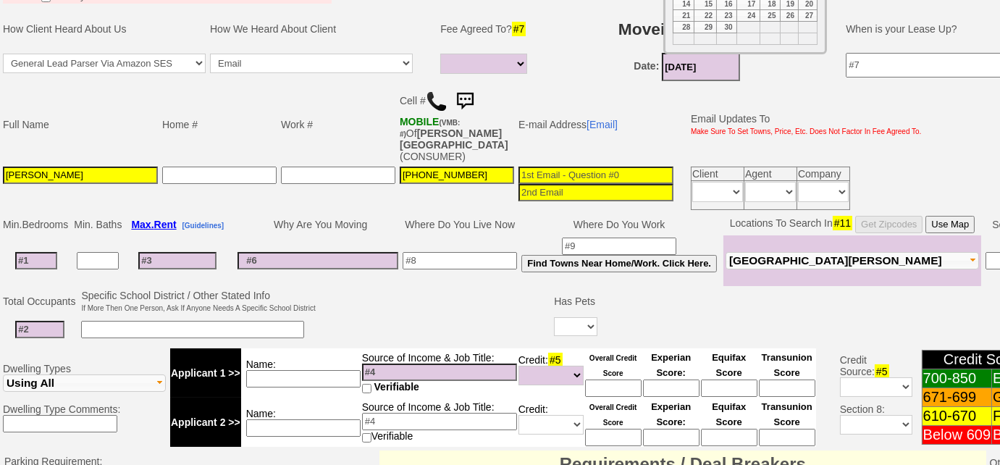
click at [477, 252] on input at bounding box center [460, 260] width 114 height 17
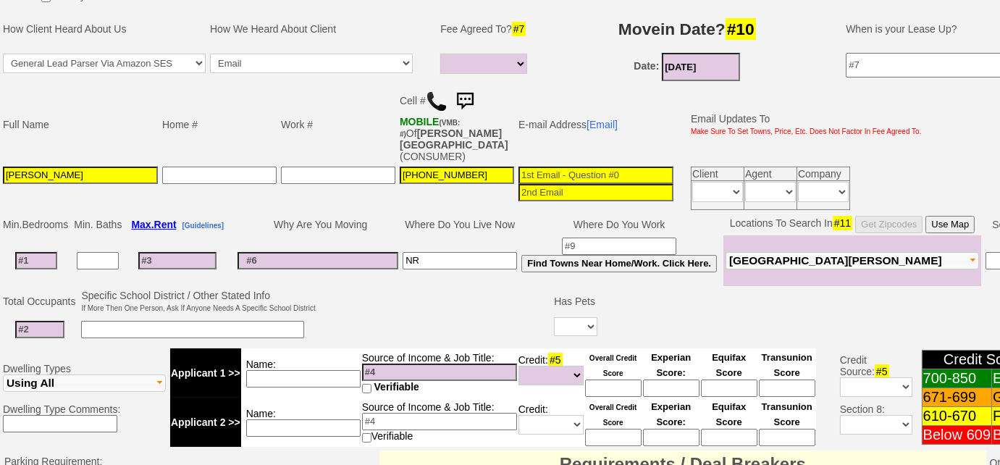
type input "NR"
click at [337, 252] on input at bounding box center [318, 260] width 161 height 17
type input "needs own apt"
click at [33, 252] on input at bounding box center [36, 260] width 42 height 17
type input "1"
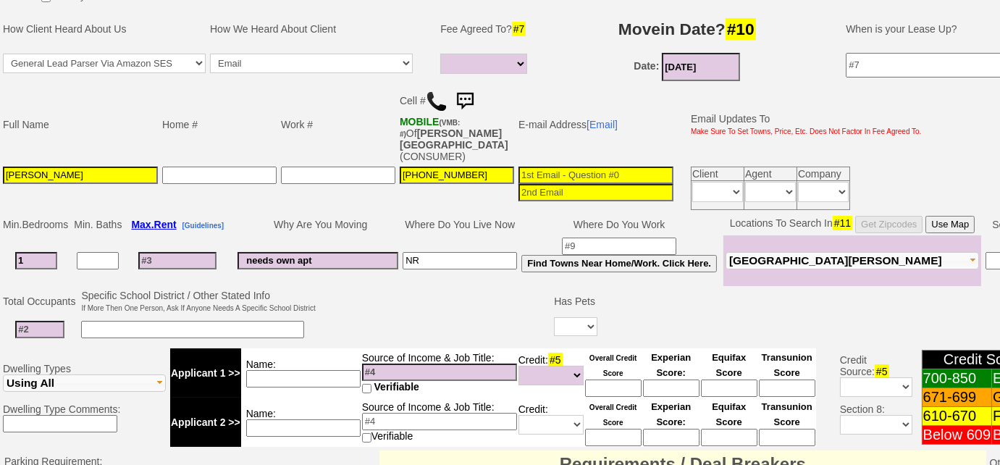
select select
type input "1"
select select
click at [50, 321] on input at bounding box center [39, 329] width 49 height 17
type input "1"
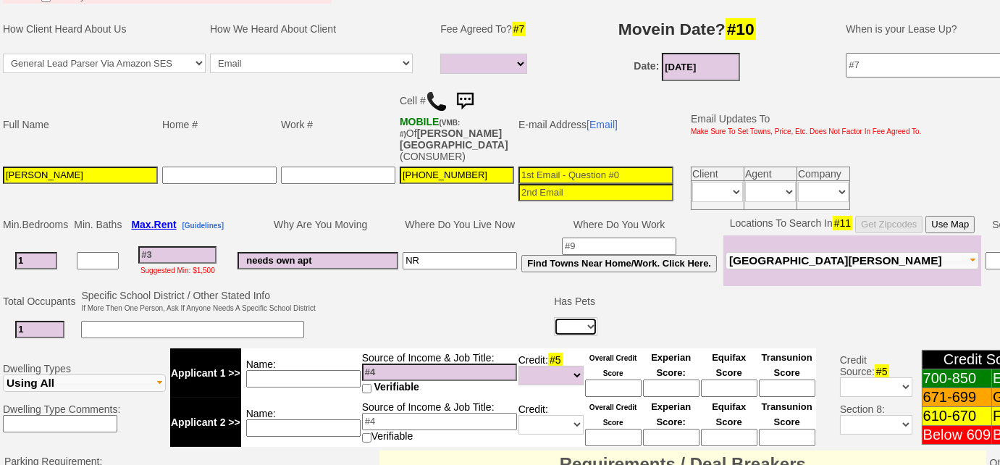
click at [576, 317] on select "Yes No" at bounding box center [575, 326] width 43 height 19
select select "No"
click at [554, 317] on select "Yes No" at bounding box center [575, 326] width 43 height 19
click at [197, 246] on input at bounding box center [177, 254] width 78 height 17
type input "2"
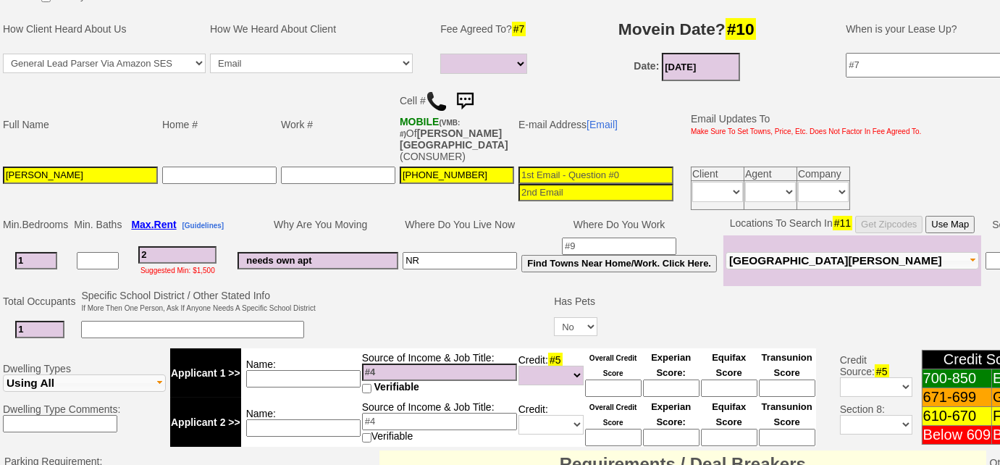
select select
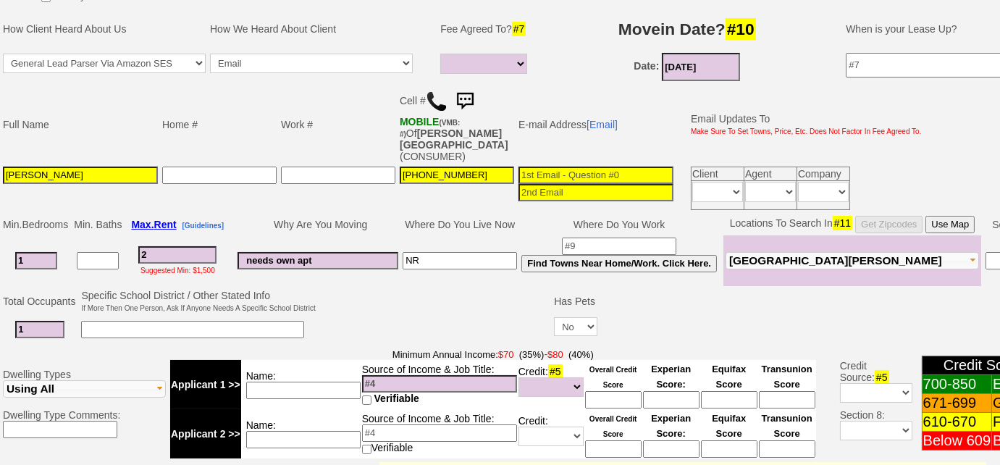
type input "26"
select select
type input "2600"
select select
type input "2600"
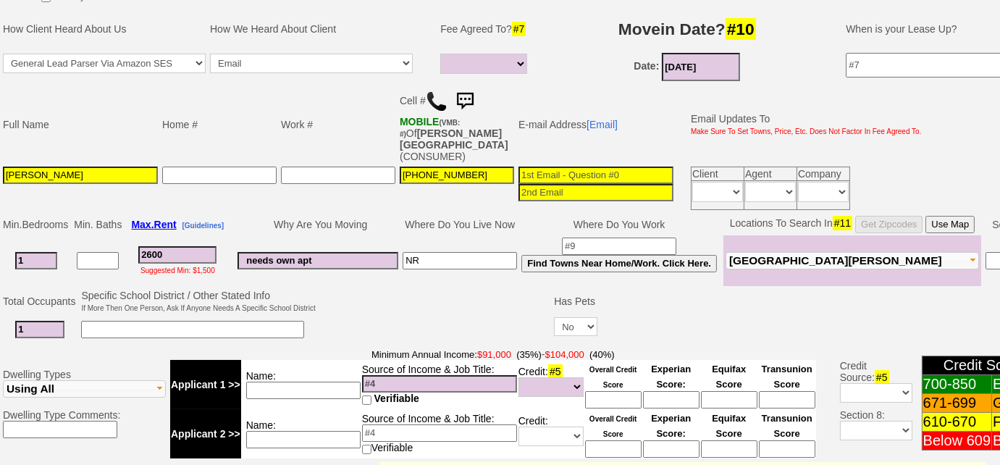
click at [385, 375] on input at bounding box center [439, 383] width 155 height 17
select select
type input "NYS corrections officer - $140k"
click at [558, 377] on select "Unknown Bad (Below 609) Fair (610-670) Good (671-699) Excellent (700-850) None" at bounding box center [551, 387] width 65 height 20
select select "Excellent"
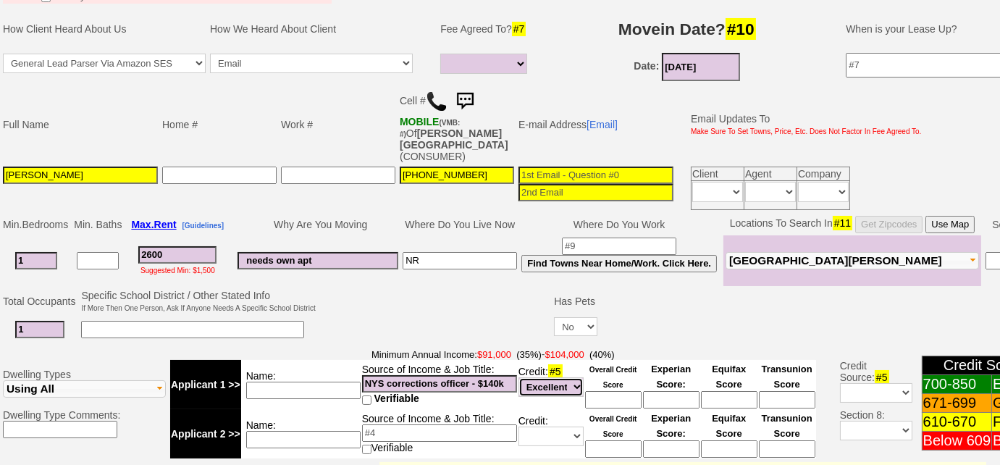
click at [519, 377] on select "Unknown Bad (Below 609) Fair (610-670) Good (671-699) Excellent (700-850) None" at bounding box center [551, 387] width 65 height 20
click at [603, 382] on div "Ask Customer: Do You Know Your Overall Credit Score" at bounding box center [699, 395] width 217 height 26
click at [604, 167] on input at bounding box center [596, 175] width 155 height 17
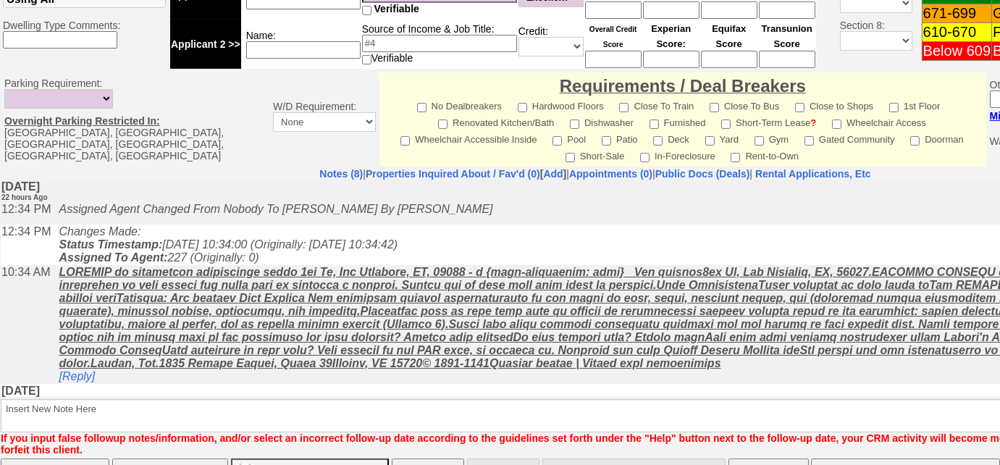
scroll to position [698, 0]
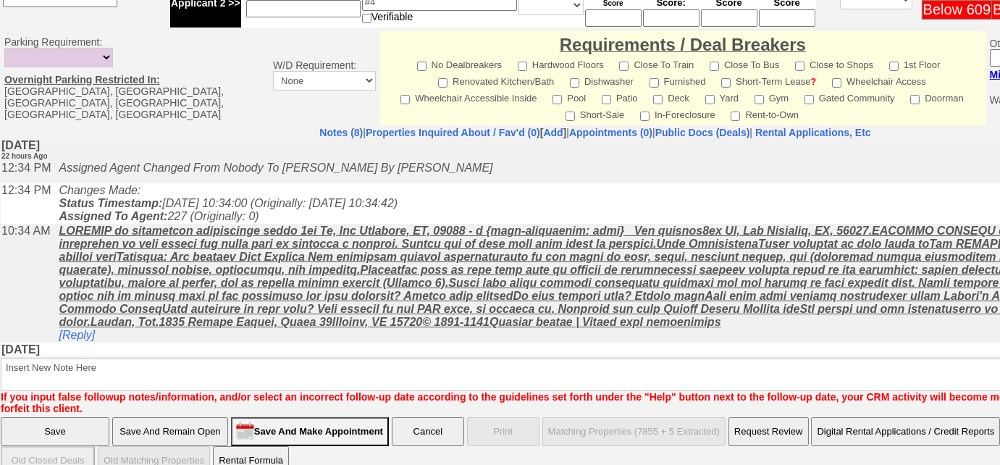
type input "maurica22@gmail.com"
click at [198, 419] on input "Save And Remain Open" at bounding box center [170, 431] width 116 height 29
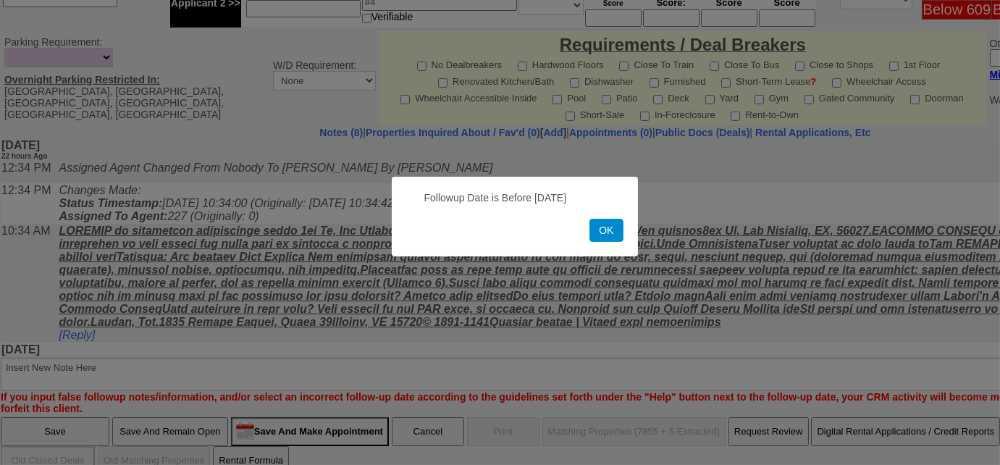
click at [595, 227] on button "OK" at bounding box center [605, 230] width 33 height 23
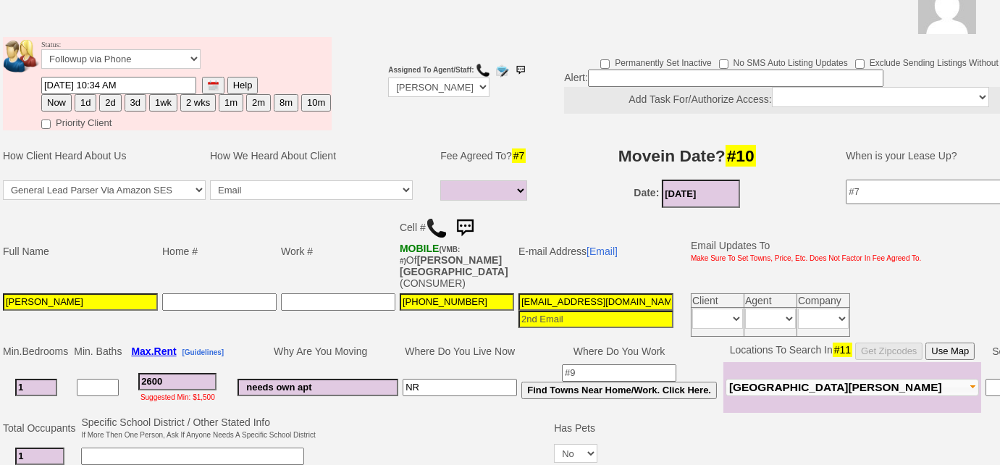
scroll to position [0, 0]
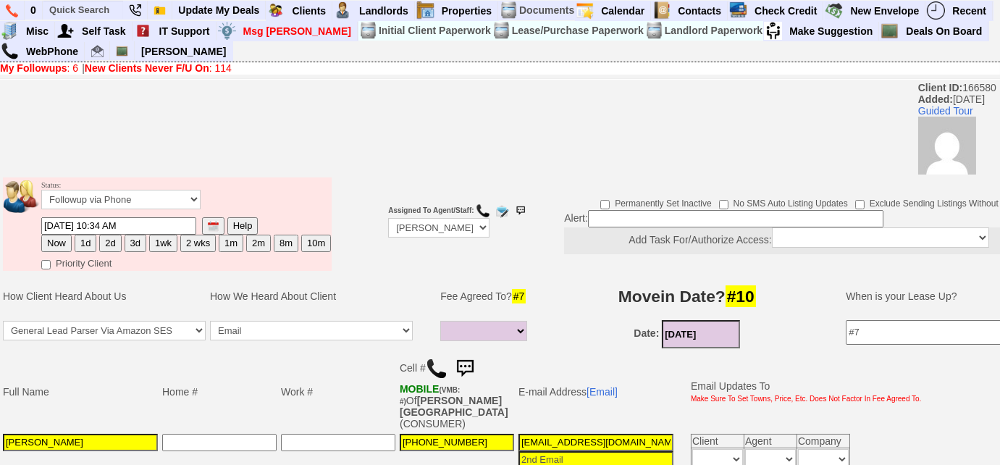
click at [54, 245] on button "Now" at bounding box center [56, 243] width 30 height 17
type input "08/29/2025 11:31 AM"
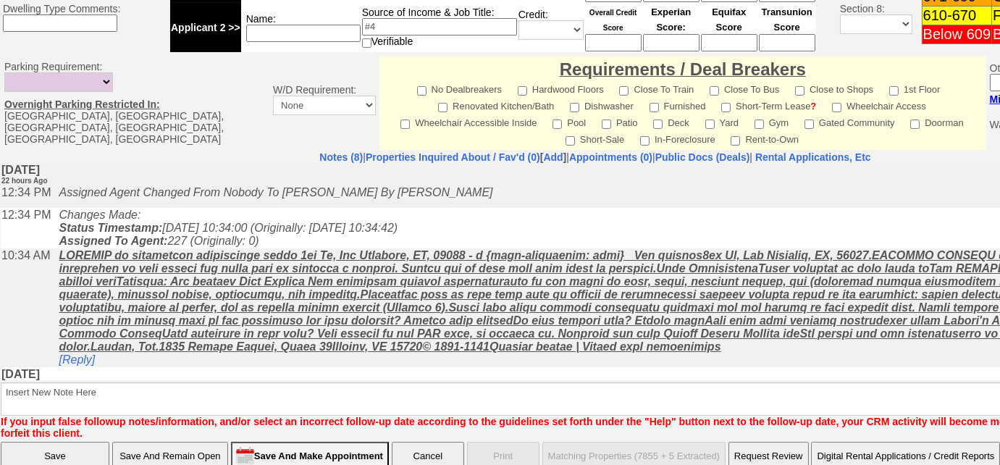
scroll to position [698, 0]
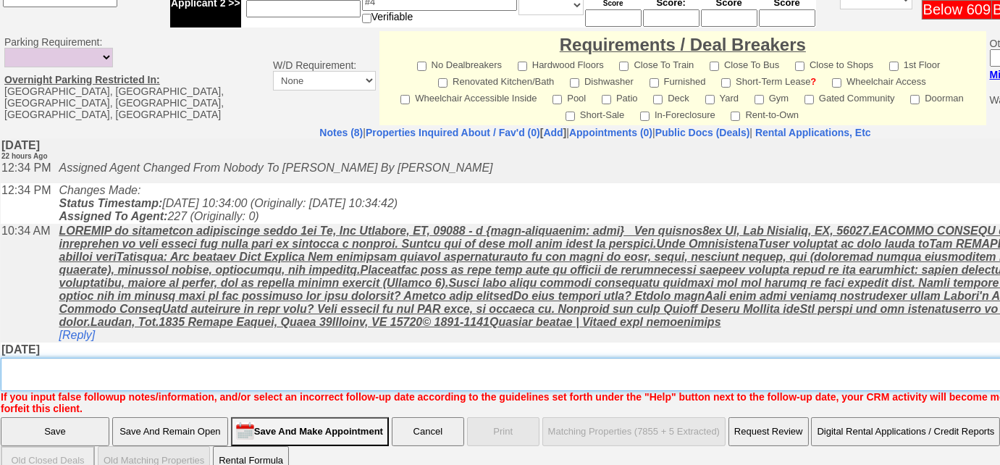
click at [243, 358] on textarea "Insert New Note Here" at bounding box center [600, 374] width 1199 height 33
type textarea "f"
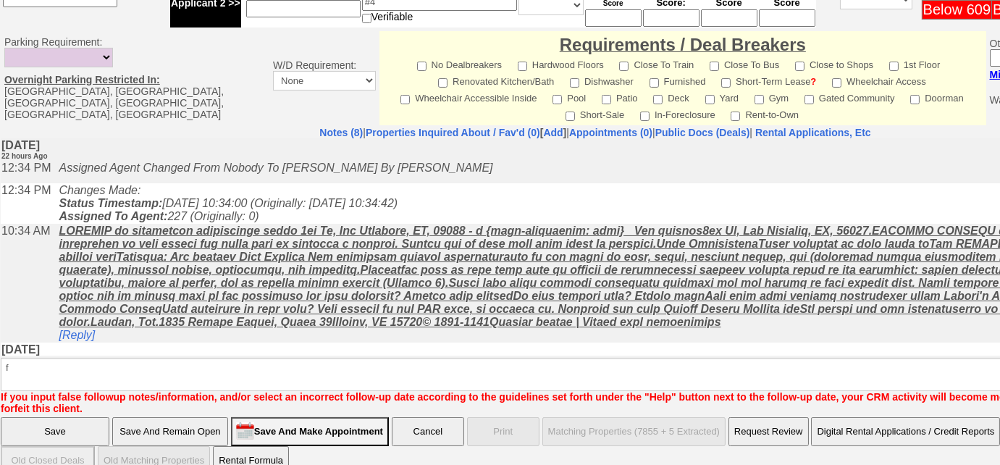
click at [169, 417] on input "Save And Remain Open" at bounding box center [170, 431] width 116 height 29
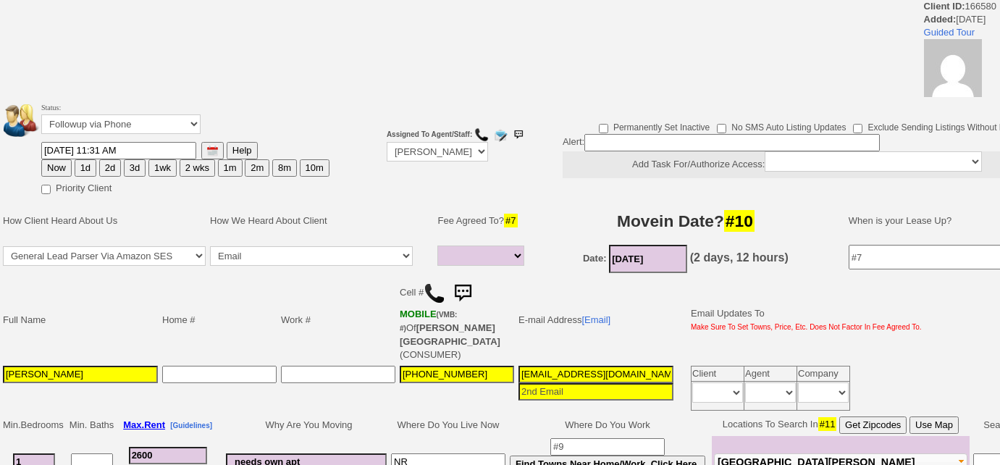
select select
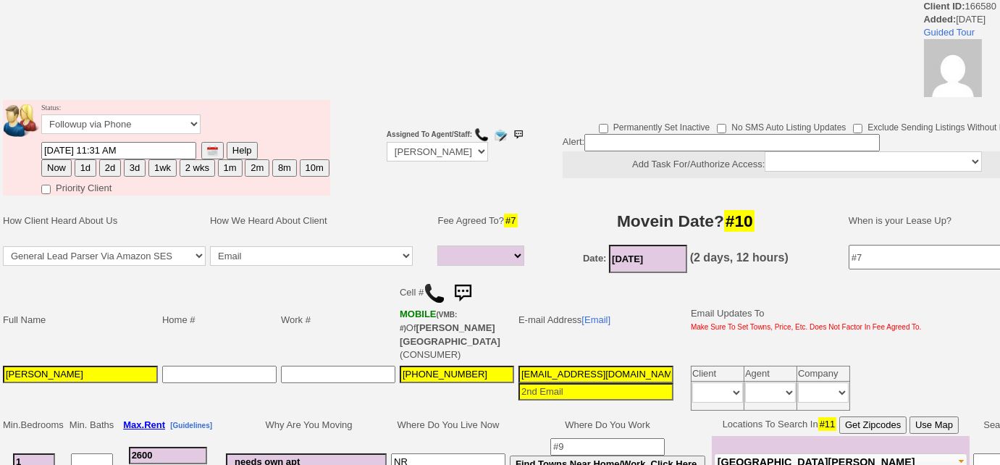
drag, startPoint x: 38, startPoint y: 362, endPoint x: 0, endPoint y: 351, distance: 39.9
click at [0, 351] on td "Full Name Home # Work # Cell # MOBILE (VMB: #) Of [PERSON_NAME] (CONSUMER) E-ma…" at bounding box center [542, 345] width 1084 height 138
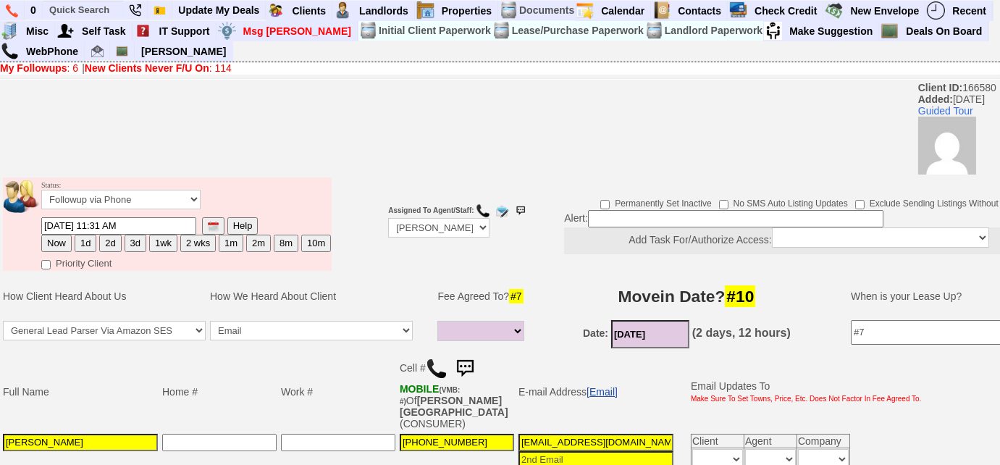
click at [608, 386] on link "[Email]" at bounding box center [602, 392] width 31 height 12
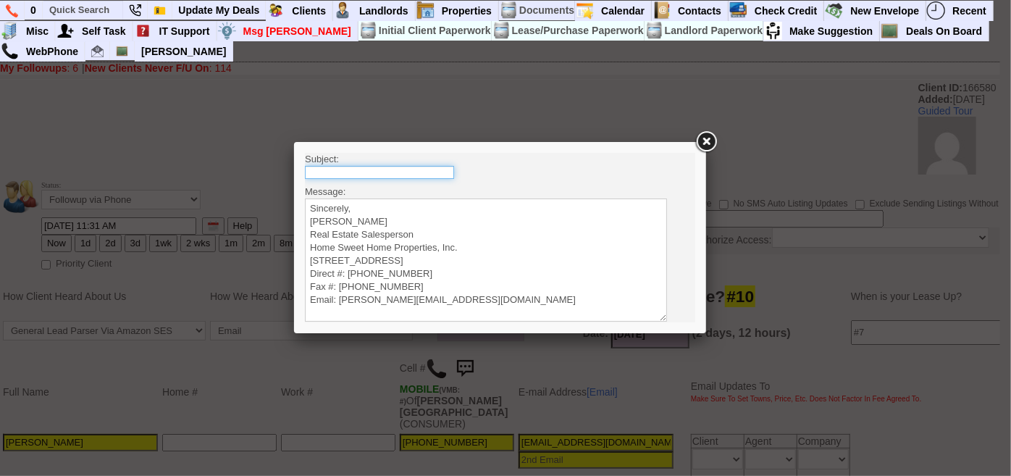
click at [354, 172] on input "text" at bounding box center [378, 171] width 149 height 13
type input "Rental Intake Form"
click at [408, 200] on textarea "Sincerely, [PERSON_NAME] Real Estate Salesperson Home Sweet Home Properties, In…" at bounding box center [485, 259] width 362 height 123
paste textarea "Good Morning [PERSON_NAME], It was a pleasure speaking with you! I am excited t…"
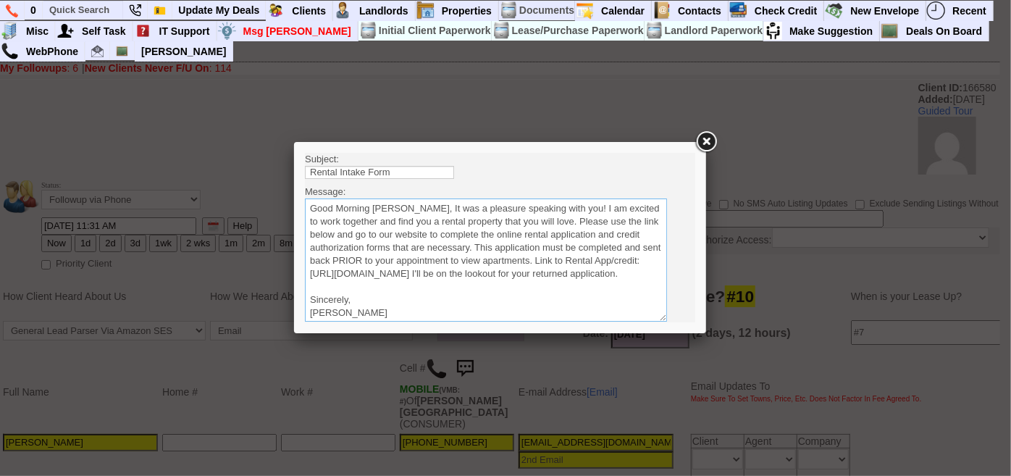
click at [411, 209] on textarea "Sincerely, [PERSON_NAME] Real Estate Salesperson Home Sweet Home Properties, In…" at bounding box center [485, 259] width 362 height 123
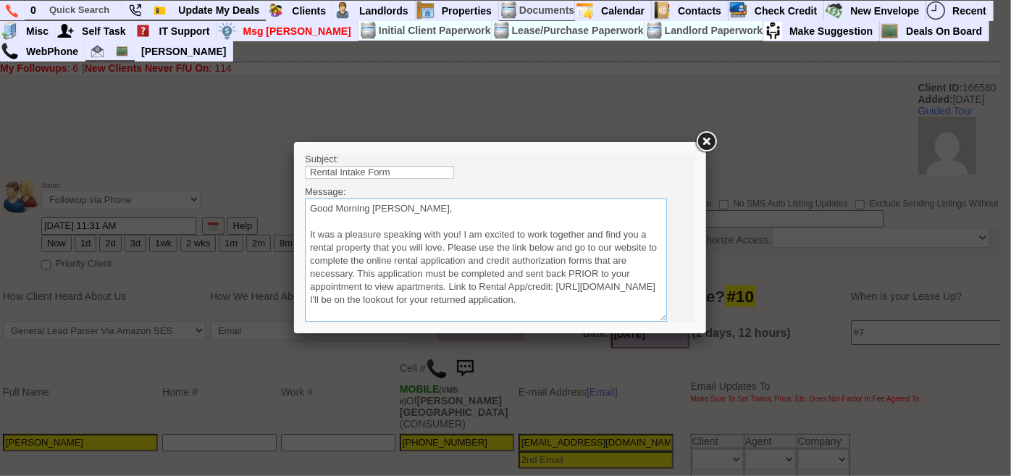
click at [447, 245] on textarea "Sincerely, [PERSON_NAME] Real Estate Salesperson Home Sweet Home Properties, In…" at bounding box center [485, 259] width 362 height 123
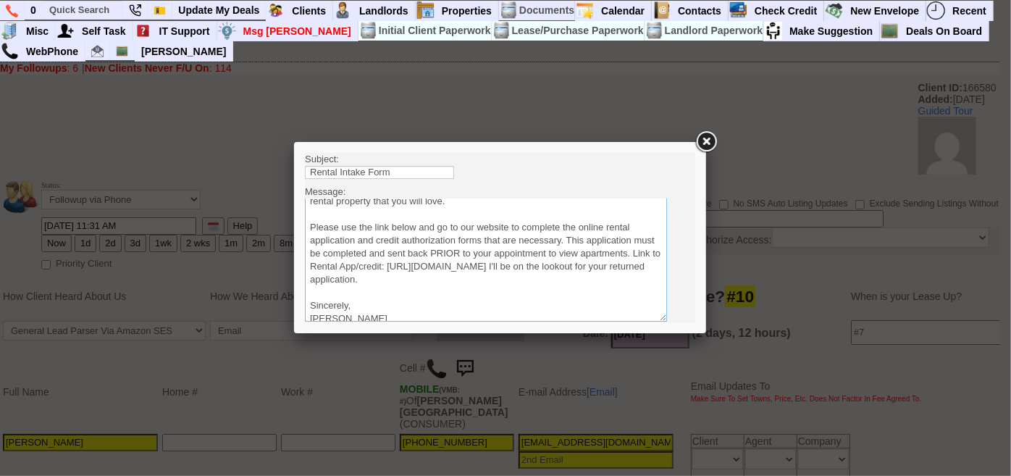
scroll to position [65, 0]
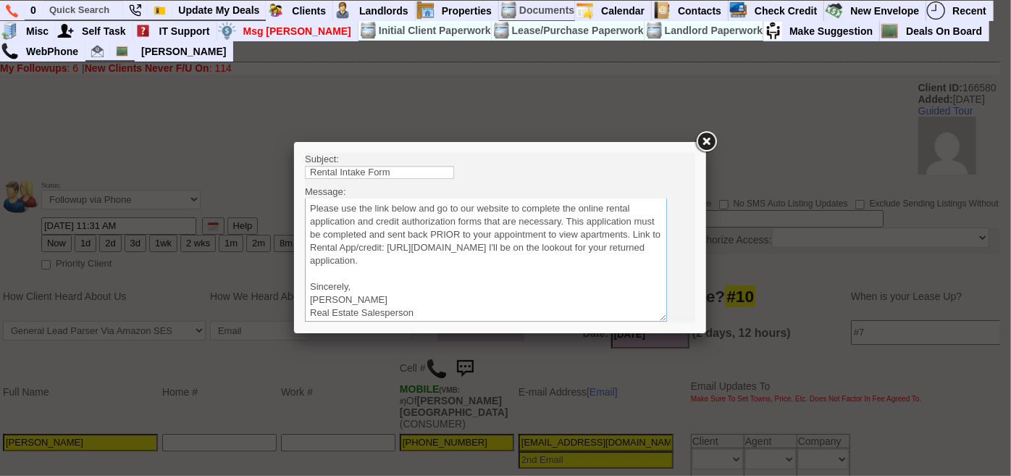
click at [620, 259] on textarea "Sincerely, [PERSON_NAME] Real Estate Salesperson Home Sweet Home Properties, In…" at bounding box center [485, 259] width 362 height 123
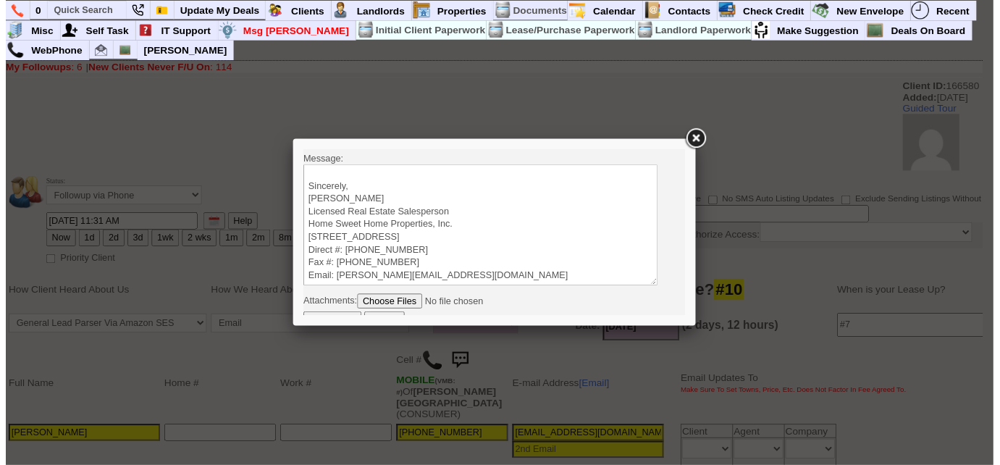
scroll to position [42, 0]
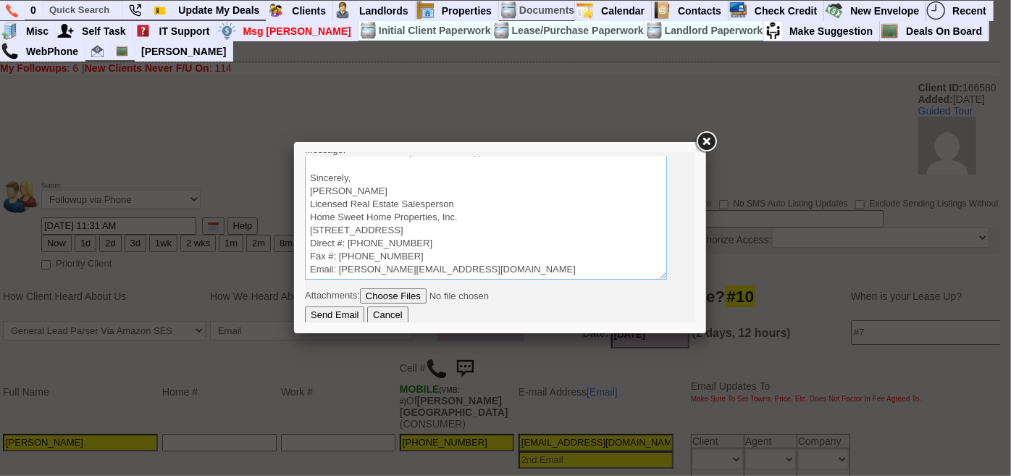
type textarea "Good Morning [PERSON_NAME], It was a pleasure speaking with you! I am excited t…"
click at [325, 314] on input "Send Email" at bounding box center [333, 314] width 59 height 17
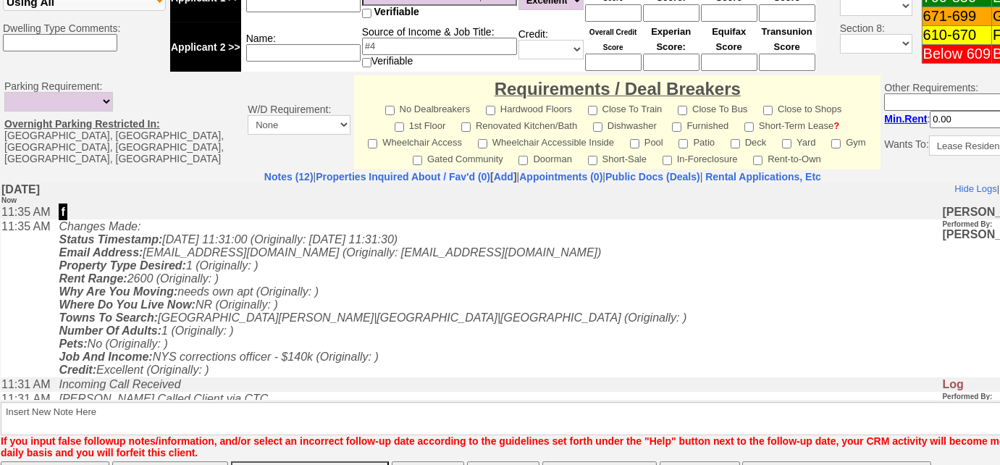
scroll to position [720, 0]
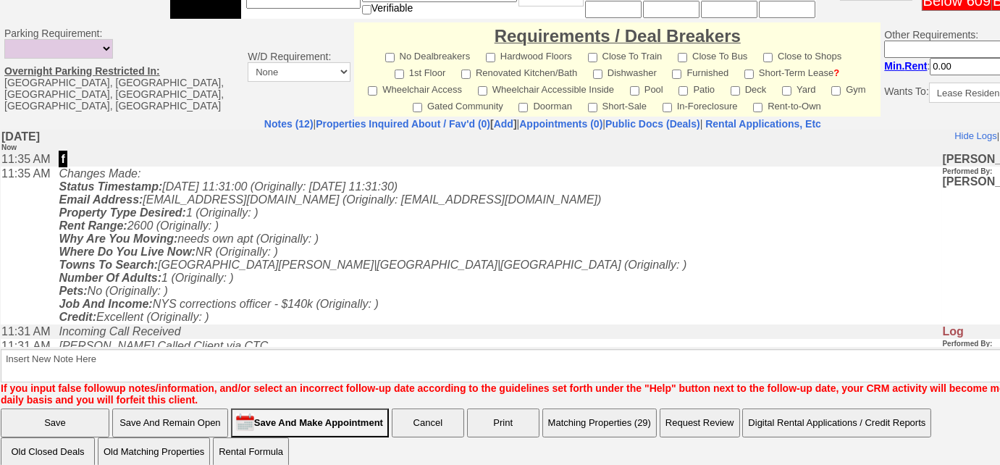
click at [601, 408] on button "Matching Properties (29)" at bounding box center [599, 422] width 114 height 29
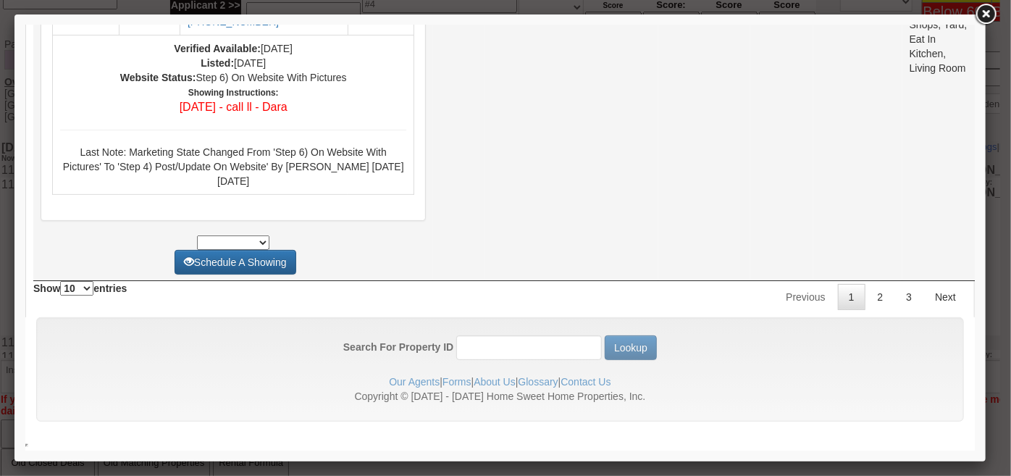
scroll to position [6339, 0]
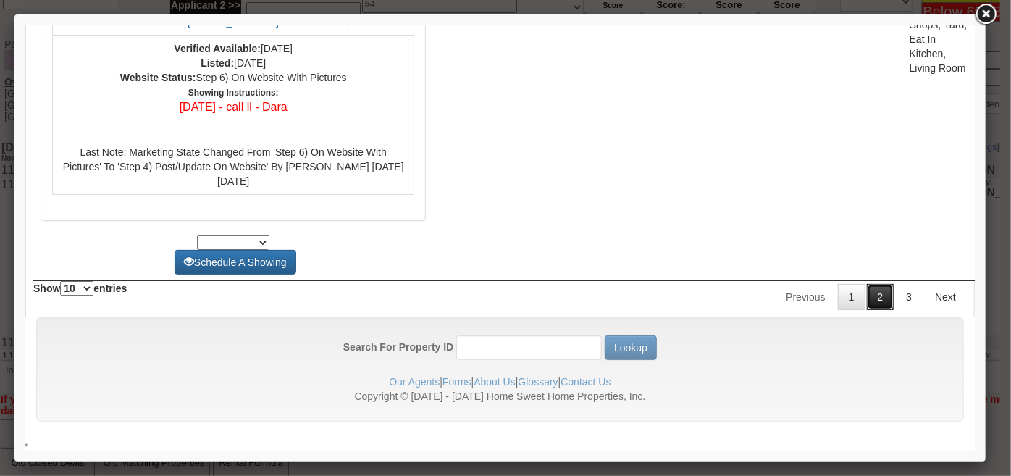
click at [866, 304] on link "2" at bounding box center [880, 296] width 28 height 26
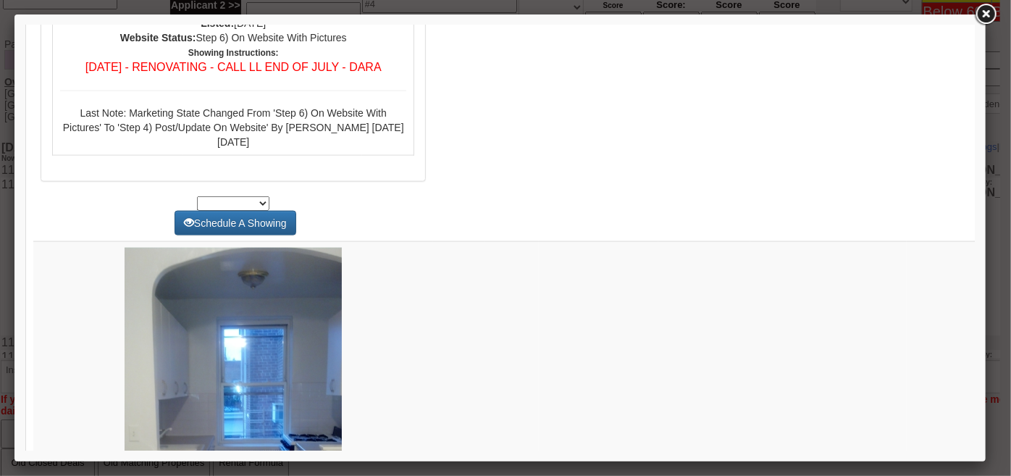
scroll to position [3752, 0]
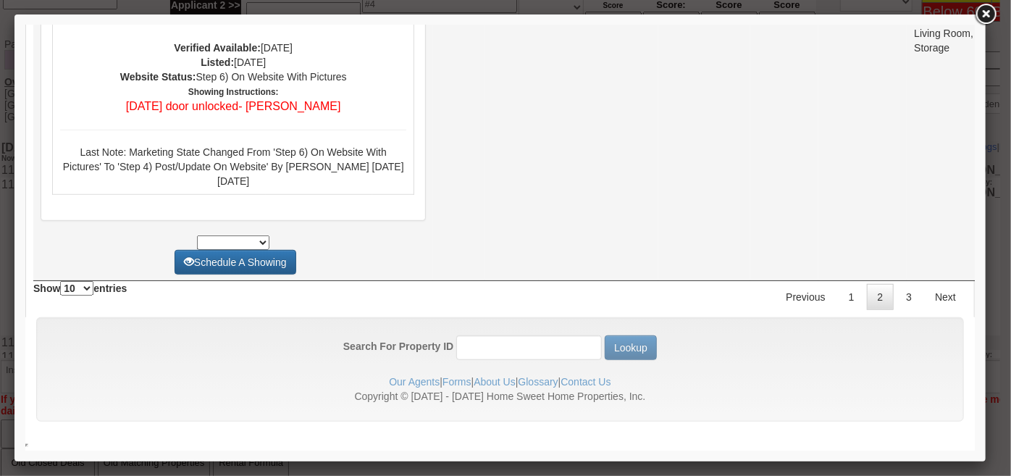
scroll to position [6736, 0]
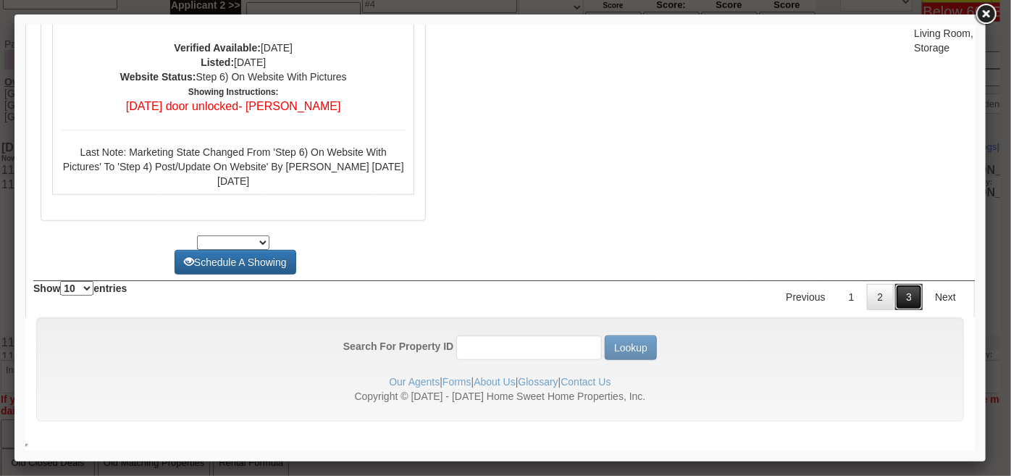
click at [894, 301] on link "3" at bounding box center [908, 296] width 28 height 26
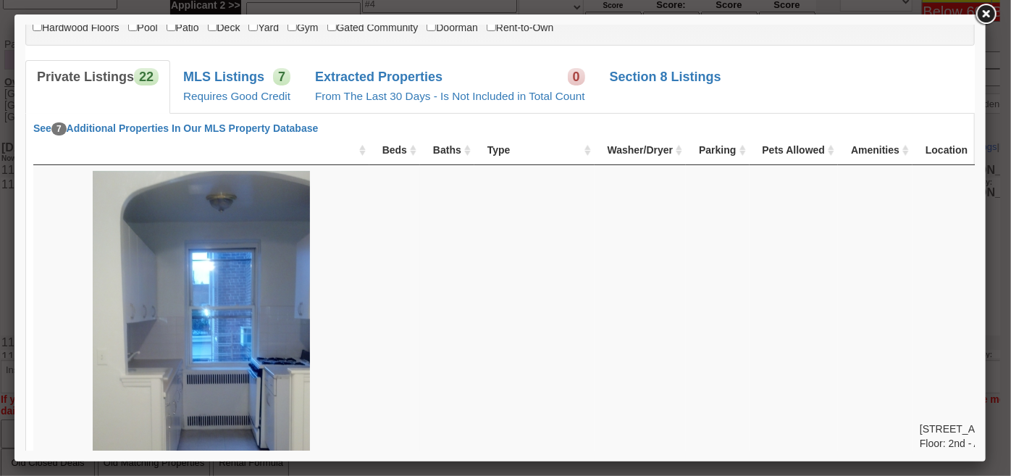
scroll to position [0, 0]
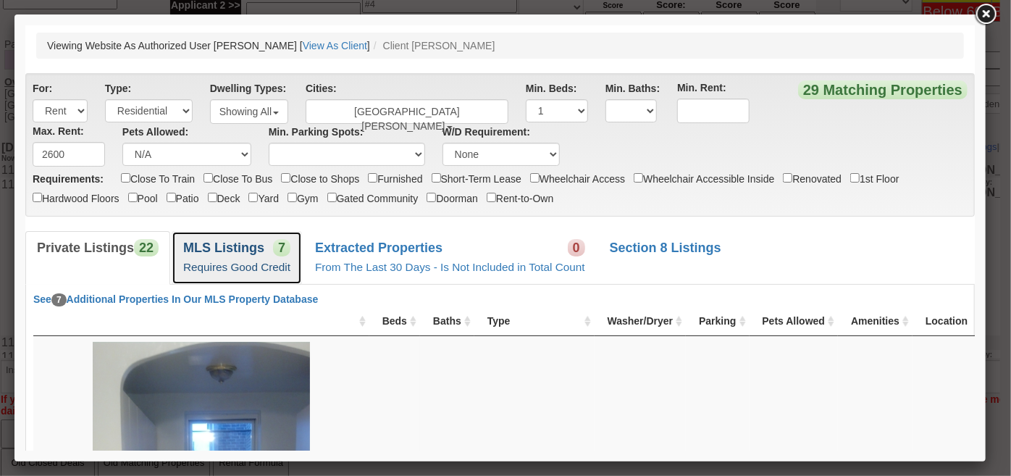
click at [259, 257] on link "MLS Listings 7 Requires Good Credit" at bounding box center [236, 256] width 130 height 53
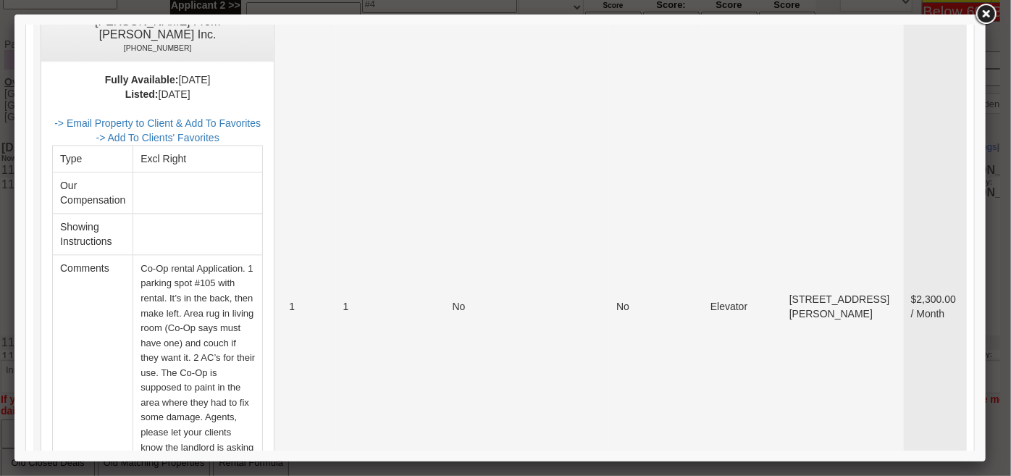
scroll to position [1448, 0]
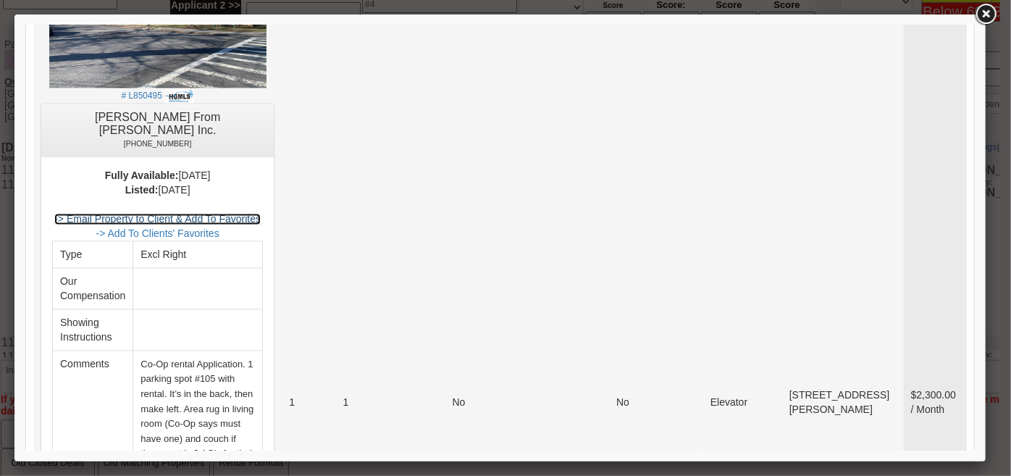
click at [240, 212] on link "-> Email Property to Client & Add To Favorites" at bounding box center [157, 218] width 206 height 12
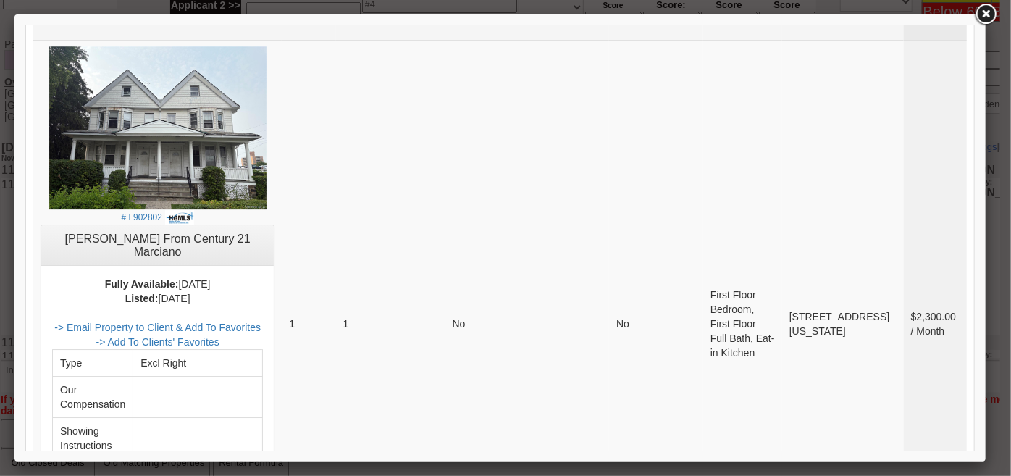
scroll to position [2304, 0]
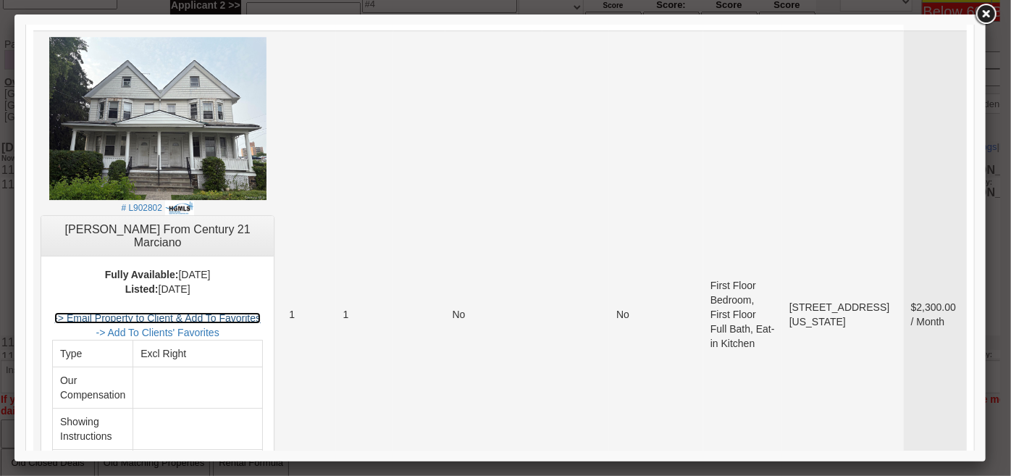
click at [260, 311] on link "-> Email Property to Client & Add To Favorites" at bounding box center [157, 317] width 206 height 12
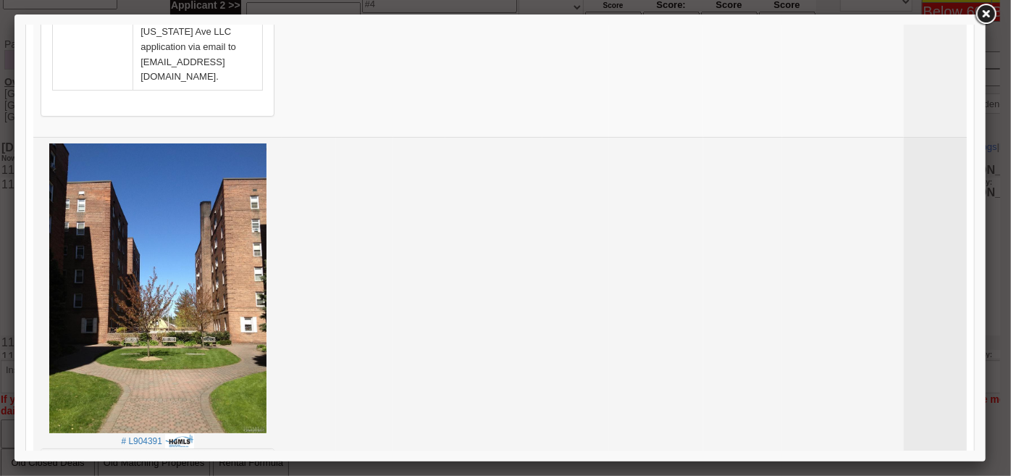
scroll to position [3028, 0]
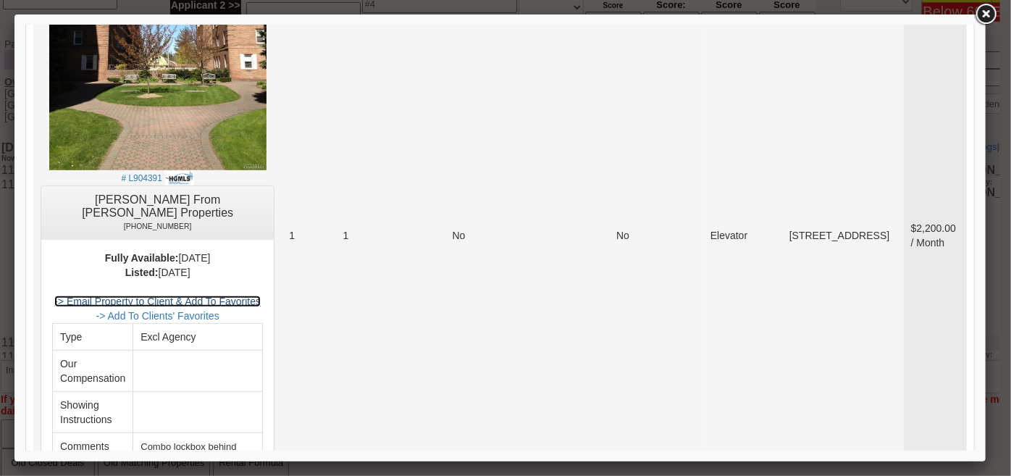
click at [227, 295] on link "-> Email Property to Client & Add To Favorites" at bounding box center [157, 301] width 206 height 12
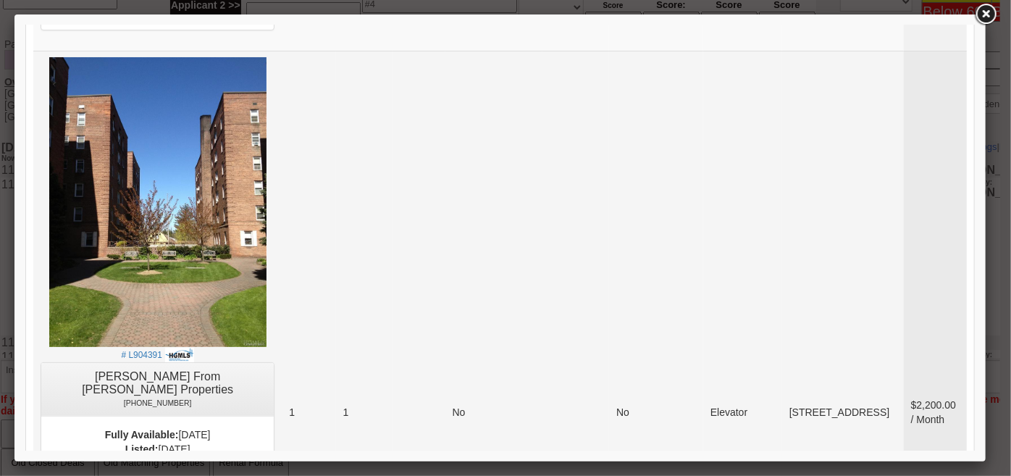
scroll to position [2765, 0]
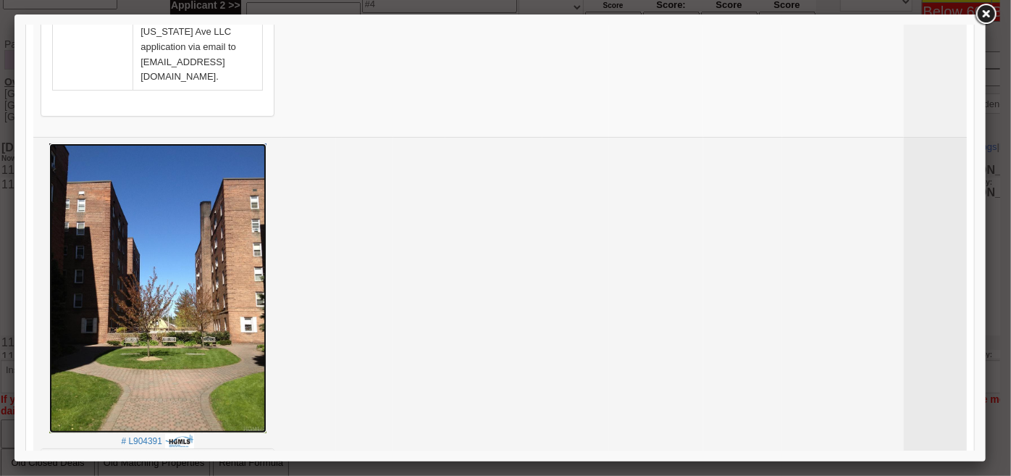
click at [196, 188] on img at bounding box center [157, 288] width 217 height 290
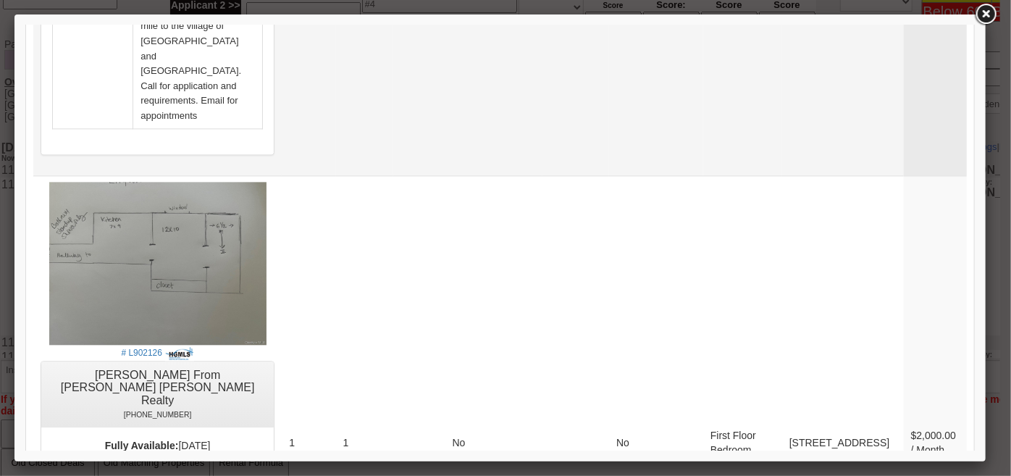
scroll to position [4345, 0]
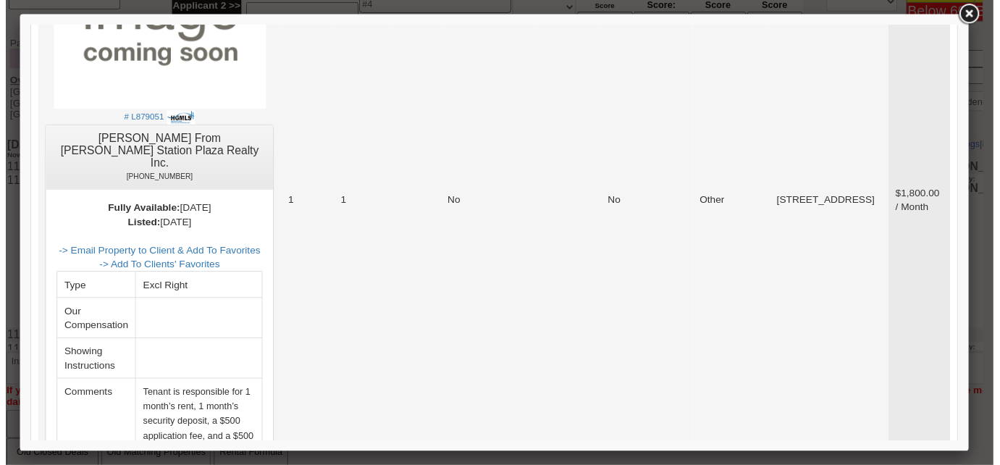
scroll to position [4974, 0]
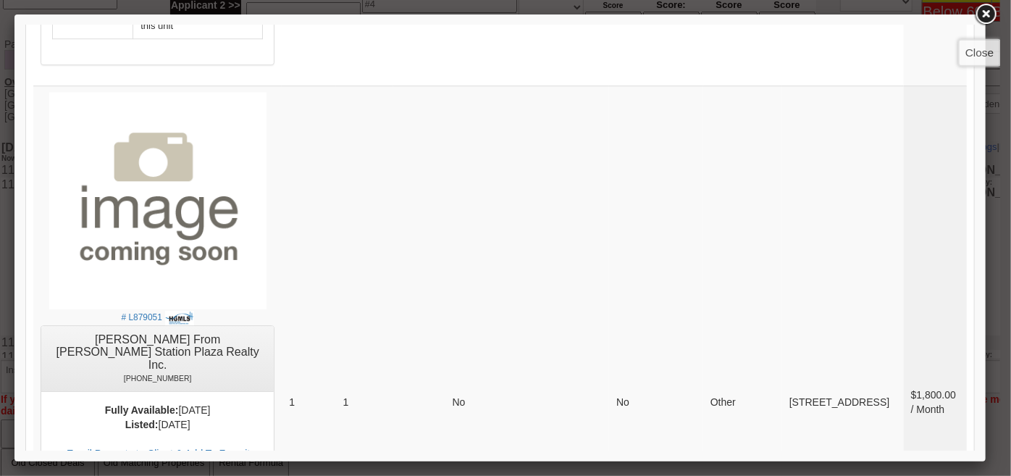
click at [989, 13] on link at bounding box center [986, 14] width 26 height 26
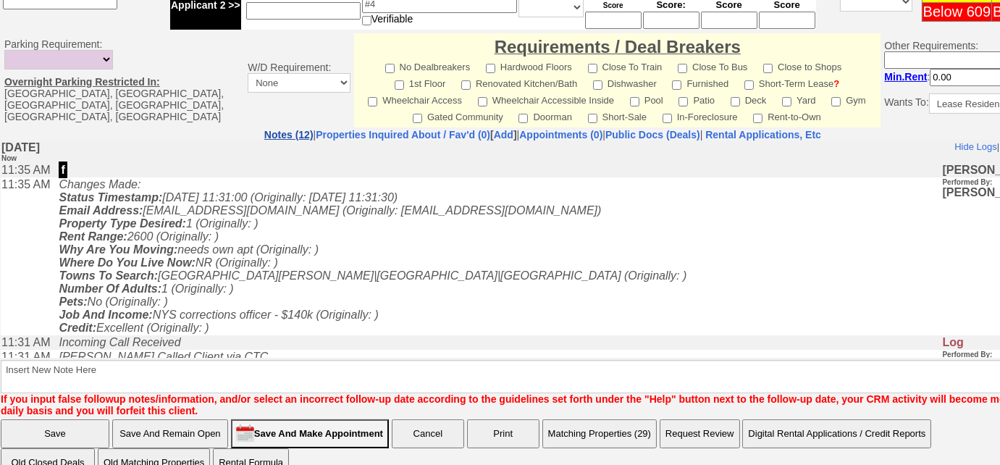
click at [264, 129] on link "Notes (12)" at bounding box center [288, 135] width 49 height 12
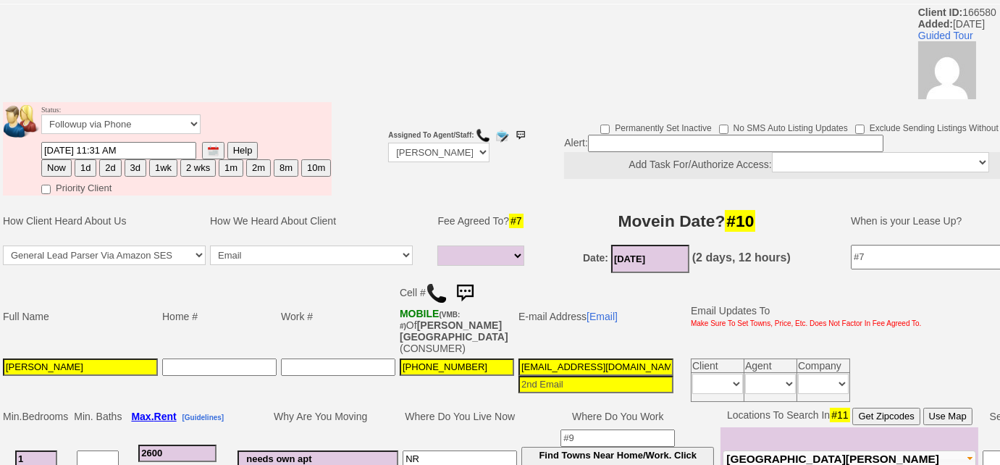
scroll to position [0, 0]
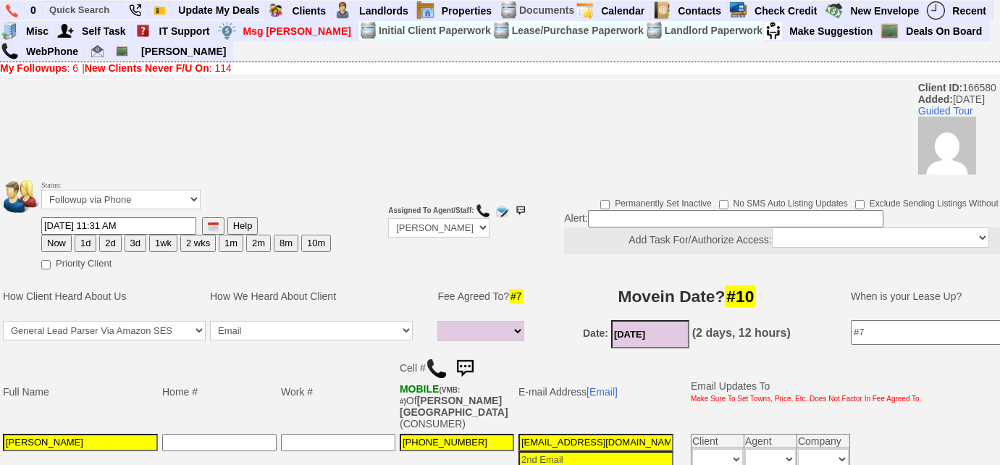
click at [135, 245] on button "3d" at bounding box center [136, 243] width 22 height 17
type input "09/01/2025 11:35 AM"
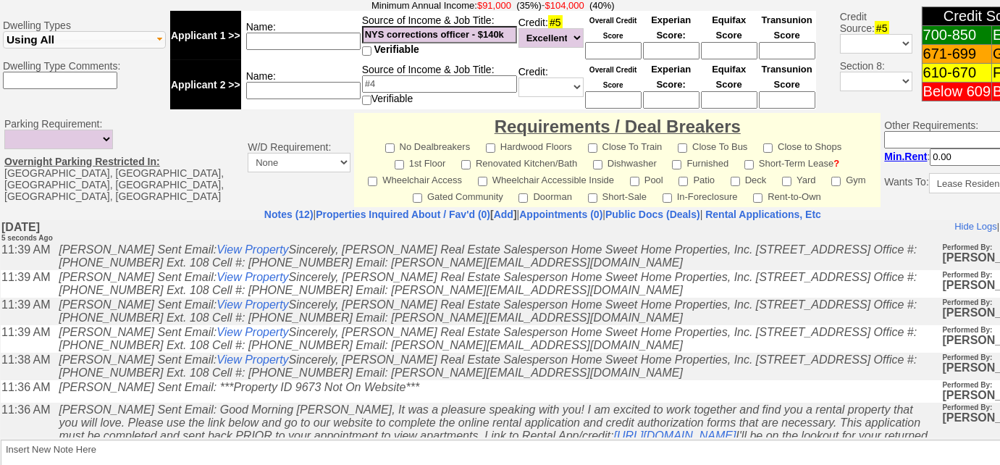
scroll to position [720, 0]
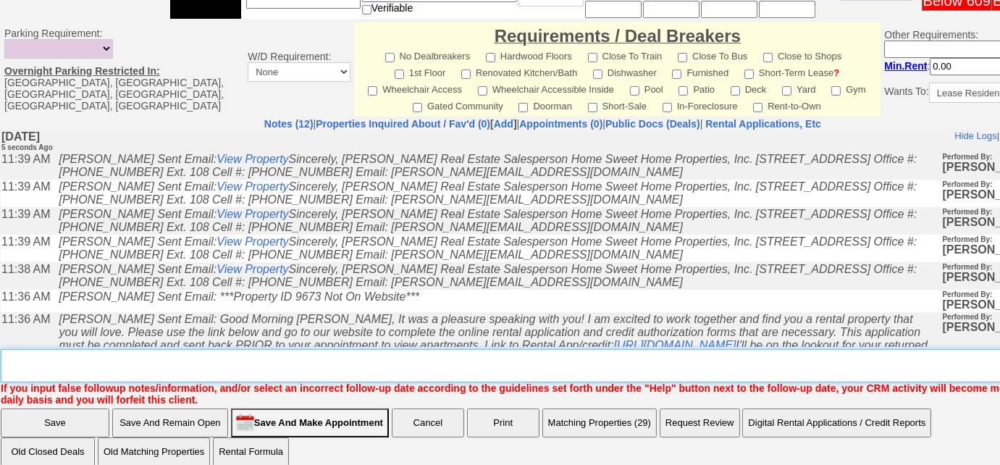
click at [166, 349] on textarea "Insert New Note Here" at bounding box center [548, 365] width 1094 height 33
type textarea "sent rental appl and listings"
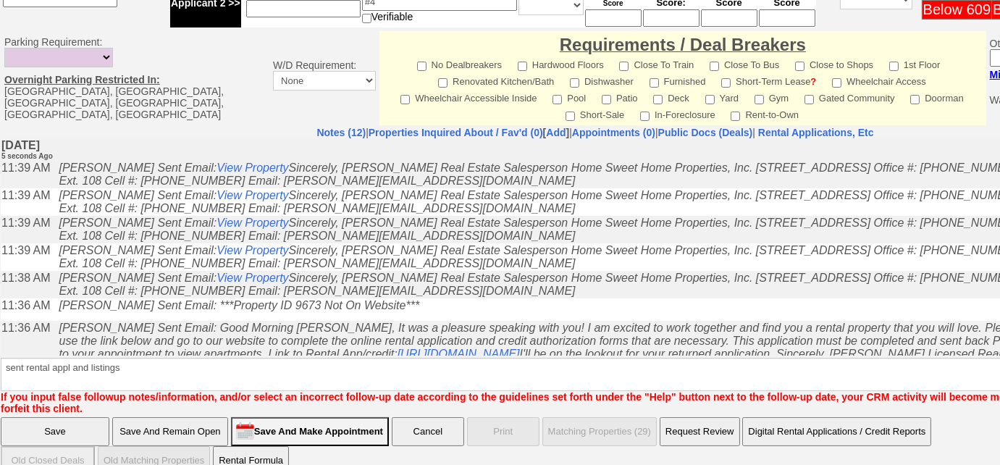
click at [54, 417] on input "Save" at bounding box center [55, 431] width 109 height 29
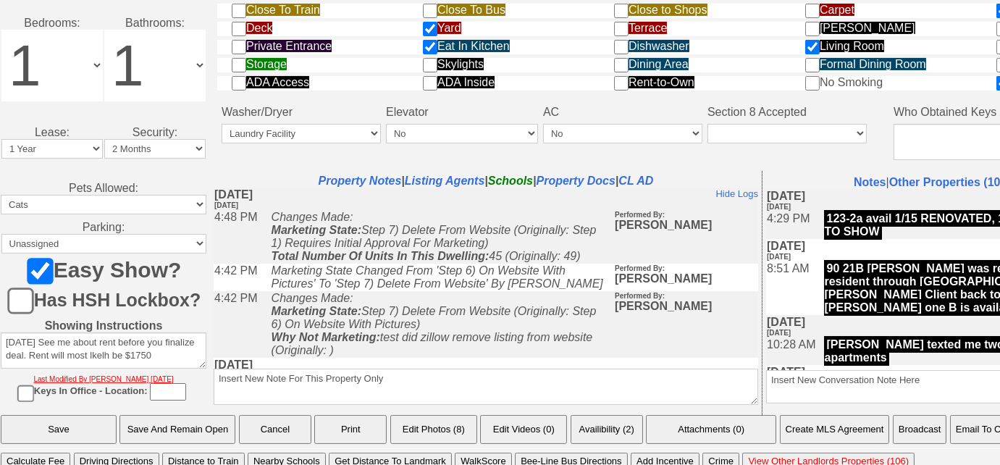
click at [961, 415] on button "Email To Client" at bounding box center [987, 429] width 74 height 29
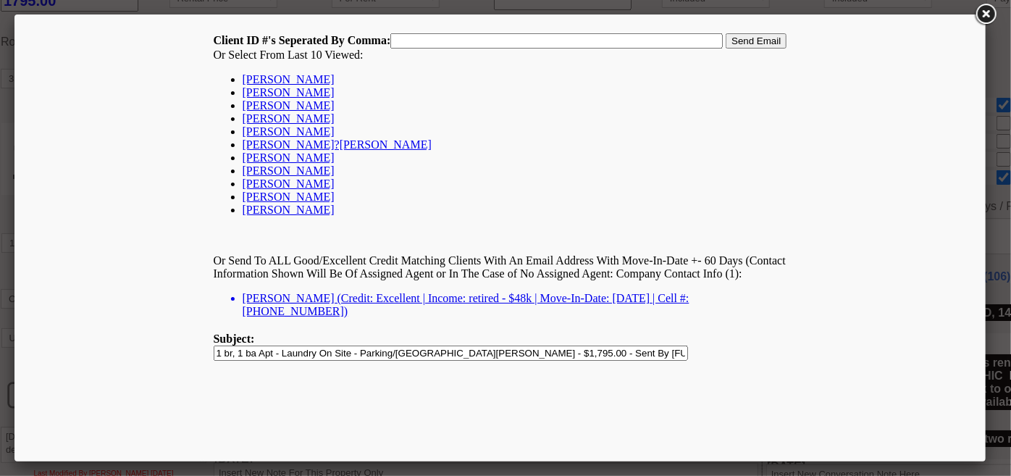
click at [293, 73] on link "[PERSON_NAME]" at bounding box center [288, 78] width 92 height 12
type input "166580,"
click at [482, 354] on input "1 br, 1 ba Apt - Laundry On Site - Parking/[GEOGRAPHIC_DATA][PERSON_NAME] - $1,…" at bounding box center [450, 352] width 475 height 15
type input "1 br, 1 ba Apt - Laundry On Site - Parking/[GEOGRAPHIC_DATA][PERSON_NAME] - $1,…"
click at [768, 38] on input "Send Email" at bounding box center [755, 40] width 61 height 15
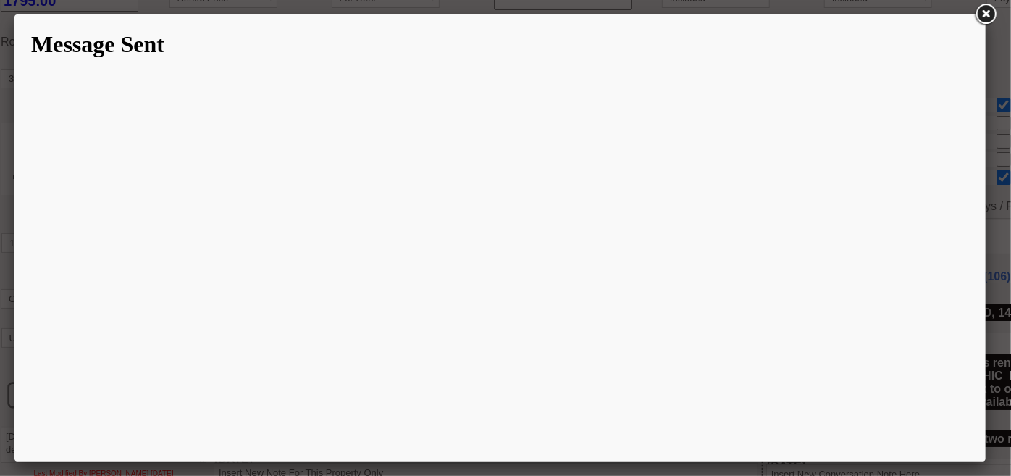
click at [991, 20] on link at bounding box center [986, 14] width 26 height 26
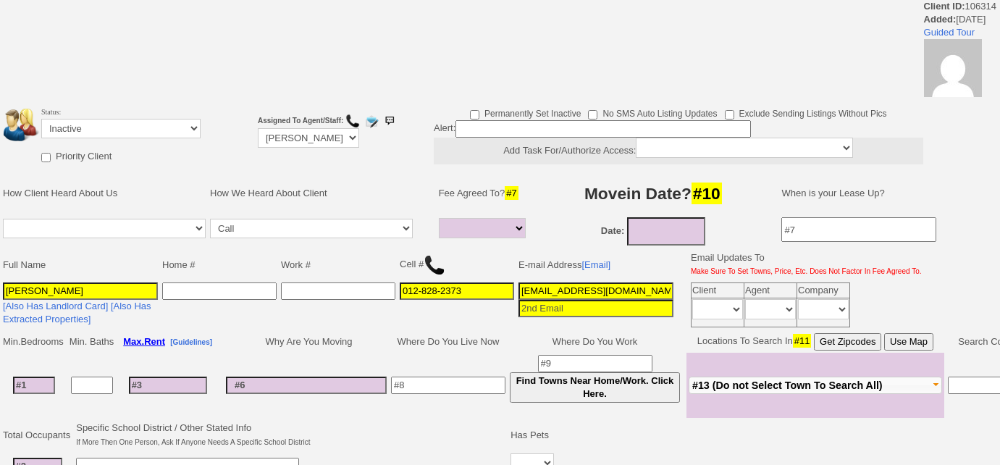
select select
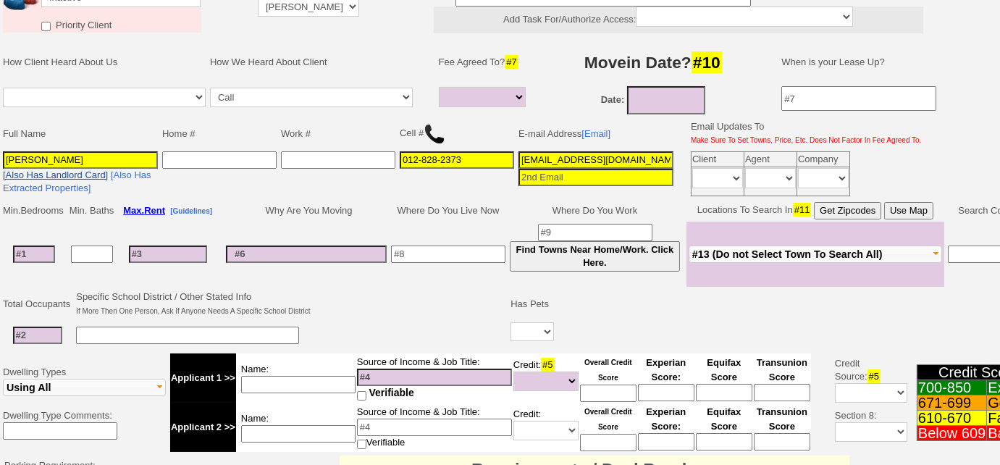
scroll to position [209, 0]
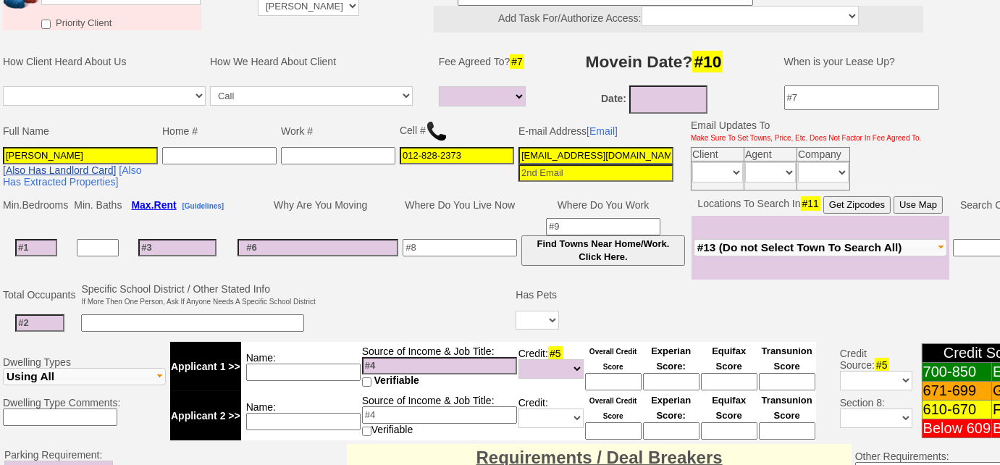
click at [59, 169] on link "[Also Has Landlord Card]" at bounding box center [59, 170] width 113 height 12
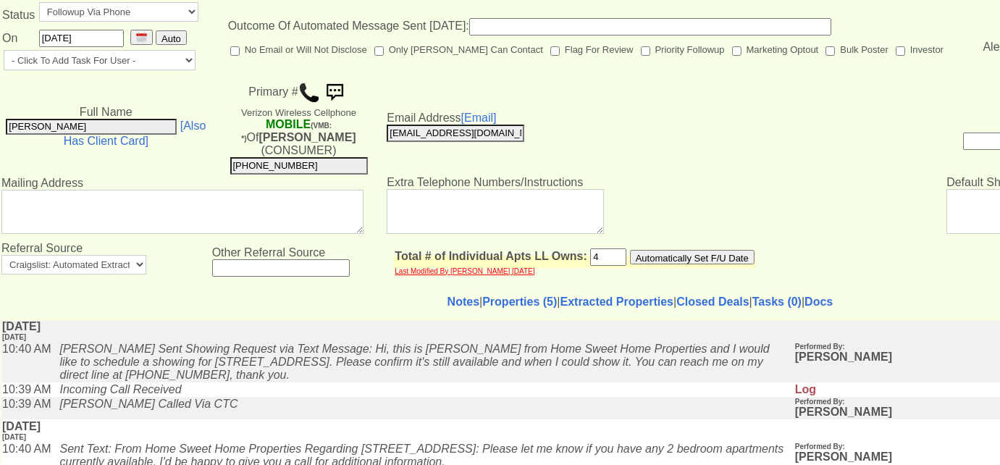
scroll to position [131, 0]
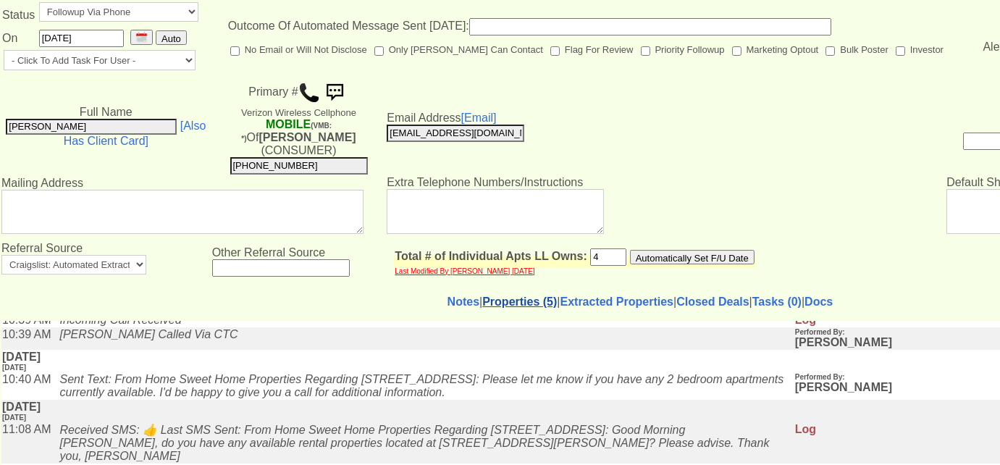
click at [494, 295] on link "Properties (5)" at bounding box center [519, 301] width 75 height 12
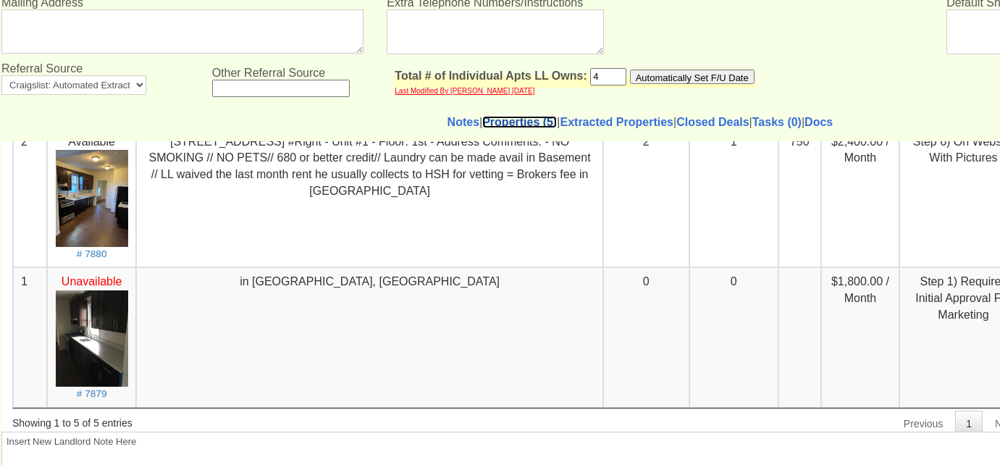
scroll to position [542, 0]
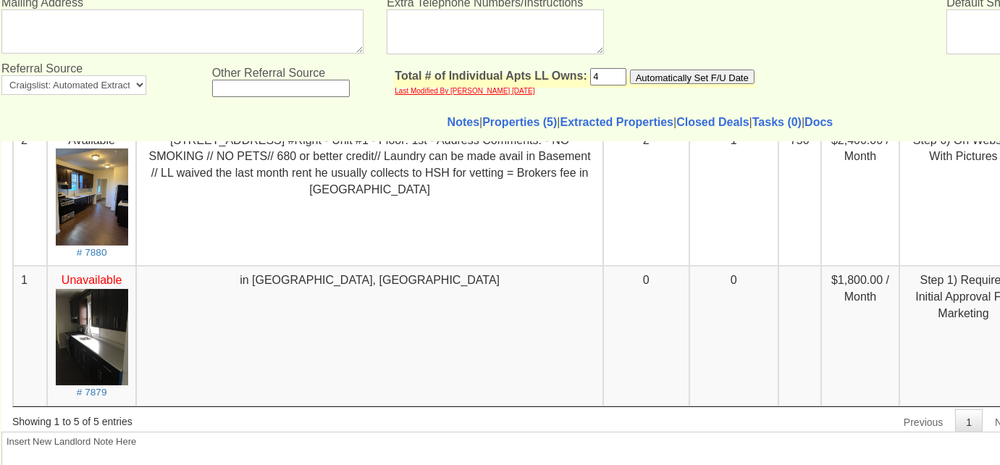
click at [108, 248] on center "Available # 7880" at bounding box center [91, 195] width 73 height 127
click at [94, 248] on small "# 7880" at bounding box center [92, 251] width 30 height 11
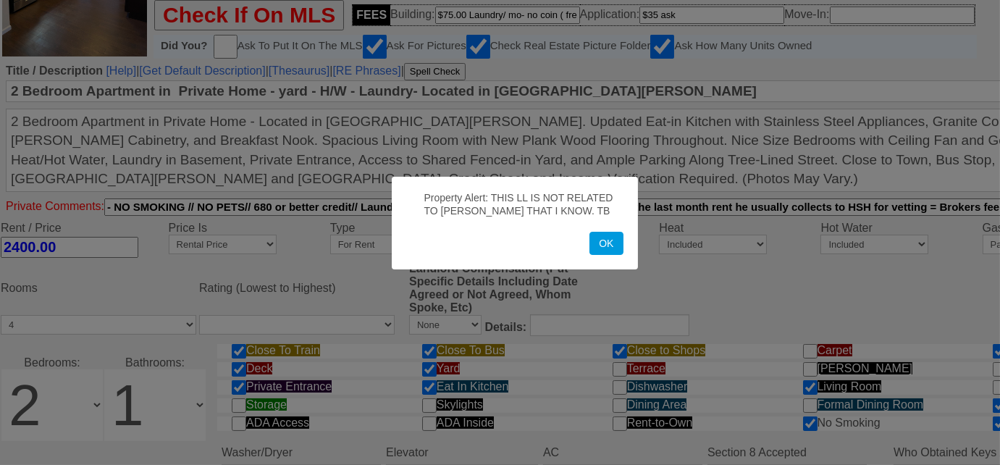
scroll to position [395, 0]
click at [596, 245] on button "OK" at bounding box center [605, 243] width 33 height 23
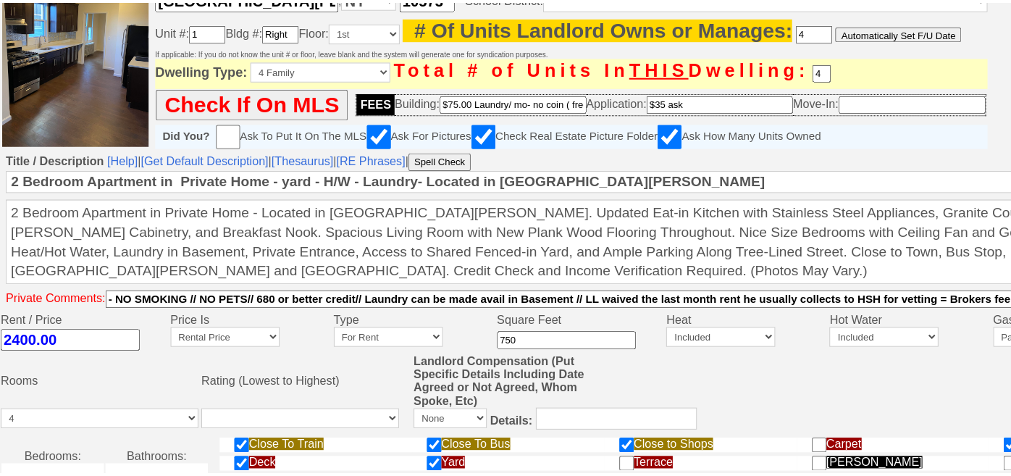
scroll to position [98, 0]
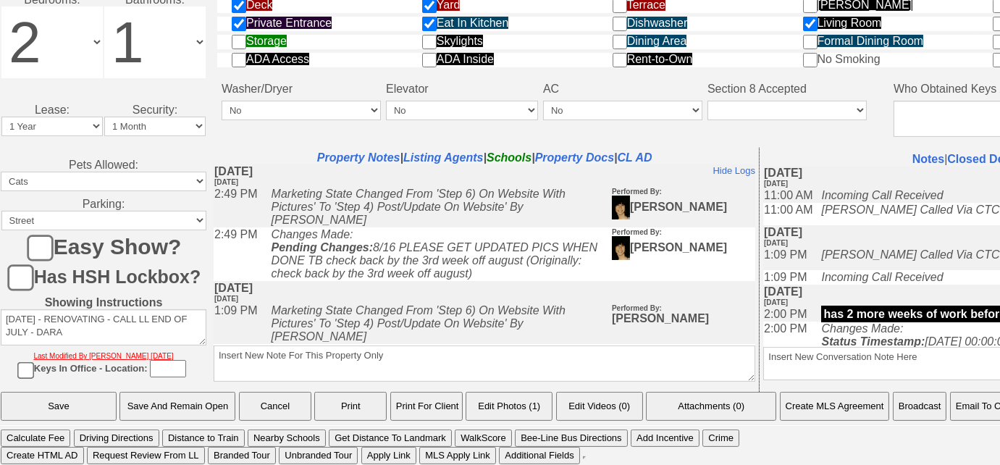
scroll to position [395, 0]
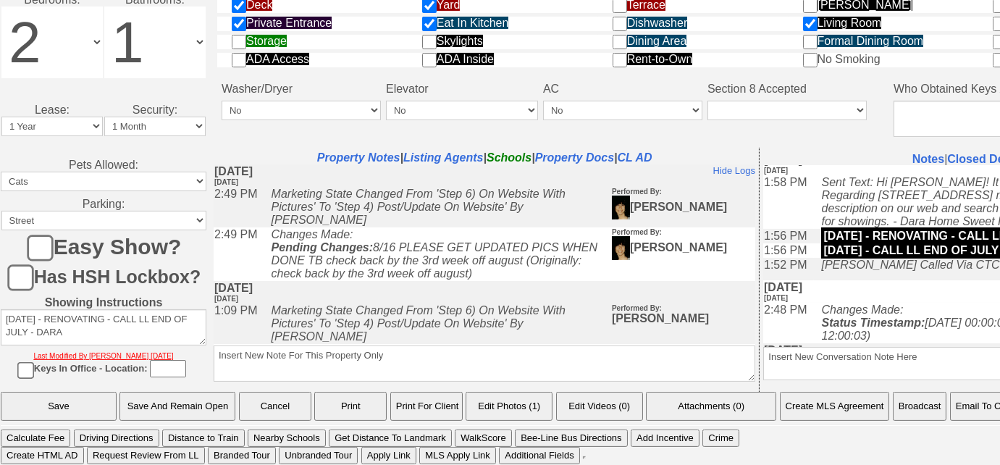
click at [968, 408] on button "Email To Client" at bounding box center [987, 406] width 74 height 29
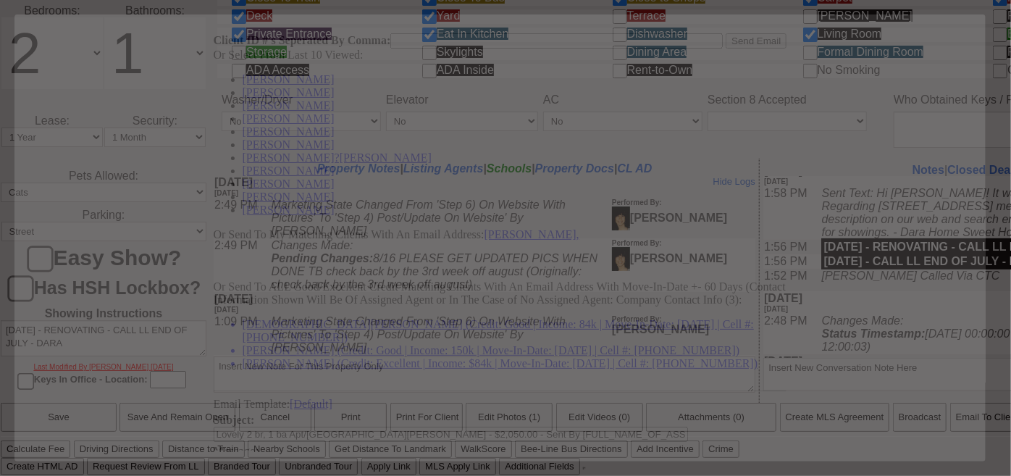
scroll to position [0, 0]
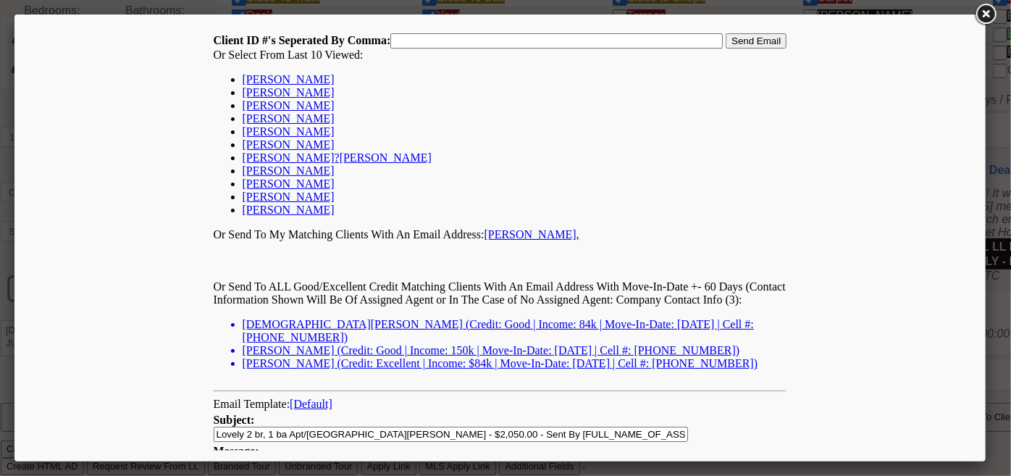
click at [298, 96] on link "Maurica Rollins" at bounding box center [288, 91] width 92 height 12
type input "166580,"
click at [757, 42] on input "Send Email" at bounding box center [755, 40] width 61 height 15
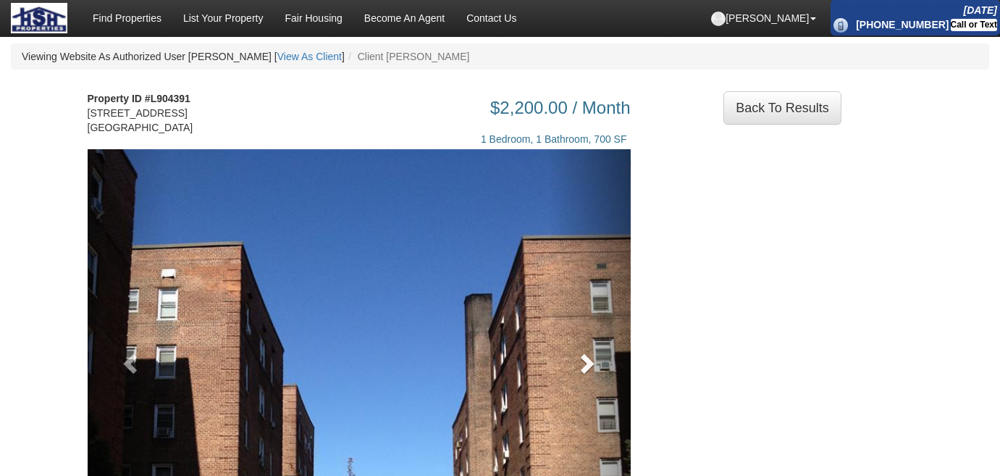
scroll to position [131, 0]
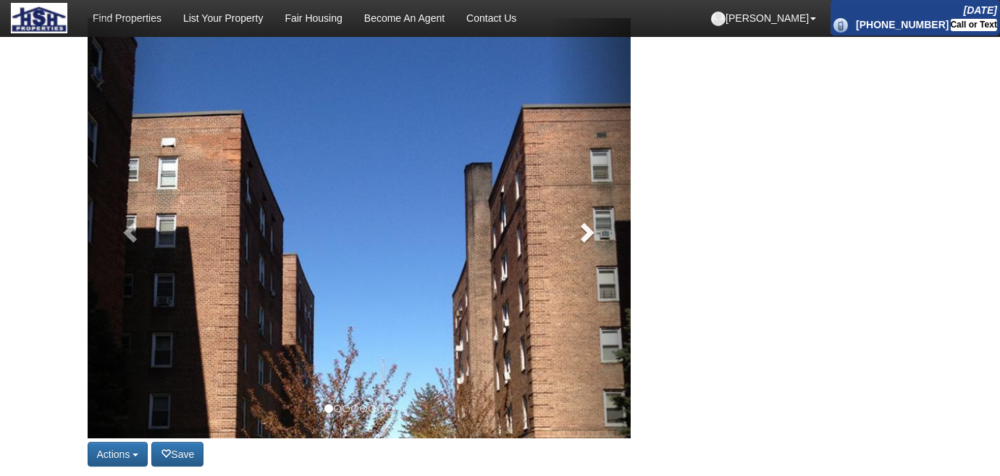
click at [598, 235] on link at bounding box center [590, 228] width 82 height 420
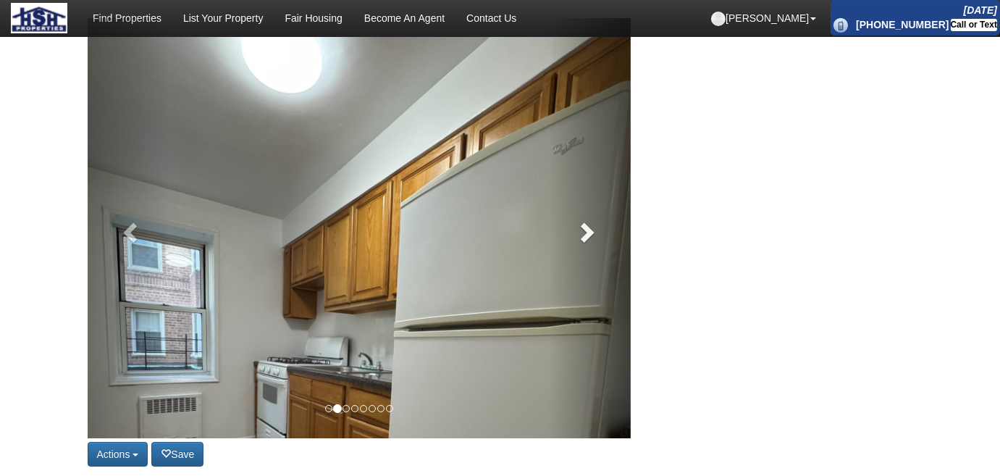
click at [598, 235] on link at bounding box center [590, 228] width 82 height 420
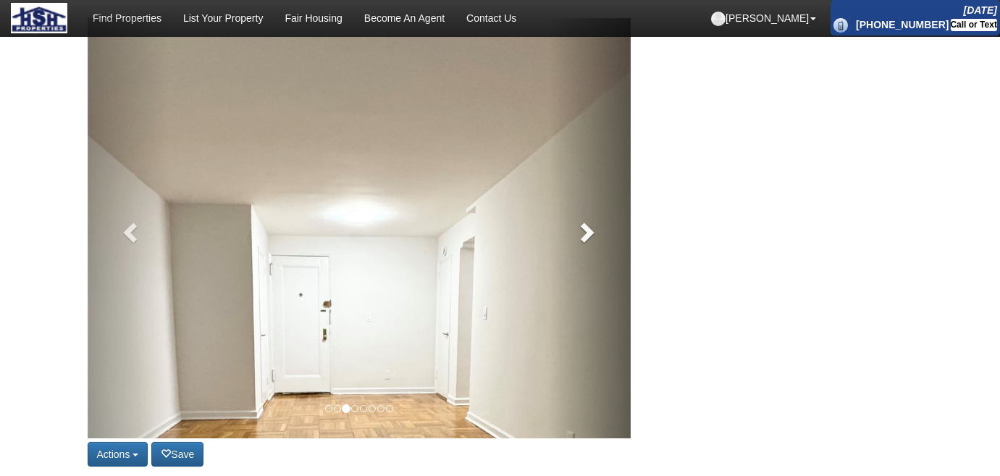
click at [598, 235] on link at bounding box center [590, 228] width 82 height 420
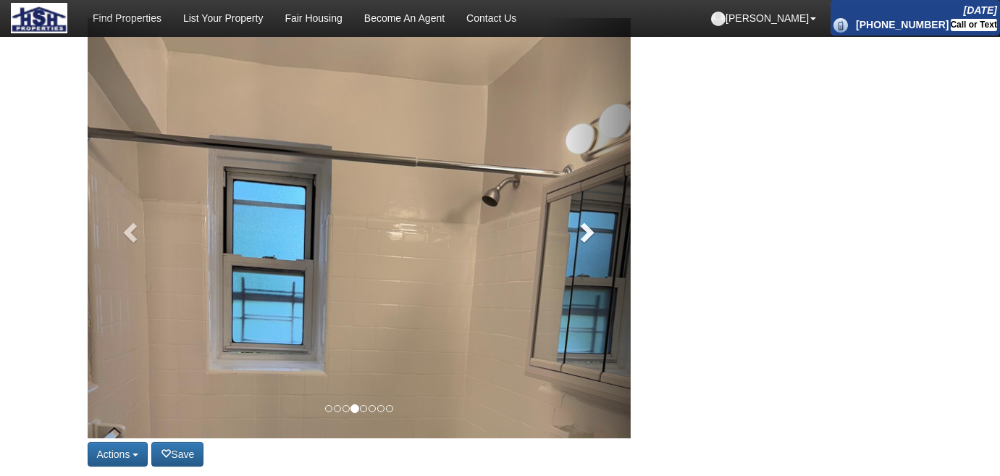
click at [598, 235] on link at bounding box center [590, 228] width 82 height 420
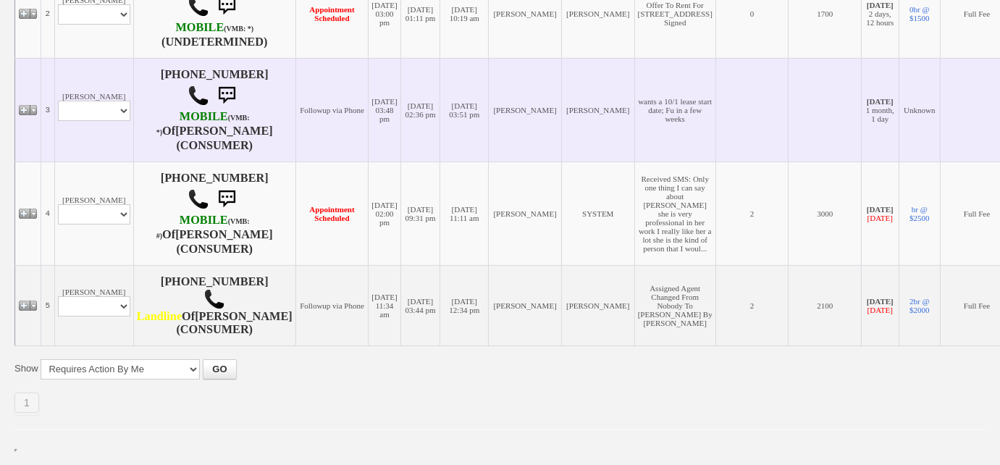
scroll to position [534, 0]
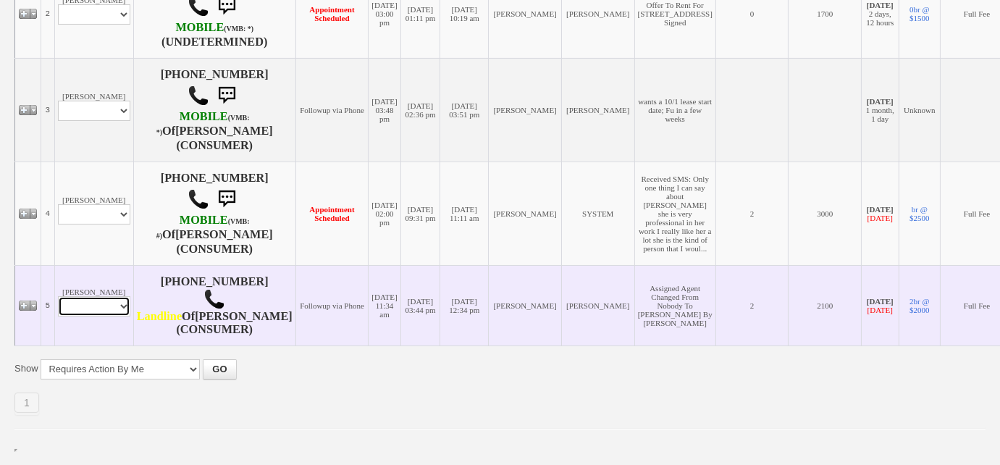
click at [122, 305] on select "Profile Edit Print Email Externally (Will Not Be Tracked In CRM) Closed Deals" at bounding box center [94, 306] width 72 height 20
select select "ChangeURL,/crm/custom/edit_client_form.php?redirect=%2Fcrm%2Fclients.php&id=608…"
click at [58, 296] on select "Profile Edit Print Email Externally (Will Not Be Tracked In CRM) Closed Deals" at bounding box center [94, 306] width 72 height 20
select select
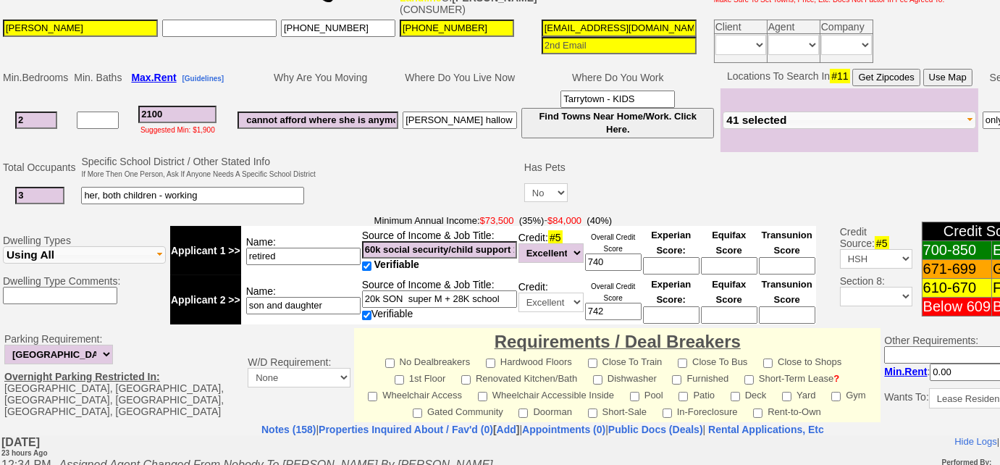
scroll to position [201, 0]
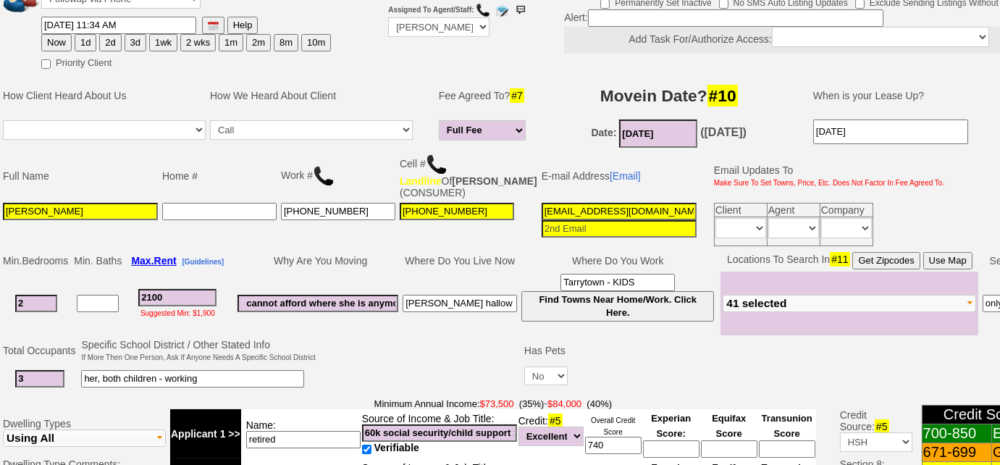
click at [433, 162] on img at bounding box center [437, 165] width 22 height 22
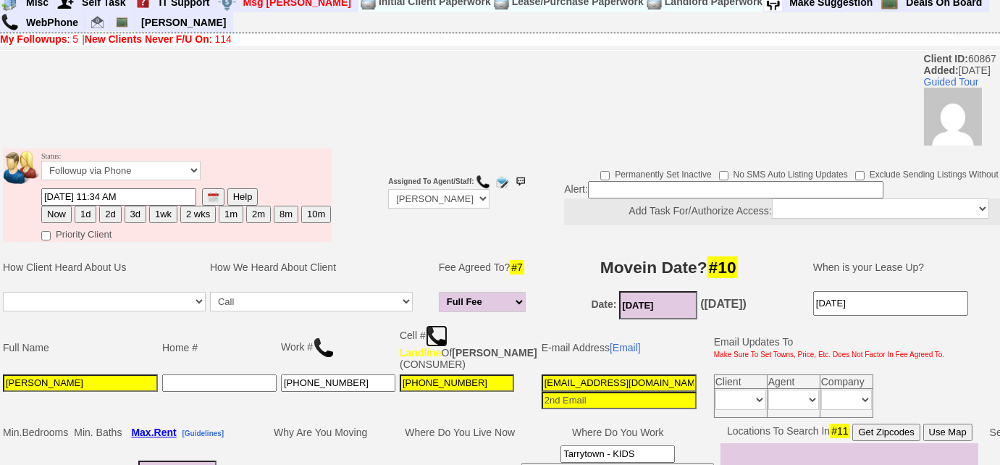
scroll to position [0, 0]
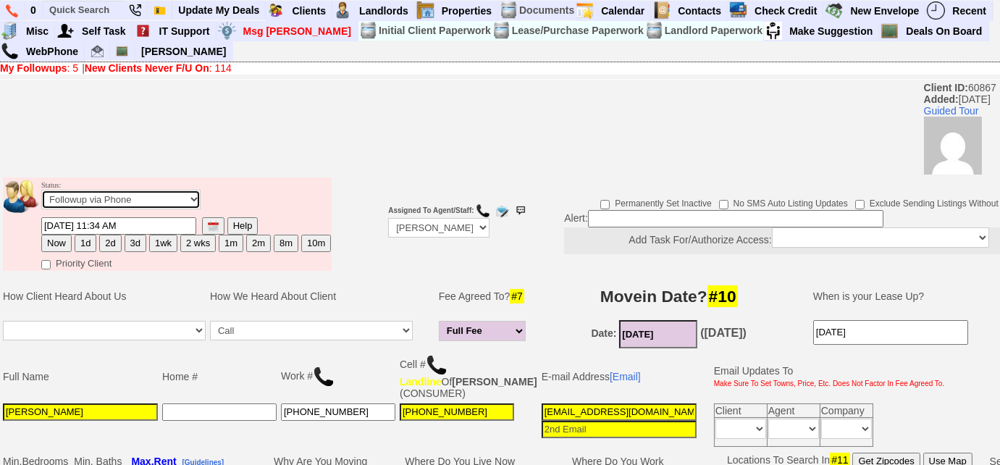
click at [102, 196] on select "Followup via Phone Followup via Email Followup When Section 8 Property Found De…" at bounding box center [120, 200] width 159 height 20
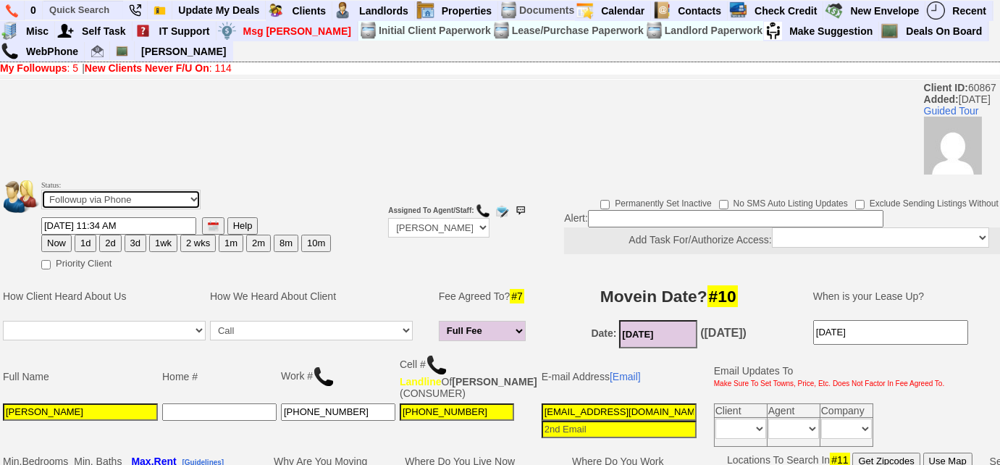
select select "Inactive"
click at [41, 190] on select "Followup via Phone Followup via Email Followup When Section 8 Property Found De…" at bounding box center [120, 200] width 159 height 20
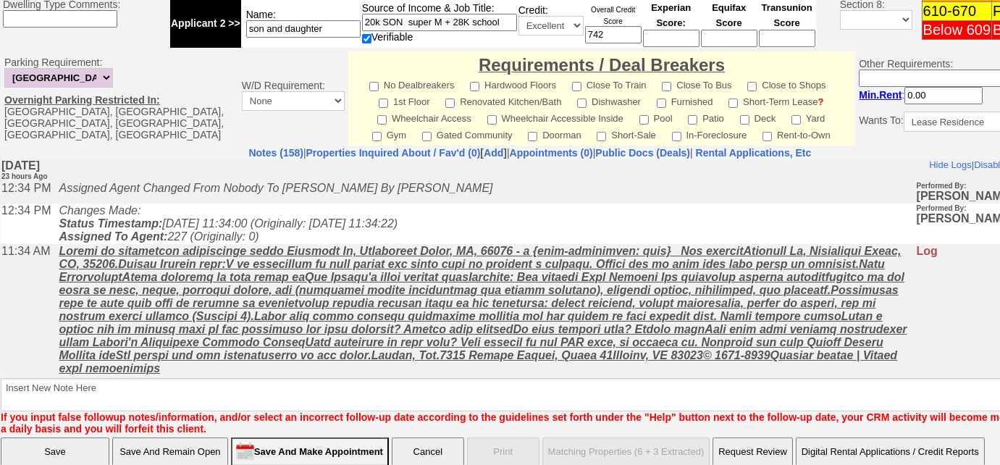
scroll to position [689, 0]
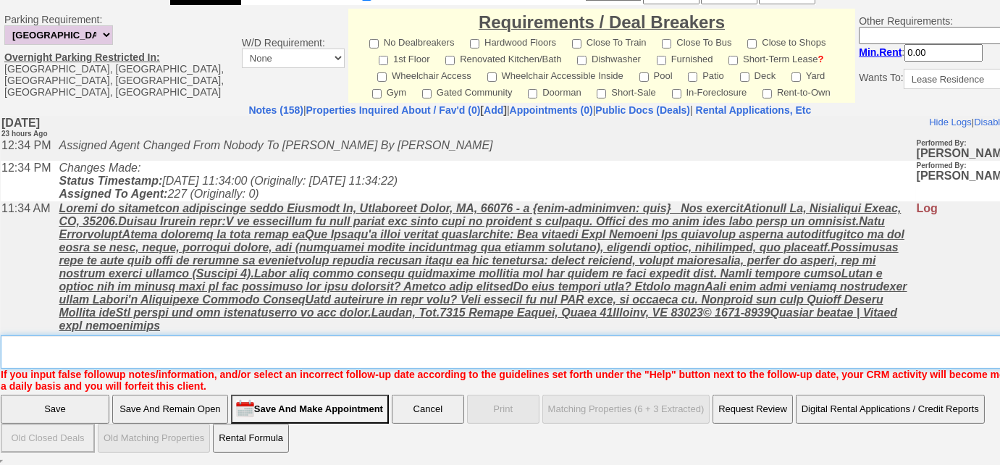
click at [131, 351] on textarea "Insert New Note Here" at bounding box center [535, 351] width 1069 height 33
type textarea "phone # not in svc"
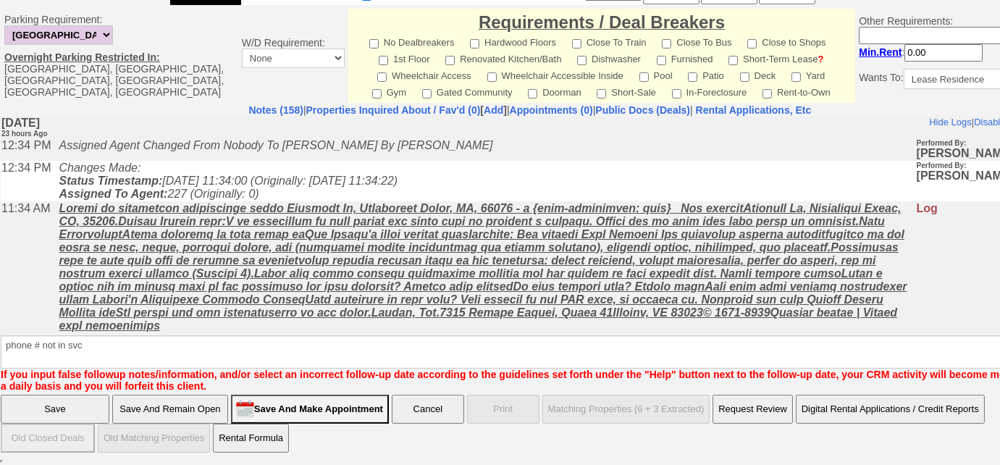
drag, startPoint x: 56, startPoint y: 406, endPoint x: 145, endPoint y: 17, distance: 399.7
click at [56, 406] on input "Save" at bounding box center [55, 409] width 109 height 29
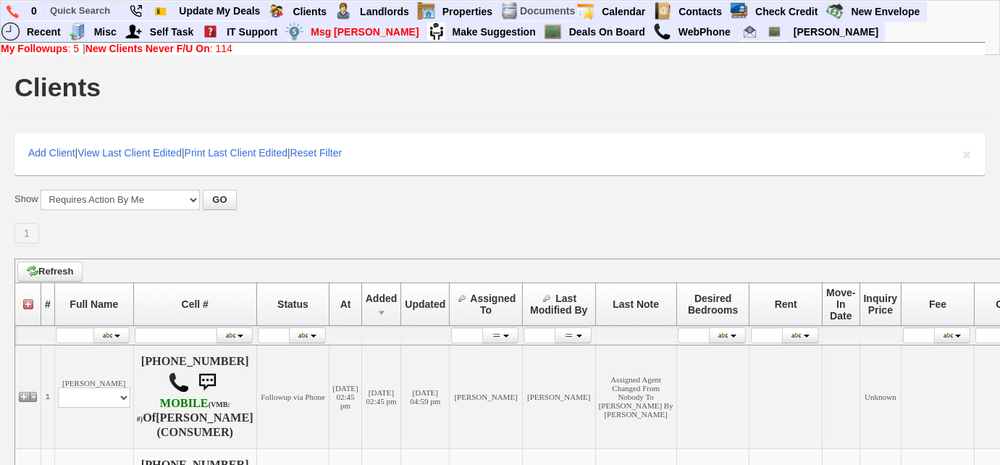
click at [232, 53] on link "New Clients Never F/U On : 114" at bounding box center [158, 49] width 147 height 12
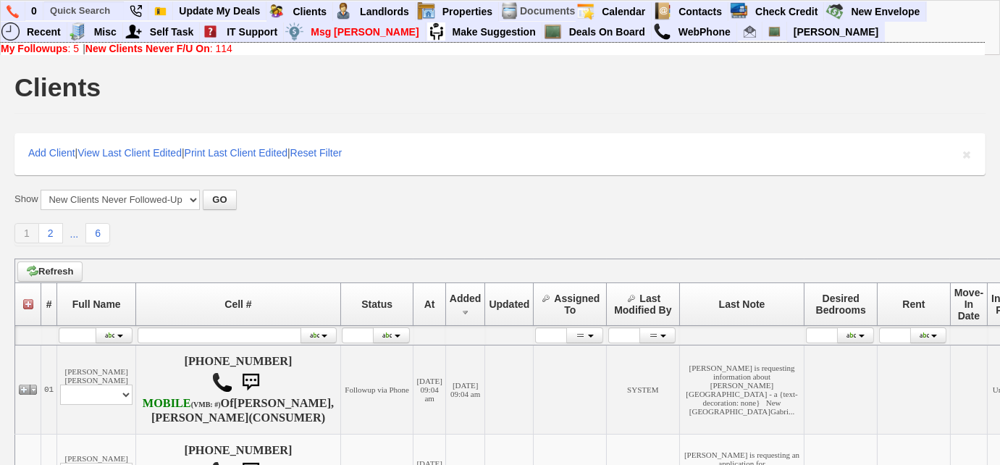
click at [72, 48] on link "My Followups : 5" at bounding box center [40, 49] width 78 height 12
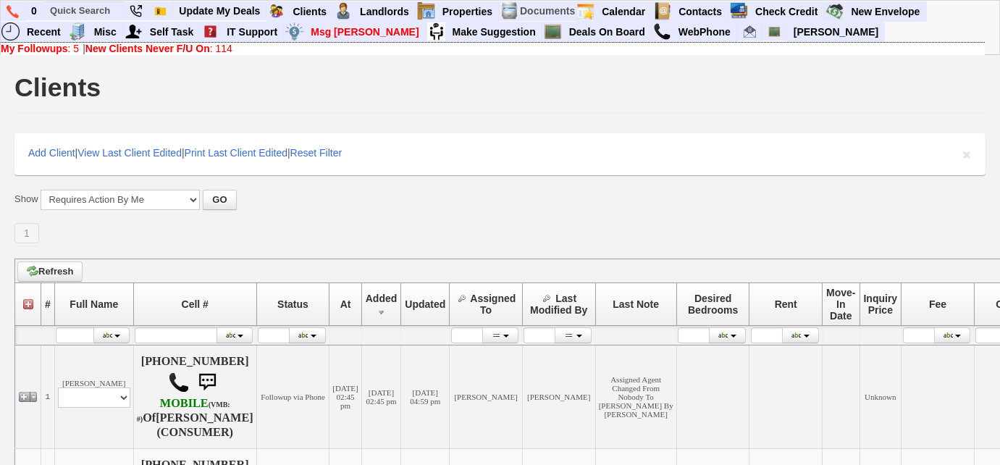
scroll to position [197, 0]
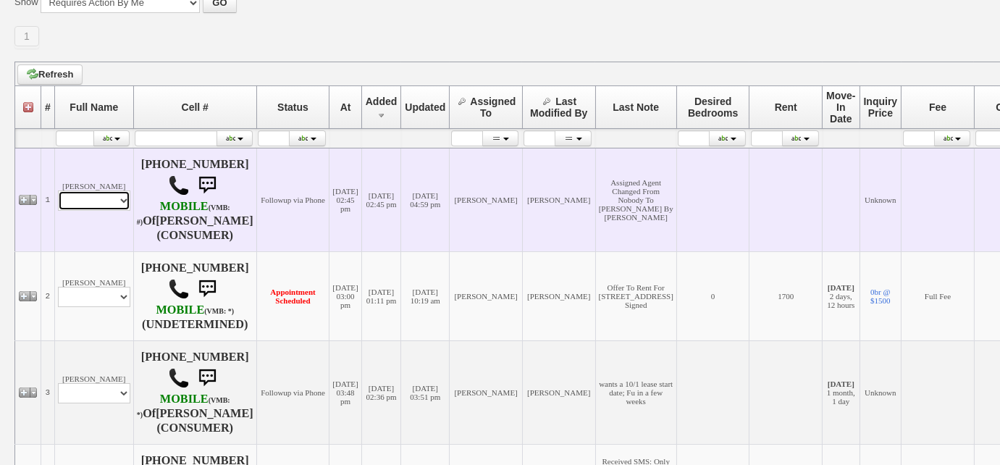
click at [71, 196] on select "Profile Edit Print Email Externally (Will Not Be Tracked In CRM) Closed Deals" at bounding box center [94, 200] width 72 height 20
select select "ChangeURL,/crm/custom/edit_client_form.php?redirect=%2Fcrm%2Fclients.php&id=167…"
click at [58, 190] on select "Profile Edit Print Email Externally (Will Not Be Tracked In CRM) Closed Deals" at bounding box center [94, 200] width 72 height 20
select select
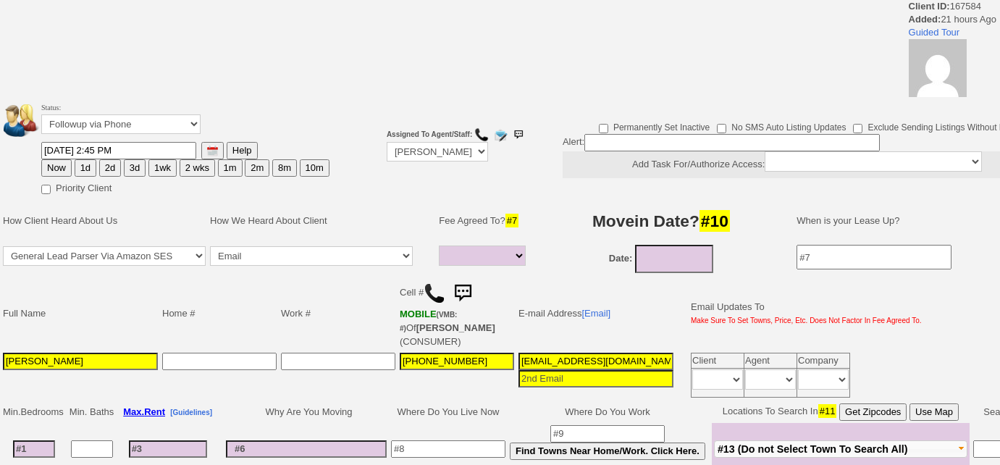
select select
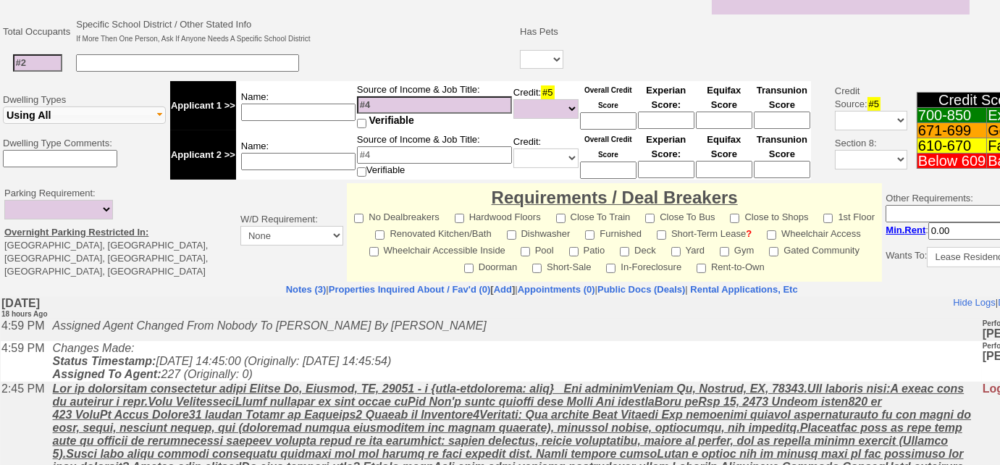
scroll to position [197, 0]
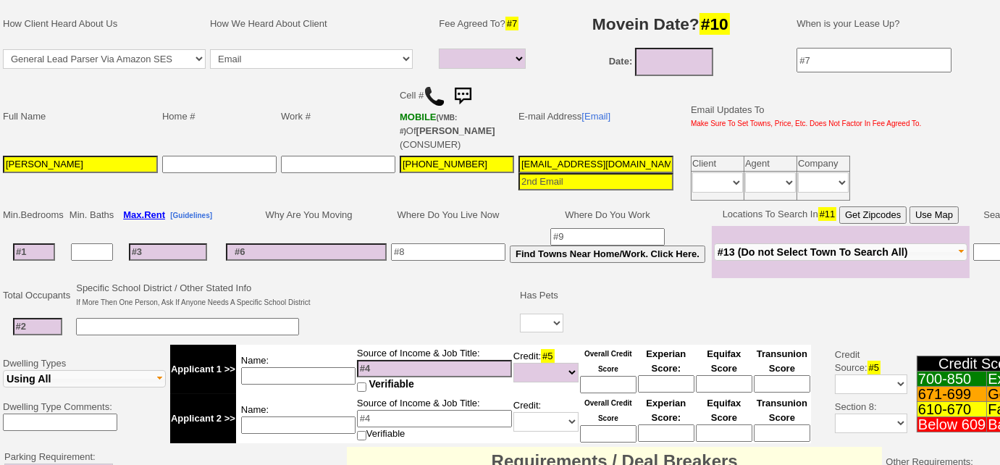
click at [429, 89] on img at bounding box center [435, 96] width 22 height 22
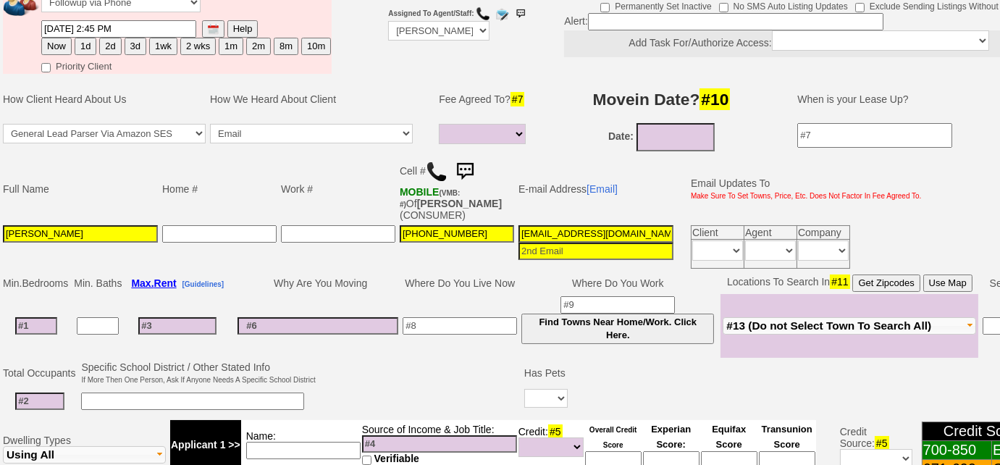
scroll to position [272, 0]
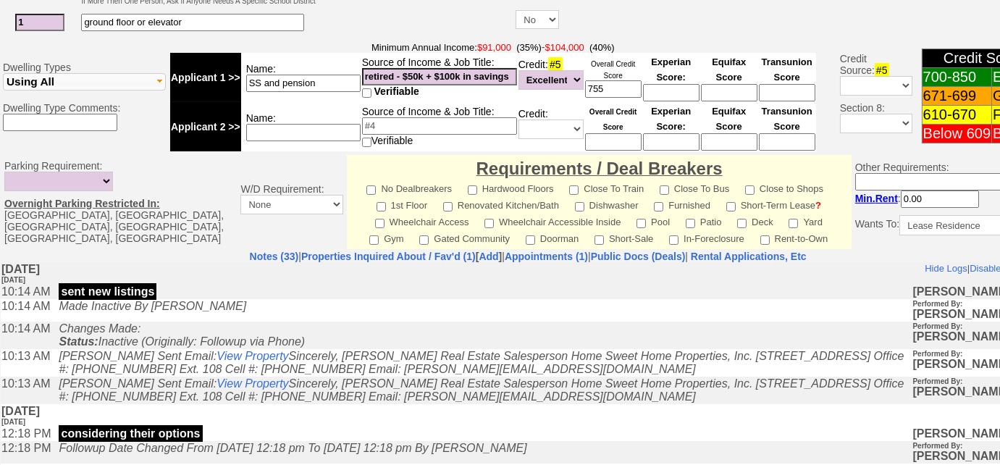
scroll to position [329, 0]
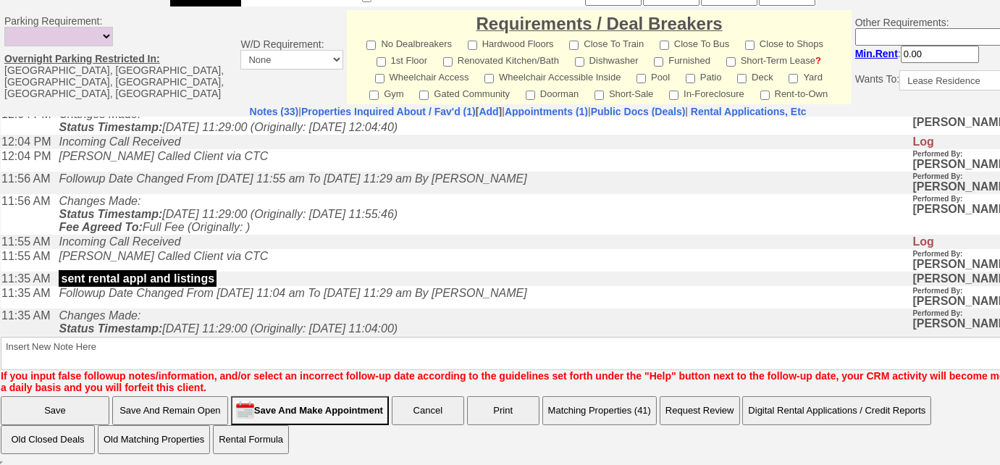
click at [601, 406] on button "Matching Properties (41)" at bounding box center [599, 410] width 114 height 29
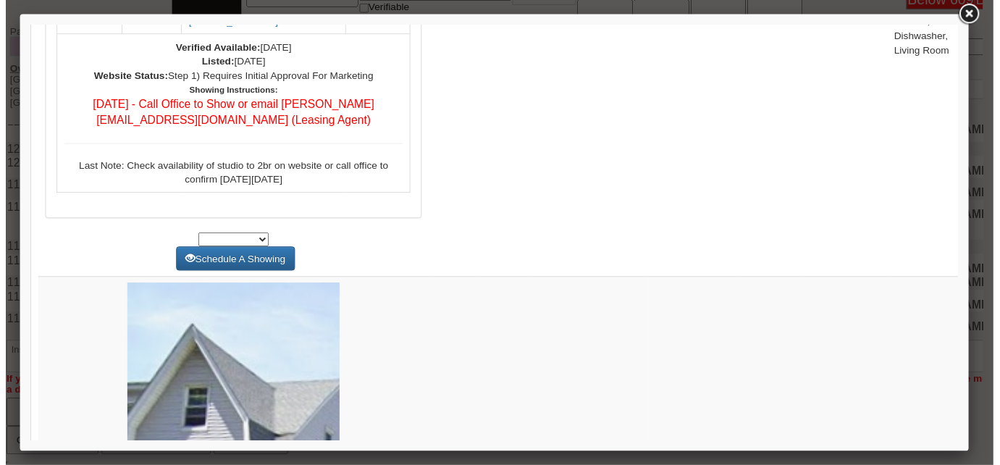
scroll to position [3555, 0]
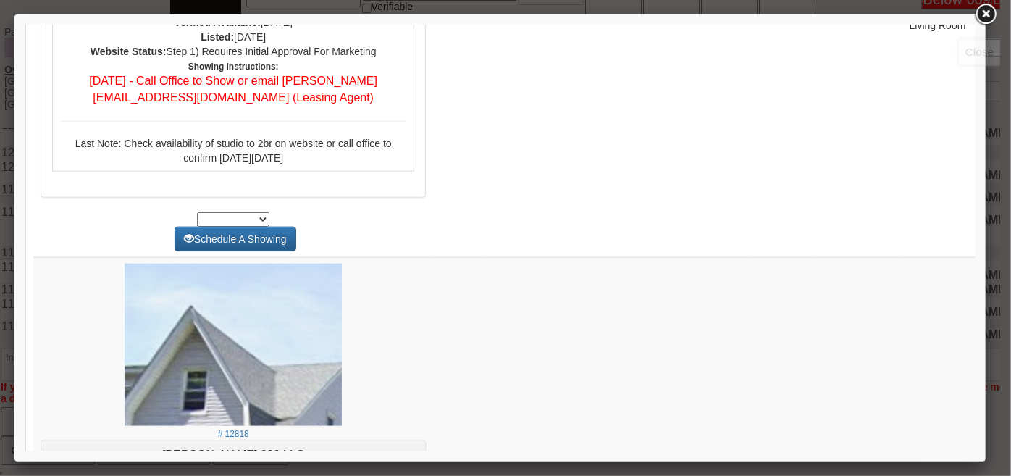
click at [986, 12] on link at bounding box center [986, 14] width 26 height 26
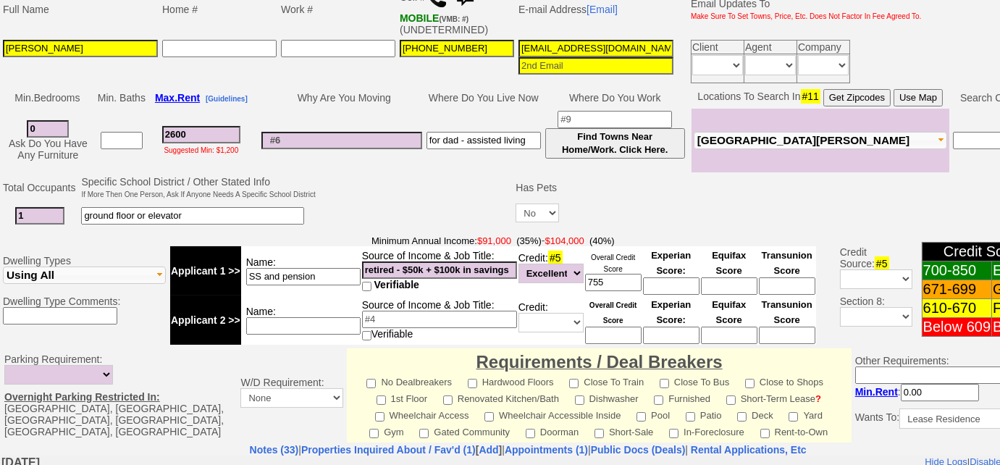
scroll to position [343, 0]
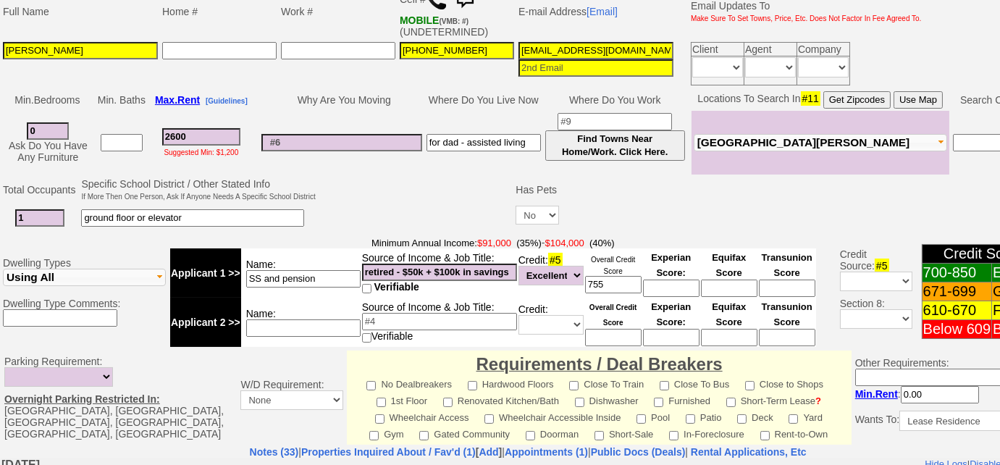
click at [175, 130] on input "2600" at bounding box center [201, 136] width 78 height 17
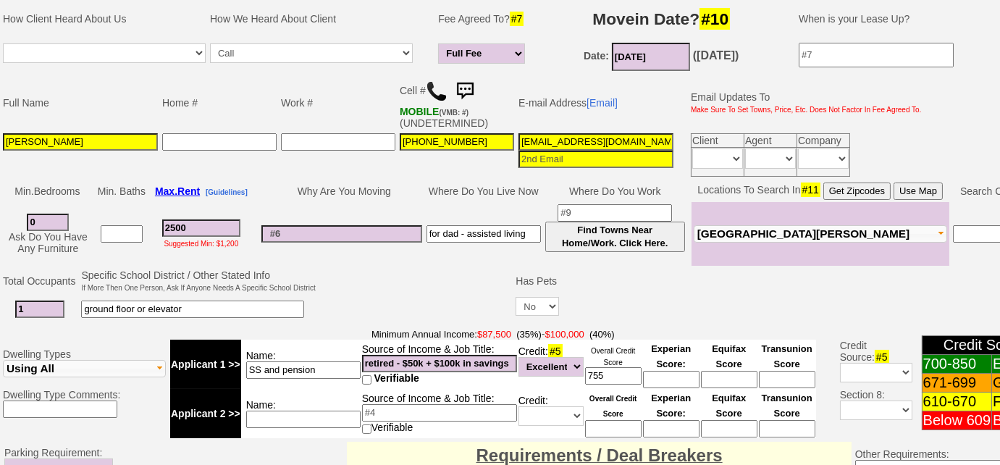
scroll to position [146, 0]
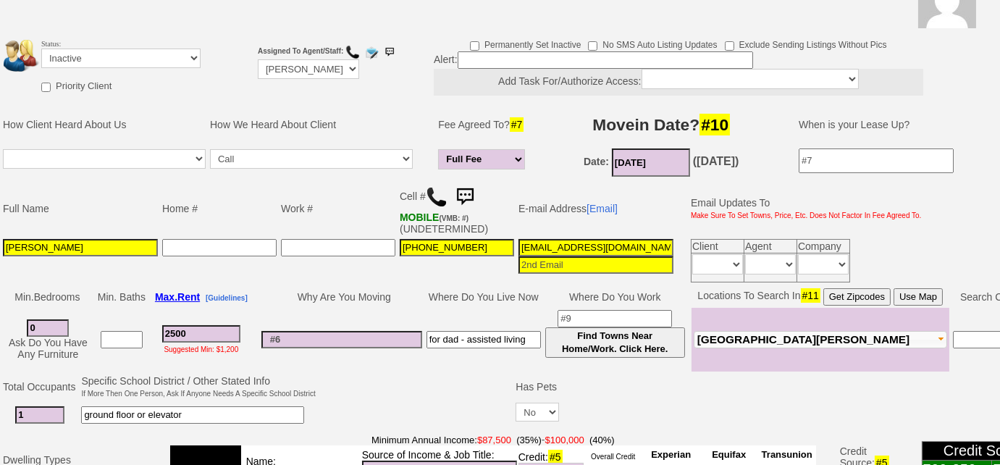
type input "2500"
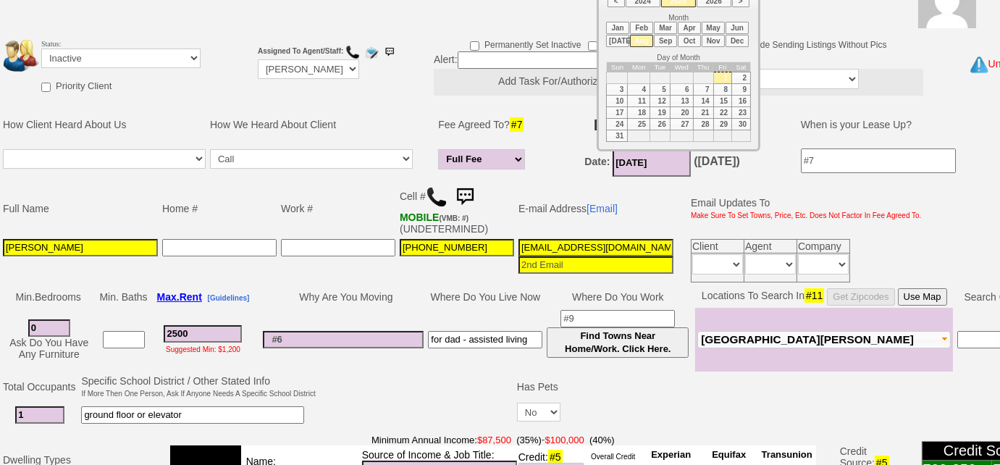
click at [647, 159] on input "[DATE]" at bounding box center [652, 162] width 78 height 28
click at [666, 39] on li "Sep" at bounding box center [665, 41] width 23 height 12
click at [646, 97] on td "15" at bounding box center [639, 102] width 22 height 12
type input "[DATE]"
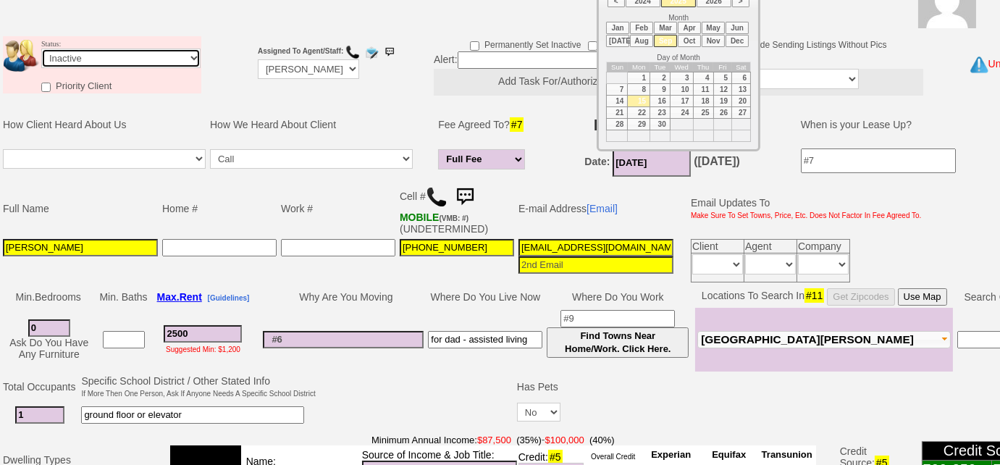
click at [153, 63] on select "Followup via Phone Followup via Email Followup When Section 8 Property Found De…" at bounding box center [120, 59] width 159 height 20
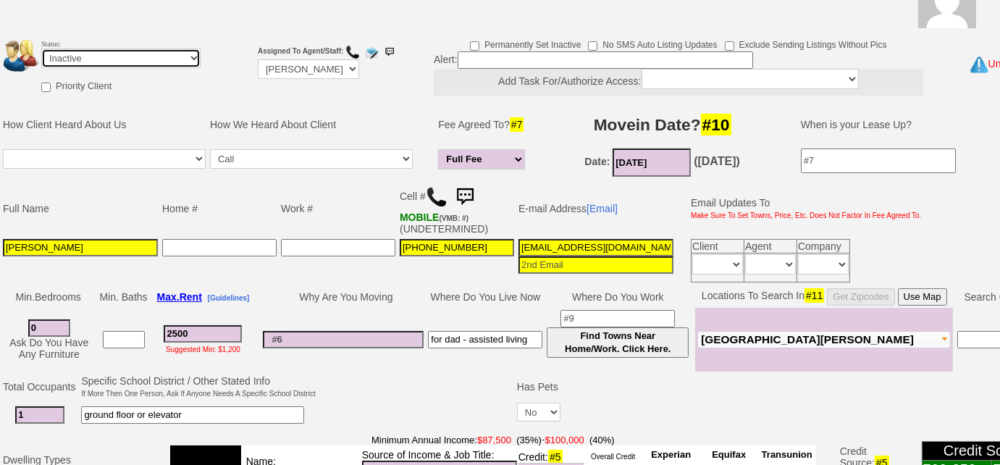
select select "Followup via Phone"
click at [41, 49] on select "Followup via Phone Followup via Email Followup When Section 8 Property Found De…" at bounding box center [120, 59] width 159 height 20
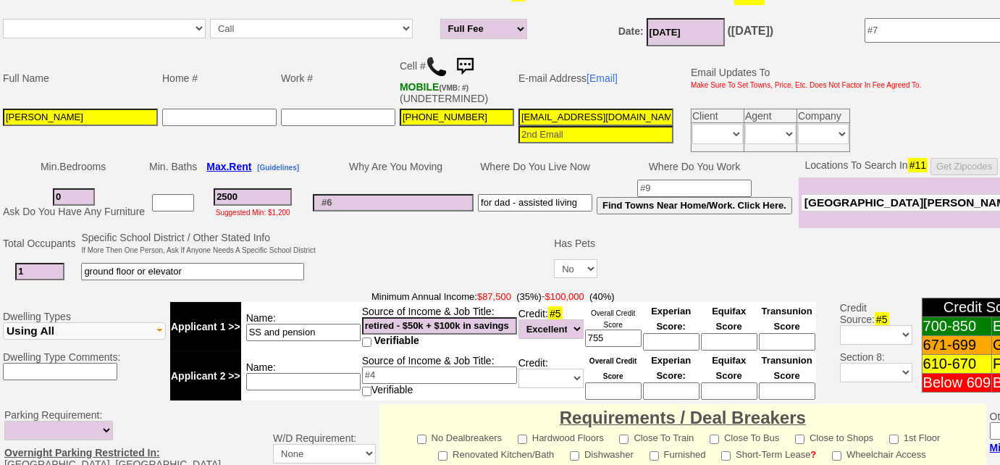
scroll to position [159, 0]
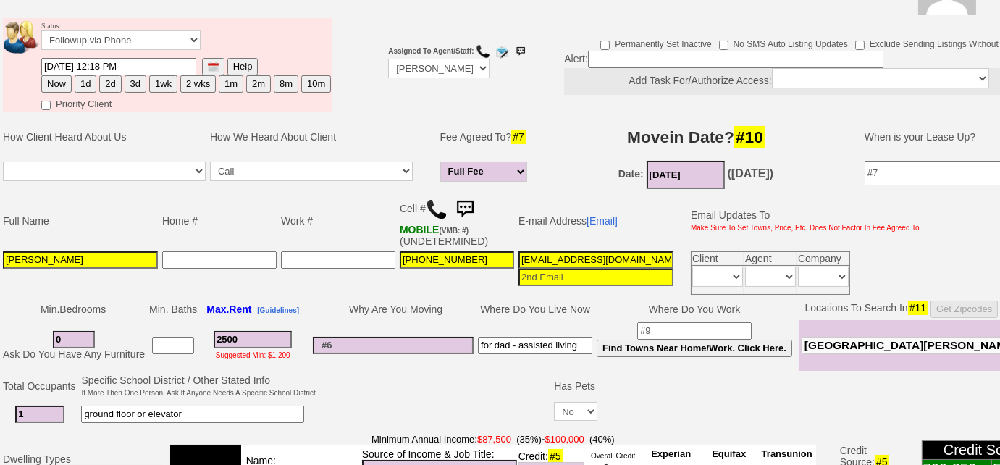
click at [210, 64] on img at bounding box center [213, 67] width 11 height 11
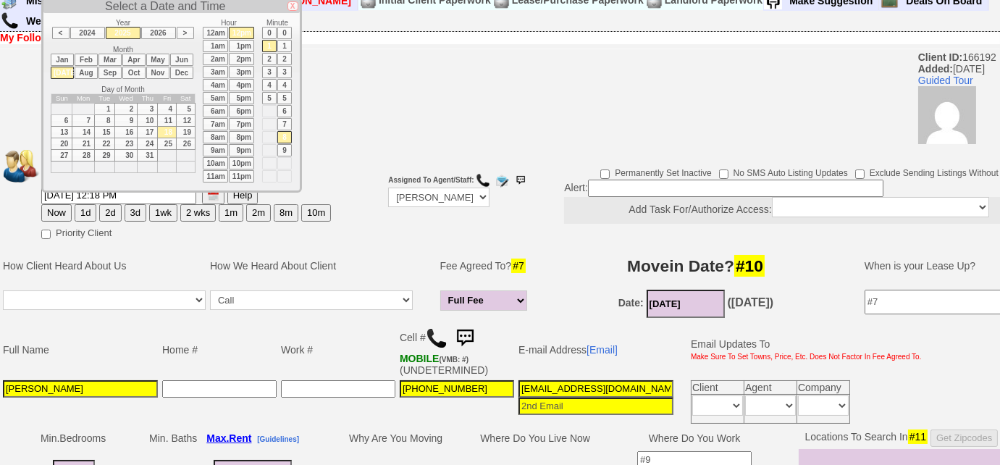
scroll to position [28, 0]
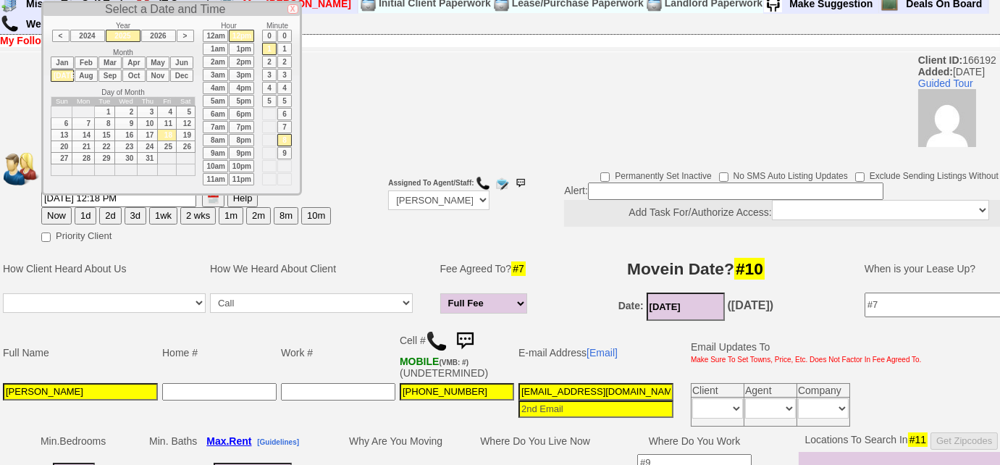
click at [115, 71] on li "Sep" at bounding box center [109, 76] width 23 height 12
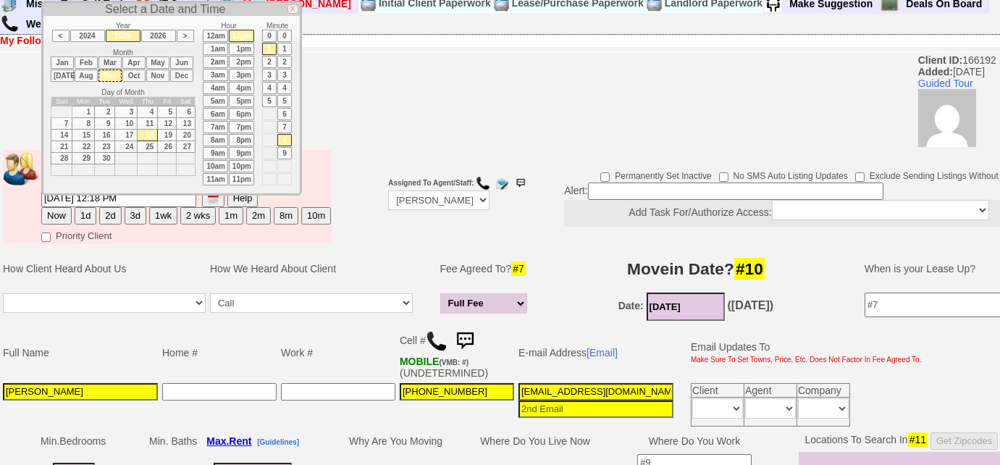
click at [83, 111] on td "1" at bounding box center [83, 112] width 22 height 12
type input "[DATE] 12:18 PM"
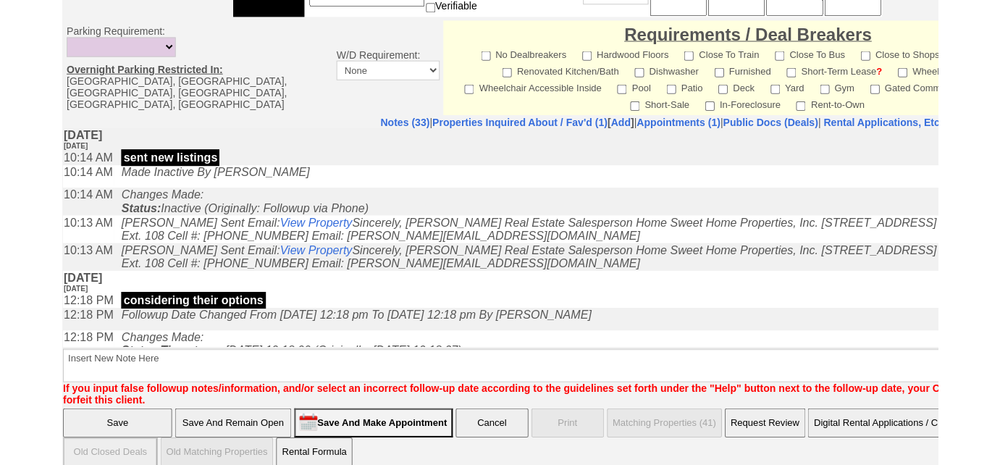
scroll to position [686, 0]
